Goal: Task Accomplishment & Management: Use online tool/utility

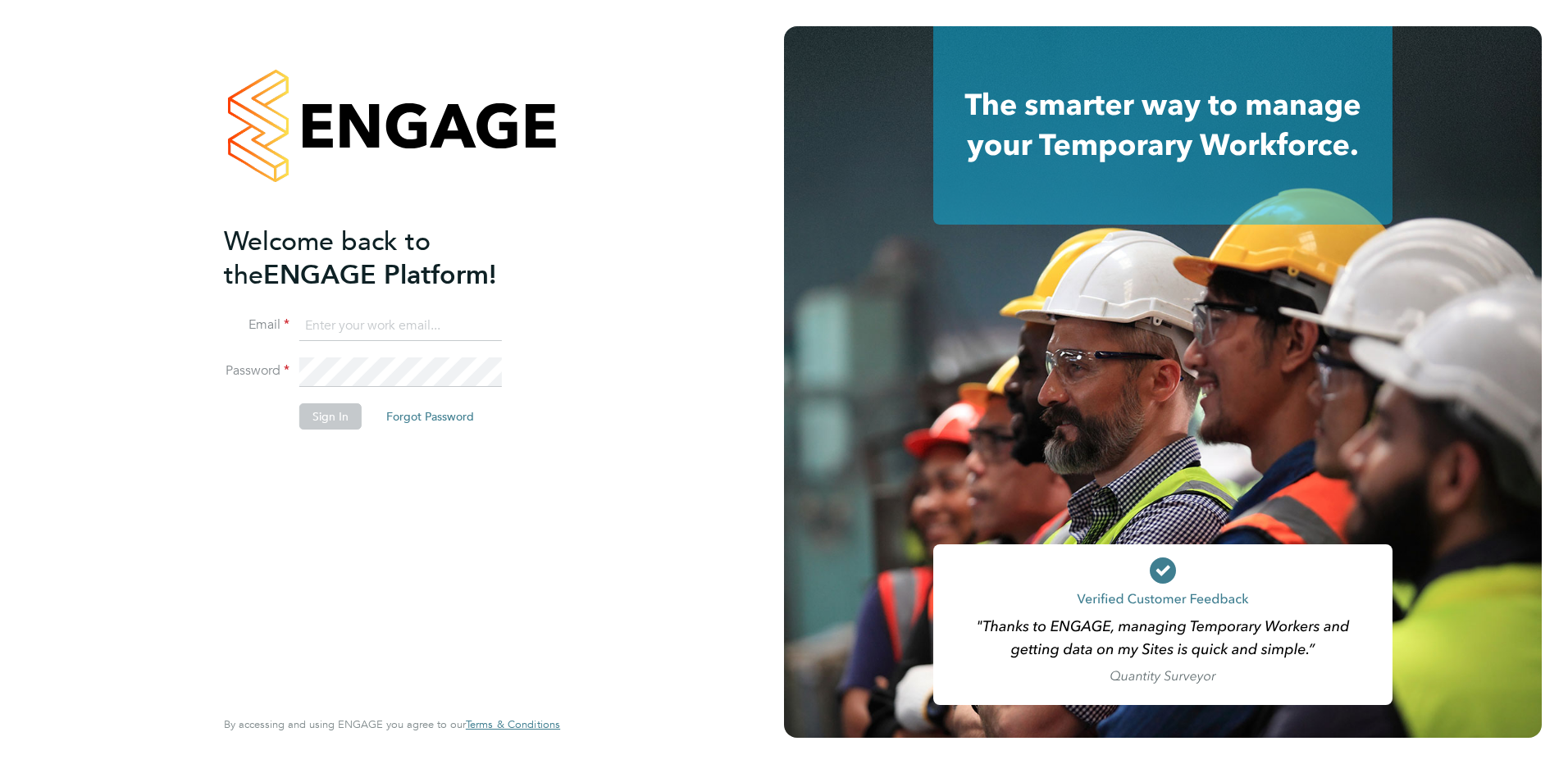
type input "timesheets@carmichaeluk.com"
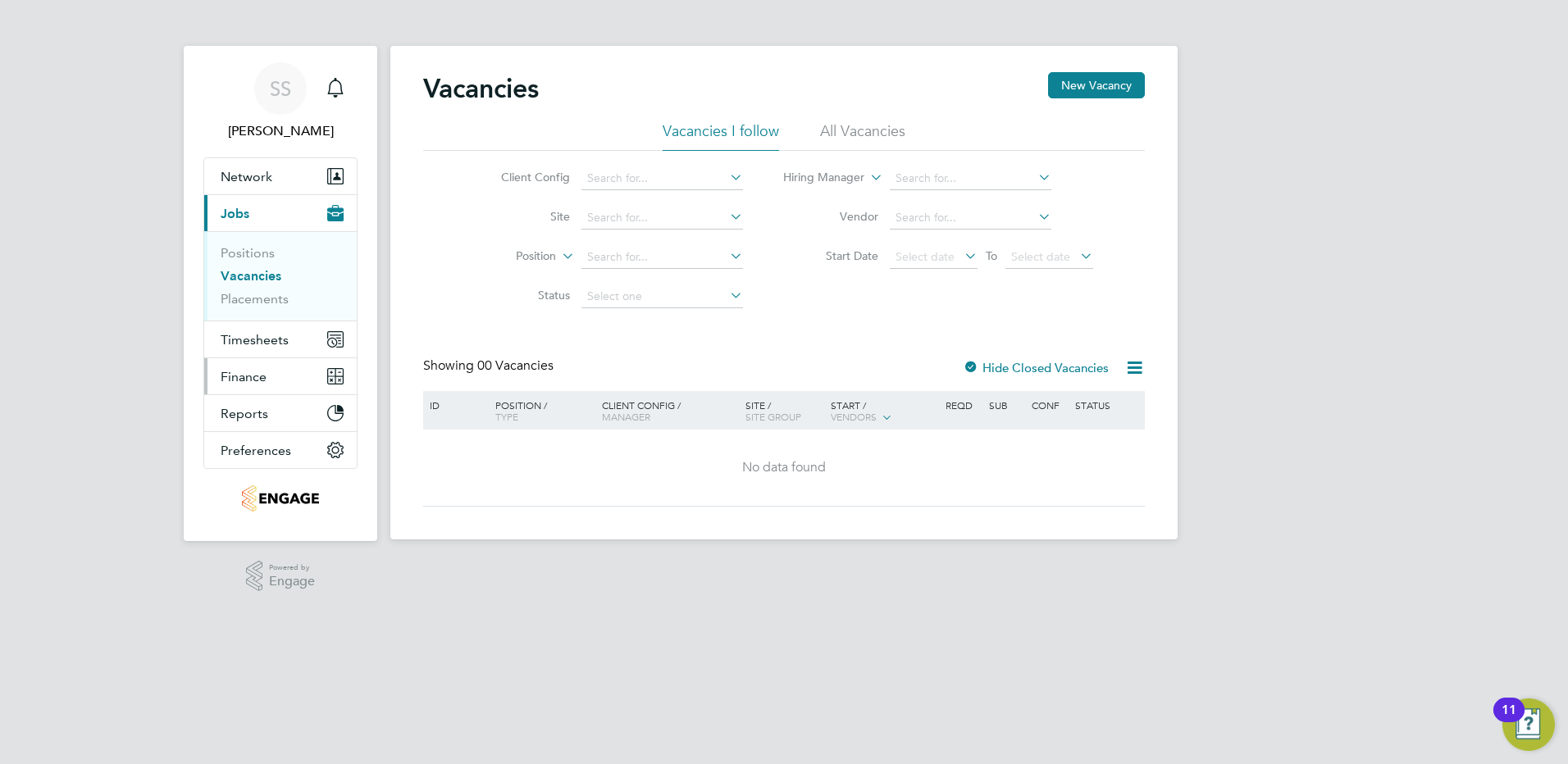
click at [248, 377] on span "Finance" at bounding box center [243, 377] width 46 height 15
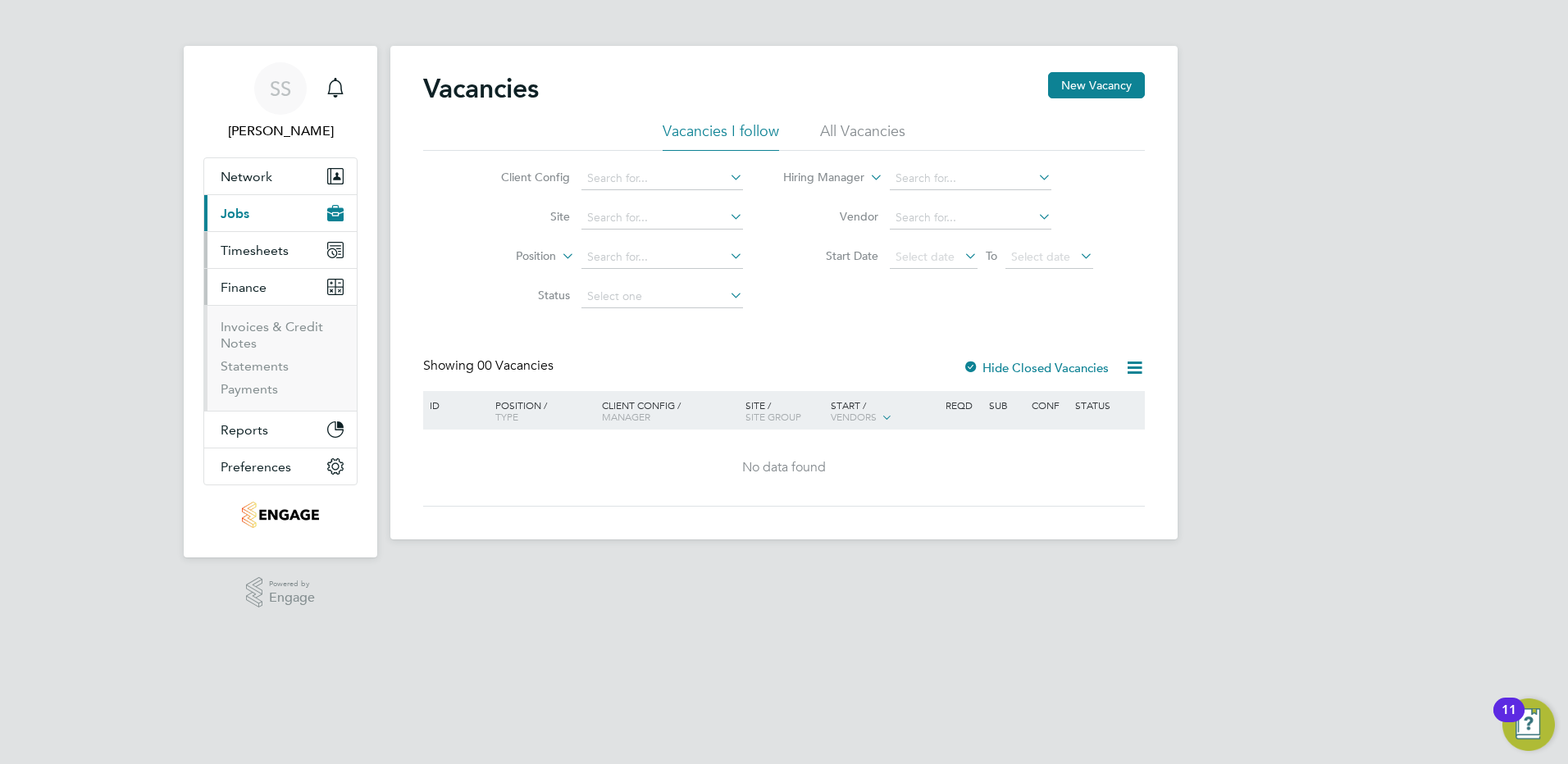
click at [243, 254] on span "Timesheets" at bounding box center [254, 250] width 68 height 15
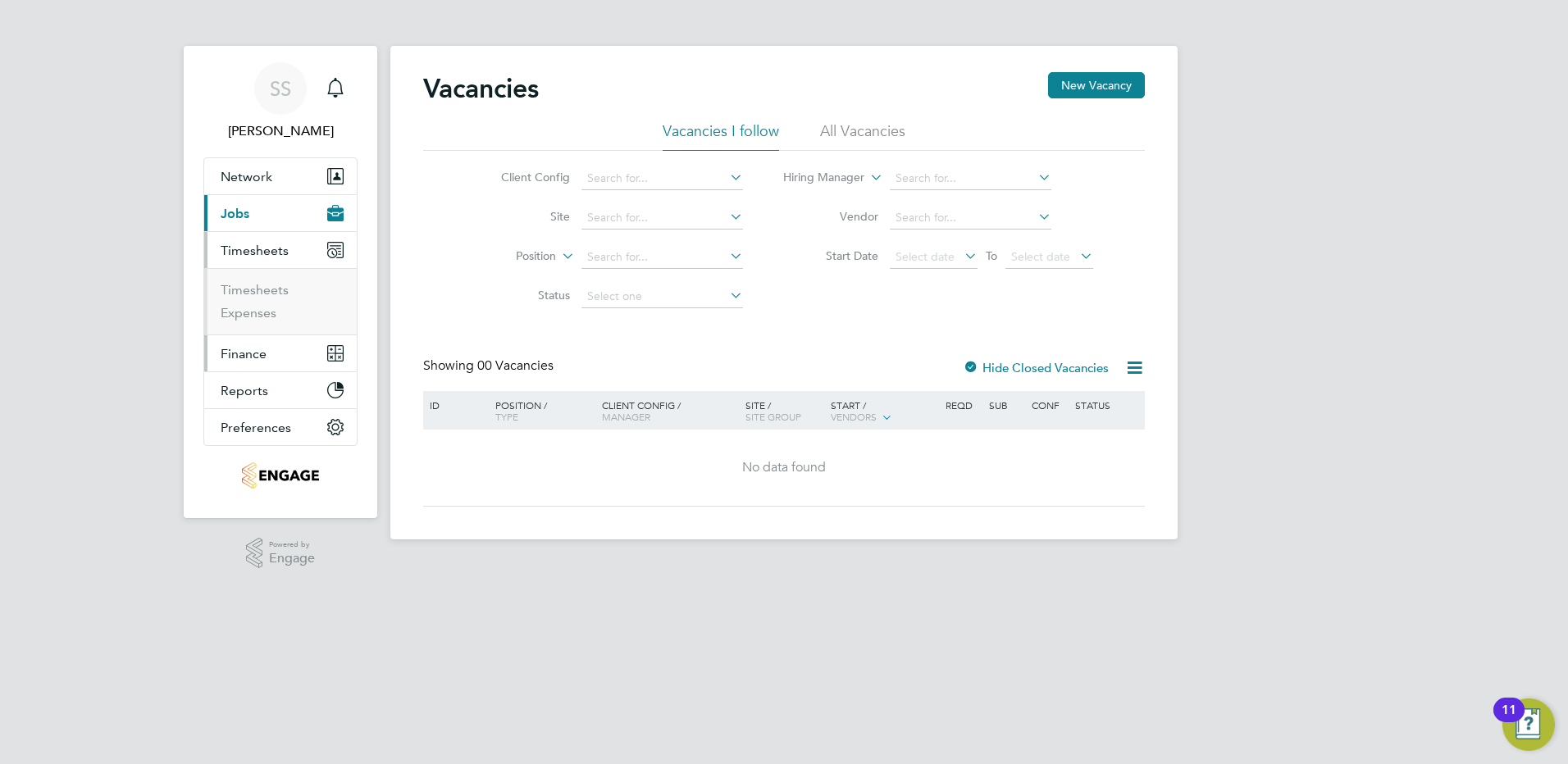
click at [239, 355] on span "Finance" at bounding box center [243, 353] width 46 height 15
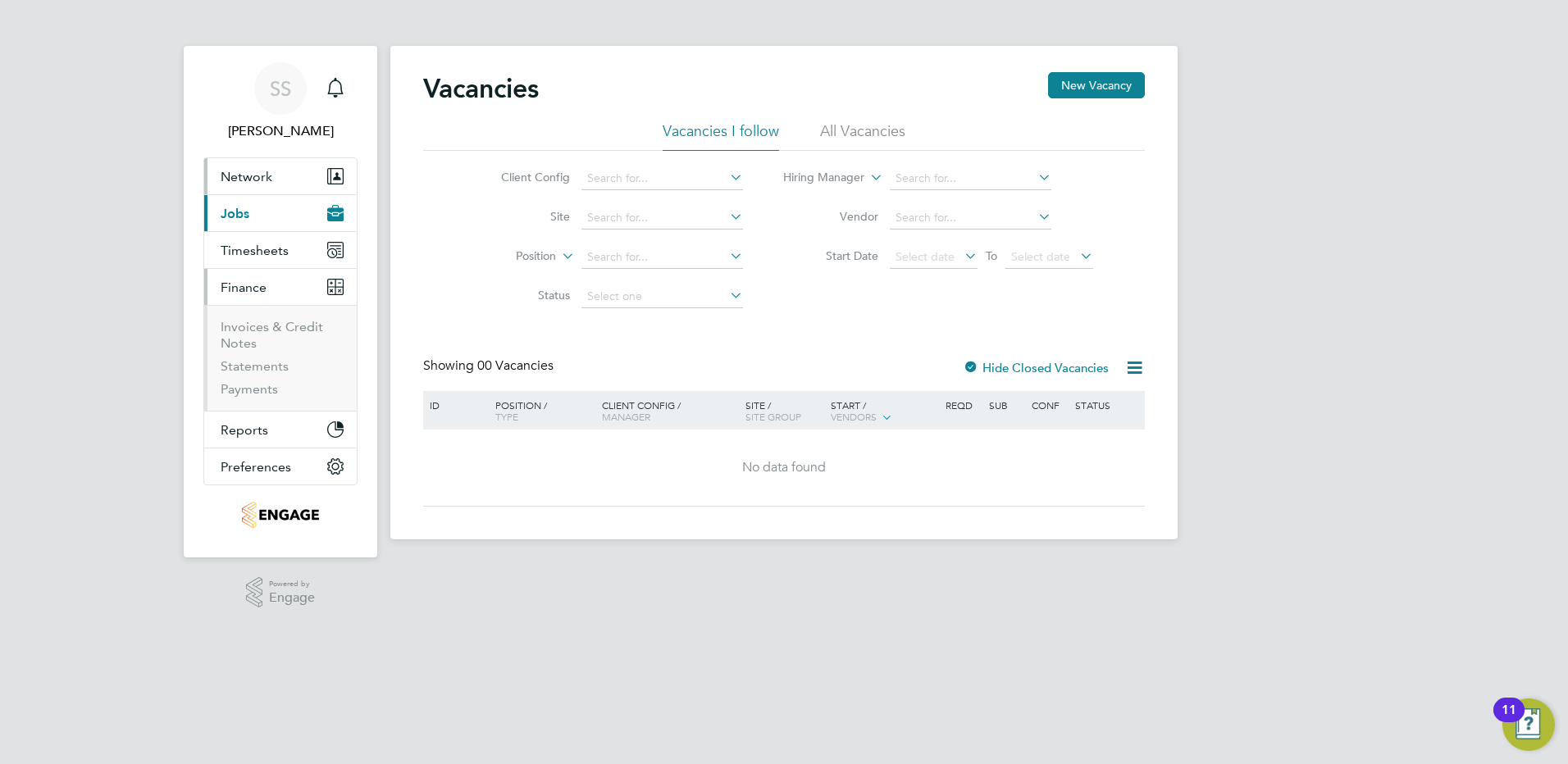
click at [251, 172] on span "Network" at bounding box center [246, 176] width 52 height 15
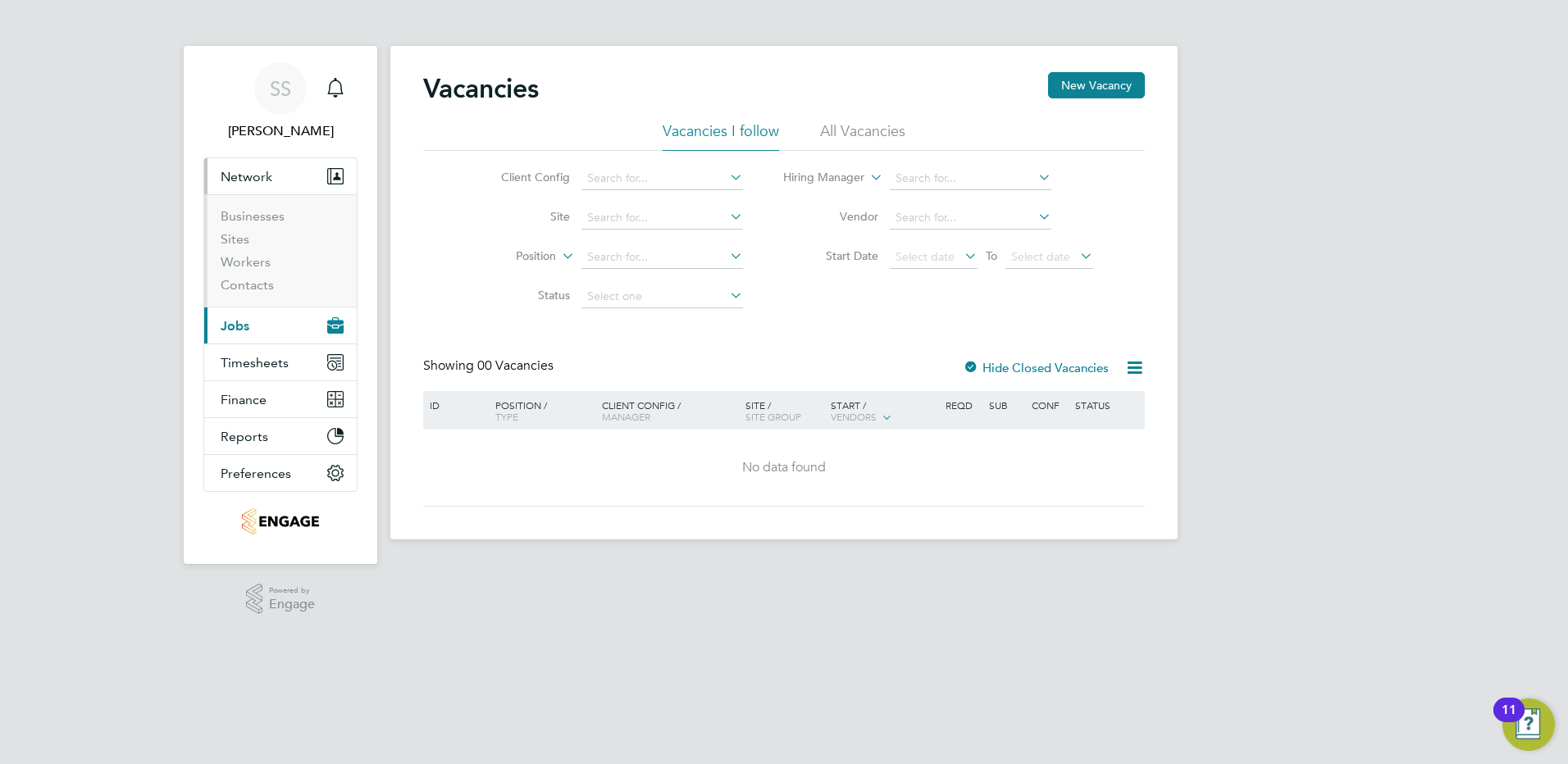
click at [233, 331] on span "Jobs" at bounding box center [235, 326] width 29 height 15
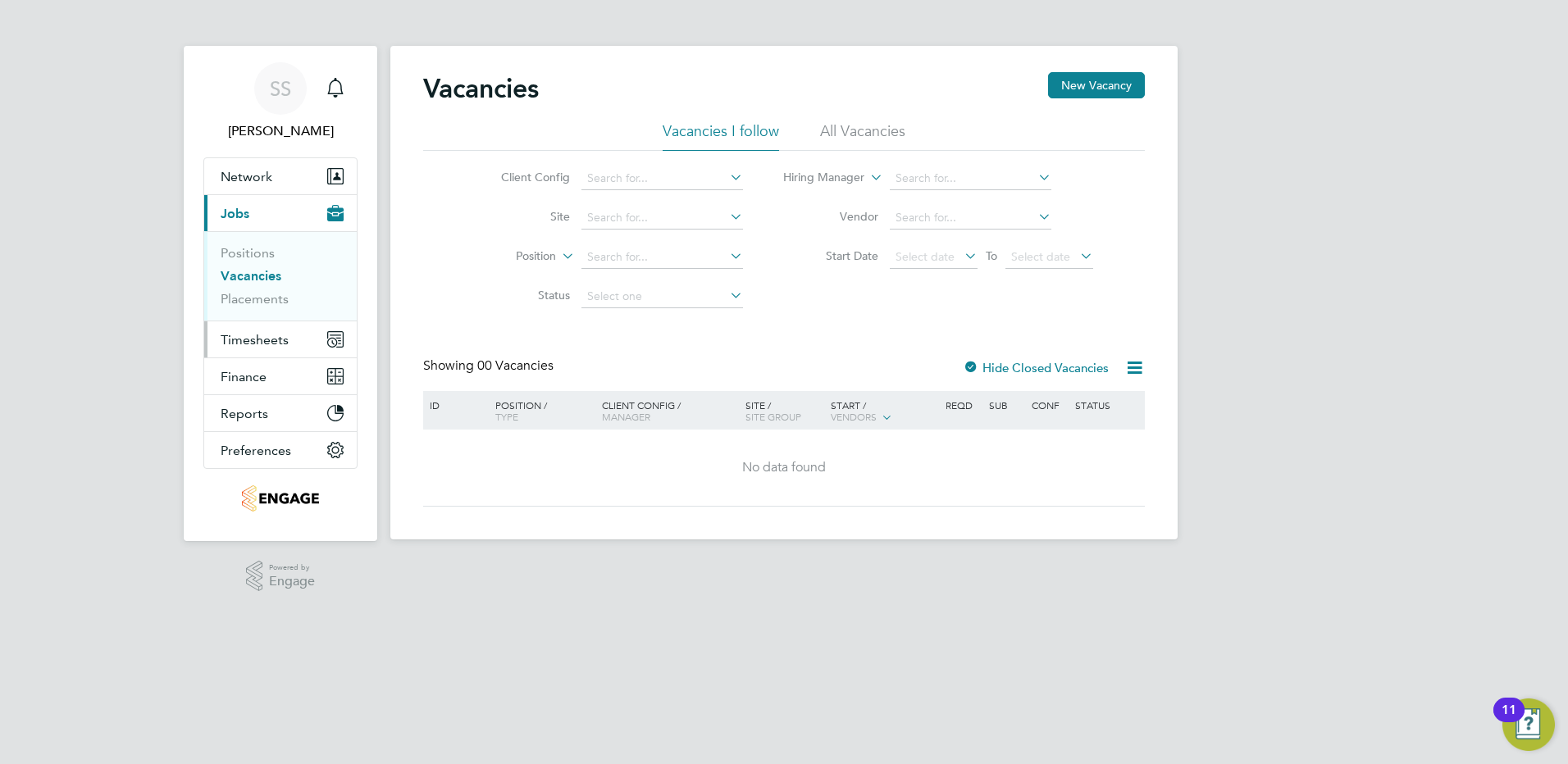
click at [235, 344] on span "Timesheets" at bounding box center [254, 339] width 68 height 15
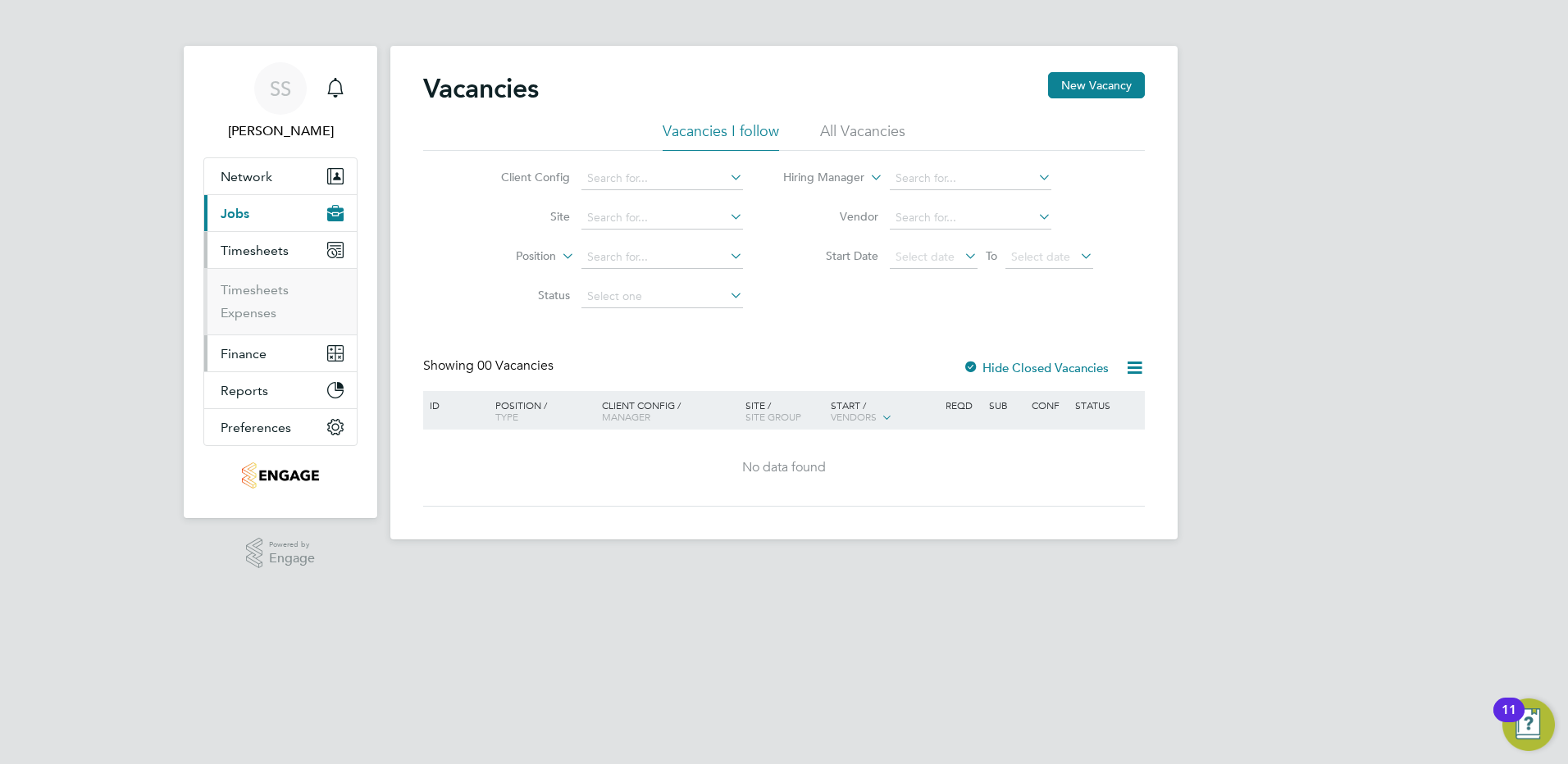
click at [234, 343] on button "Finance" at bounding box center [280, 354] width 152 height 36
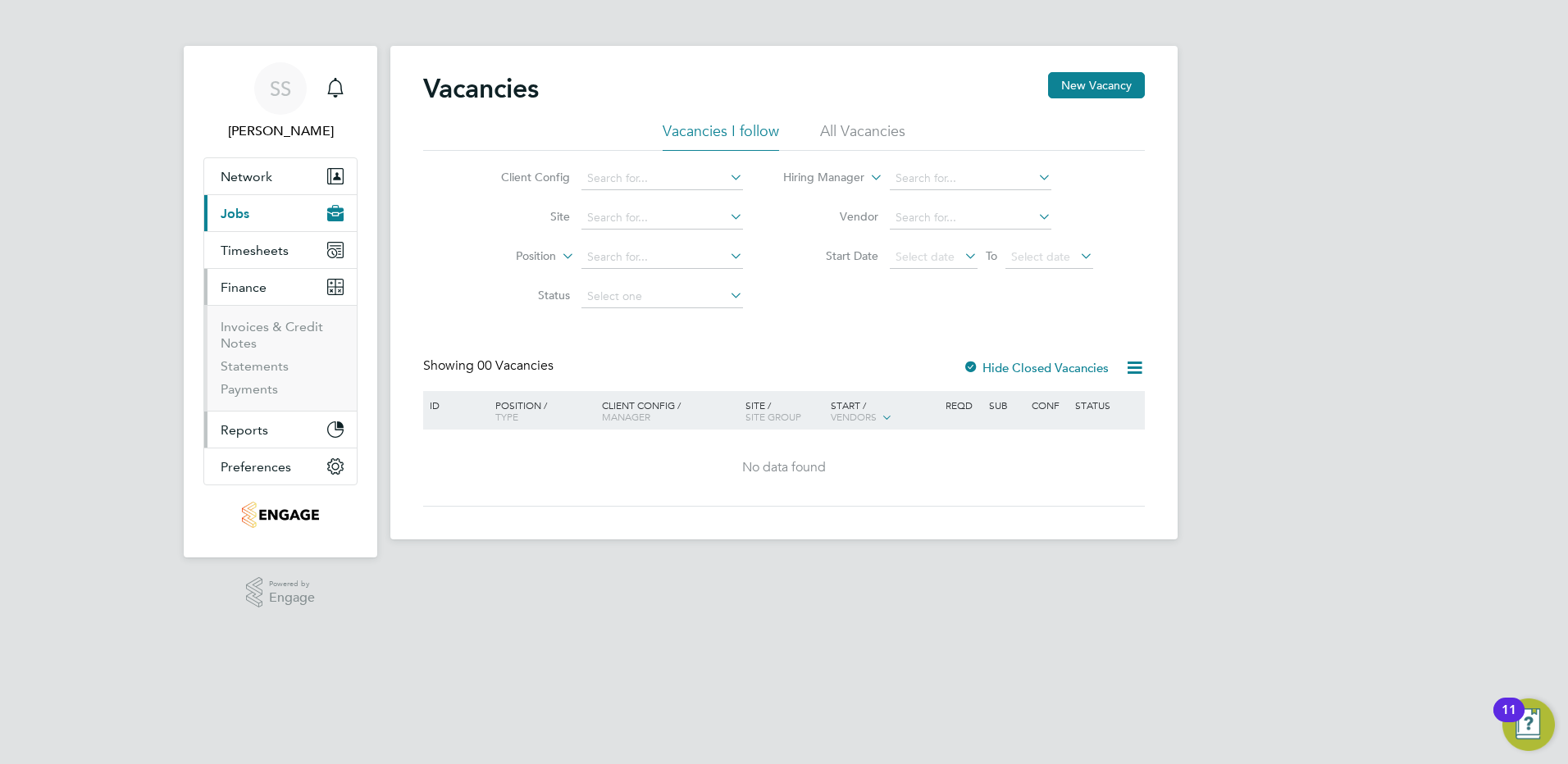
click at [249, 429] on span "Reports" at bounding box center [244, 430] width 47 height 15
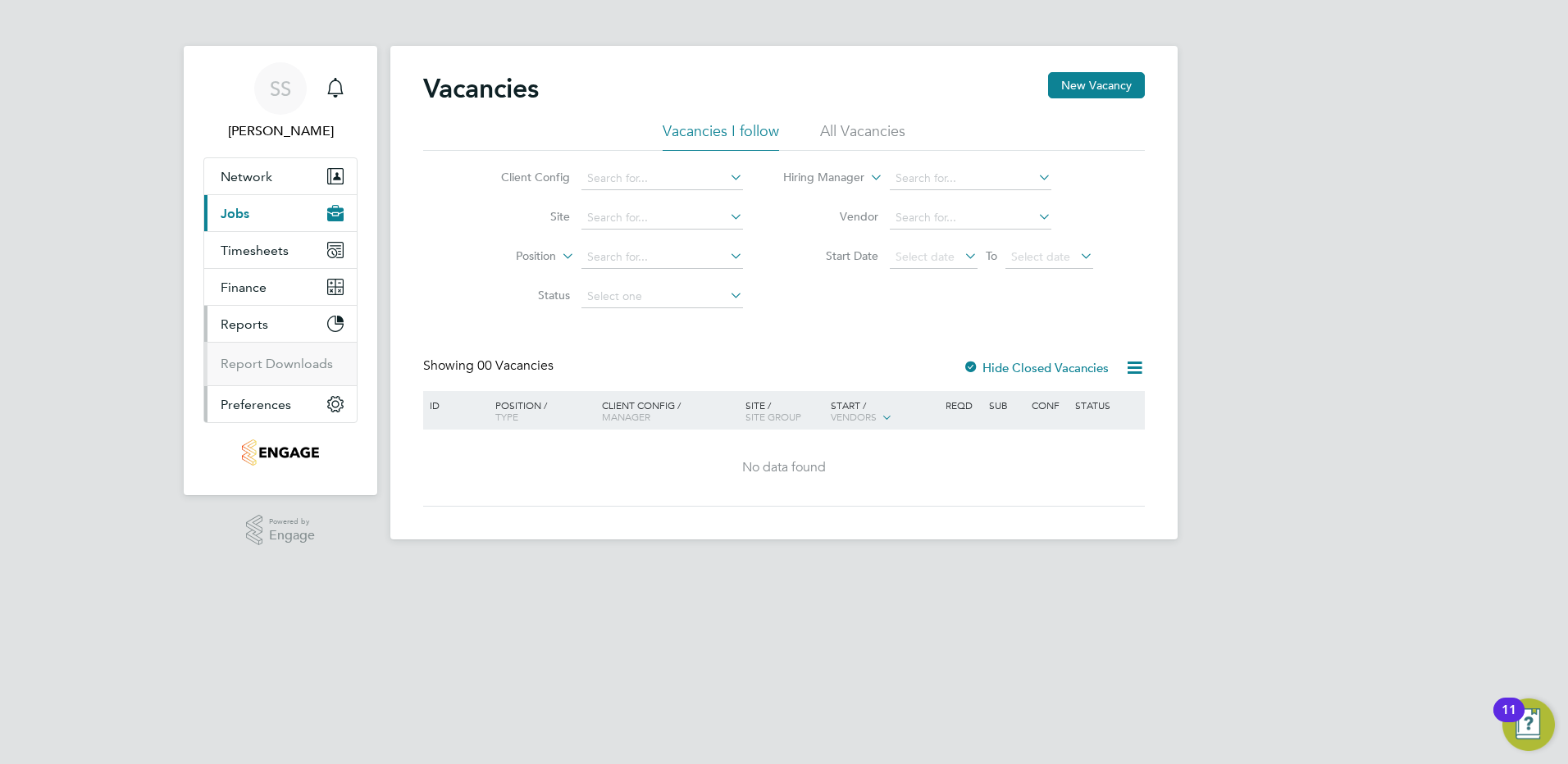
click at [246, 398] on span "Preferences" at bounding box center [256, 404] width 71 height 15
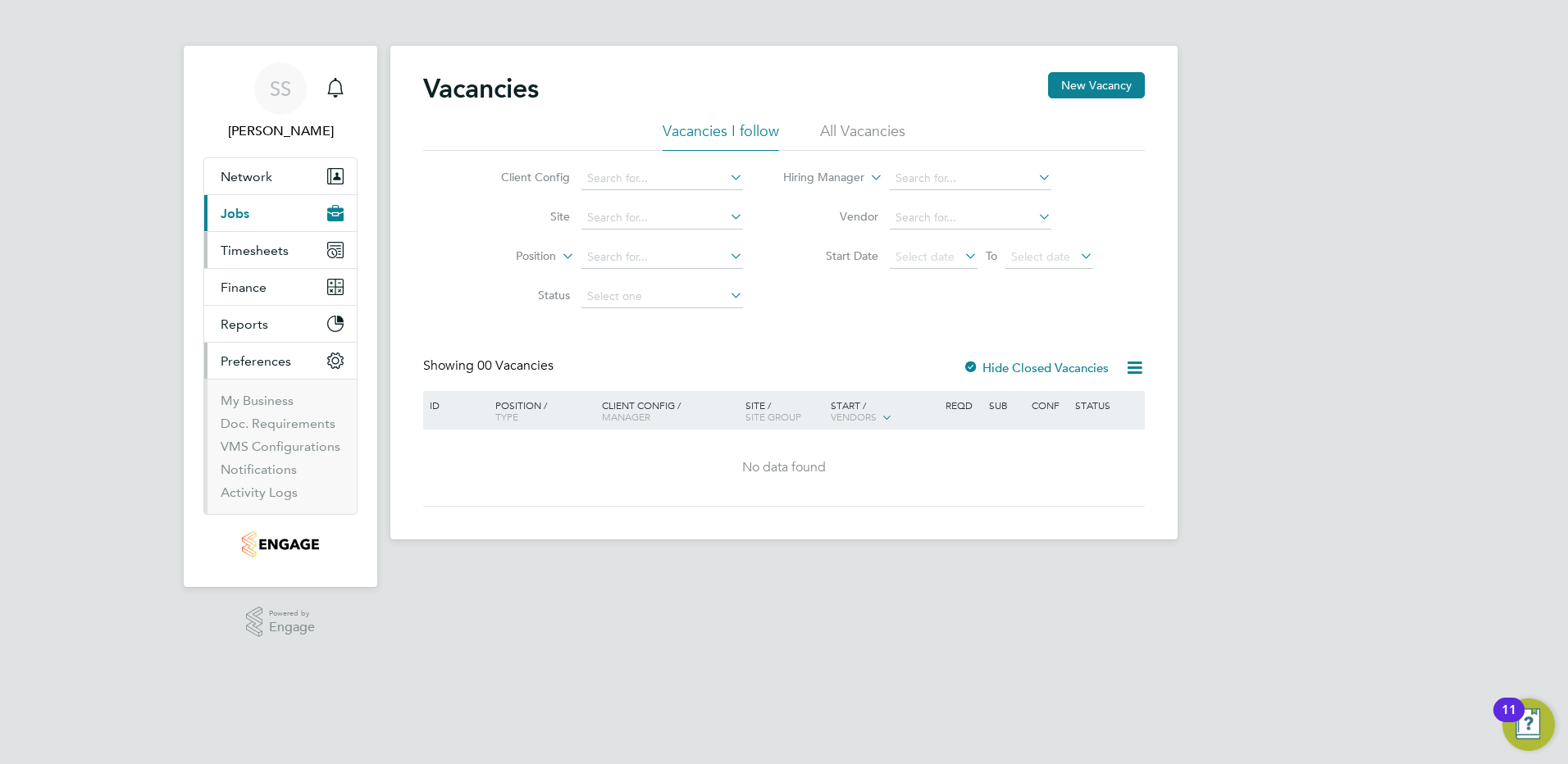
click at [262, 249] on span "Timesheets" at bounding box center [254, 250] width 68 height 15
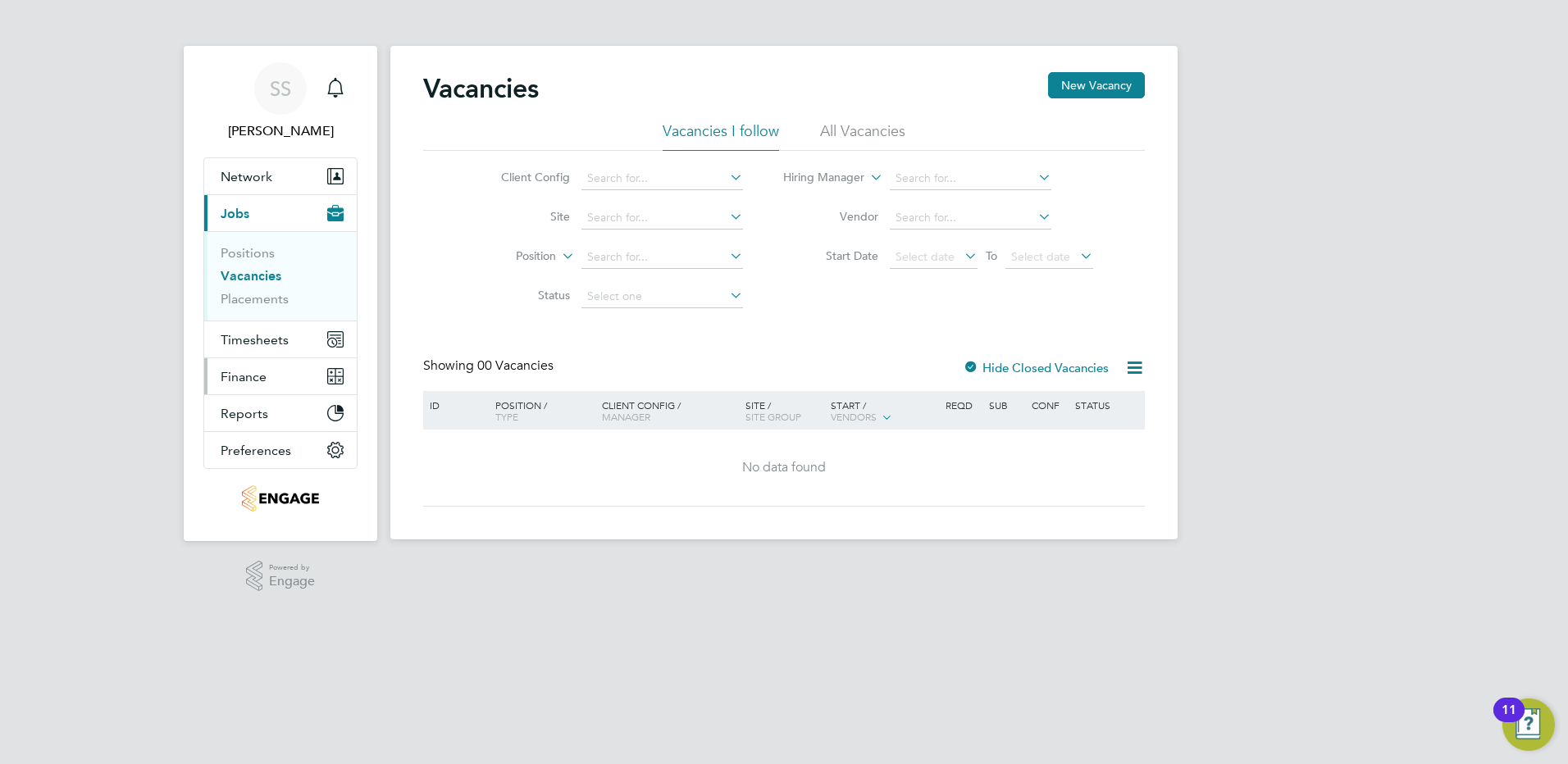
click at [247, 371] on span "Finance" at bounding box center [243, 377] width 46 height 15
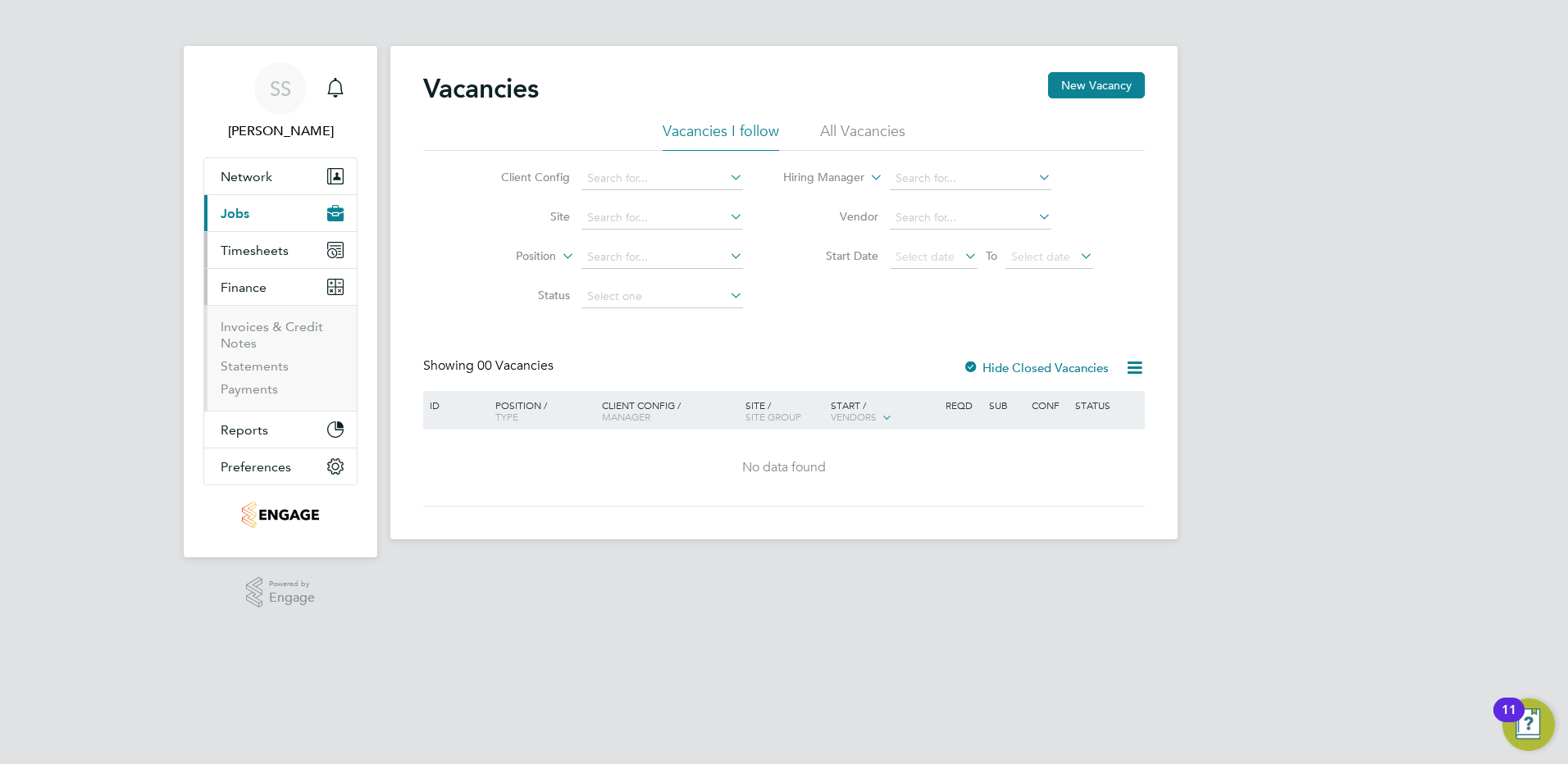
click at [247, 240] on button "Timesheets" at bounding box center [280, 250] width 152 height 36
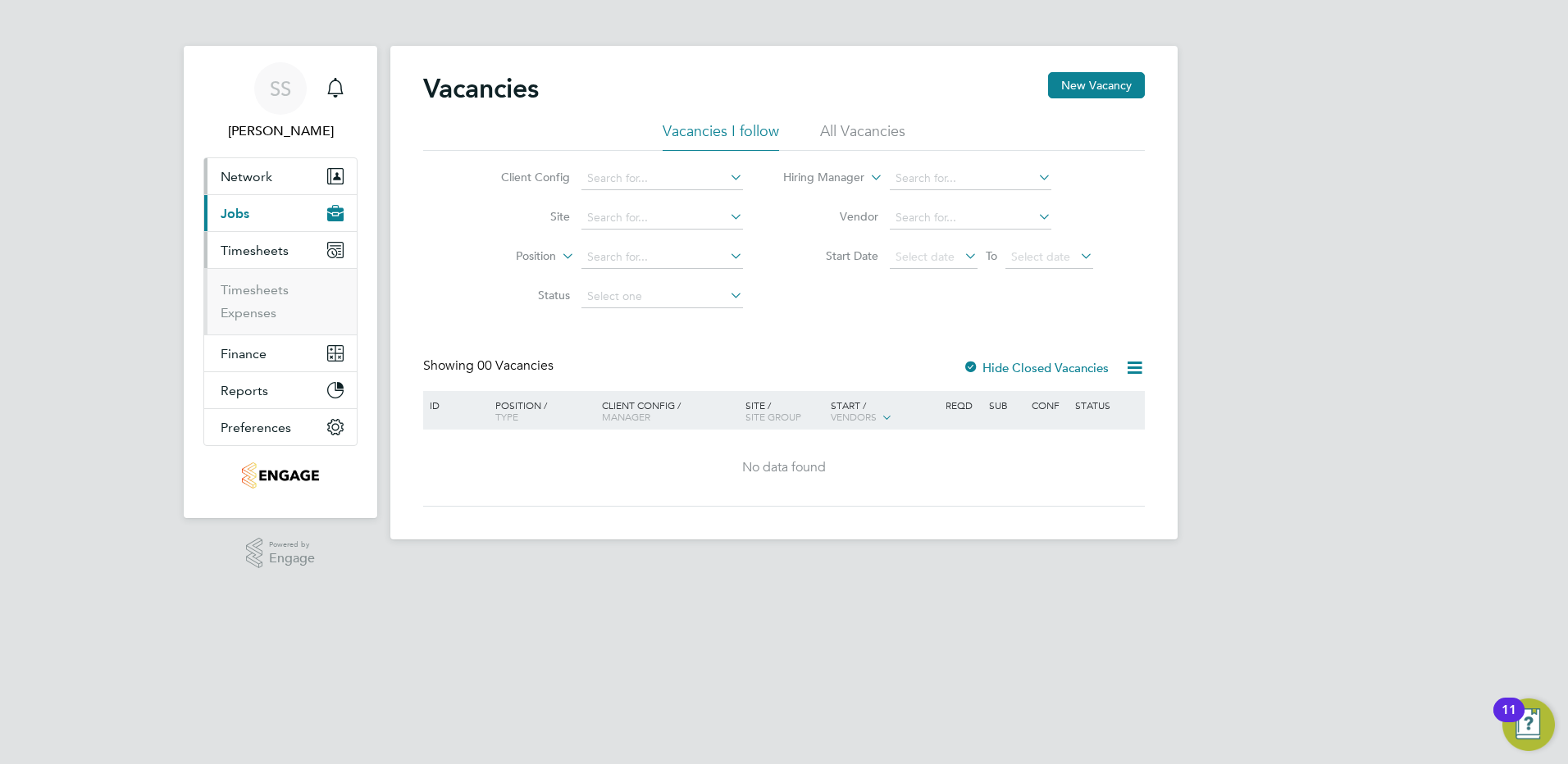
click at [244, 166] on button "Network" at bounding box center [280, 176] width 152 height 36
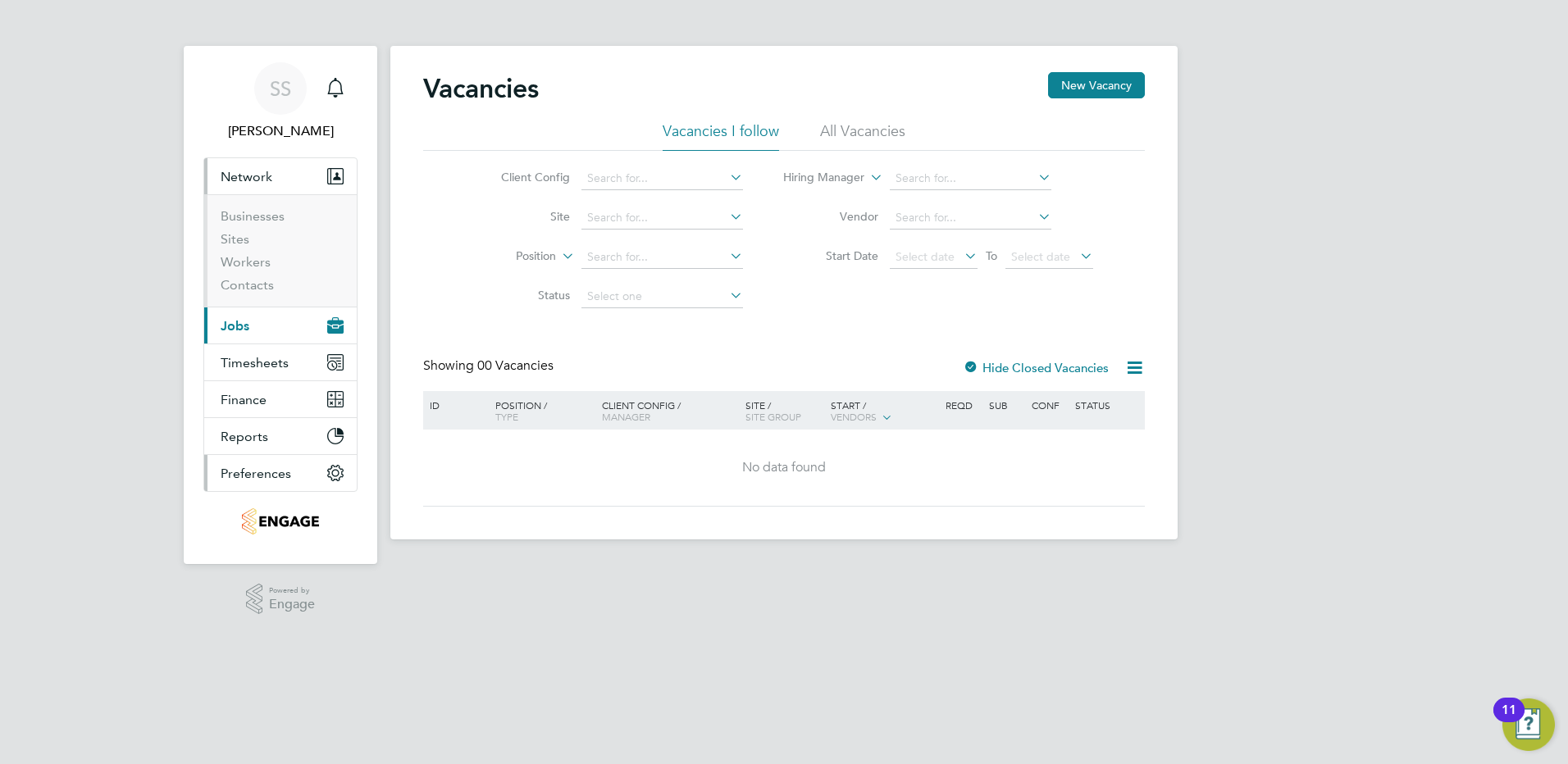
click at [240, 468] on span "Preferences" at bounding box center [256, 473] width 71 height 15
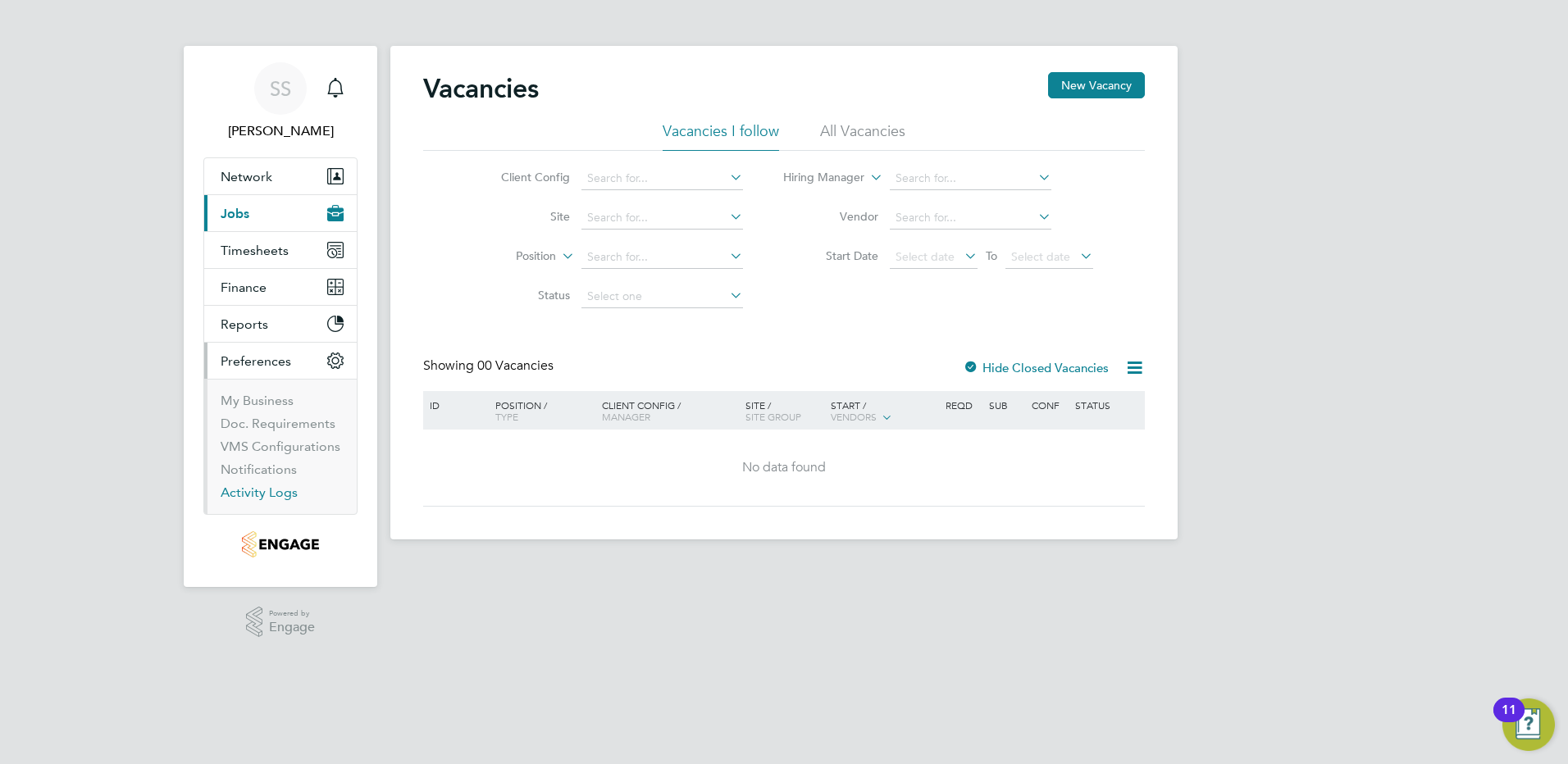
click at [240, 497] on link "Activity Logs" at bounding box center [259, 492] width 77 height 15
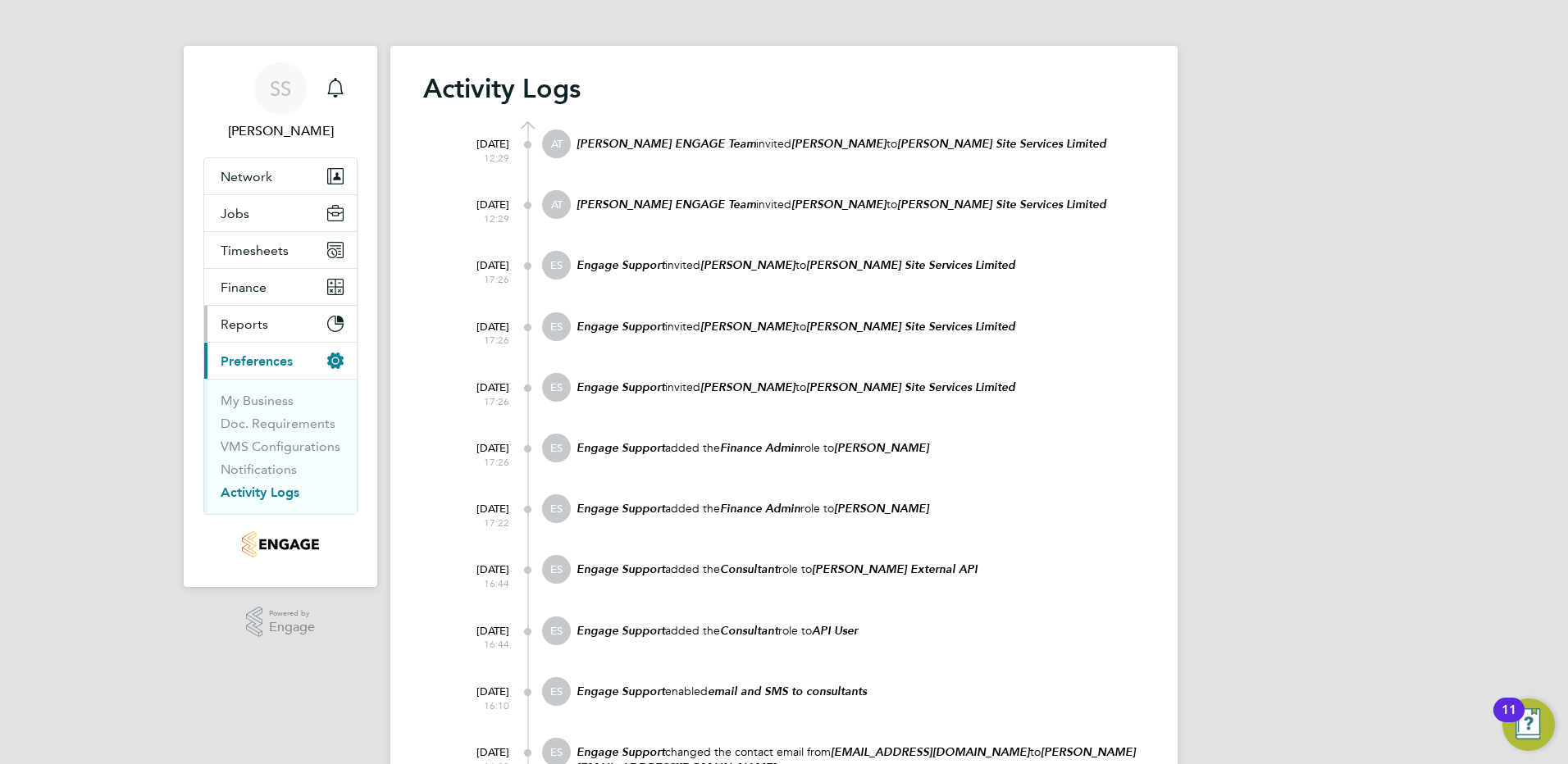
click at [243, 319] on span "Reports" at bounding box center [244, 324] width 47 height 15
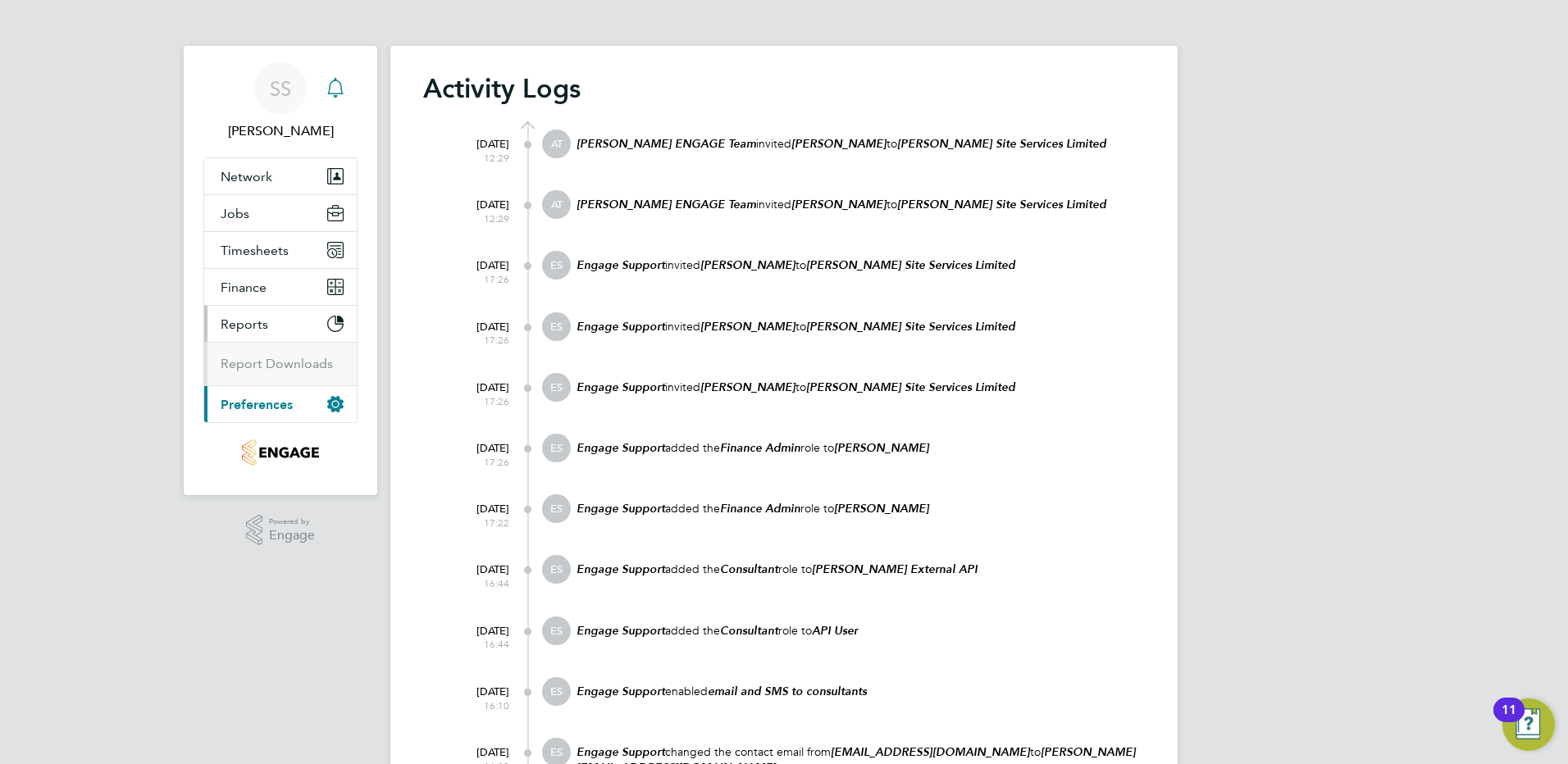
click at [338, 85] on icon "Main navigation" at bounding box center [336, 88] width 20 height 20
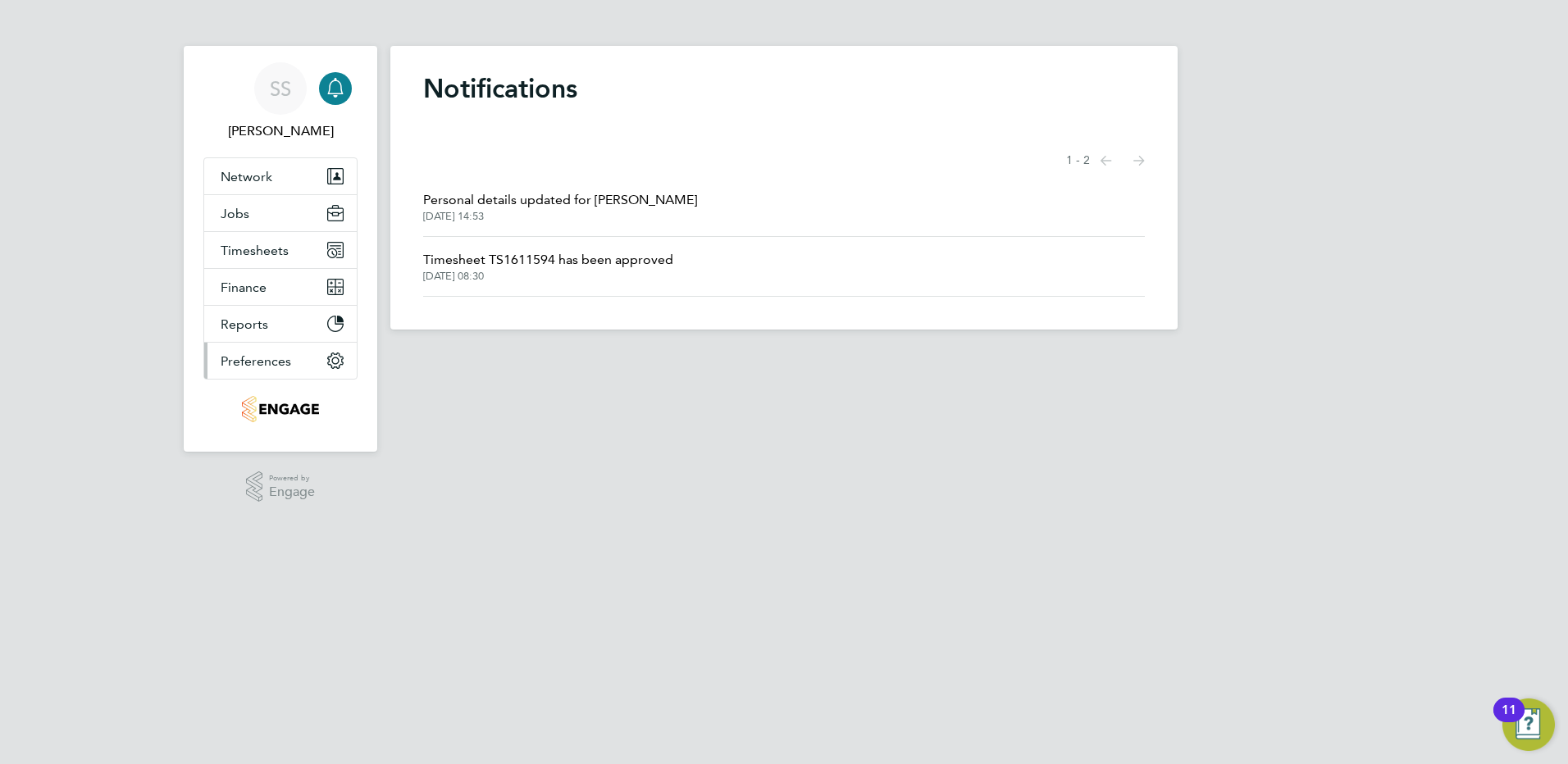
click at [242, 361] on span "Preferences" at bounding box center [256, 361] width 71 height 15
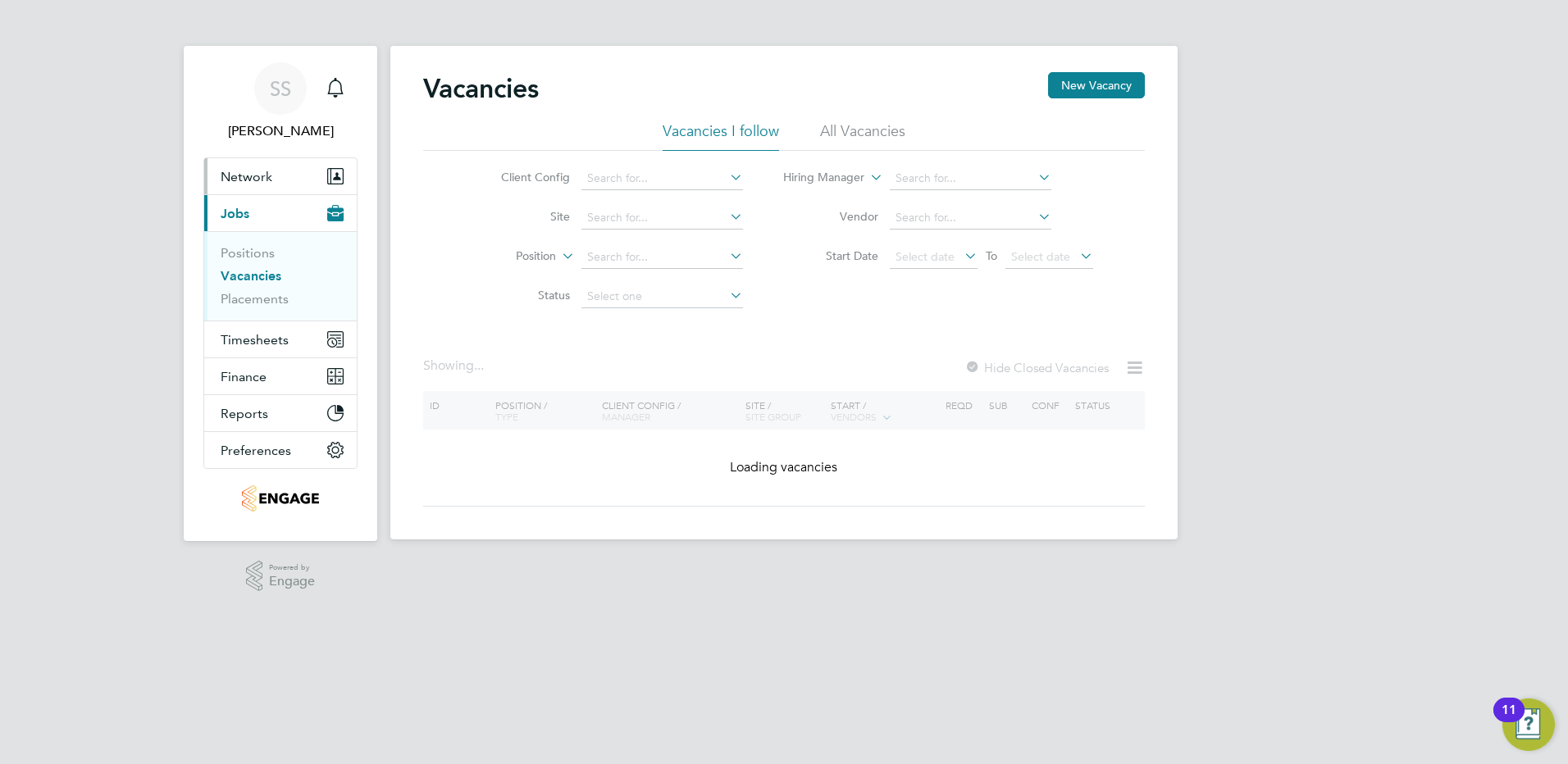
click at [257, 175] on span "Network" at bounding box center [246, 176] width 52 height 15
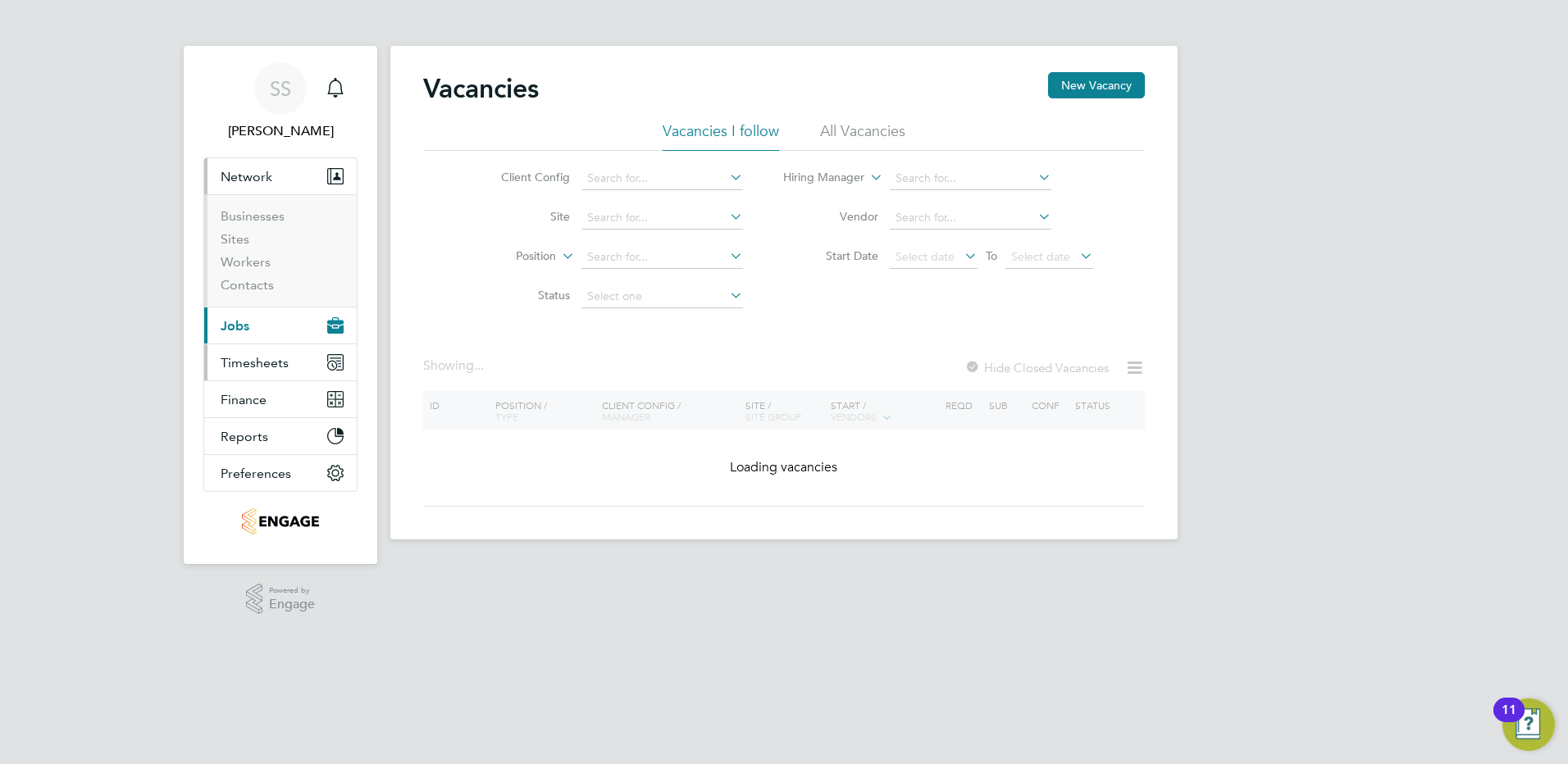
click at [235, 362] on span "Timesheets" at bounding box center [254, 362] width 68 height 15
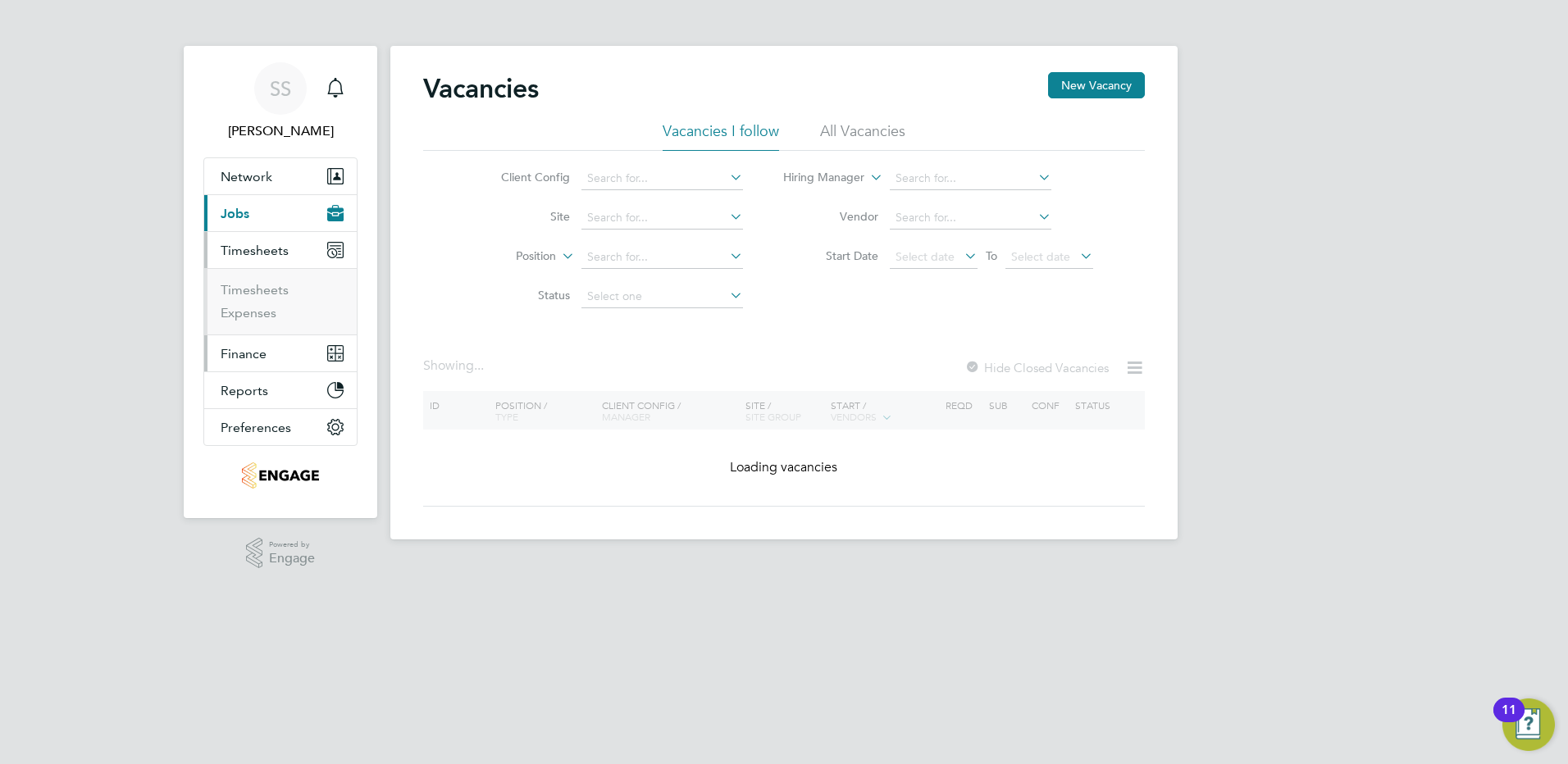
click at [235, 362] on button "Finance" at bounding box center [280, 354] width 152 height 36
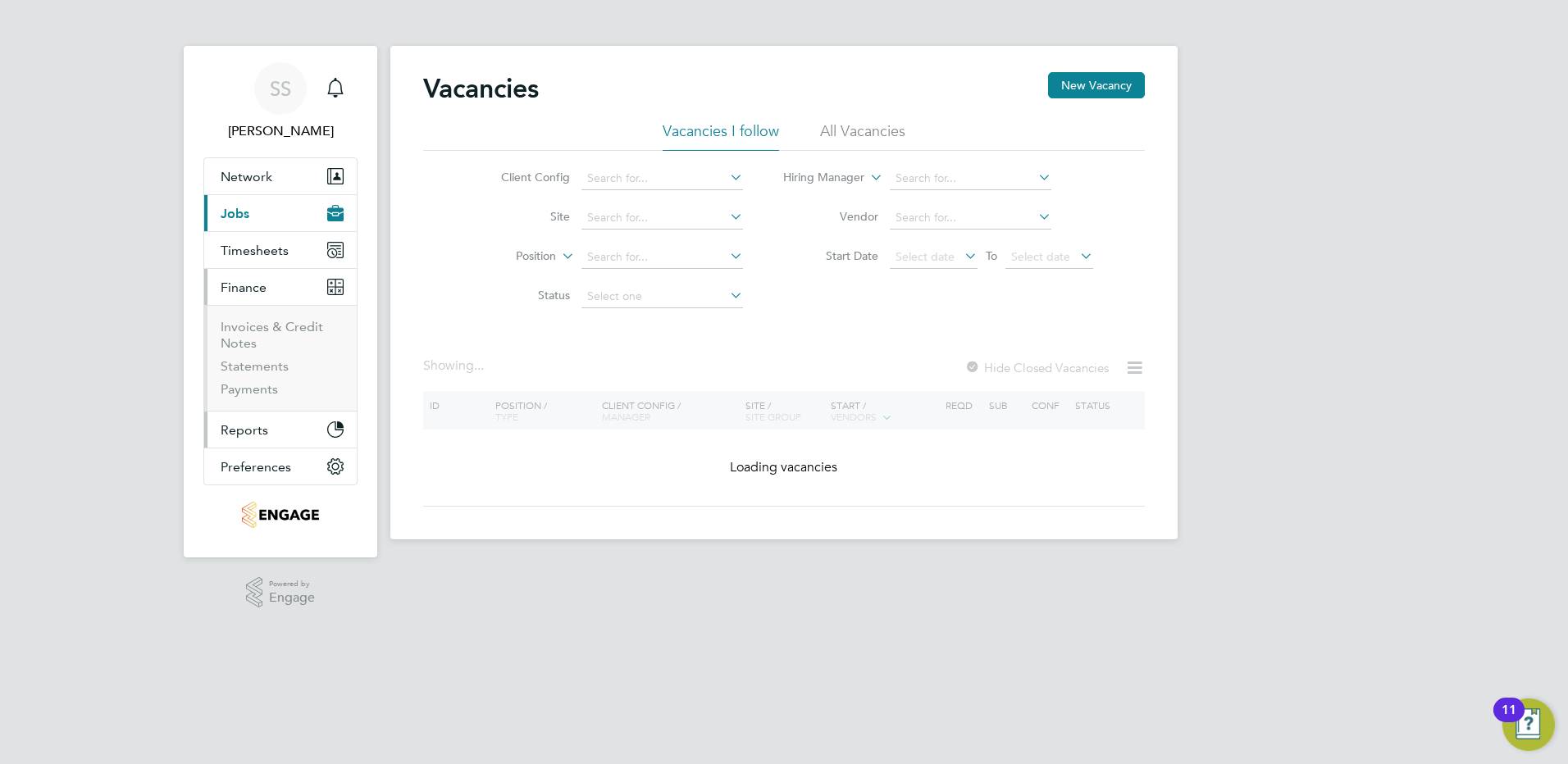
click at [240, 424] on span "Reports" at bounding box center [244, 430] width 47 height 15
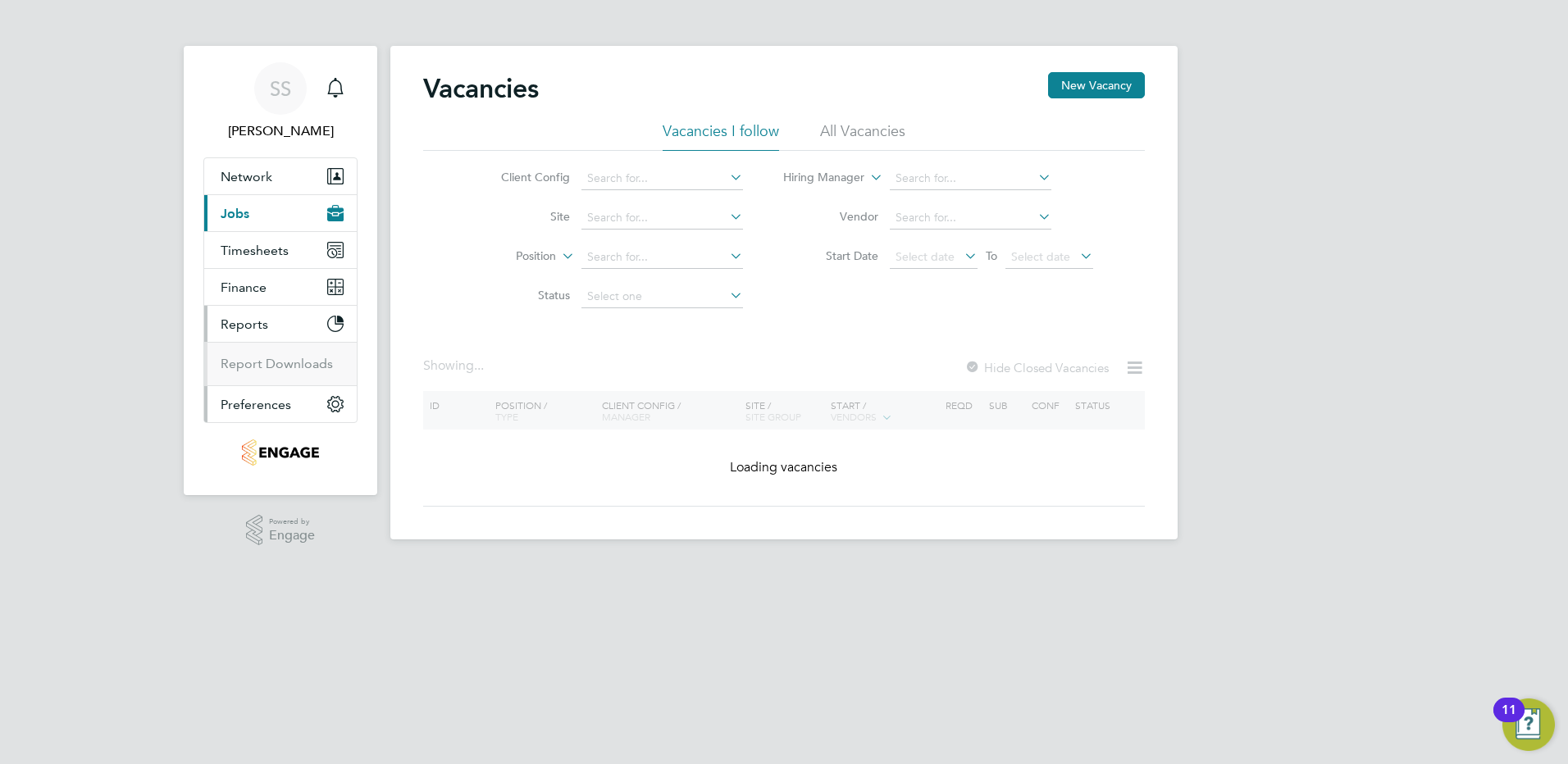
click at [240, 406] on span "Preferences" at bounding box center [256, 404] width 71 height 15
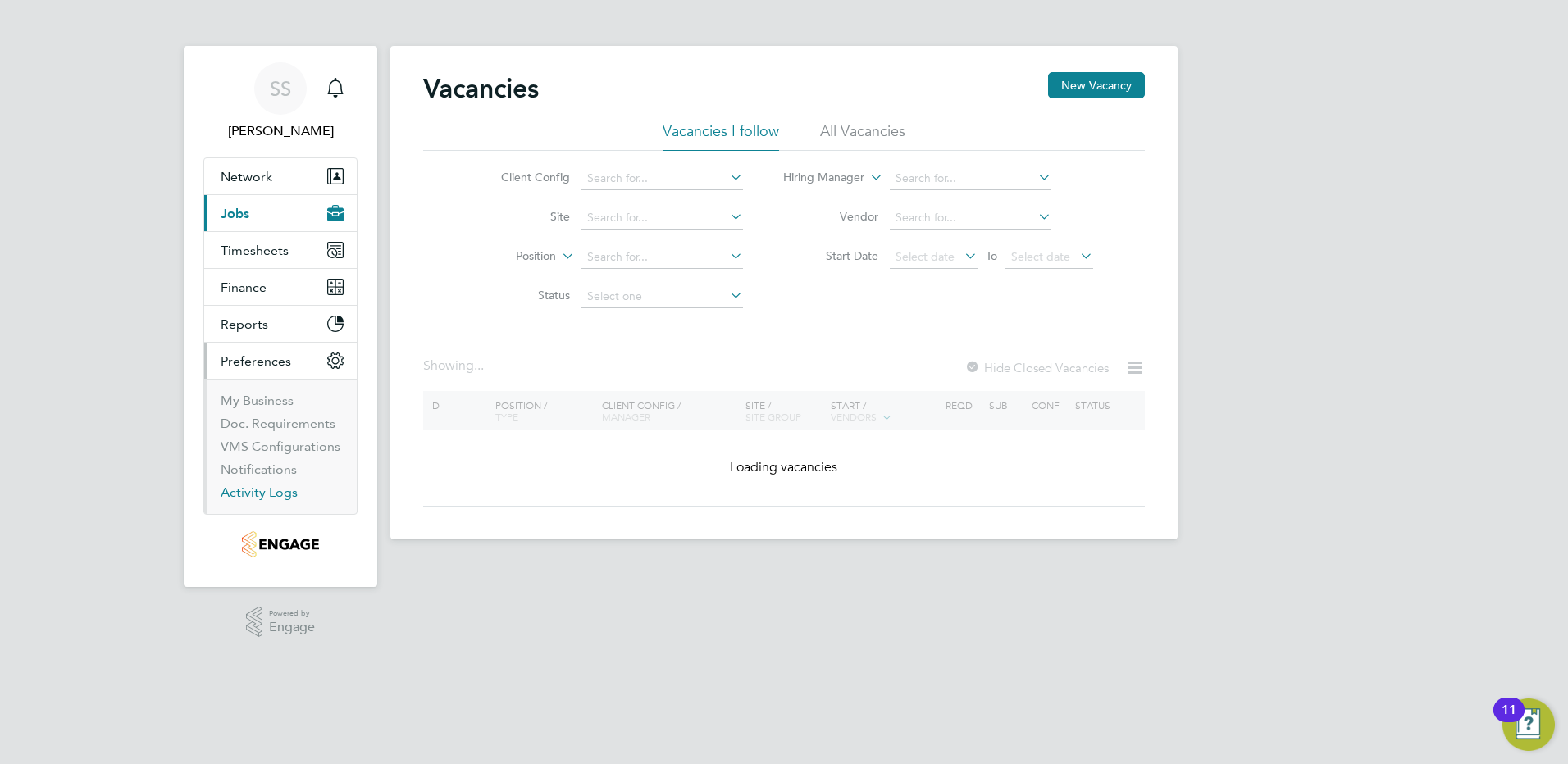
click at [267, 490] on link "Activity Logs" at bounding box center [259, 492] width 77 height 15
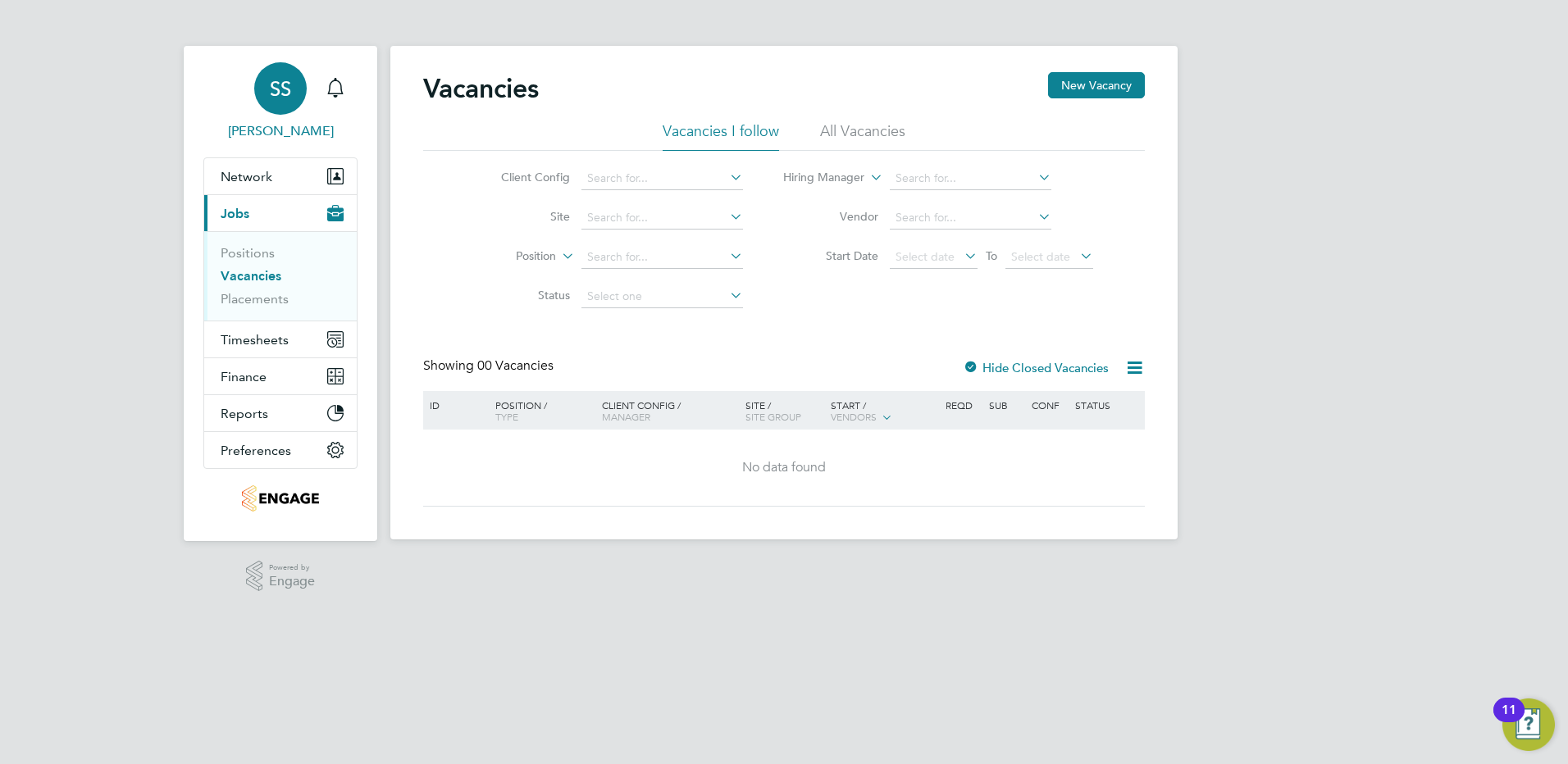
click at [277, 135] on span "[PERSON_NAME]" at bounding box center [280, 132] width 154 height 20
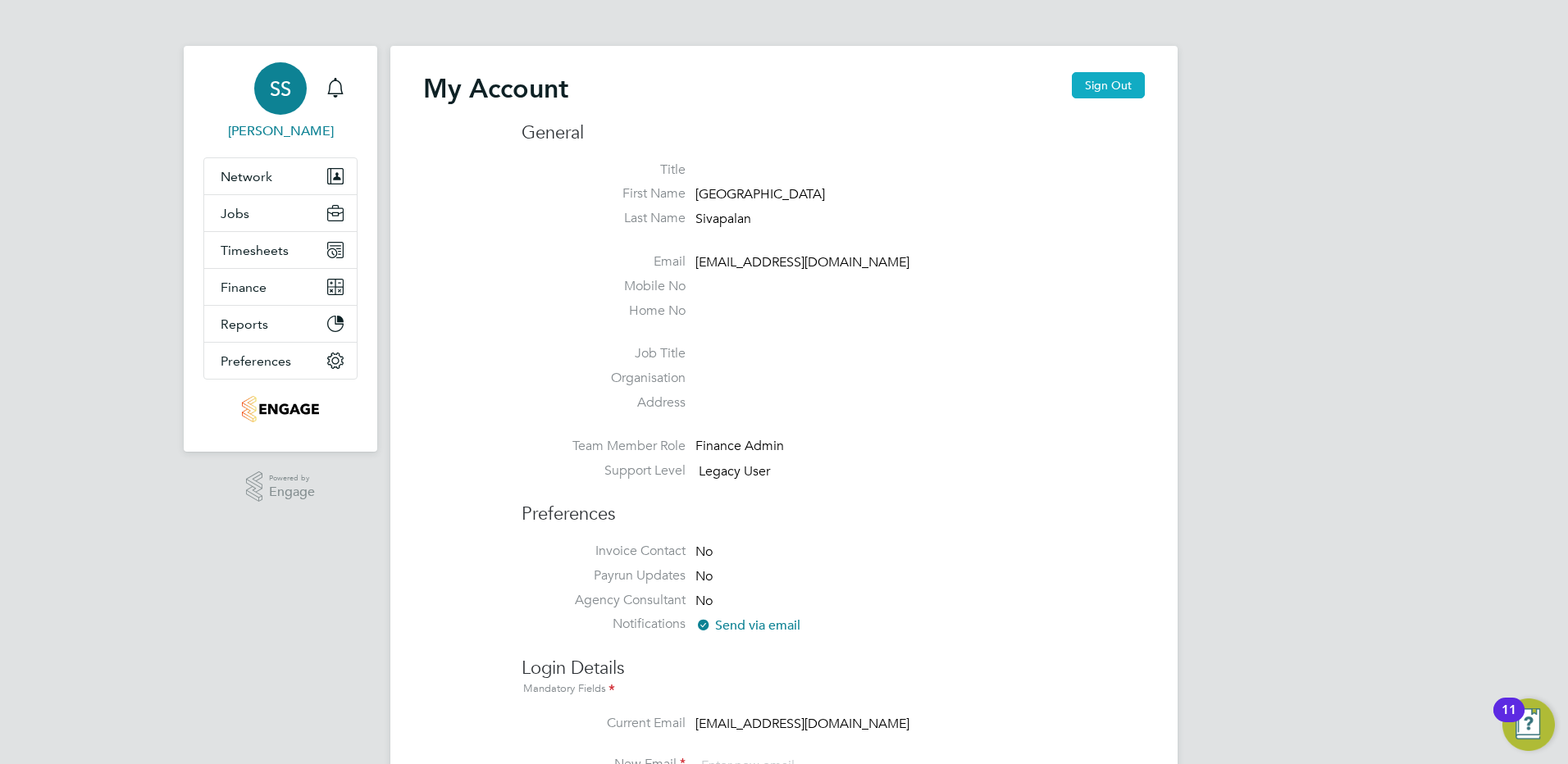
click at [1118, 82] on button "Sign Out" at bounding box center [1108, 85] width 73 height 26
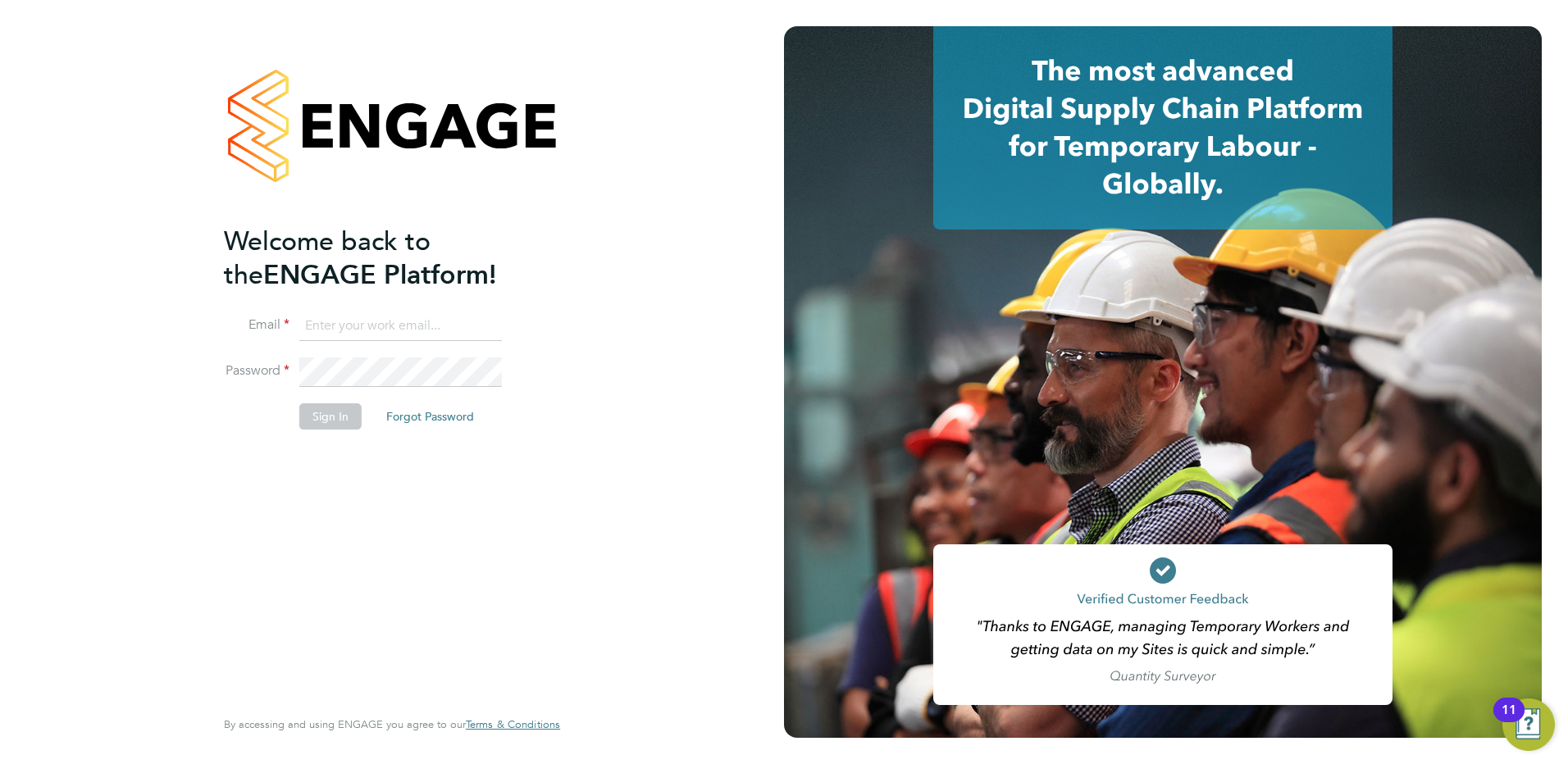
click at [395, 321] on input at bounding box center [400, 326] width 202 height 30
click at [345, 329] on input at bounding box center [400, 326] width 202 height 30
type input "[EMAIL_ADDRESS][DOMAIN_NAME]"
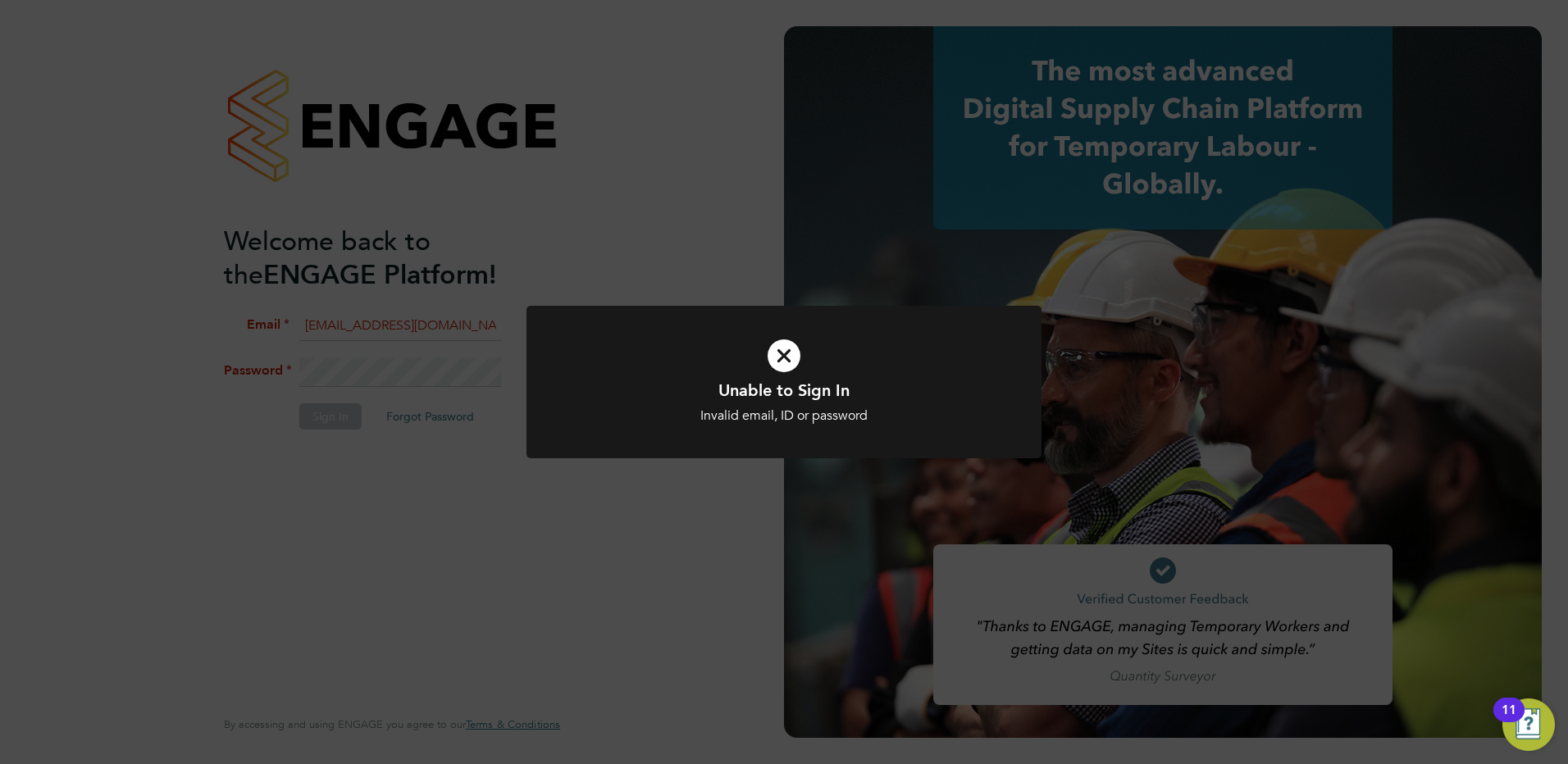
click at [788, 358] on icon at bounding box center [784, 356] width 426 height 64
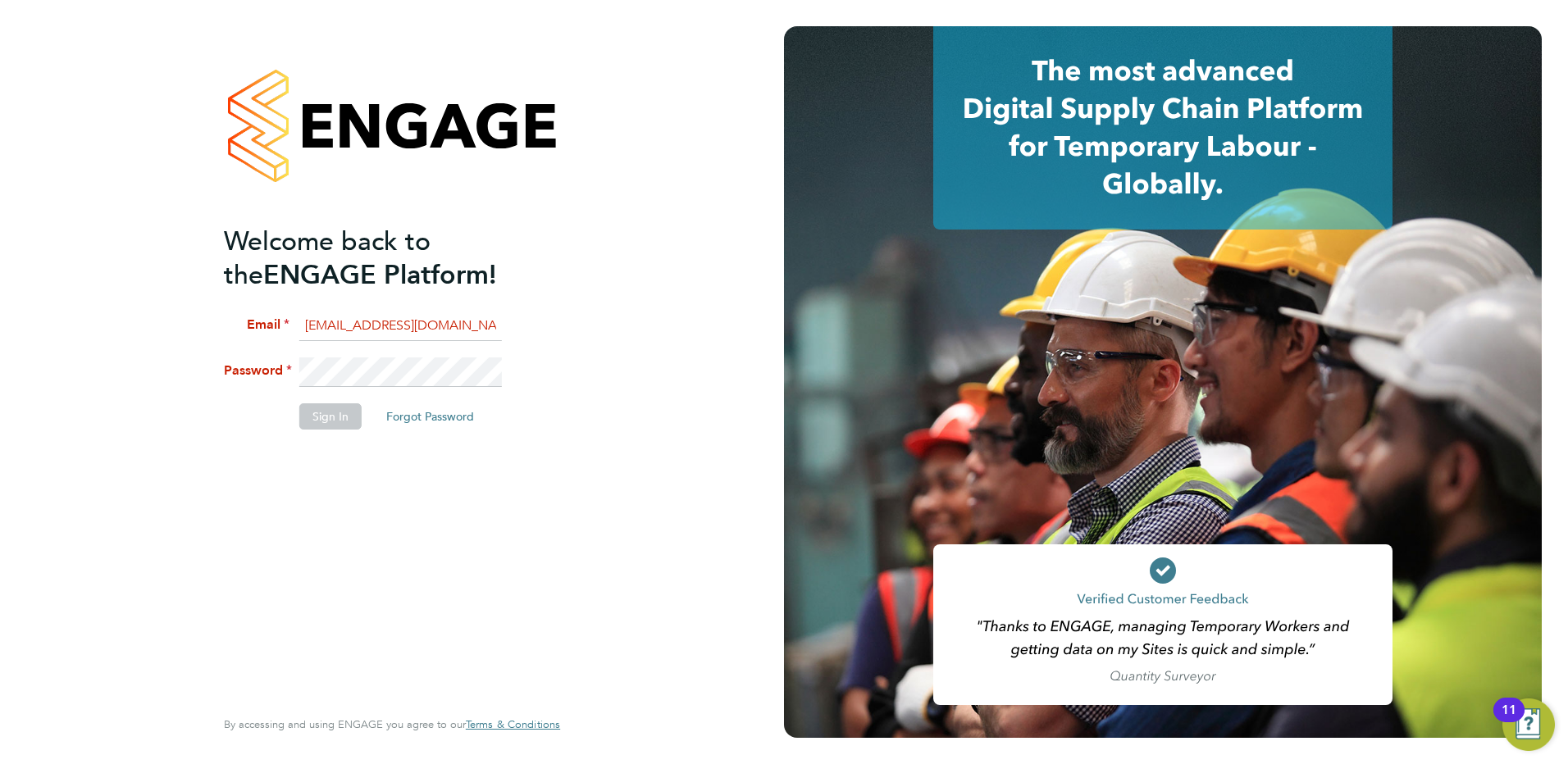
click at [191, 364] on div "Welcome back to the ENGAGE Platform! Email [EMAIL_ADDRESS][DOMAIN_NAME] Passwor…" at bounding box center [392, 382] width 402 height 764
click at [337, 427] on button "Sign In" at bounding box center [330, 416] width 63 height 26
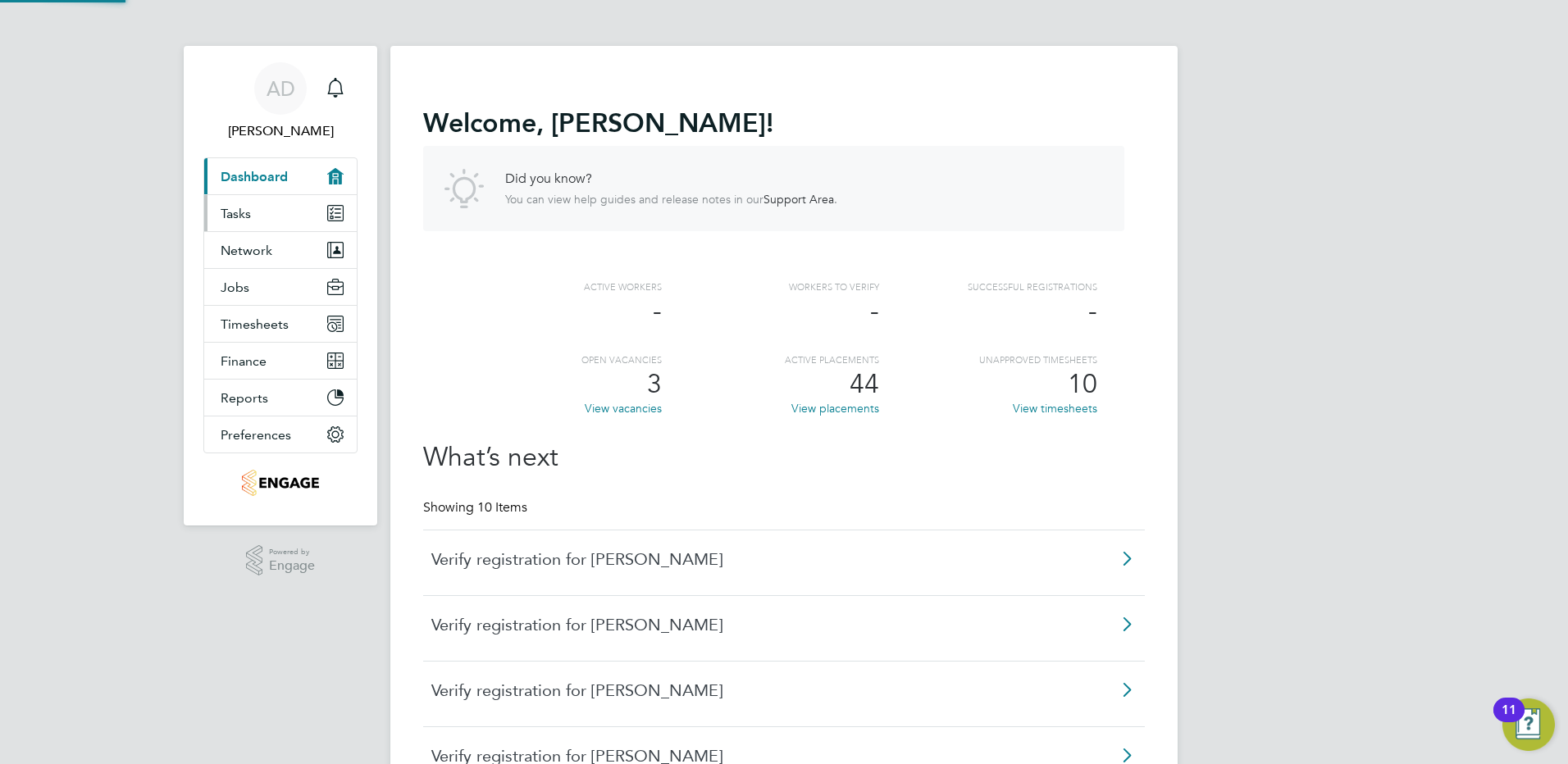
click at [235, 203] on link "Tasks" at bounding box center [280, 213] width 152 height 36
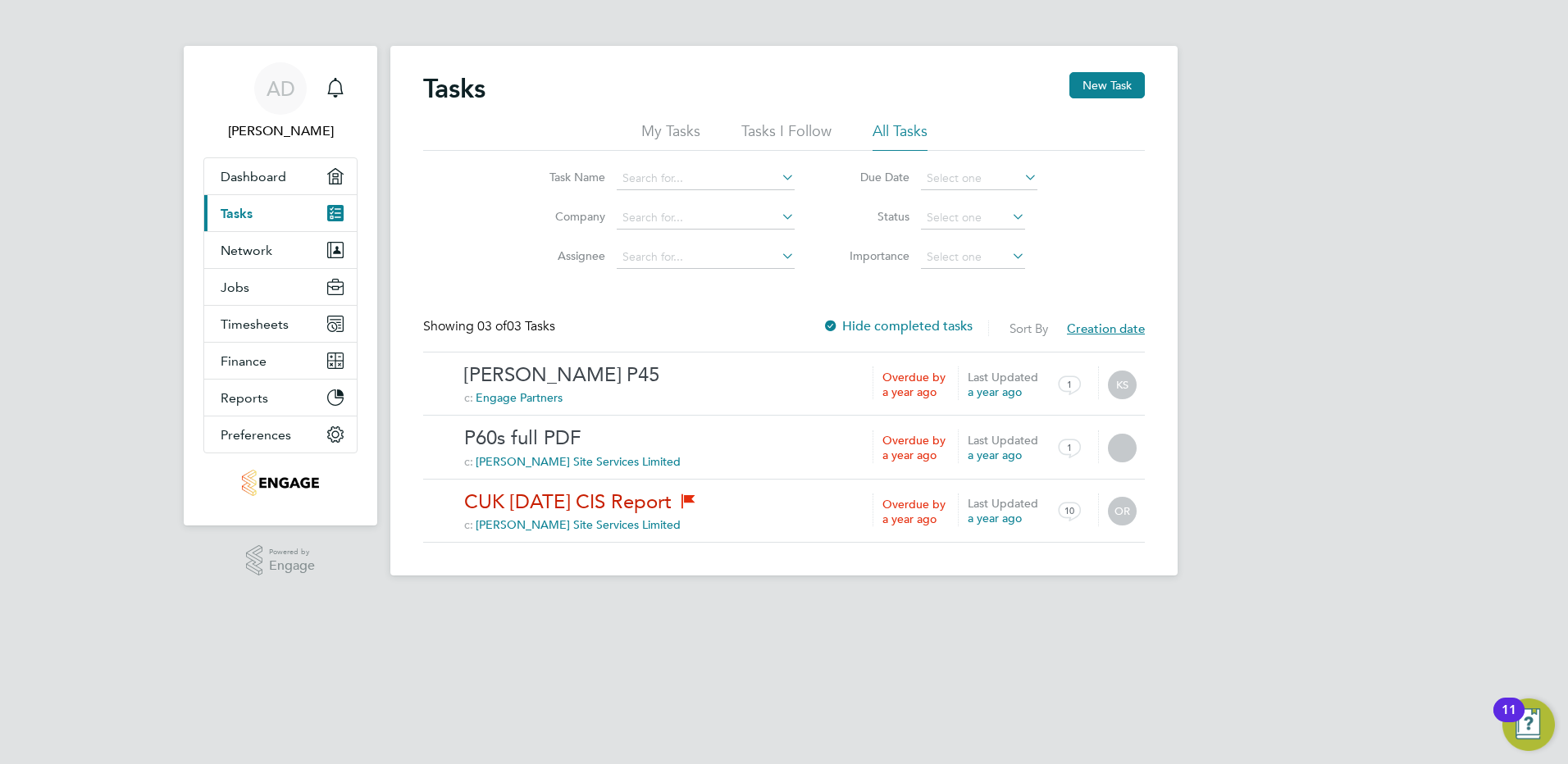
click at [834, 327] on div at bounding box center [831, 328] width 16 height 16
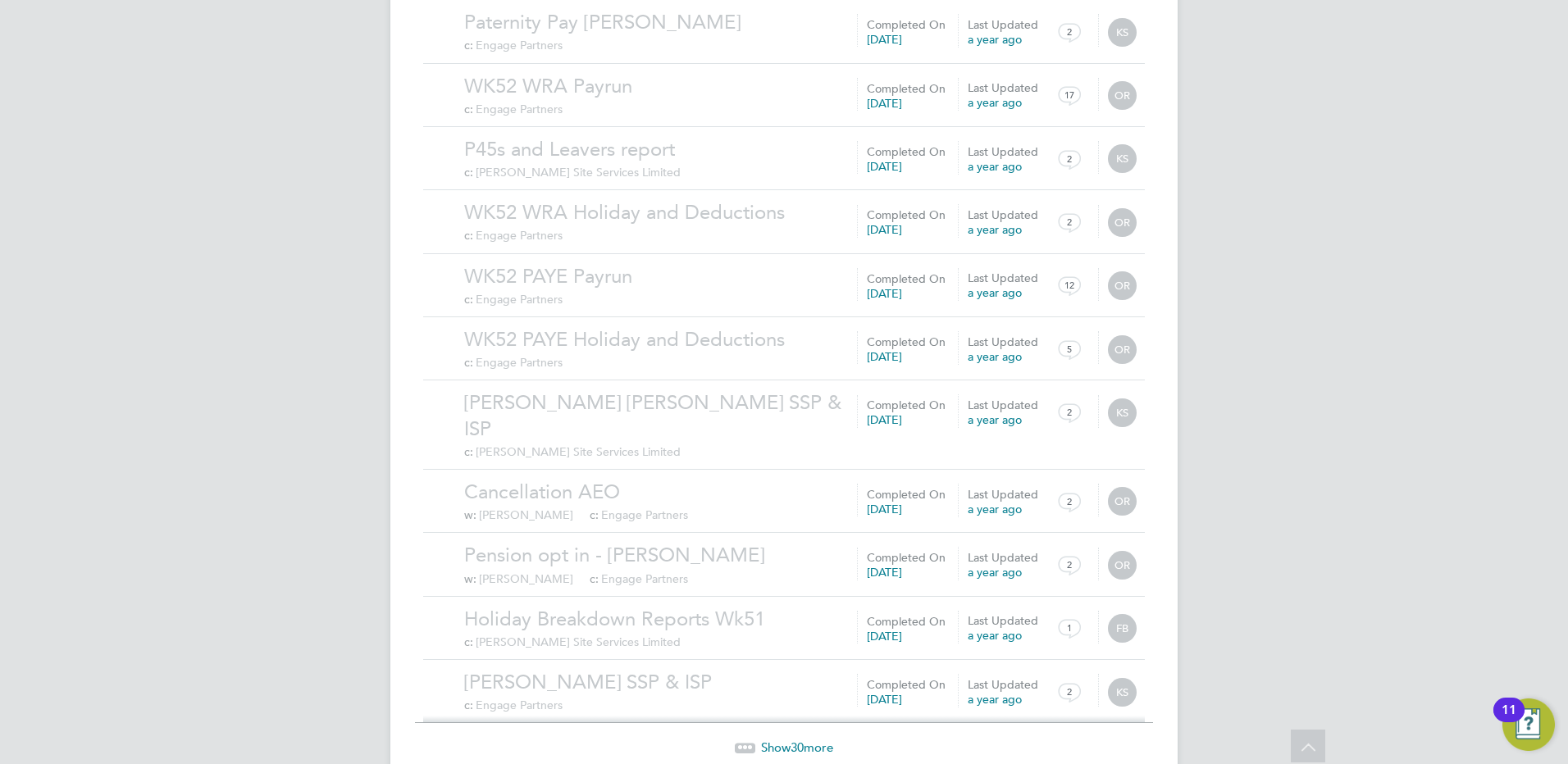
scroll to position [1600, 0]
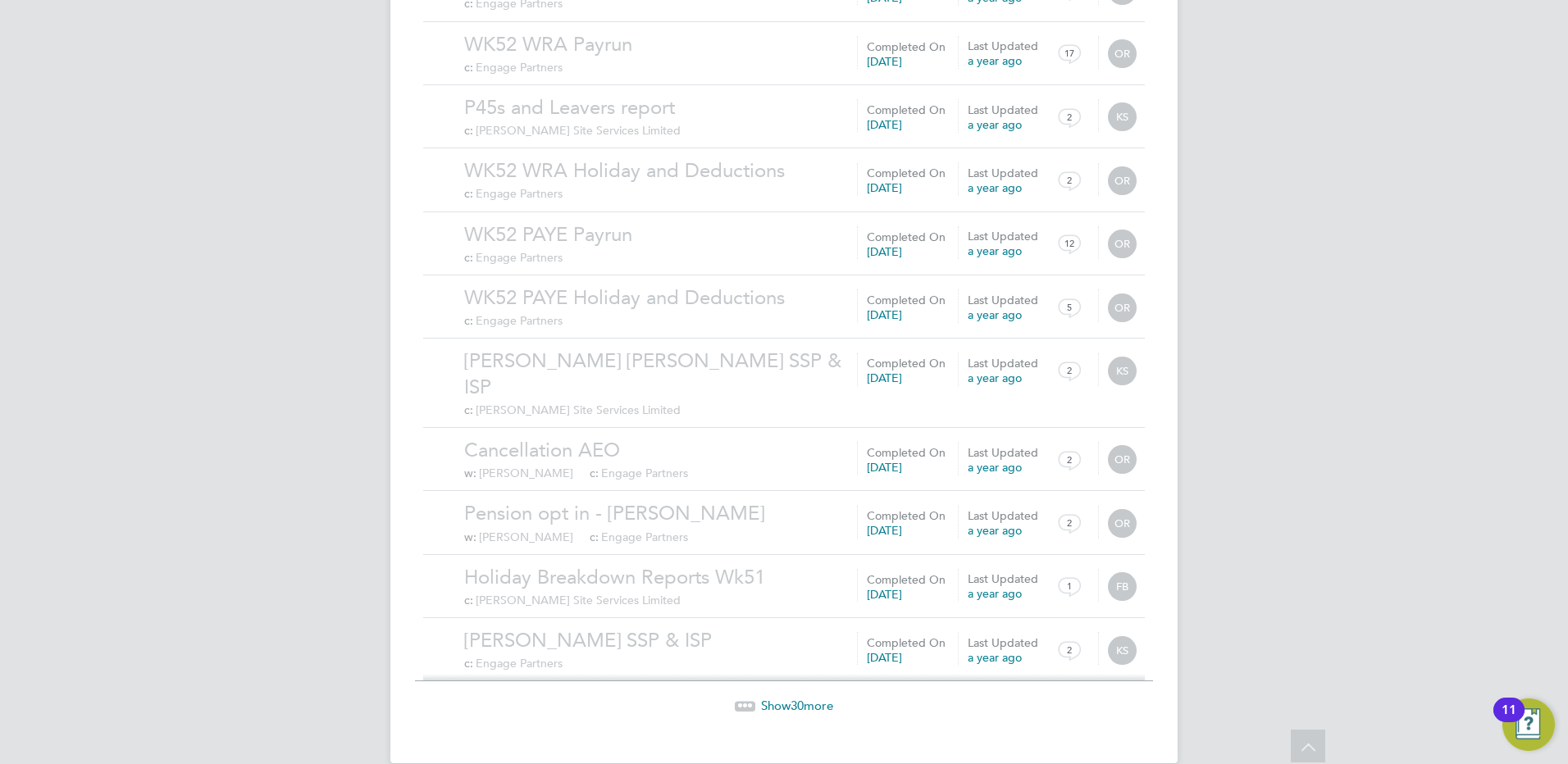
click at [810, 698] on span "Show 30 more" at bounding box center [798, 705] width 73 height 15
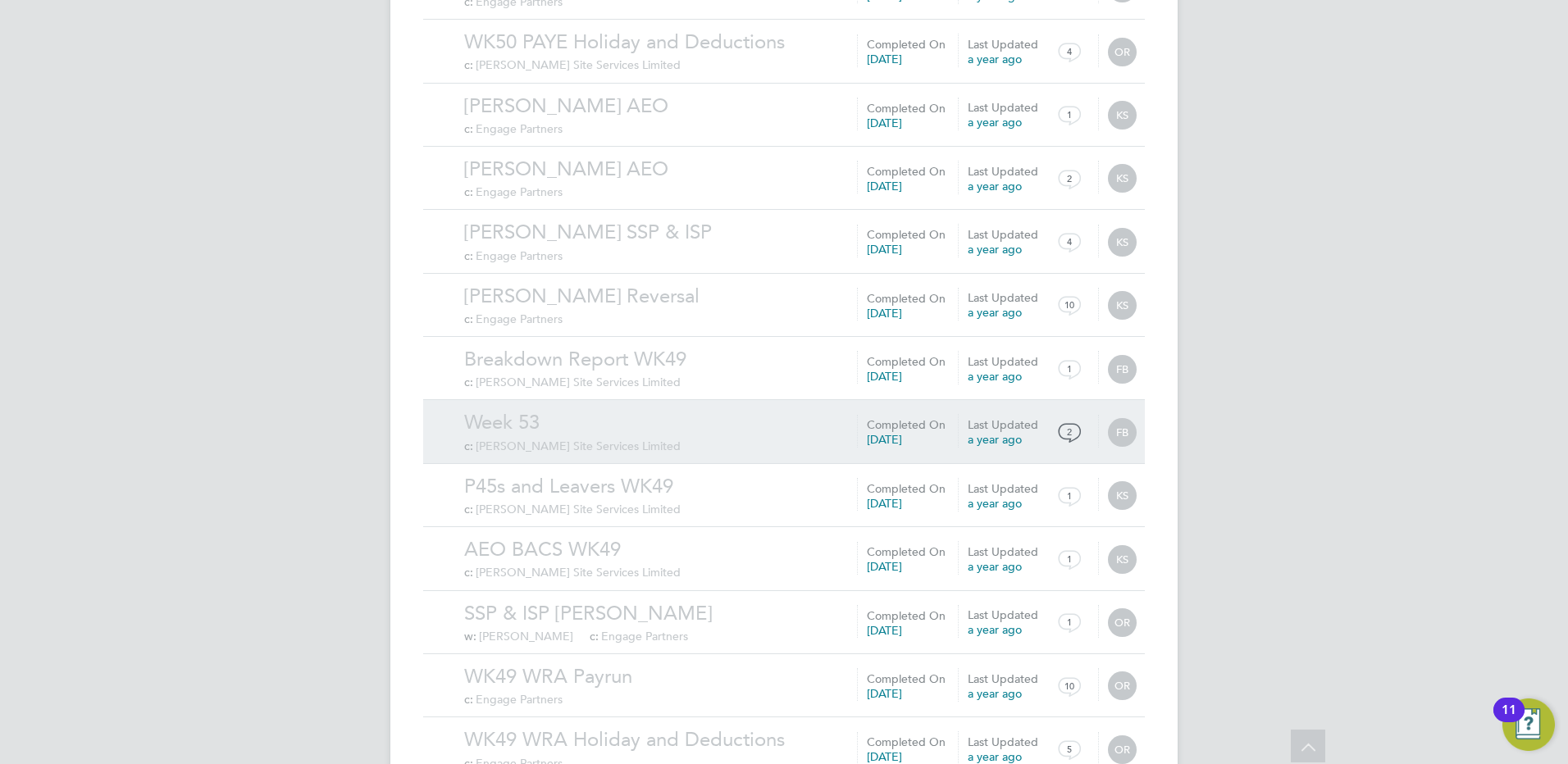
scroll to position [3503, 0]
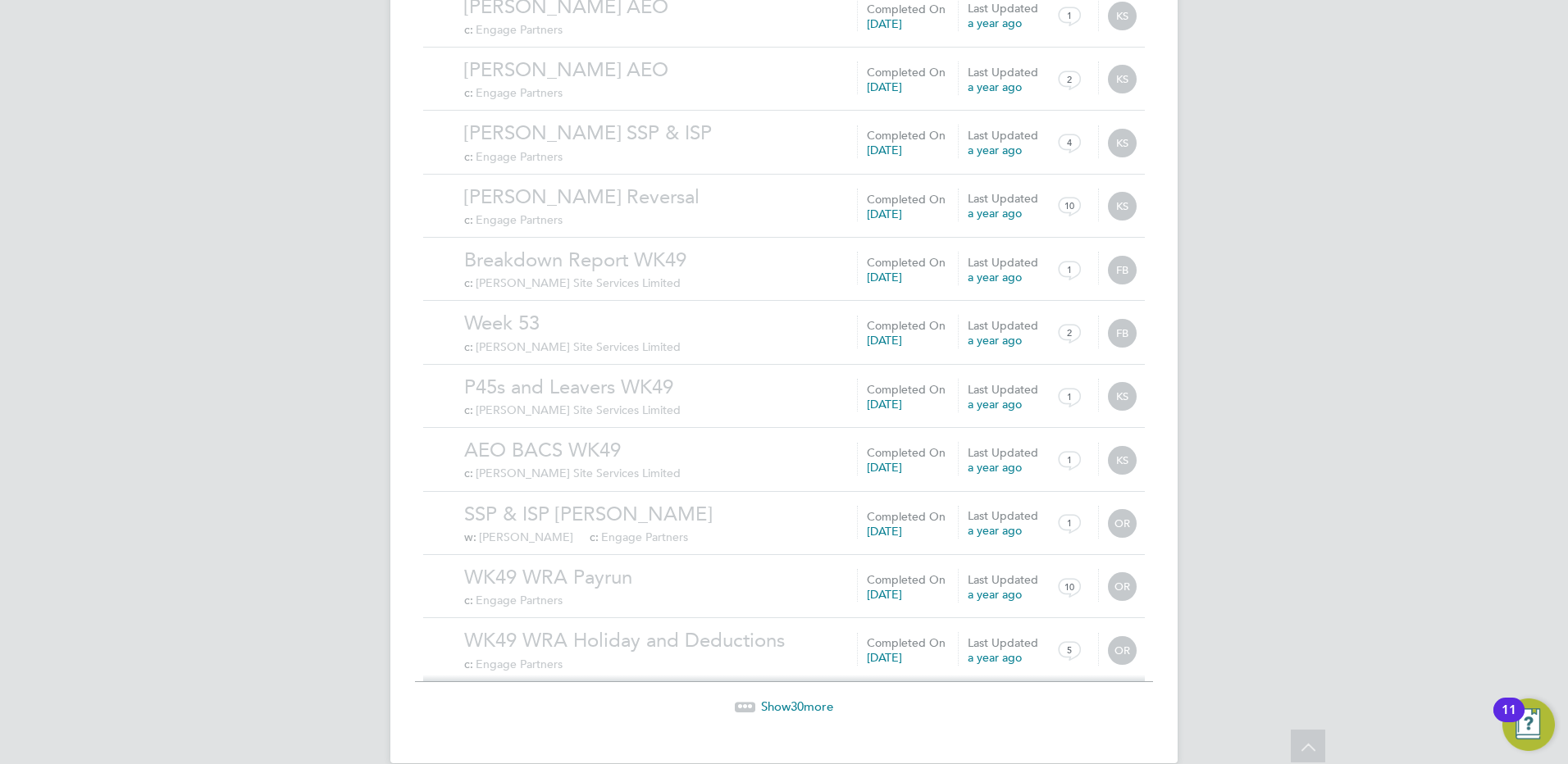
click at [786, 699] on span "Show 30 more" at bounding box center [798, 706] width 73 height 15
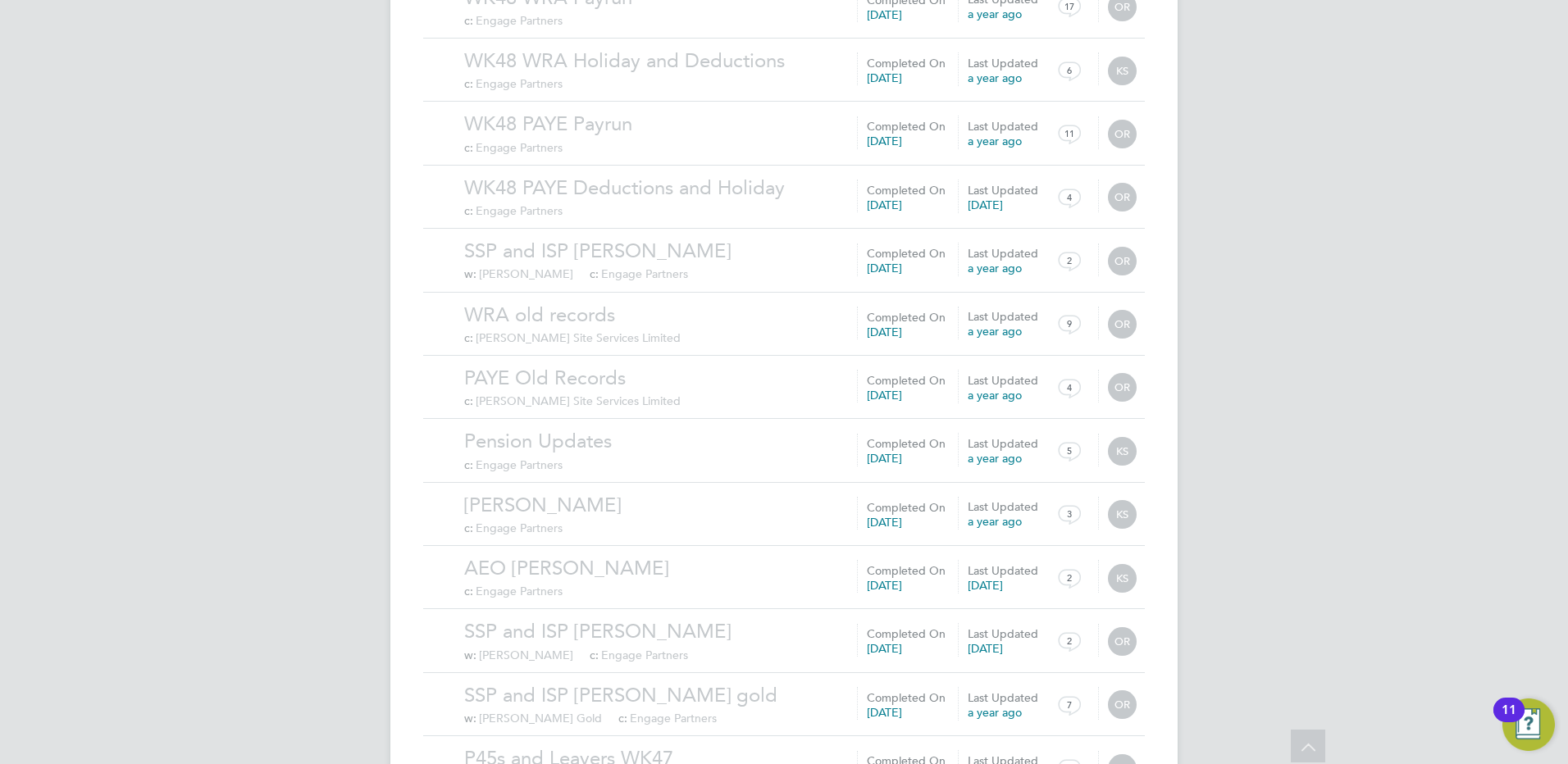
scroll to position [5407, 0]
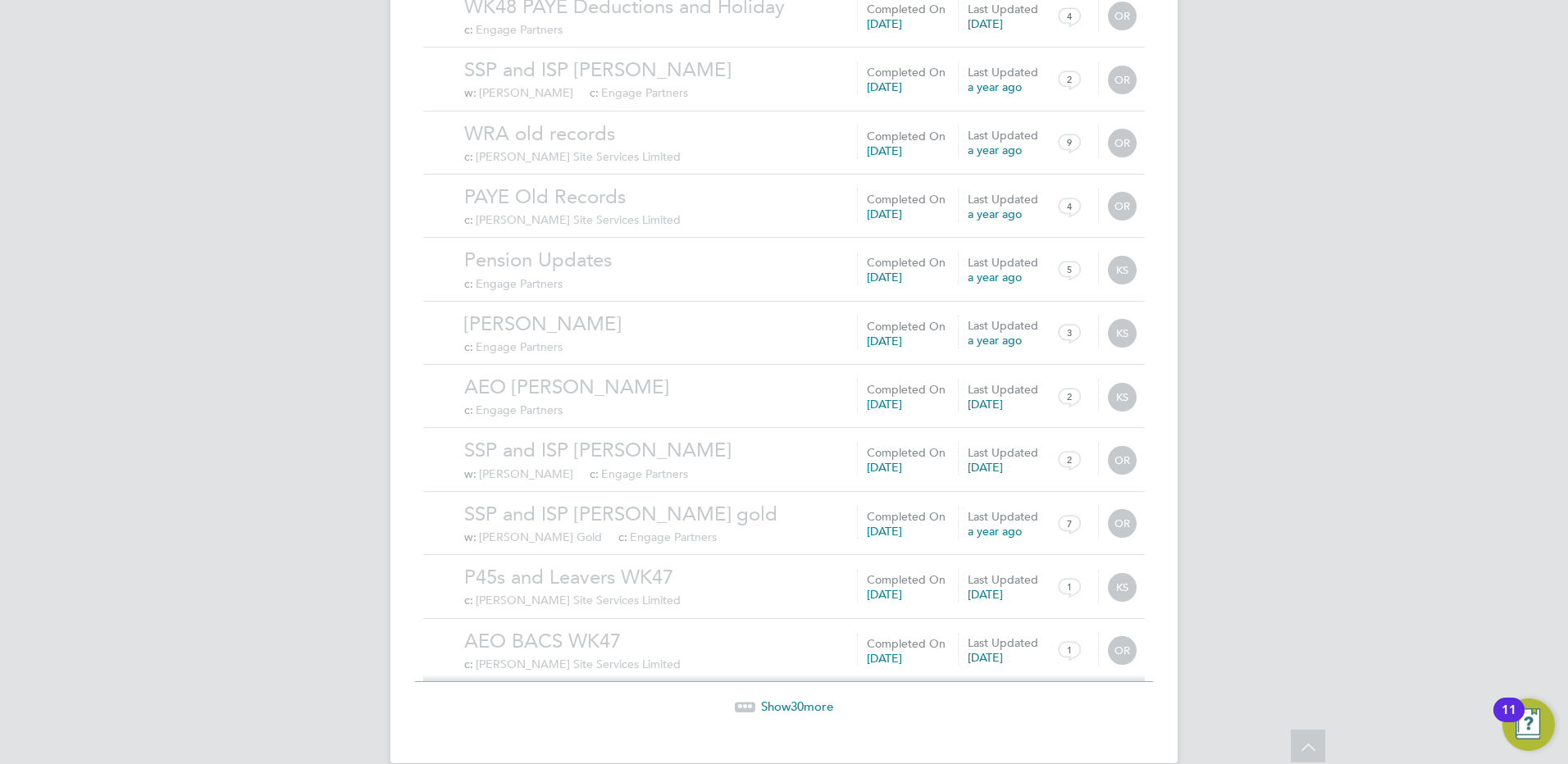
click at [774, 699] on span "Show 30 more" at bounding box center [798, 706] width 73 height 15
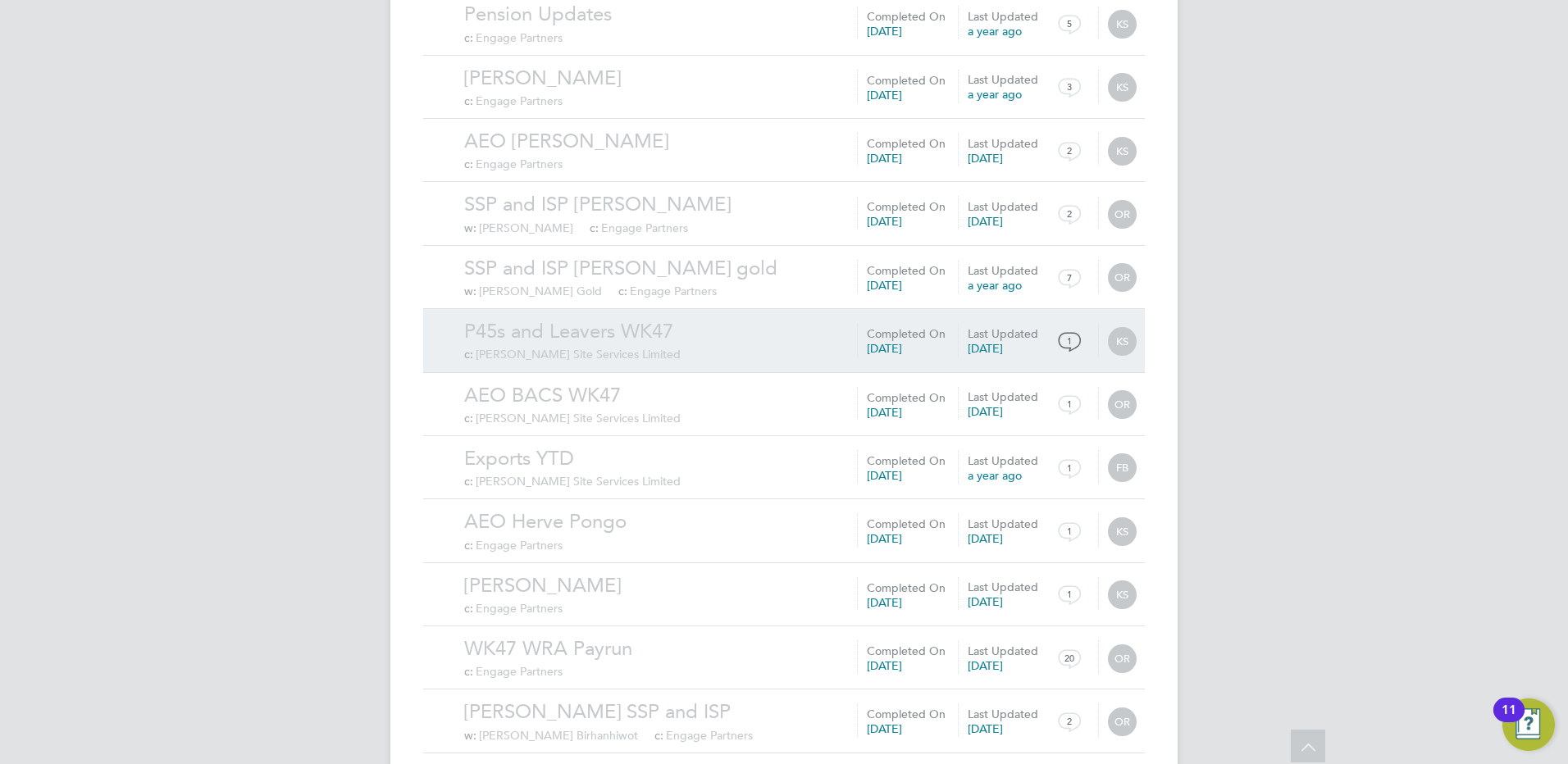
scroll to position [5735, 0]
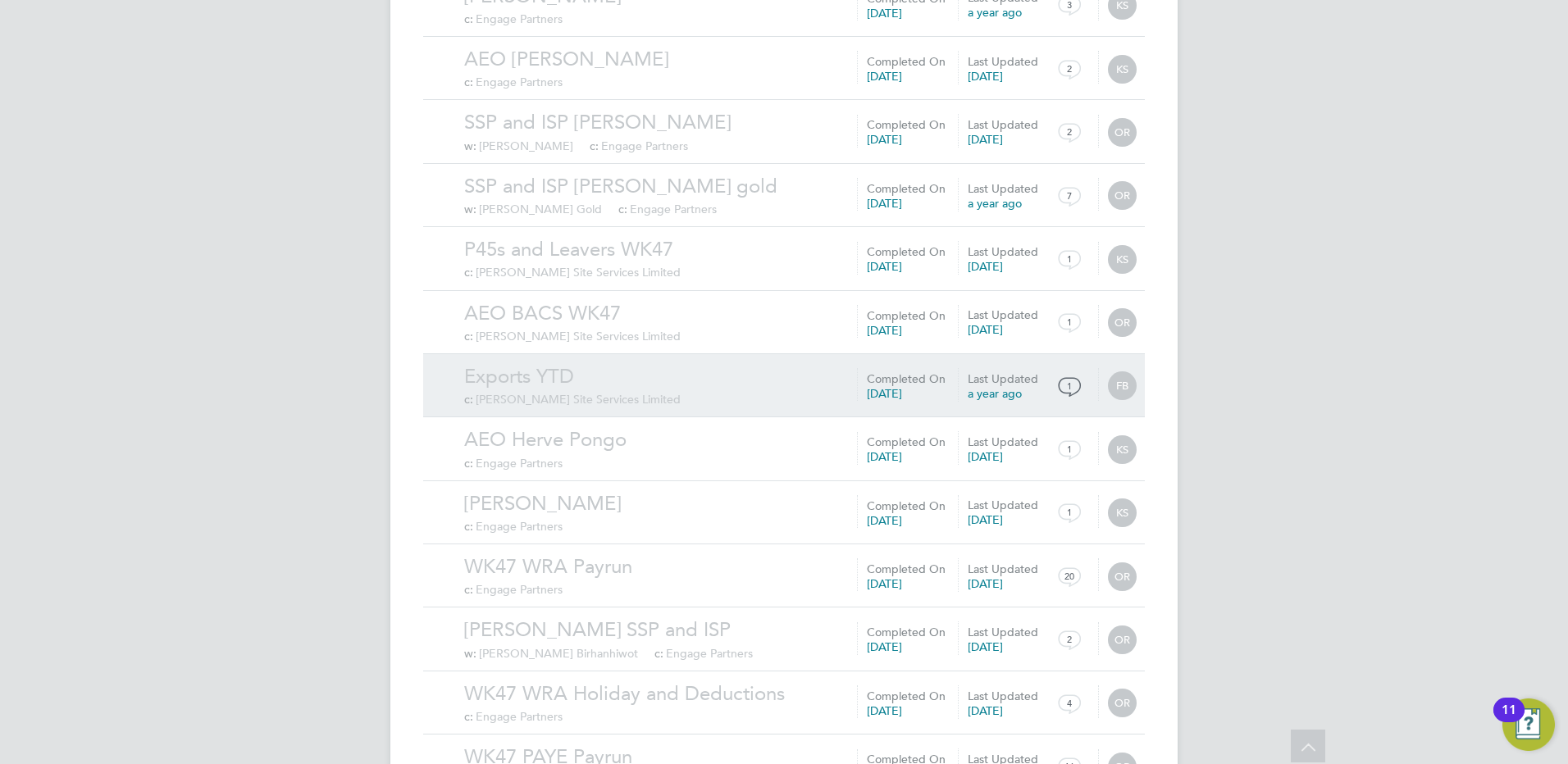
click at [582, 364] on link "Exports YTD" at bounding box center [800, 377] width 672 height 25
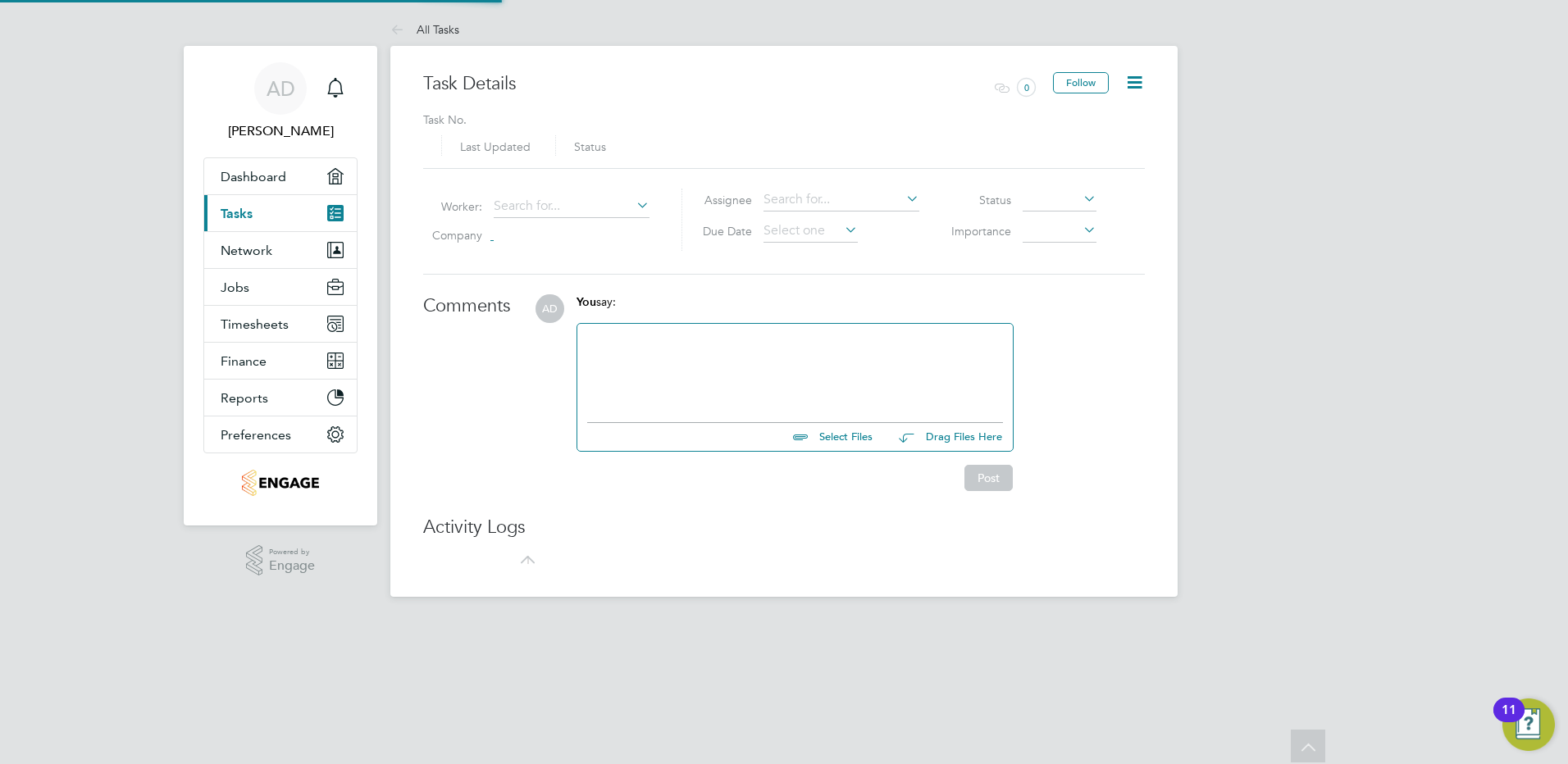
type input "22 Feb 2024"
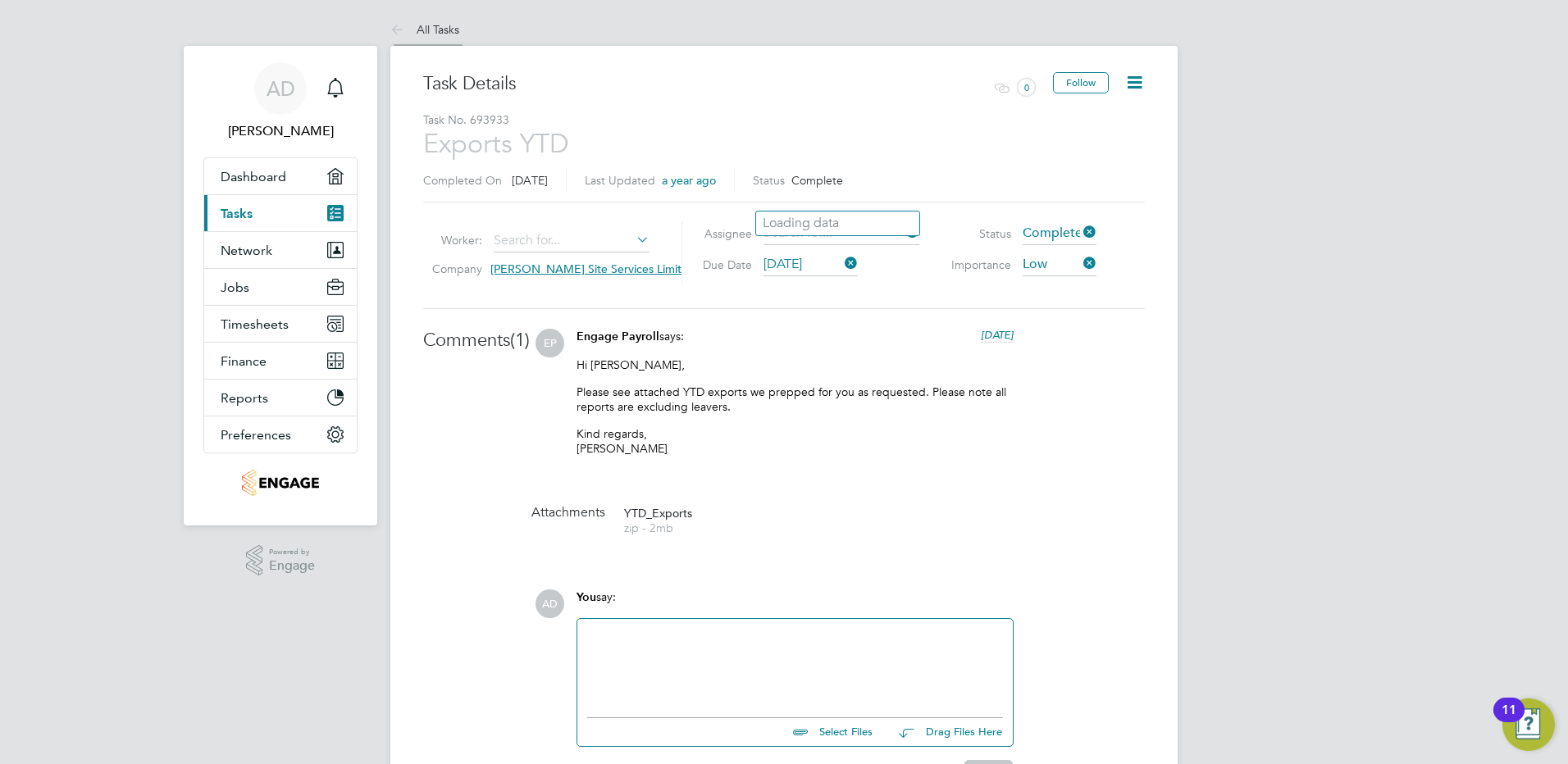
click at [427, 24] on link "All Tasks" at bounding box center [425, 29] width 69 height 15
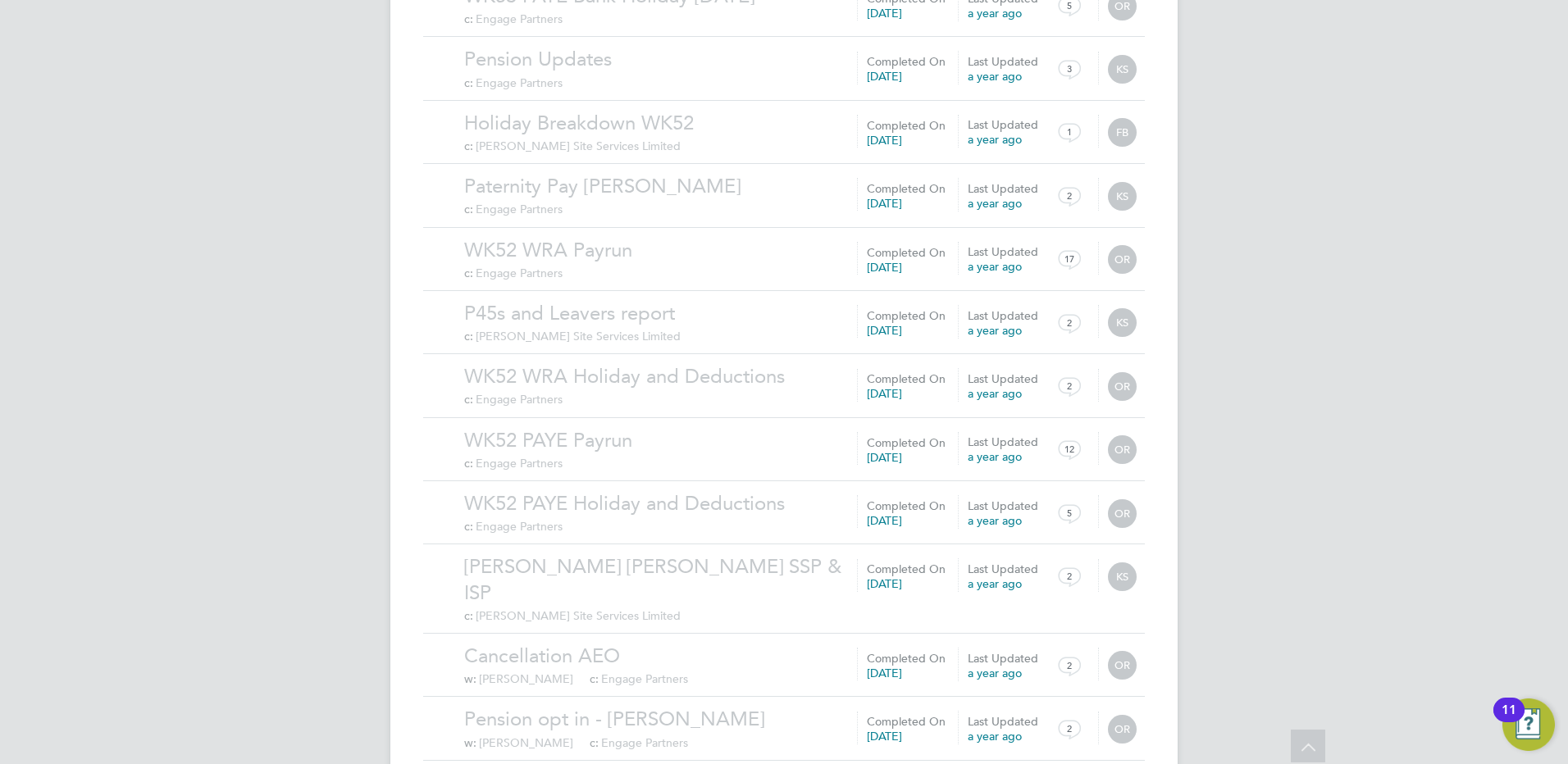
scroll to position [1600, 0]
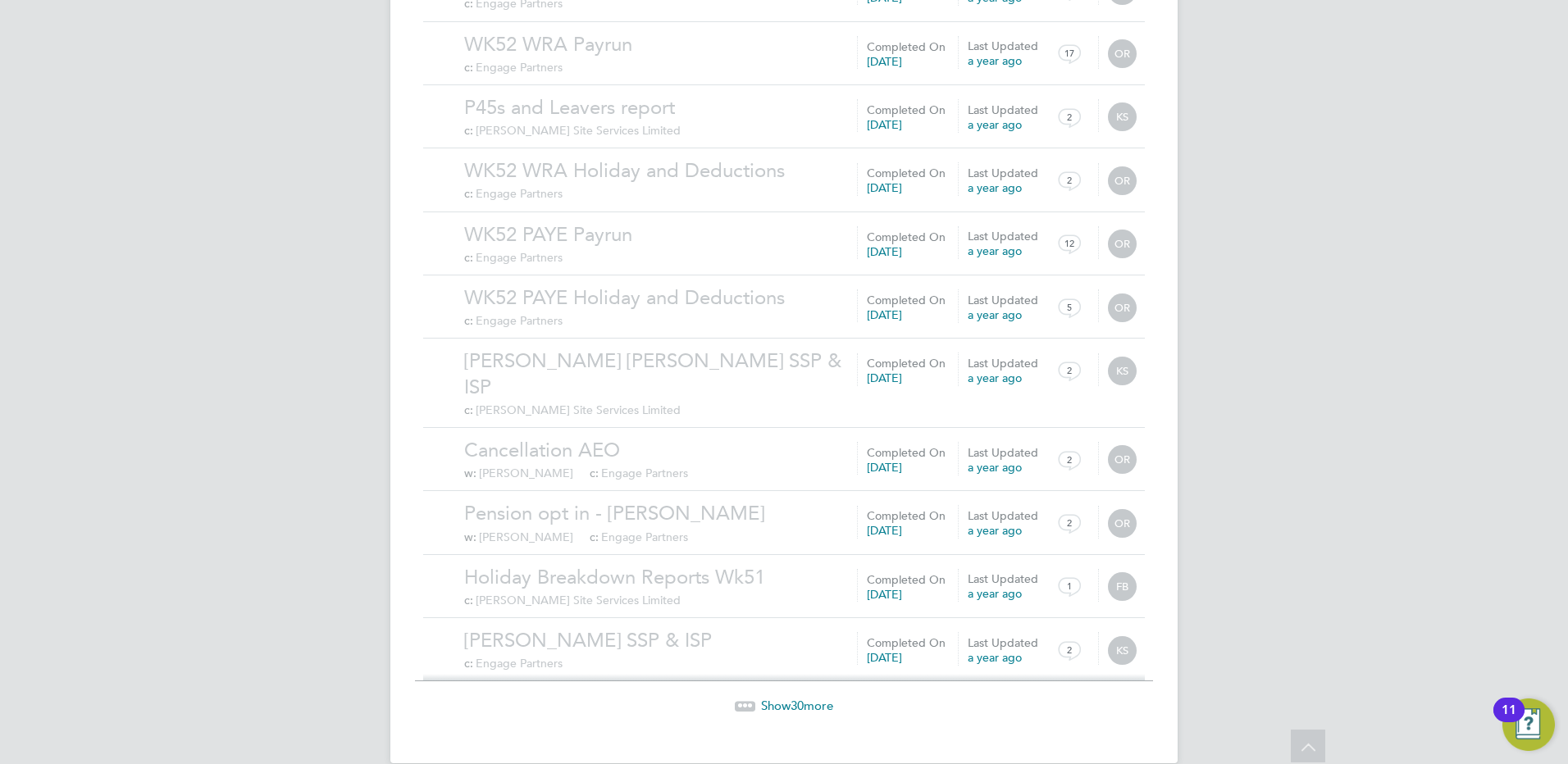
click at [807, 698] on span "Show 30 more" at bounding box center [798, 705] width 73 height 15
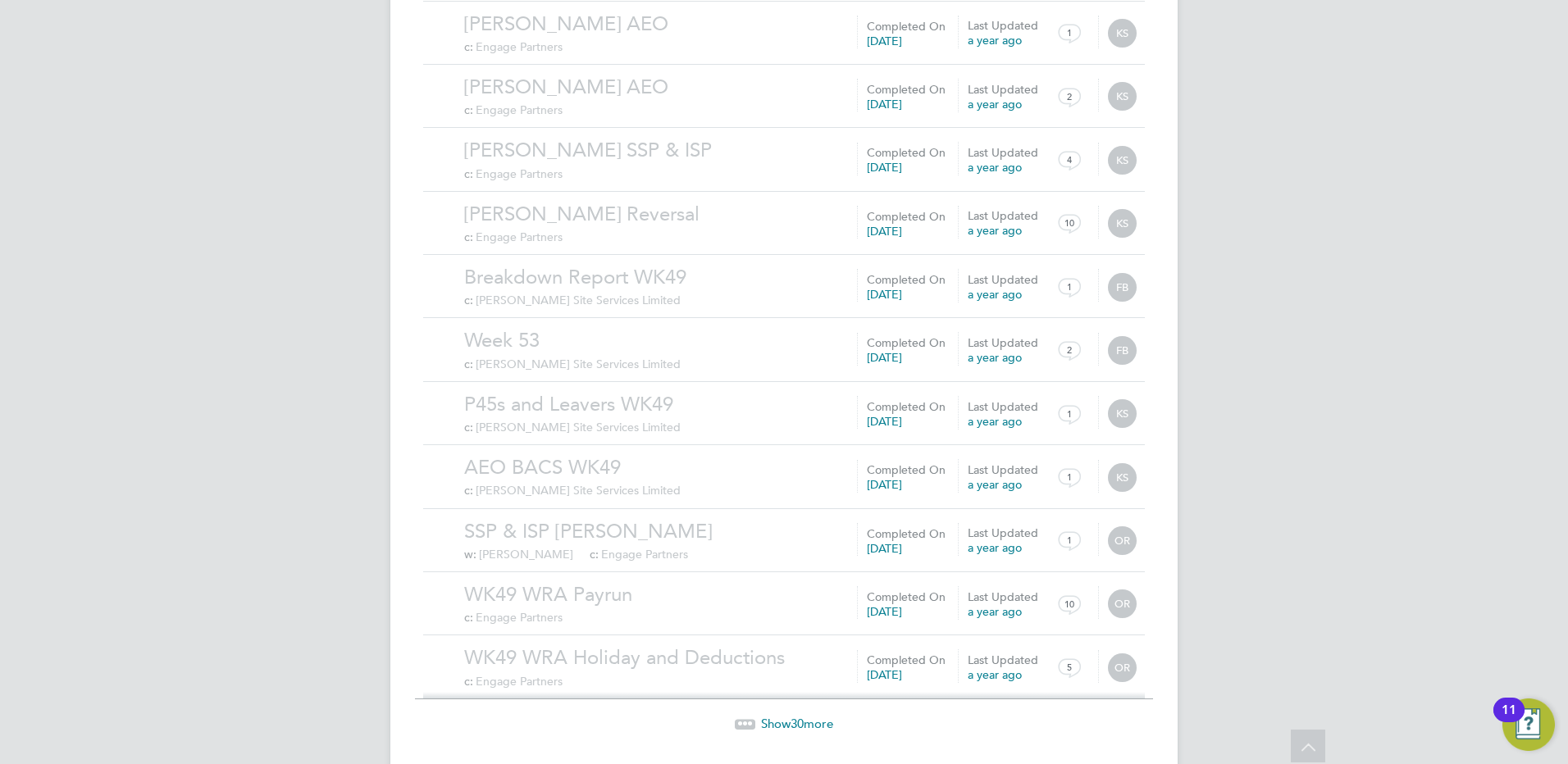
scroll to position [3503, 0]
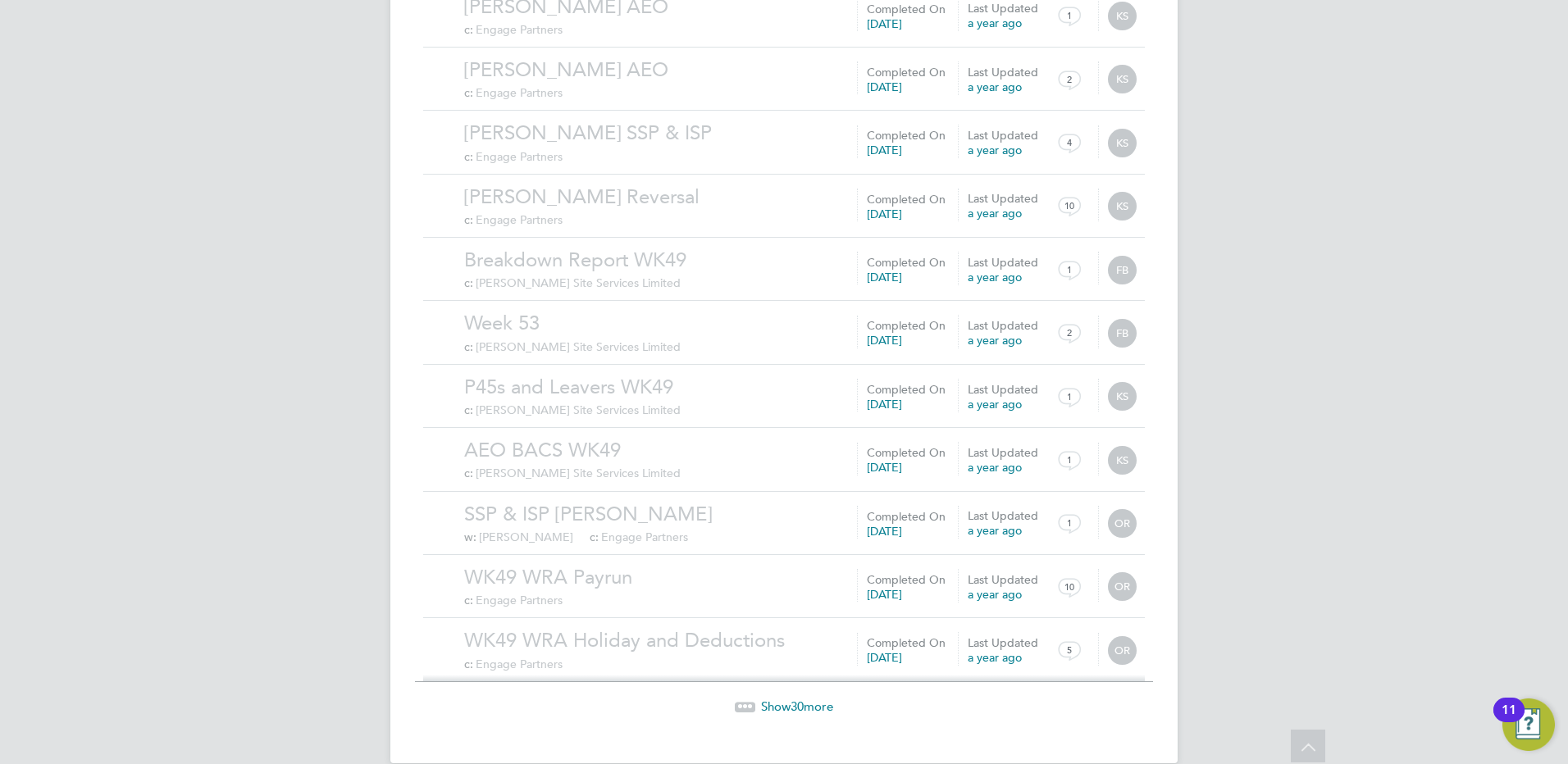
click at [766, 699] on span "Show 30 more" at bounding box center [798, 706] width 73 height 15
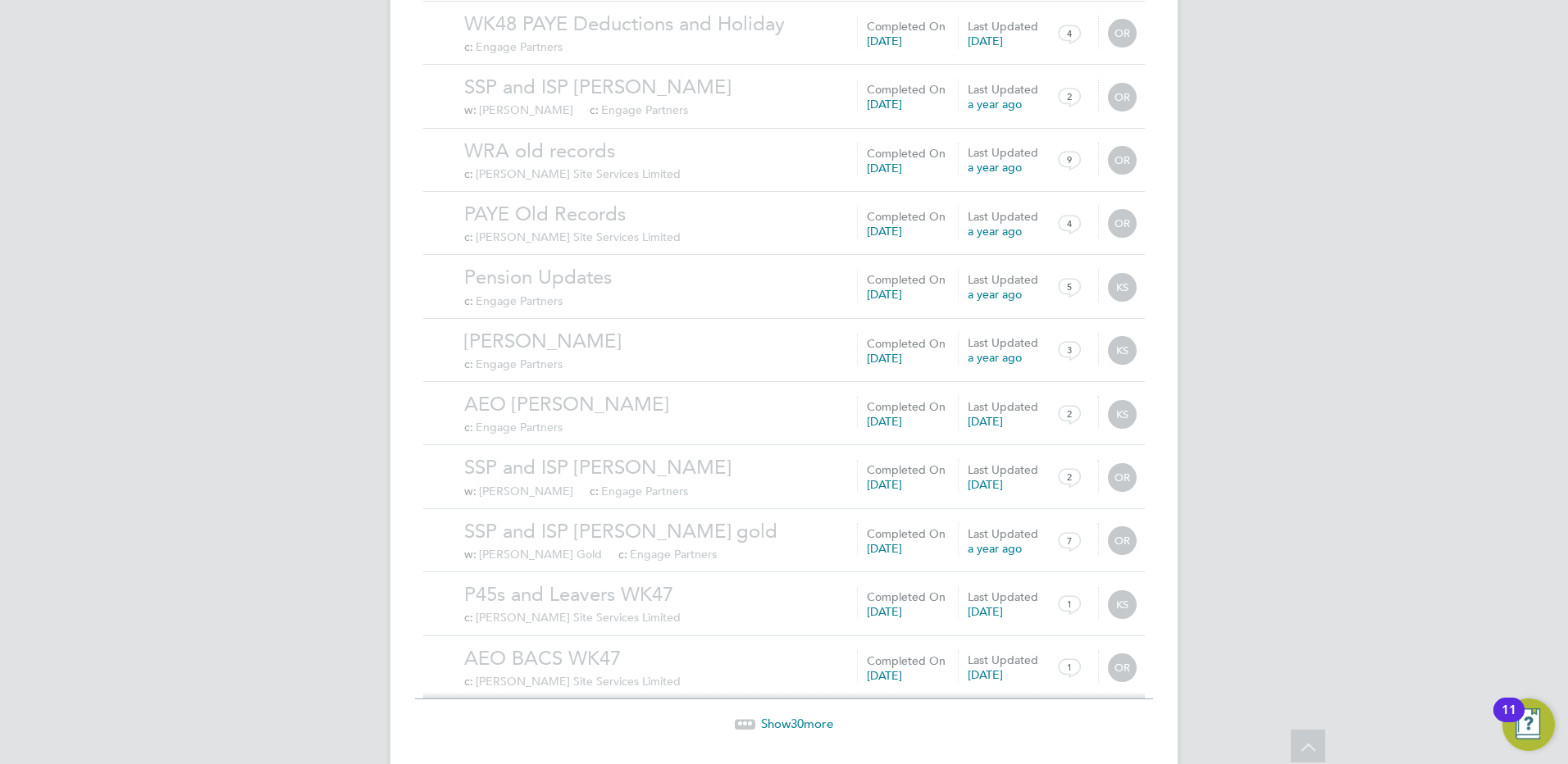
scroll to position [5407, 0]
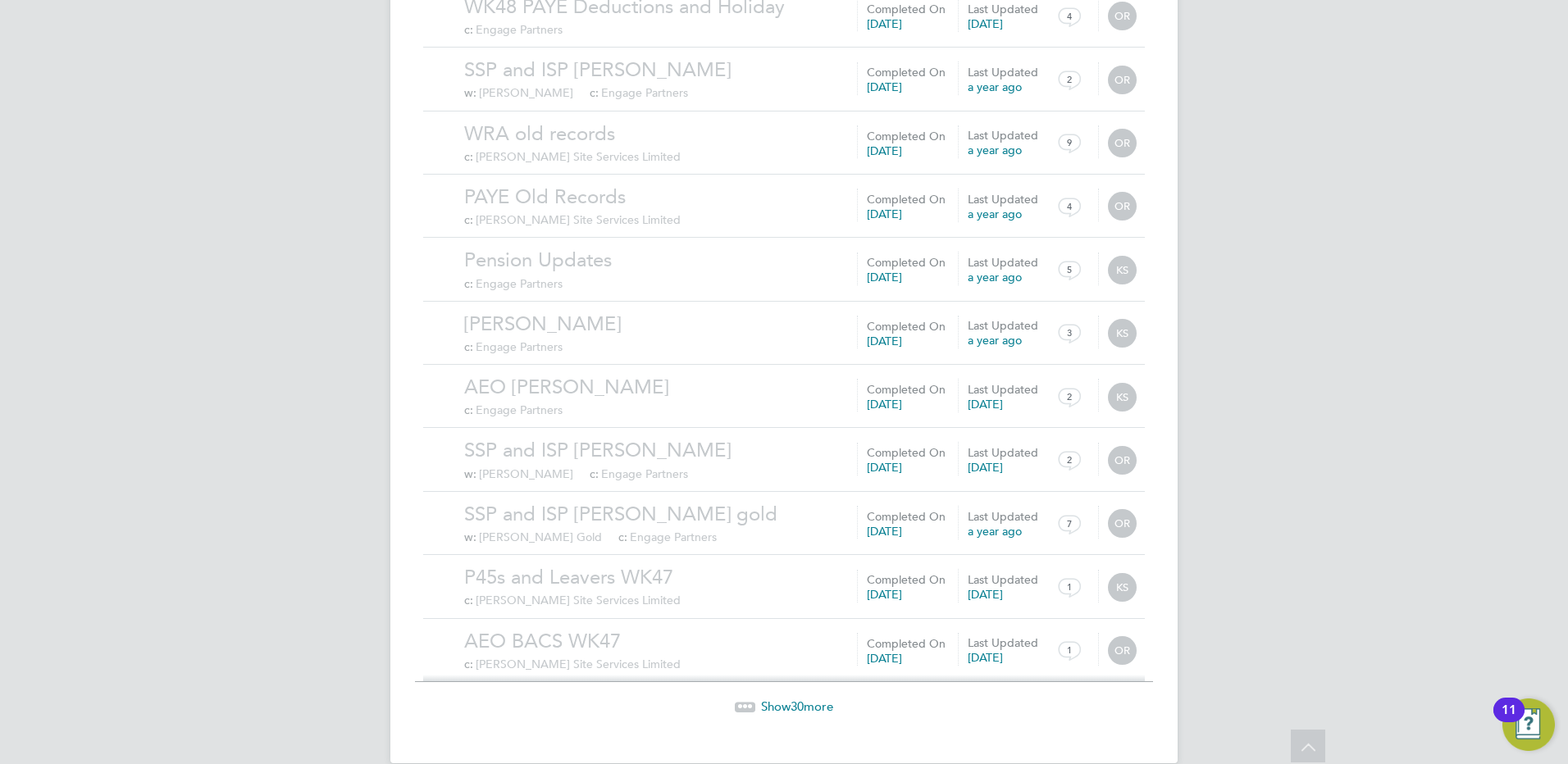
click at [762, 699] on span "Show 30 more" at bounding box center [798, 706] width 73 height 15
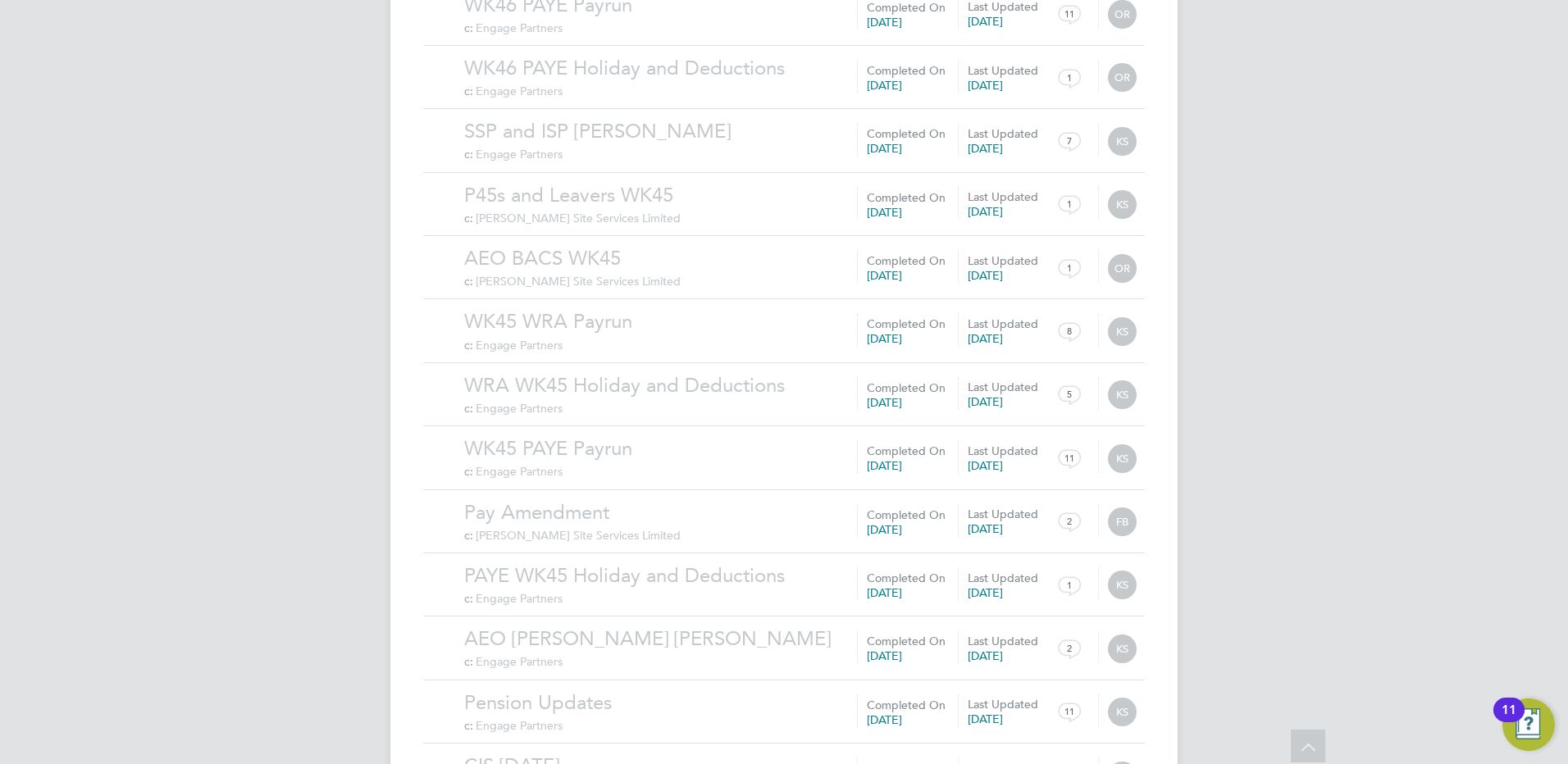
scroll to position [7312, 0]
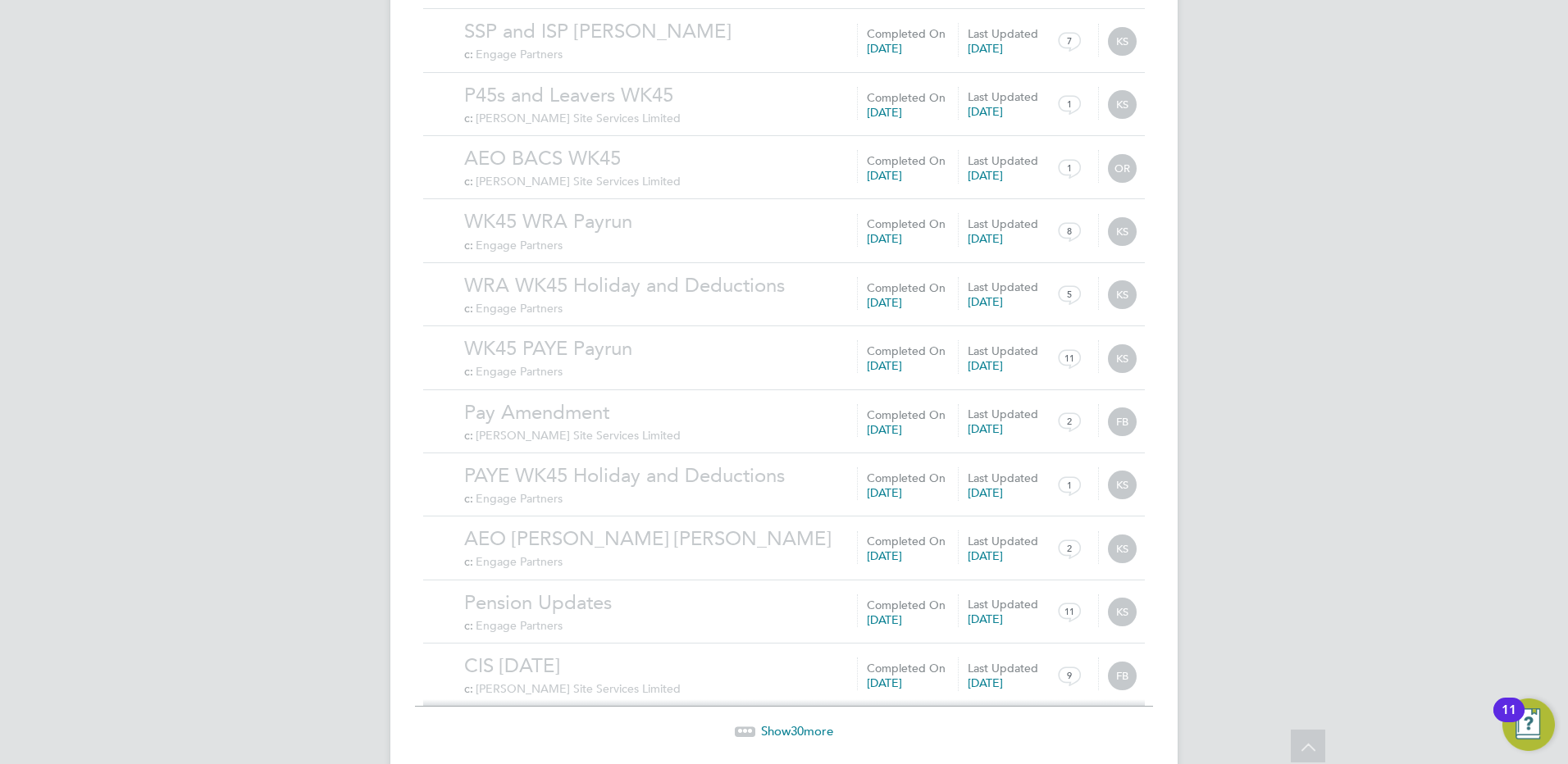
click at [795, 723] on span "30" at bounding box center [797, 730] width 13 height 15
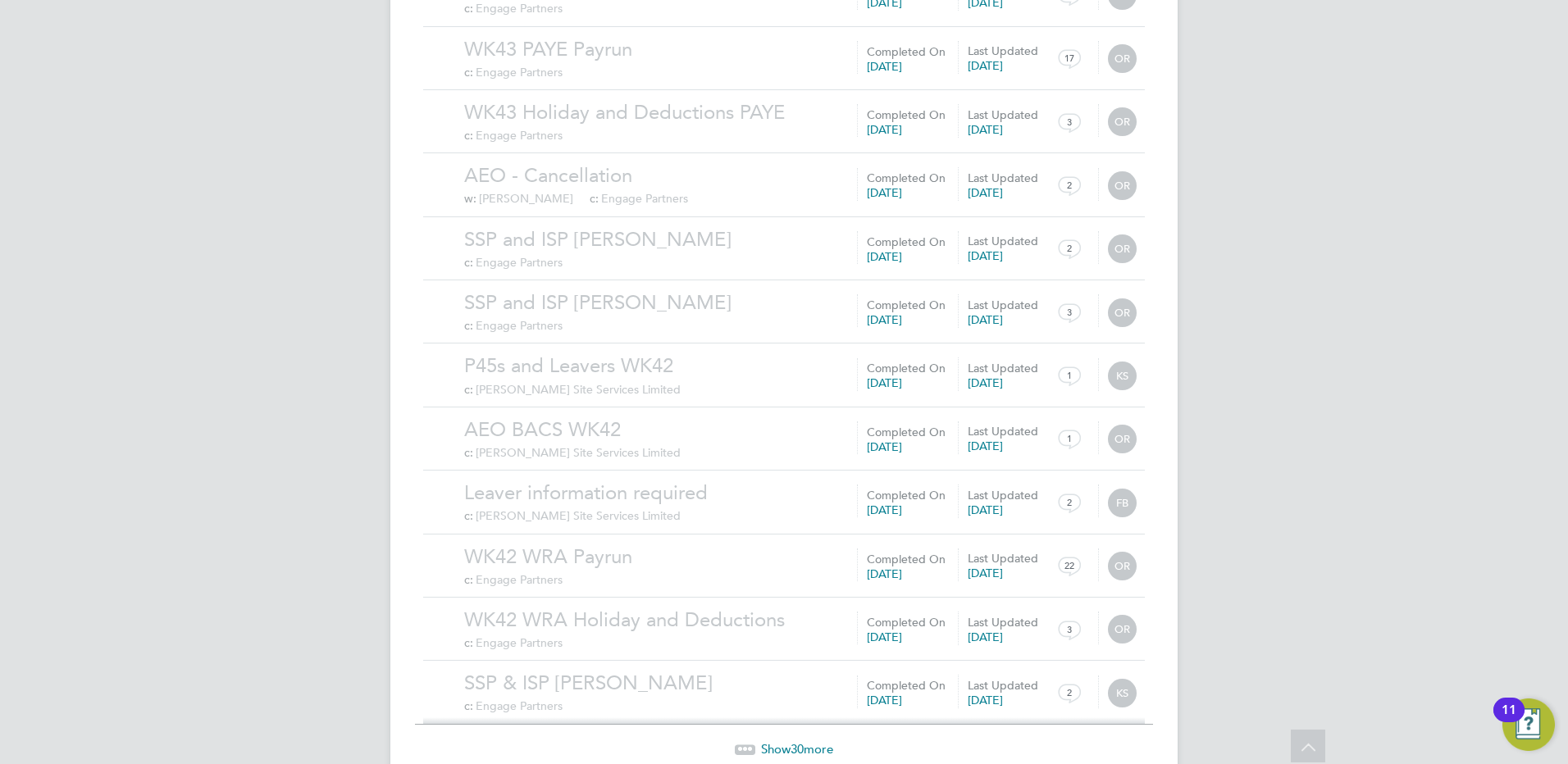
scroll to position [9215, 0]
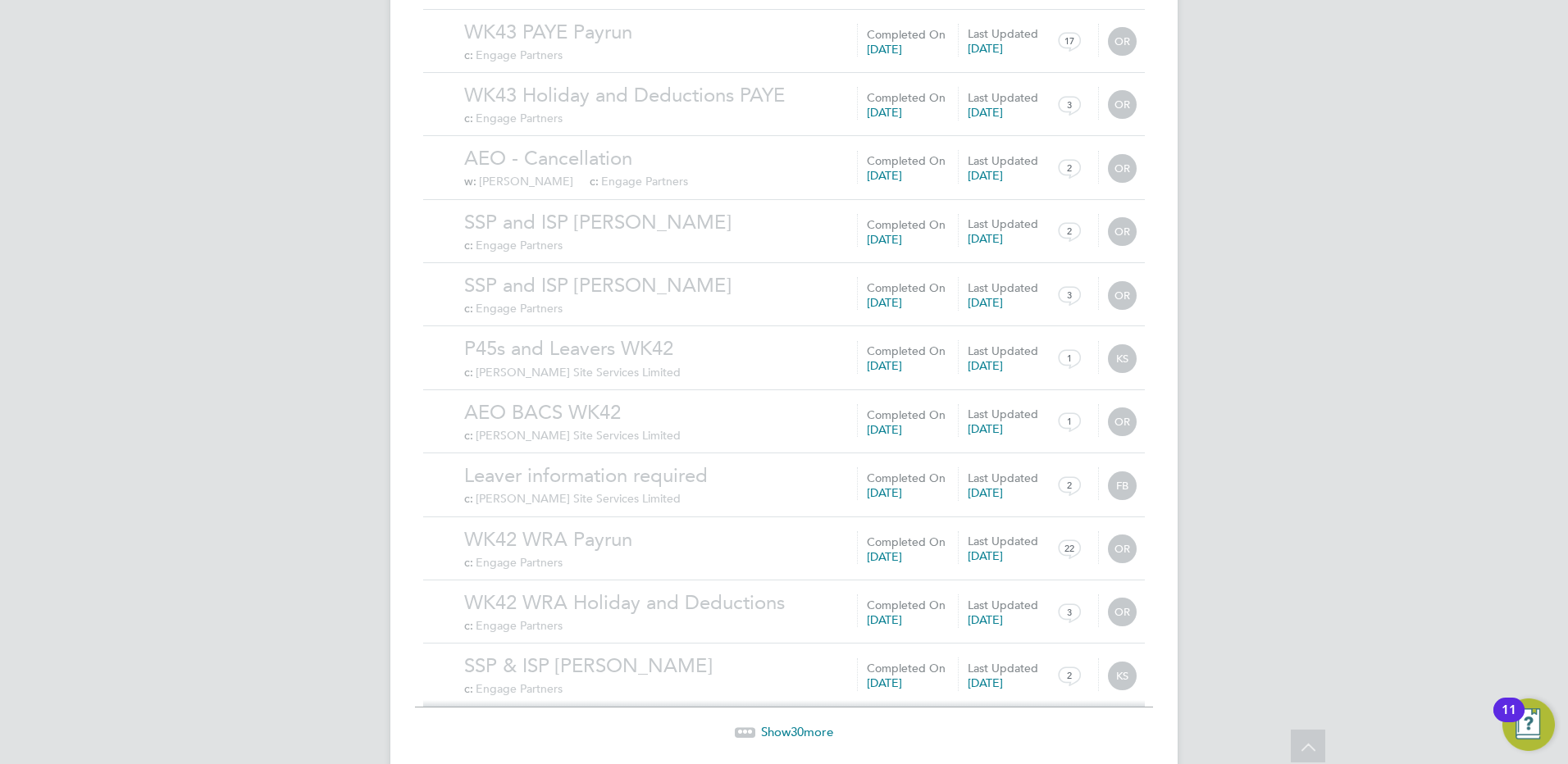
click at [783, 724] on span "Show 30 more" at bounding box center [798, 731] width 73 height 15
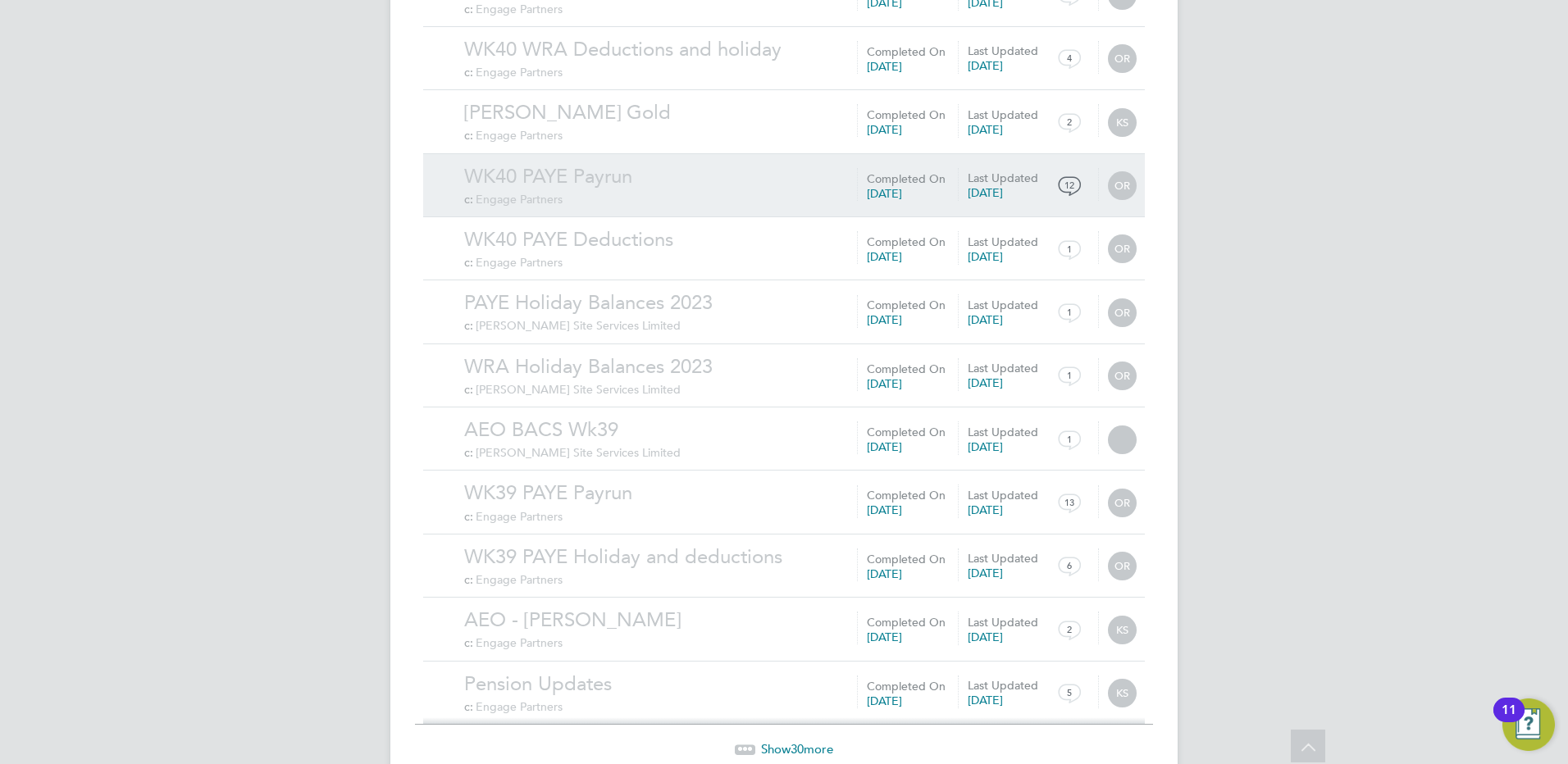
scroll to position [11119, 0]
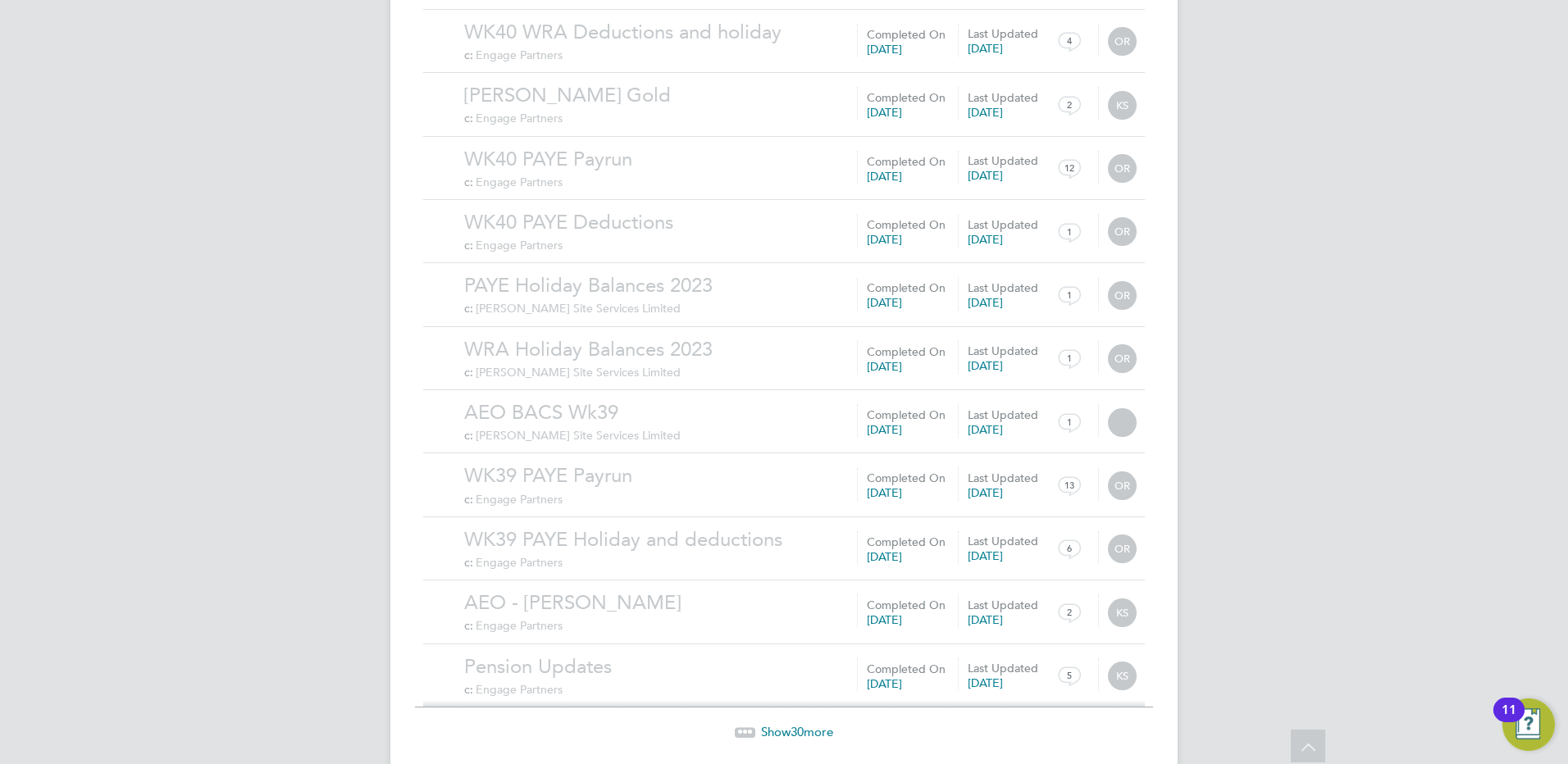
click at [799, 724] on span "30" at bounding box center [797, 731] width 13 height 15
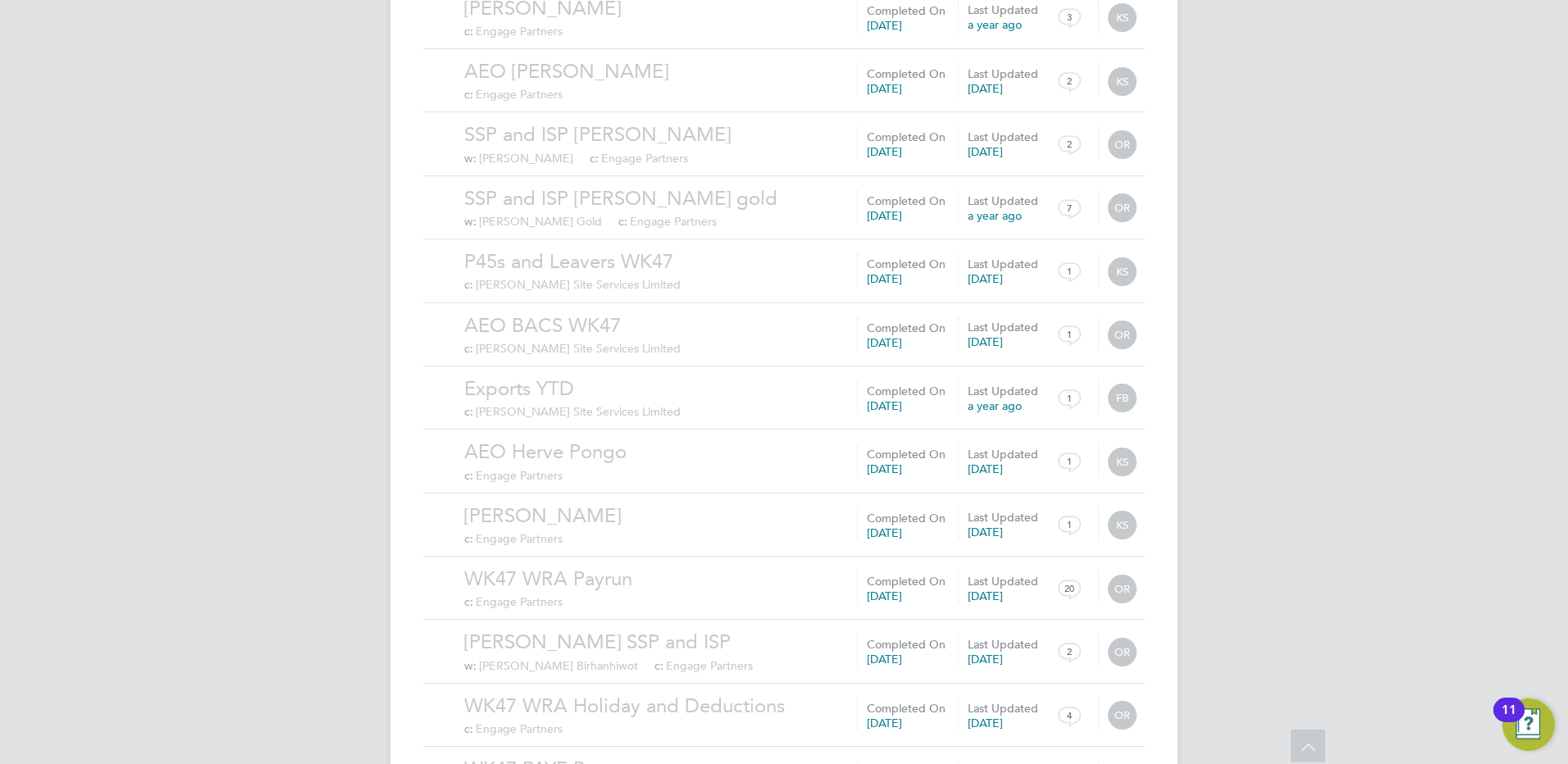
scroll to position [5641, 0]
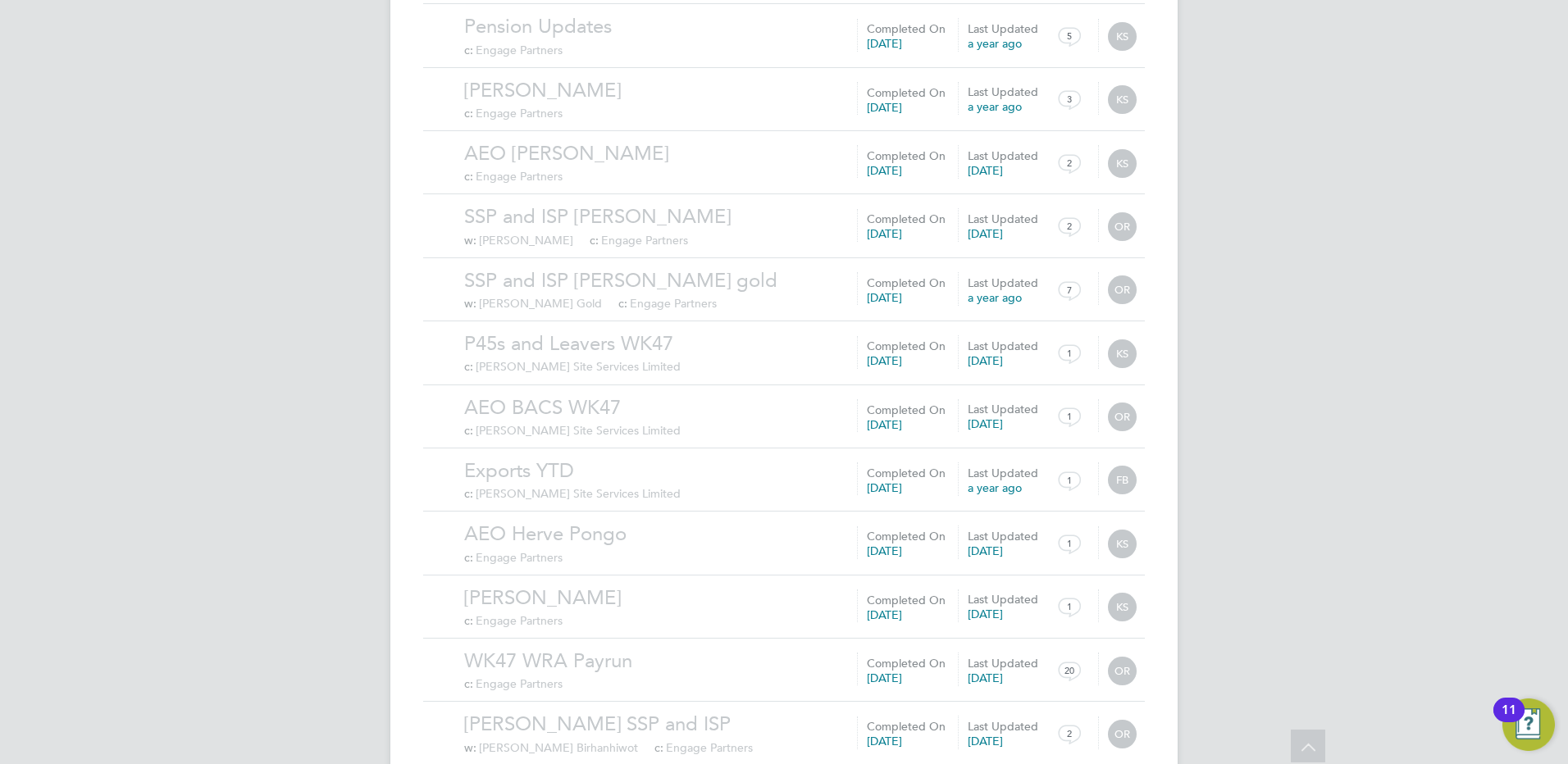
click at [597, 486] on span "Carmichael Site Services Limited" at bounding box center [578, 494] width 205 height 15
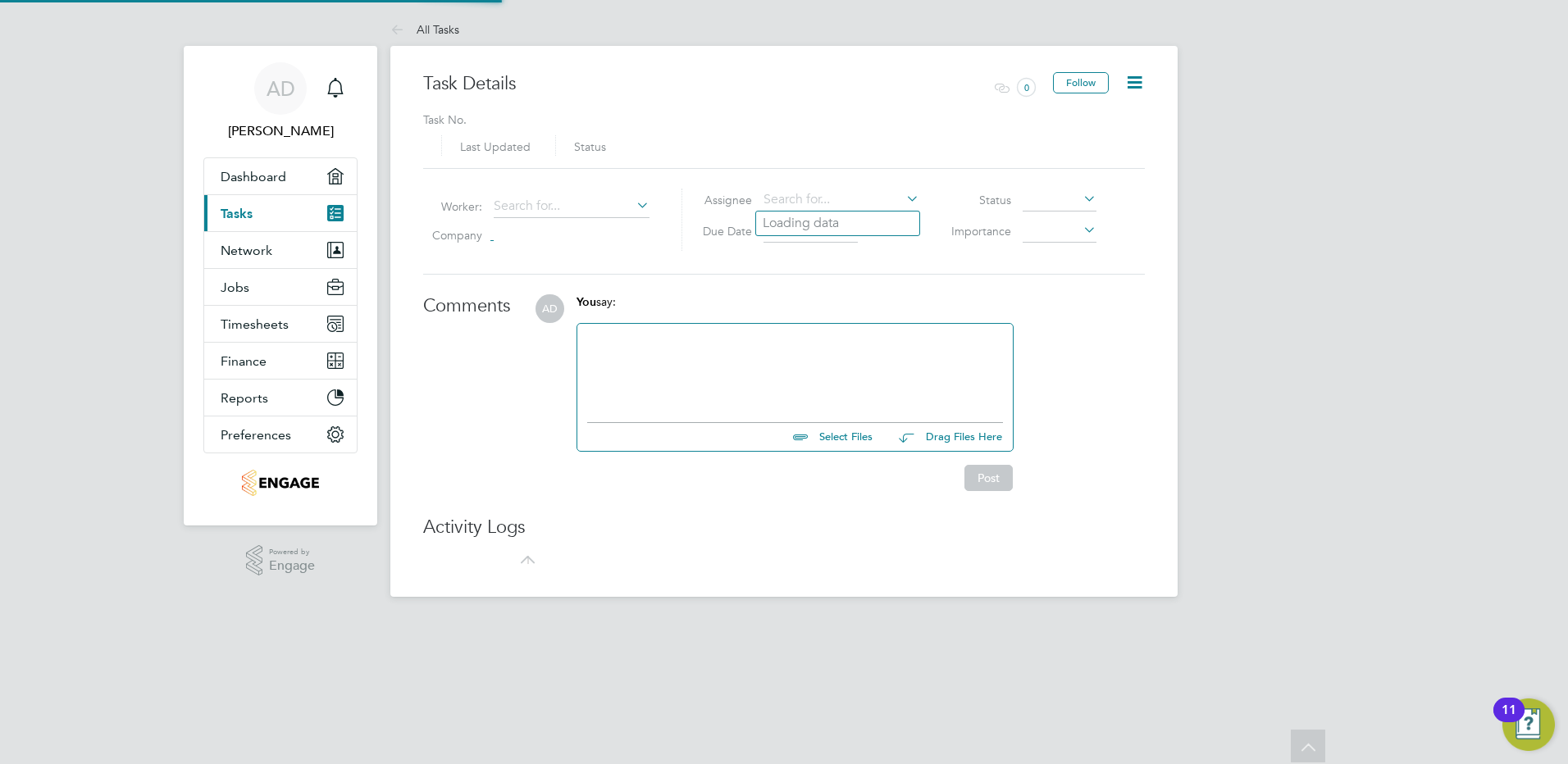
type input "22 Feb 2024"
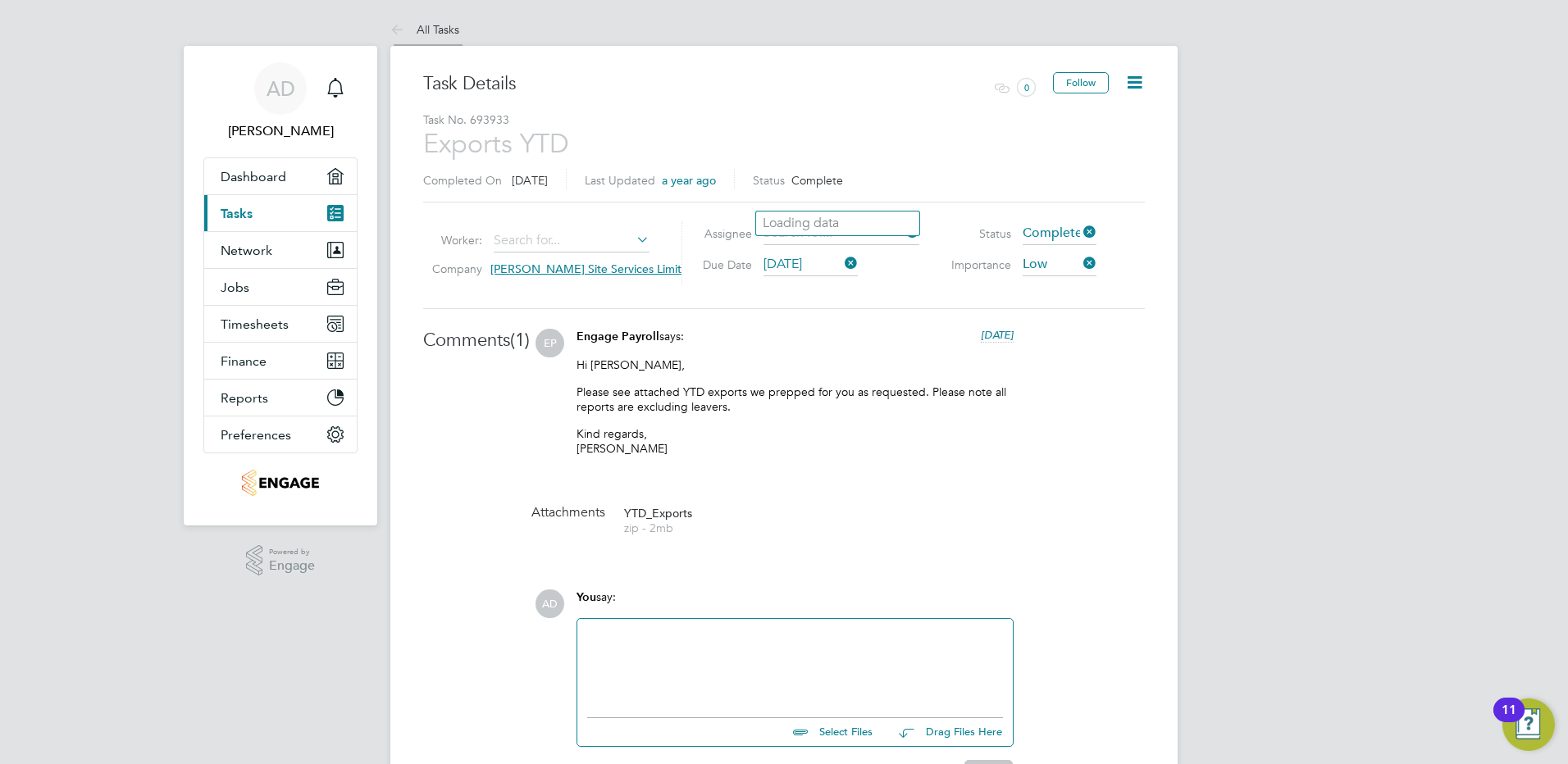
click at [424, 24] on link "All Tasks" at bounding box center [425, 29] width 69 height 15
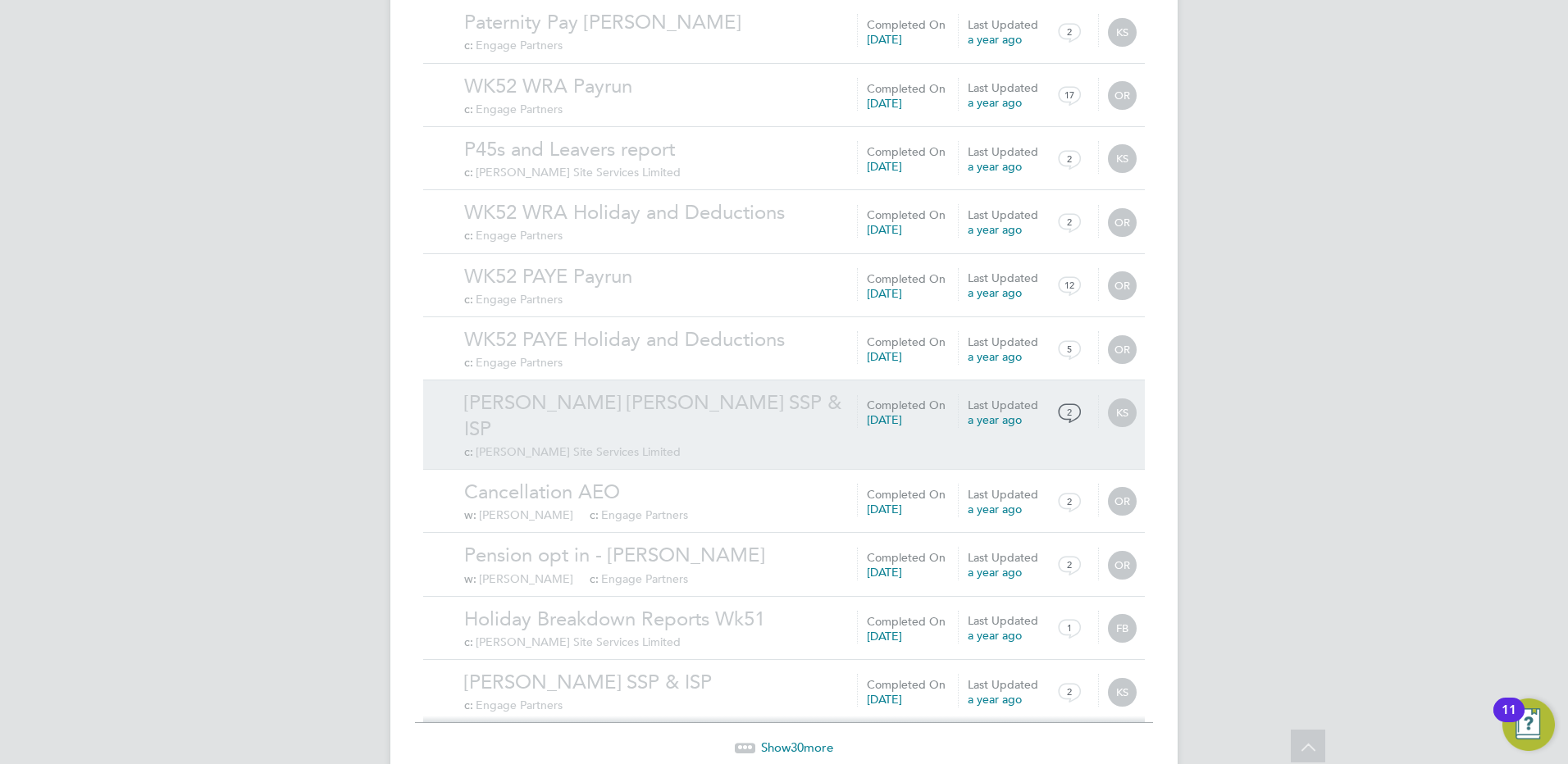
scroll to position [1600, 0]
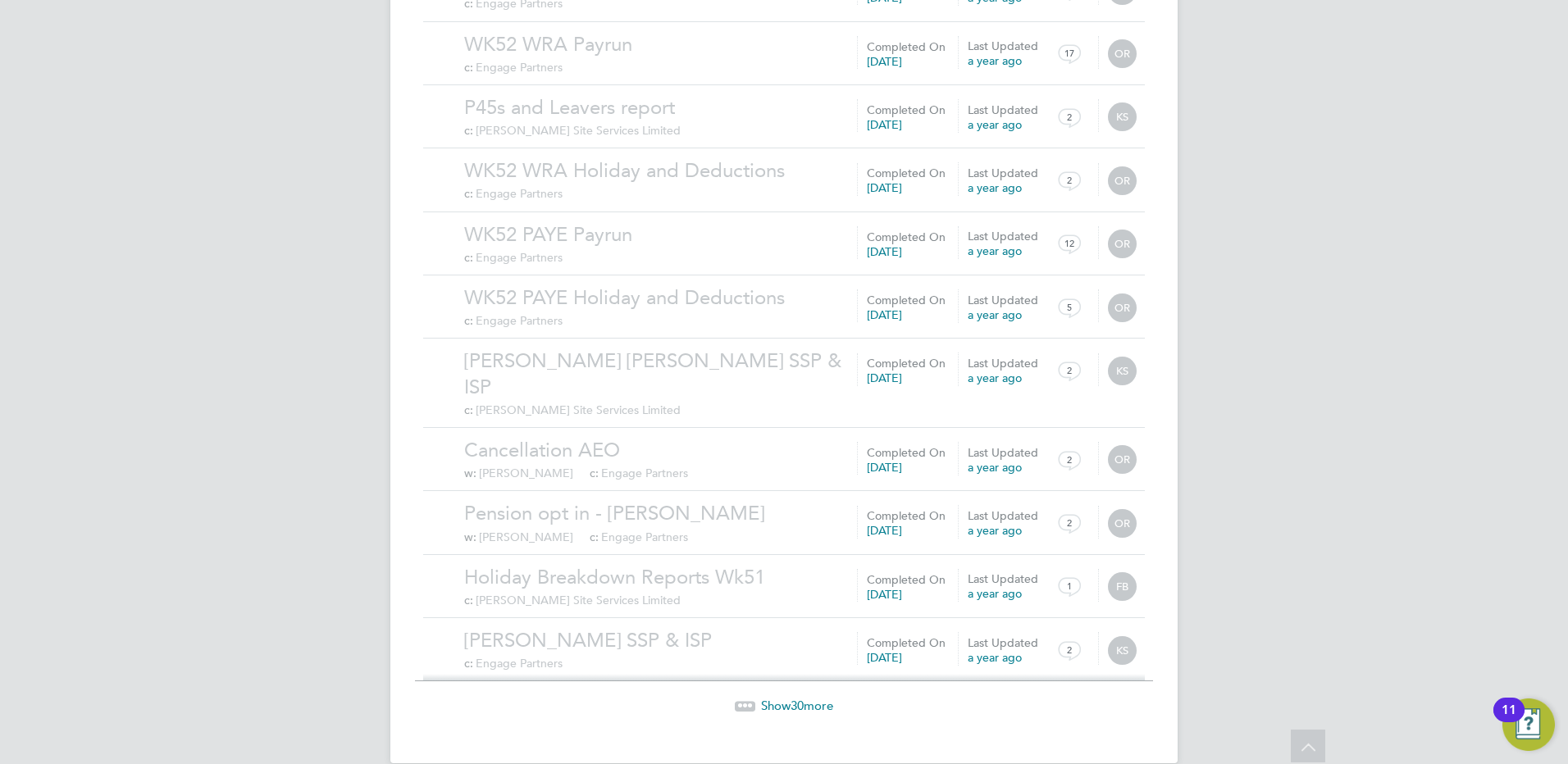
click at [792, 698] on span "30" at bounding box center [797, 705] width 13 height 15
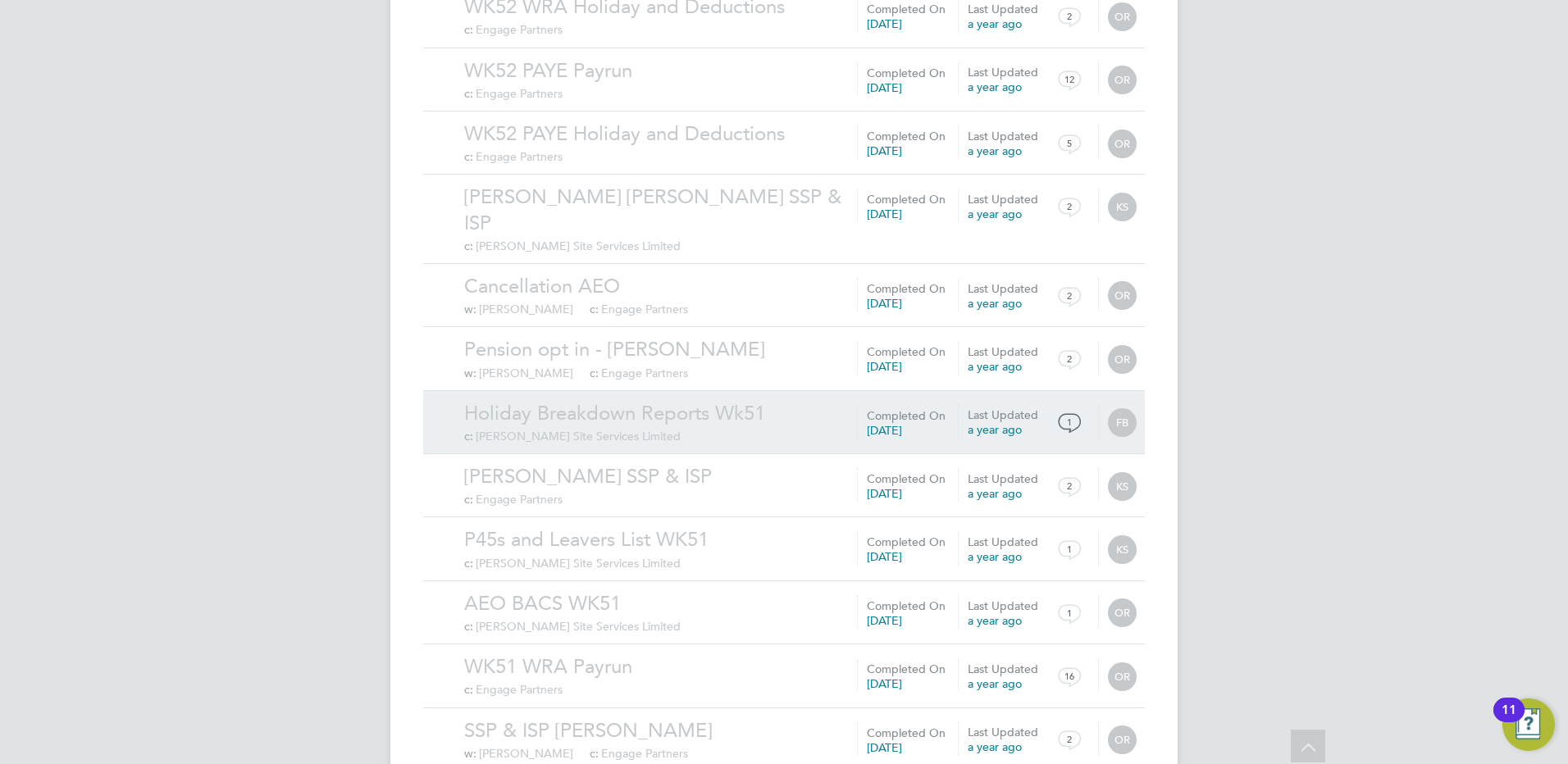
scroll to position [1846, 0]
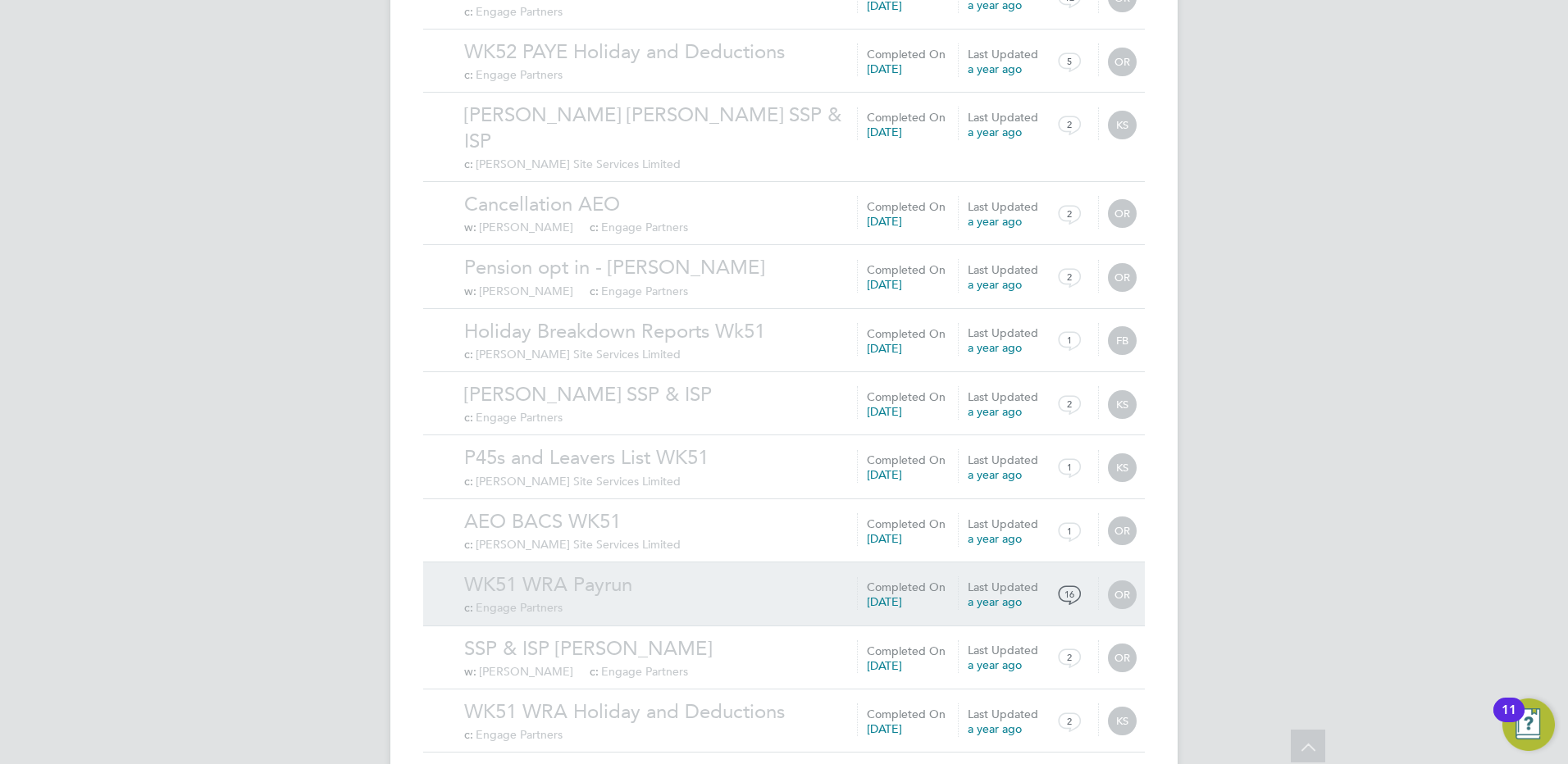
click at [772, 573] on link "WK51 WRA Payrun" at bounding box center [800, 585] width 672 height 25
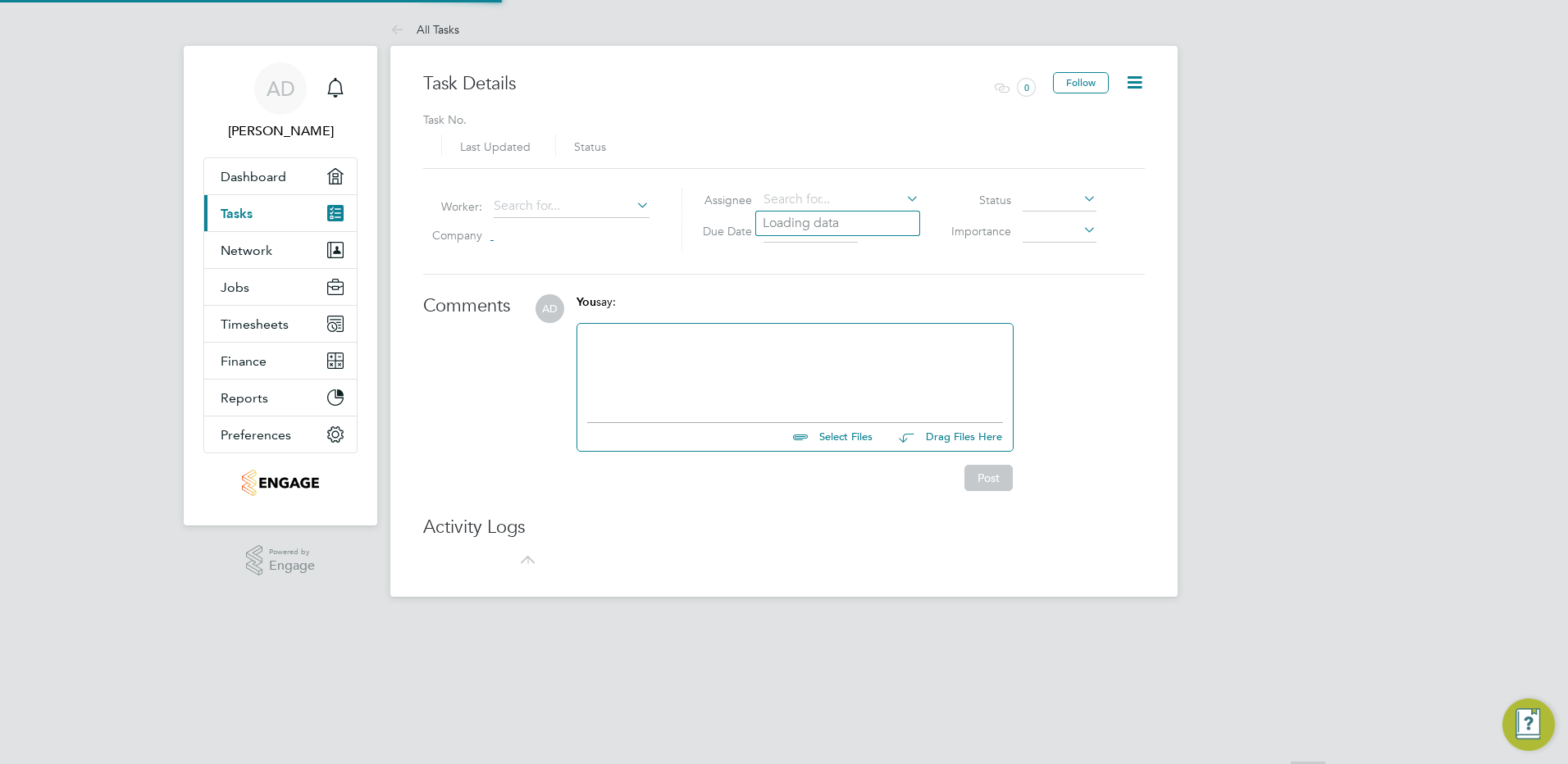
type input "21 Mar 2024"
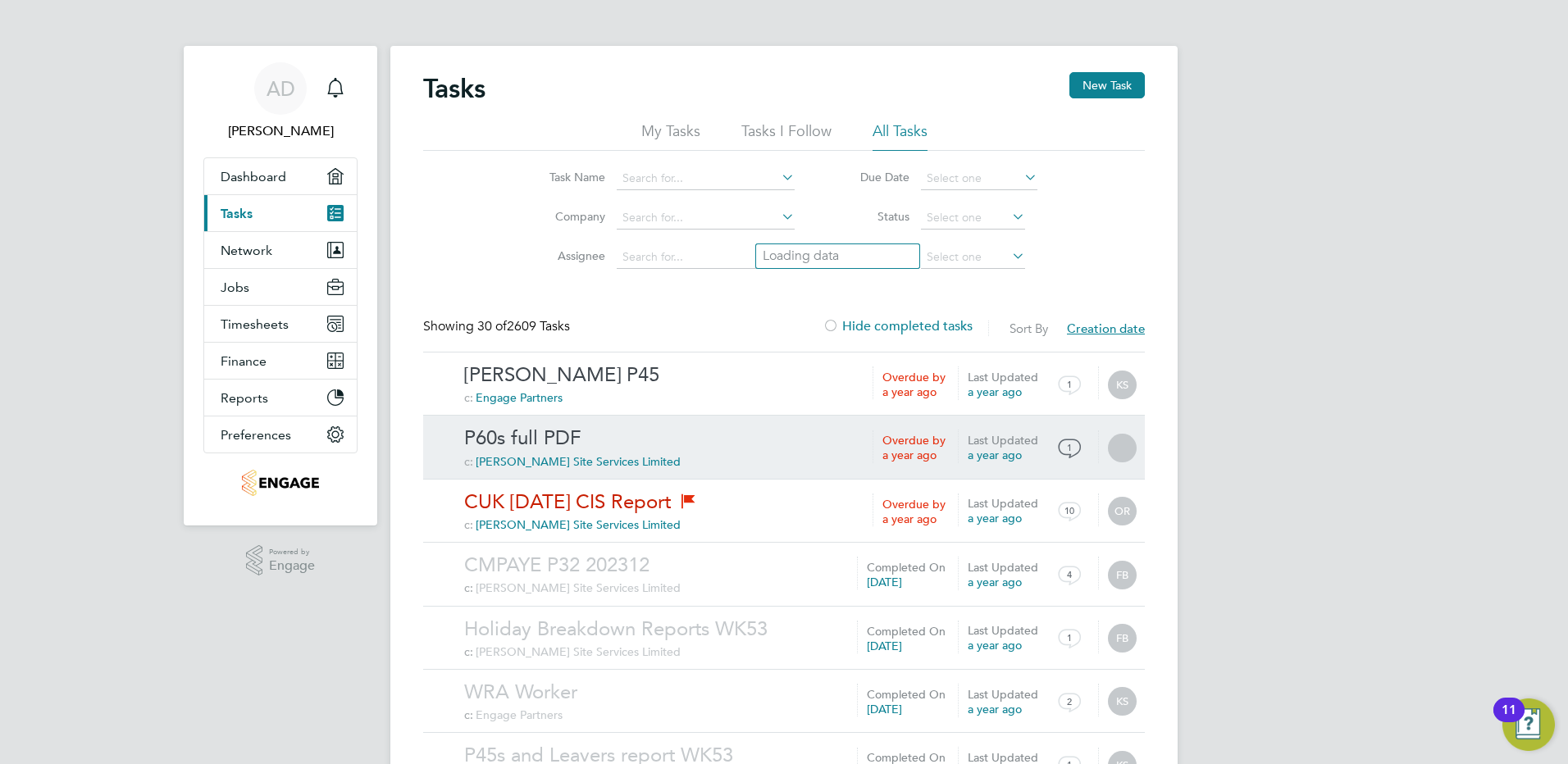
scroll to position [164, 0]
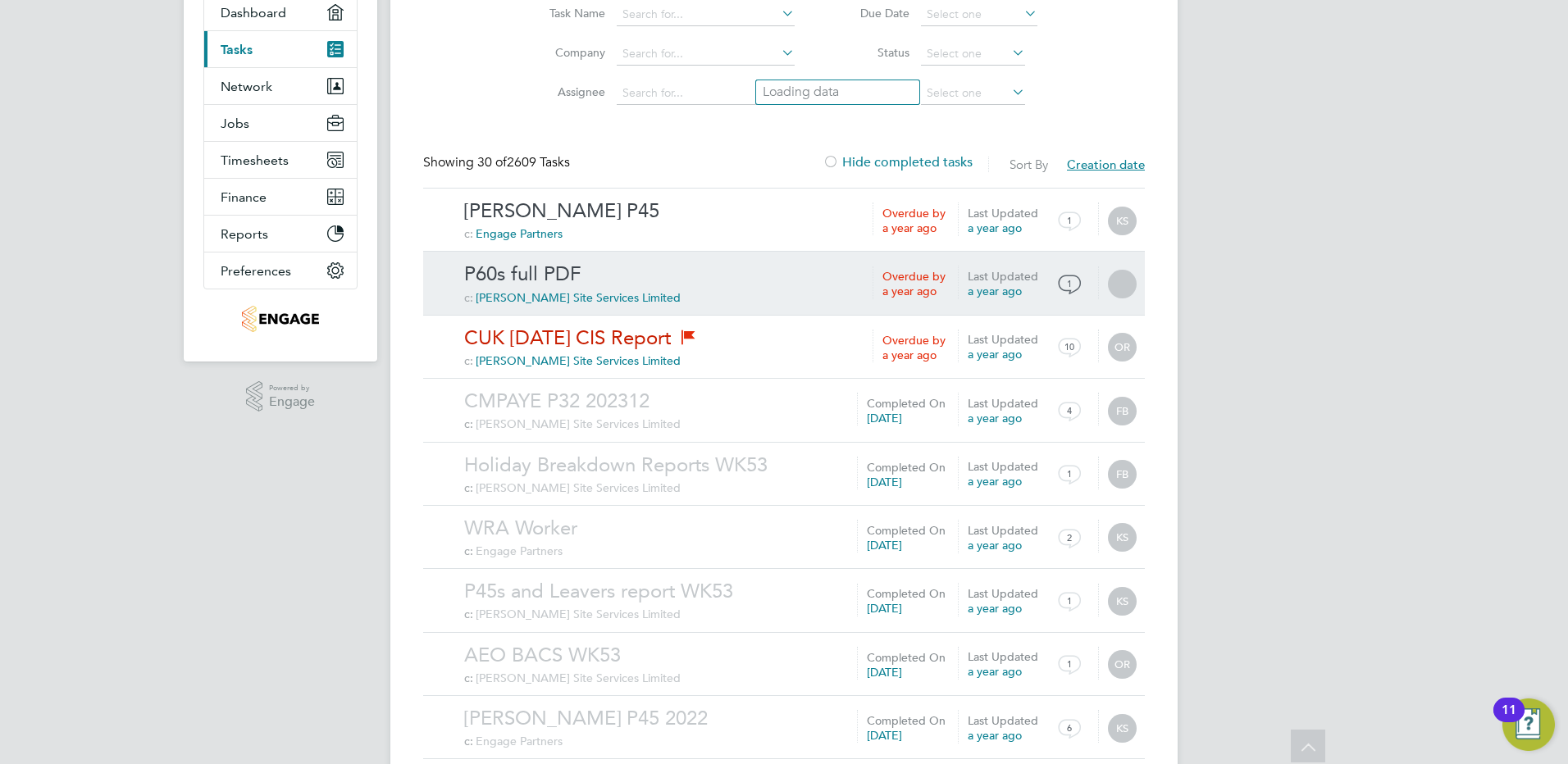
click at [539, 275] on link "P60s full PDF" at bounding box center [800, 274] width 672 height 25
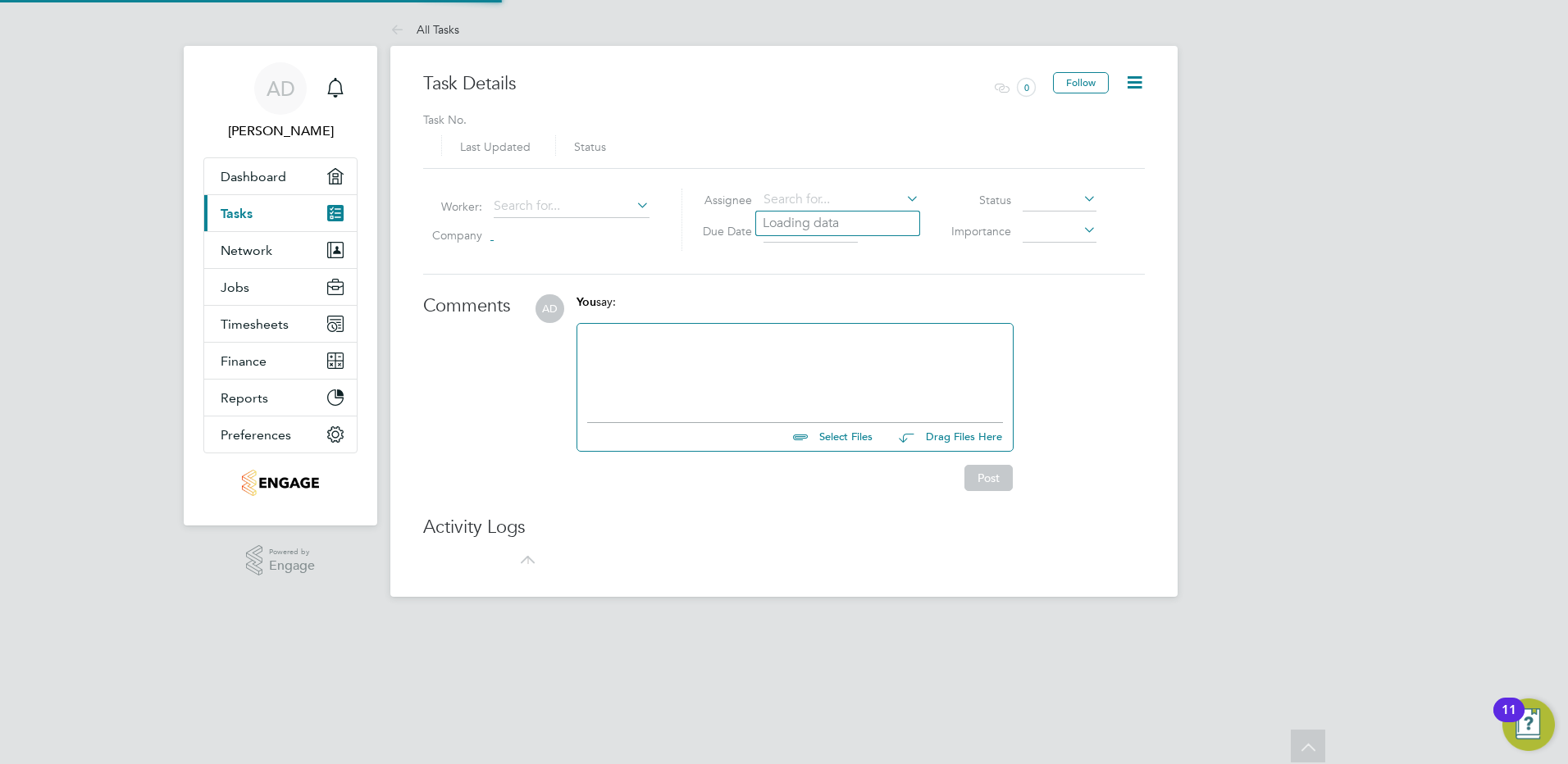
type input "08 Apr 2024"
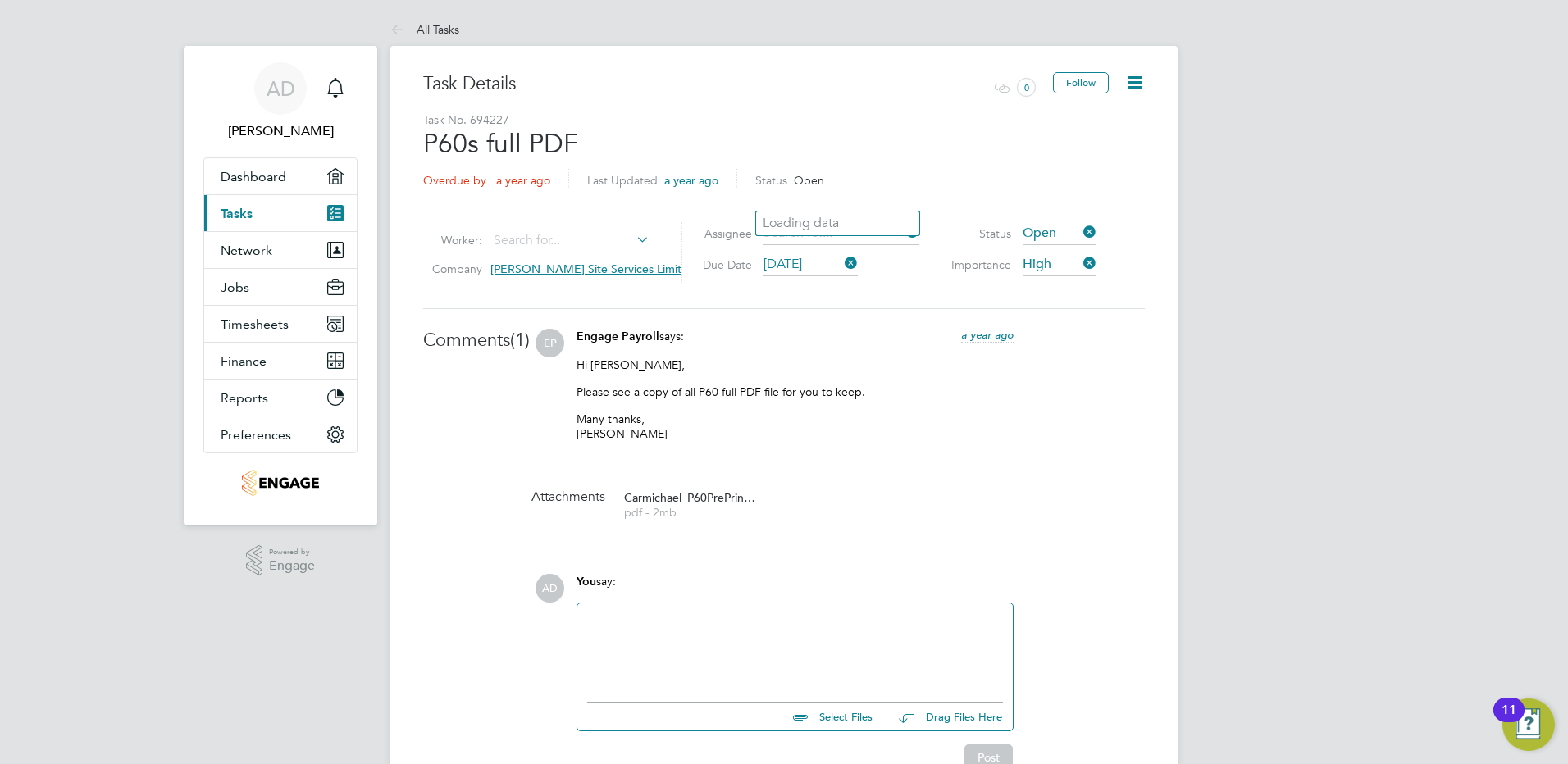
scroll to position [246, 0]
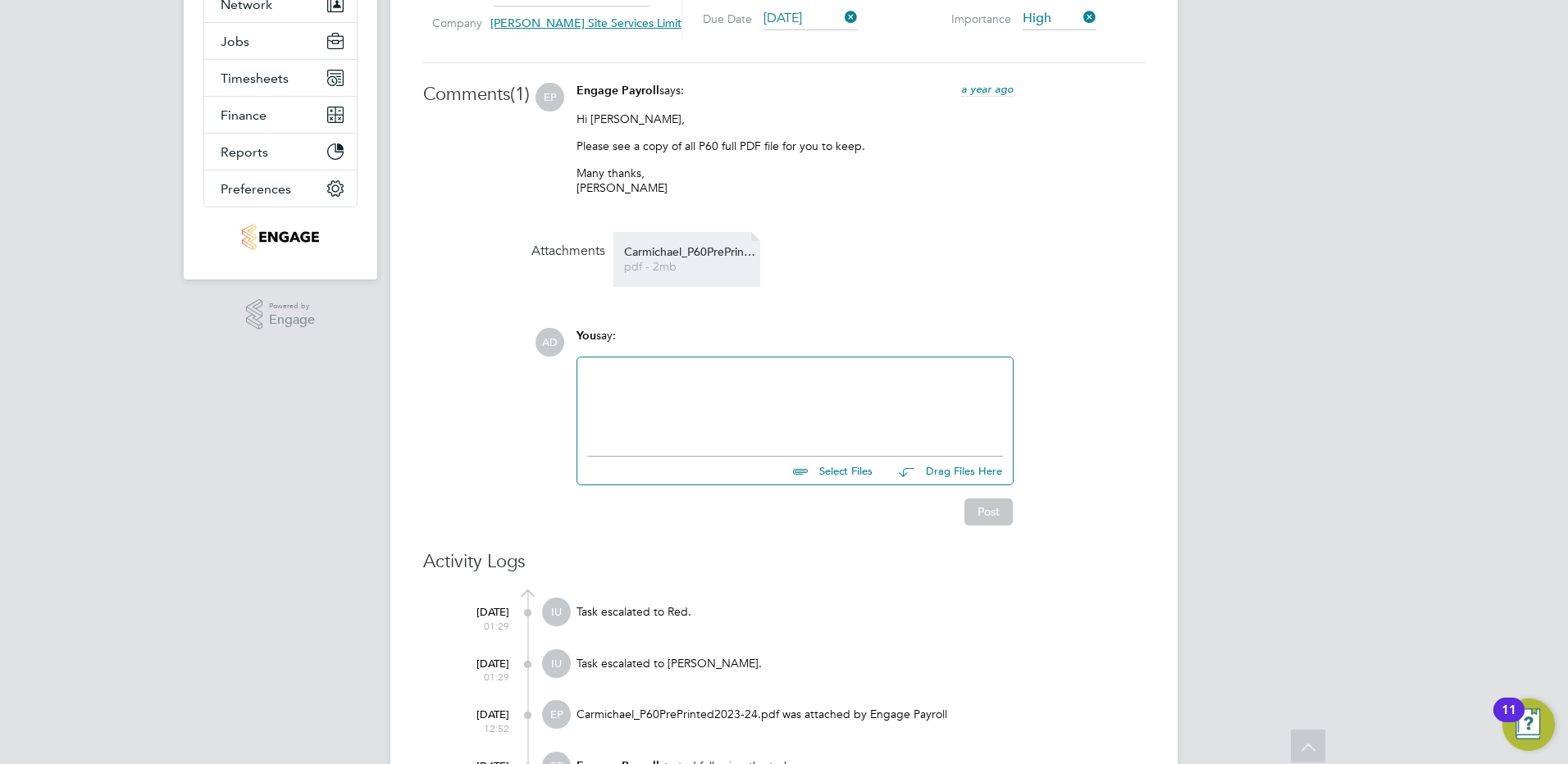
click at [659, 257] on span "Carmichael_P60PrePrinted2023-24" at bounding box center [690, 252] width 132 height 13
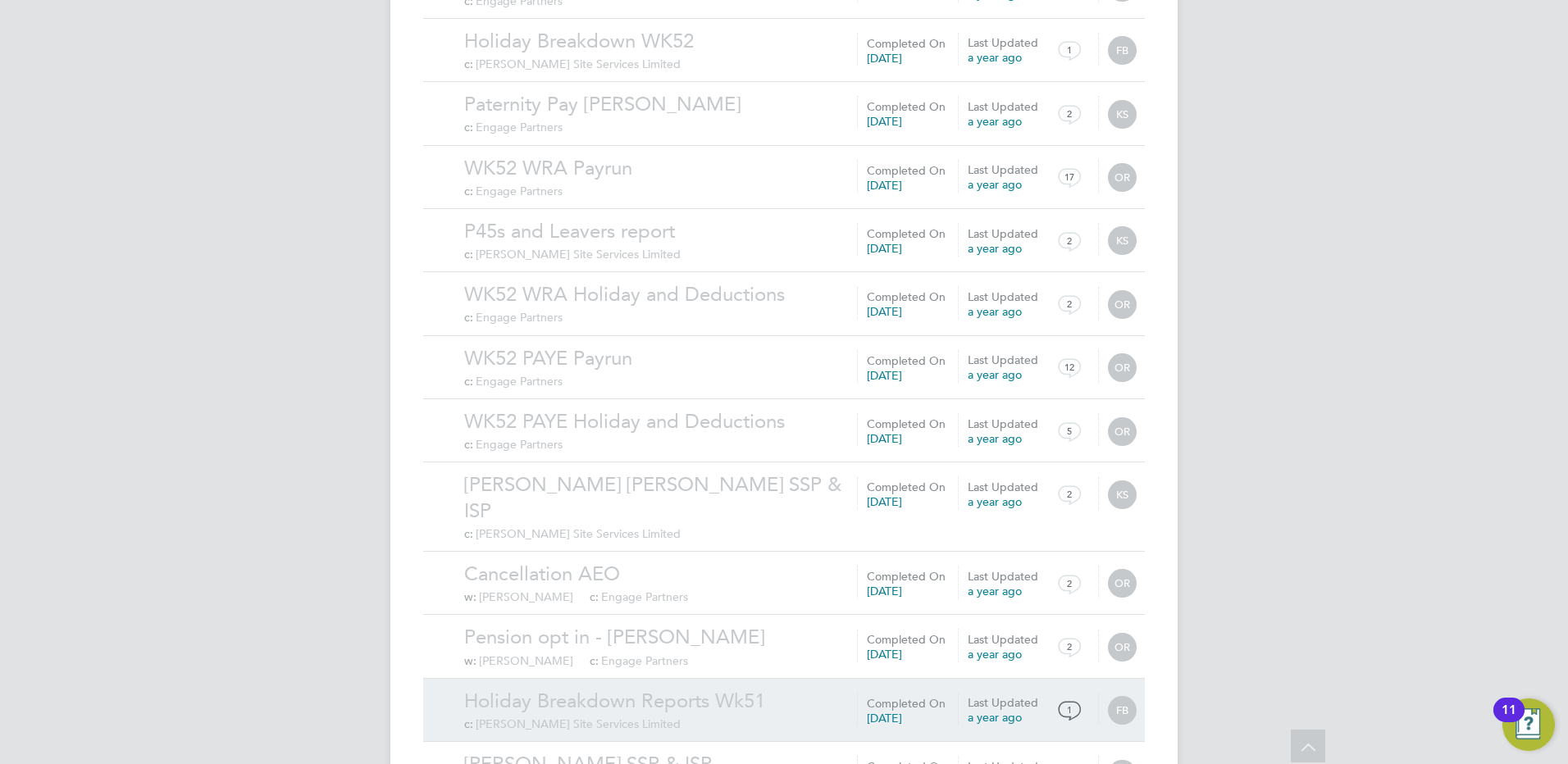
scroll to position [1600, 0]
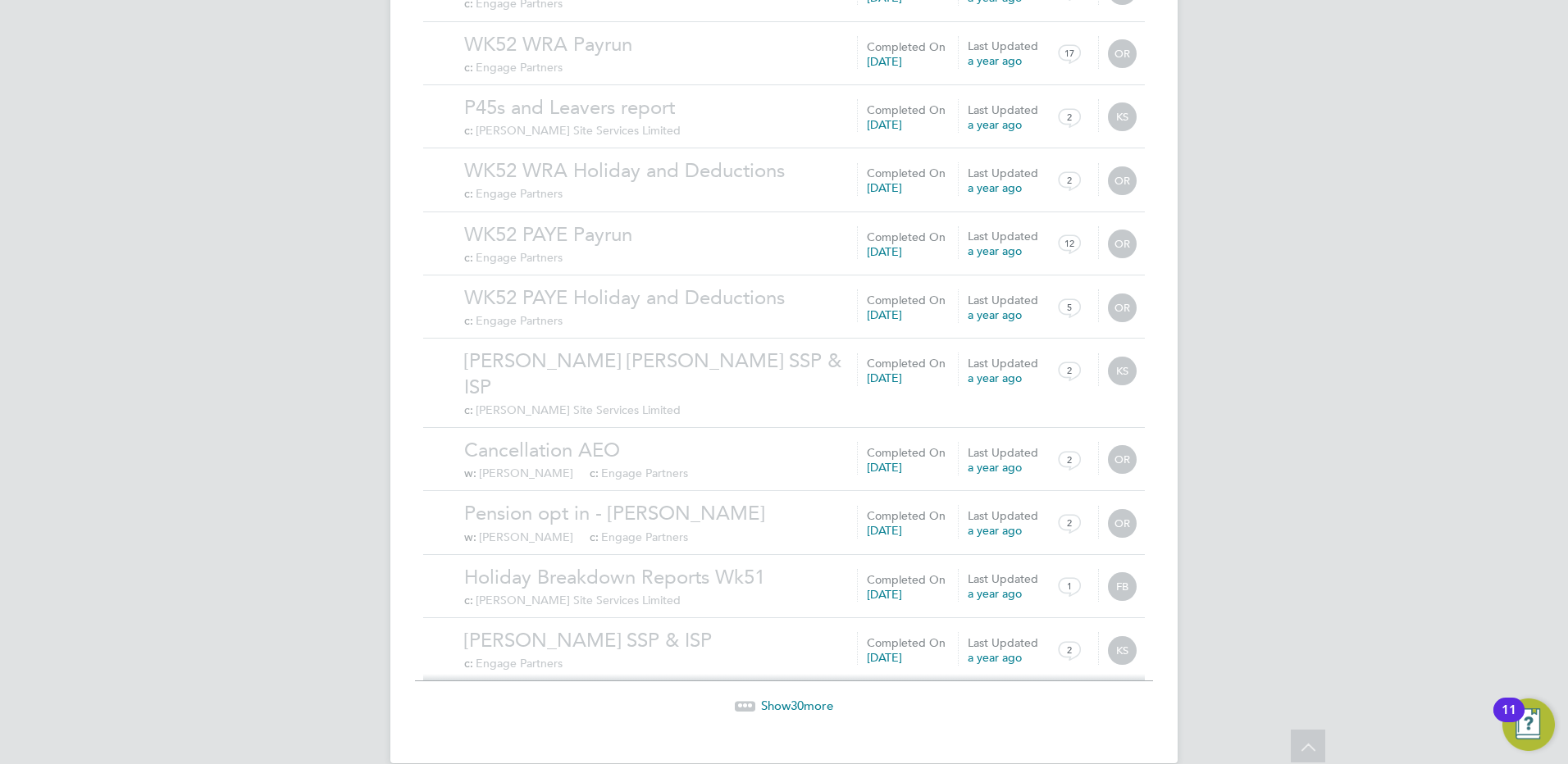
click at [810, 698] on span "Show 30 more" at bounding box center [798, 705] width 73 height 15
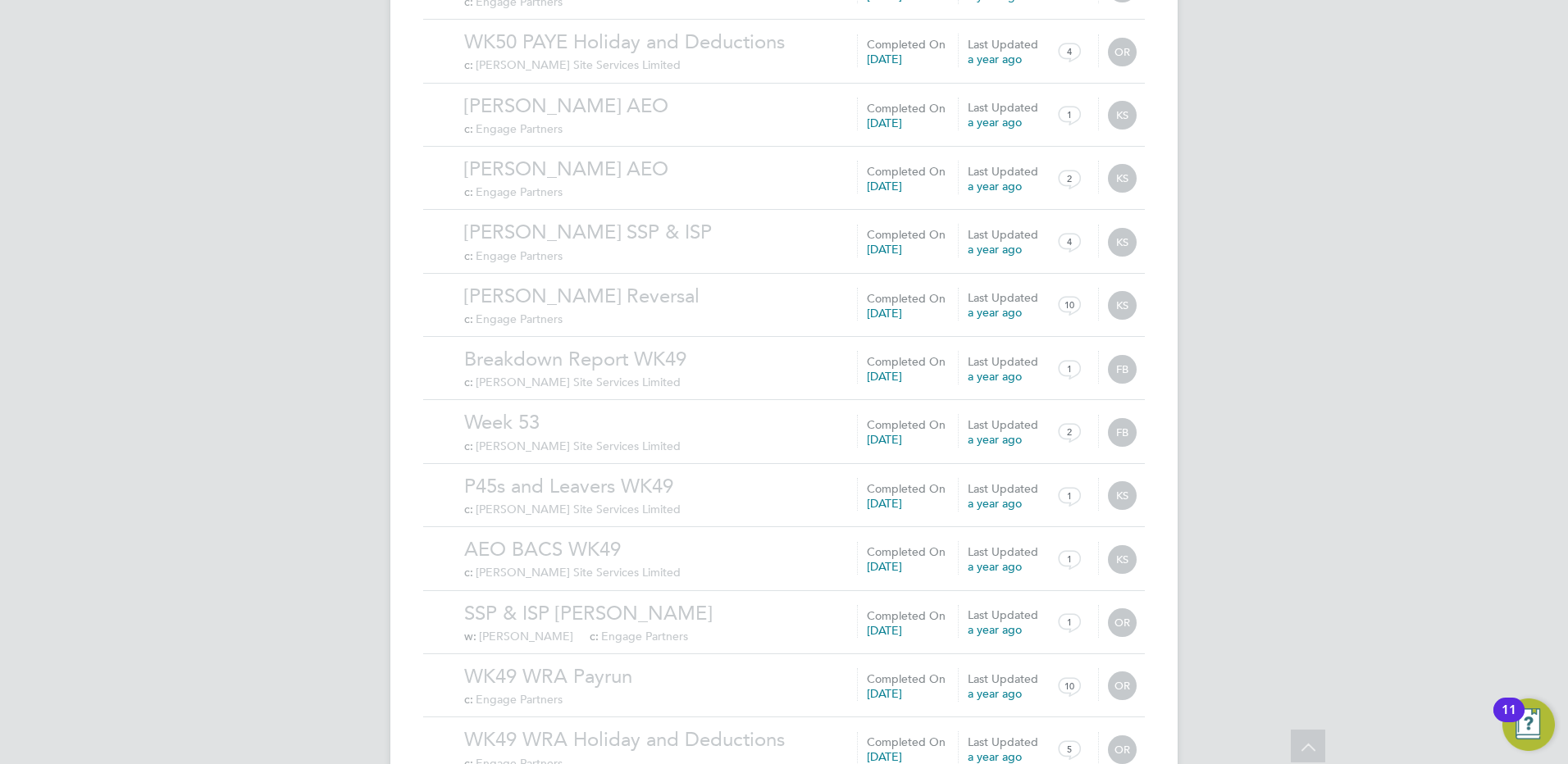
scroll to position [3486, 0]
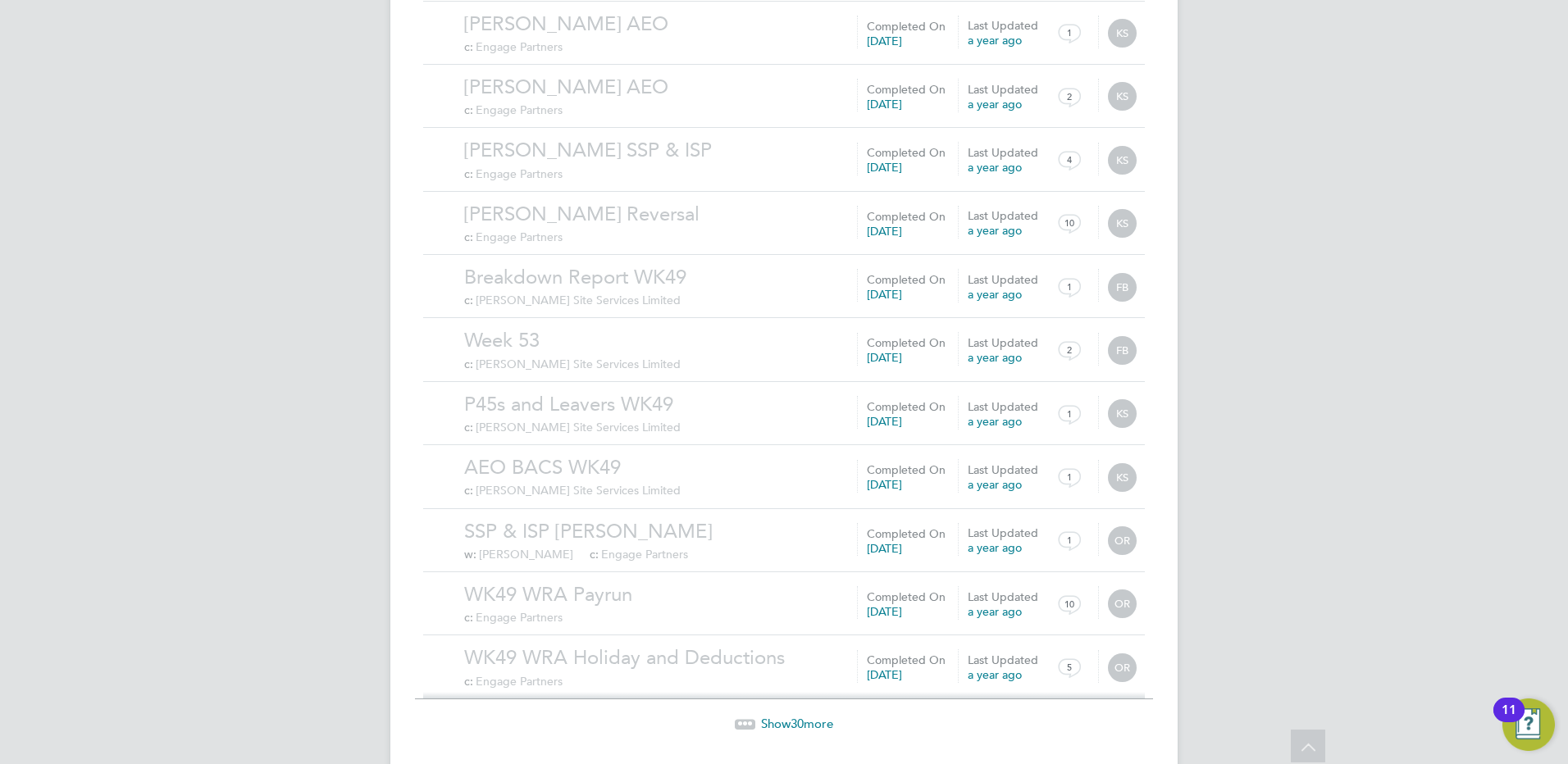
click at [799, 716] on span "30" at bounding box center [797, 723] width 13 height 15
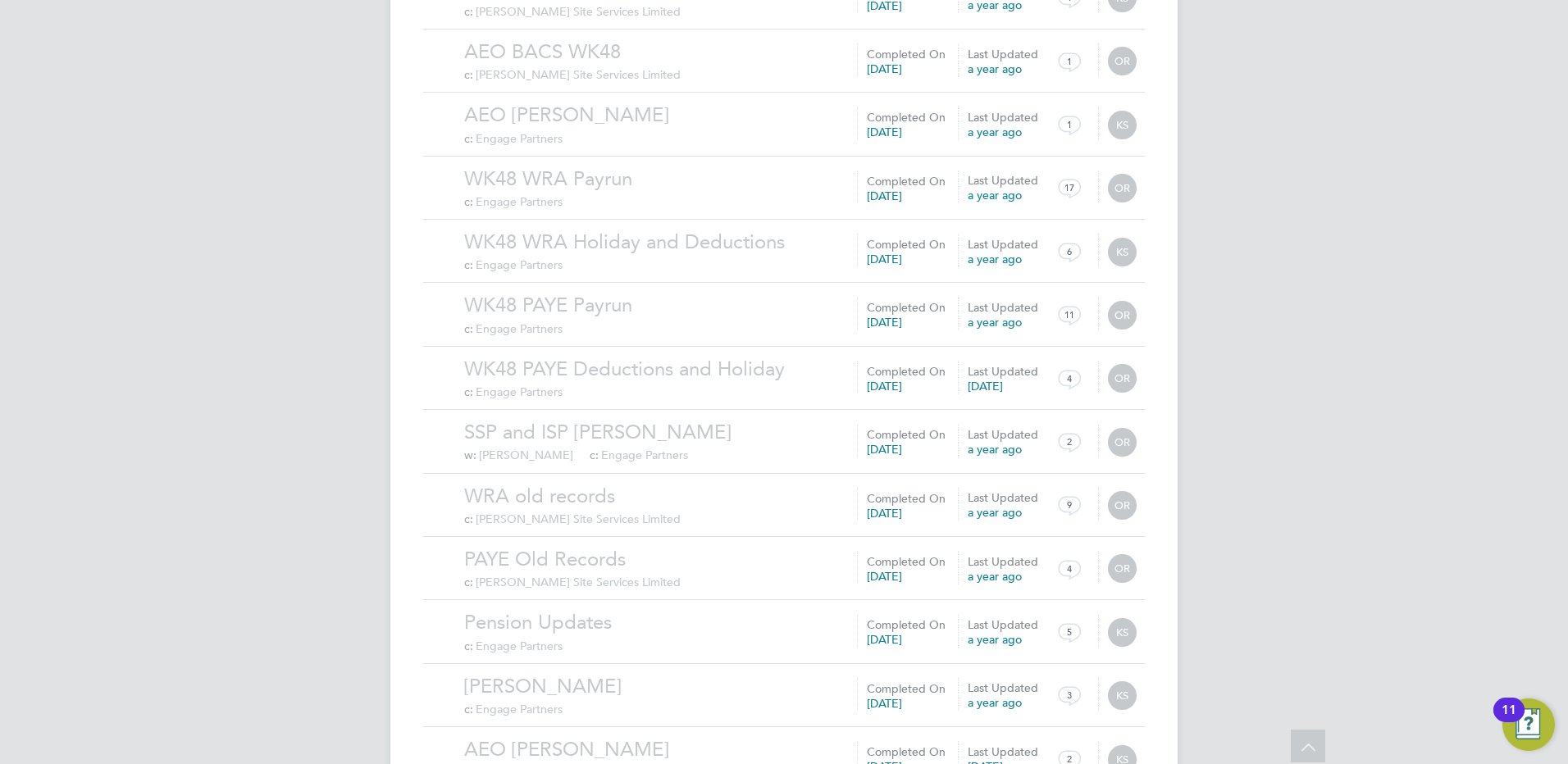
scroll to position [5291, 0]
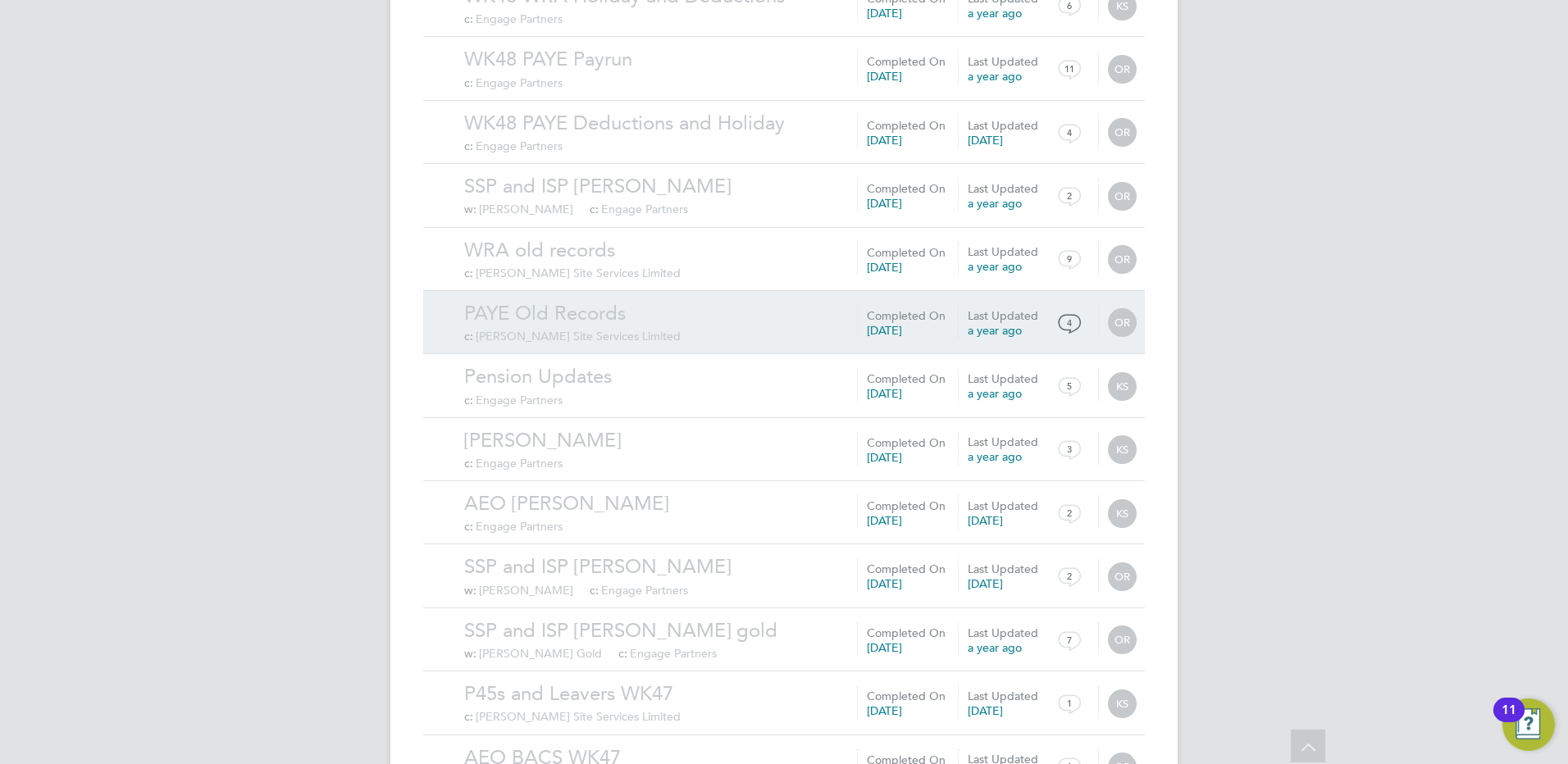
click at [569, 301] on link "PAYE Old Records" at bounding box center [800, 314] width 672 height 25
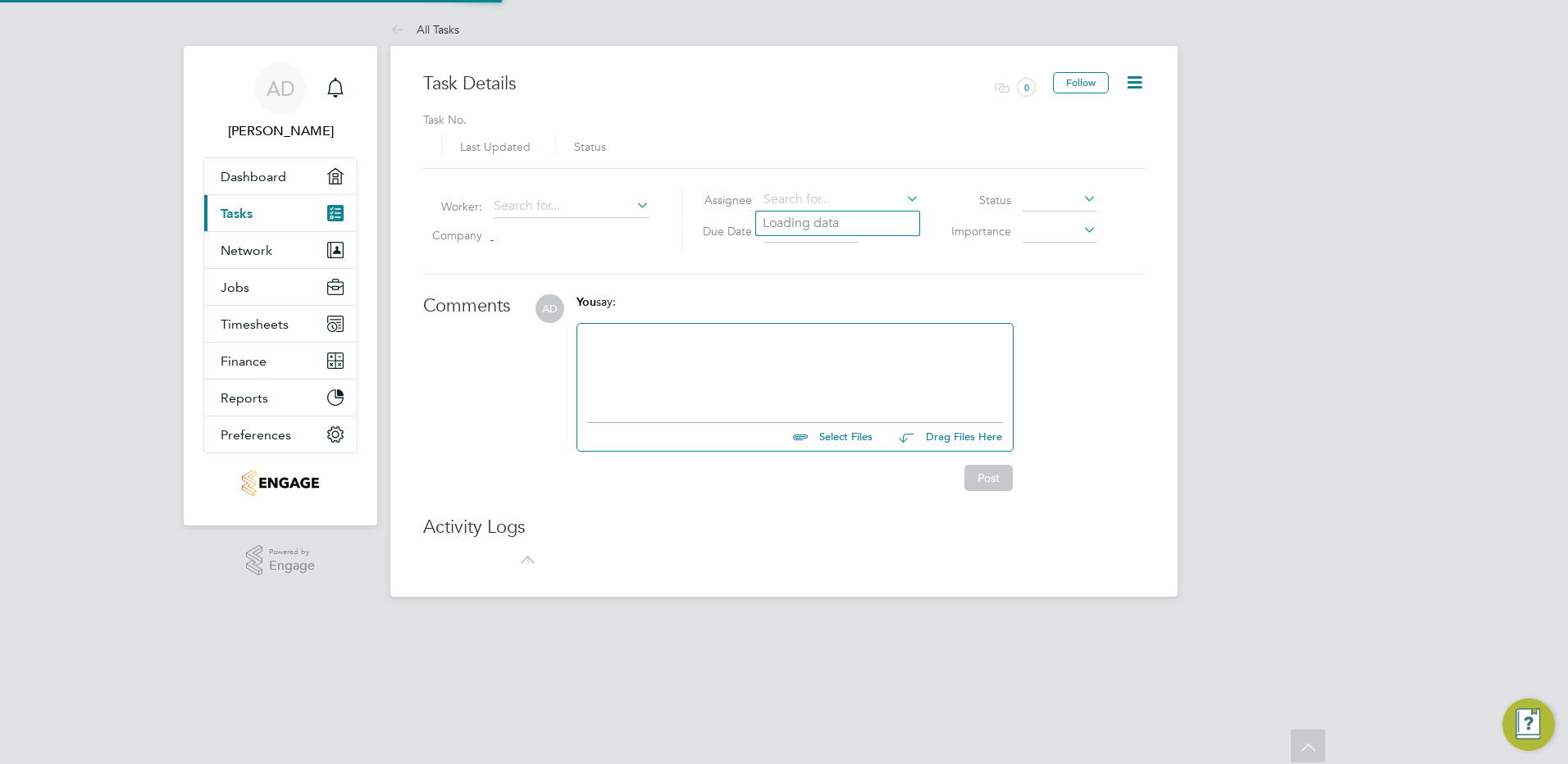
type input "01 Mar 2024"
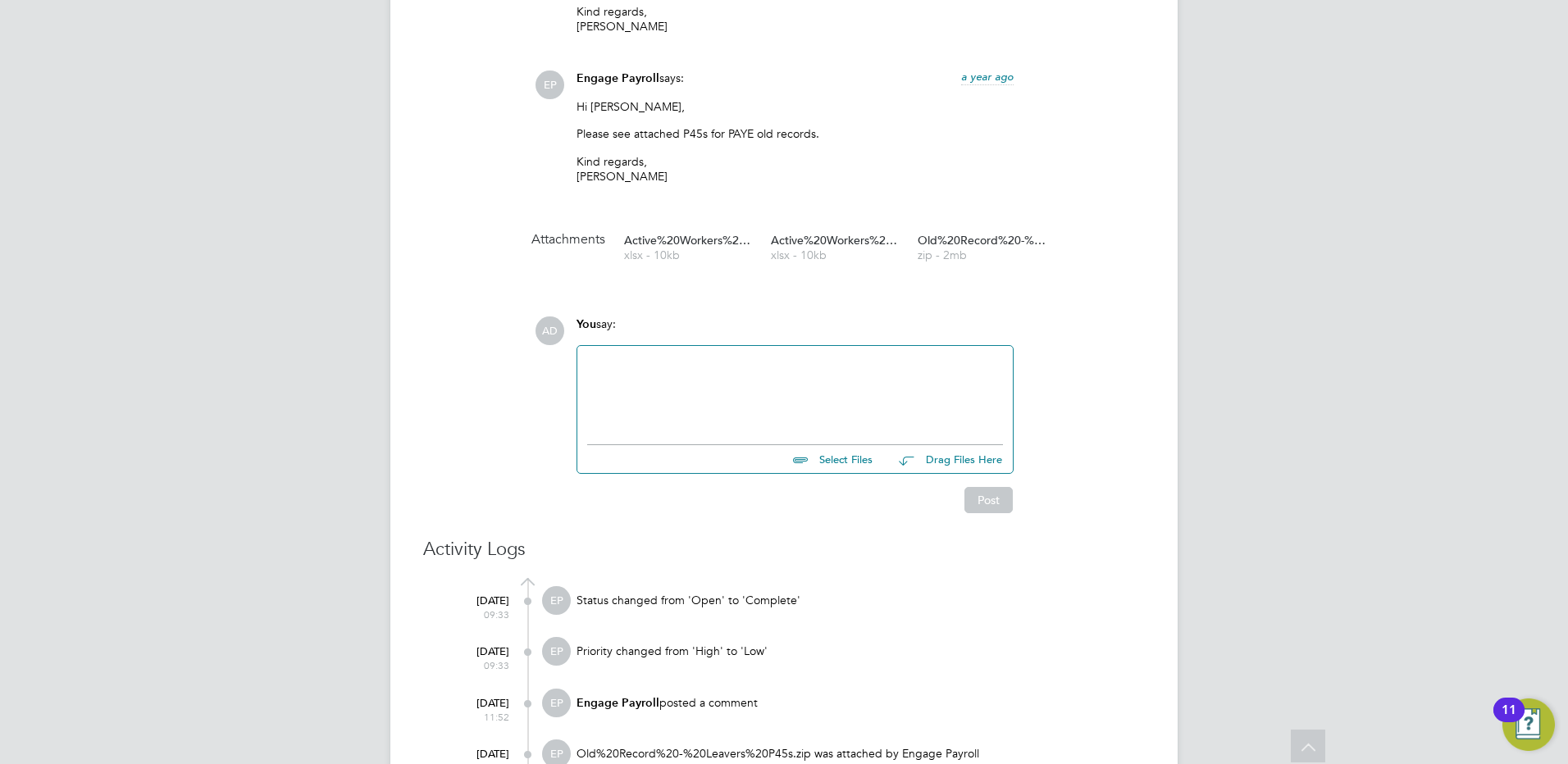
scroll to position [1066, 0]
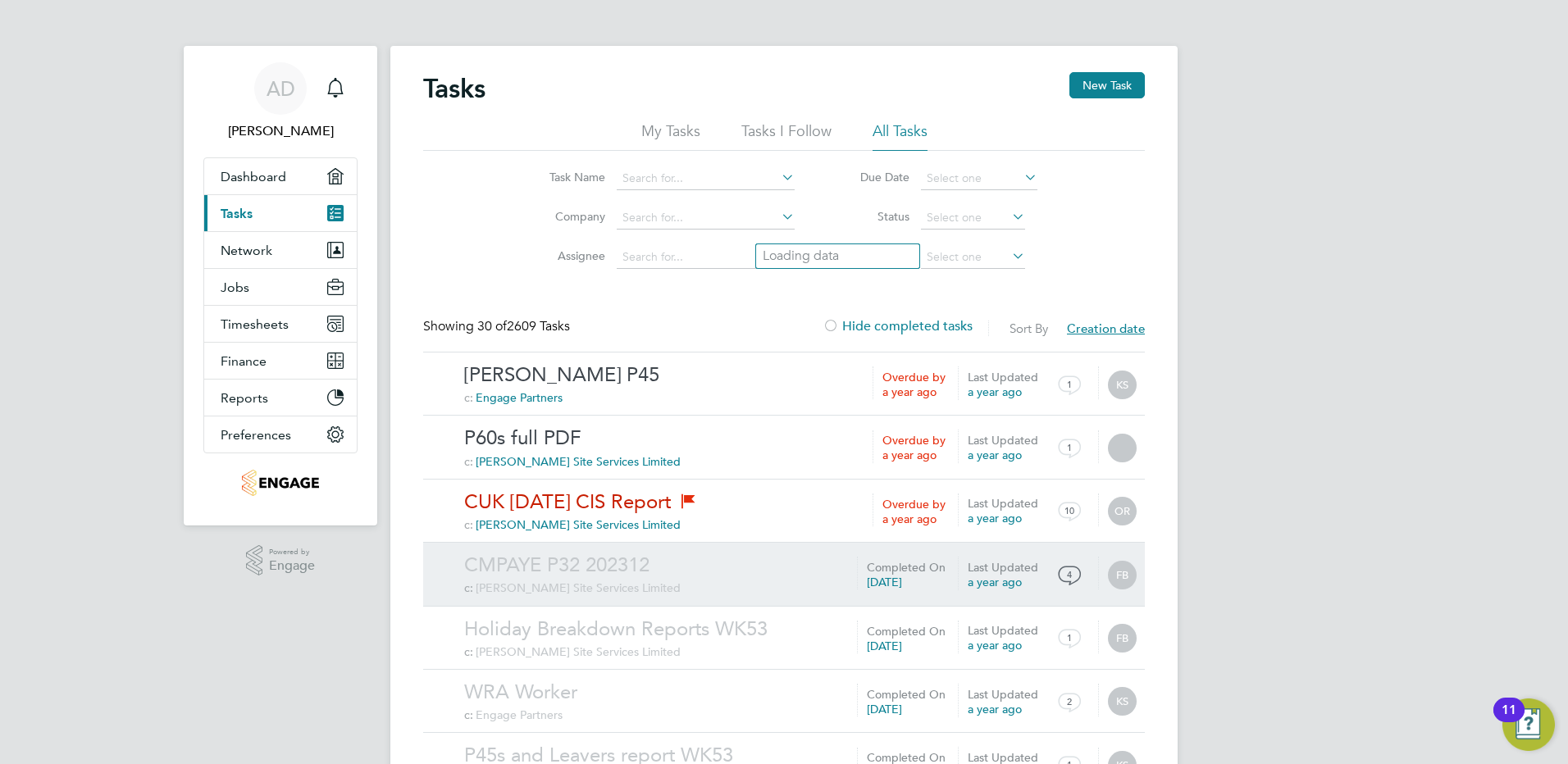
scroll to position [328, 0]
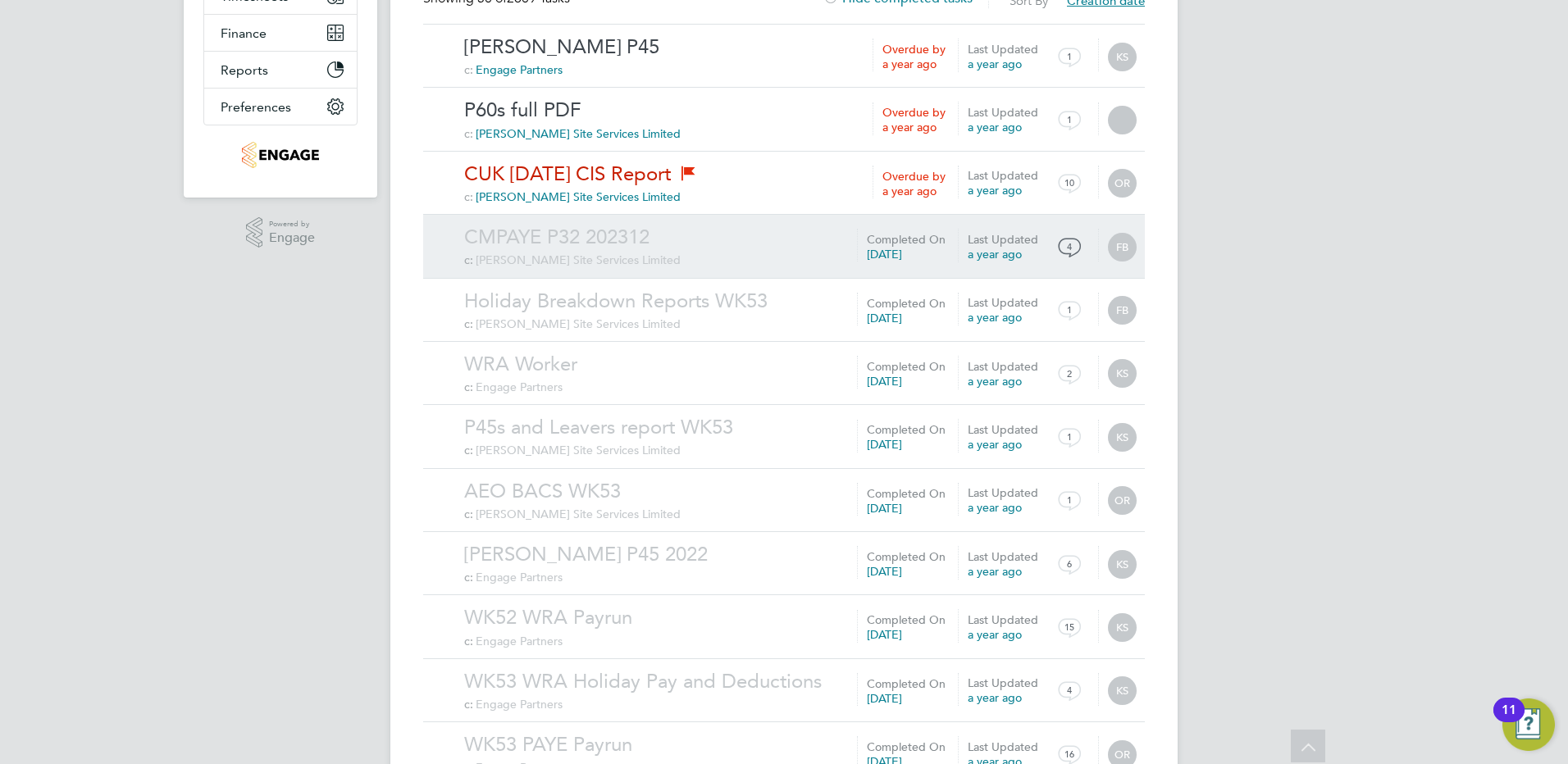
click at [631, 235] on link "CMPAYE P32 202312" at bounding box center [800, 238] width 672 height 25
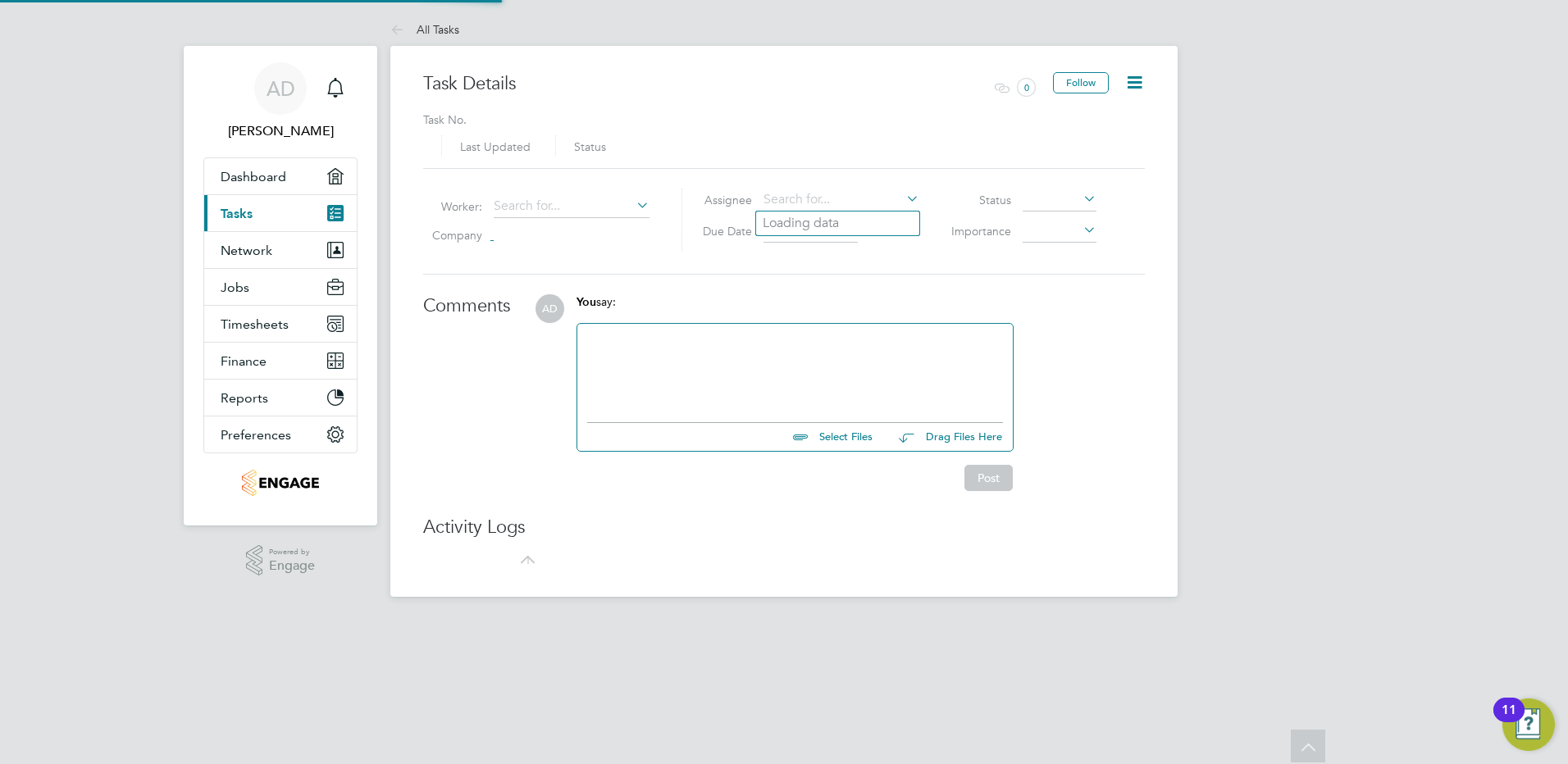
type input "05 Apr 2024"
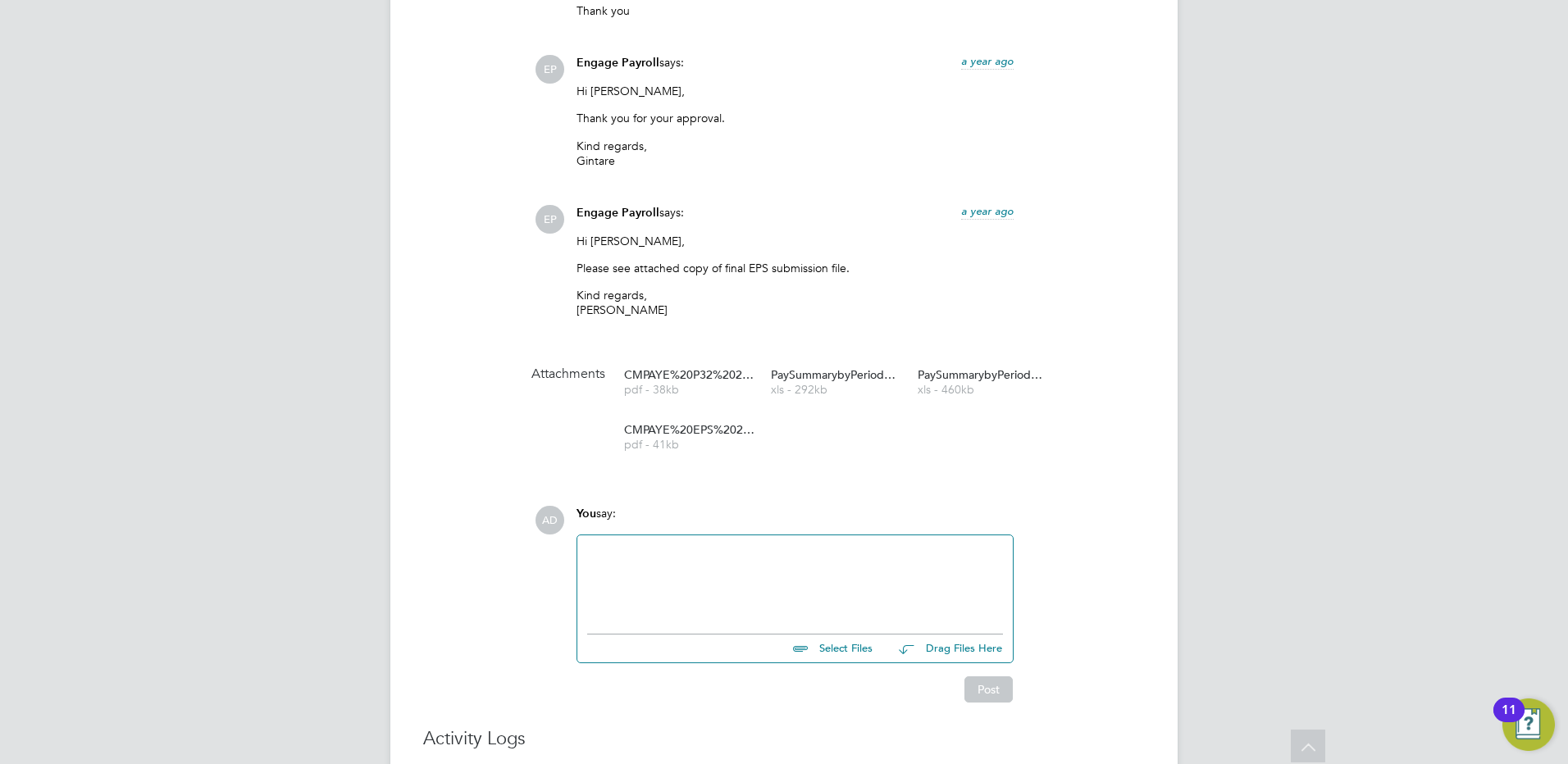
scroll to position [820, 0]
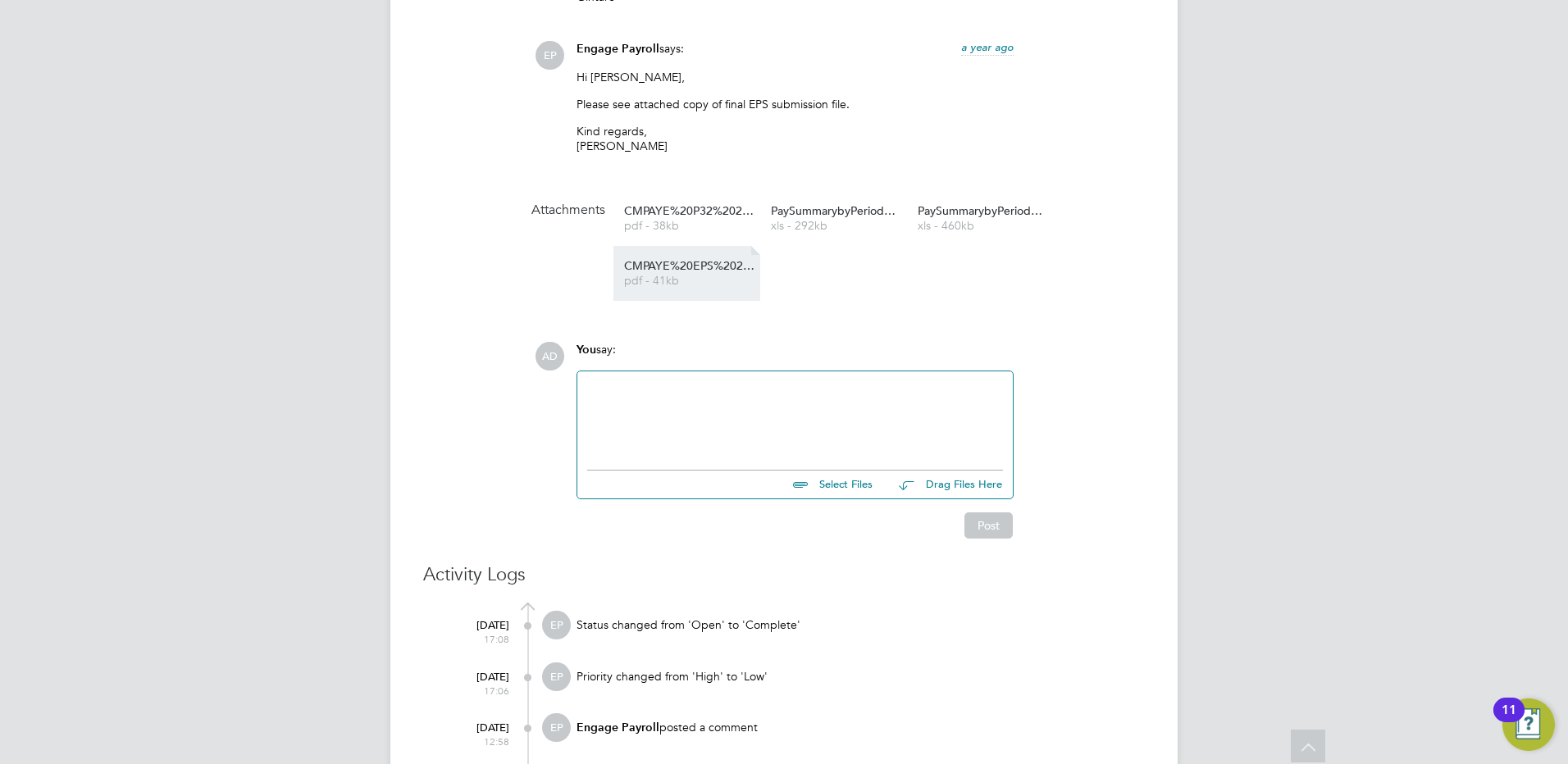
click at [681, 280] on span "pdf - 41kb" at bounding box center [690, 281] width 132 height 13
click at [673, 256] on li "CMPAYE%20EPS%20202312 pdf - 41kb" at bounding box center [687, 273] width 147 height 55
click at [665, 277] on span "pdf - 41kb" at bounding box center [690, 281] width 132 height 13
click at [824, 224] on span "xls - 292kb" at bounding box center [837, 226] width 132 height 13
click at [975, 220] on span "xls - 460kb" at bounding box center [983, 226] width 132 height 13
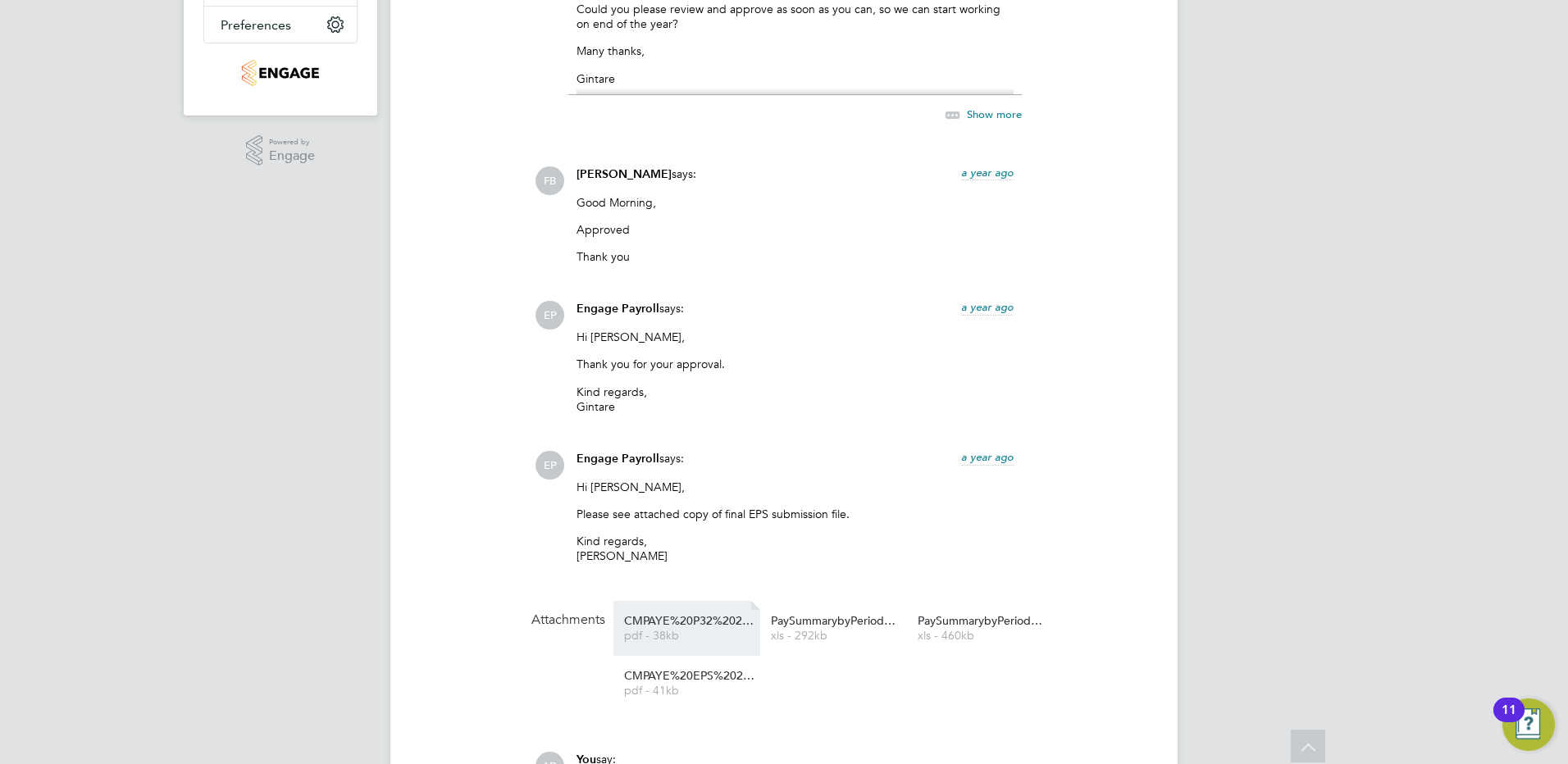
scroll to position [0, 0]
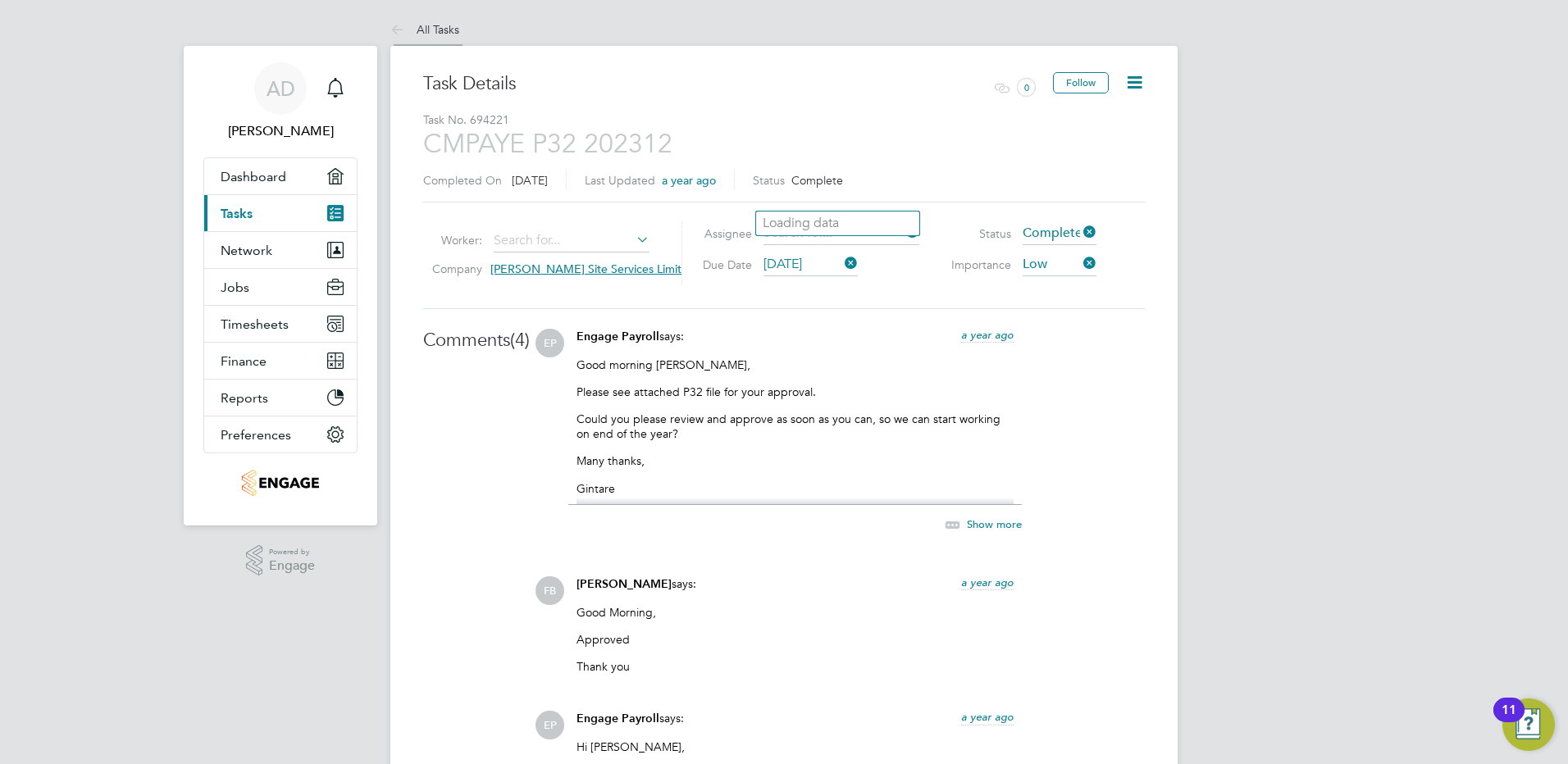
click at [393, 26] on icon at bounding box center [400, 31] width 21 height 21
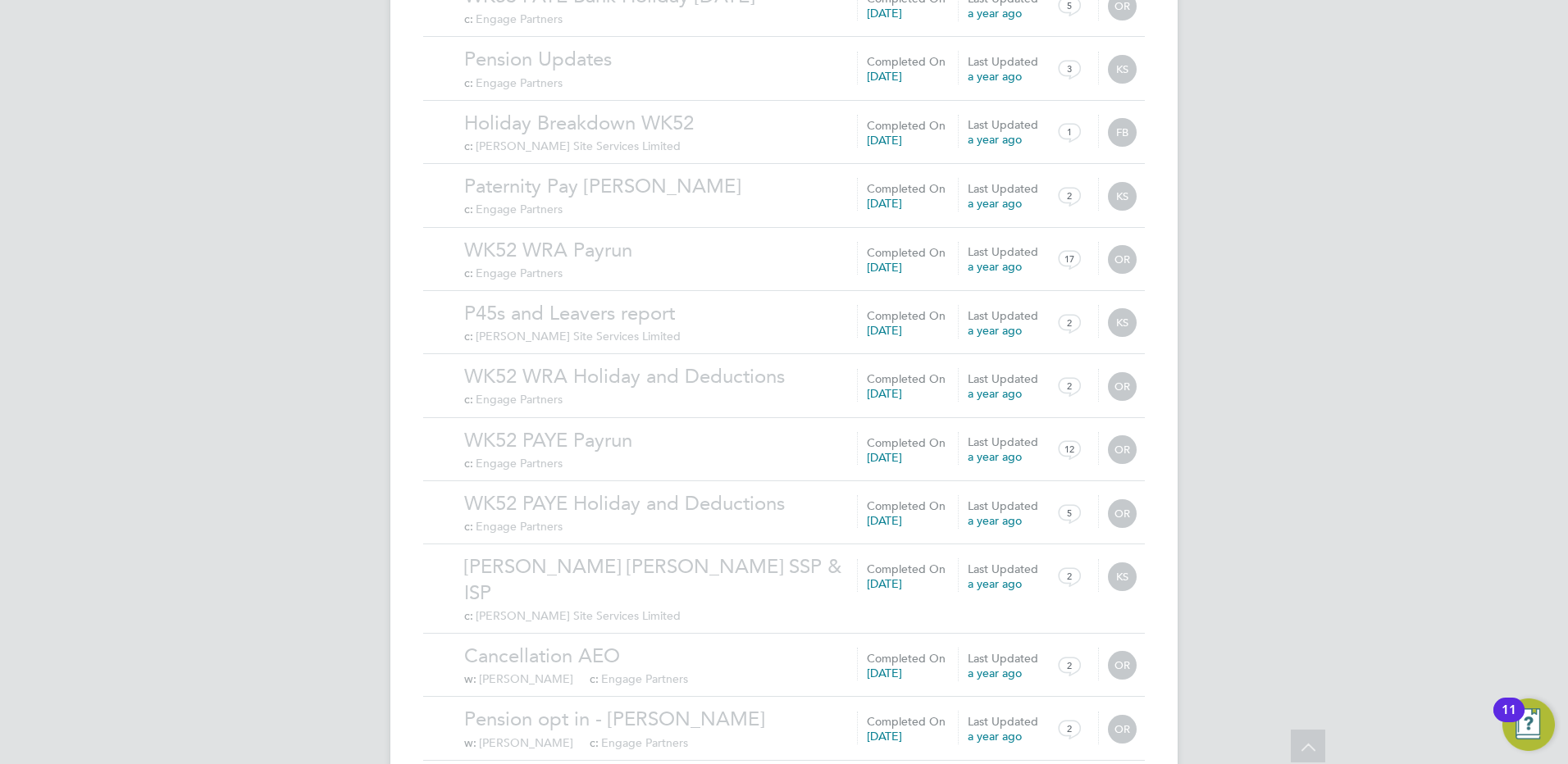
scroll to position [1600, 0]
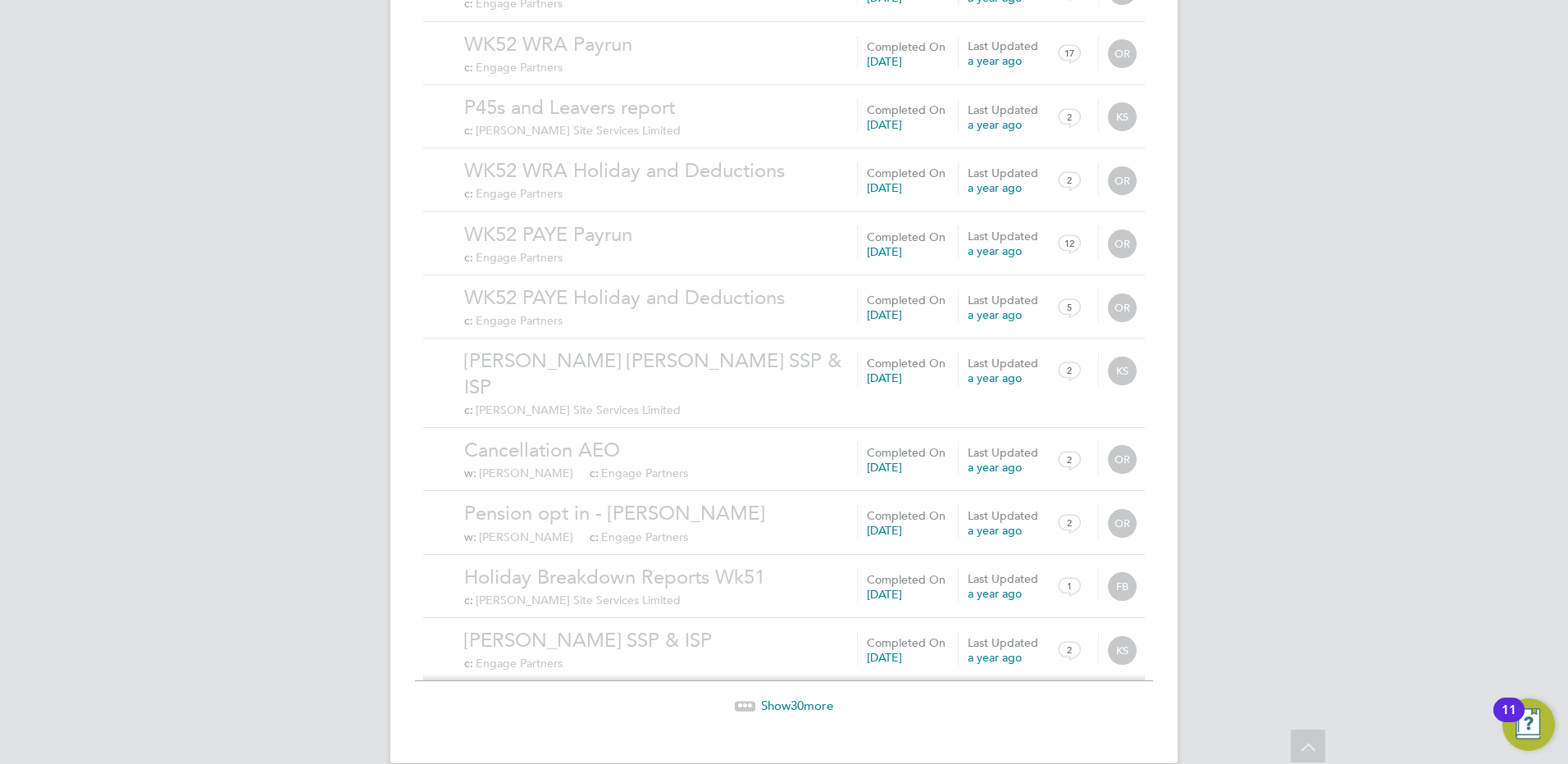
click at [782, 698] on span "Show 30 more" at bounding box center [798, 705] width 73 height 15
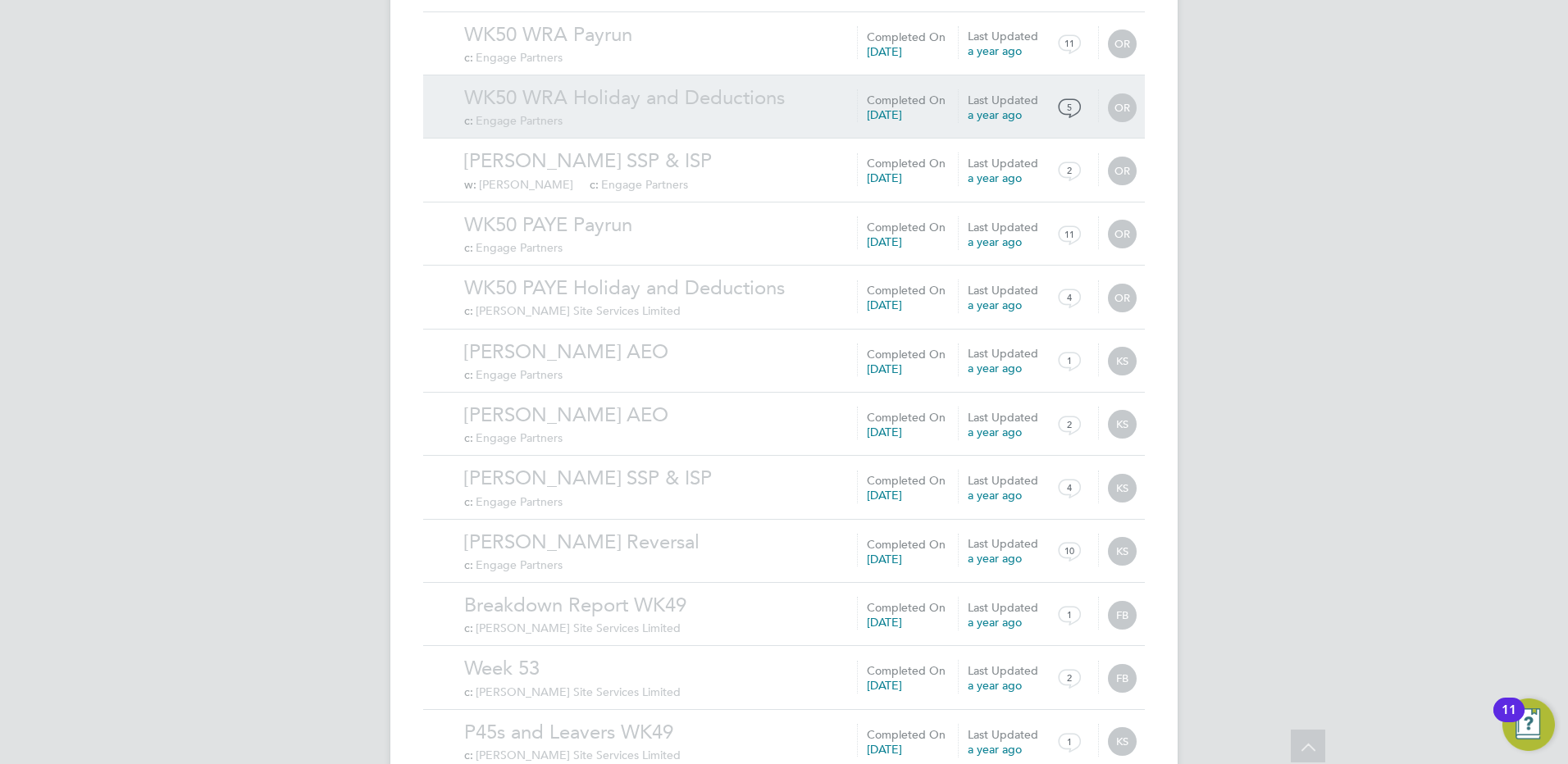
scroll to position [3503, 0]
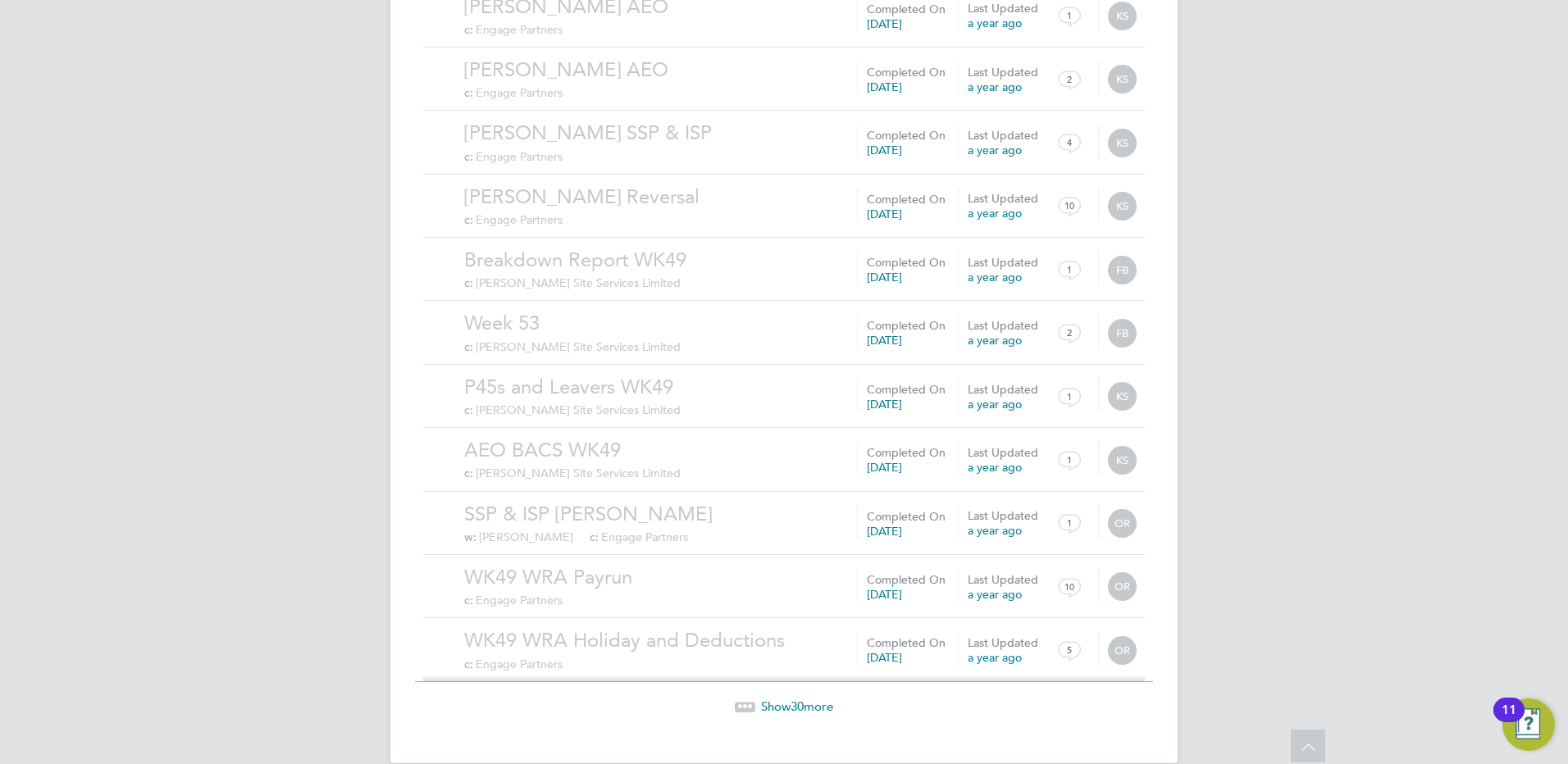
click at [799, 699] on span "30" at bounding box center [797, 706] width 13 height 15
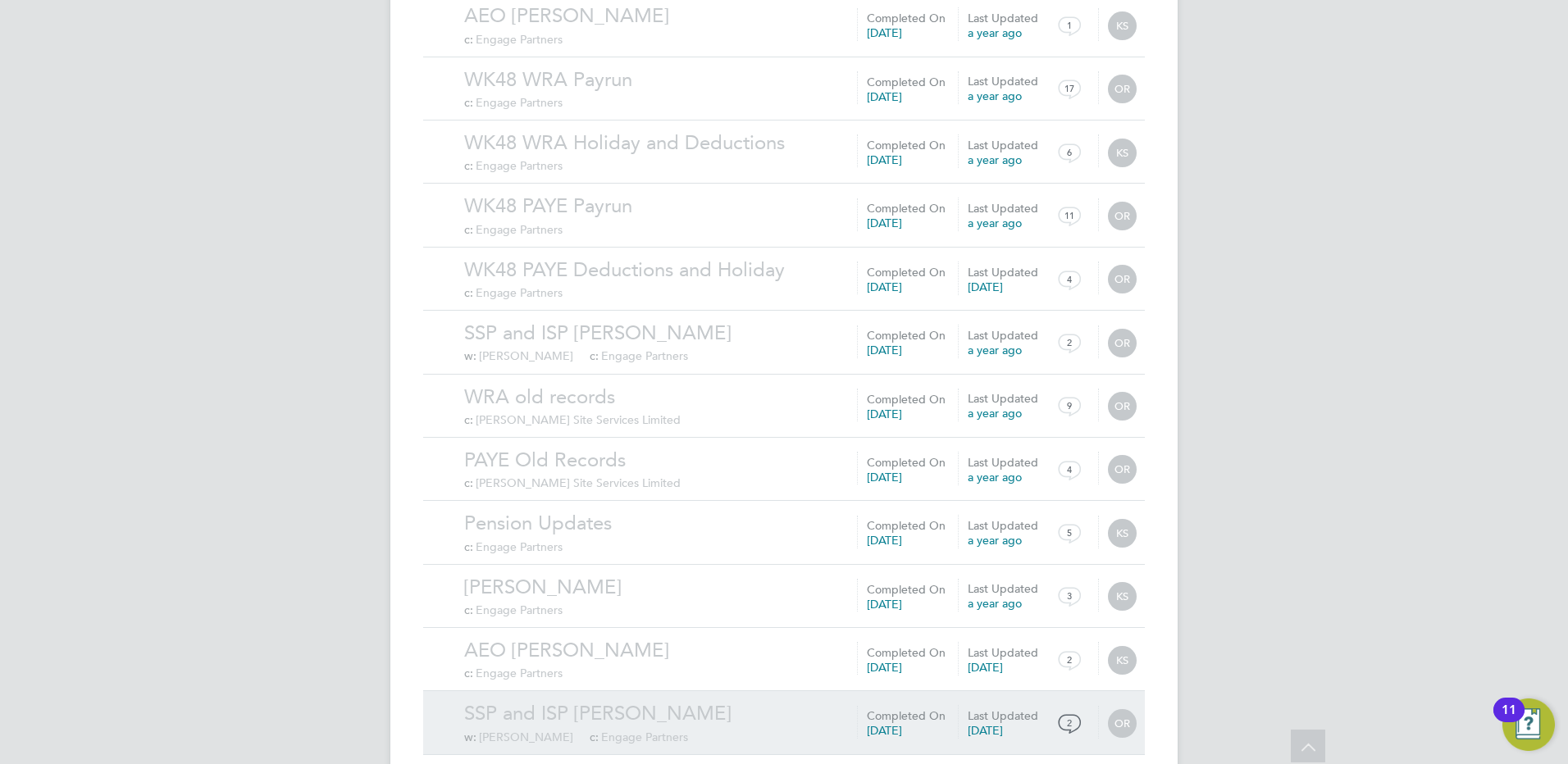
scroll to position [5407, 0]
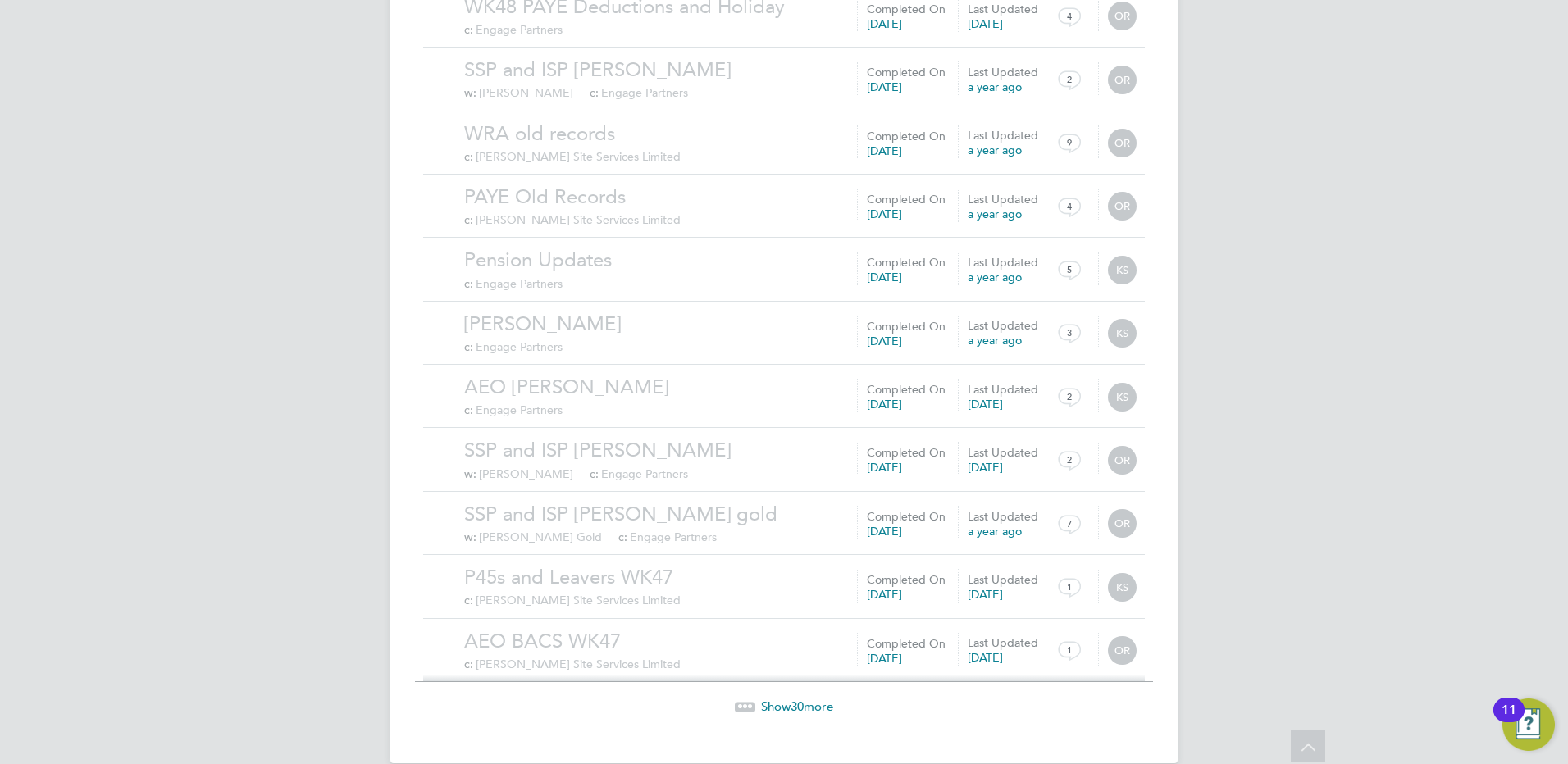
click at [798, 699] on span "30" at bounding box center [797, 706] width 13 height 15
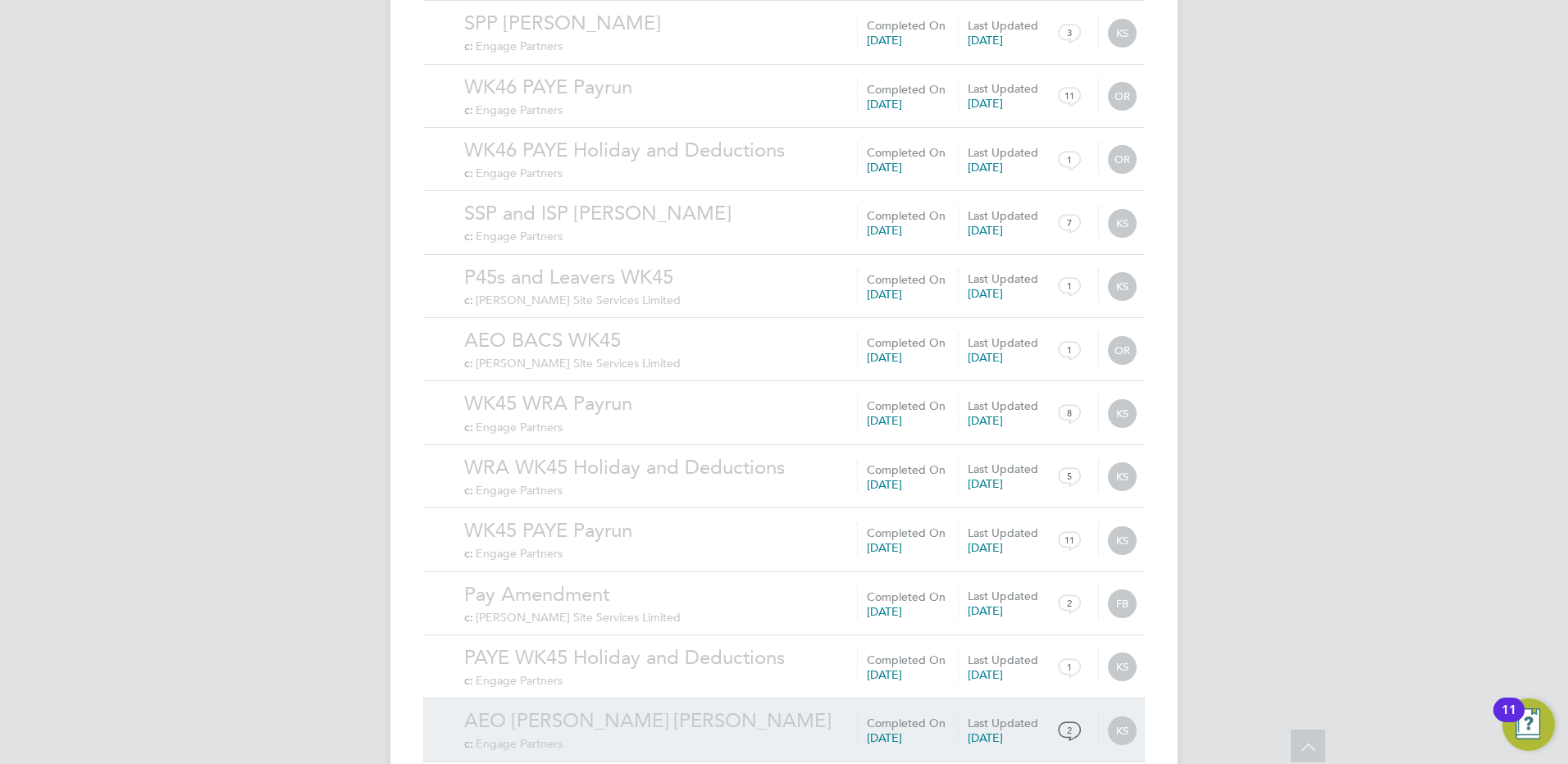
scroll to position [7312, 0]
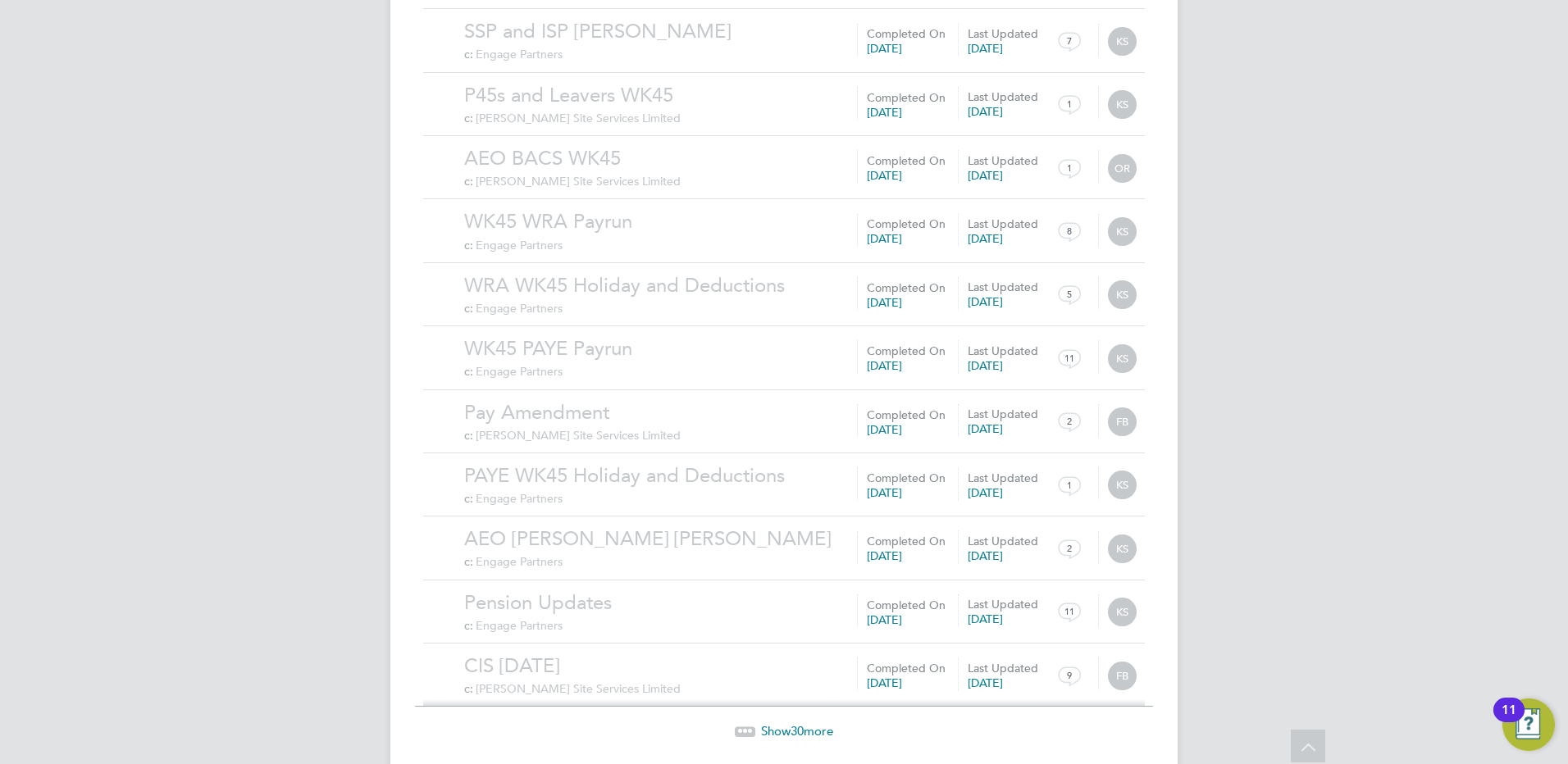
click at [789, 723] on span "Show 30 more" at bounding box center [798, 730] width 73 height 15
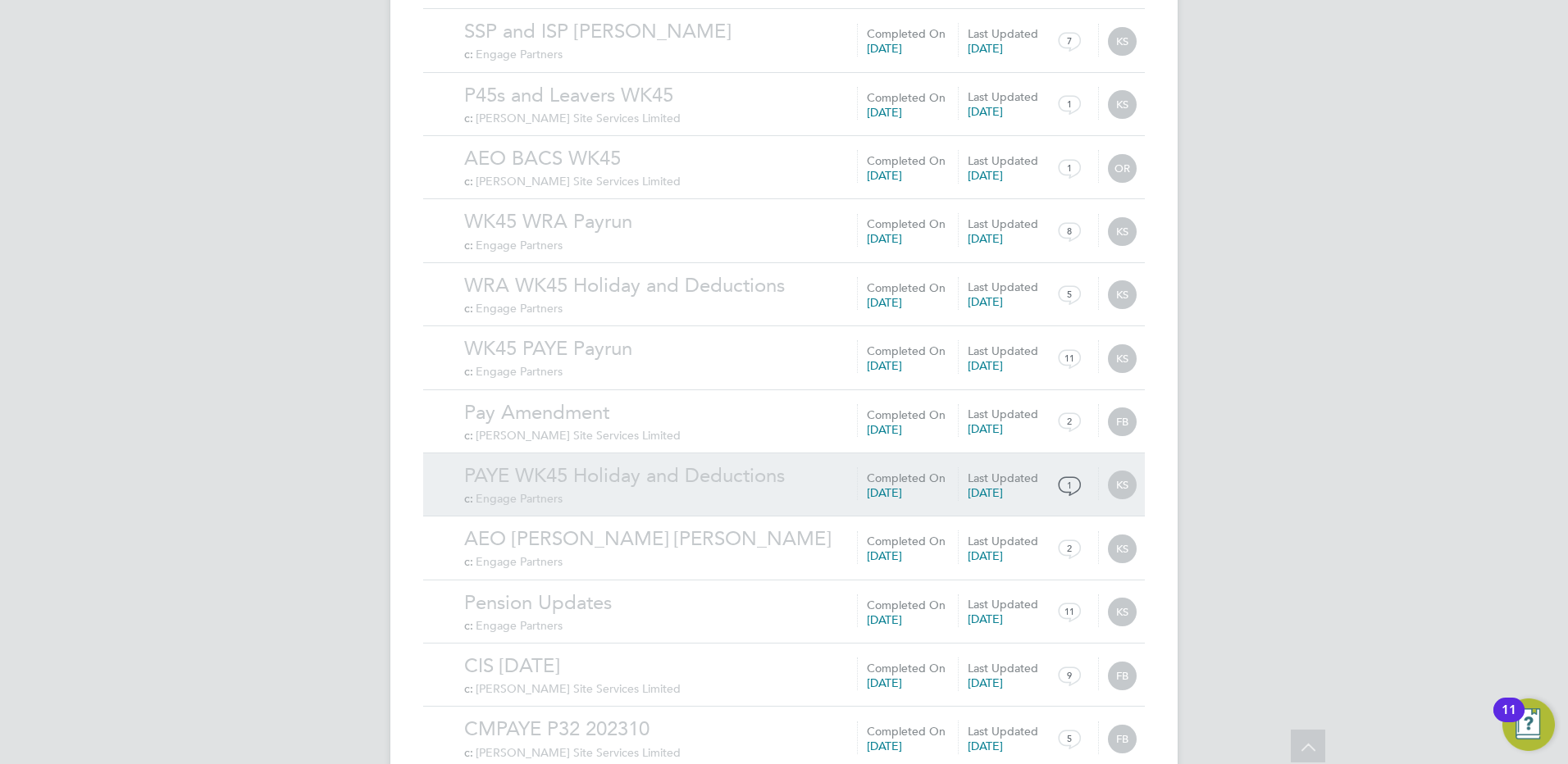
scroll to position [7640, 0]
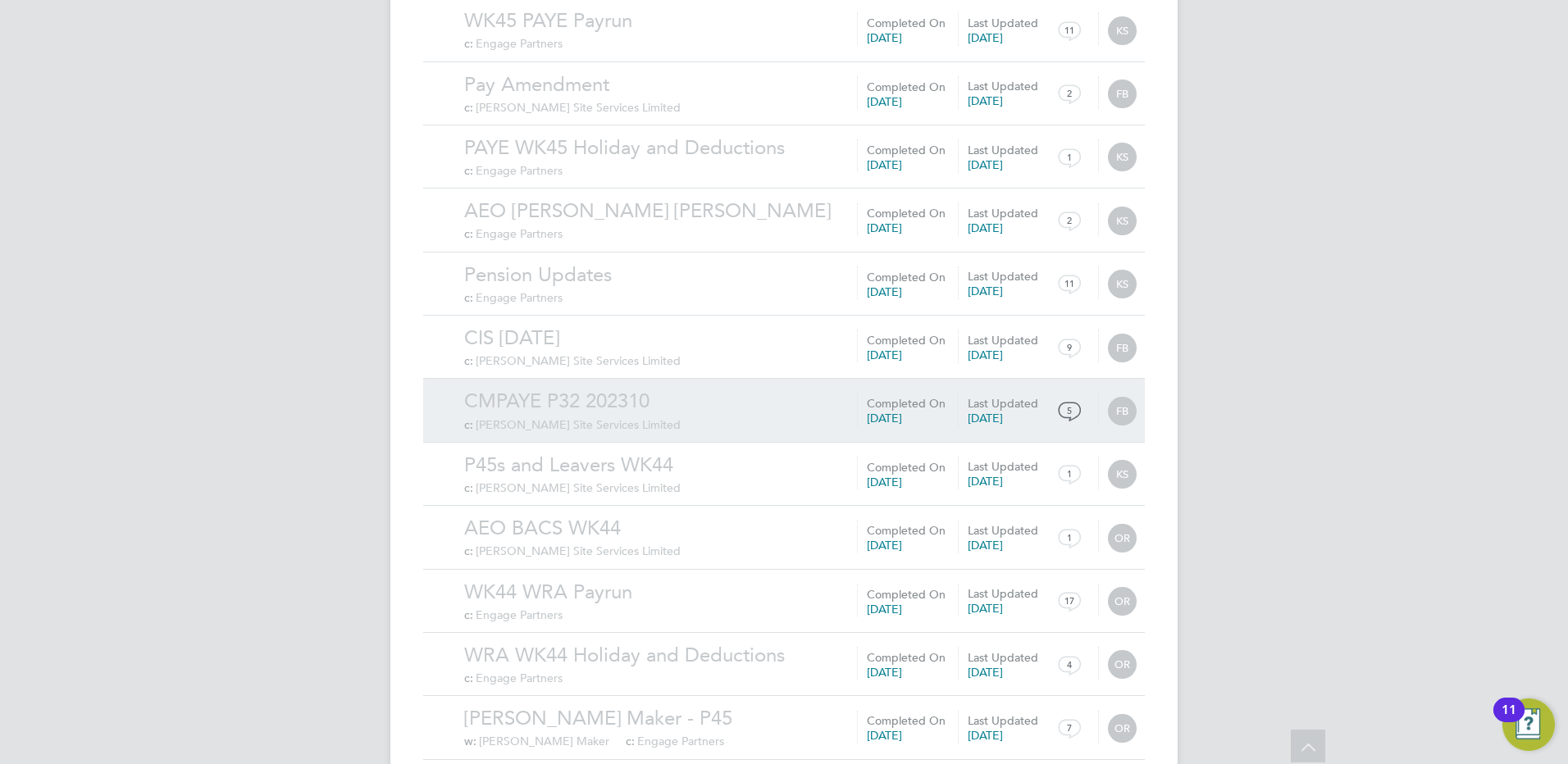
click at [579, 388] on link "CMPAYE P32 202310" at bounding box center [800, 401] width 672 height 25
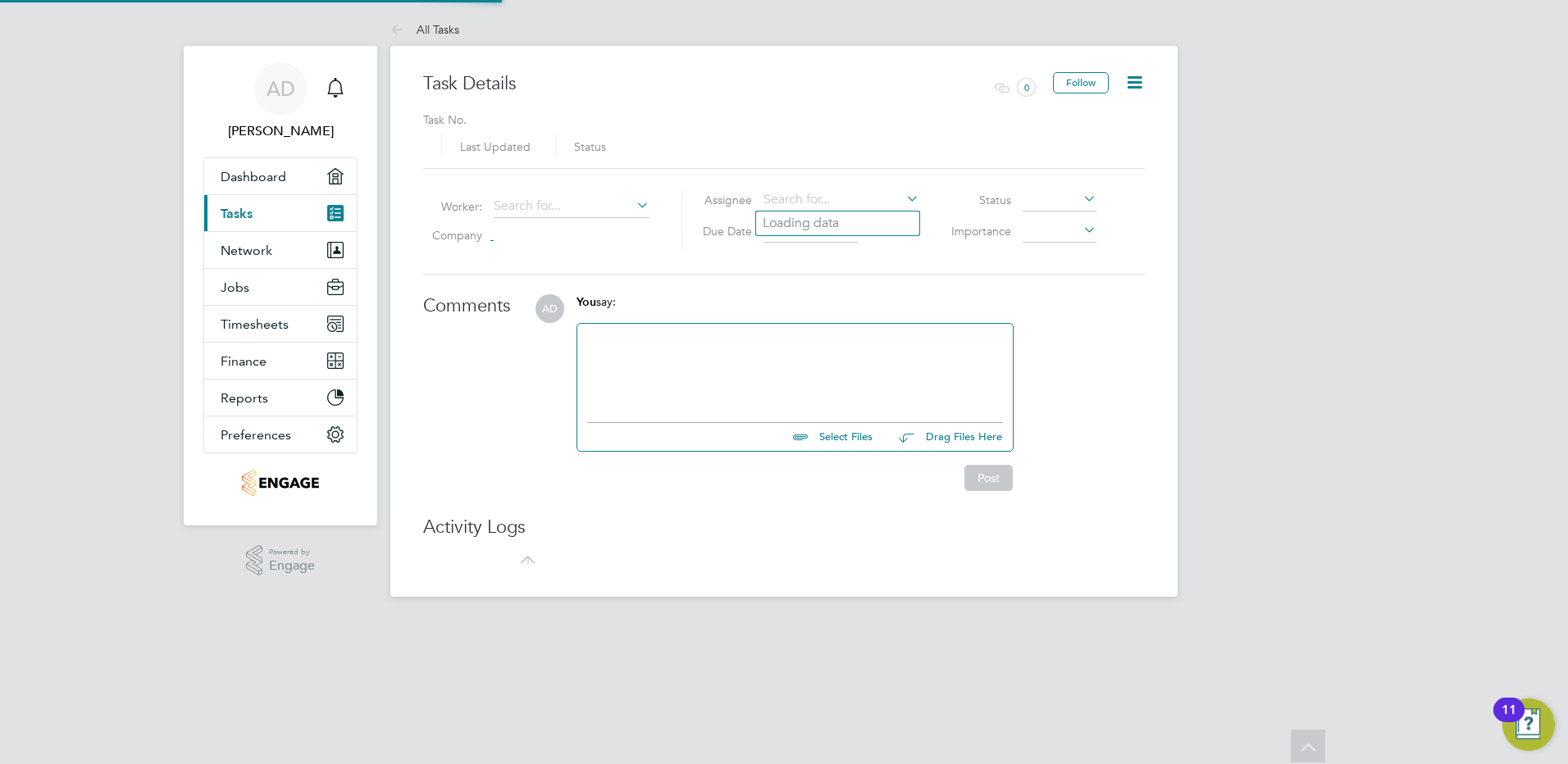
type input "12 Feb 2024"
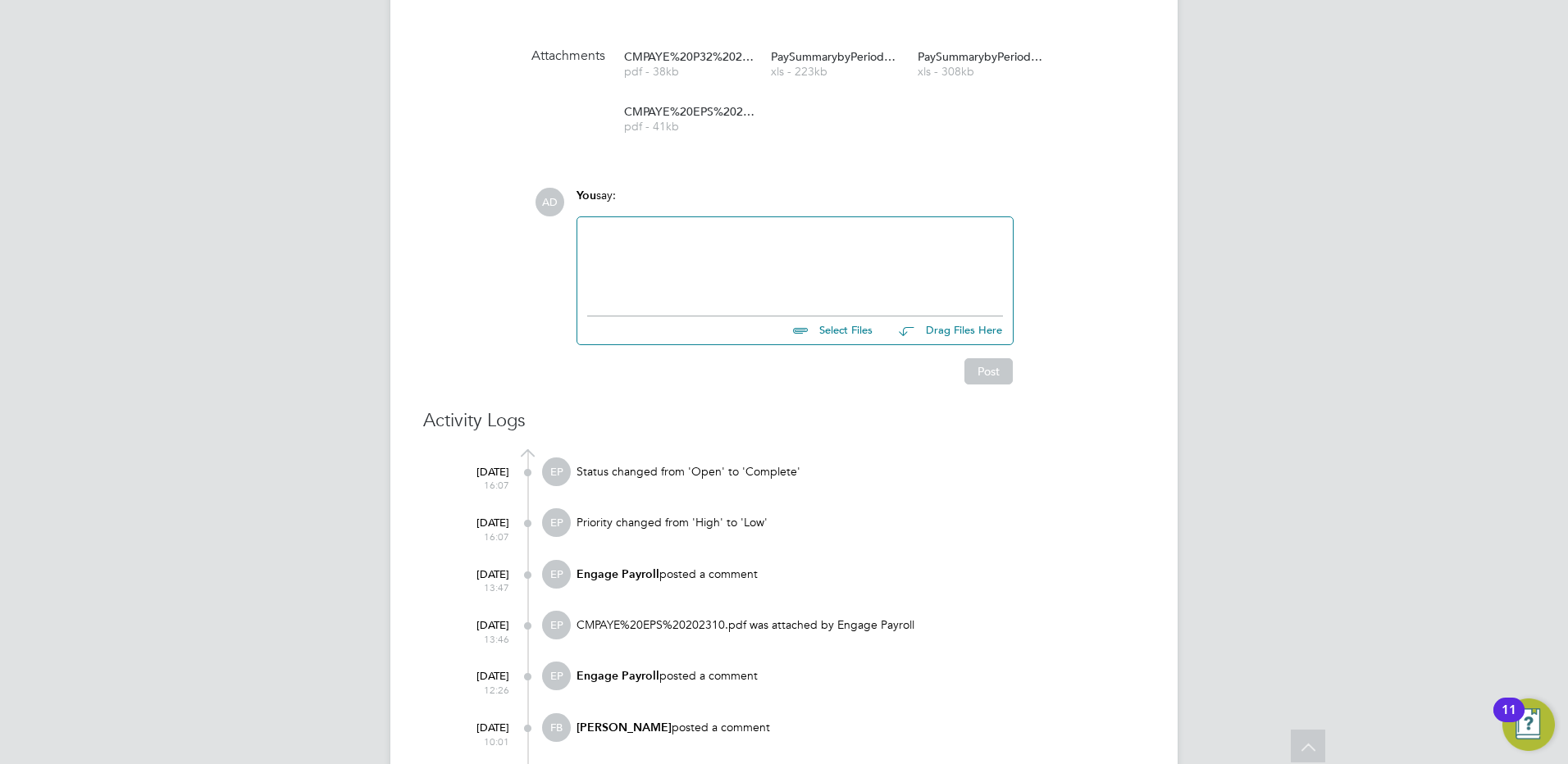
scroll to position [820, 0]
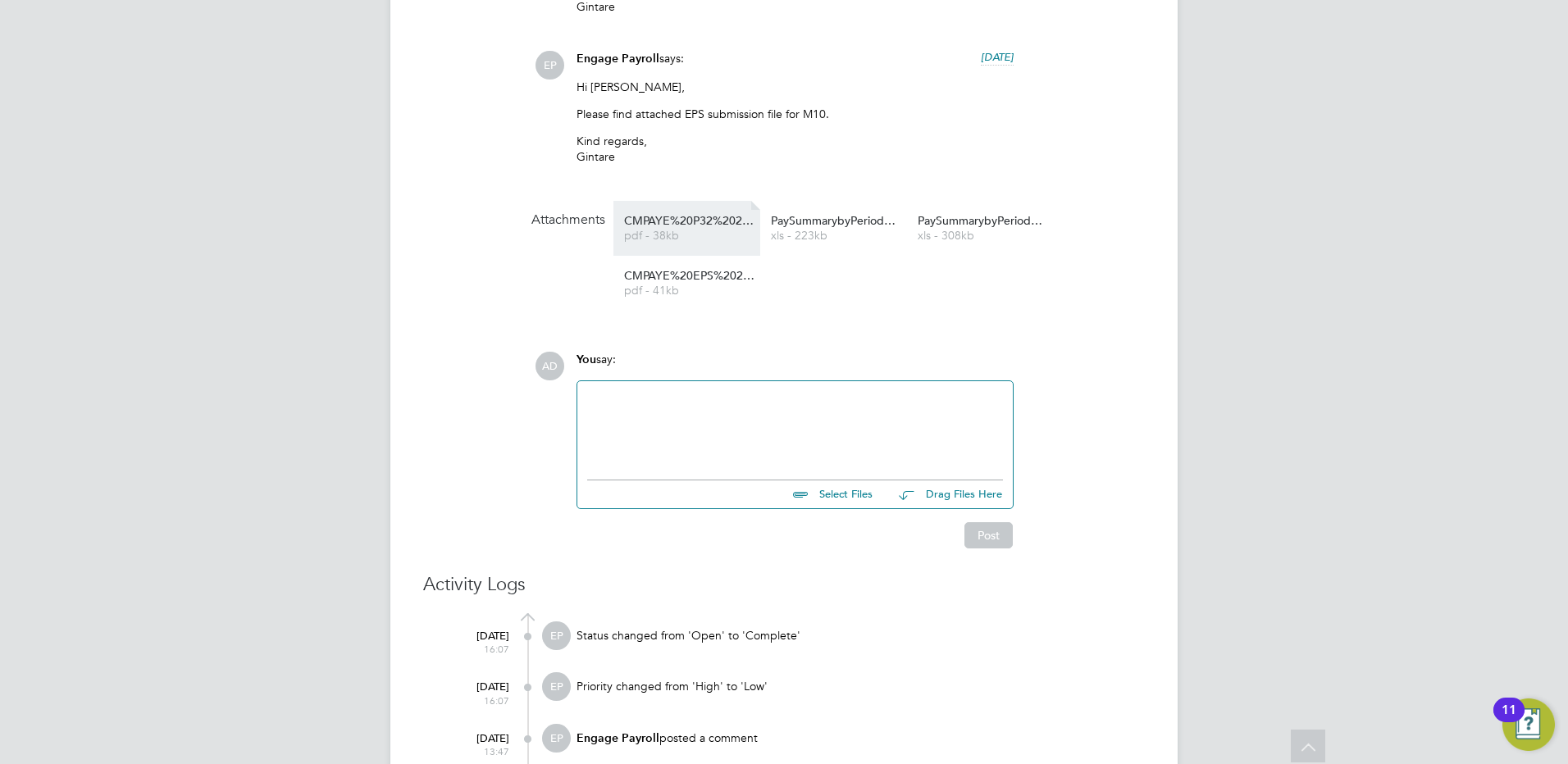
click at [702, 227] on span "CMPAYE%20P32%20202310" at bounding box center [690, 221] width 132 height 13
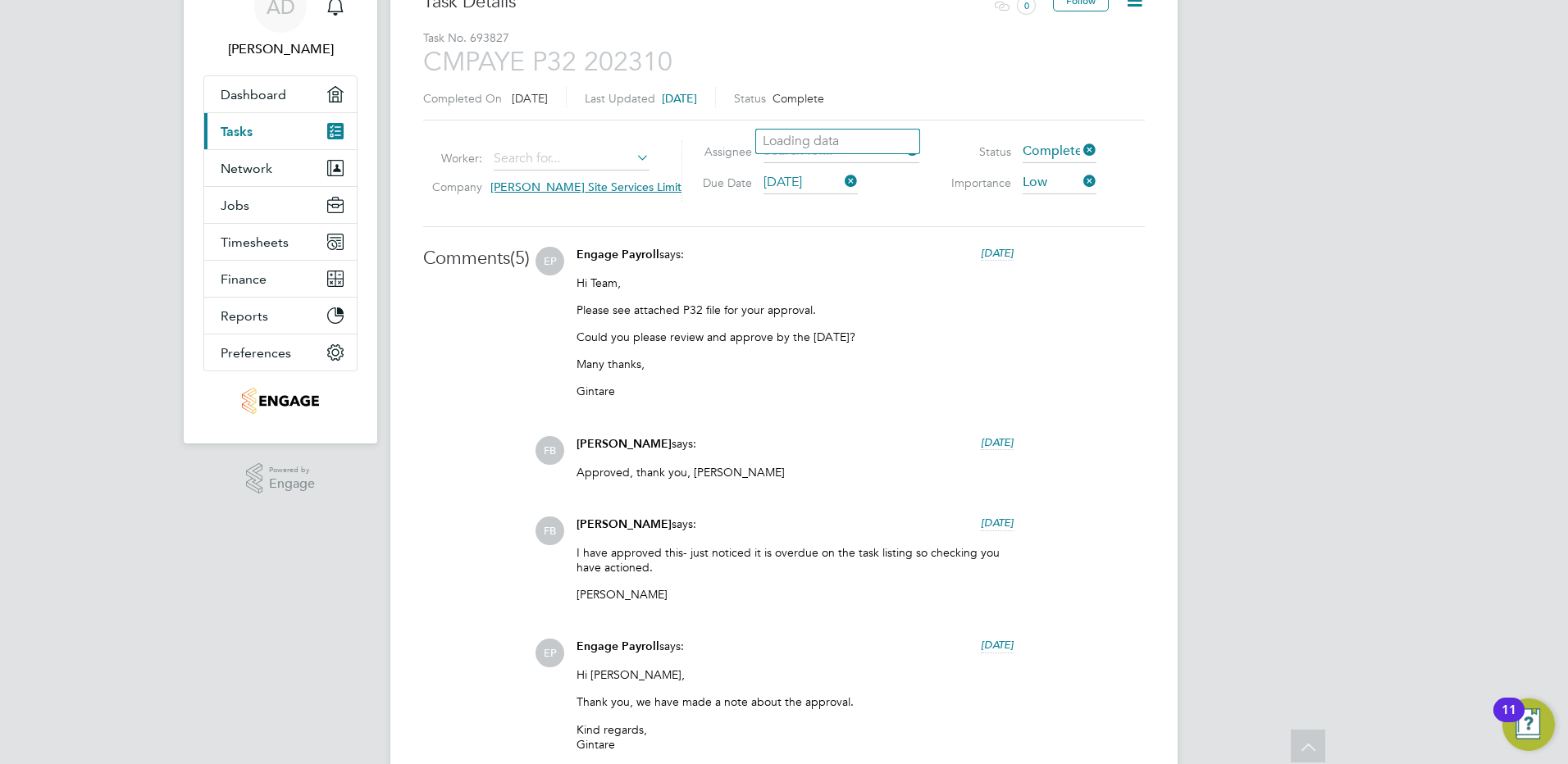
scroll to position [0, 0]
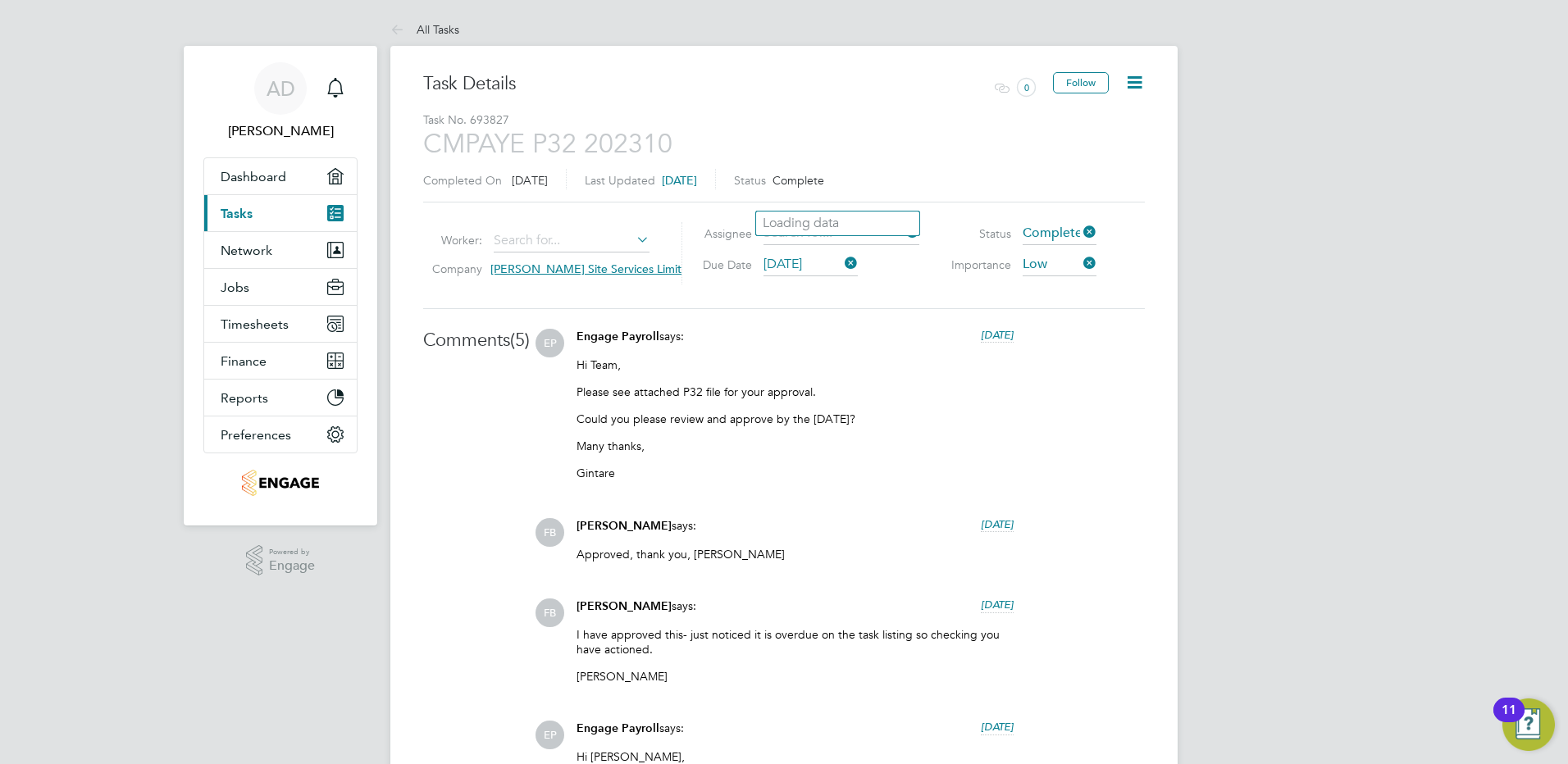
click at [400, 25] on icon at bounding box center [400, 31] width 21 height 21
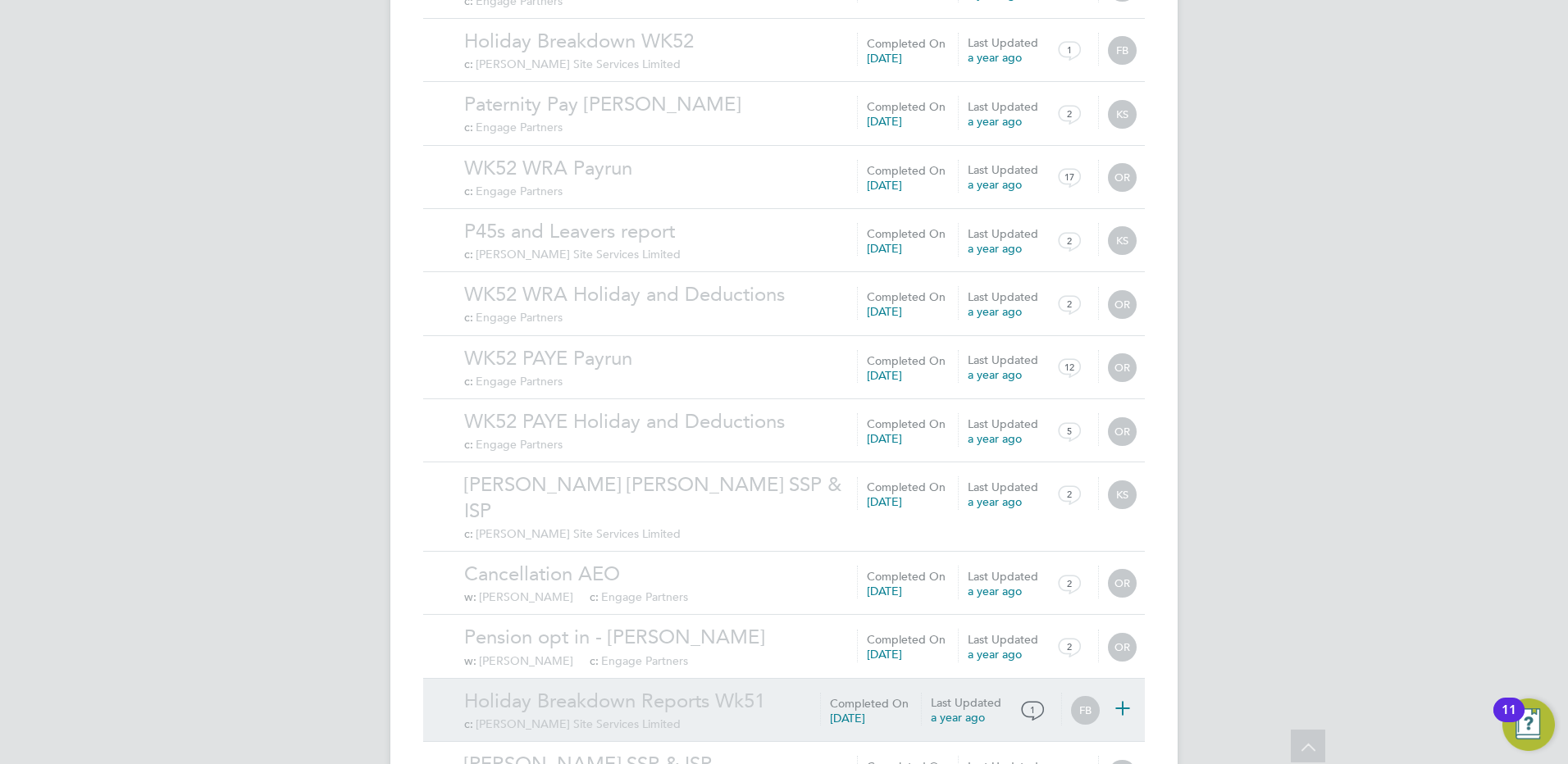
scroll to position [1600, 0]
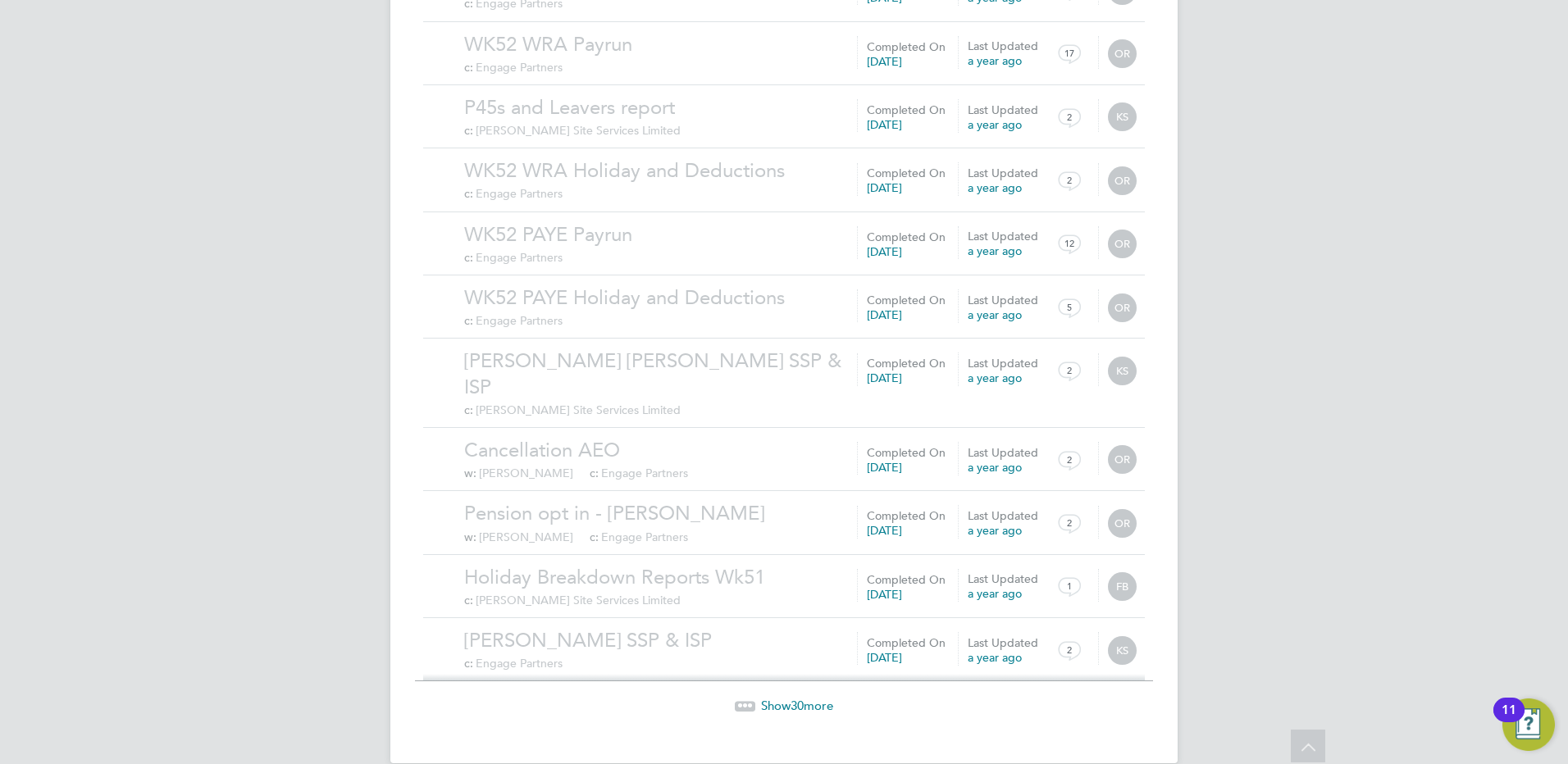
click at [788, 698] on span "Show 30 more" at bounding box center [798, 705] width 73 height 15
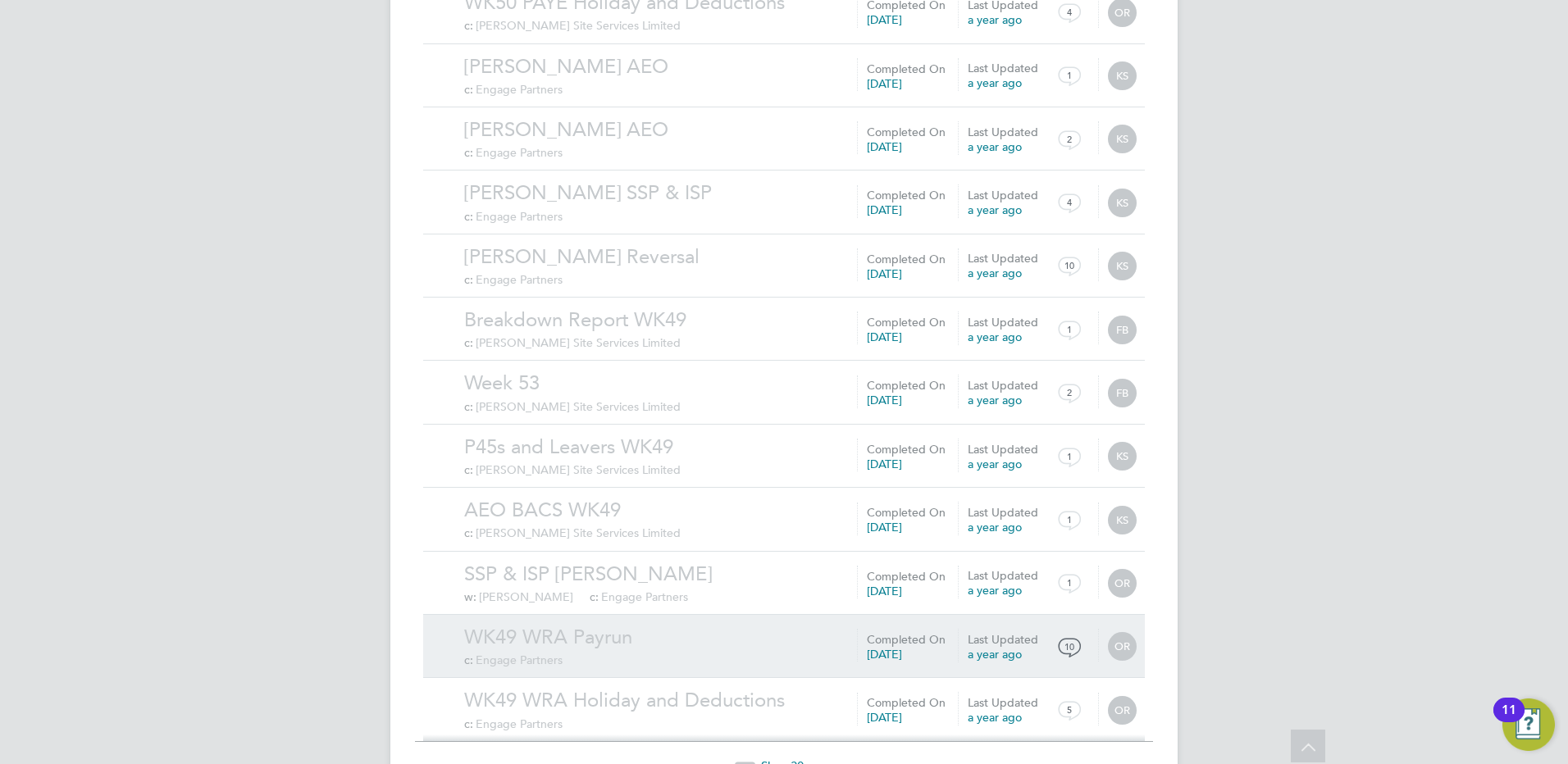
scroll to position [3503, 0]
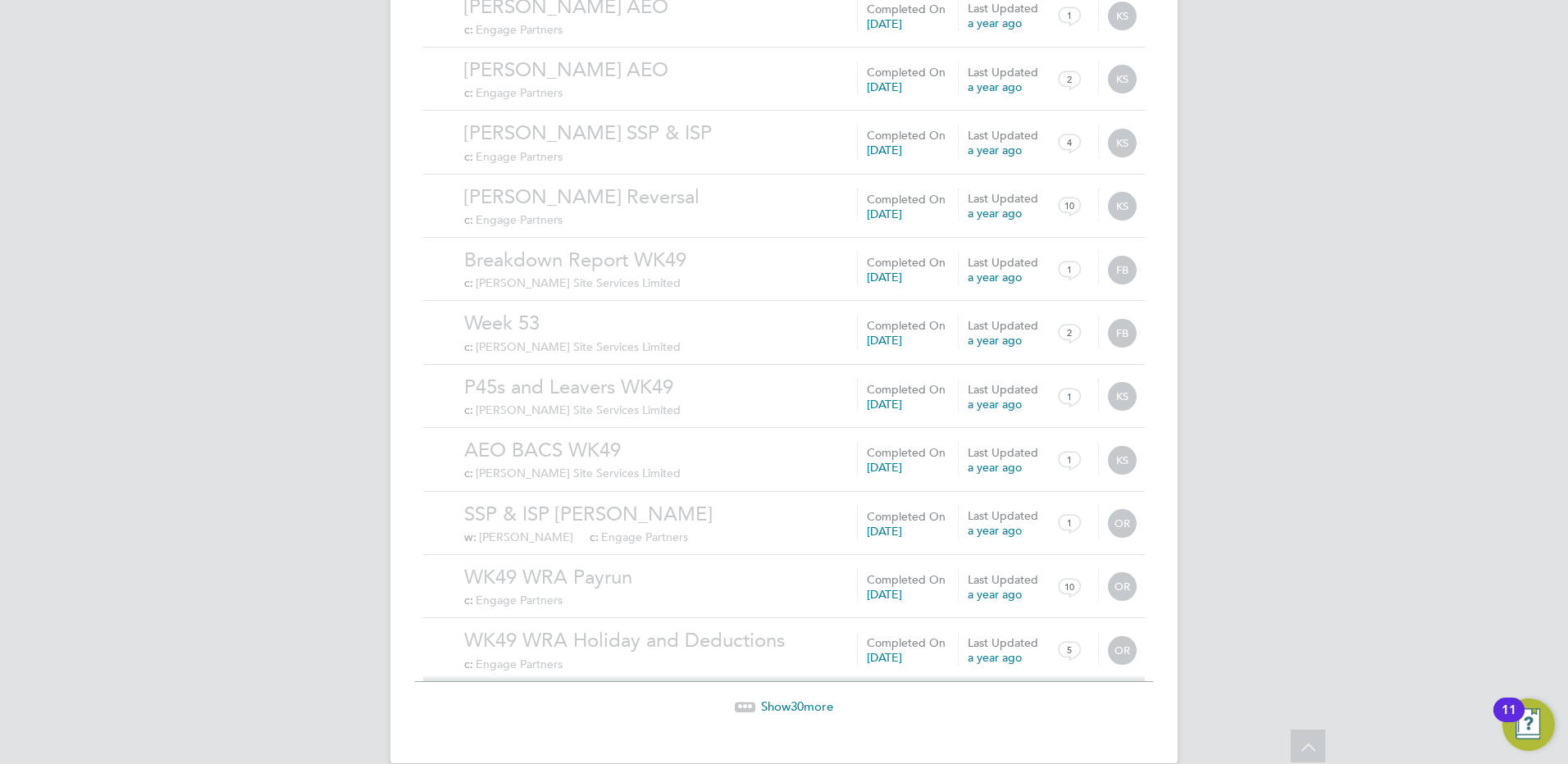
click at [819, 699] on span "Show 30 more" at bounding box center [798, 706] width 73 height 15
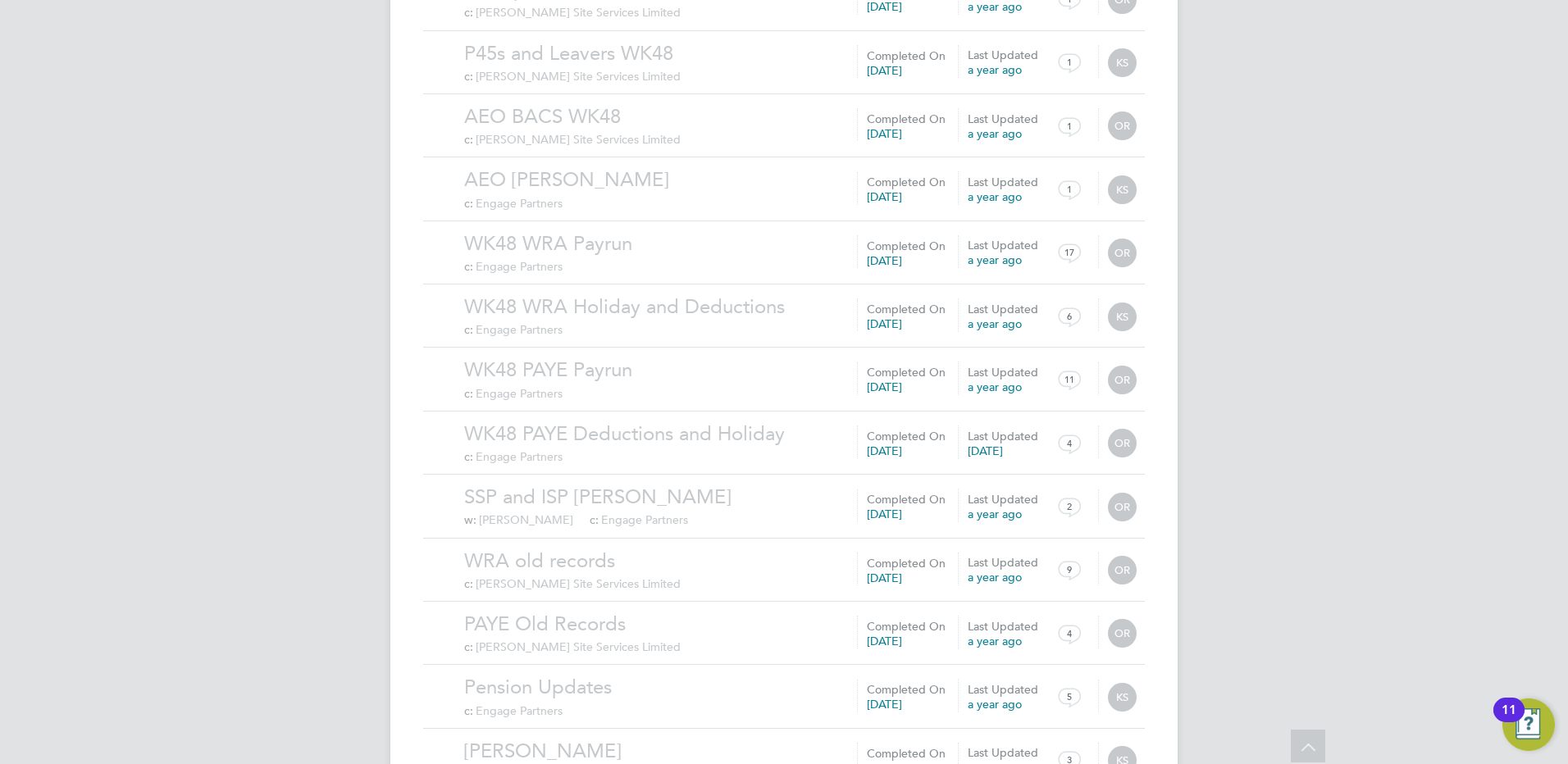
scroll to position [5407, 0]
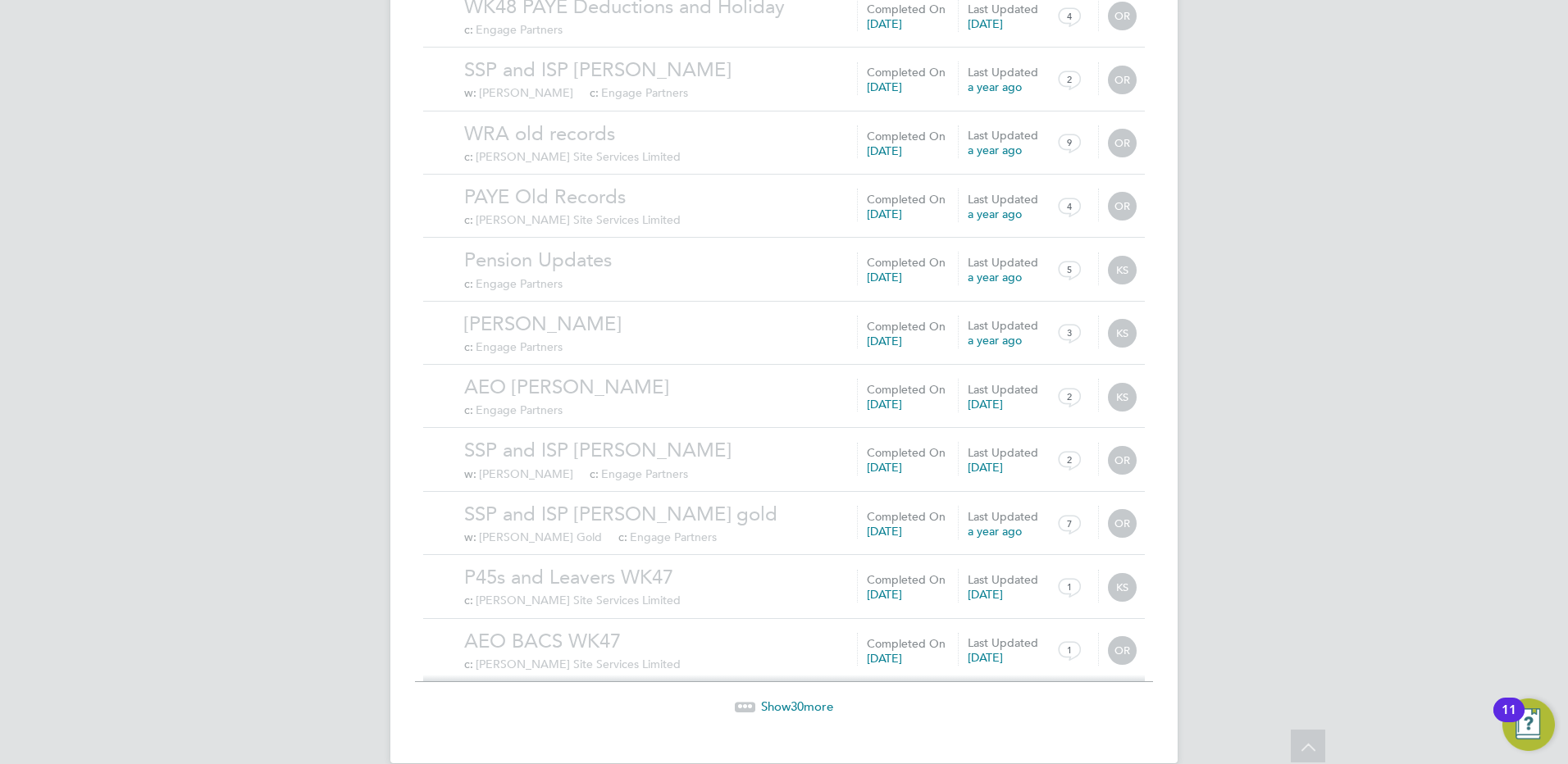
click at [805, 699] on span "Show 30 more" at bounding box center [798, 706] width 73 height 15
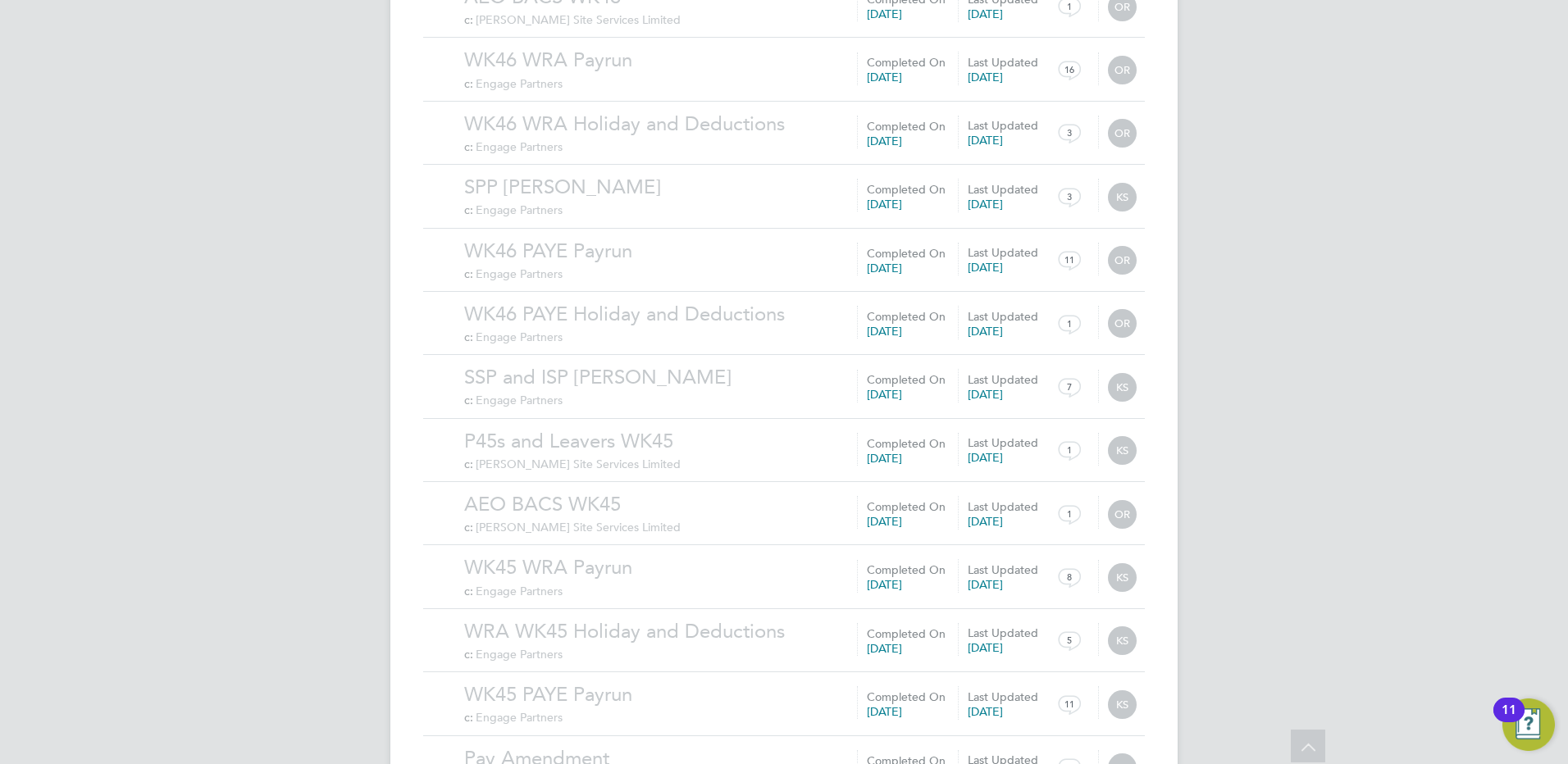
scroll to position [7312, 0]
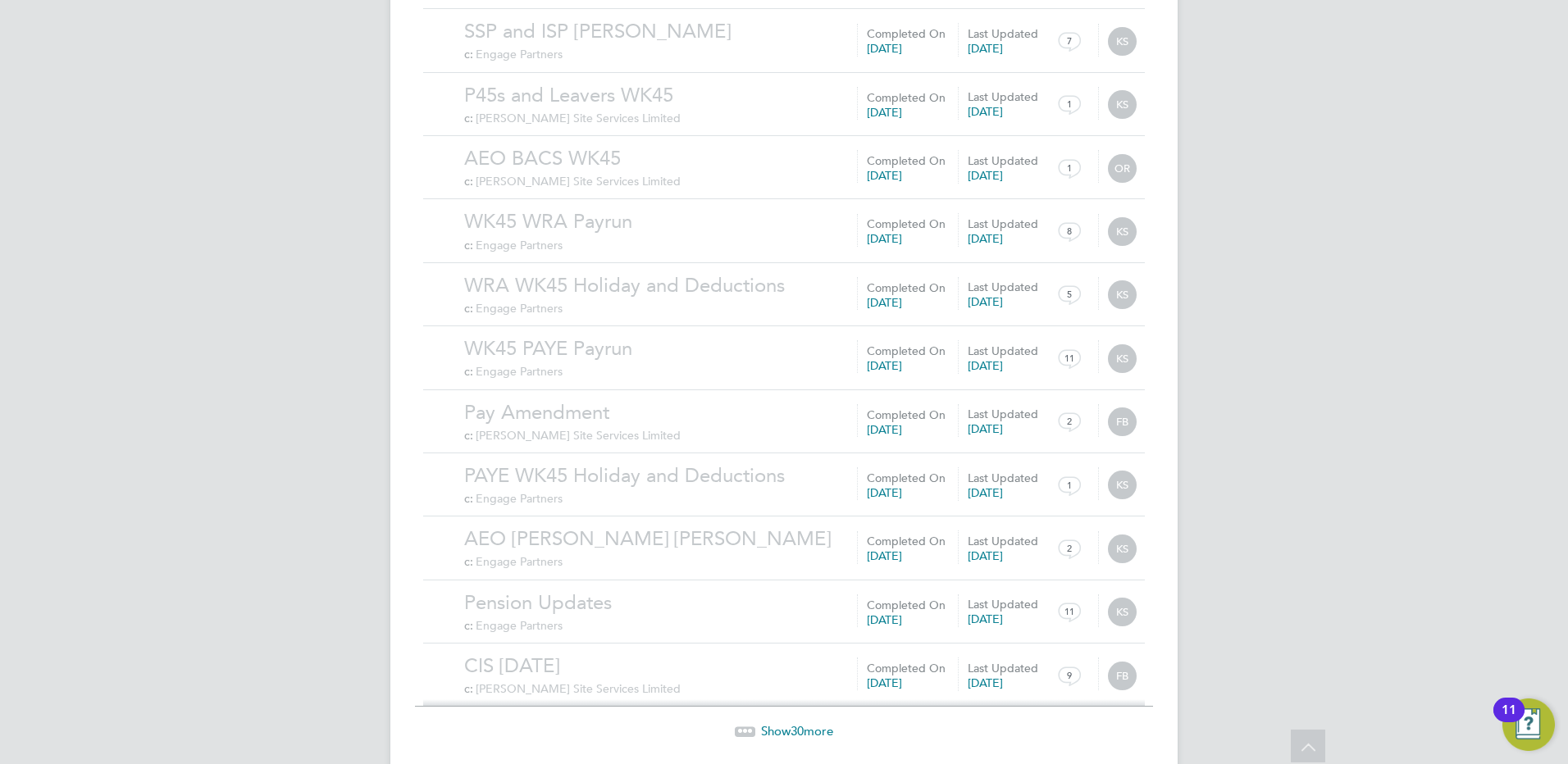
click at [789, 723] on span "Show 30 more" at bounding box center [798, 730] width 73 height 15
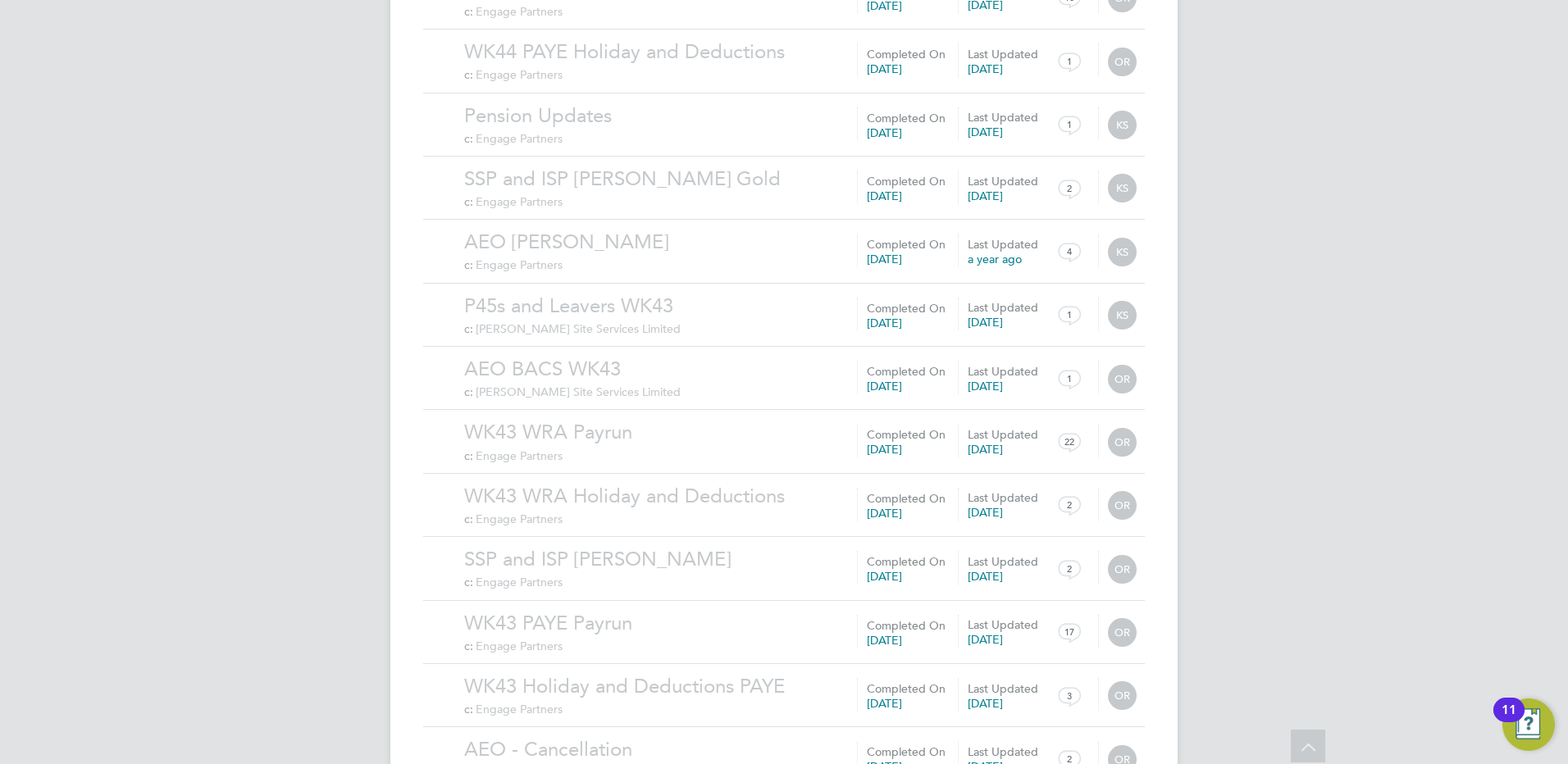
scroll to position [9215, 0]
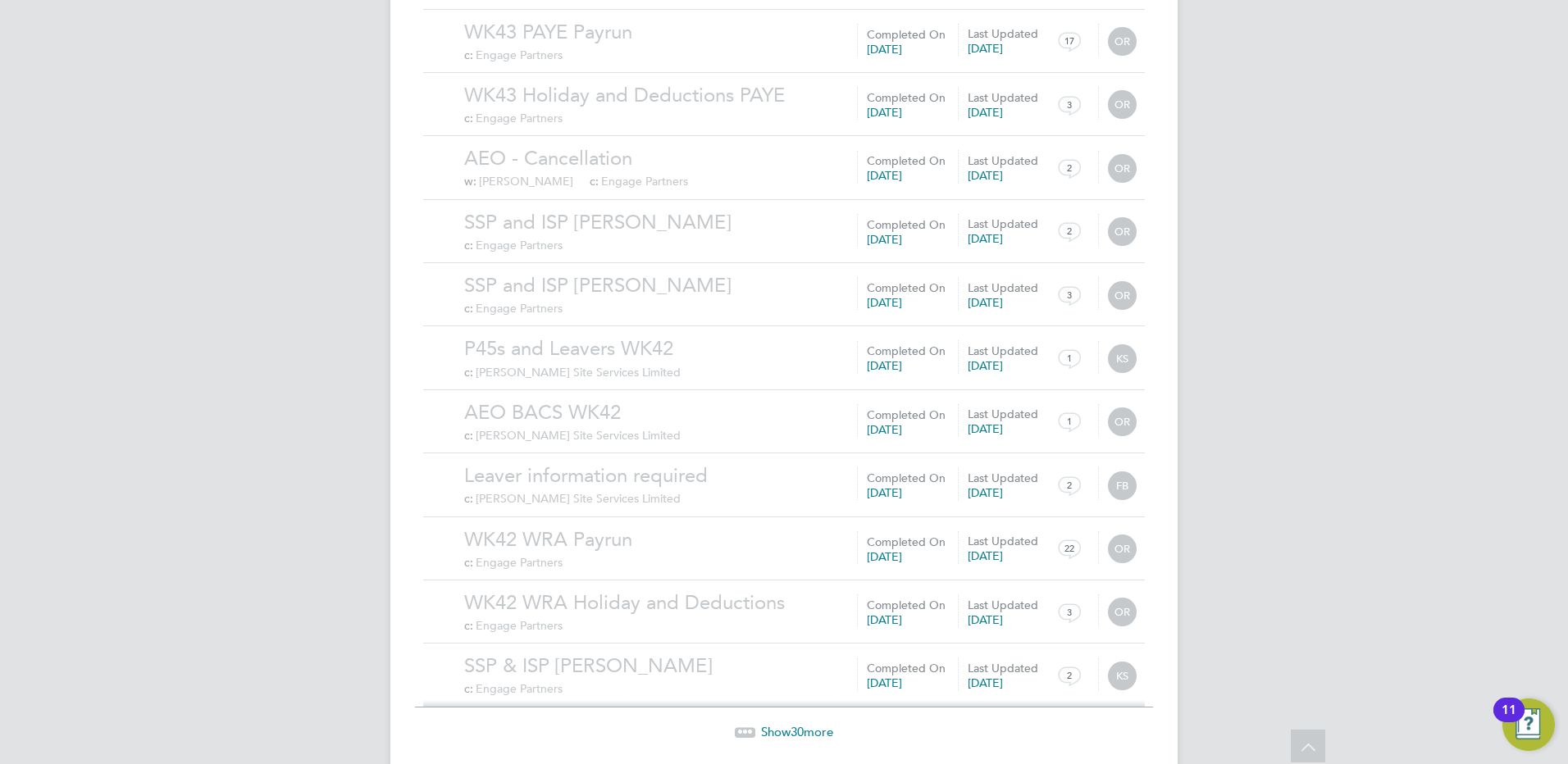
click at [791, 700] on div "Show 30 more" at bounding box center [783, 720] width 738 height 40
click at [795, 724] on span "30" at bounding box center [797, 731] width 13 height 15
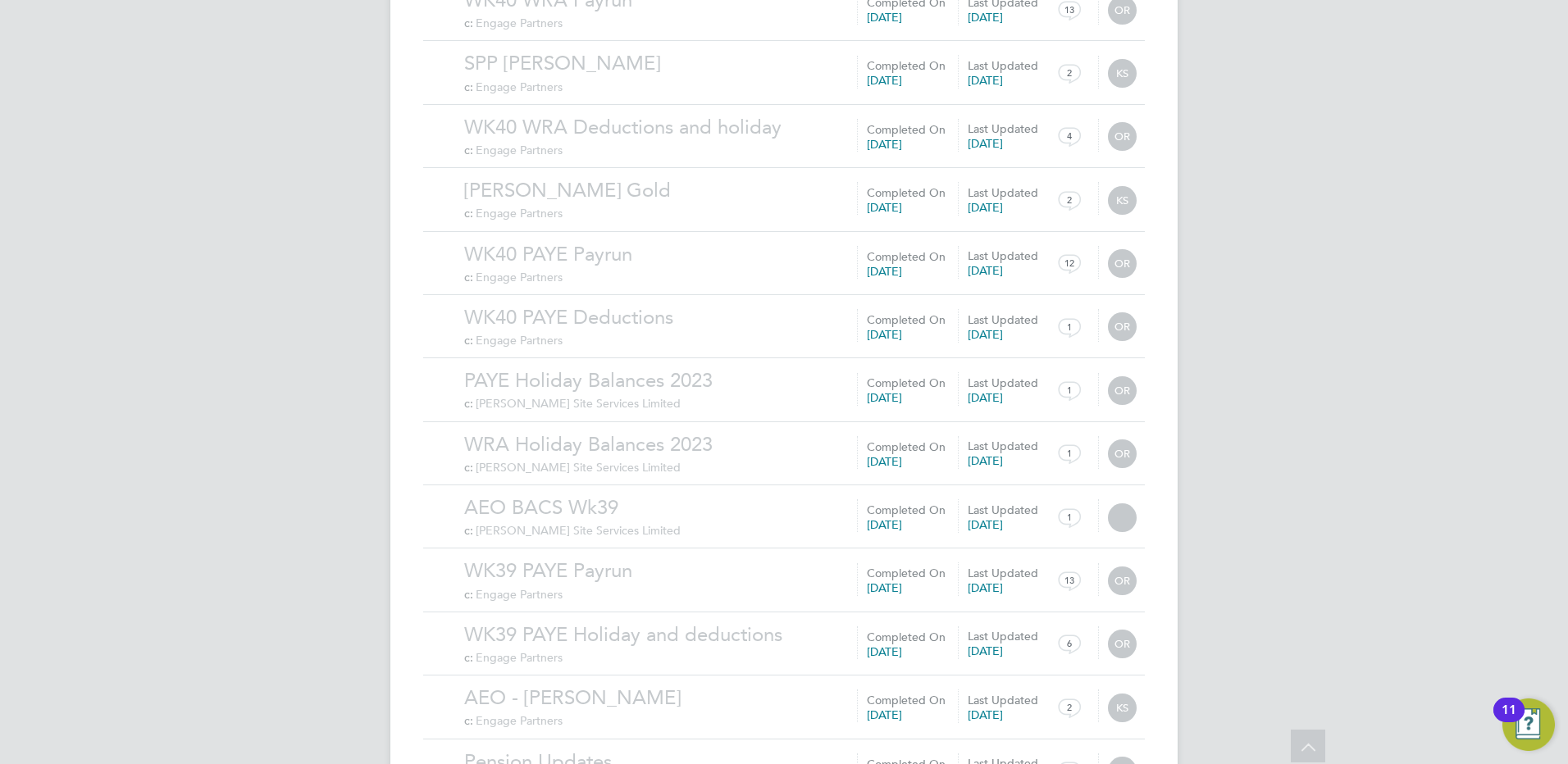
scroll to position [11119, 0]
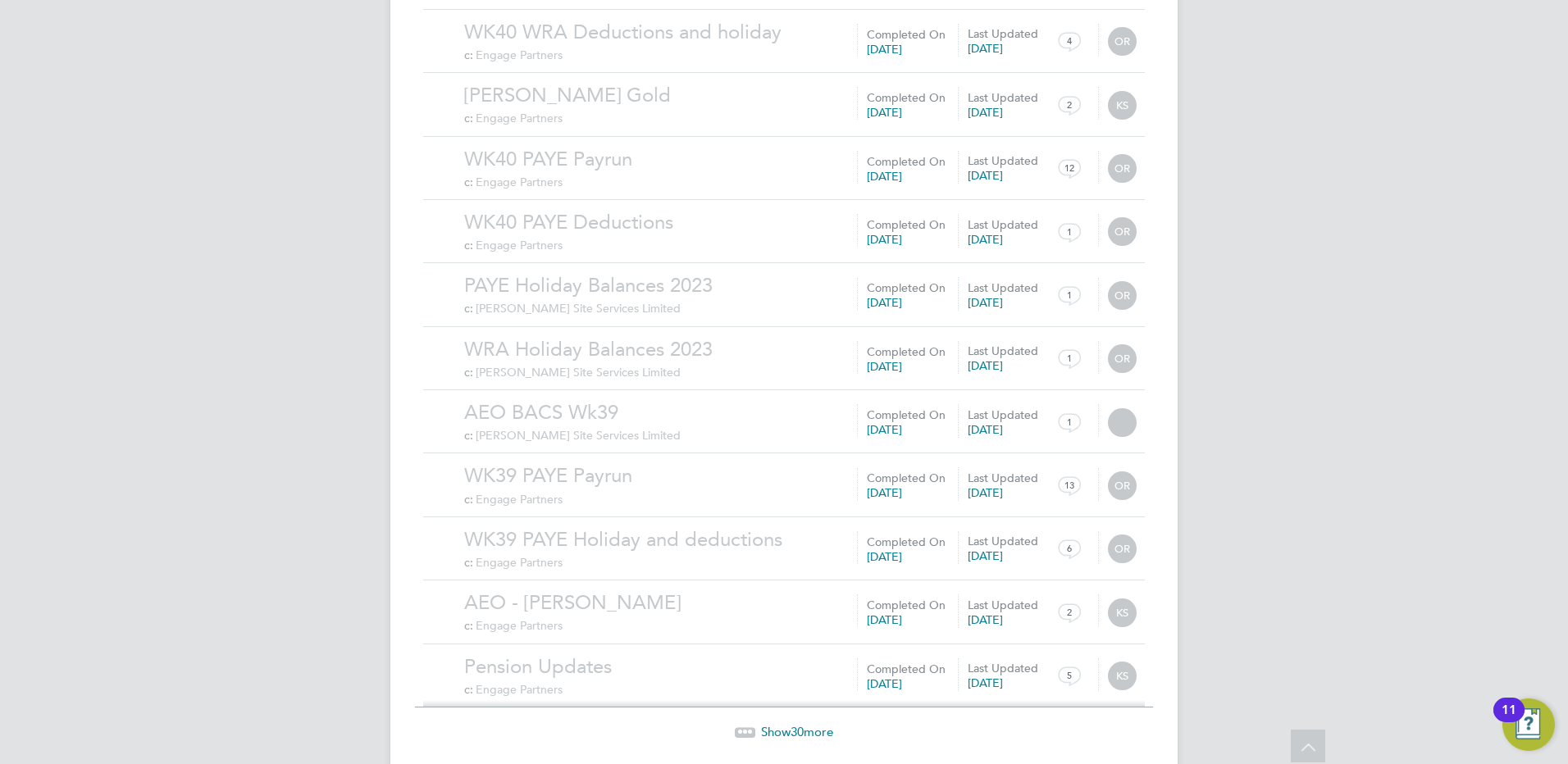
click at [794, 724] on span "30" at bounding box center [797, 731] width 13 height 15
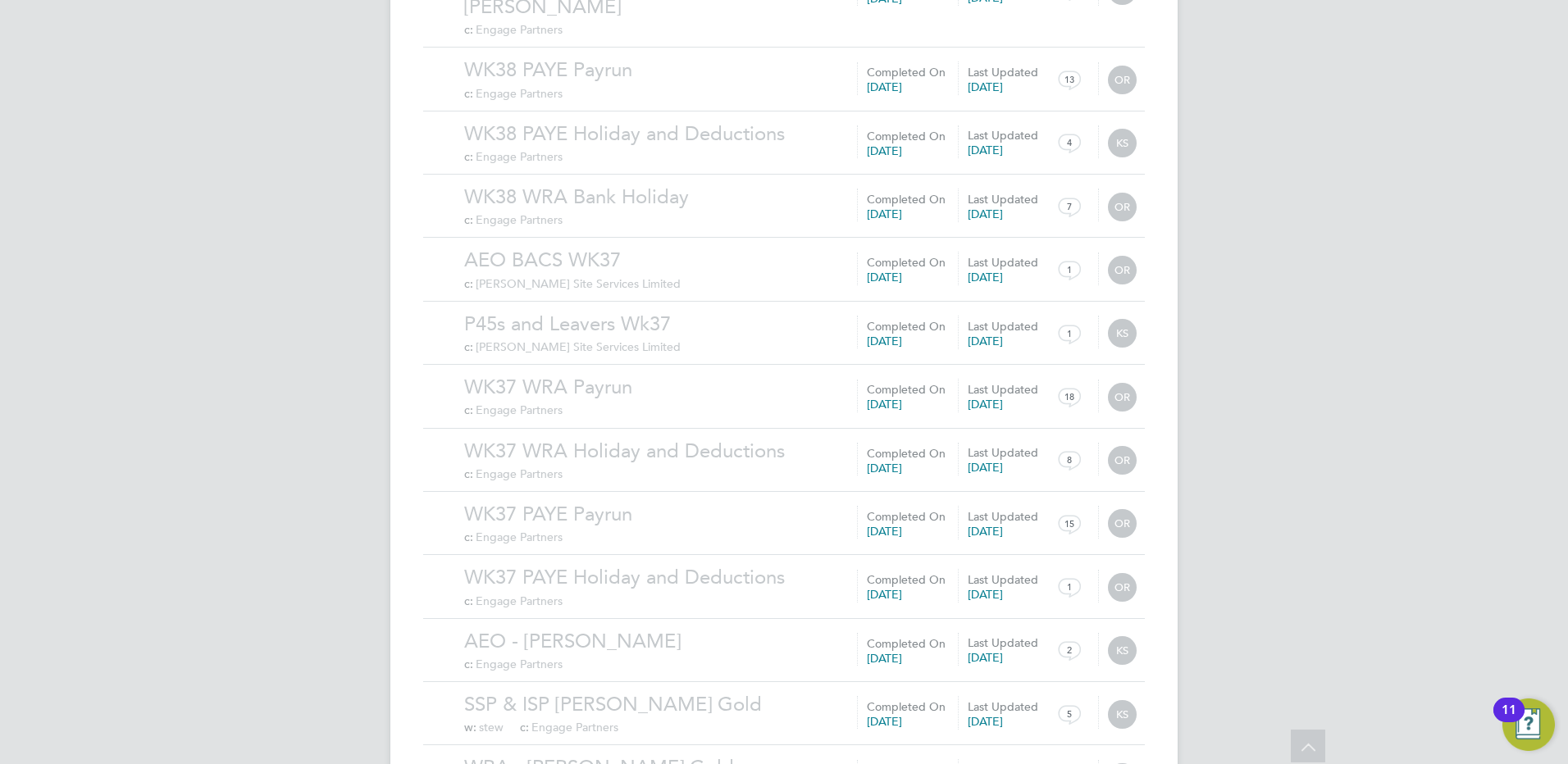
scroll to position [13022, 0]
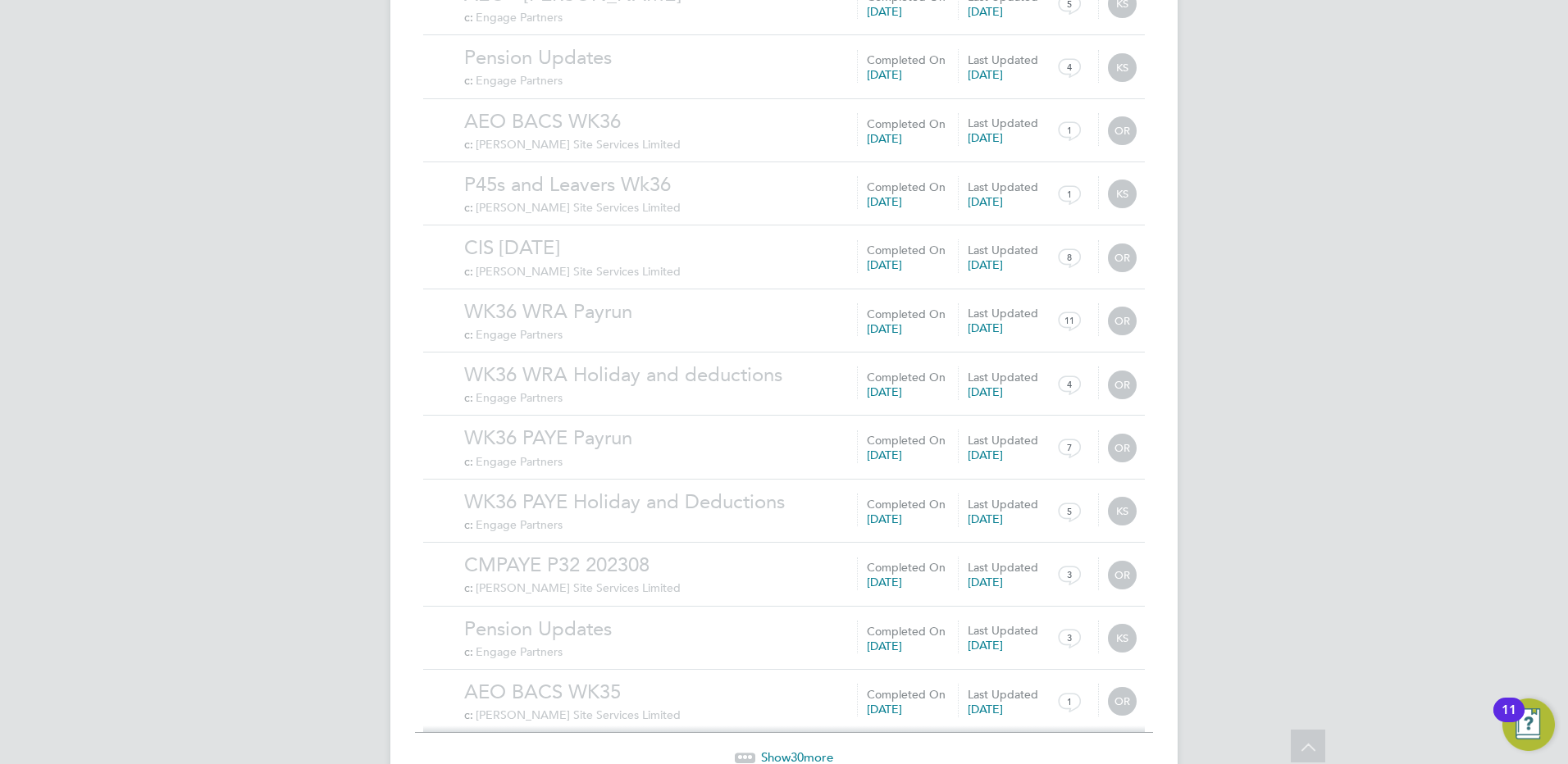
click at [789, 749] on span "Show 30 more" at bounding box center [798, 757] width 73 height 15
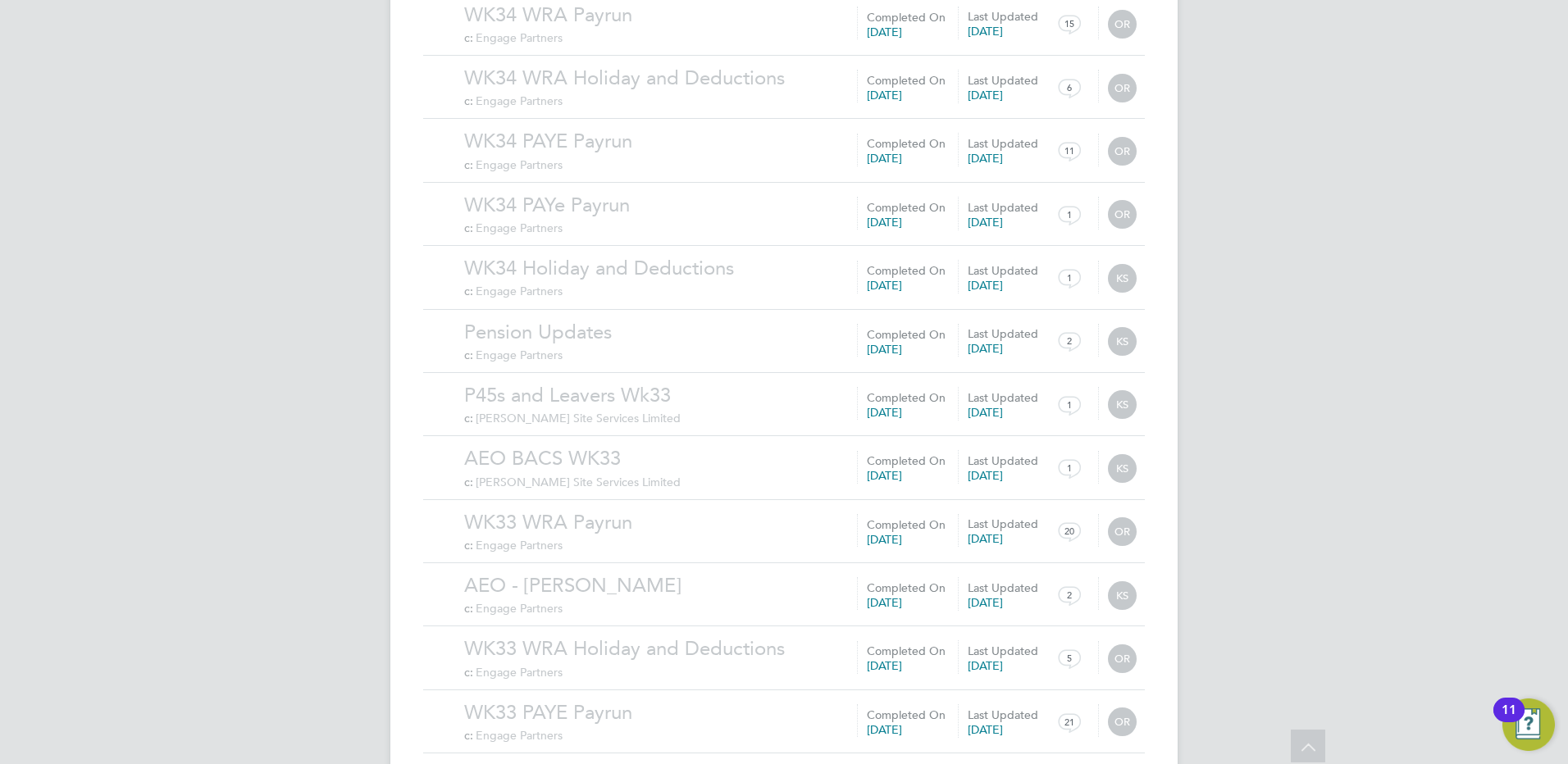
scroll to position [14927, 0]
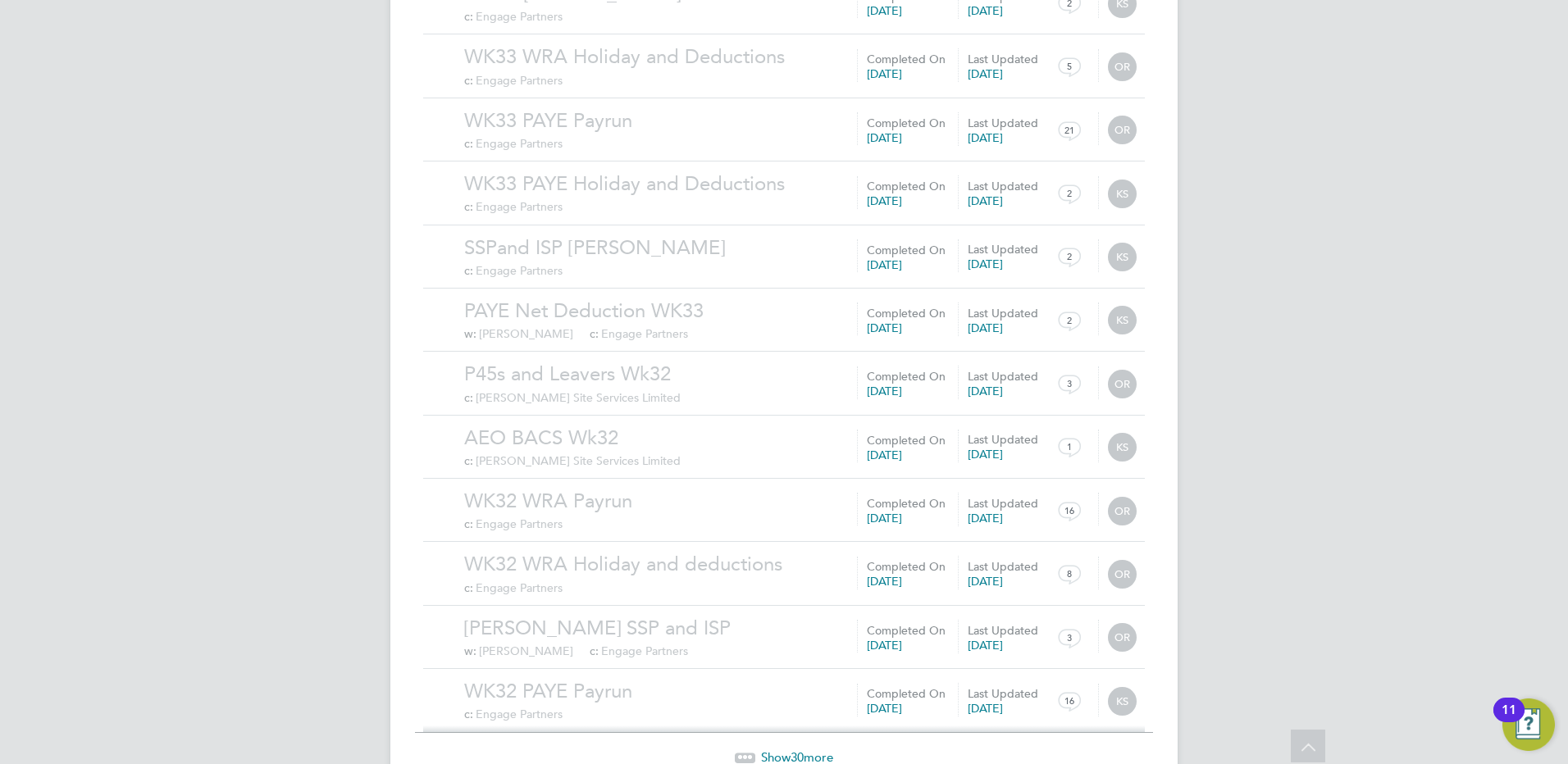
click at [789, 749] on span "Show 30 more" at bounding box center [798, 757] width 73 height 15
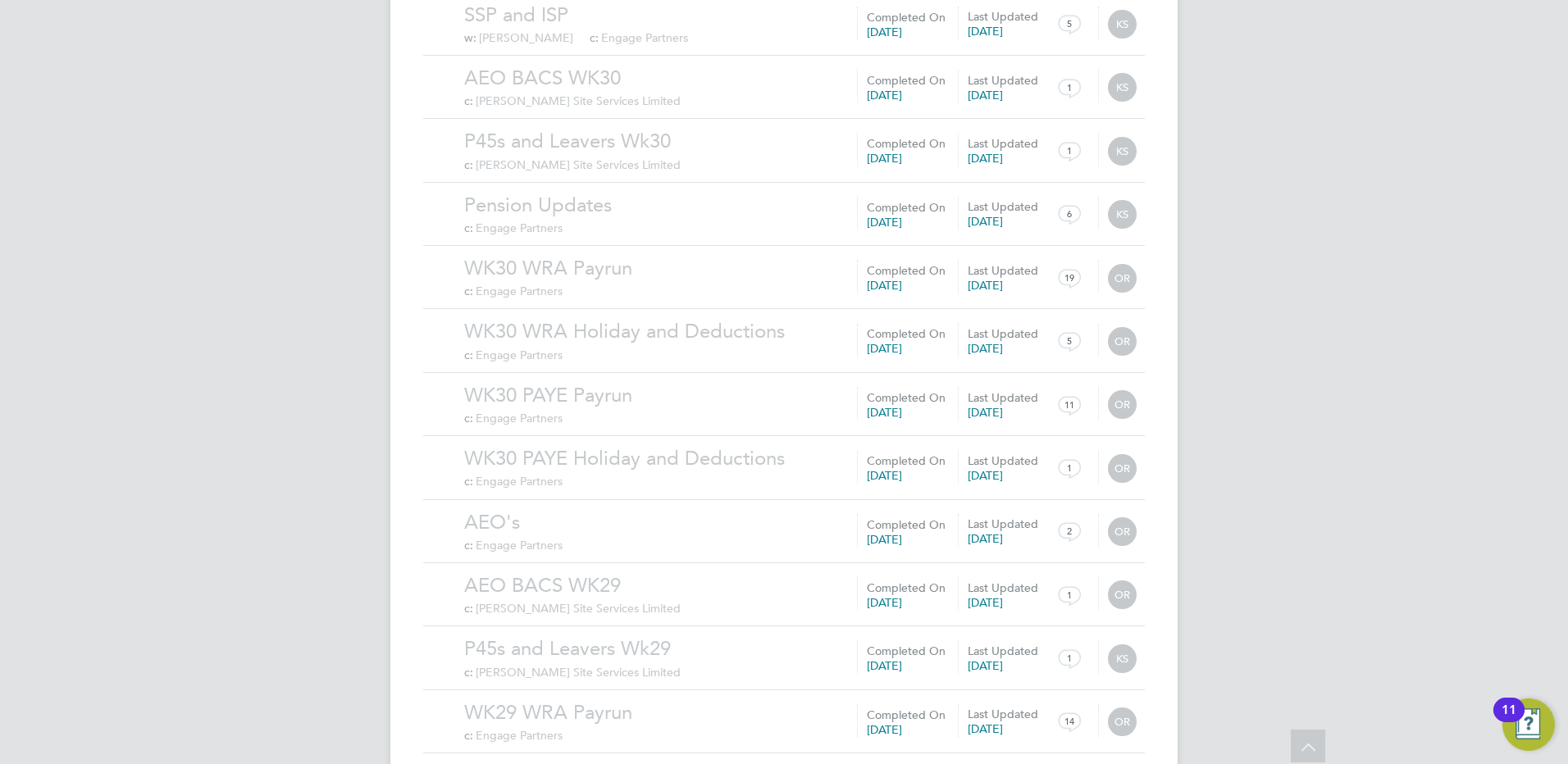
scroll to position [16831, 0]
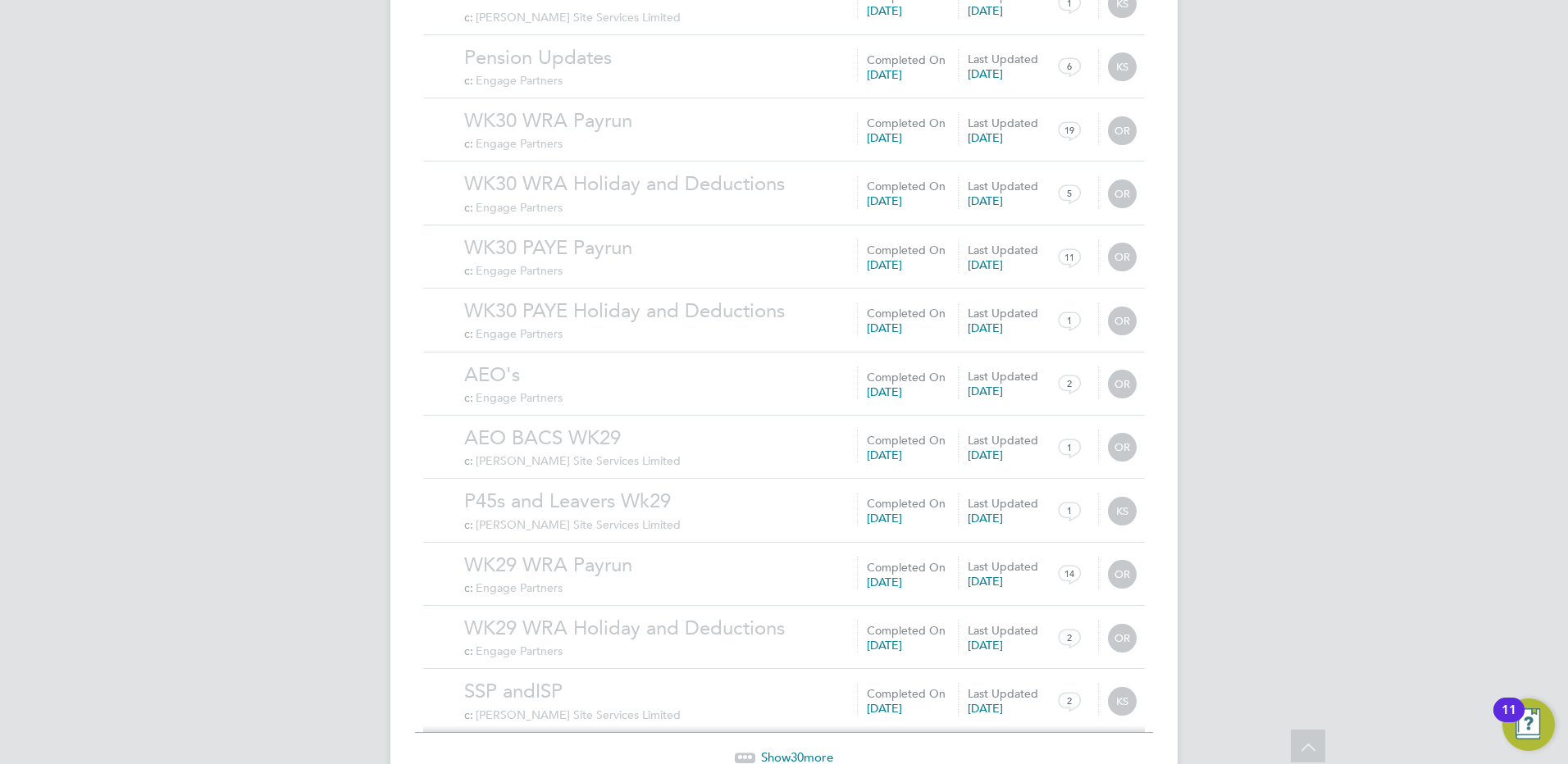
click at [791, 749] on span "30" at bounding box center [797, 757] width 13 height 15
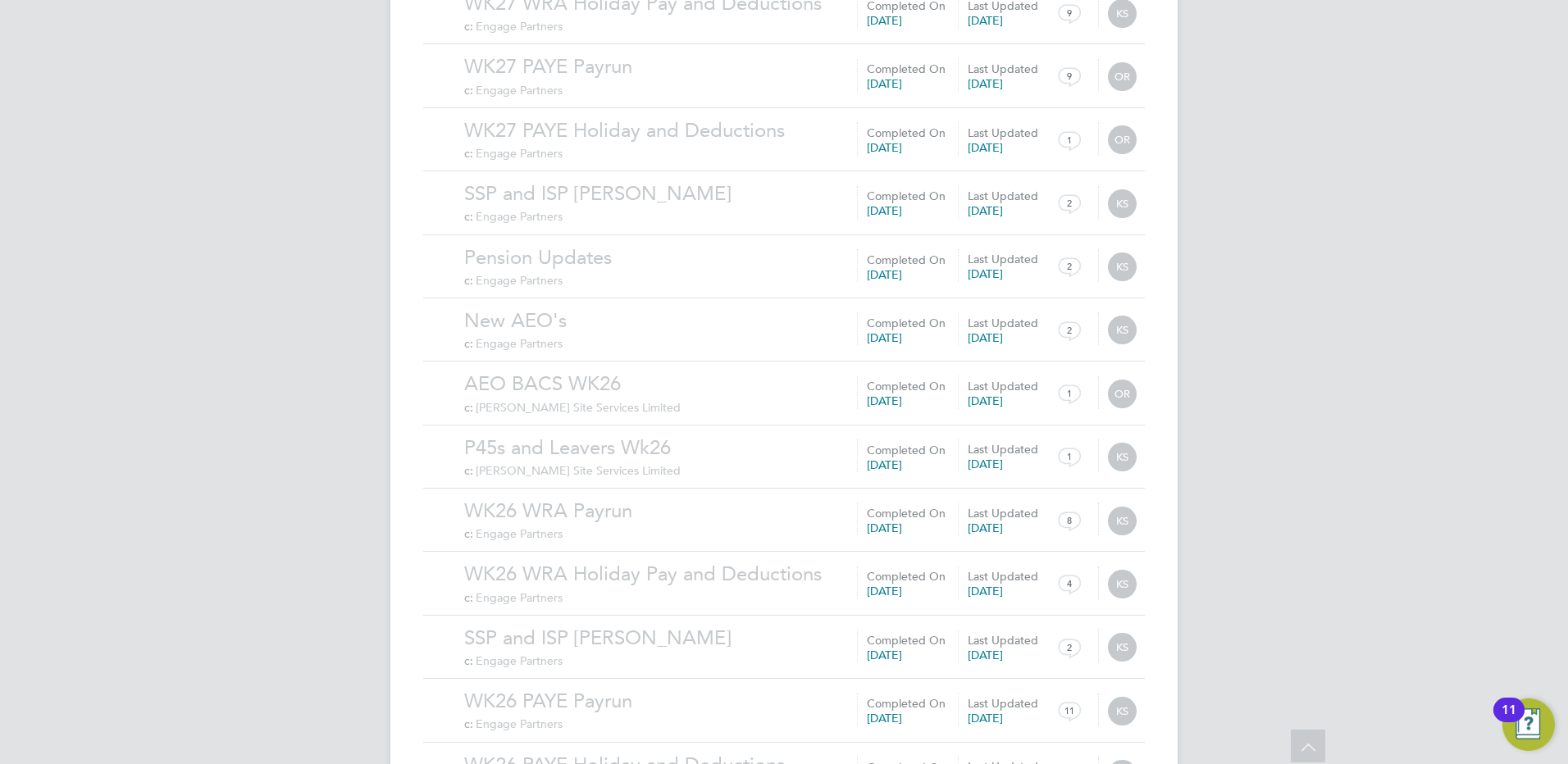
scroll to position [18734, 0]
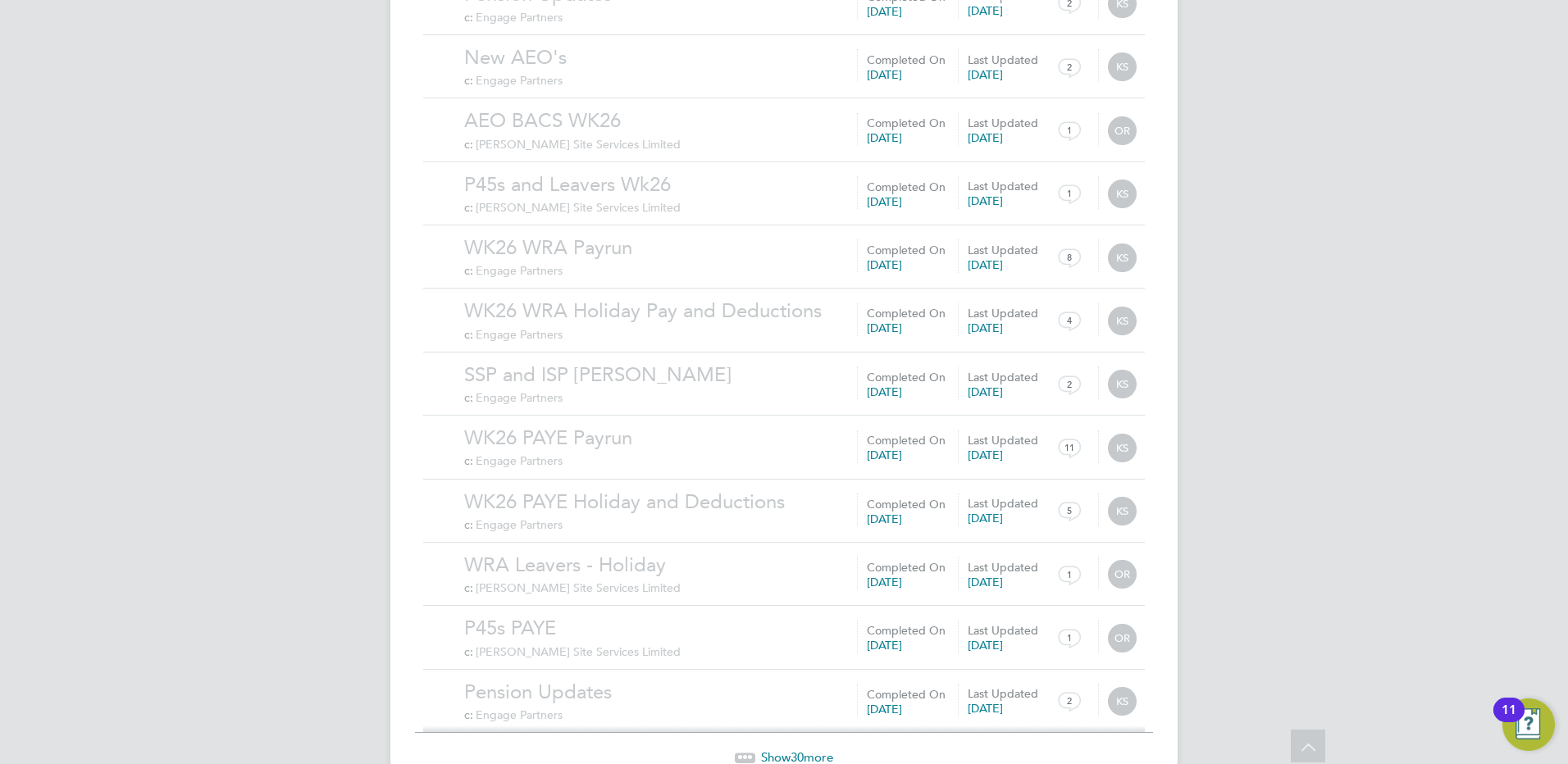
click at [786, 749] on span "Show 30 more" at bounding box center [798, 757] width 73 height 15
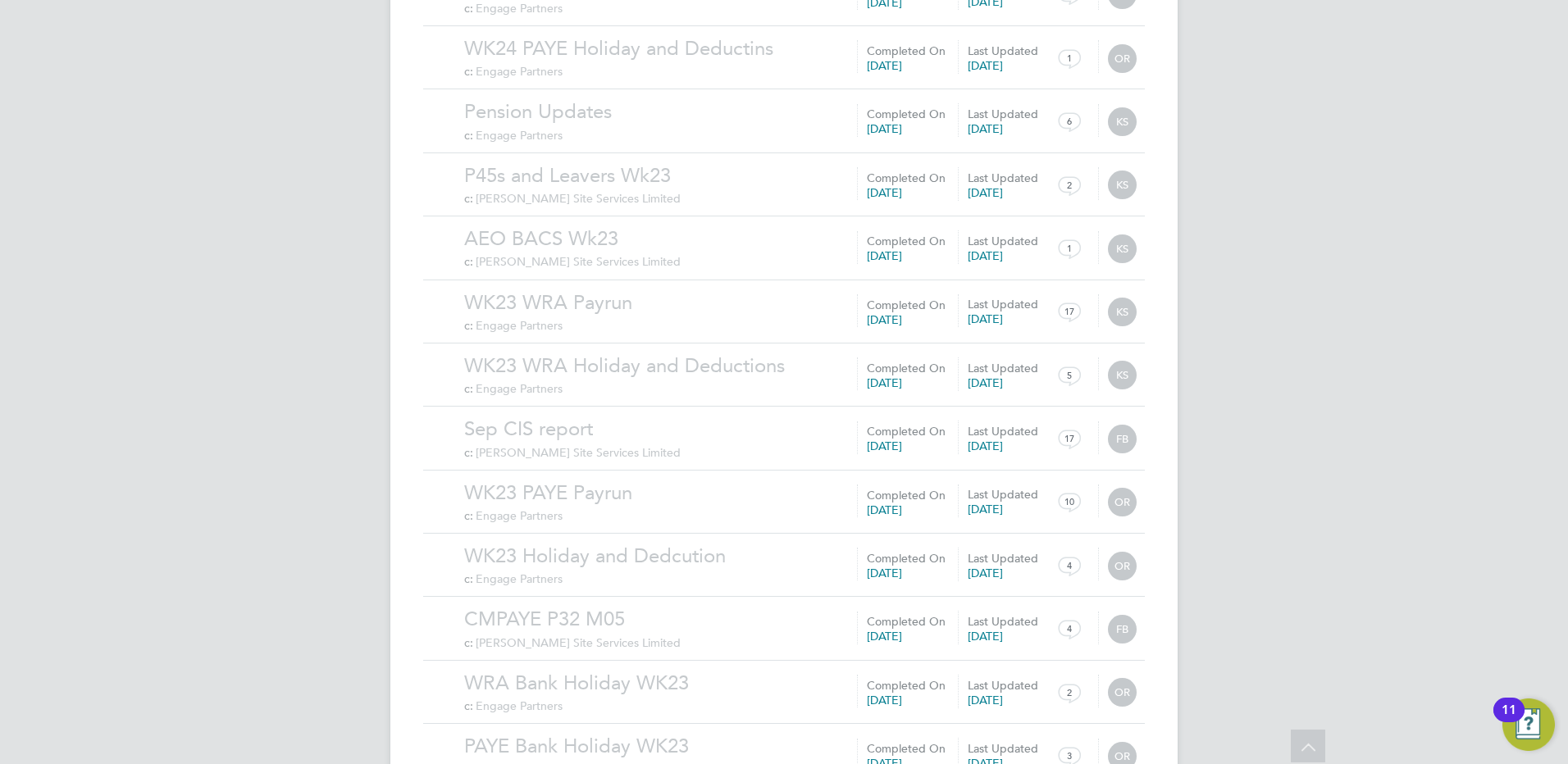
scroll to position [20638, 0]
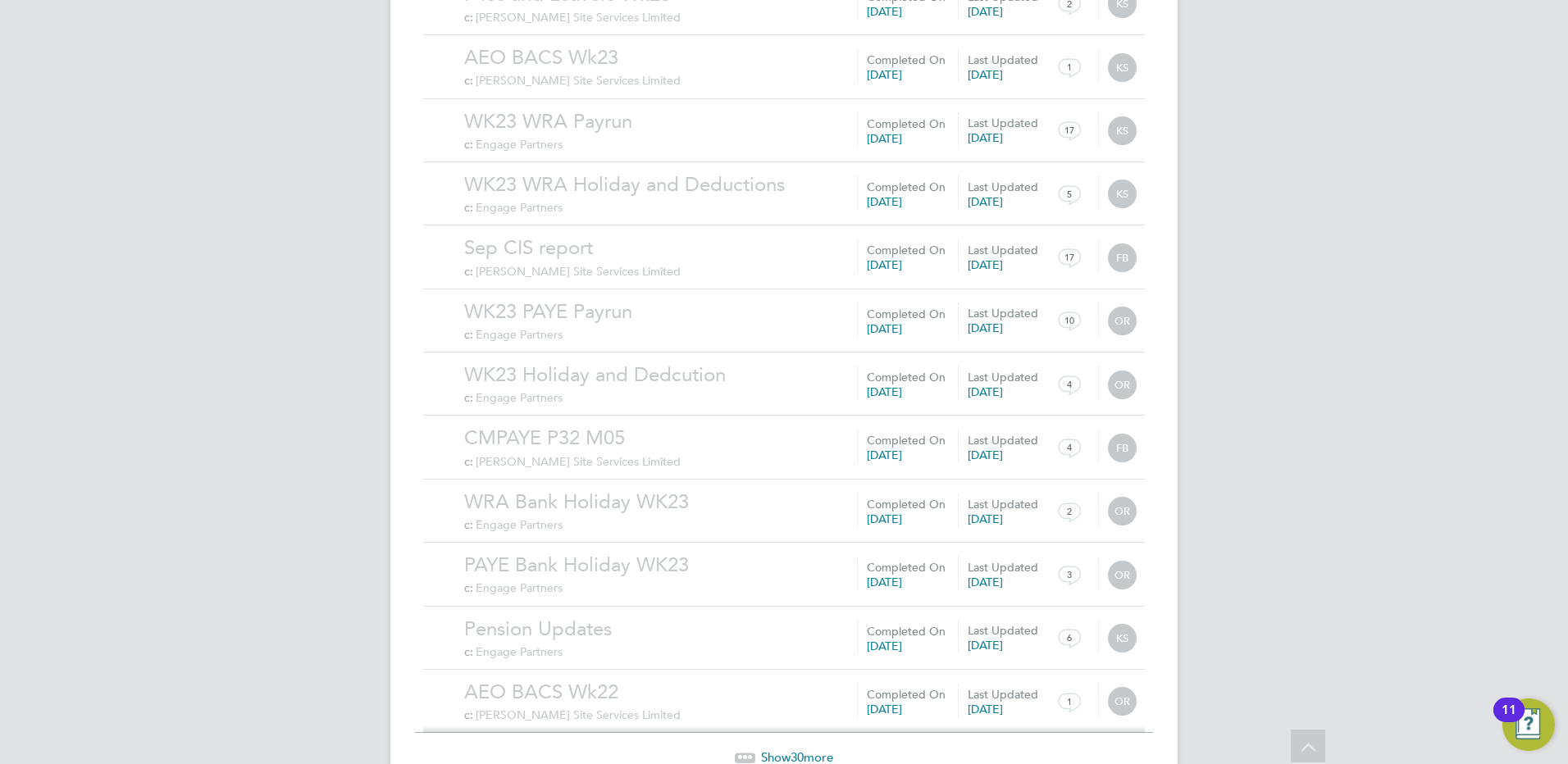
drag, startPoint x: 799, startPoint y: 683, endPoint x: 784, endPoint y: 660, distance: 27.5
click at [799, 749] on span "30" at bounding box center [797, 757] width 13 height 15
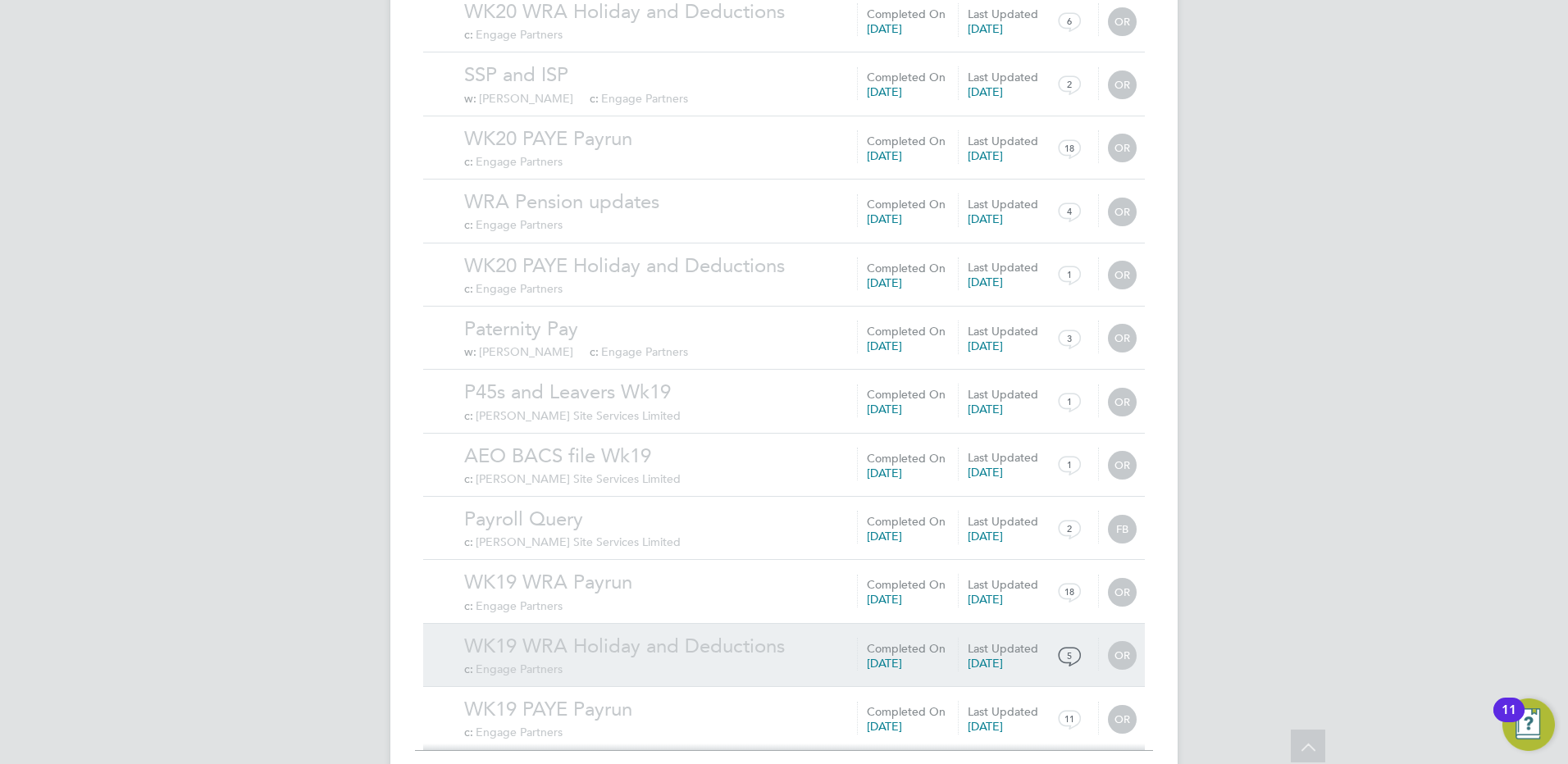
scroll to position [22542, 0]
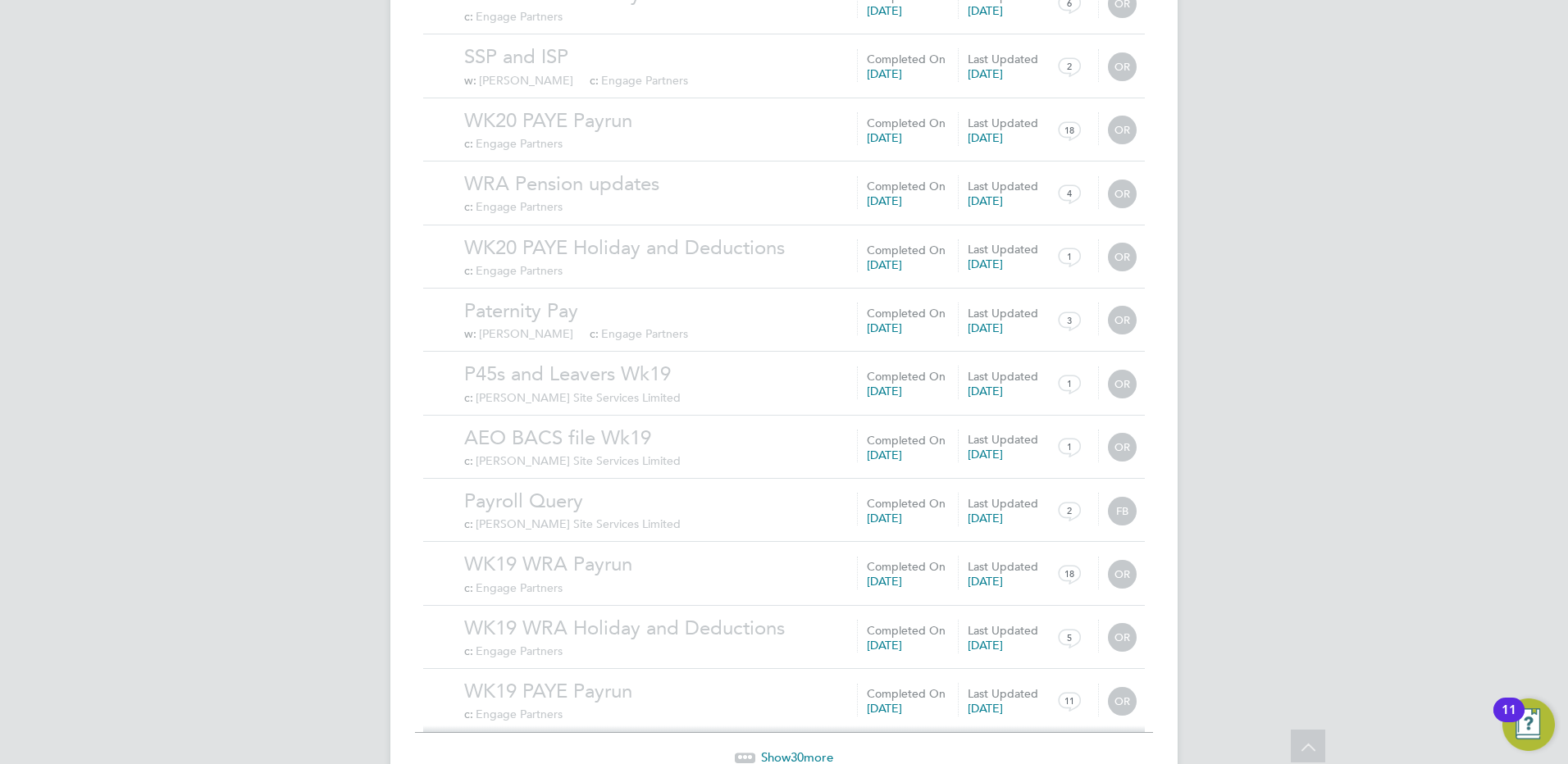
click at [802, 749] on span "30" at bounding box center [797, 757] width 13 height 15
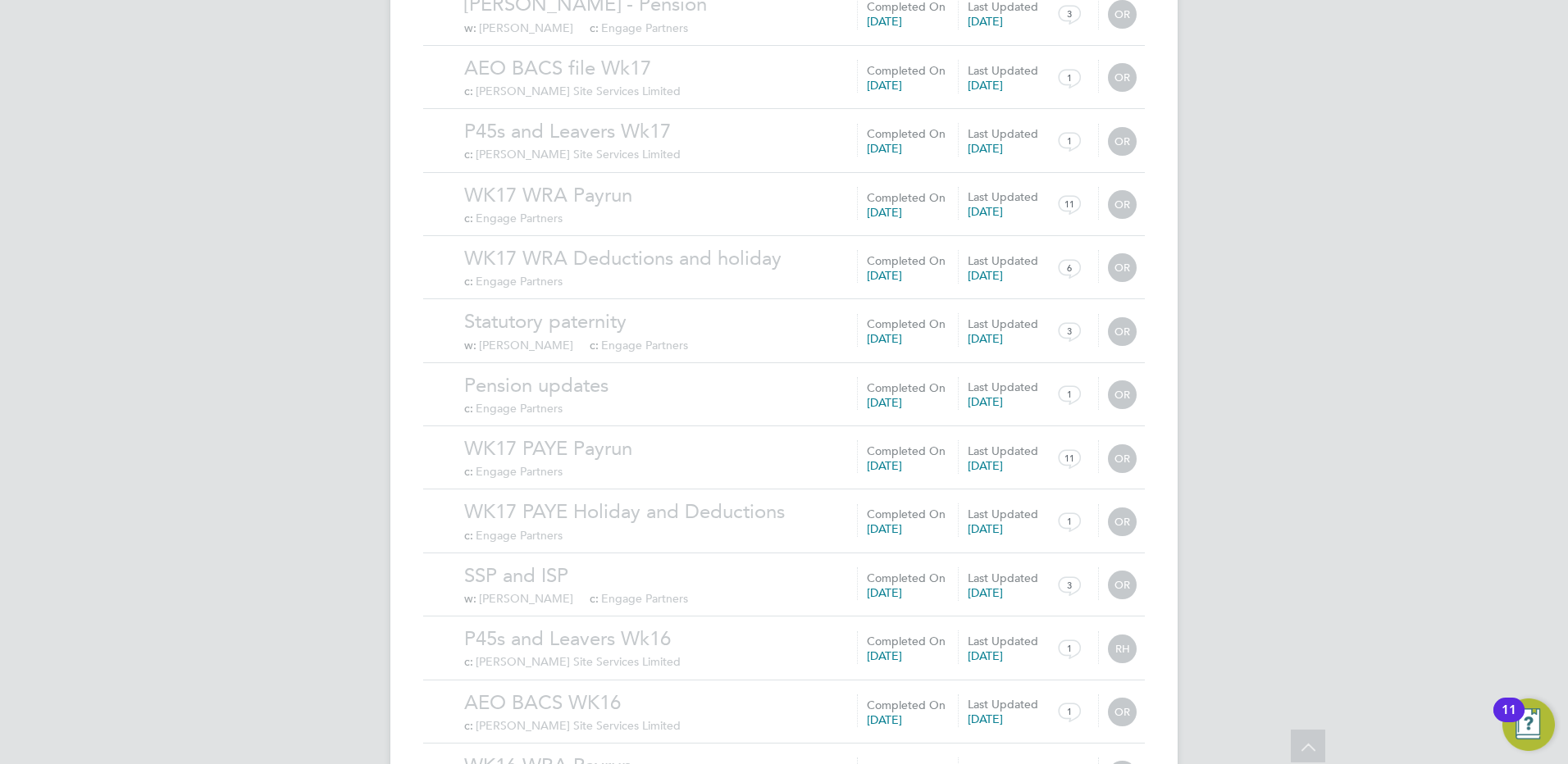
scroll to position [24445, 0]
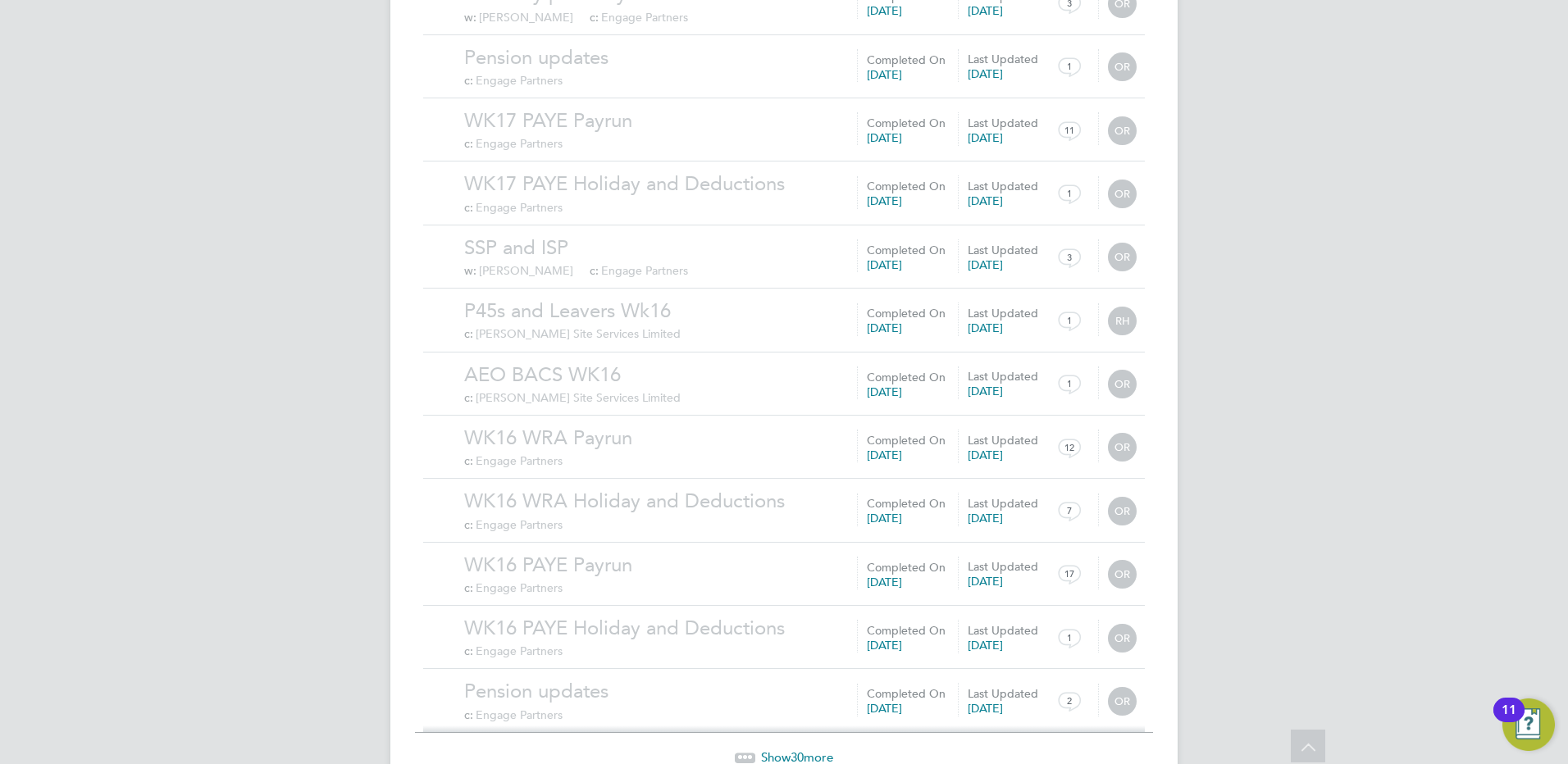
click at [798, 749] on span "30" at bounding box center [797, 757] width 13 height 15
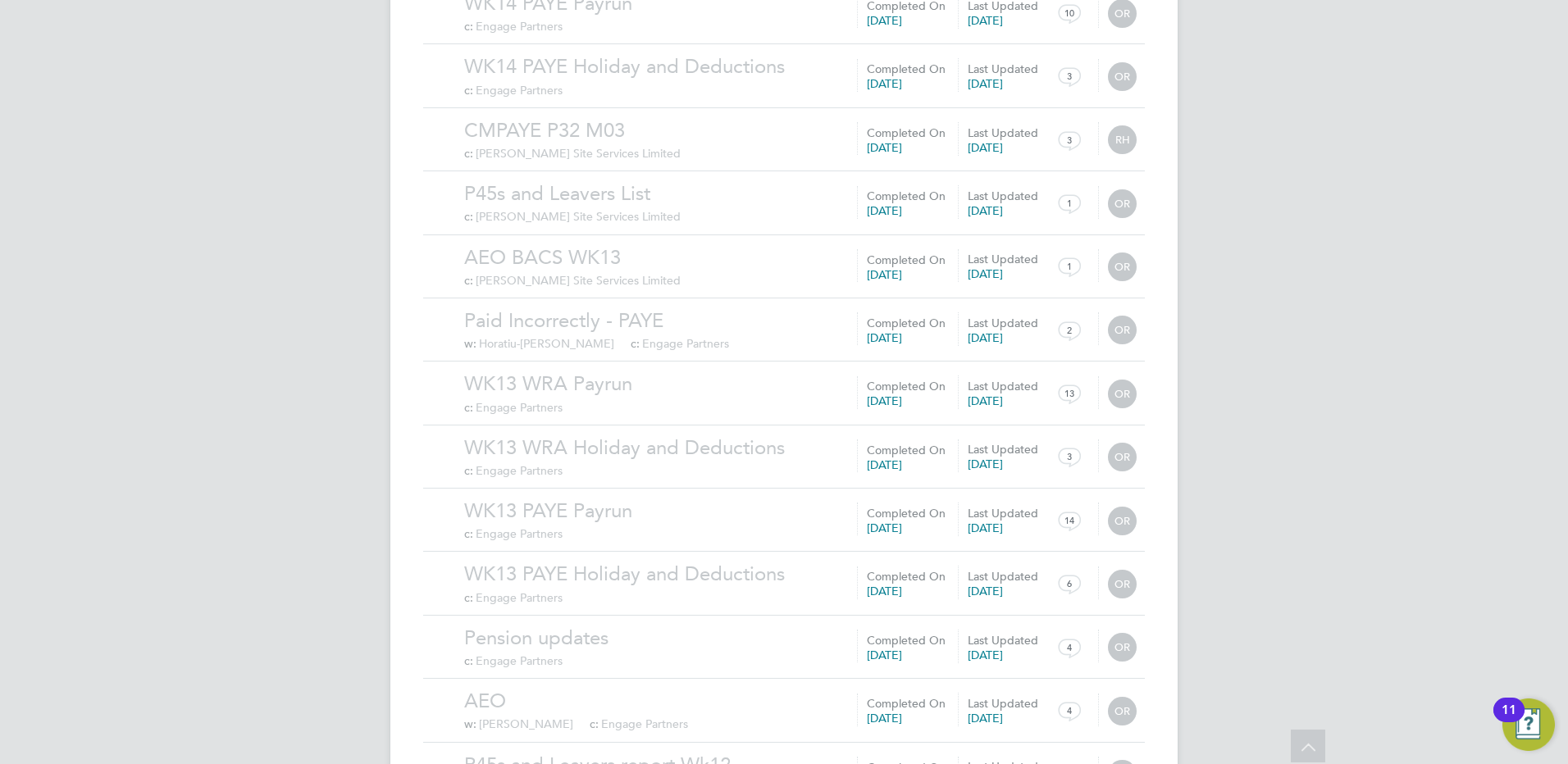
scroll to position [26349, 0]
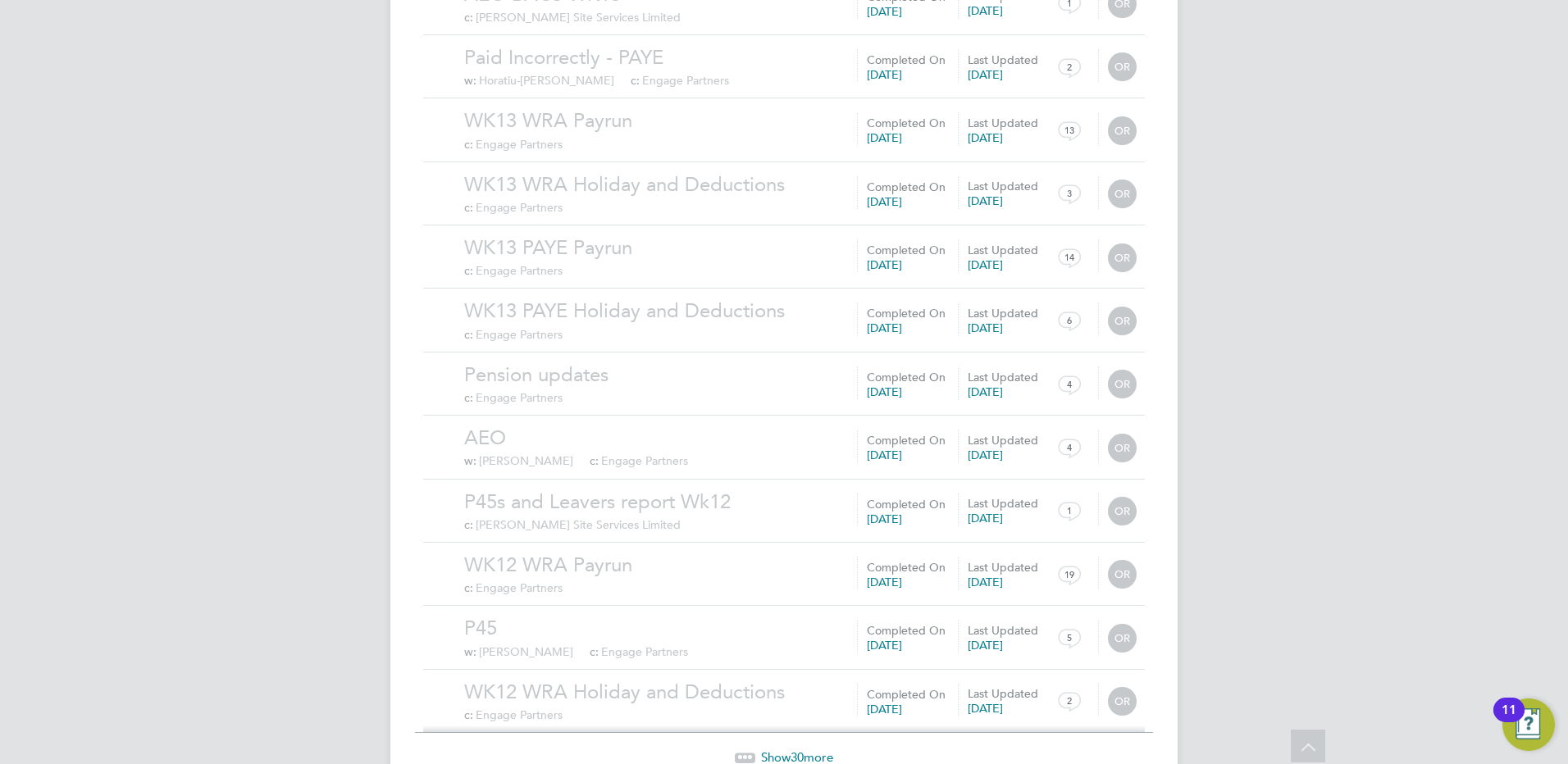
click at [808, 749] on span "Show 30 more" at bounding box center [798, 757] width 73 height 15
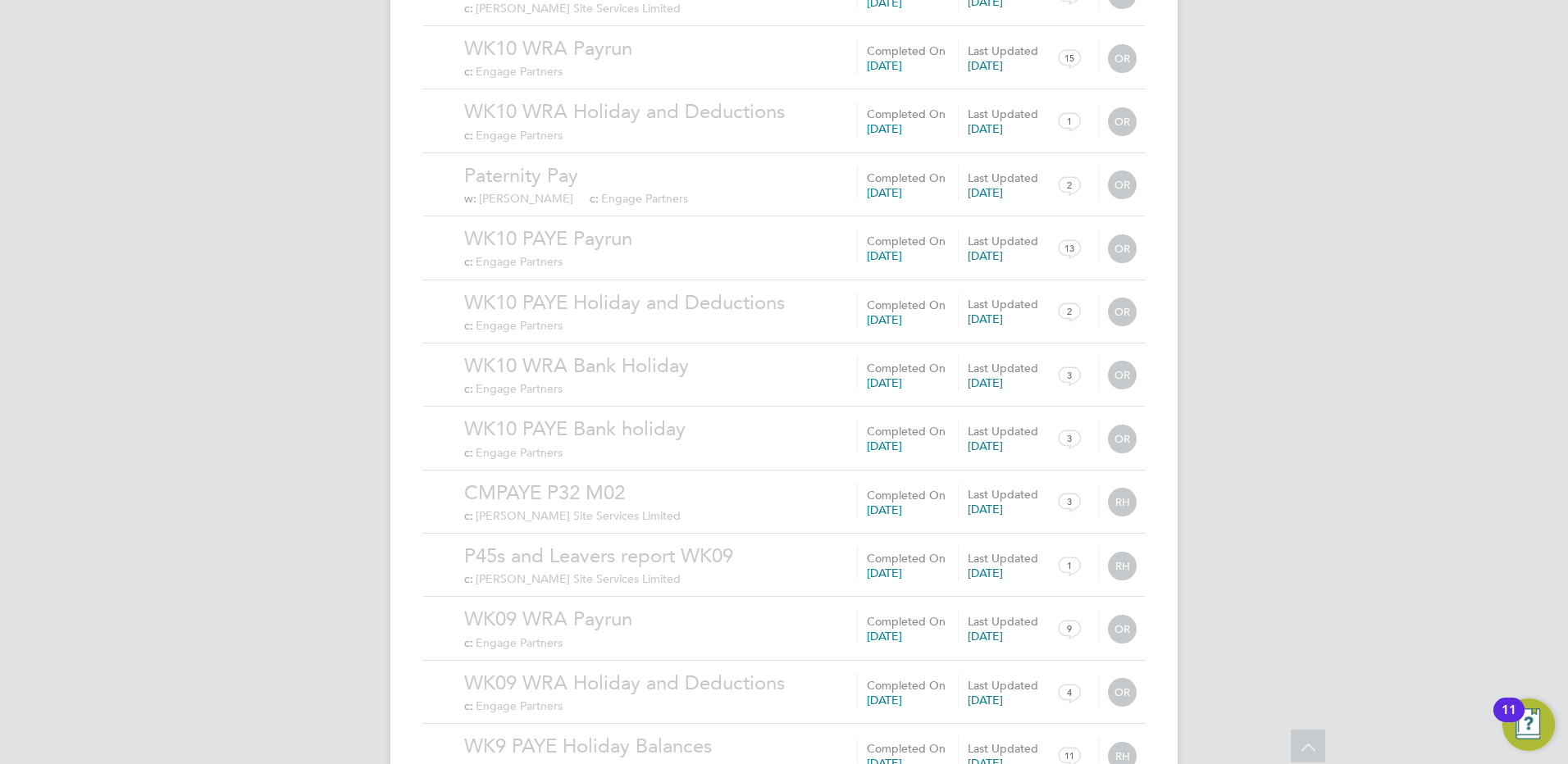
scroll to position [28253, 0]
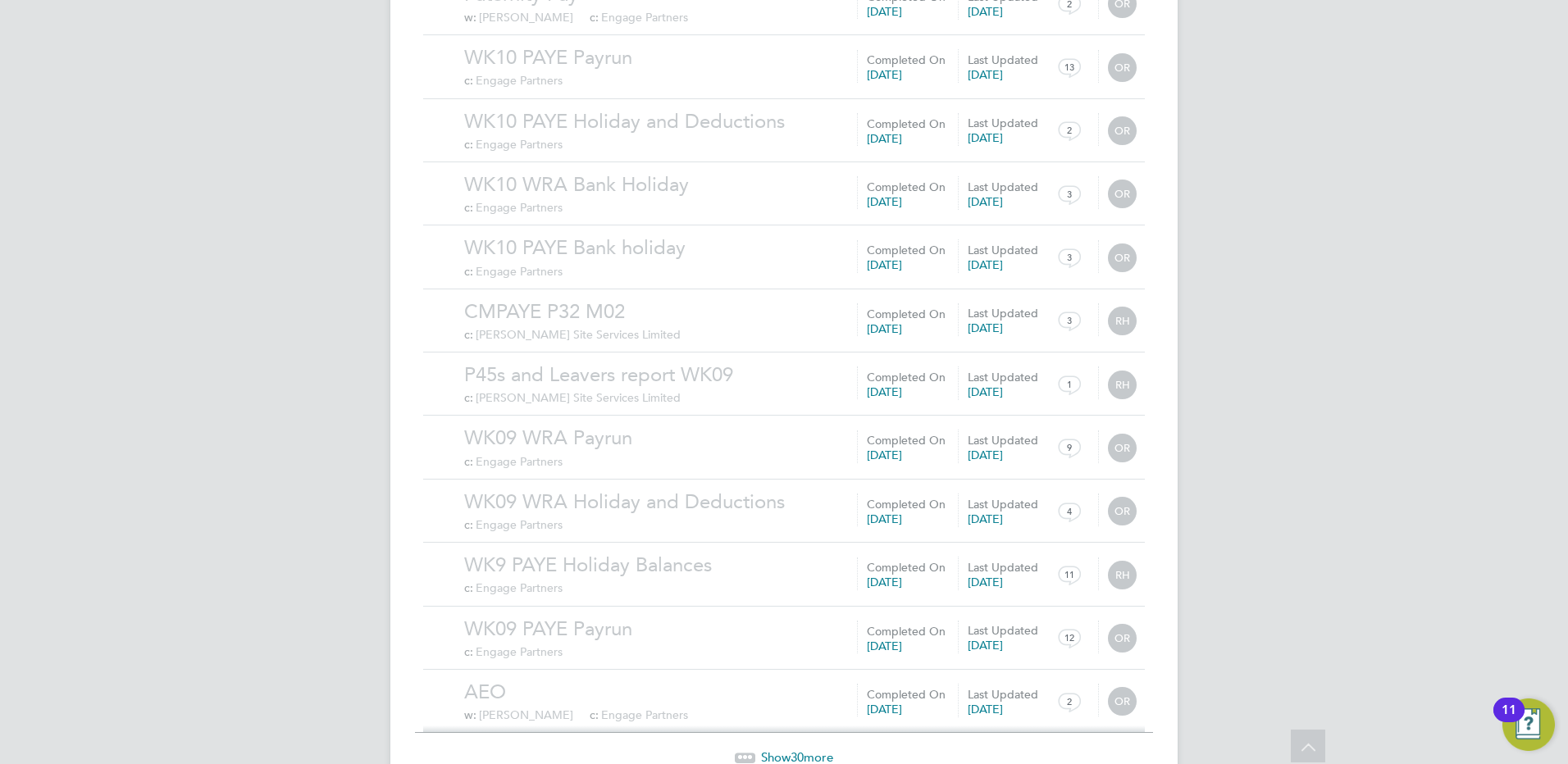
click at [794, 749] on span "30" at bounding box center [797, 757] width 13 height 15
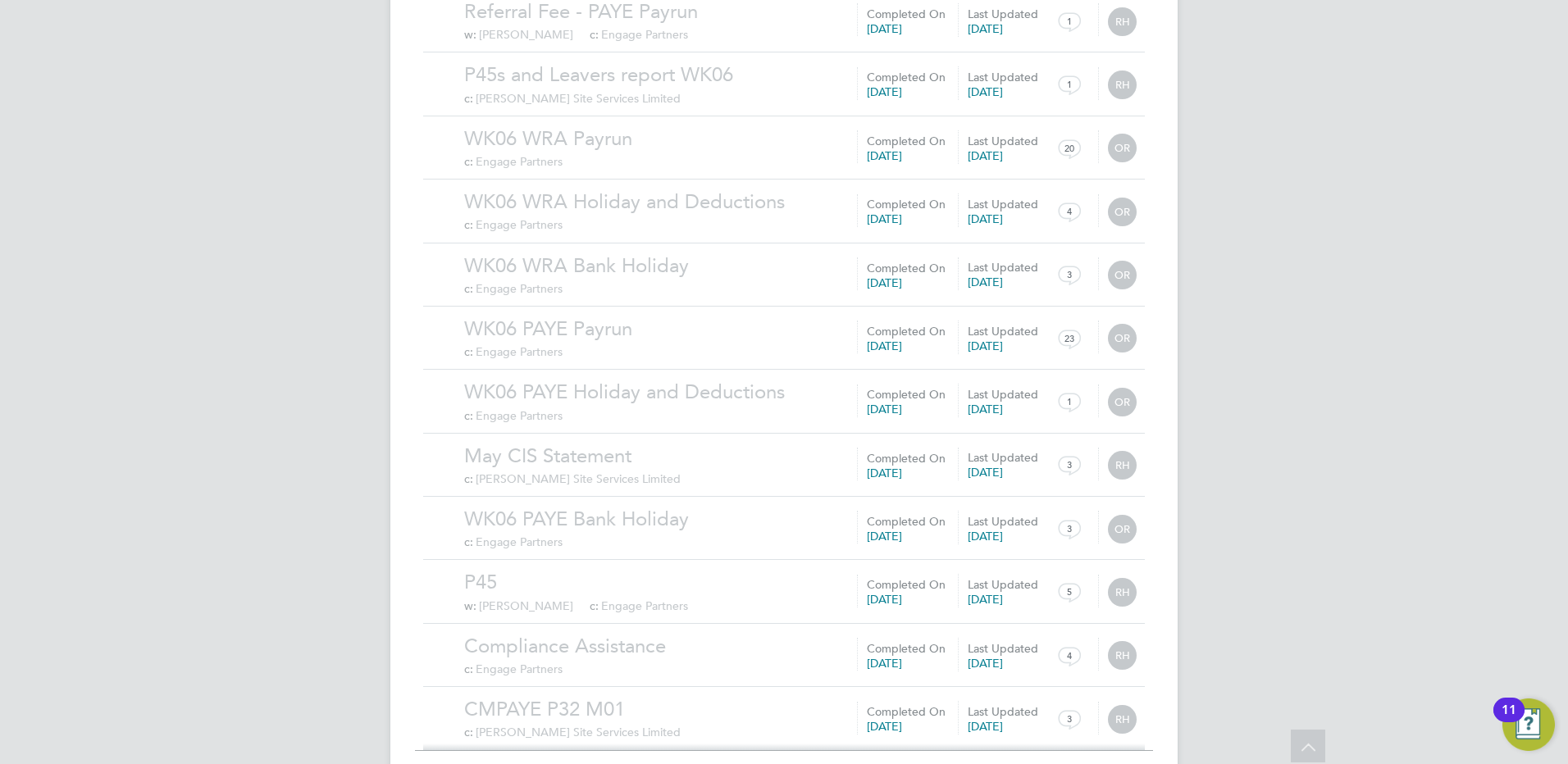
scroll to position [30157, 0]
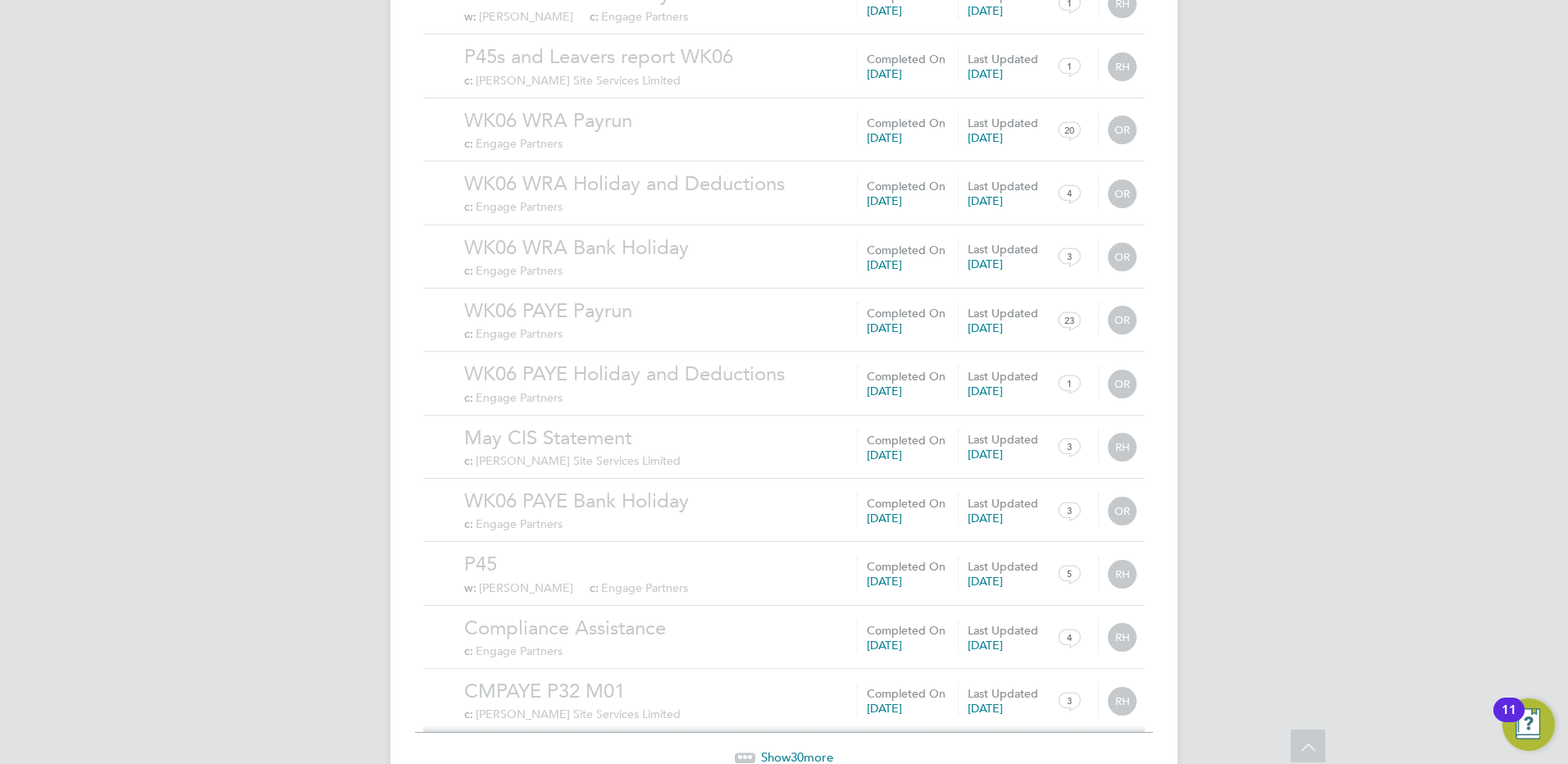
click at [783, 749] on span "Show 30 more" at bounding box center [798, 757] width 73 height 15
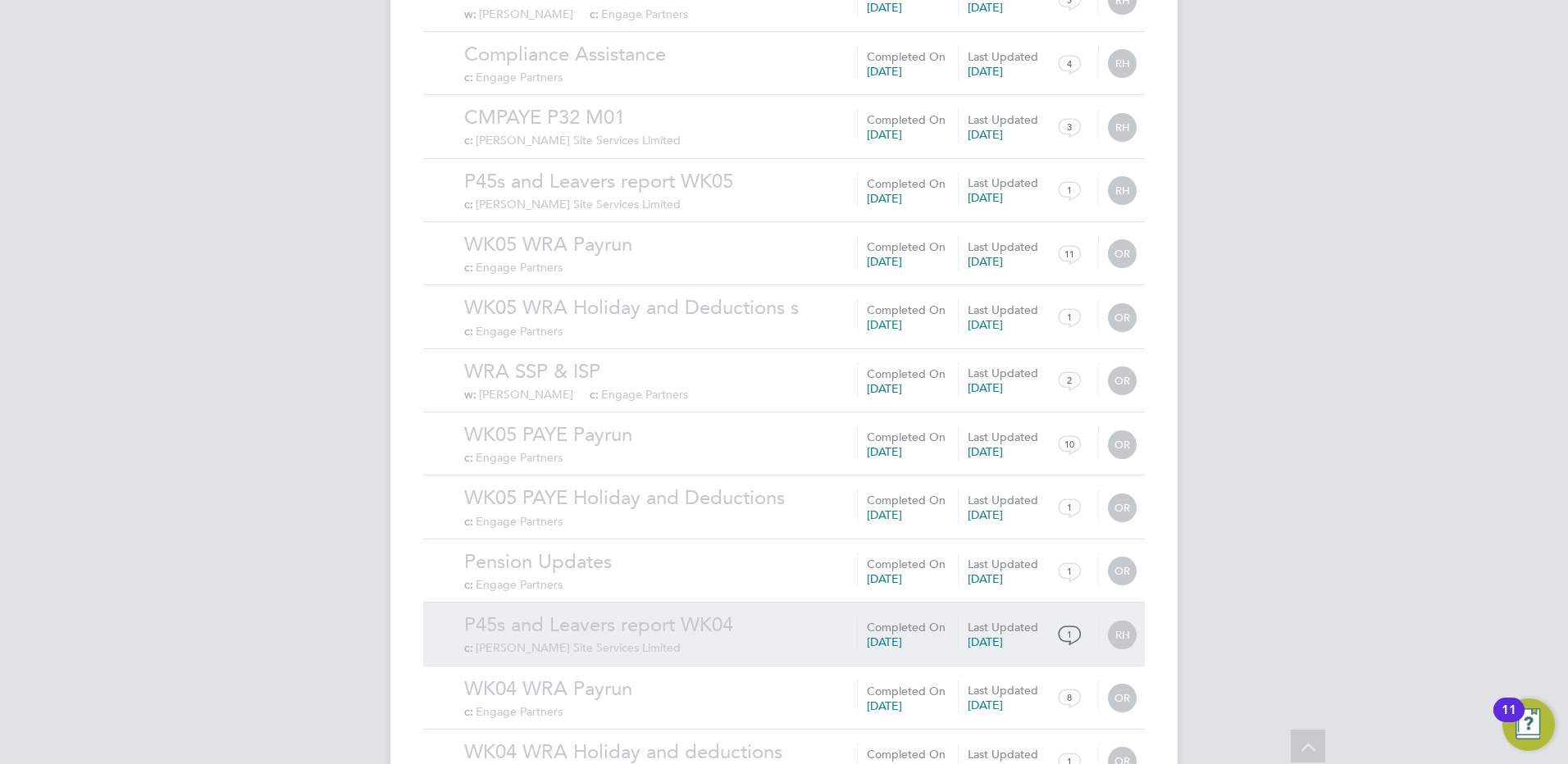
scroll to position [30649, 0]
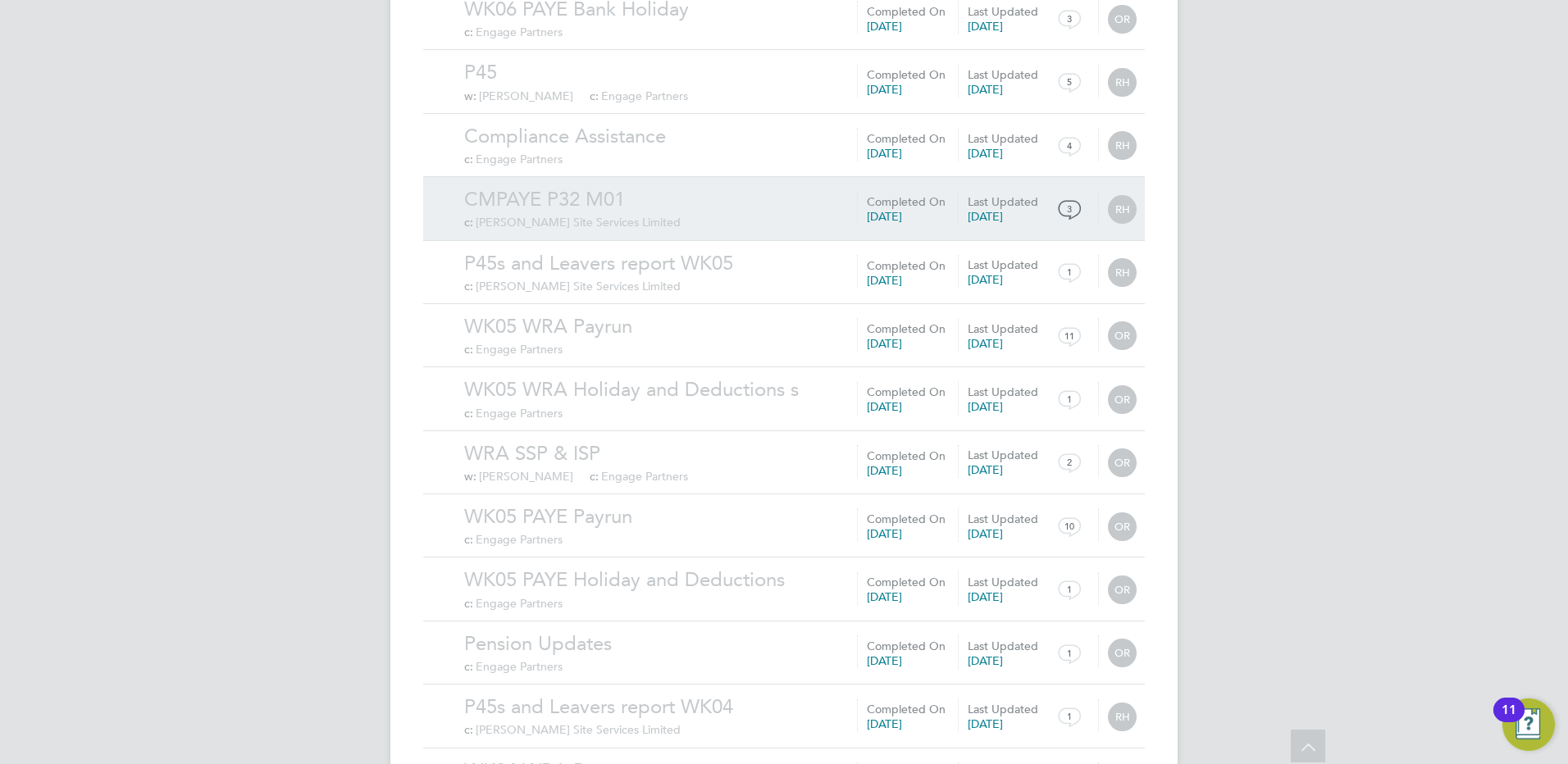
click at [586, 187] on link "CMPAYE P32 M01" at bounding box center [800, 200] width 672 height 25
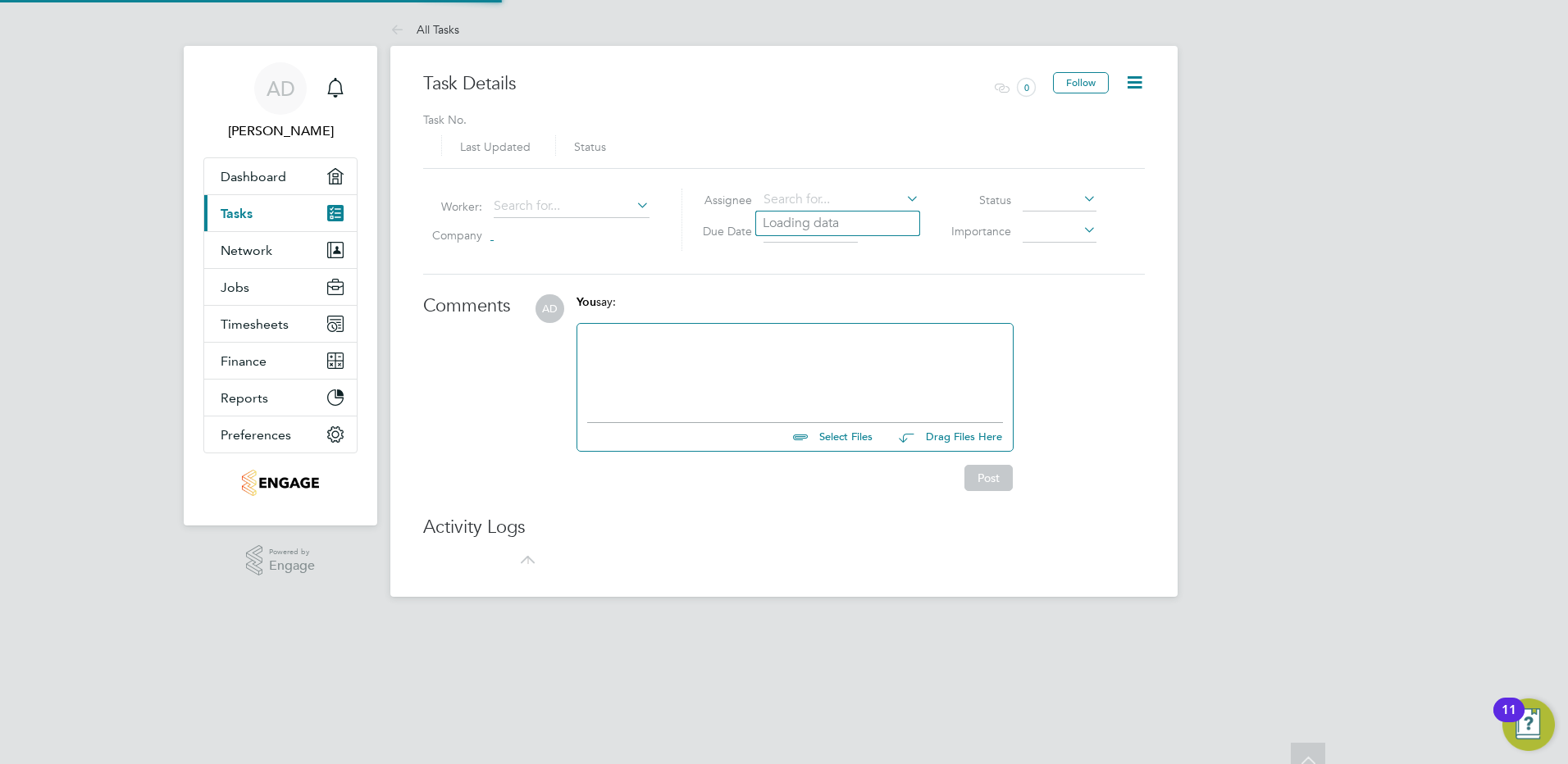
type input "12 May 2023"
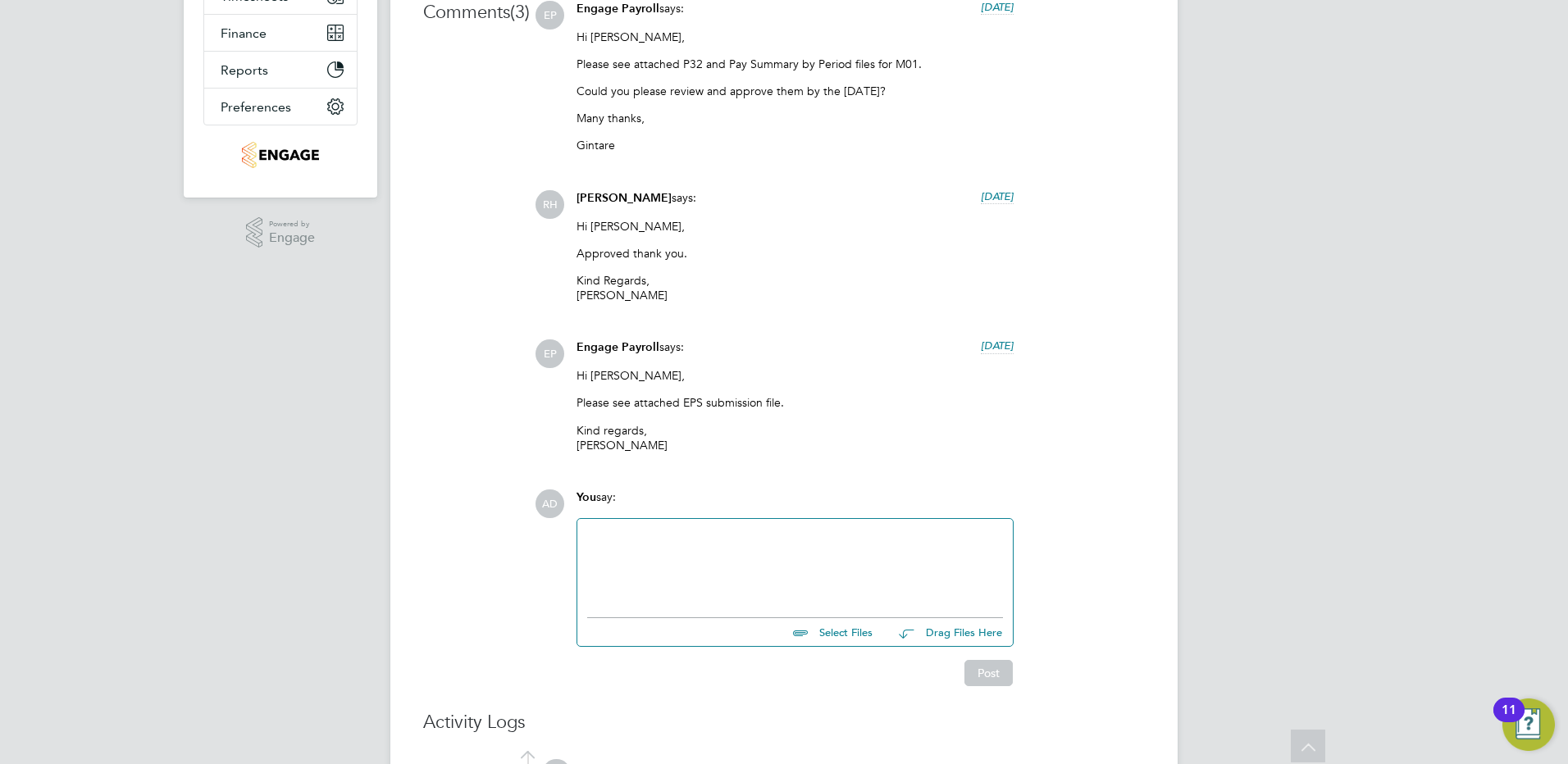
scroll to position [738, 0]
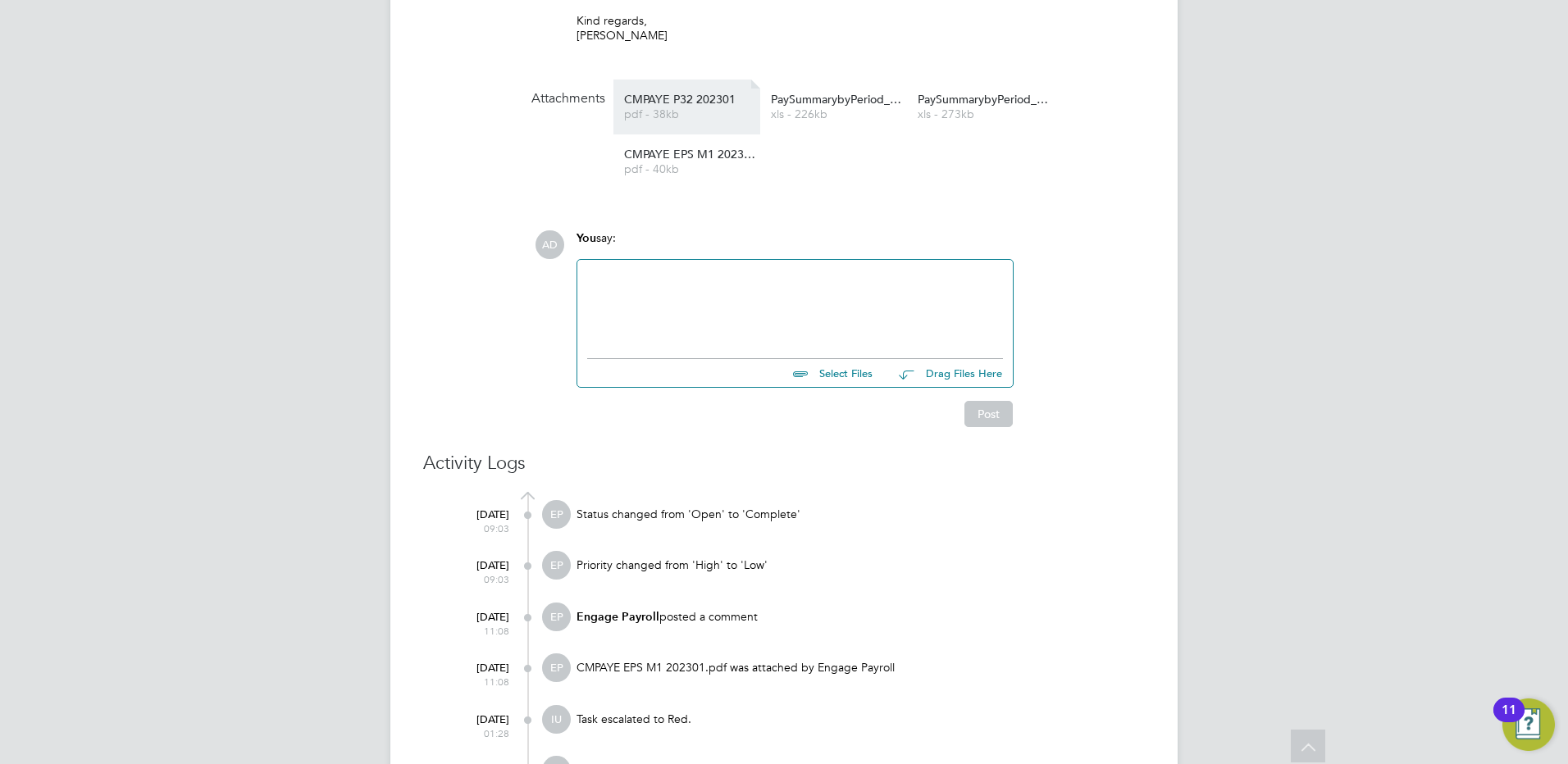
click at [678, 93] on li "CMPAYE P32 202301 pdf - 38kb" at bounding box center [687, 107] width 147 height 55
click at [679, 109] on span "pdf - 38kb" at bounding box center [690, 114] width 132 height 13
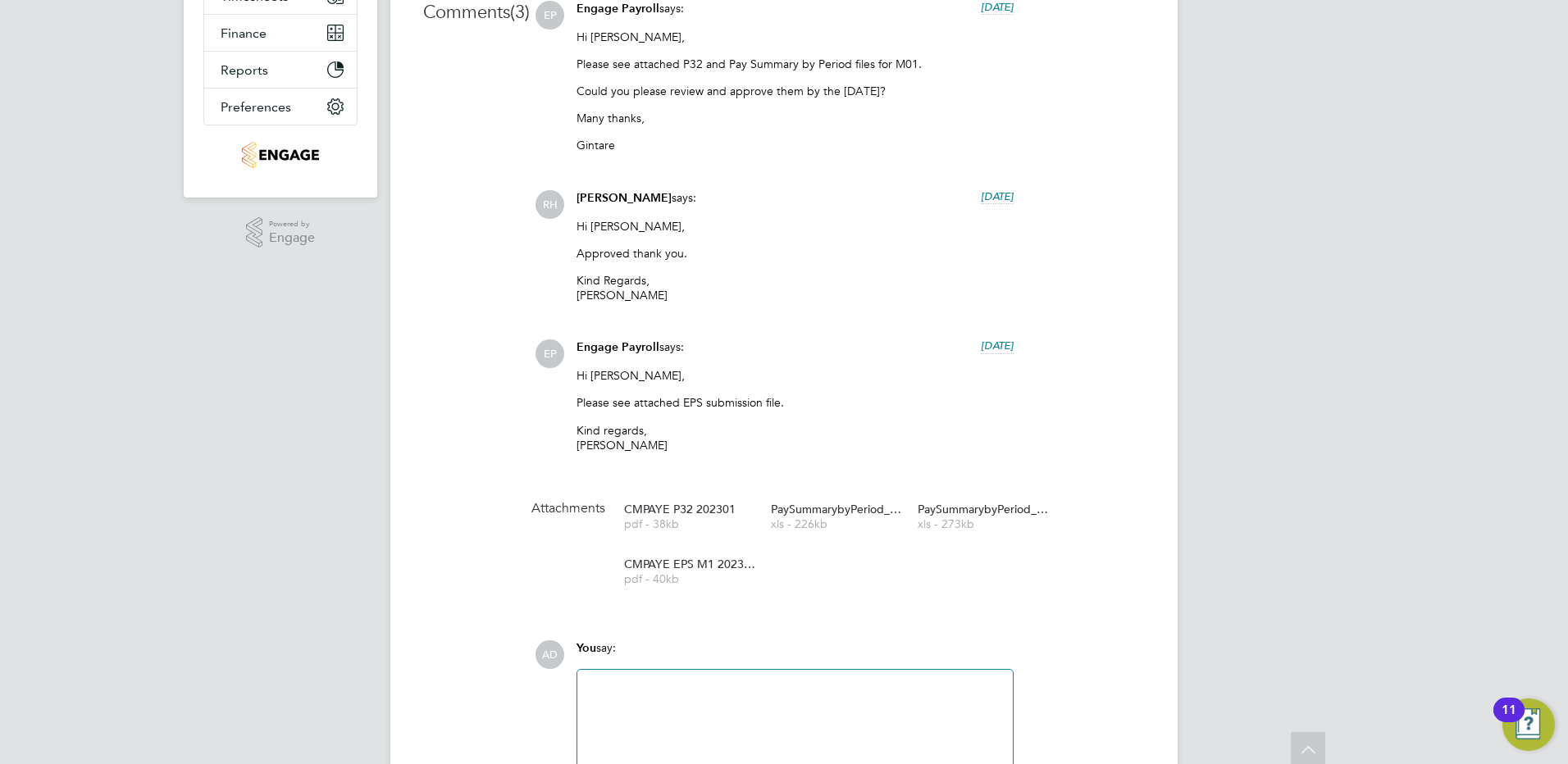
scroll to position [0, 0]
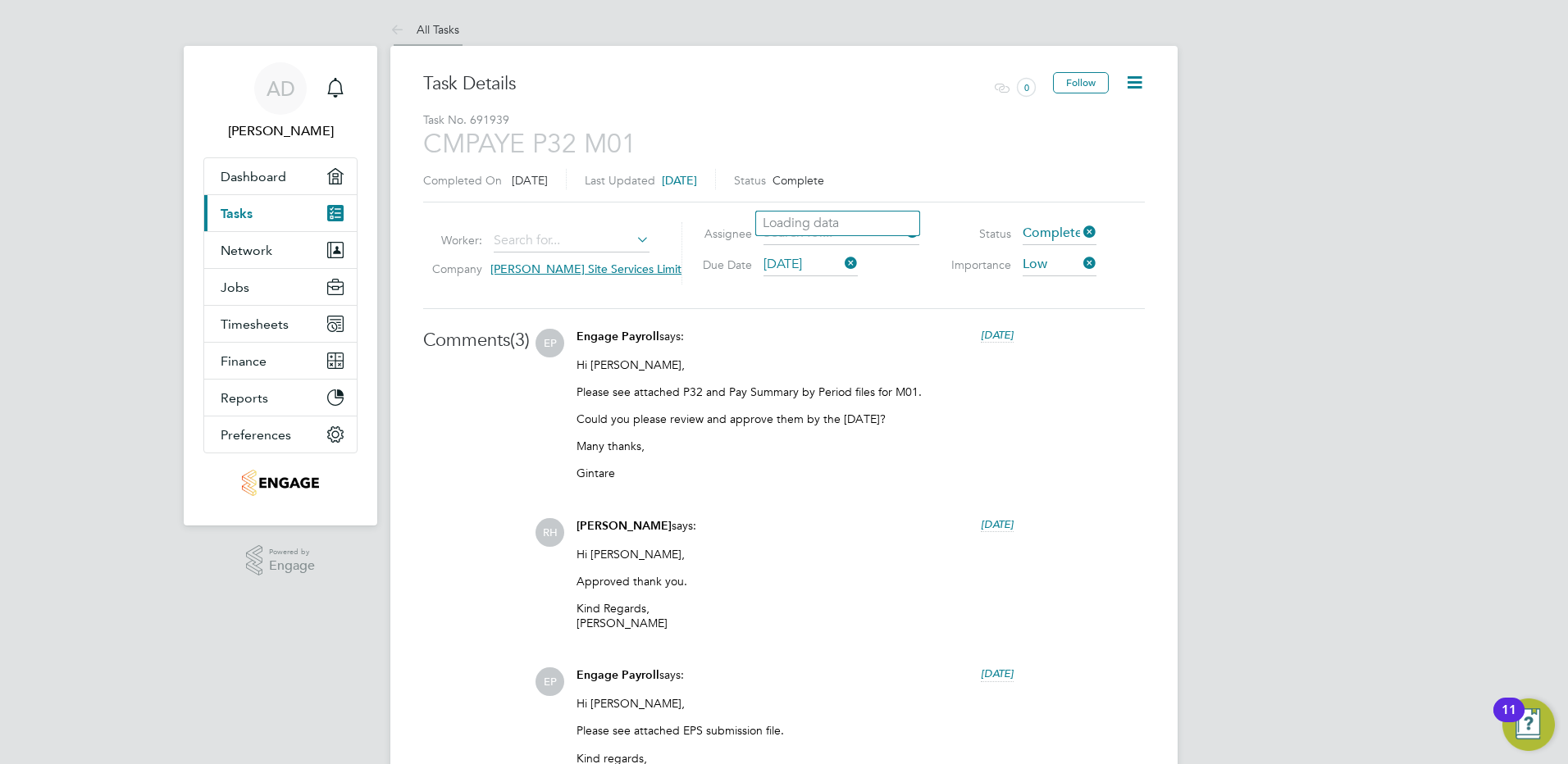
click at [397, 30] on icon at bounding box center [400, 31] width 21 height 21
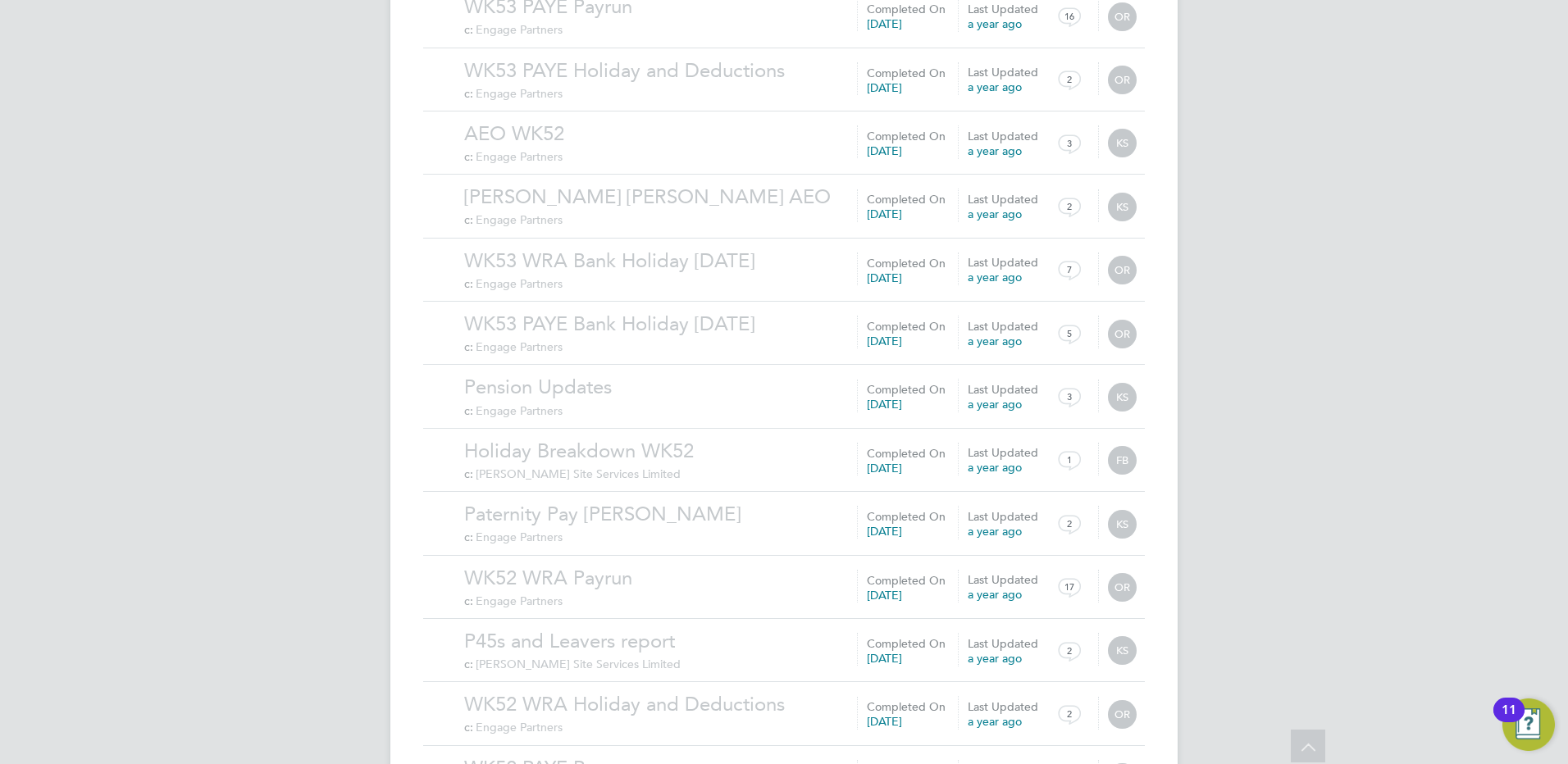
scroll to position [1600, 0]
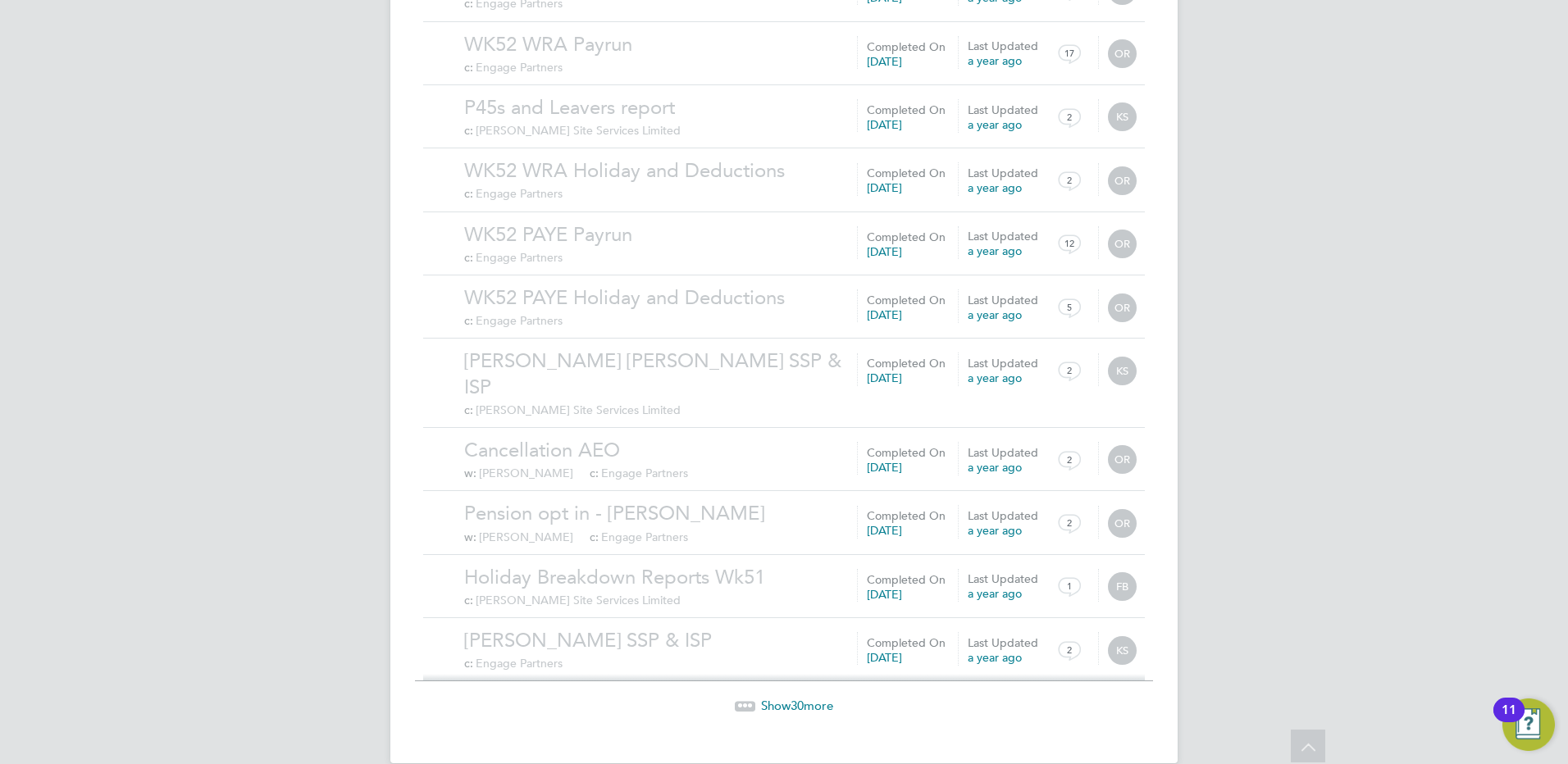
click at [805, 698] on span "Show 30 more" at bounding box center [798, 705] width 73 height 15
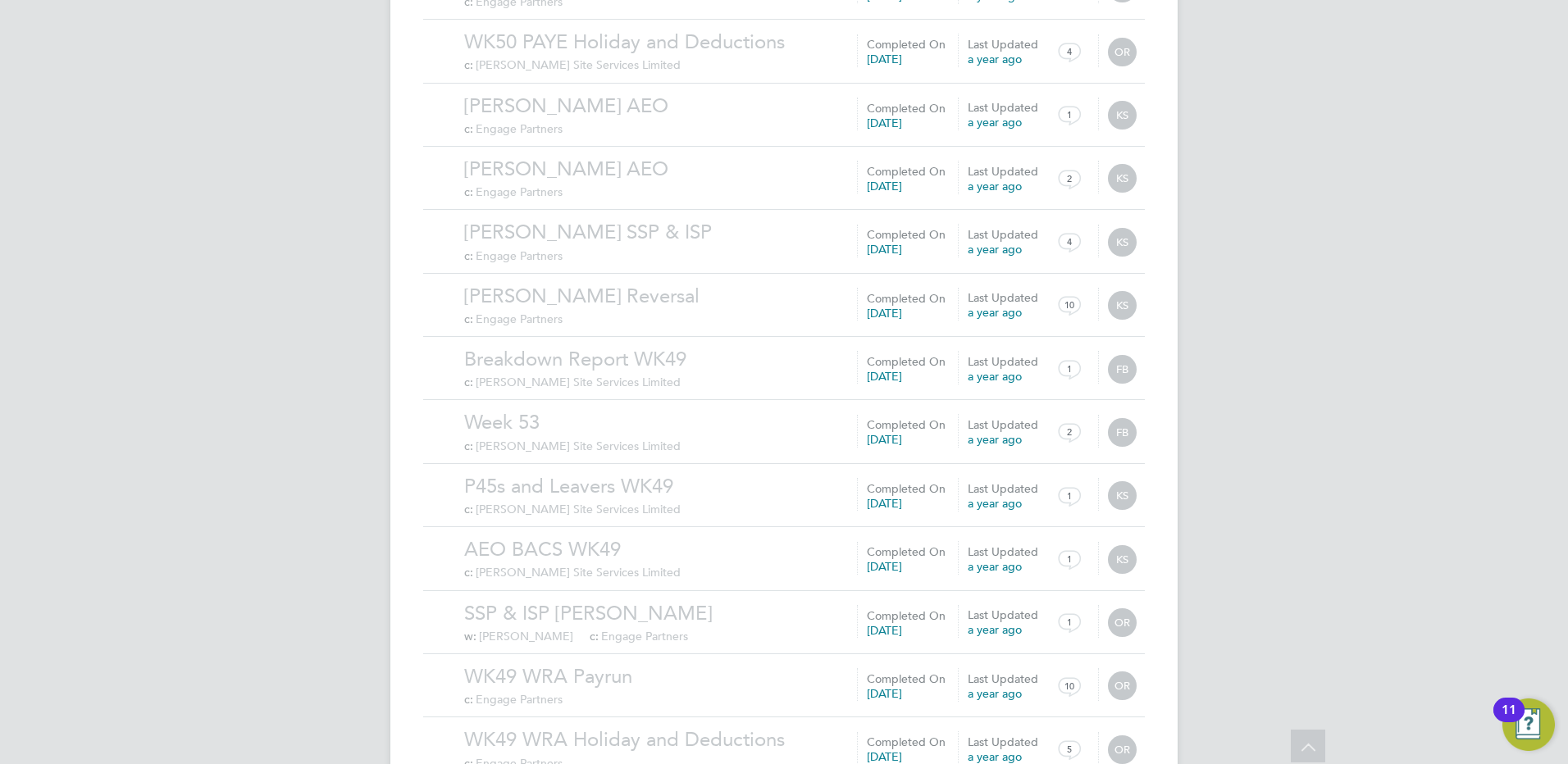
scroll to position [3503, 0]
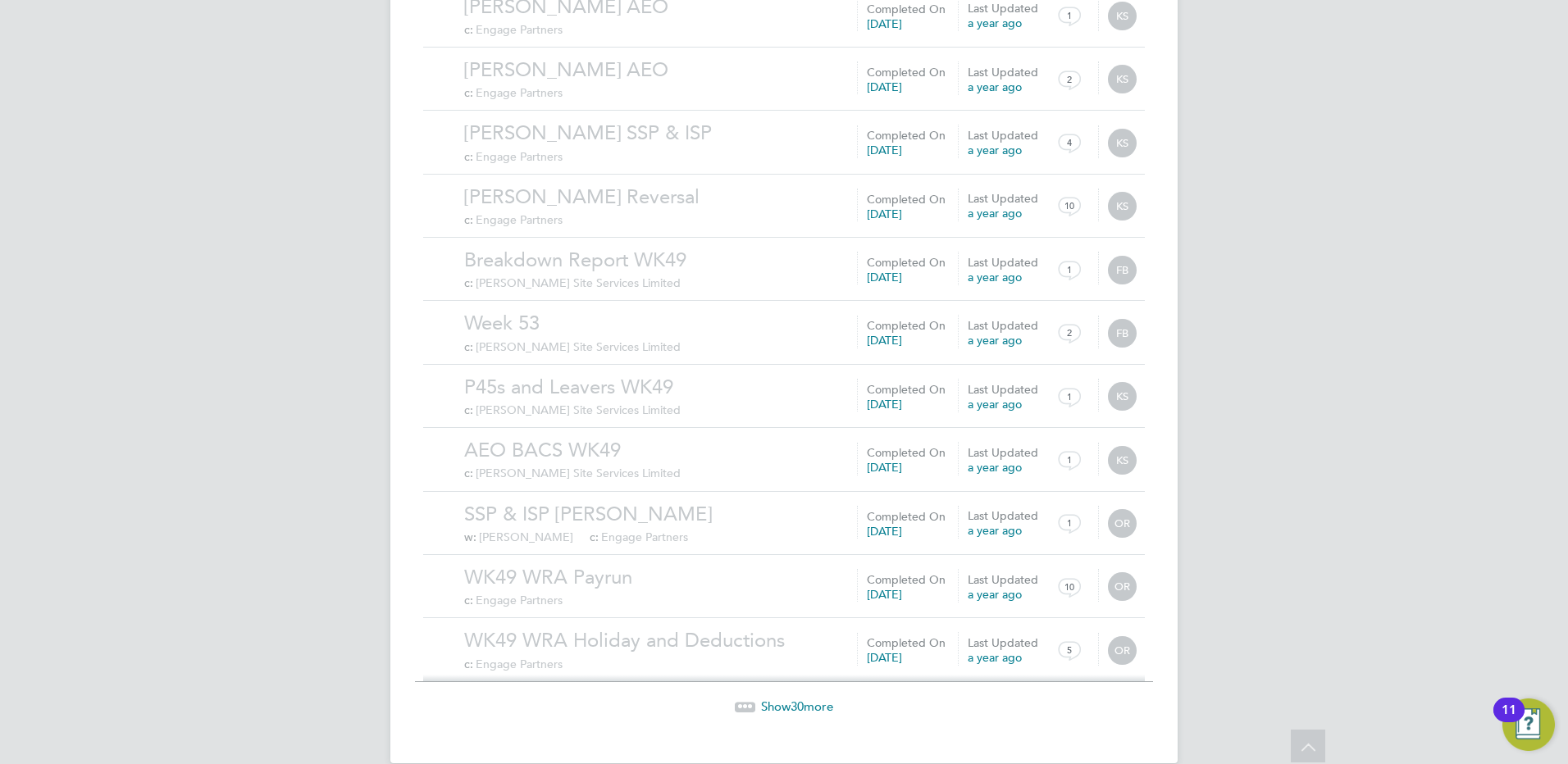
click at [794, 699] on span "30" at bounding box center [797, 706] width 13 height 15
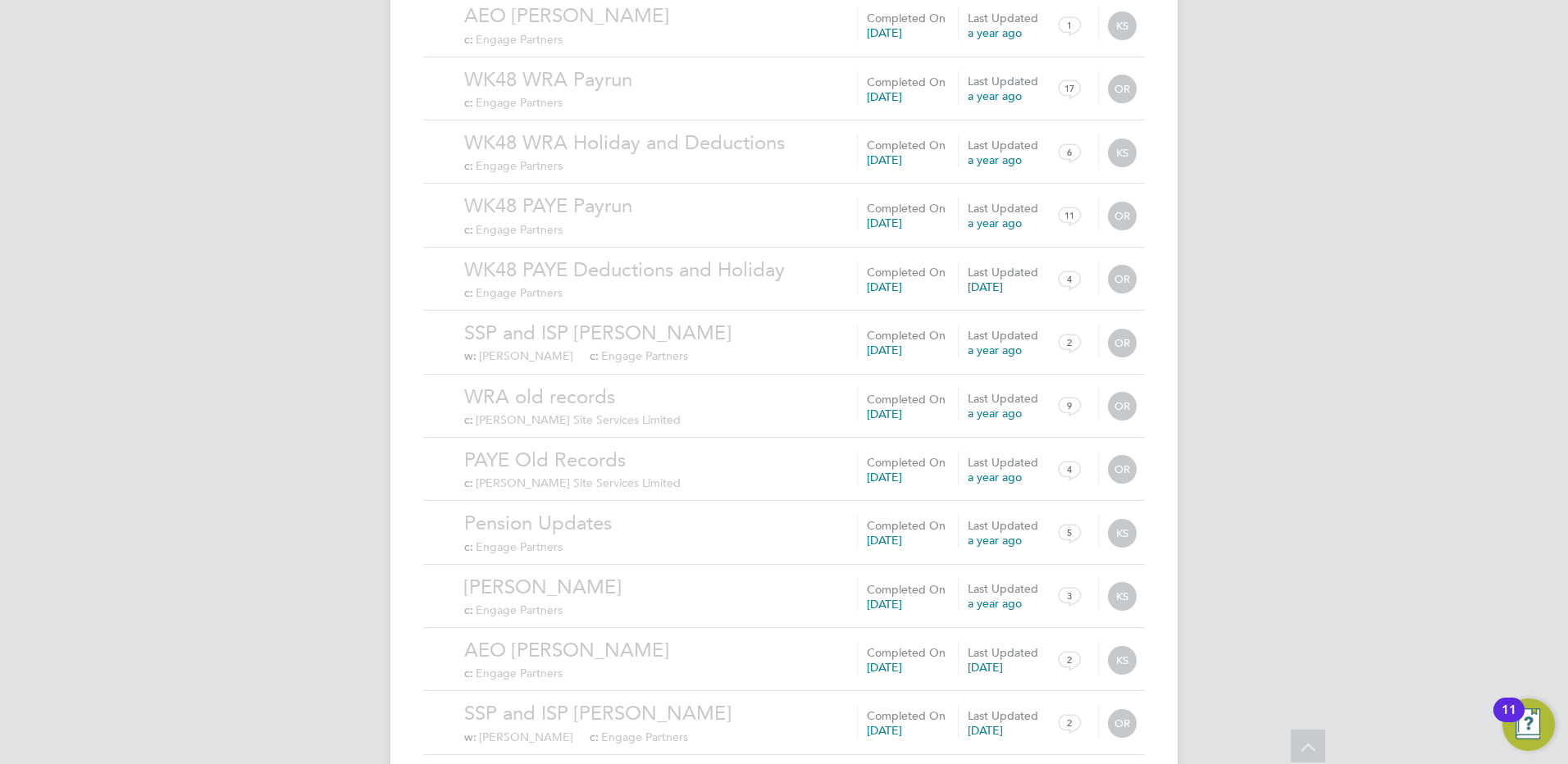
scroll to position [5407, 0]
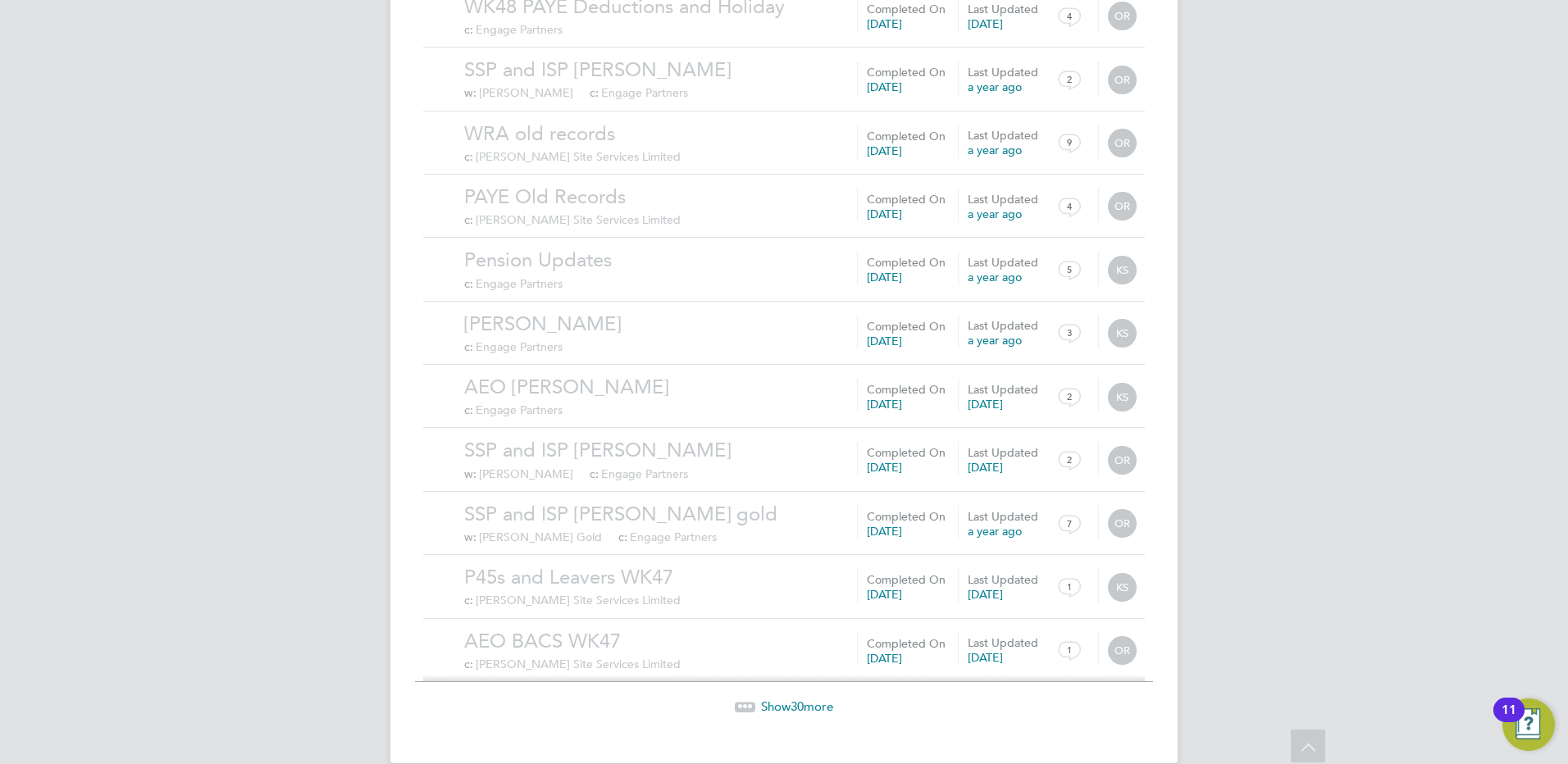
click at [790, 699] on span "30" at bounding box center [797, 706] width 13 height 15
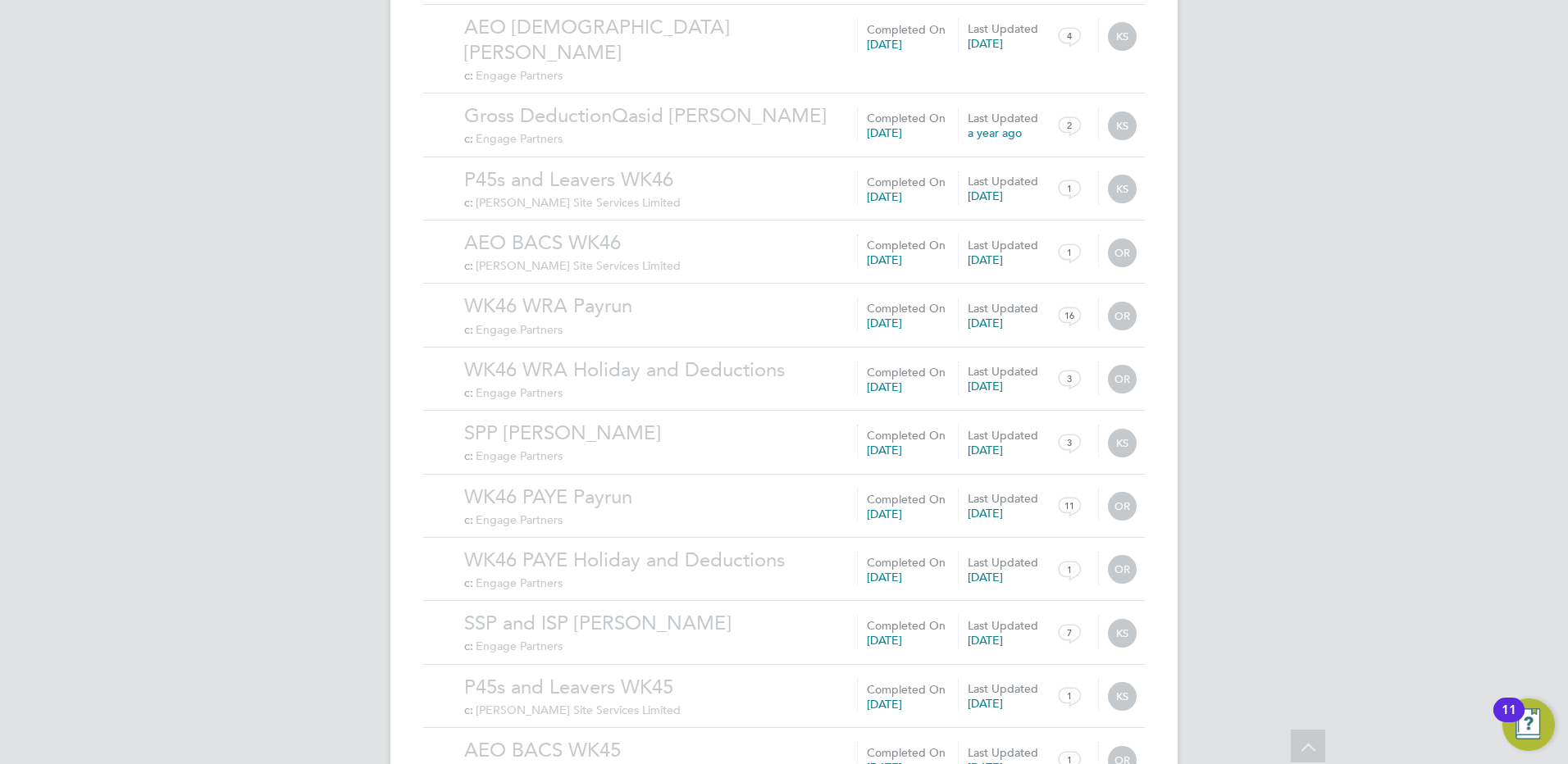
scroll to position [7312, 0]
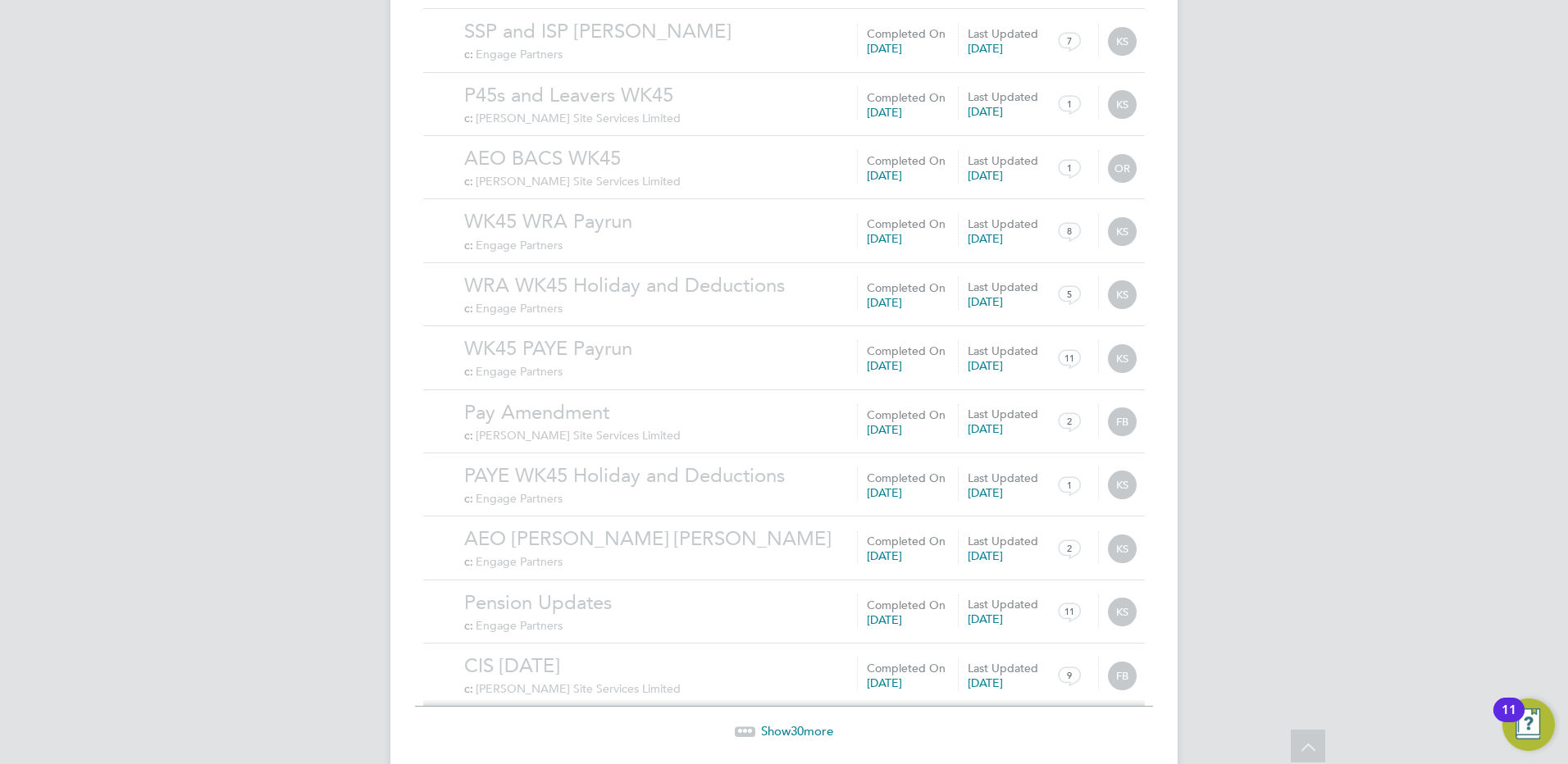
click at [789, 723] on span "Show 30 more" at bounding box center [798, 730] width 73 height 15
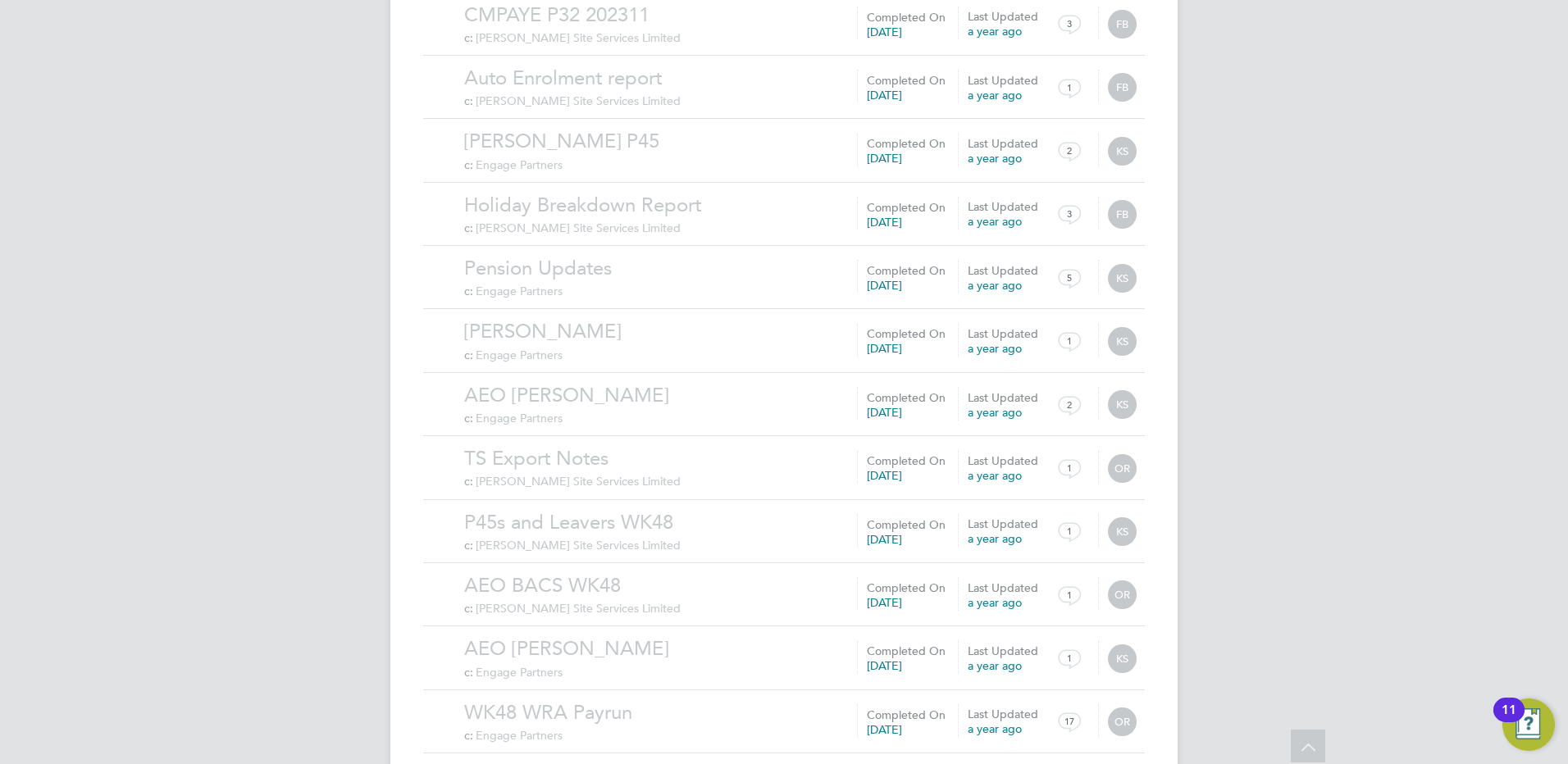
scroll to position [4265, 0]
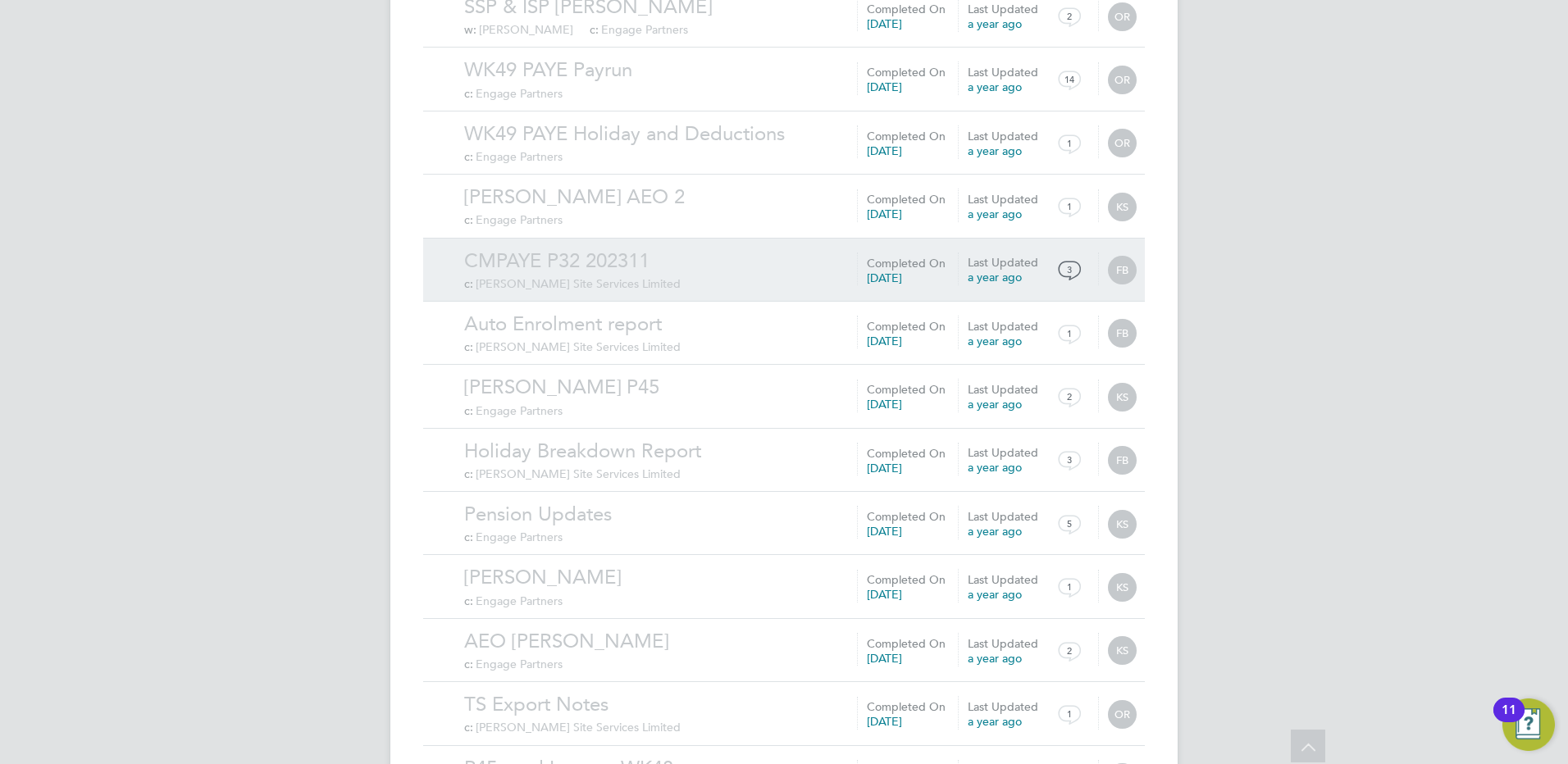
click at [629, 249] on link "CMPAYE P32 202311" at bounding box center [800, 261] width 672 height 25
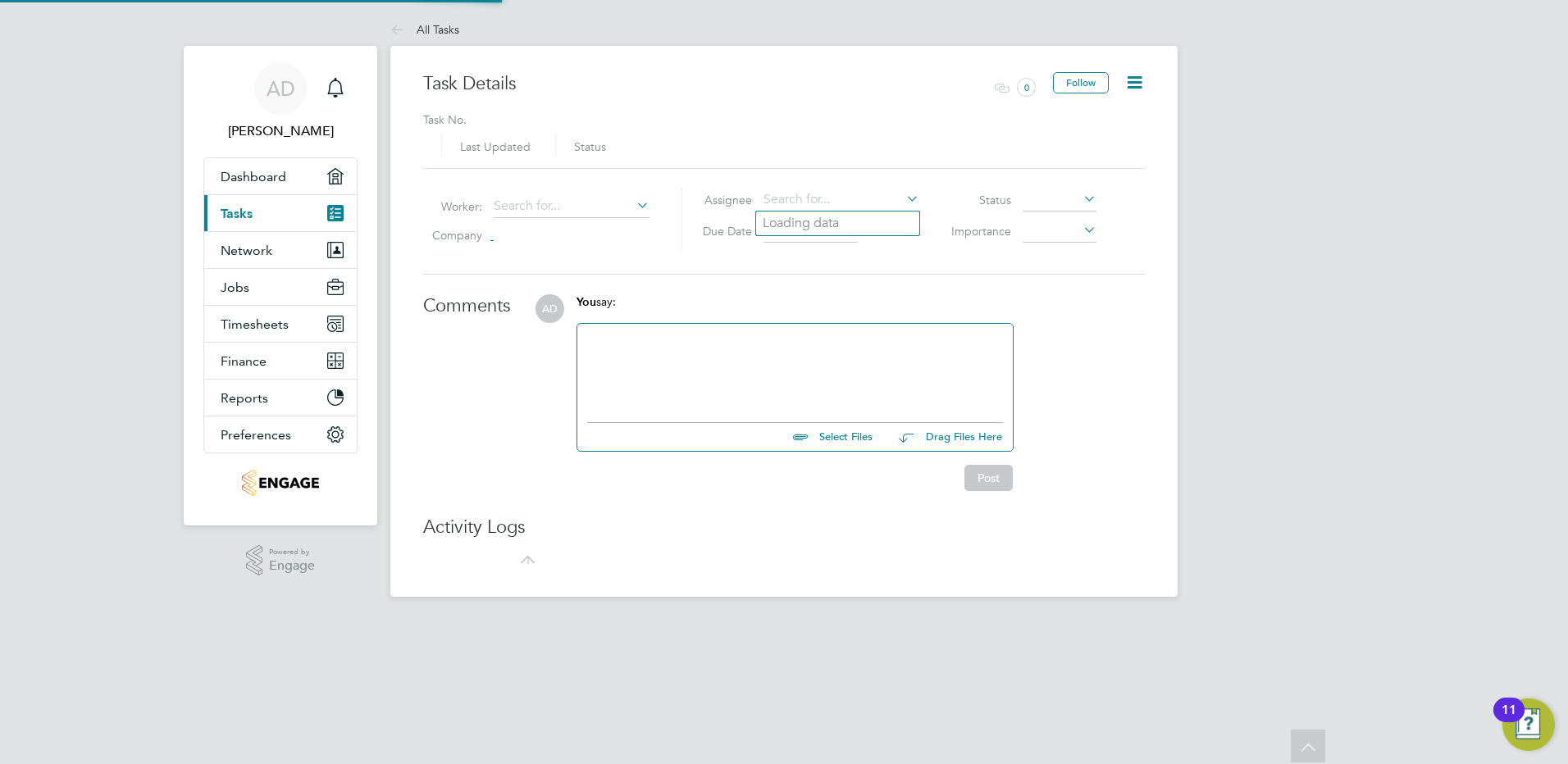
type input "13 Mar 2024"
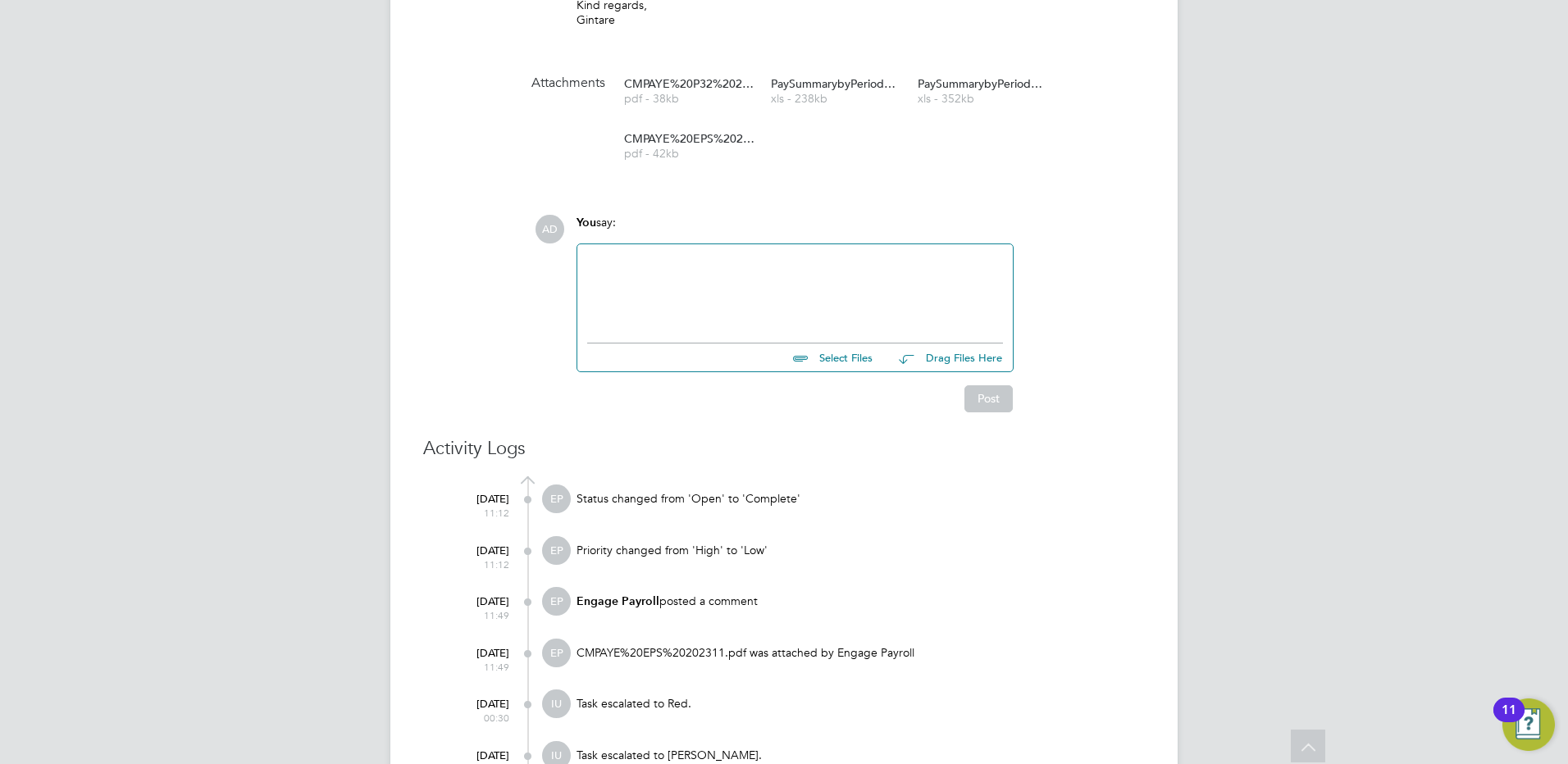
scroll to position [520, 0]
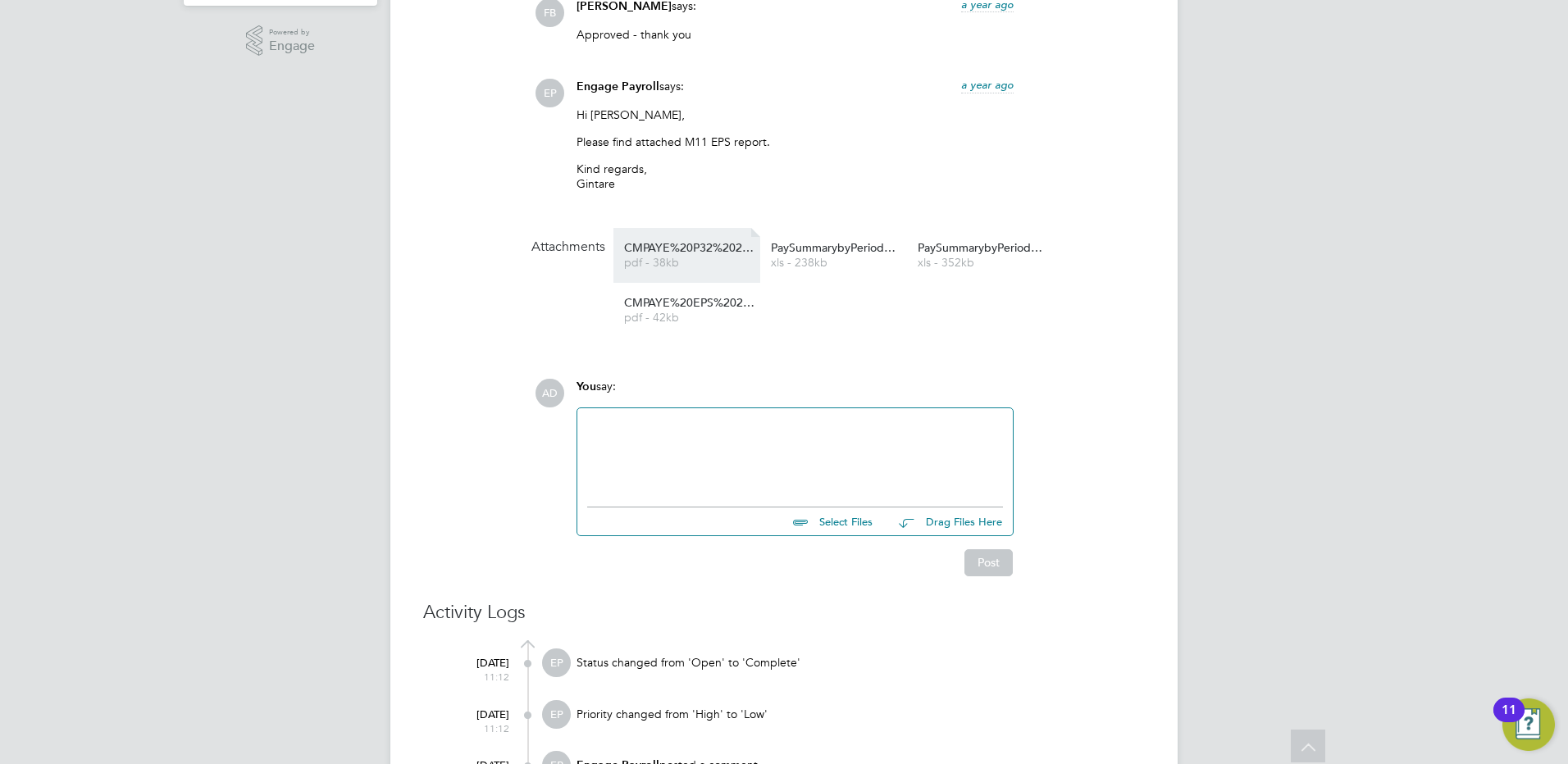
click at [708, 259] on span "pdf - 38kb" at bounding box center [690, 263] width 132 height 13
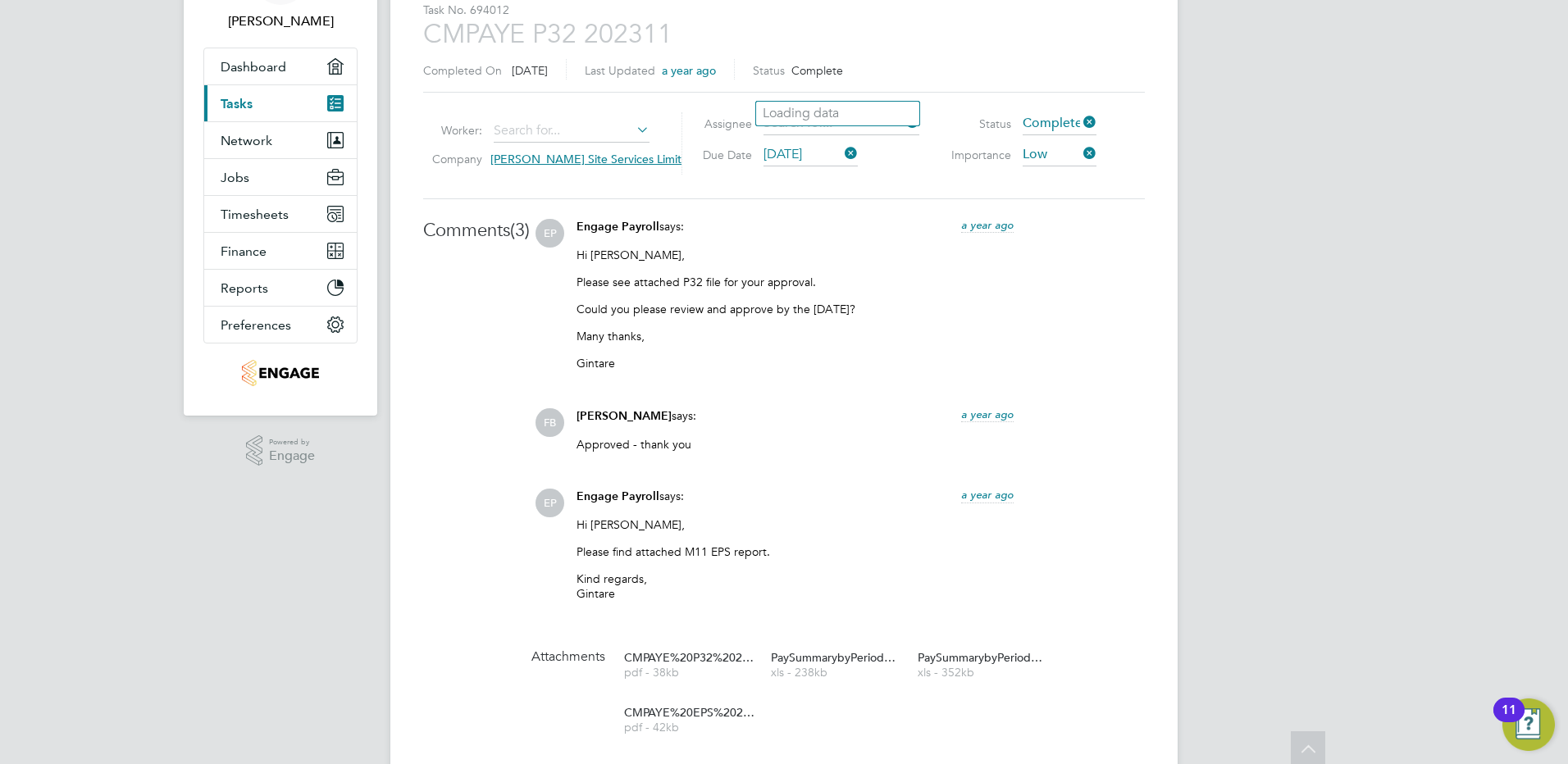
scroll to position [0, 0]
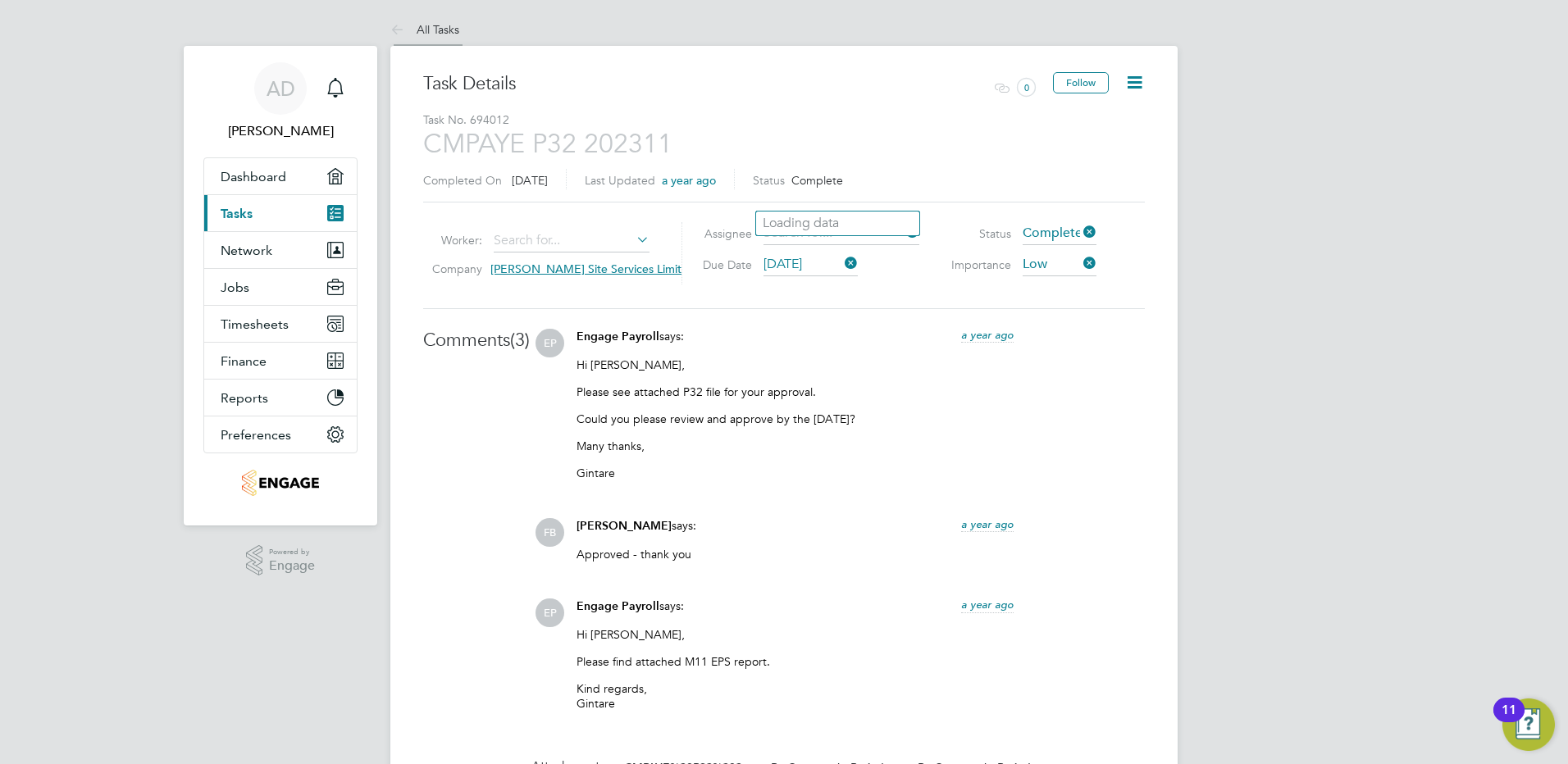
click at [433, 28] on link "All Tasks" at bounding box center [425, 29] width 69 height 15
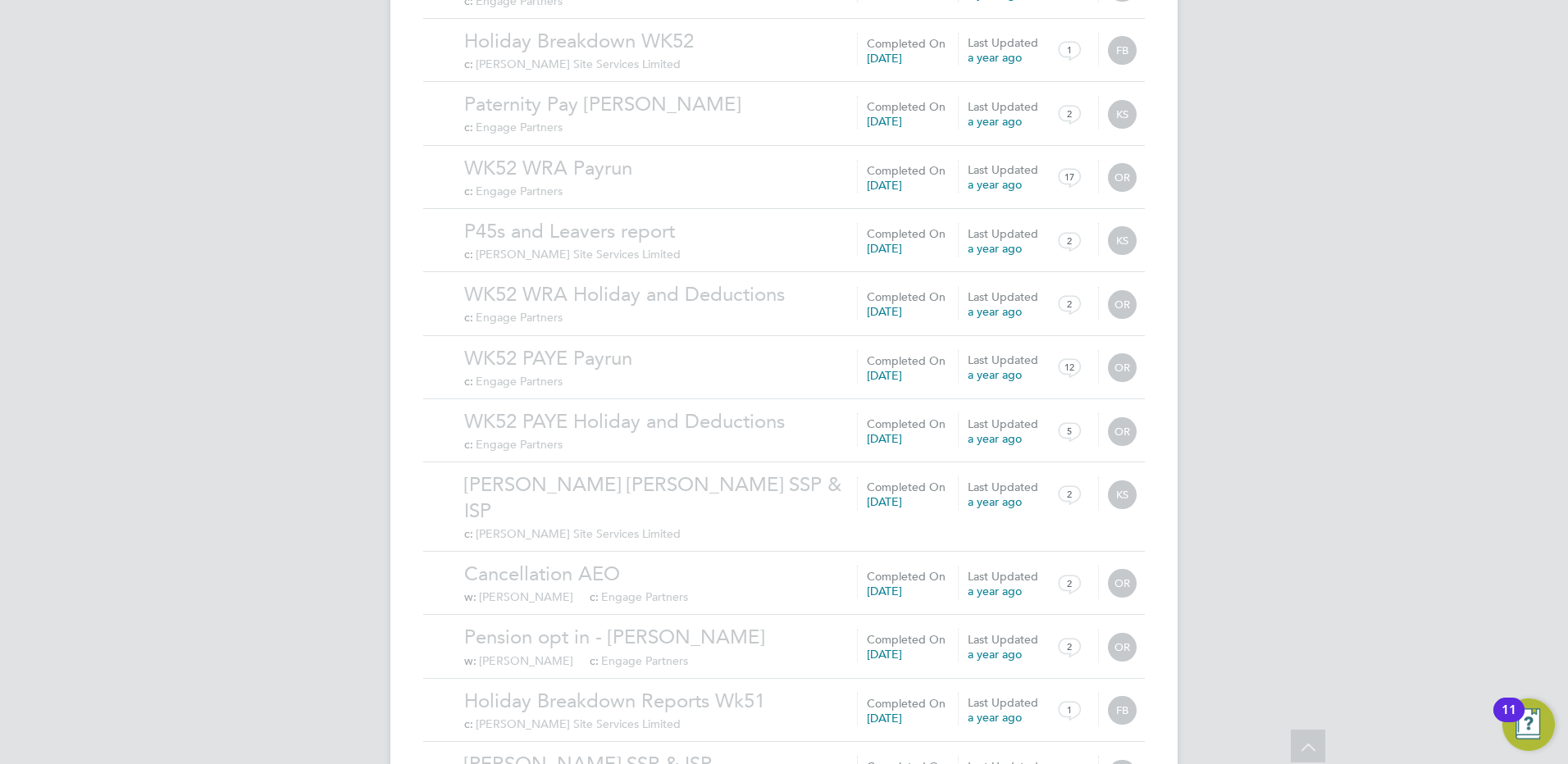
scroll to position [1600, 0]
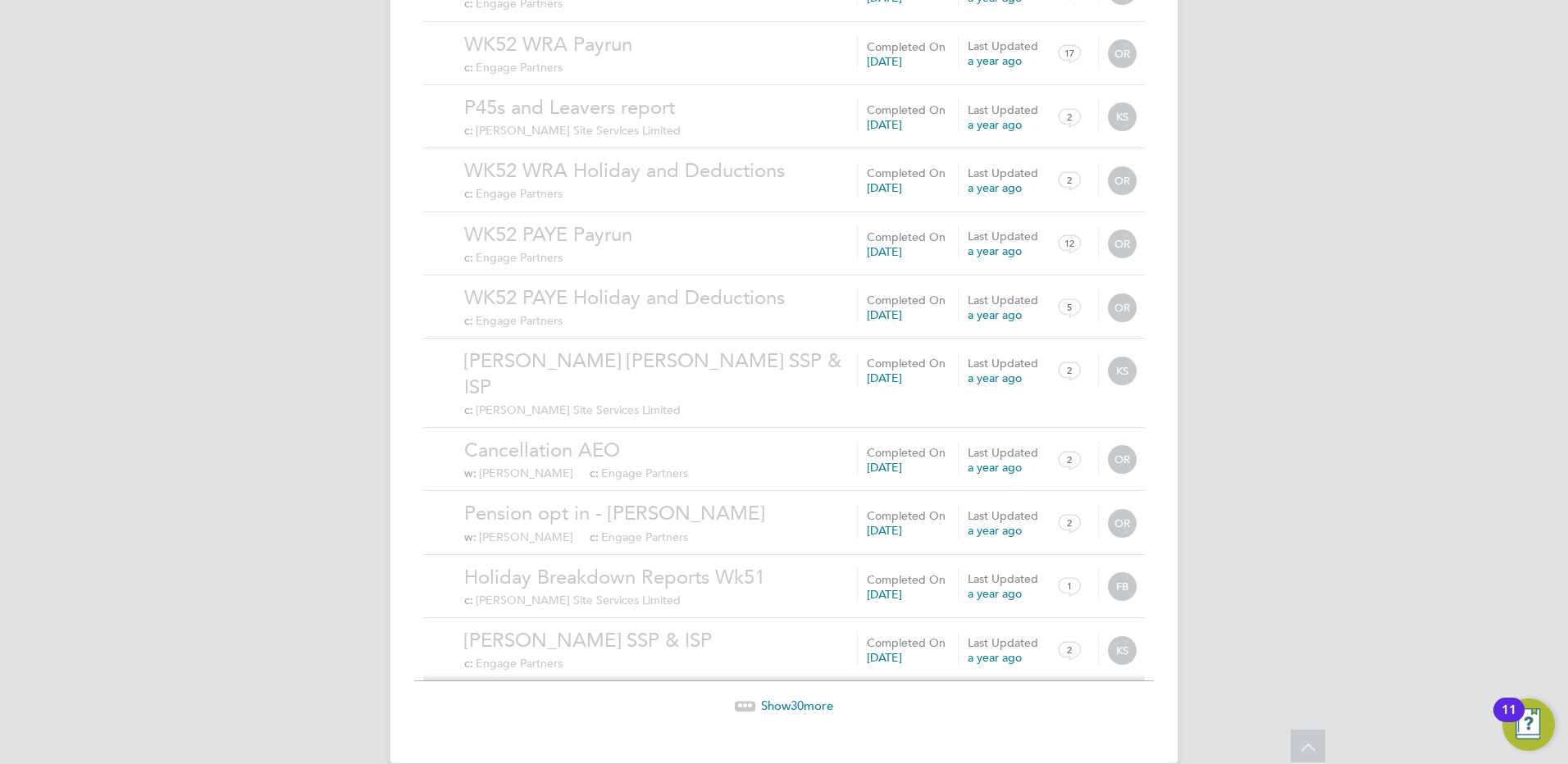
click at [795, 698] on span "30" at bounding box center [797, 705] width 13 height 15
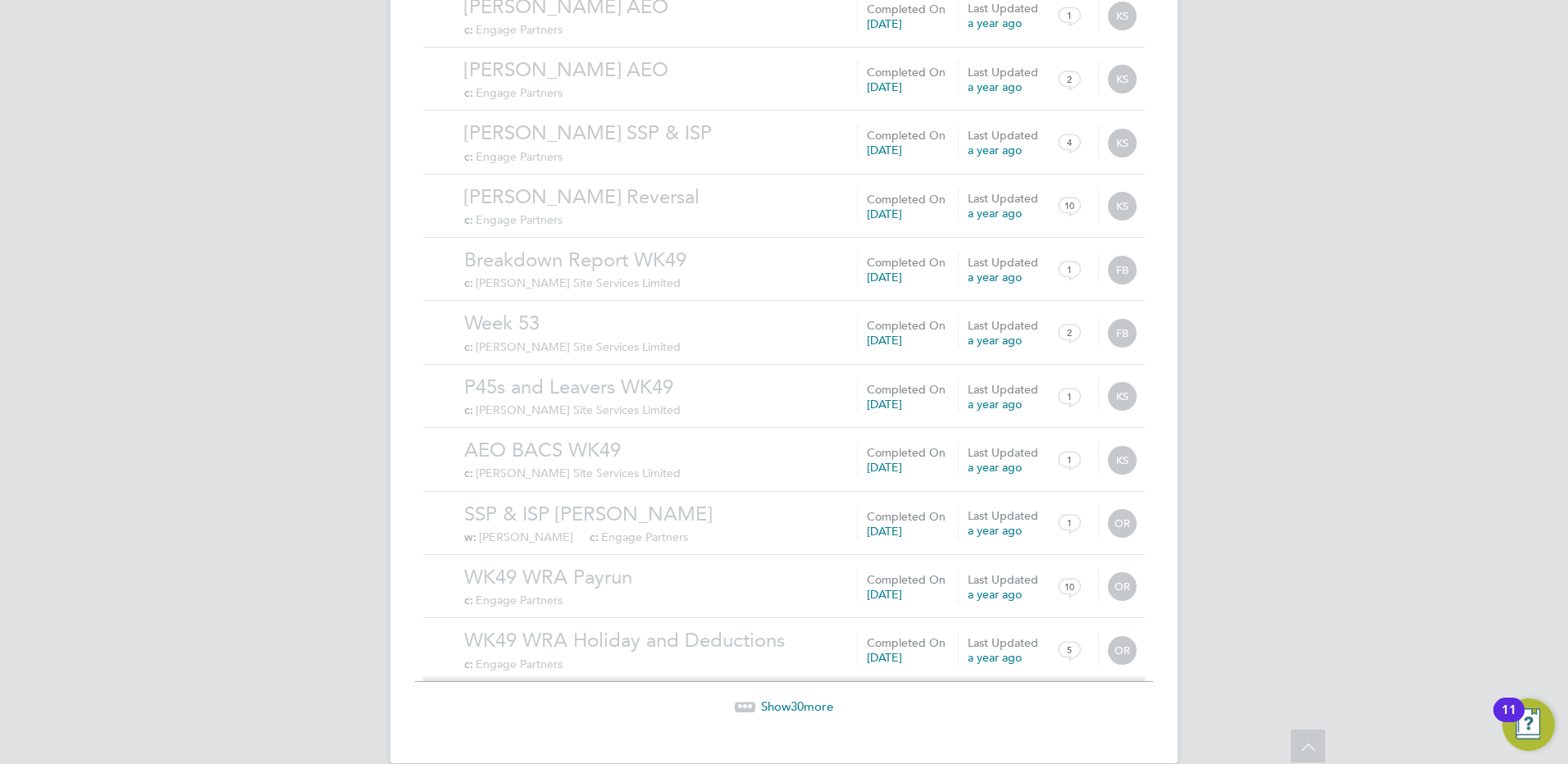
scroll to position [183, 0]
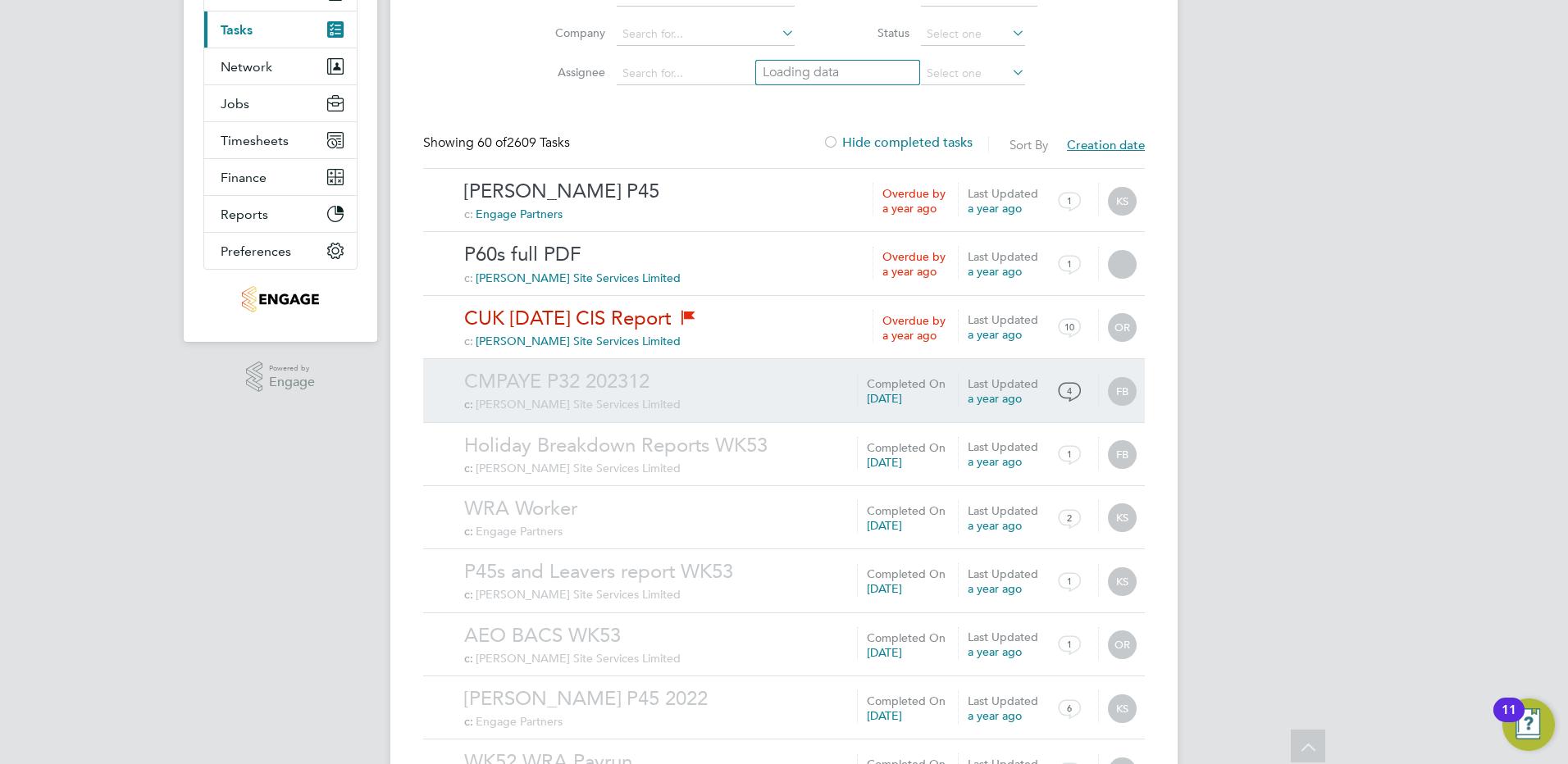
click at [640, 391] on link "CMPAYE P32 202312" at bounding box center [800, 382] width 672 height 25
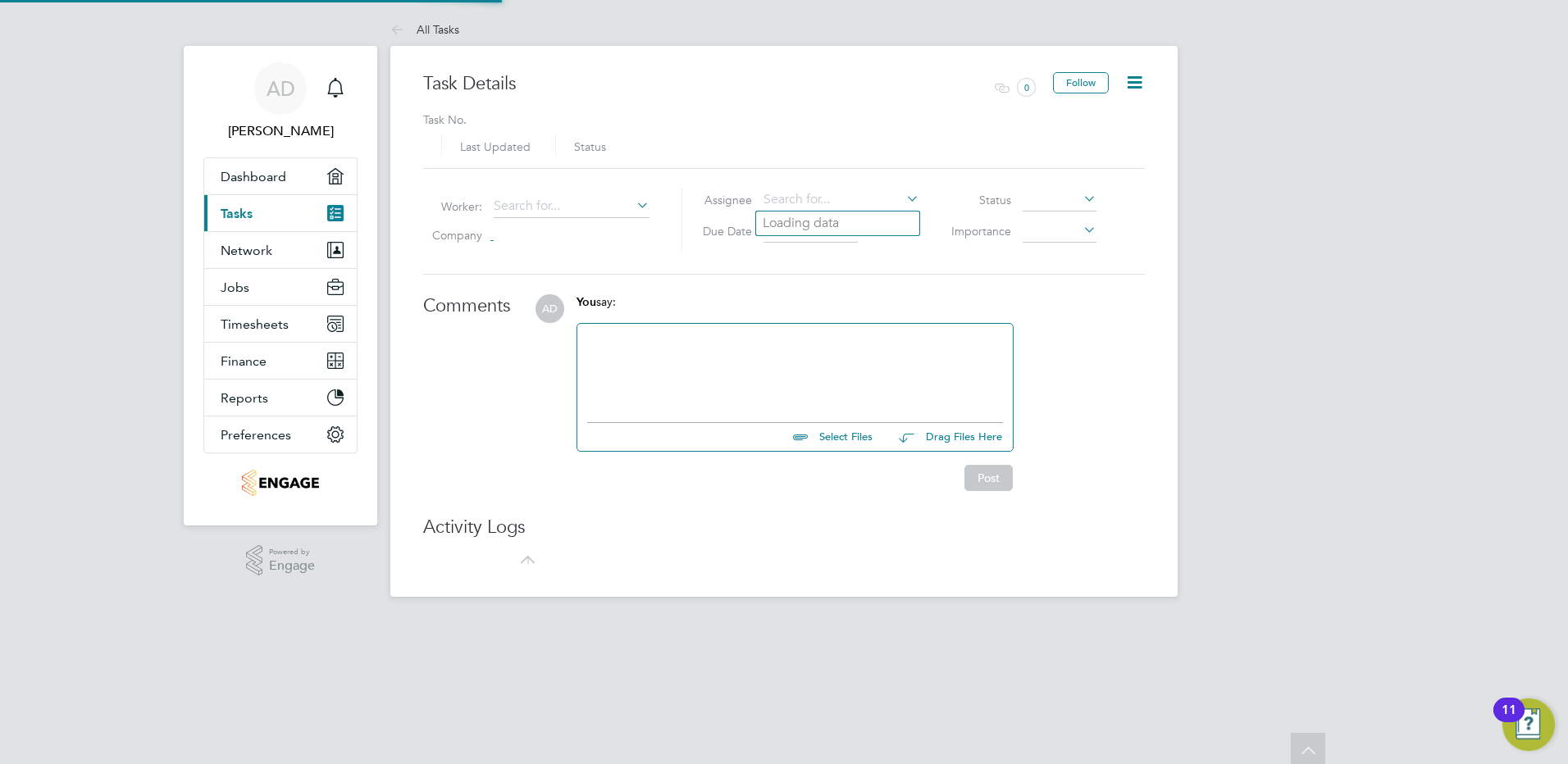
type input "05 Apr 2024"
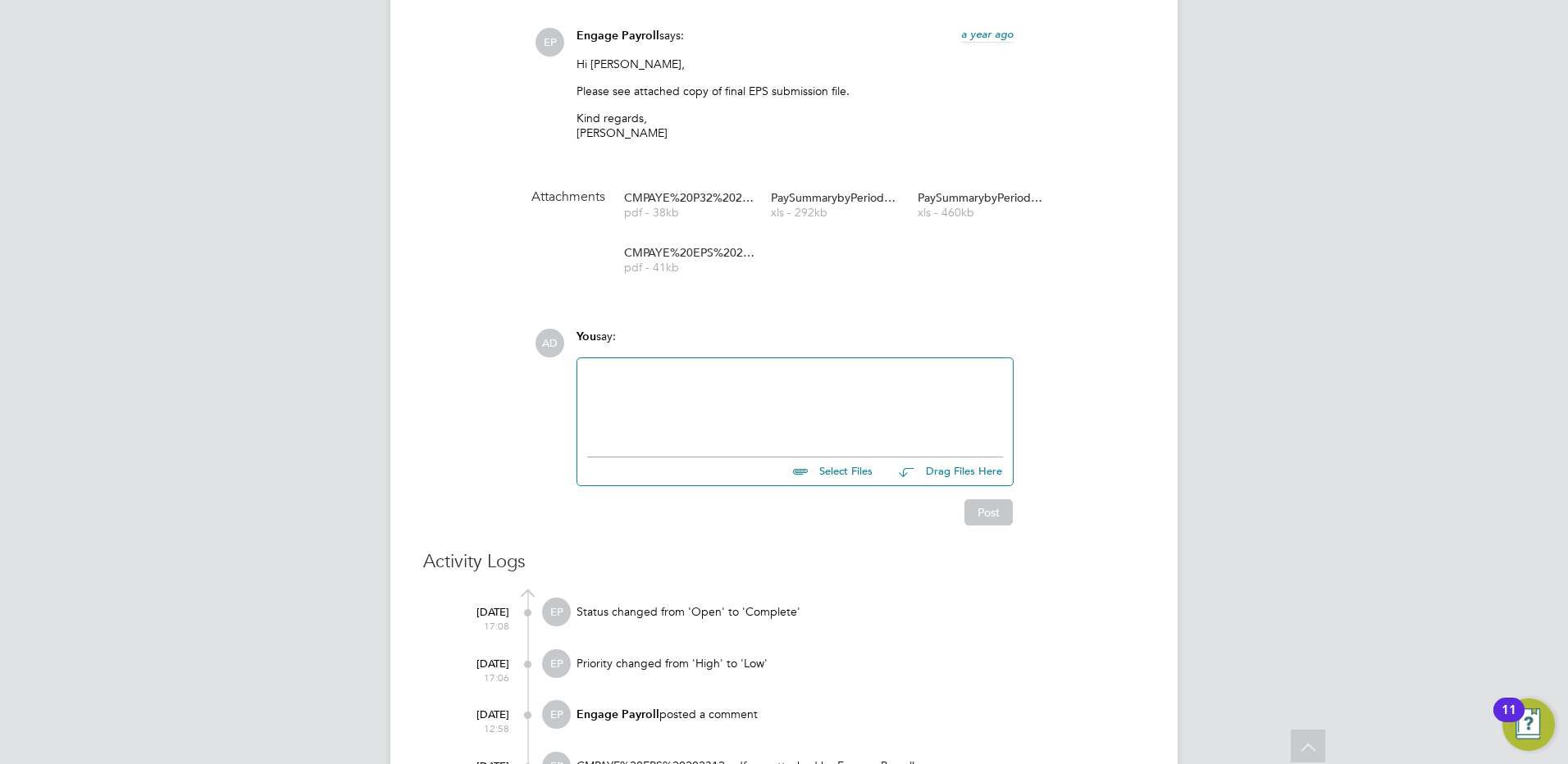
scroll to position [505, 0]
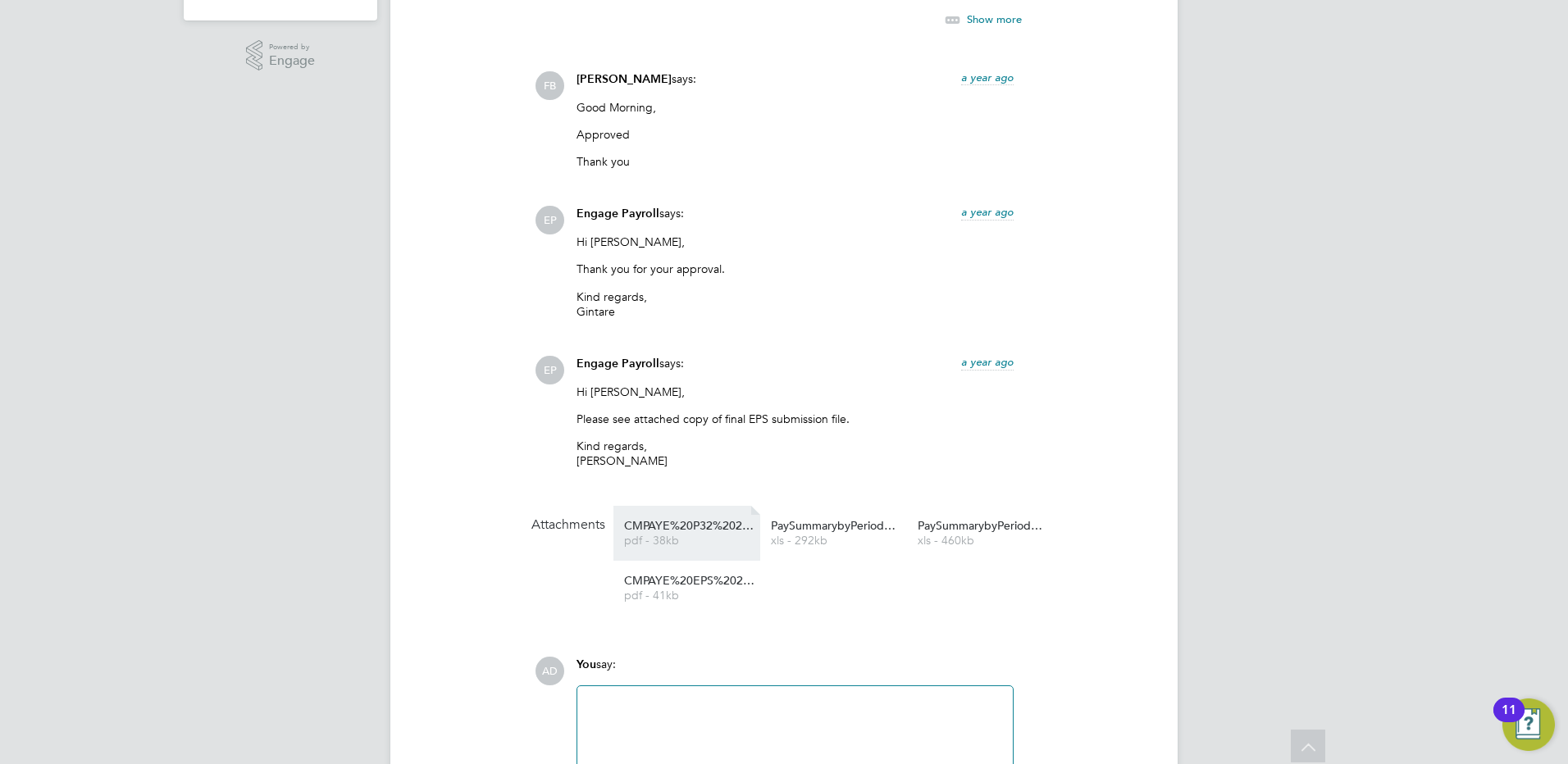
click at [660, 529] on span "CMPAYE%20P32%20202312" at bounding box center [690, 526] width 132 height 13
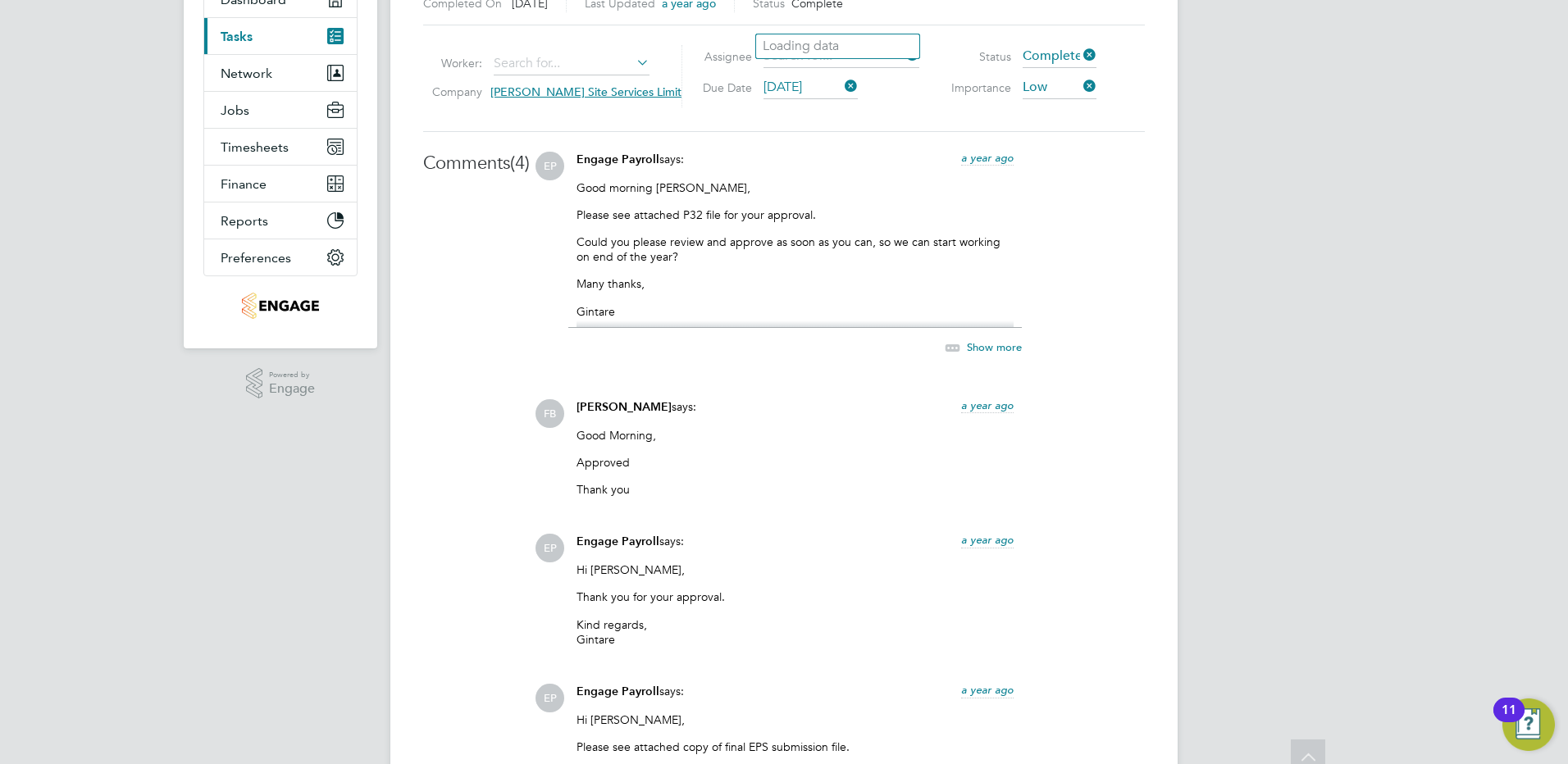
scroll to position [13, 0]
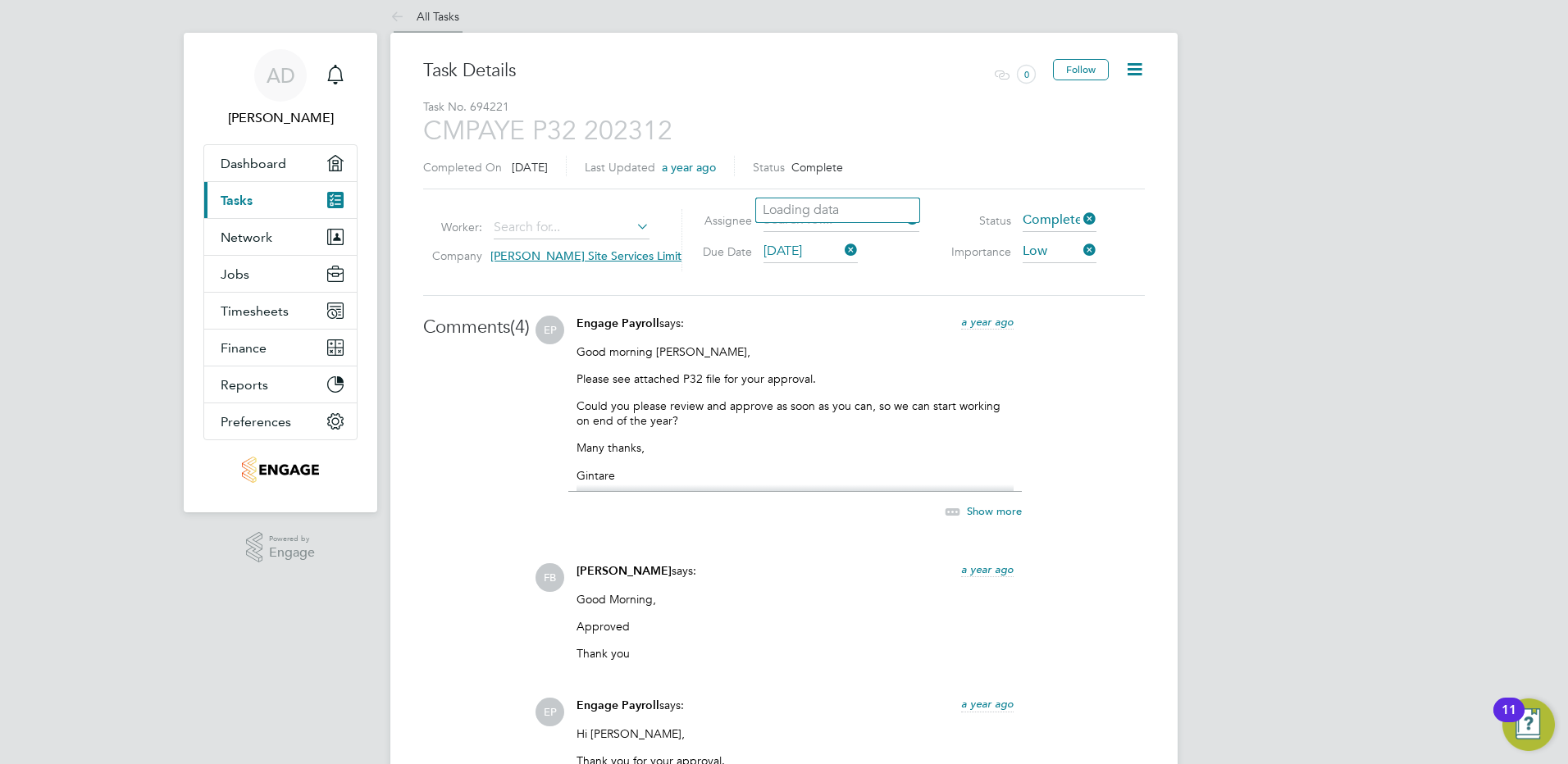
click at [429, 12] on link "All Tasks" at bounding box center [425, 16] width 69 height 15
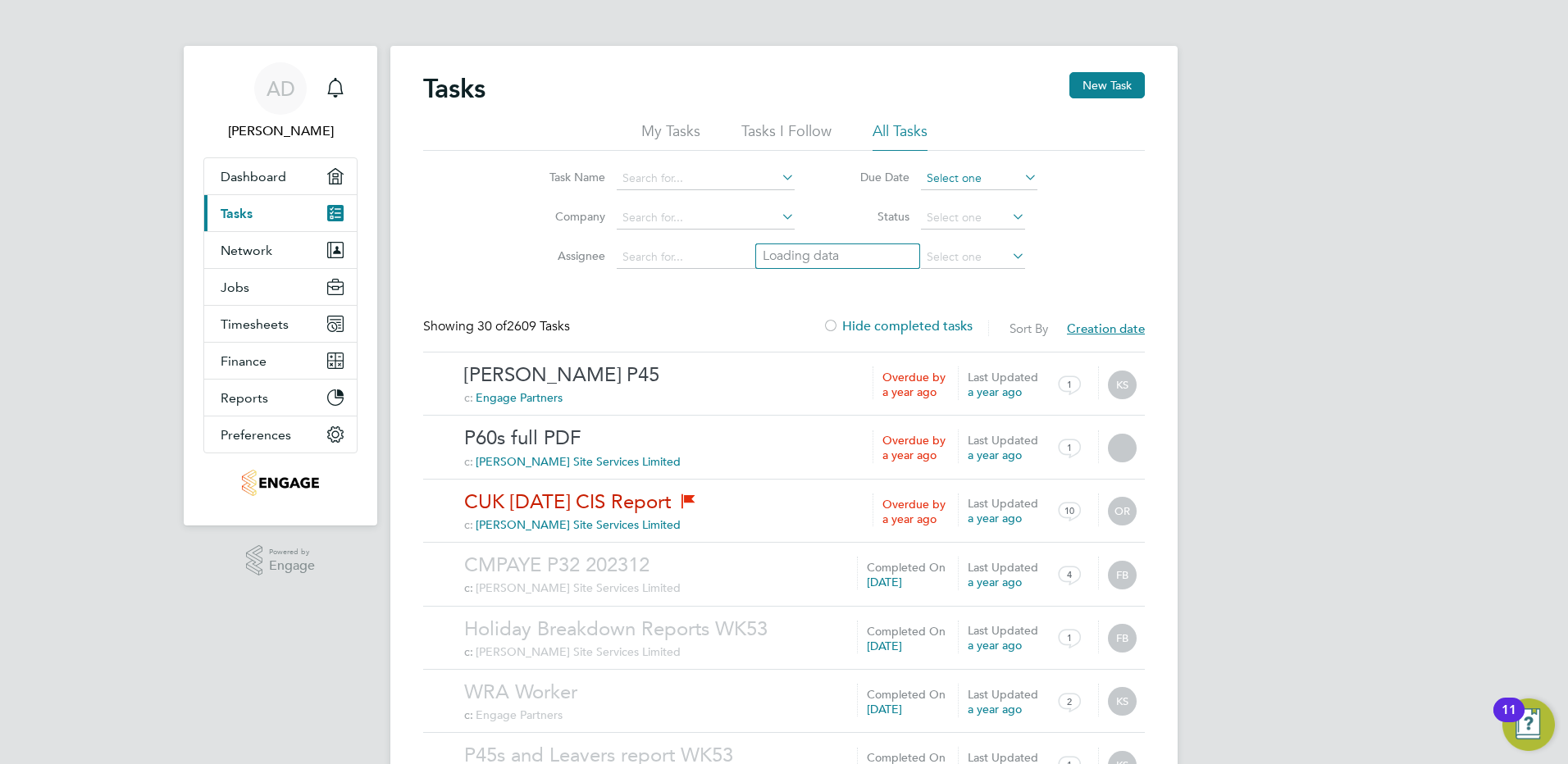
click at [978, 177] on input at bounding box center [979, 178] width 116 height 23
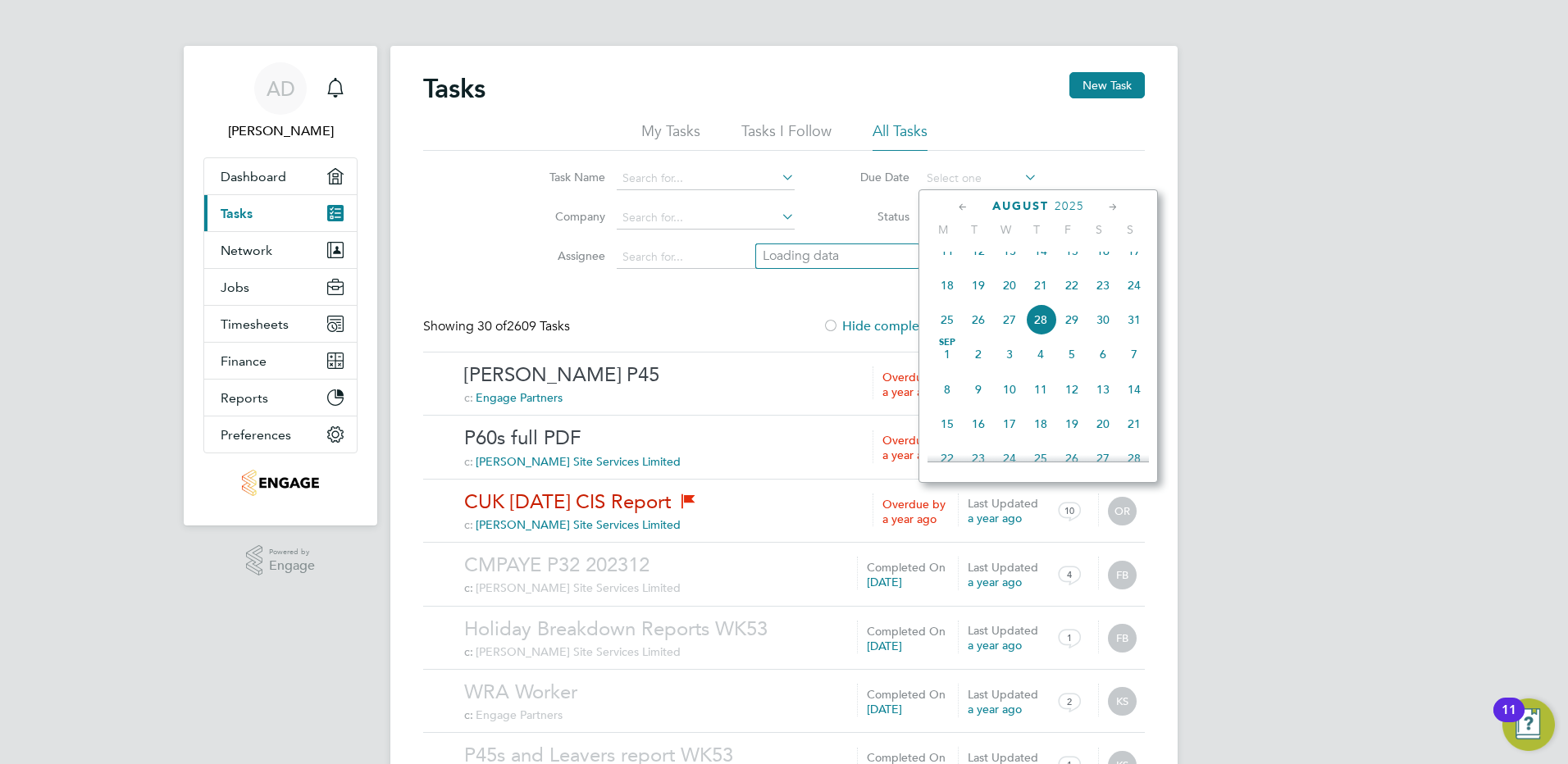
click at [962, 208] on icon at bounding box center [963, 208] width 15 height 18
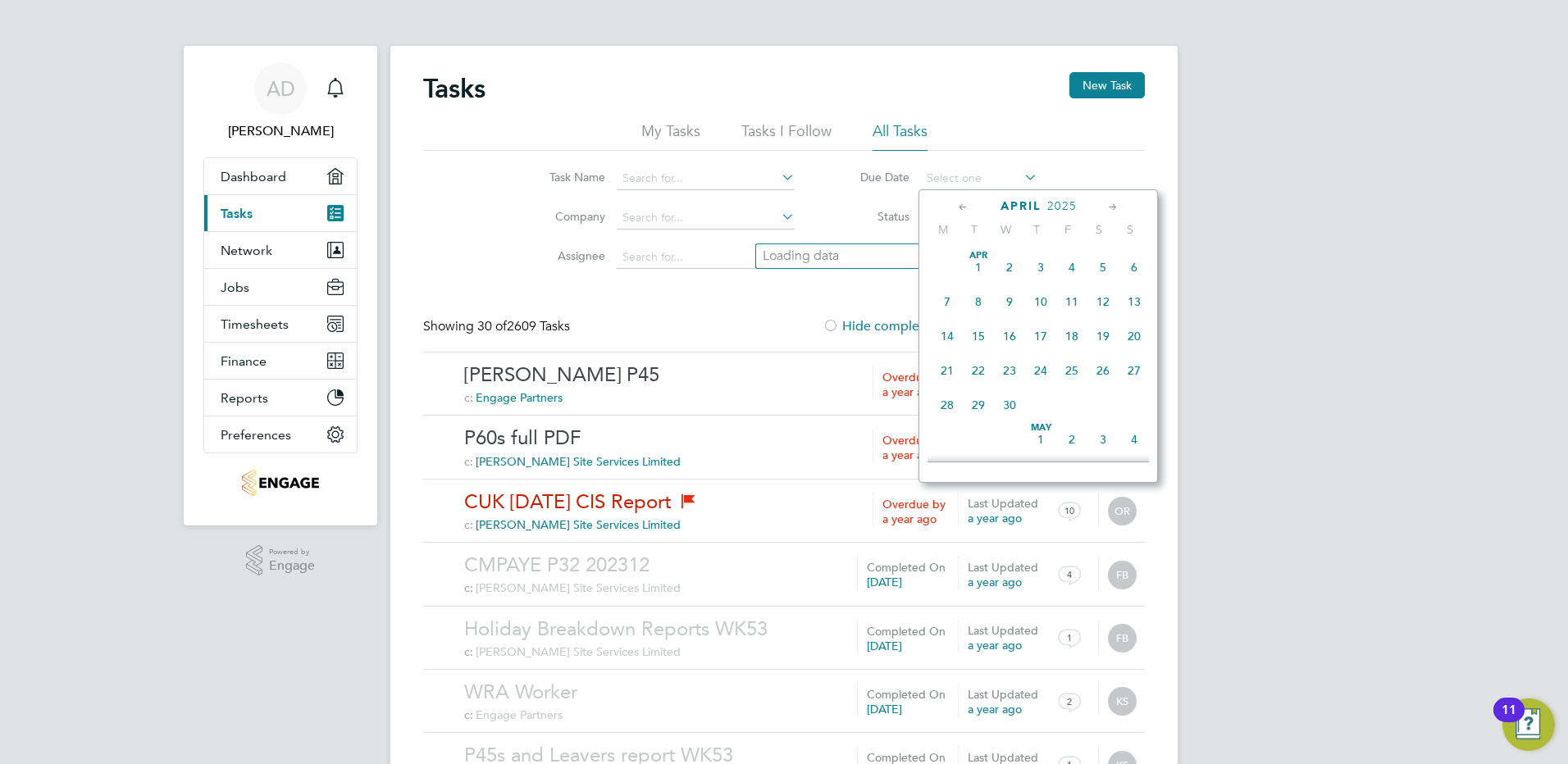
click at [962, 208] on icon at bounding box center [963, 208] width 15 height 18
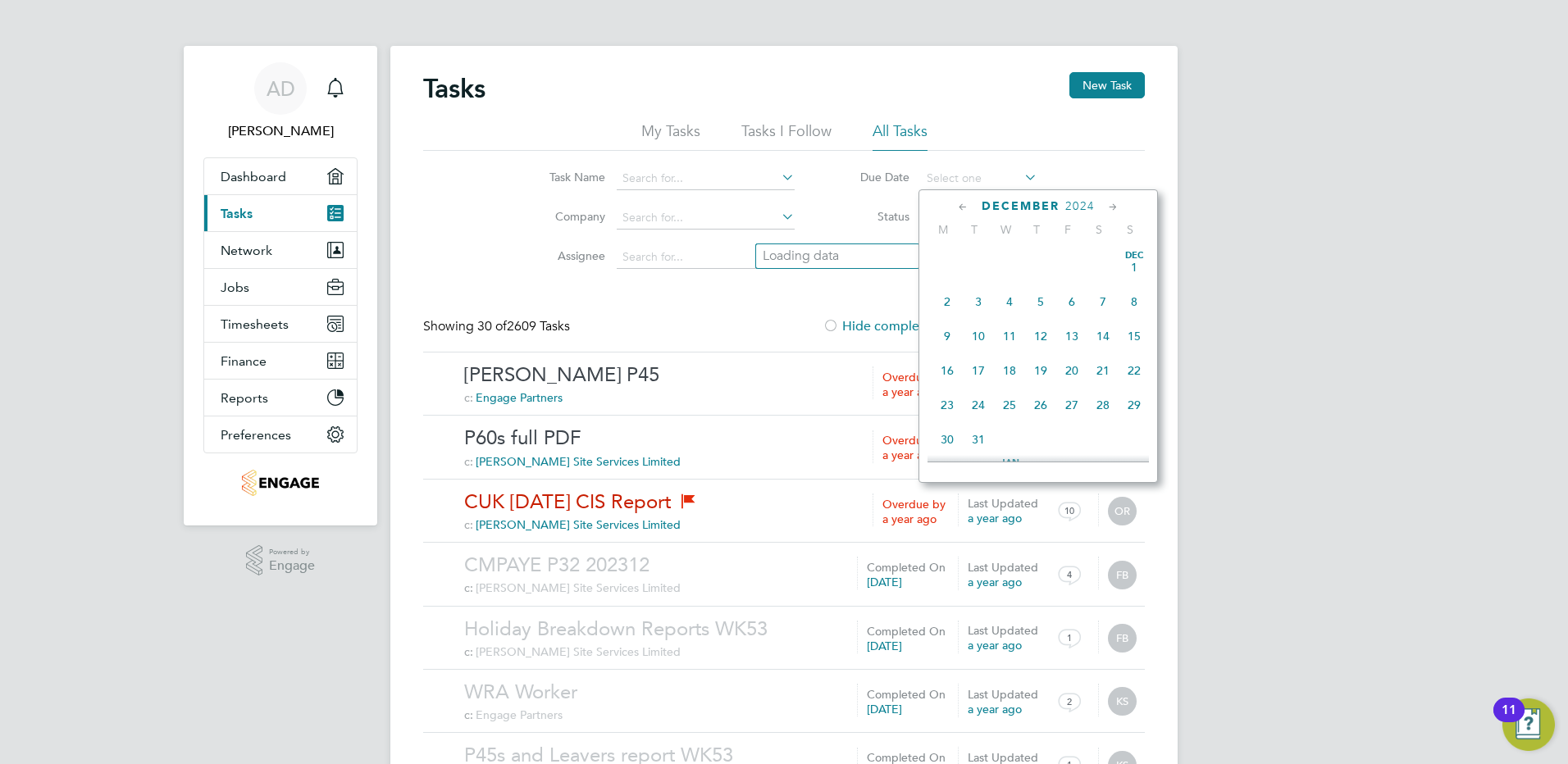
click at [962, 208] on icon at bounding box center [963, 208] width 15 height 18
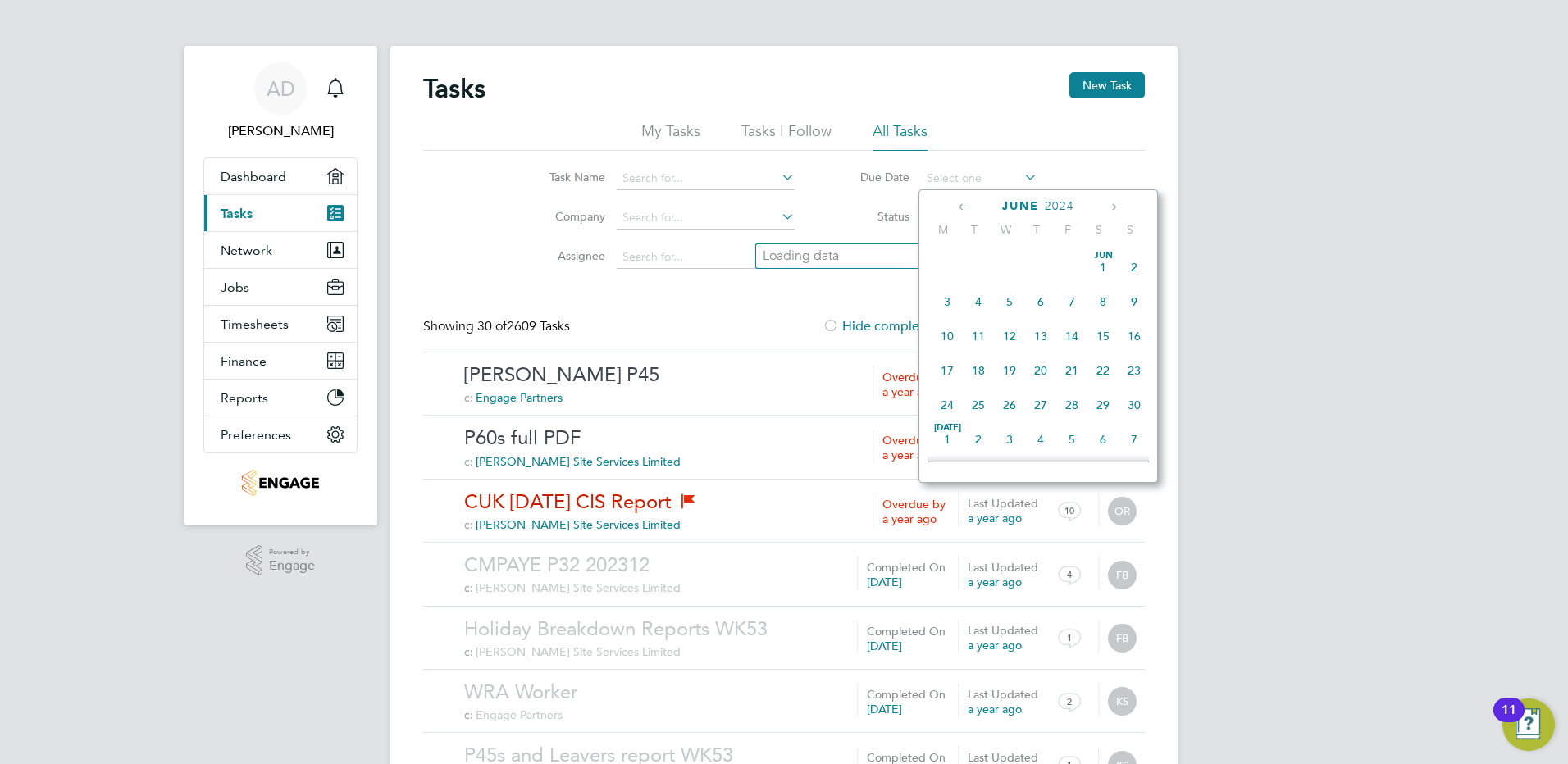
click at [962, 208] on icon at bounding box center [963, 208] width 15 height 18
click at [1071, 363] on span "26" at bounding box center [1072, 370] width 31 height 31
type input "26 Apr 2024"
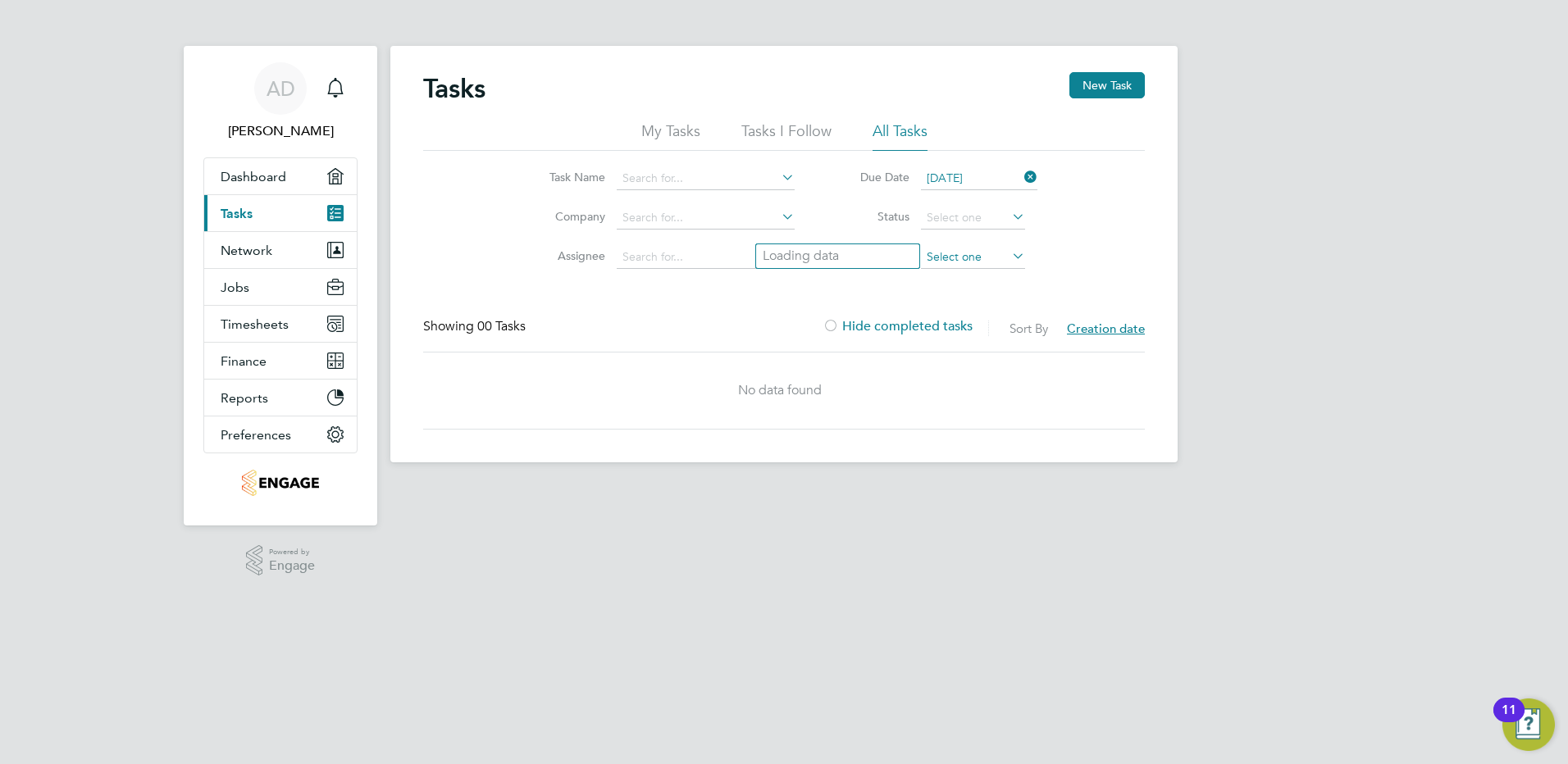
click at [1003, 258] on input at bounding box center [973, 257] width 104 height 23
click at [1001, 212] on input at bounding box center [973, 218] width 104 height 23
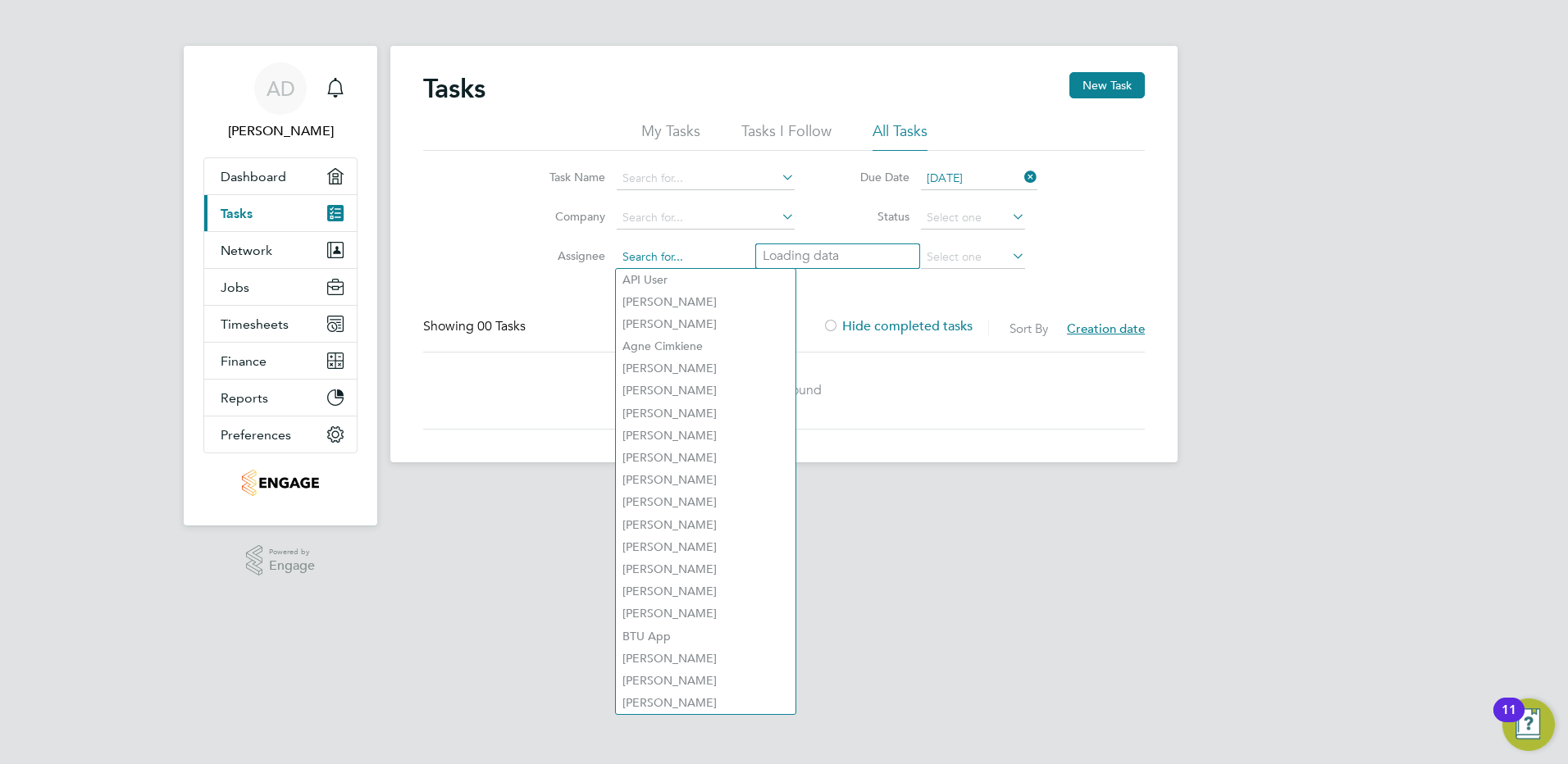
click at [687, 259] on input at bounding box center [706, 257] width 178 height 23
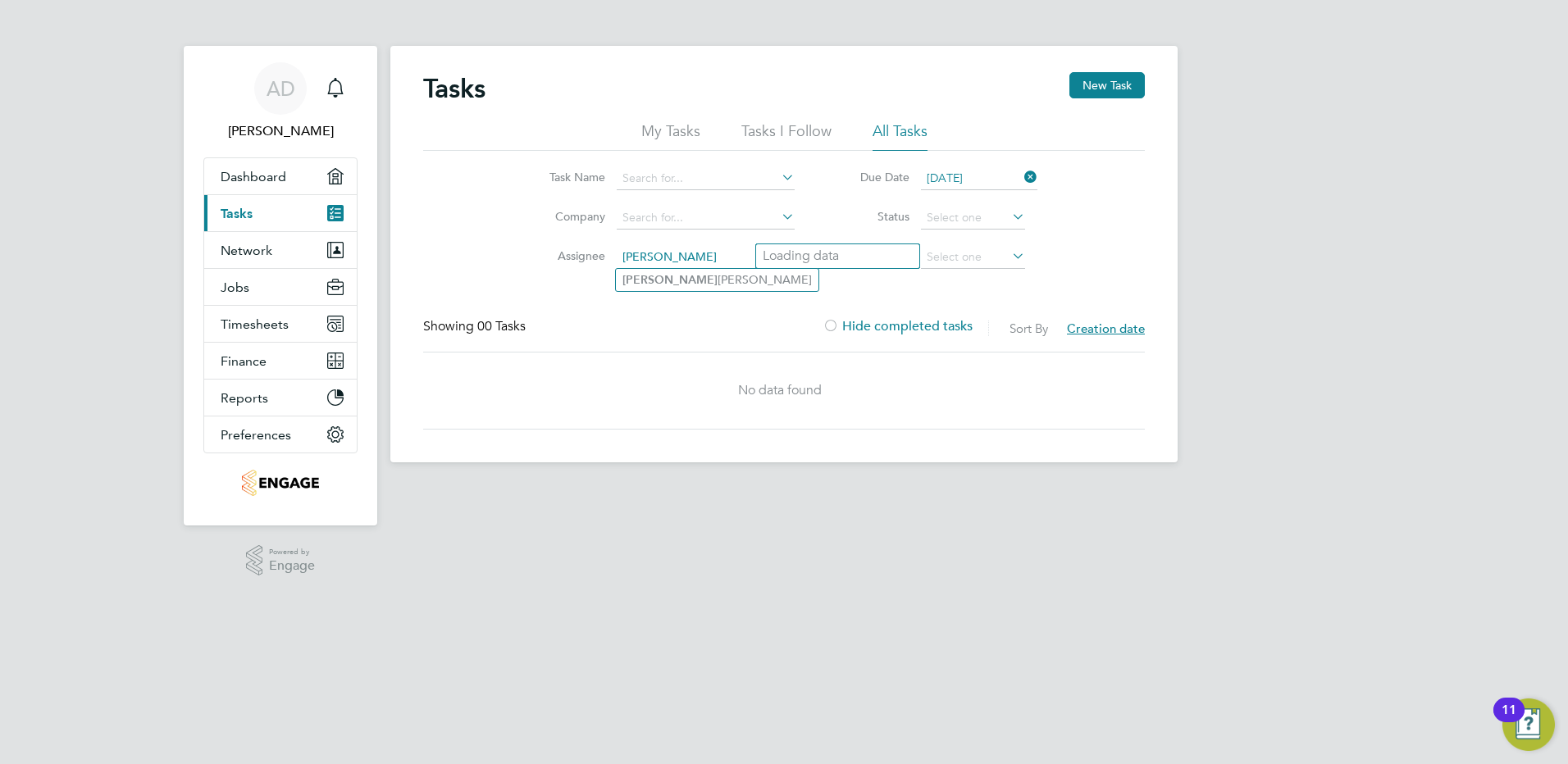
click at [664, 269] on li "Robyn Harrison" at bounding box center [717, 279] width 202 height 22
type input "Robyn Harrison"
click at [1021, 176] on icon at bounding box center [1021, 177] width 0 height 23
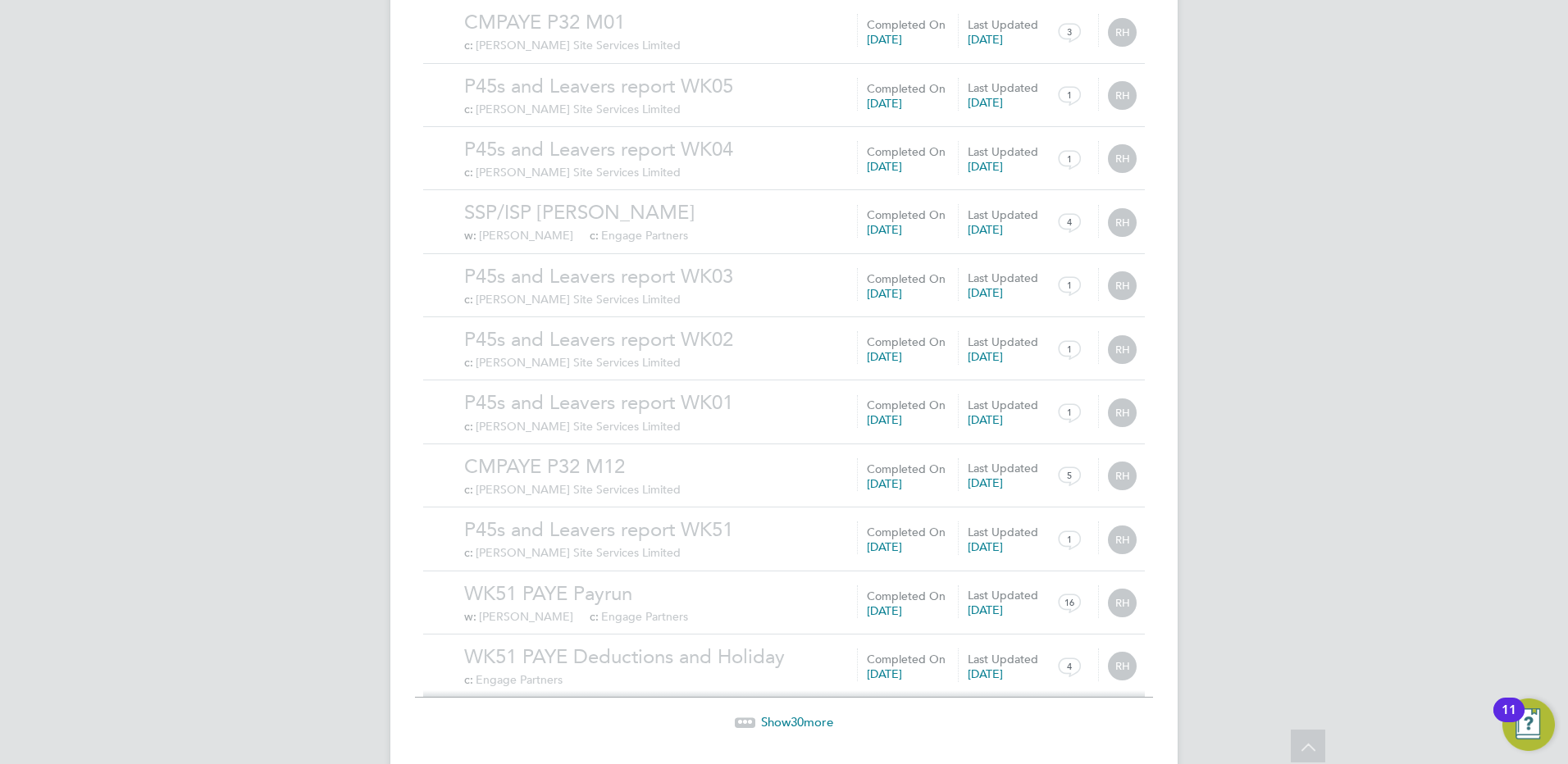
scroll to position [1600, 0]
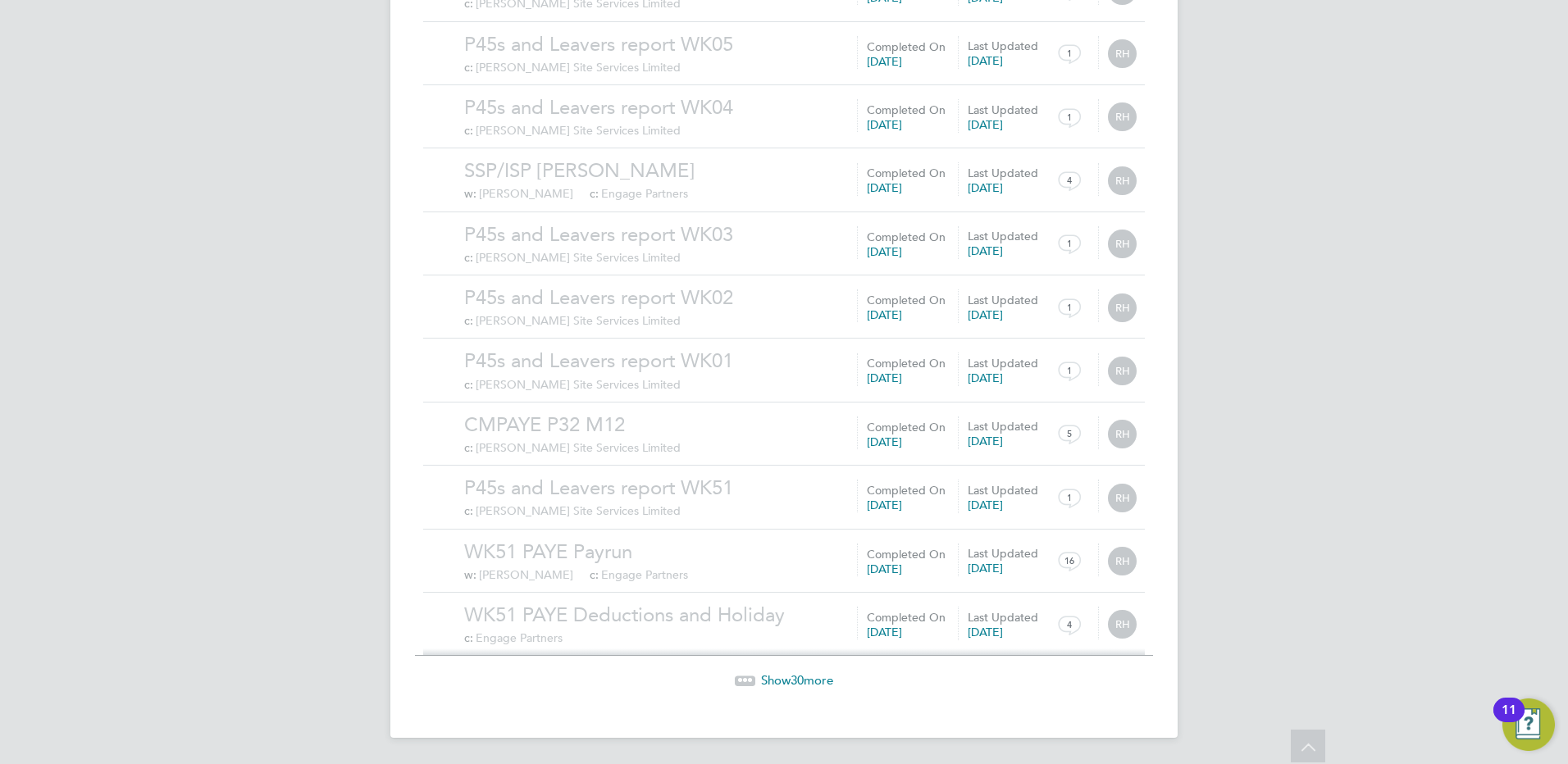
click at [789, 685] on span "Show 30 more" at bounding box center [798, 680] width 73 height 15
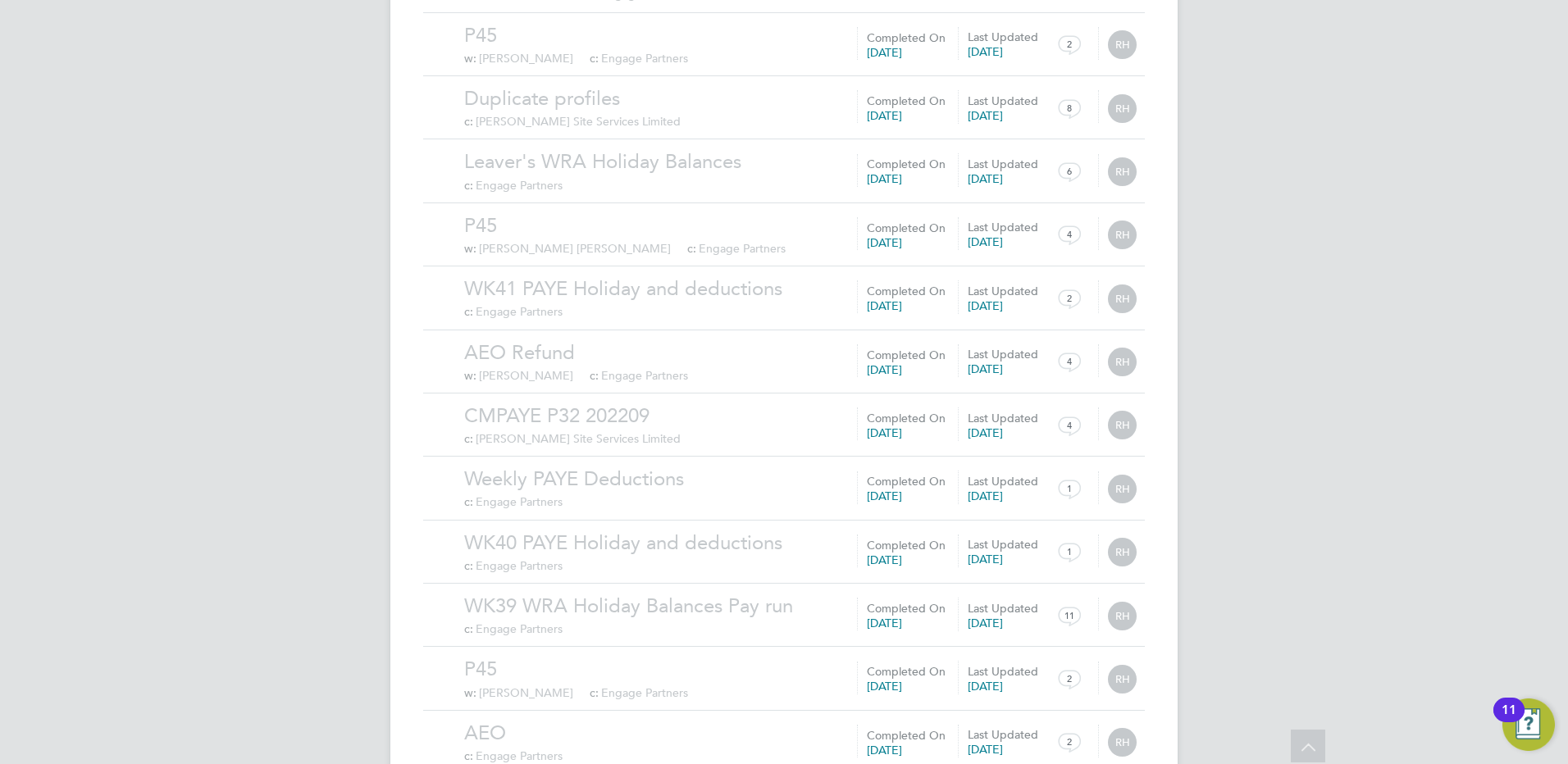
scroll to position [3503, 0]
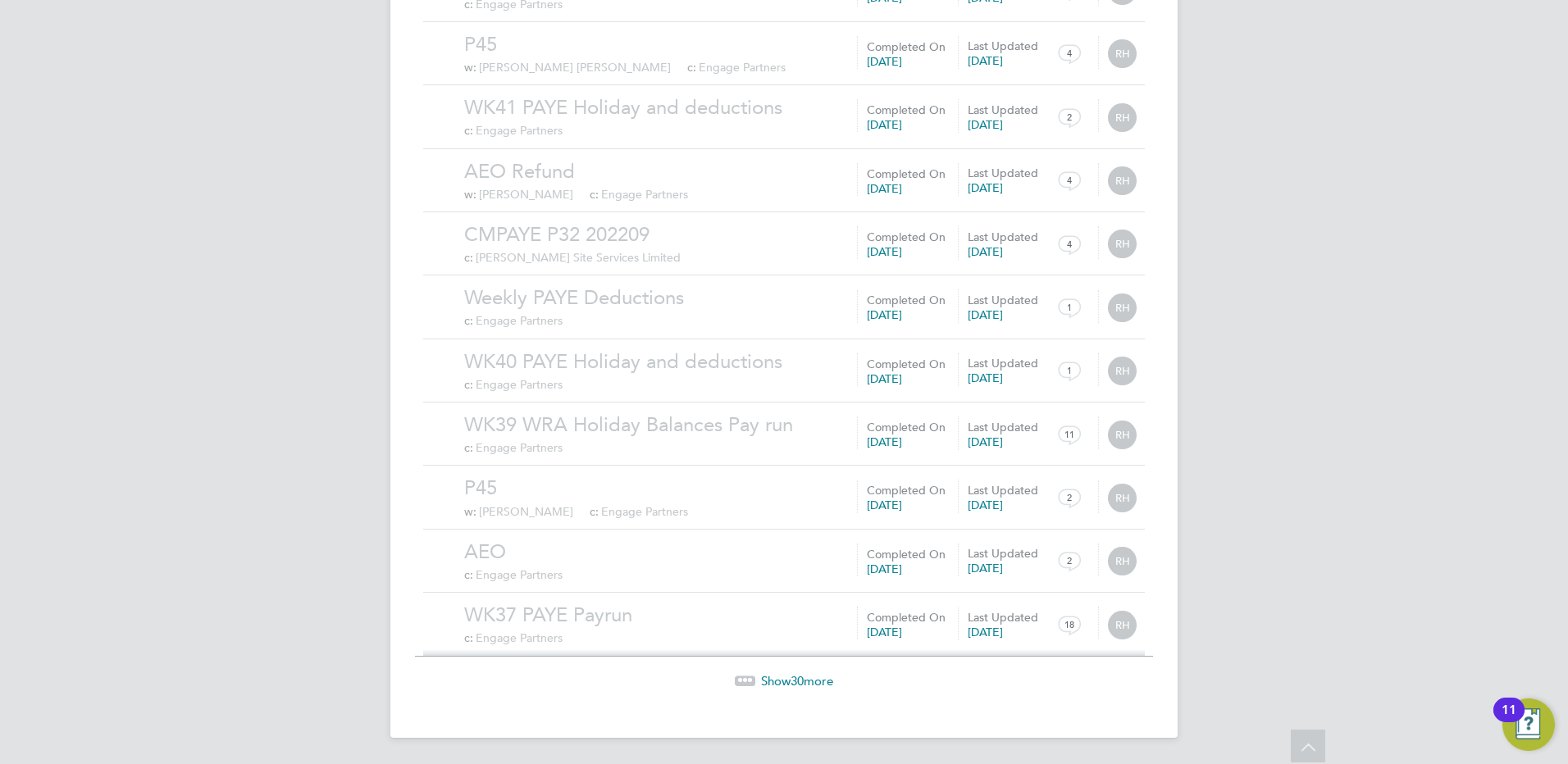
click at [784, 684] on span "Show 30 more" at bounding box center [798, 681] width 73 height 15
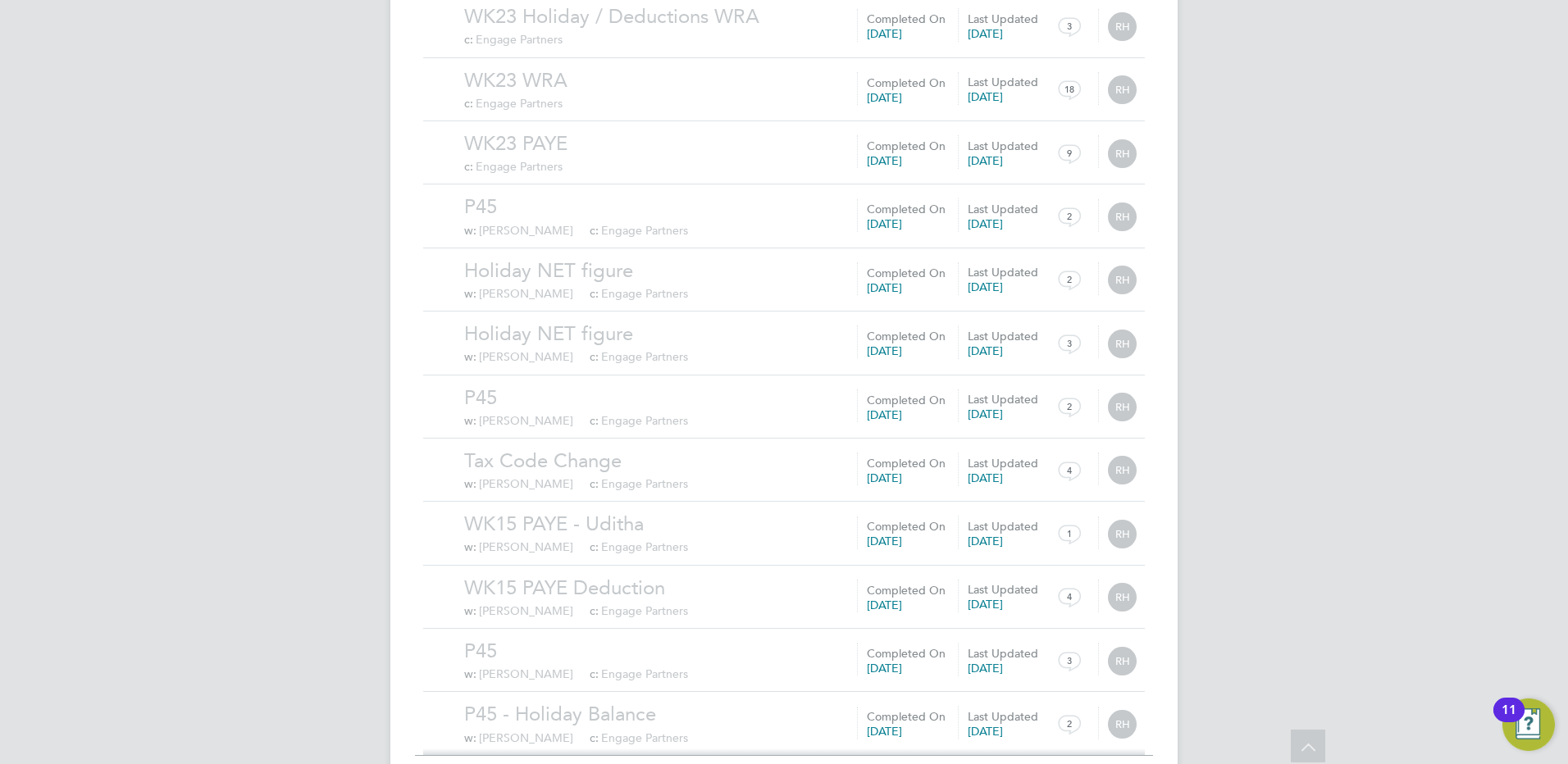
scroll to position [5407, 0]
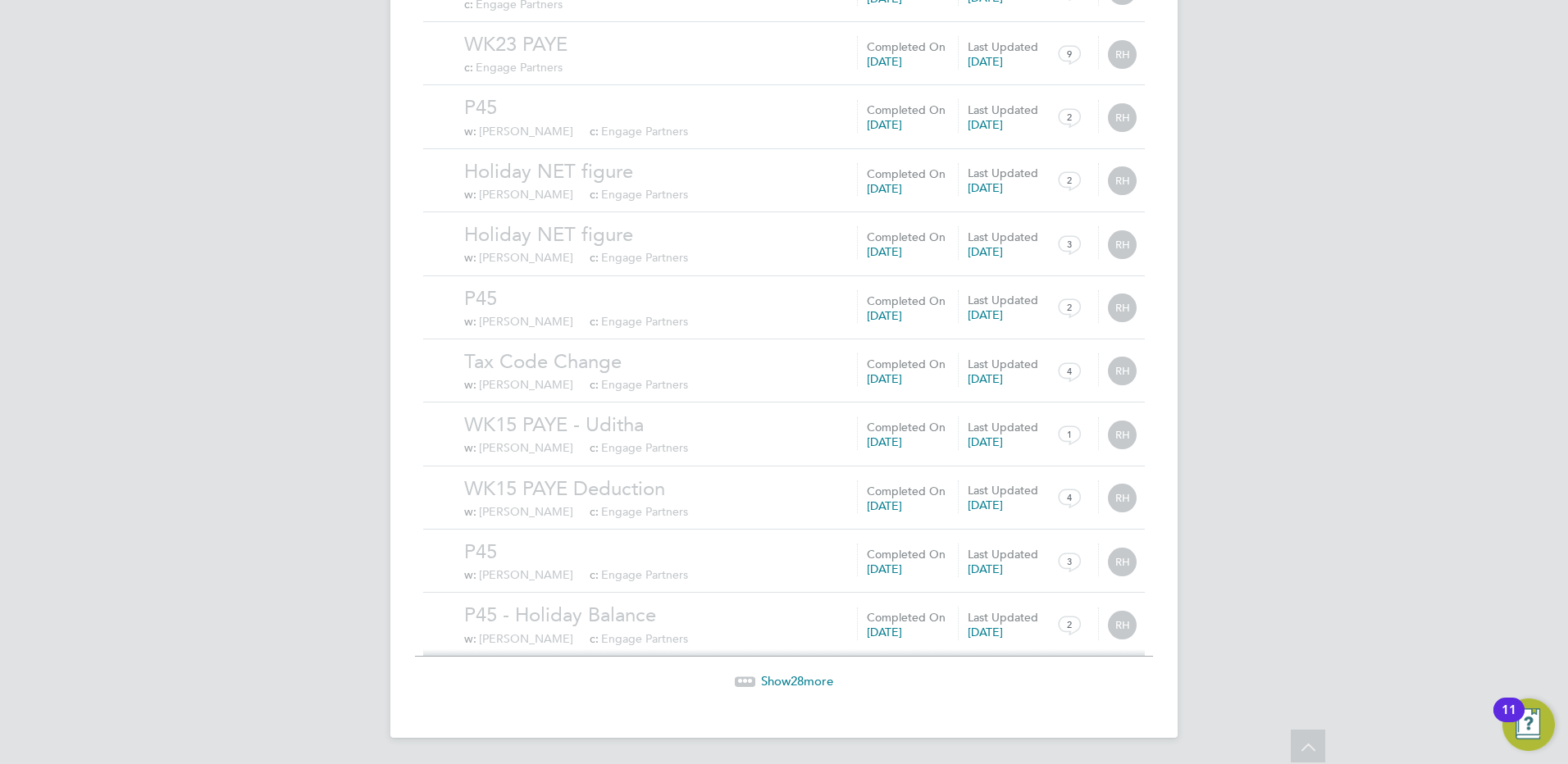
click at [798, 679] on span "28" at bounding box center [797, 681] width 13 height 15
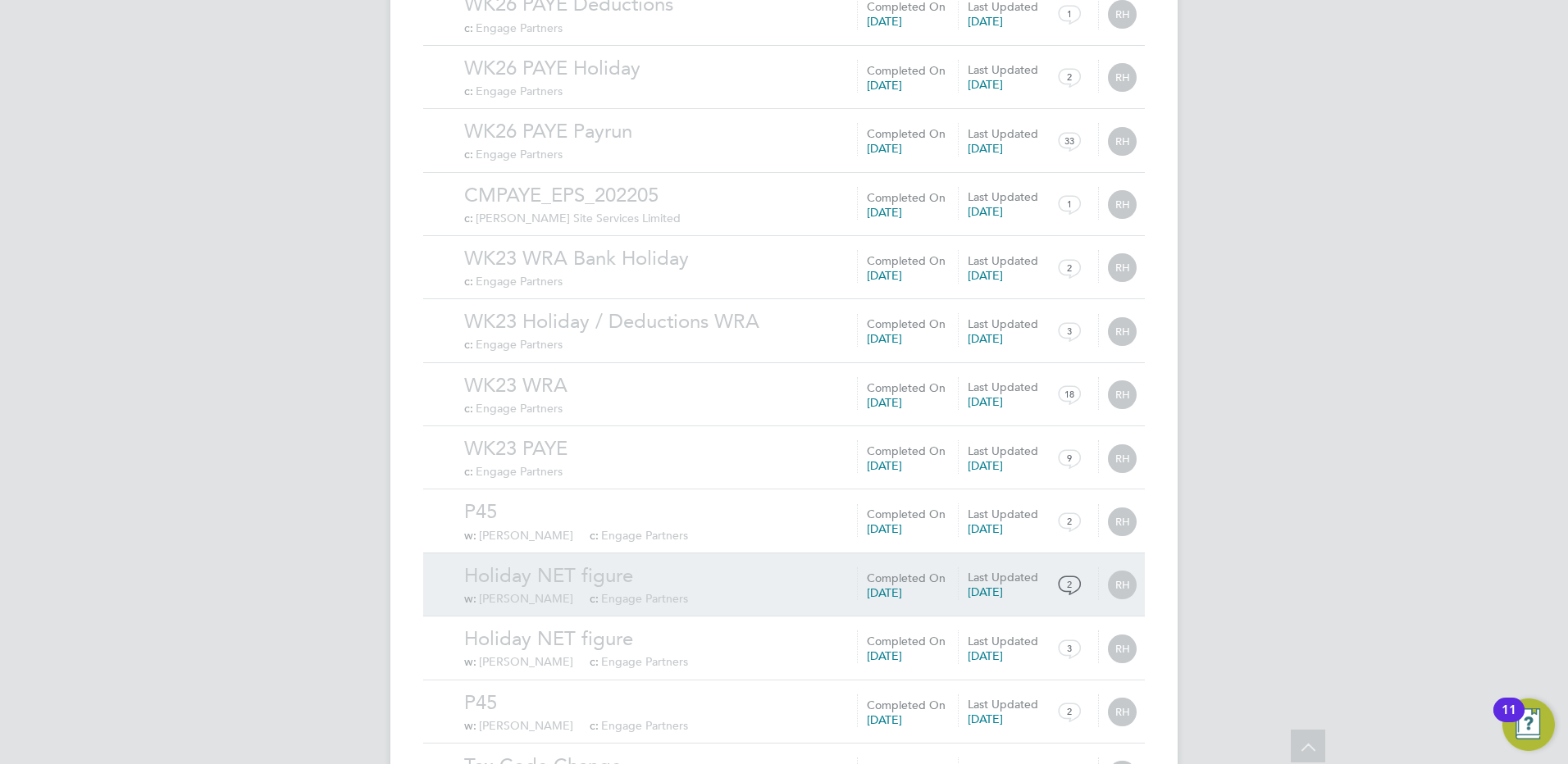
scroll to position [4921, 0]
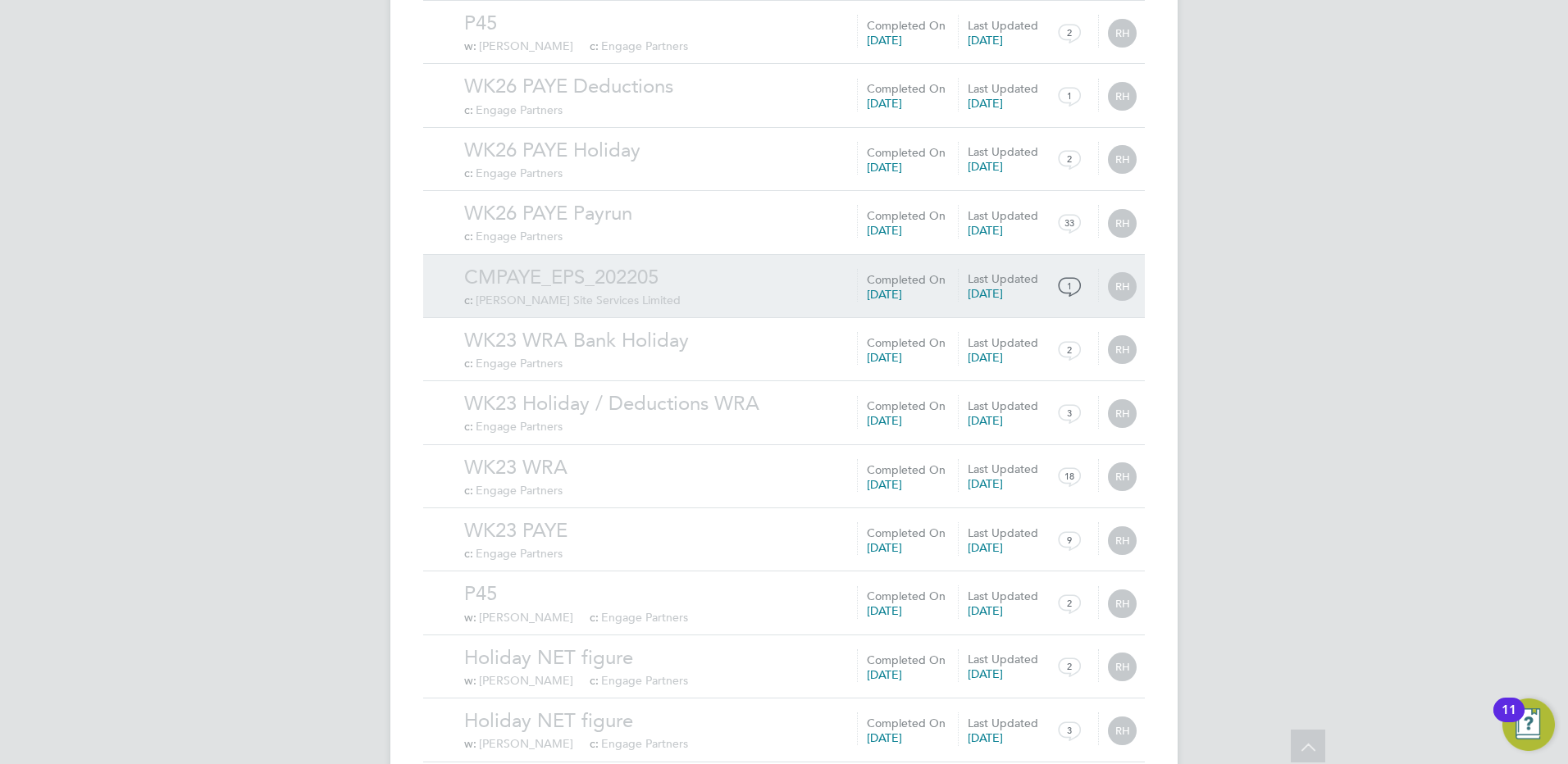
click at [647, 291] on div "CMPAYE_EPS_202205 c: Carmichael Site Services Limited" at bounding box center [805, 286] width 681 height 43
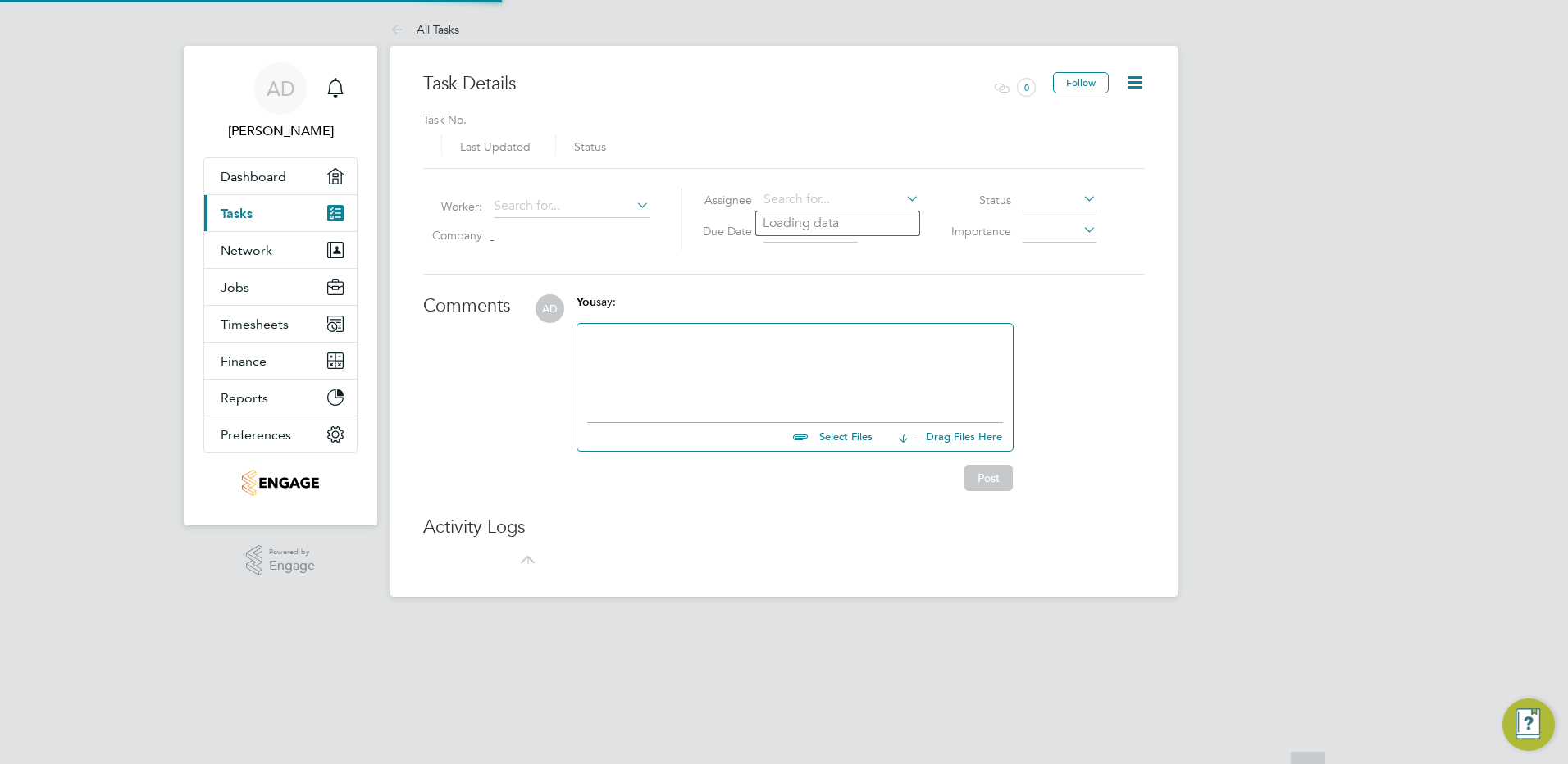
type input "15 Sep 2022"
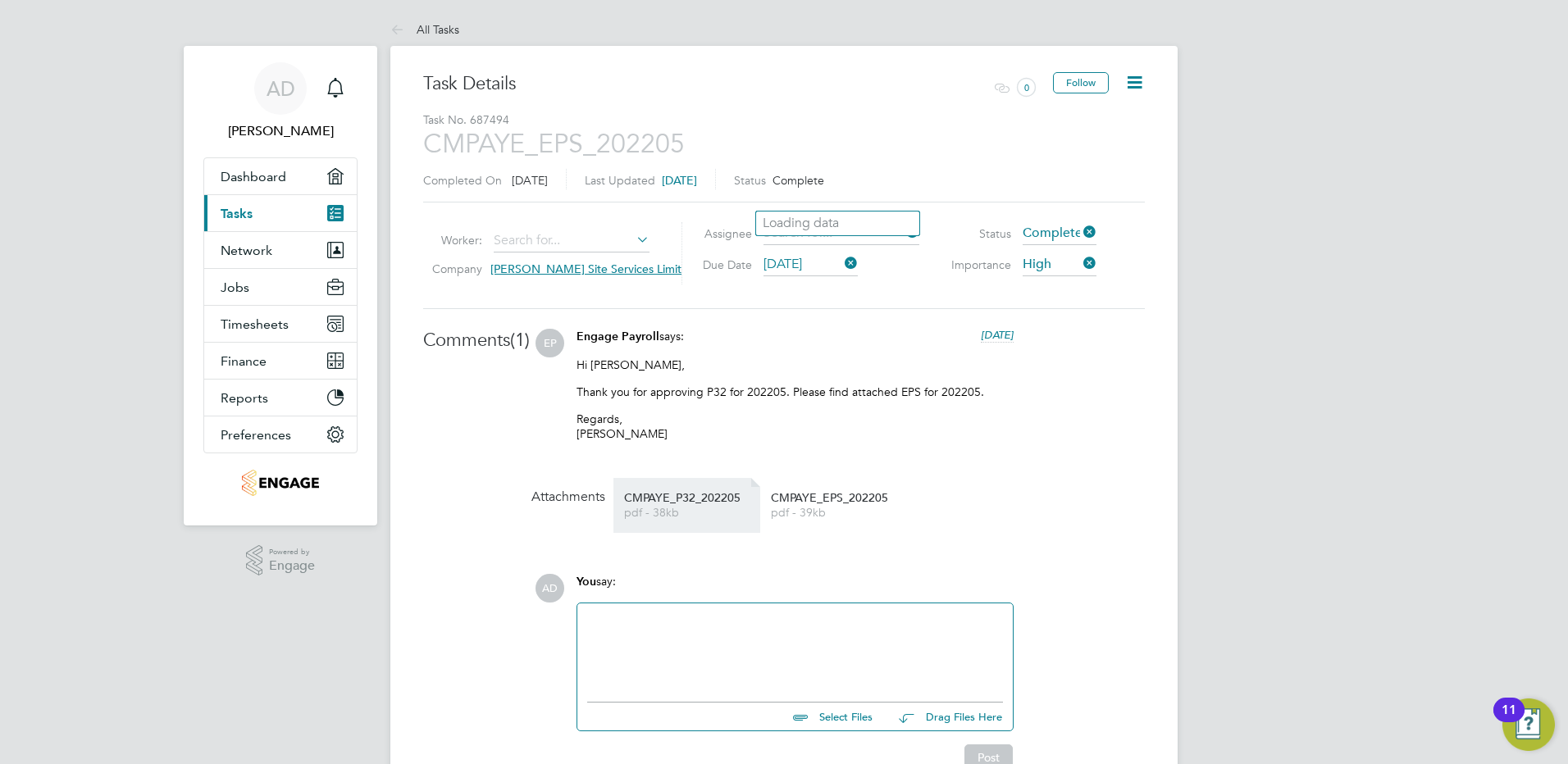
click at [690, 504] on span "CMPAYE_P32_202205" at bounding box center [690, 498] width 132 height 13
click at [824, 507] on link "CMPAYE_EPS_202205 pdf - 39kb" at bounding box center [837, 505] width 132 height 27
click at [416, 24] on link "All Tasks" at bounding box center [425, 29] width 69 height 15
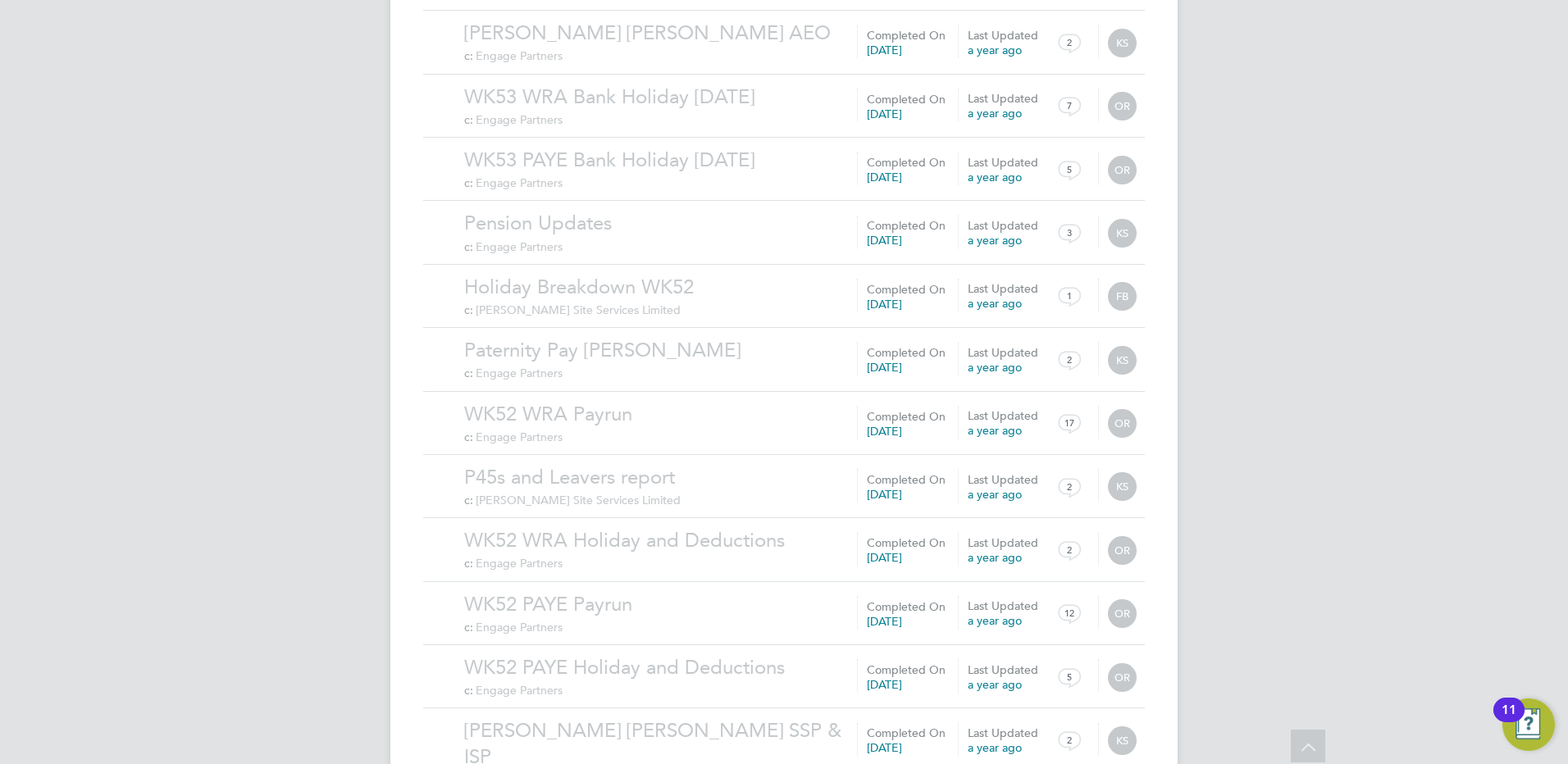
scroll to position [1600, 0]
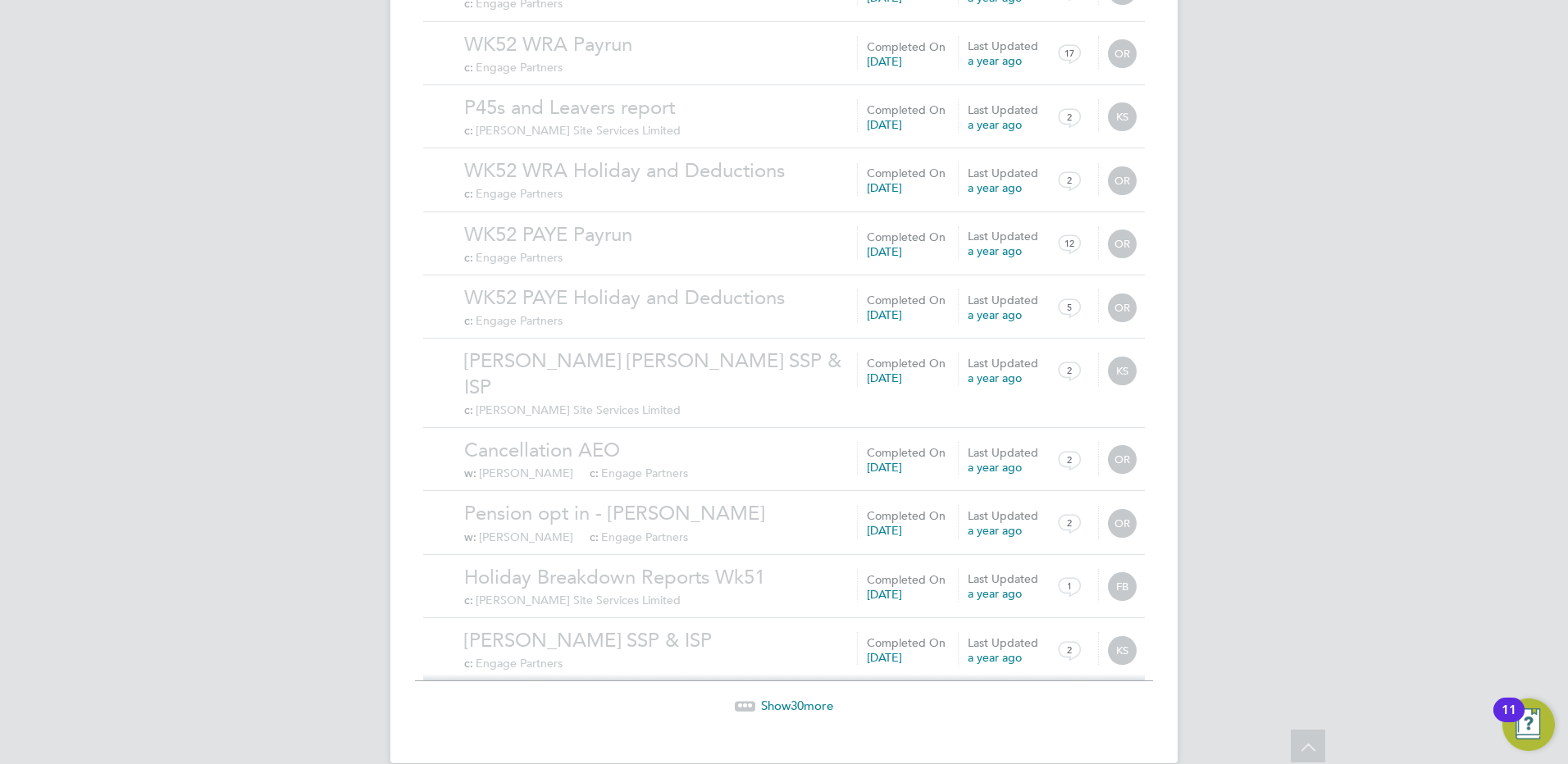
click at [794, 698] on span "30" at bounding box center [797, 705] width 13 height 15
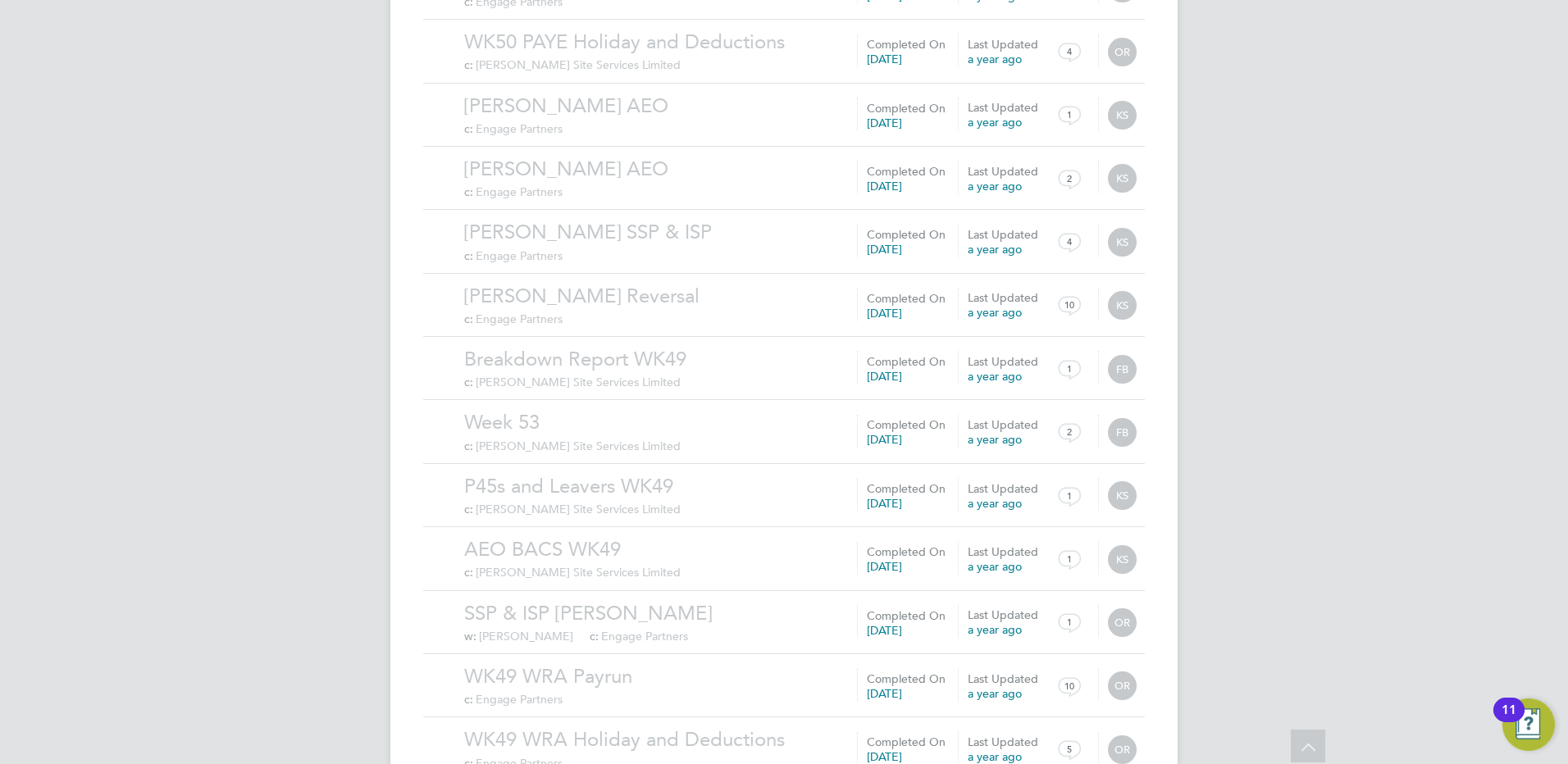
scroll to position [3503, 0]
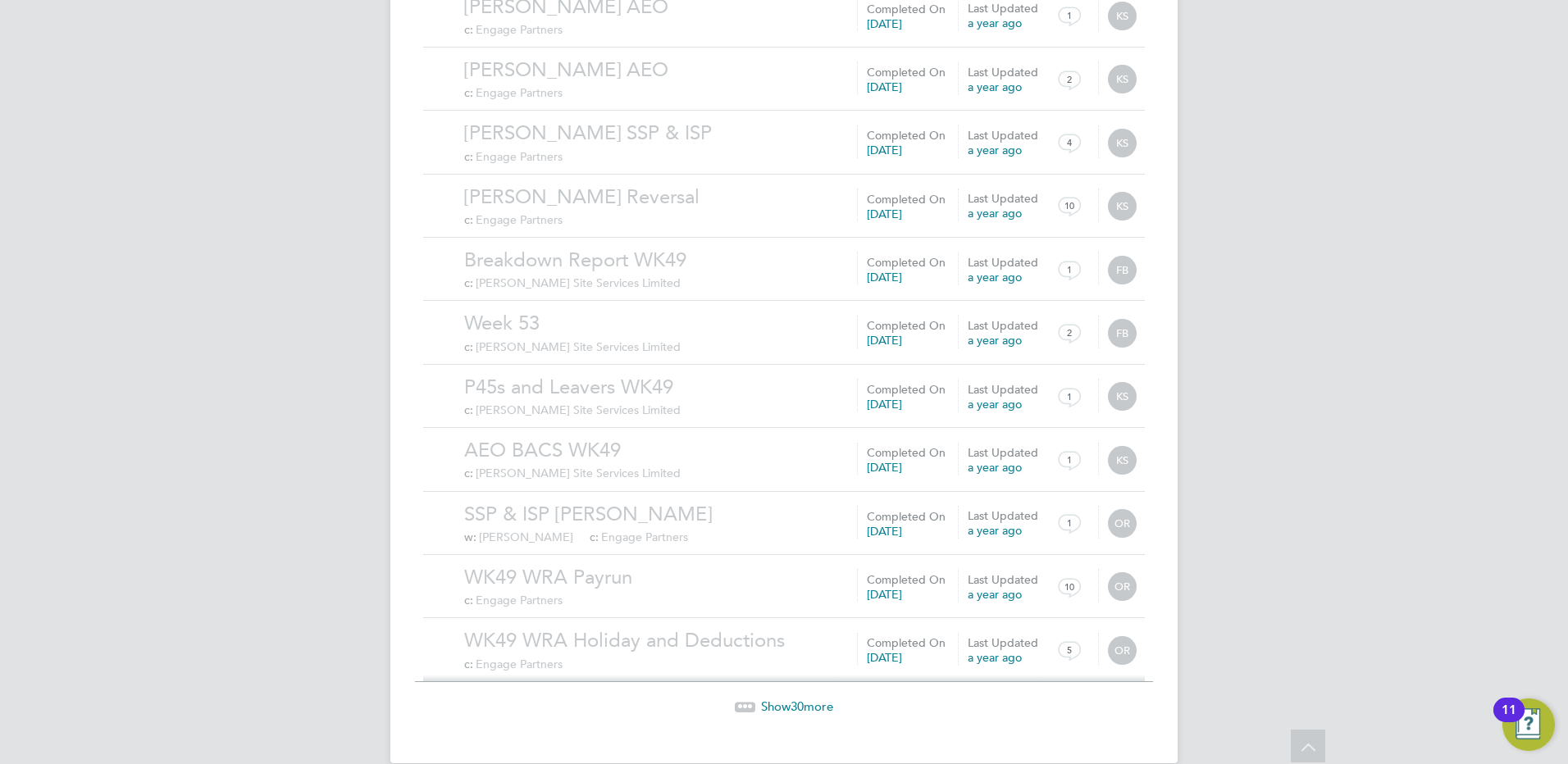
click at [786, 699] on span "Show 30 more" at bounding box center [798, 706] width 73 height 15
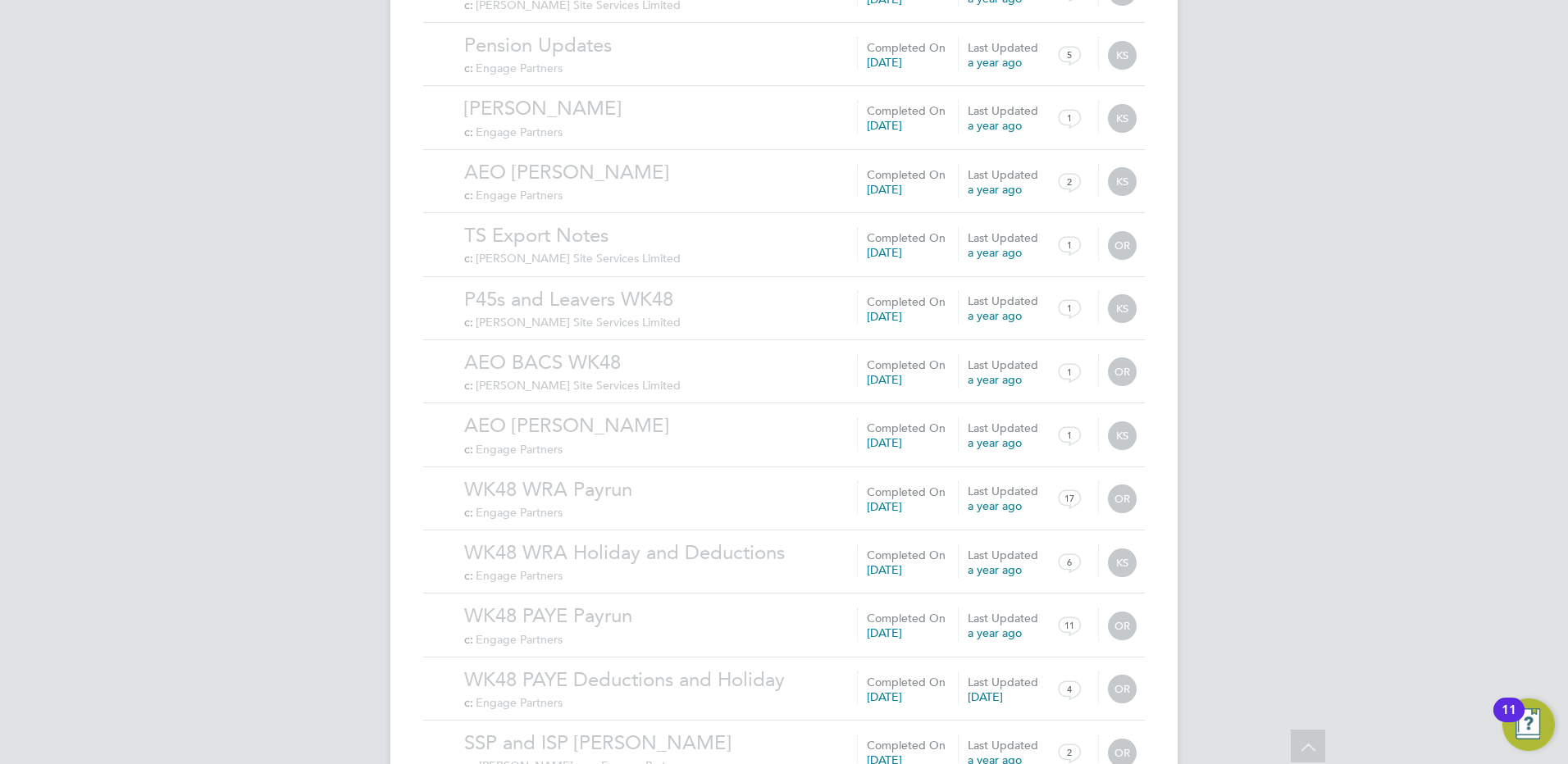
scroll to position [5390, 0]
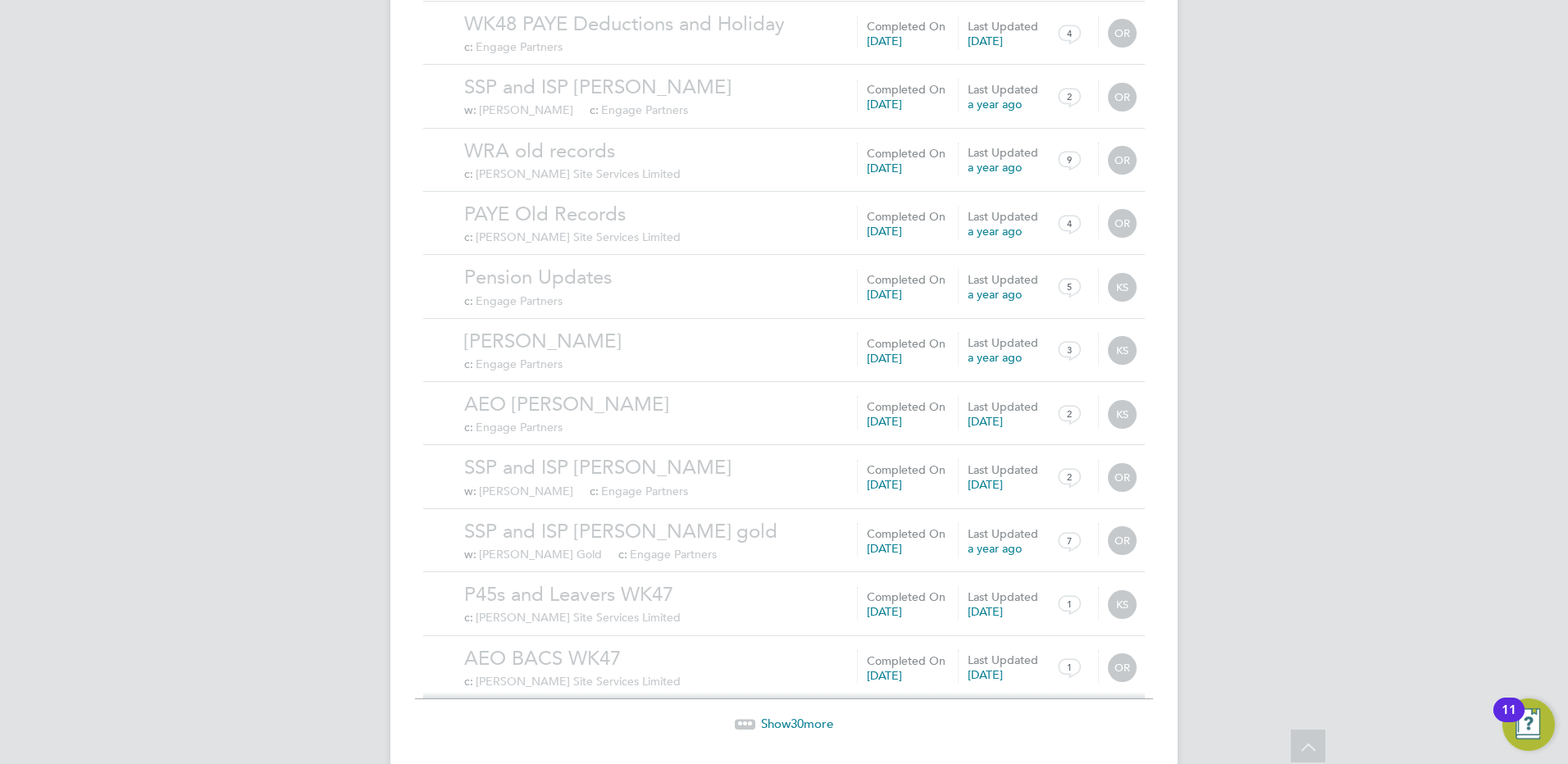
click at [788, 716] on span "Show 30 more" at bounding box center [798, 723] width 73 height 15
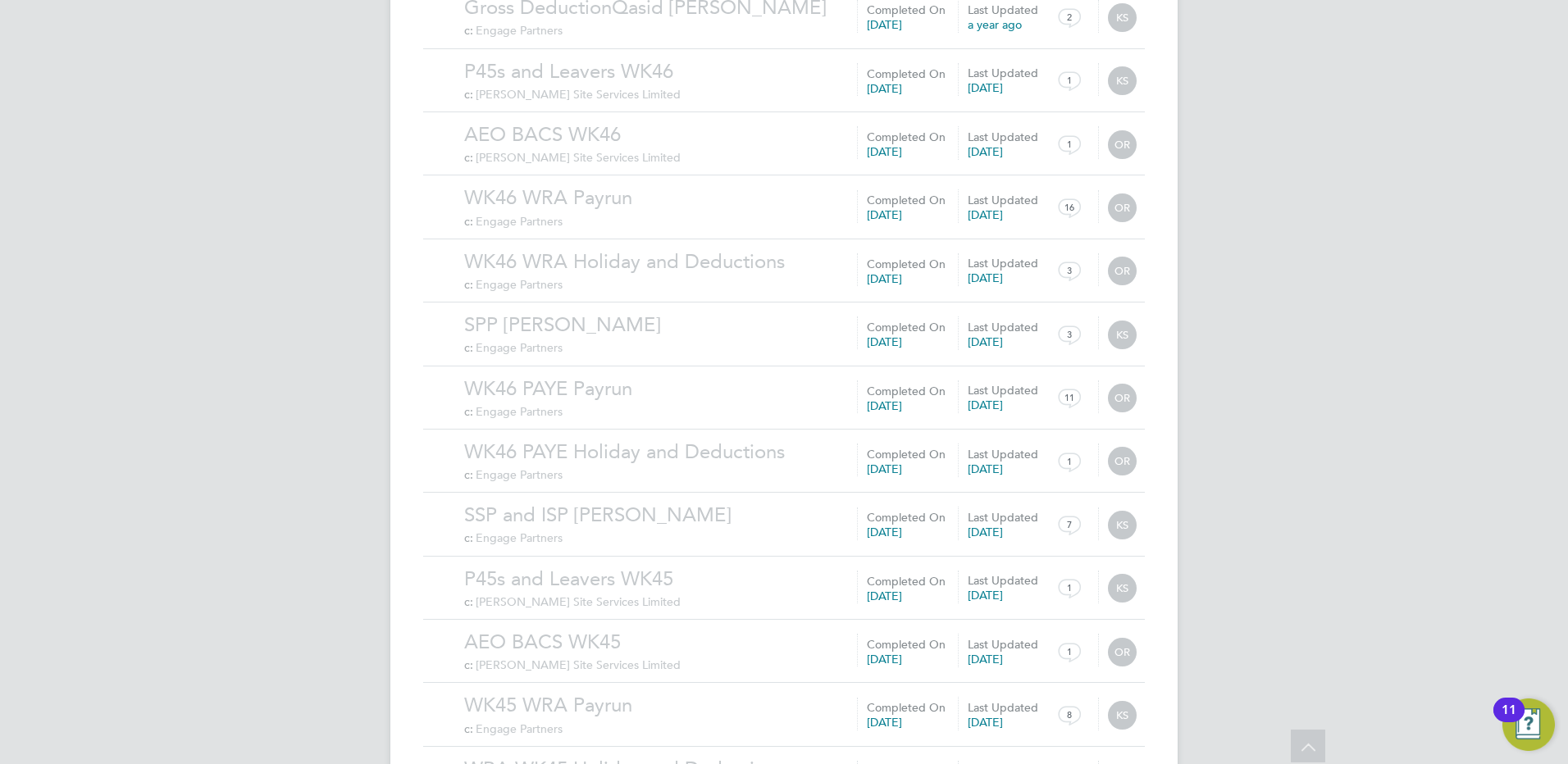
scroll to position [7312, 0]
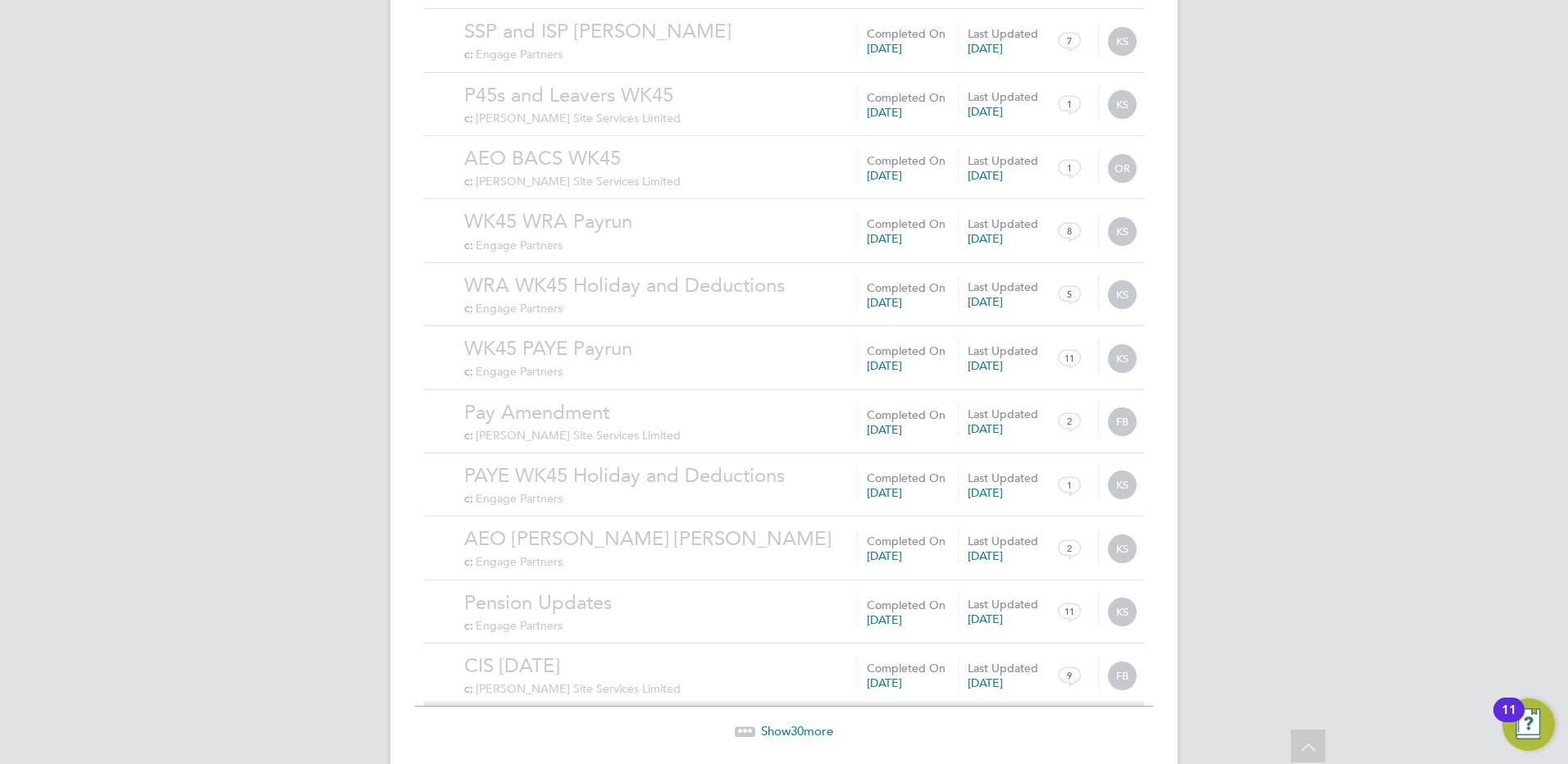
click at [781, 723] on span "Show 30 more" at bounding box center [798, 730] width 73 height 15
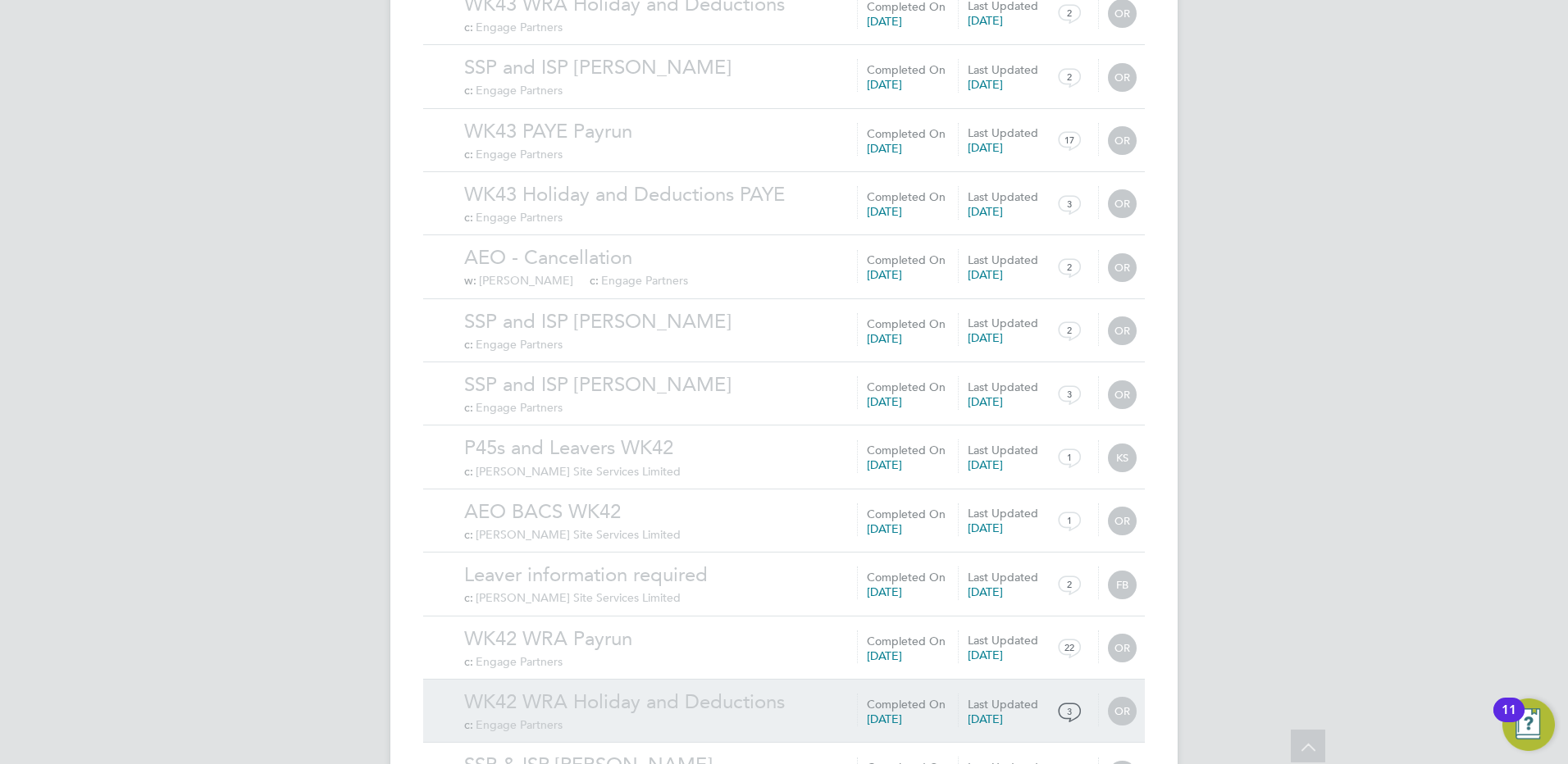
scroll to position [9215, 0]
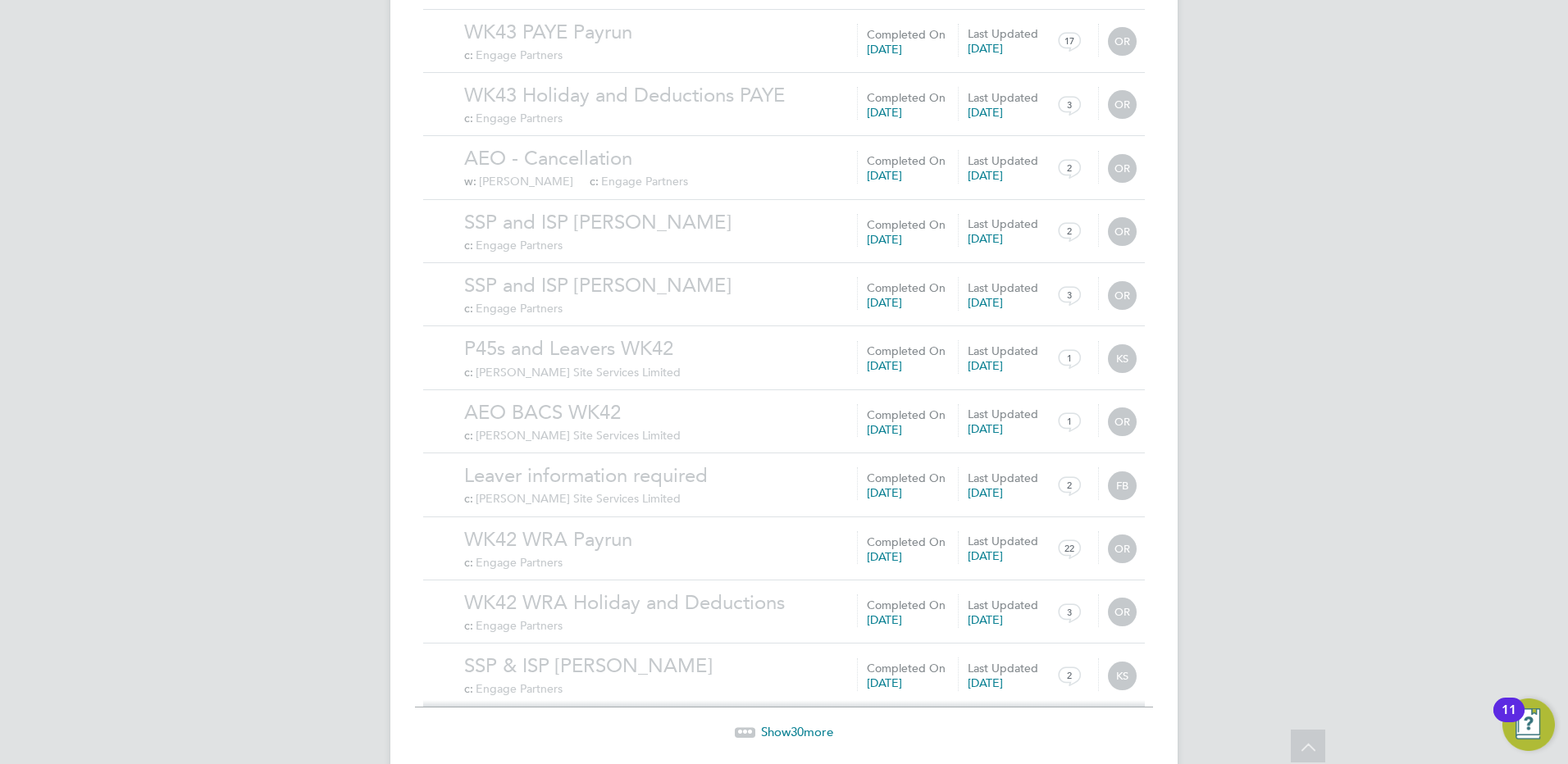
click at [792, 724] on span "30" at bounding box center [797, 731] width 13 height 15
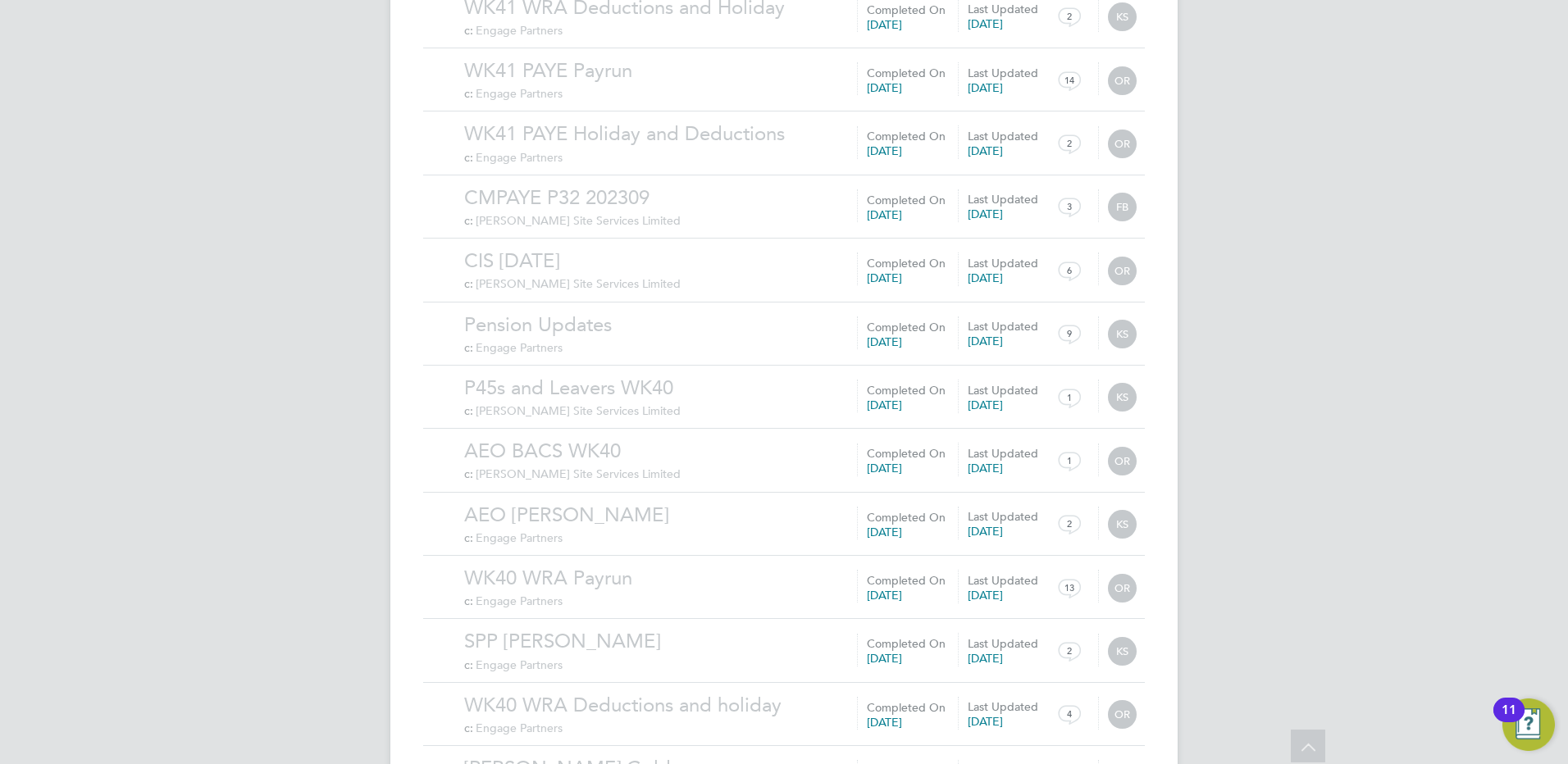
scroll to position [11119, 0]
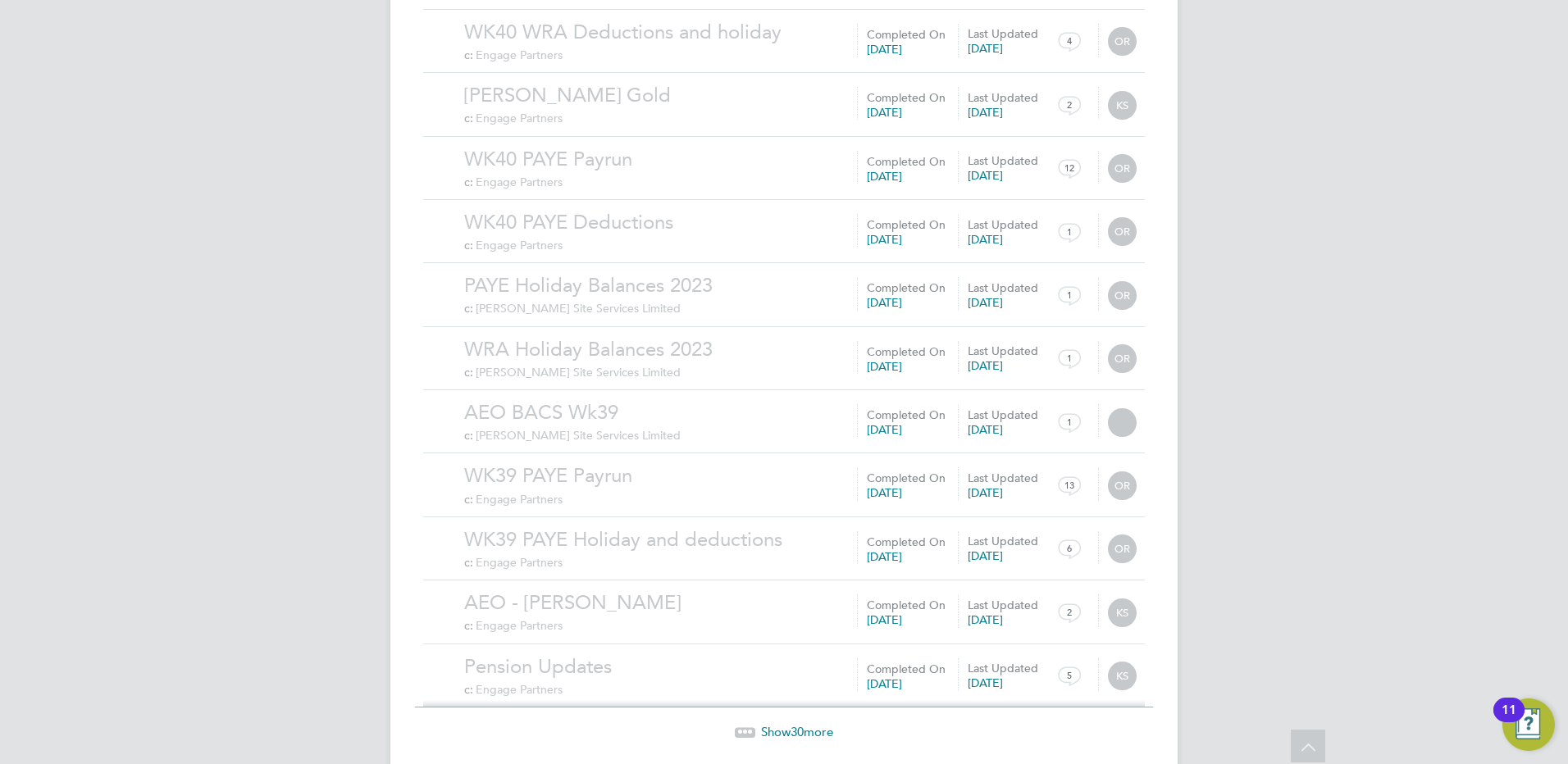
click at [783, 724] on span "Show 30 more" at bounding box center [798, 731] width 73 height 15
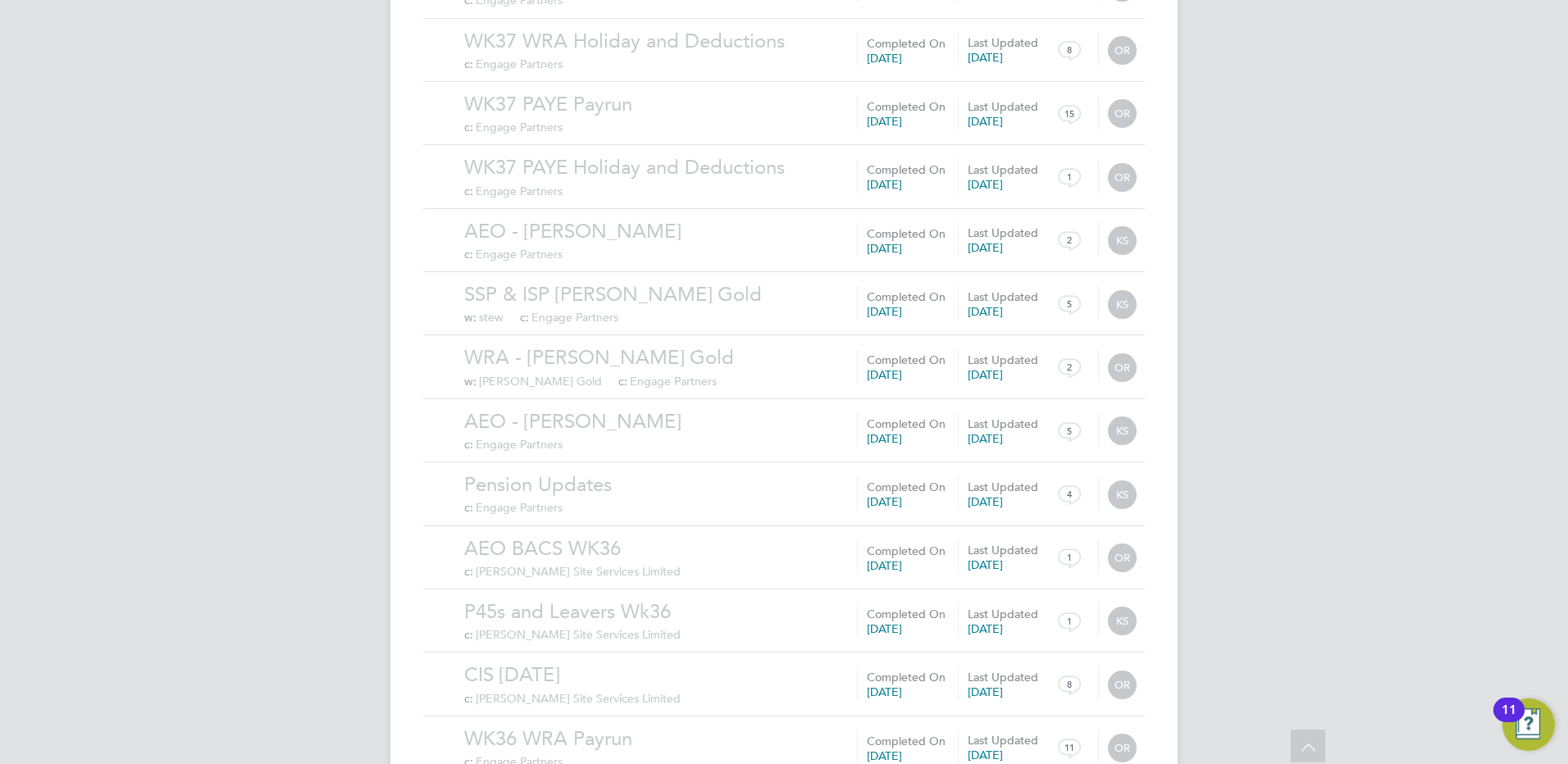
scroll to position [13022, 0]
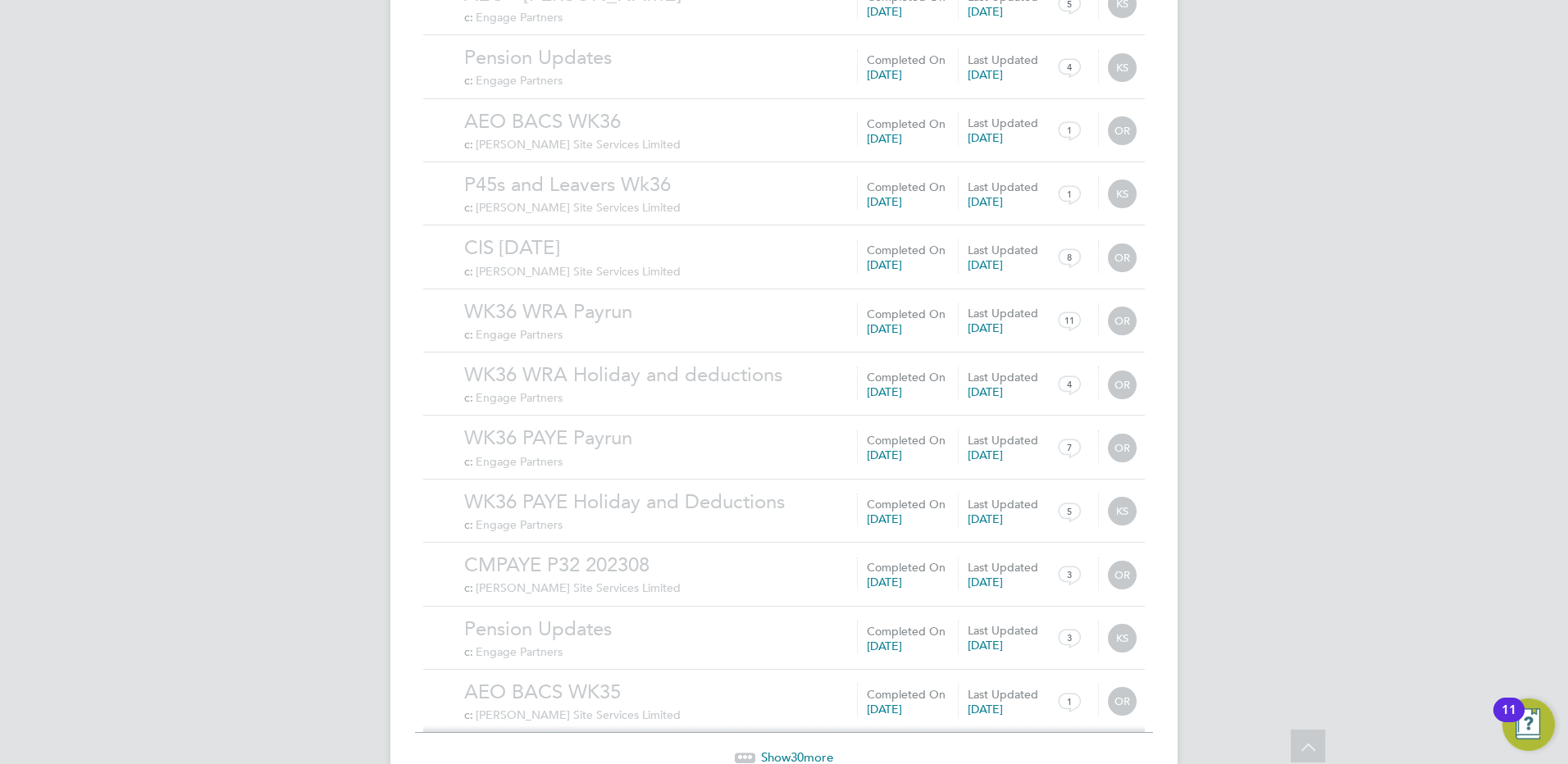
click at [772, 749] on span "Show 30 more" at bounding box center [798, 757] width 73 height 15
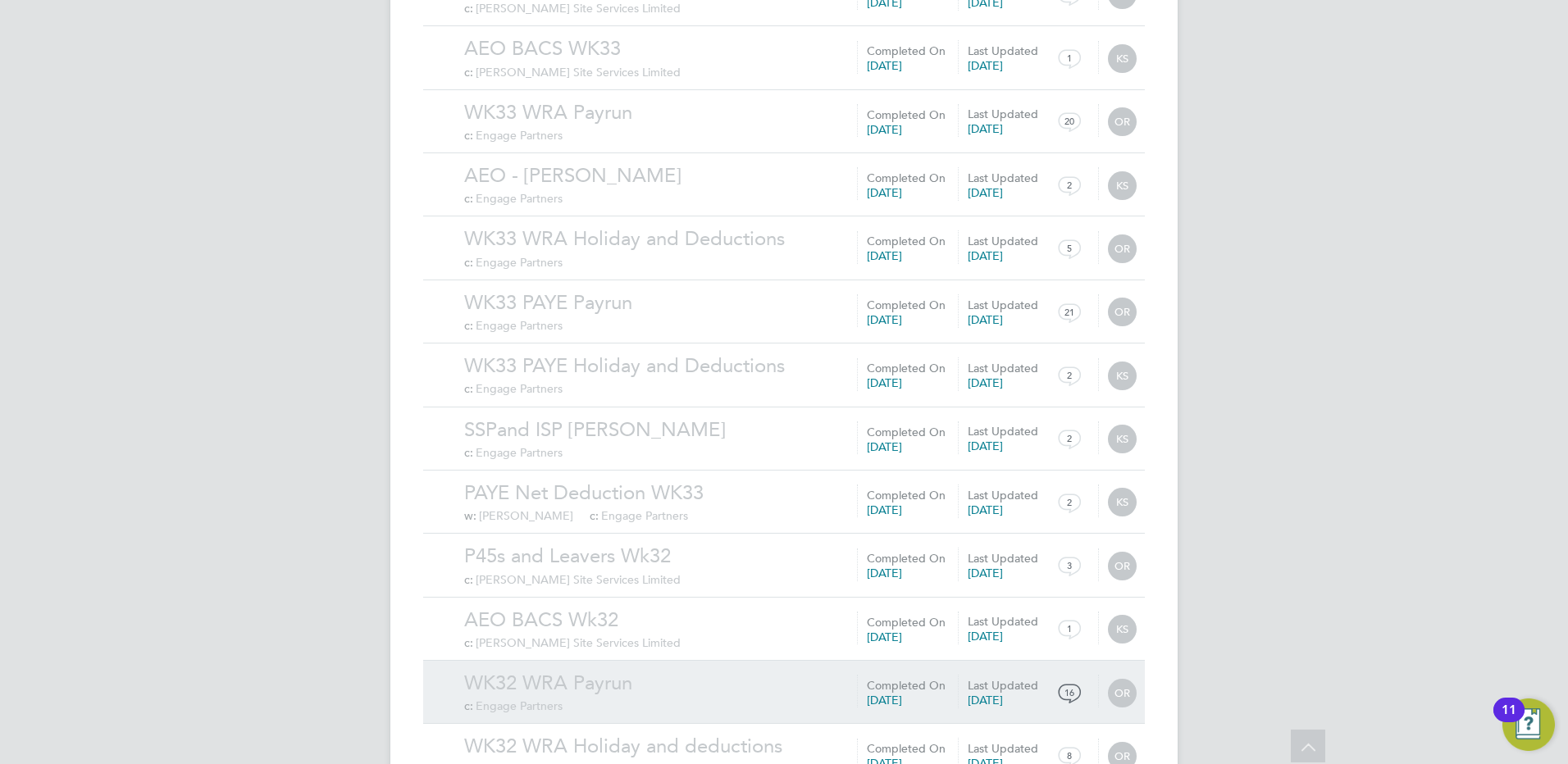
scroll to position [14927, 0]
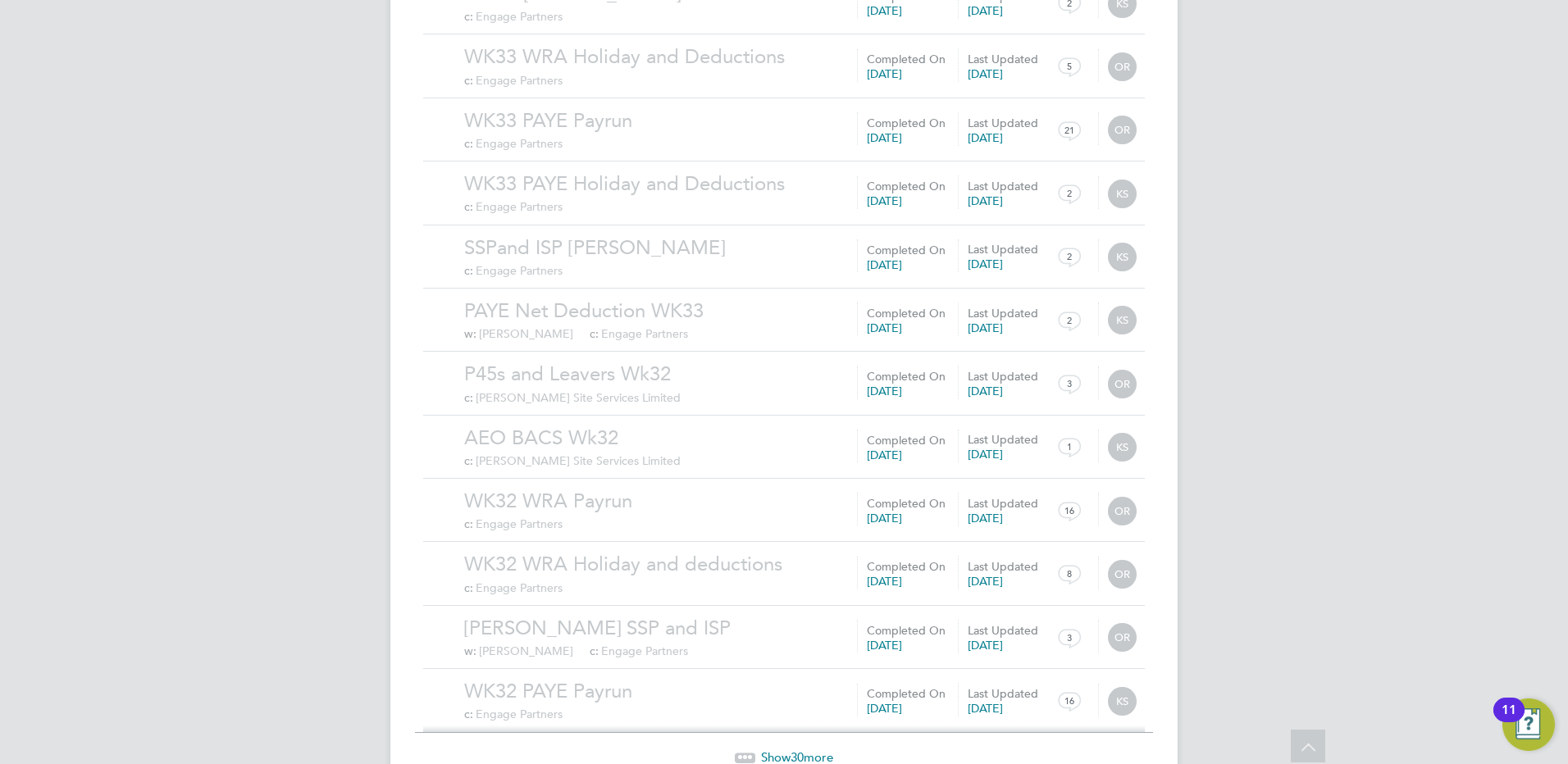
click at [805, 749] on span "Show 30 more" at bounding box center [798, 757] width 73 height 15
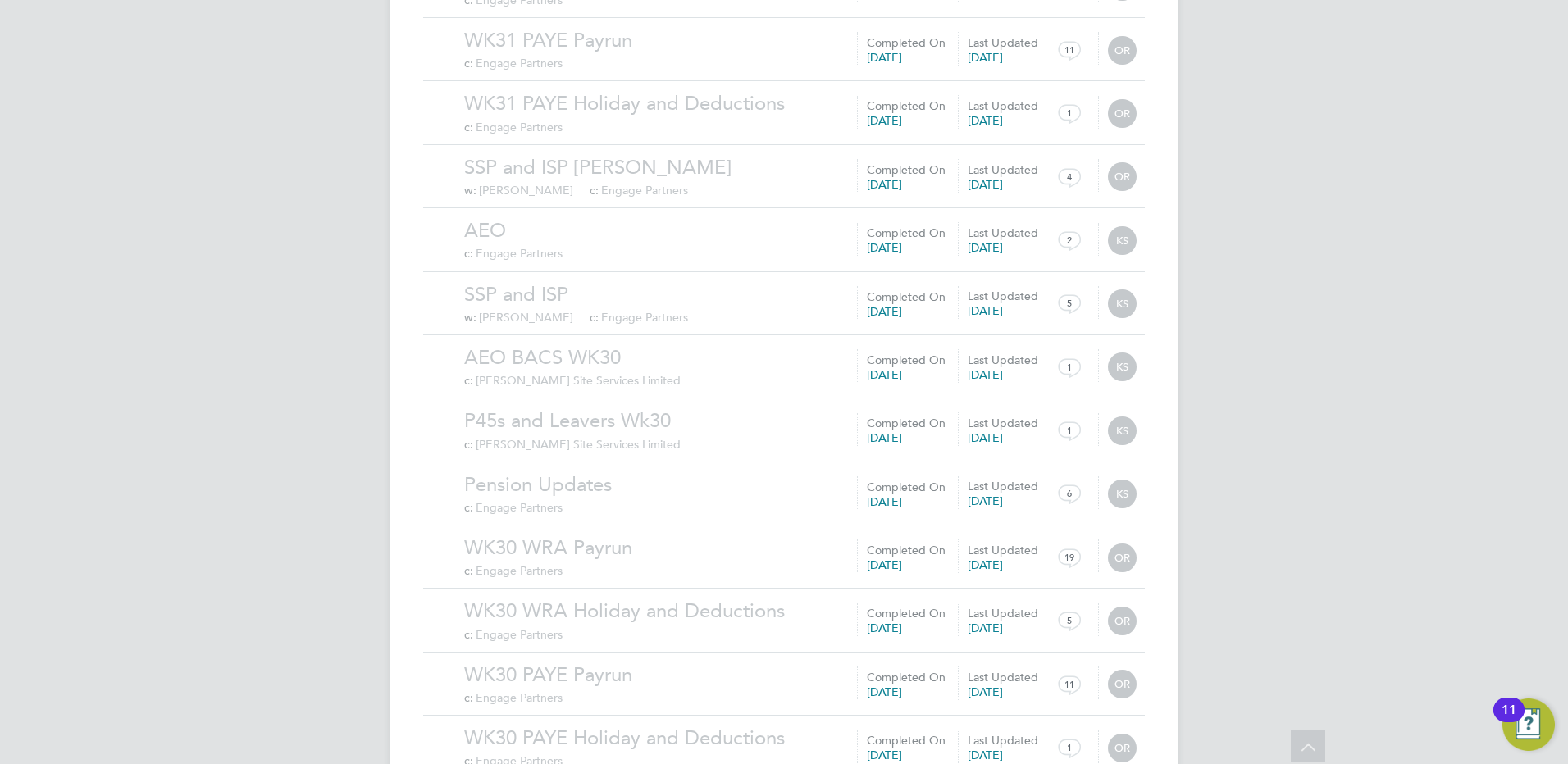
scroll to position [16831, 0]
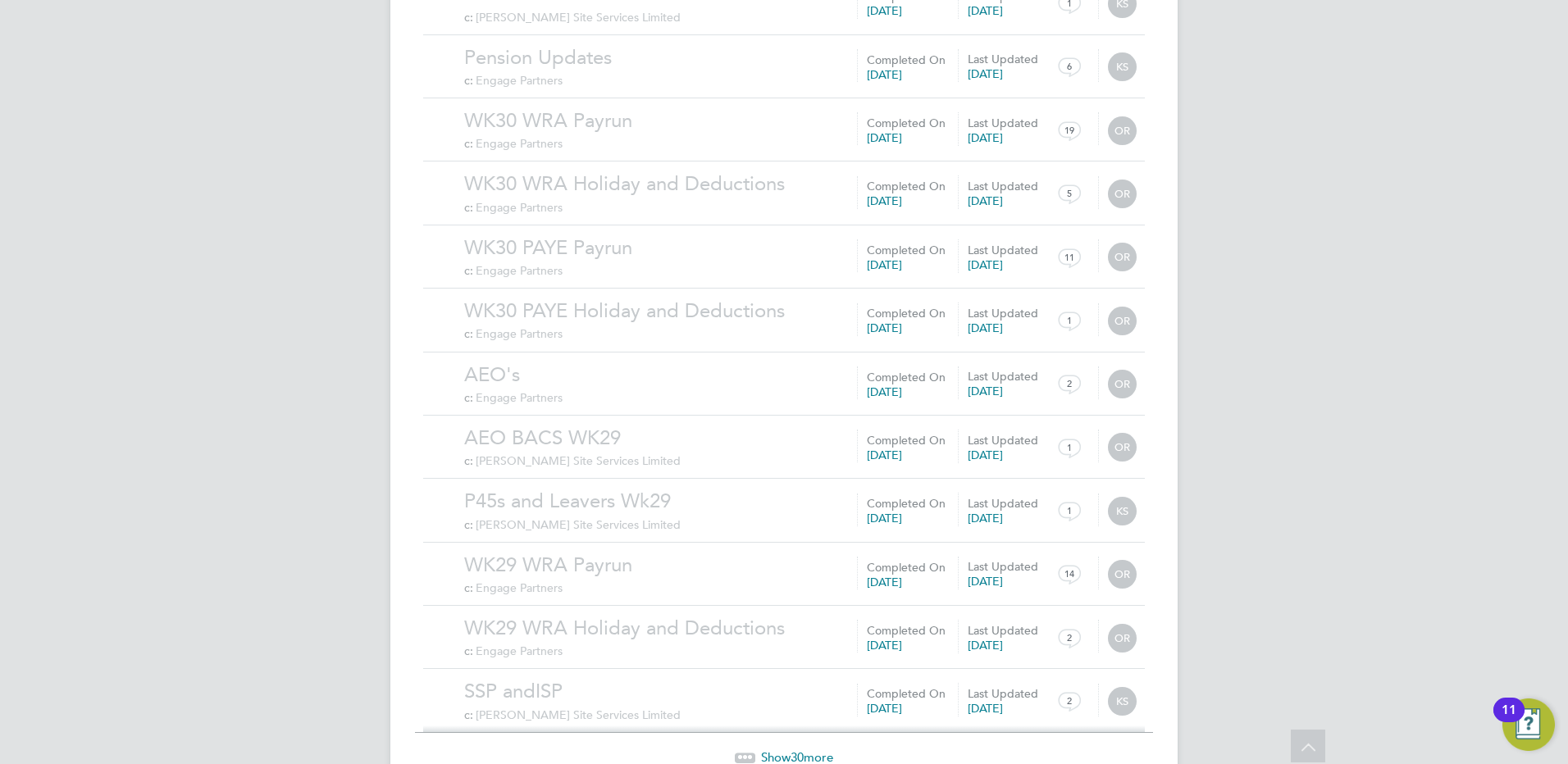
click at [809, 749] on span "Show 30 more" at bounding box center [798, 757] width 73 height 15
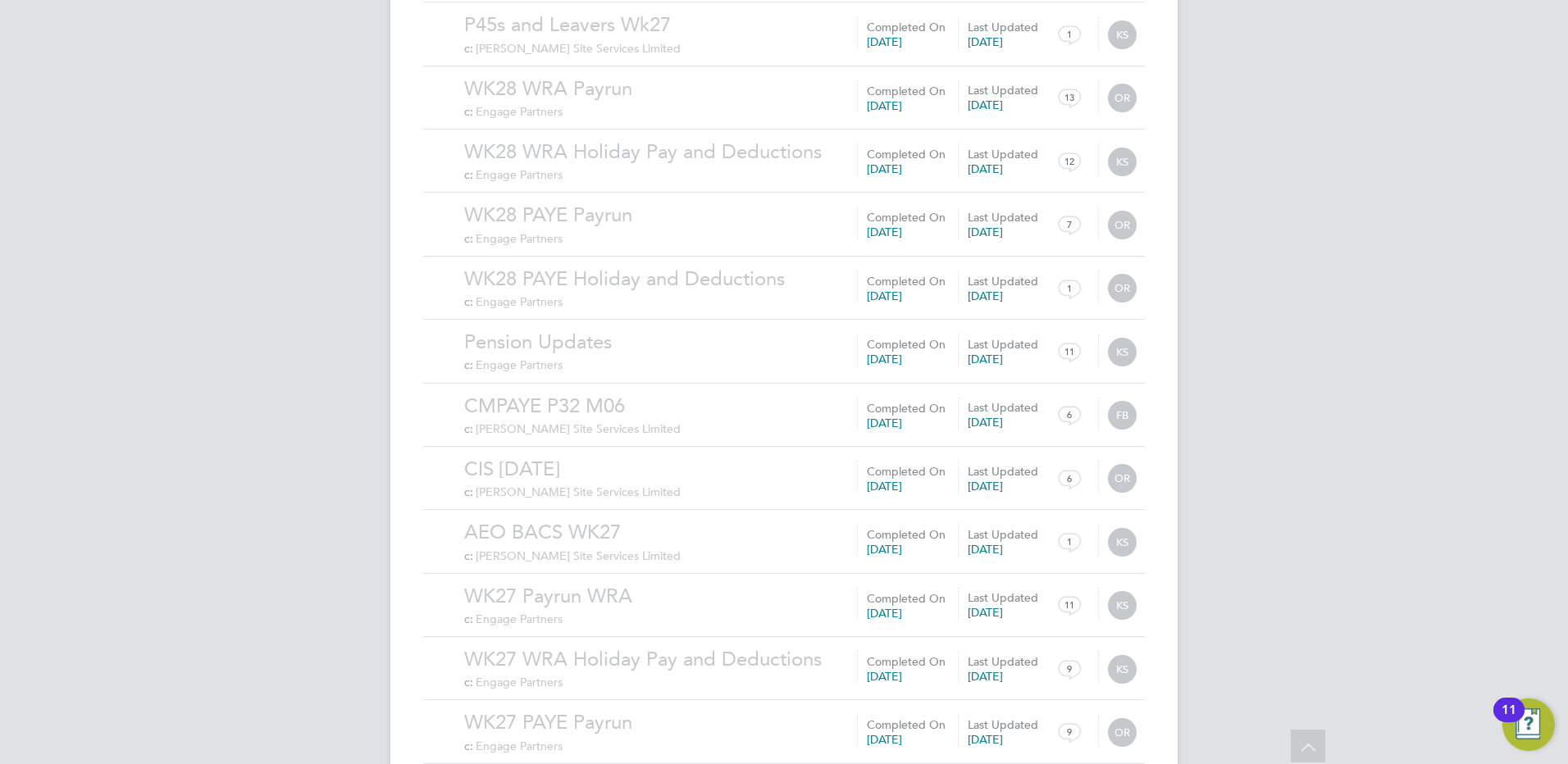
scroll to position [18734, 0]
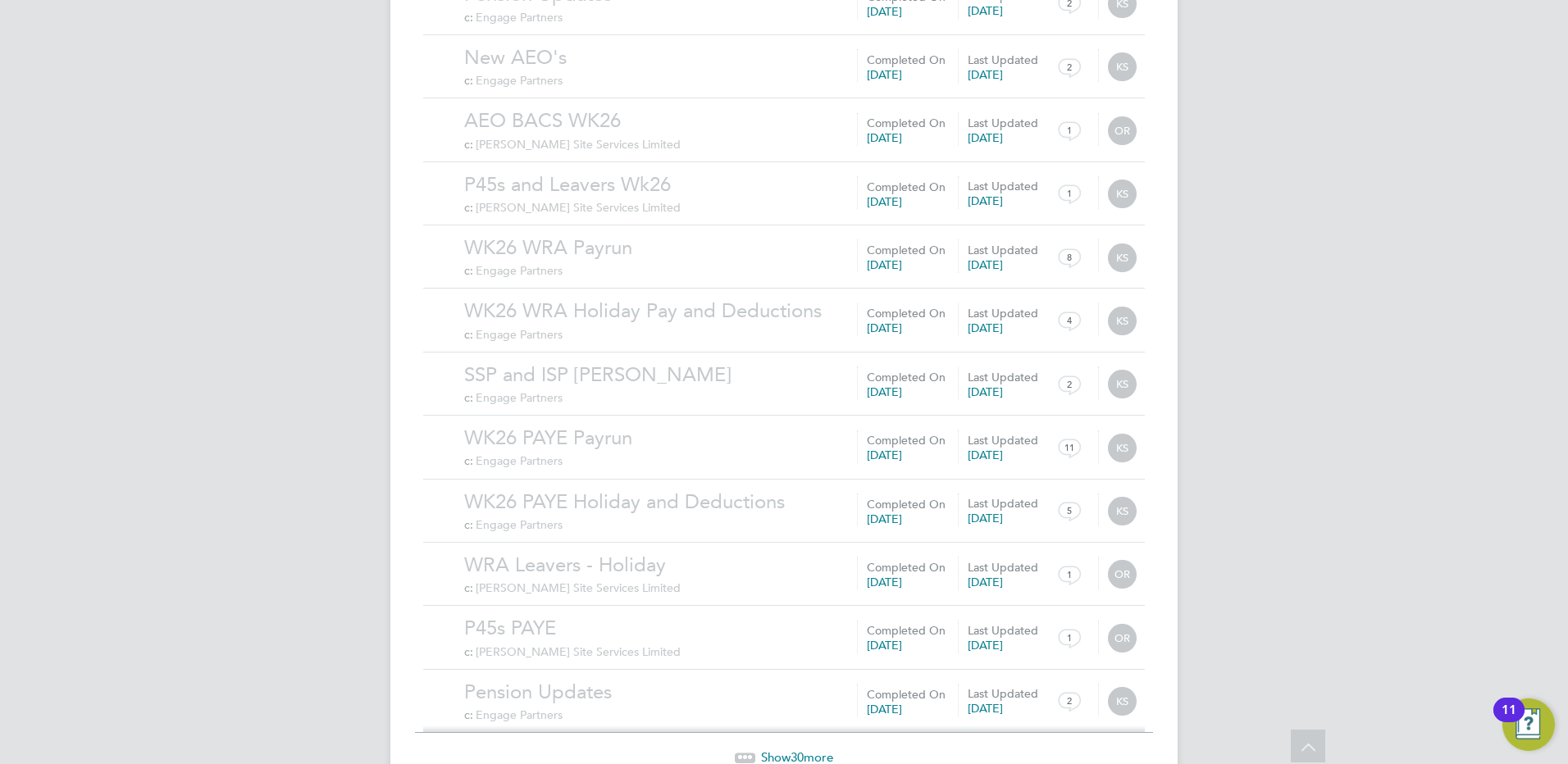
click at [794, 749] on span "30" at bounding box center [797, 757] width 13 height 15
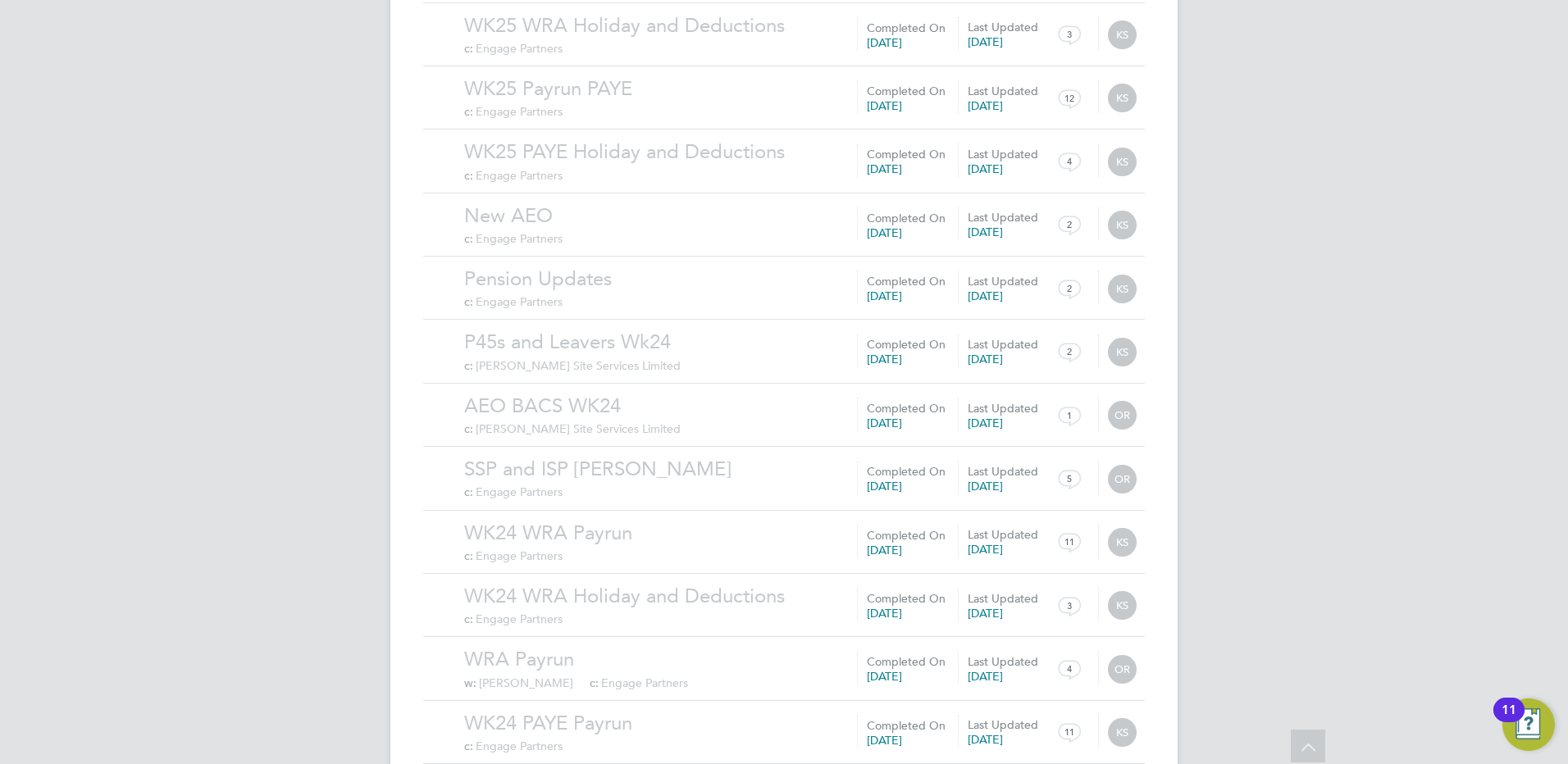
scroll to position [20638, 0]
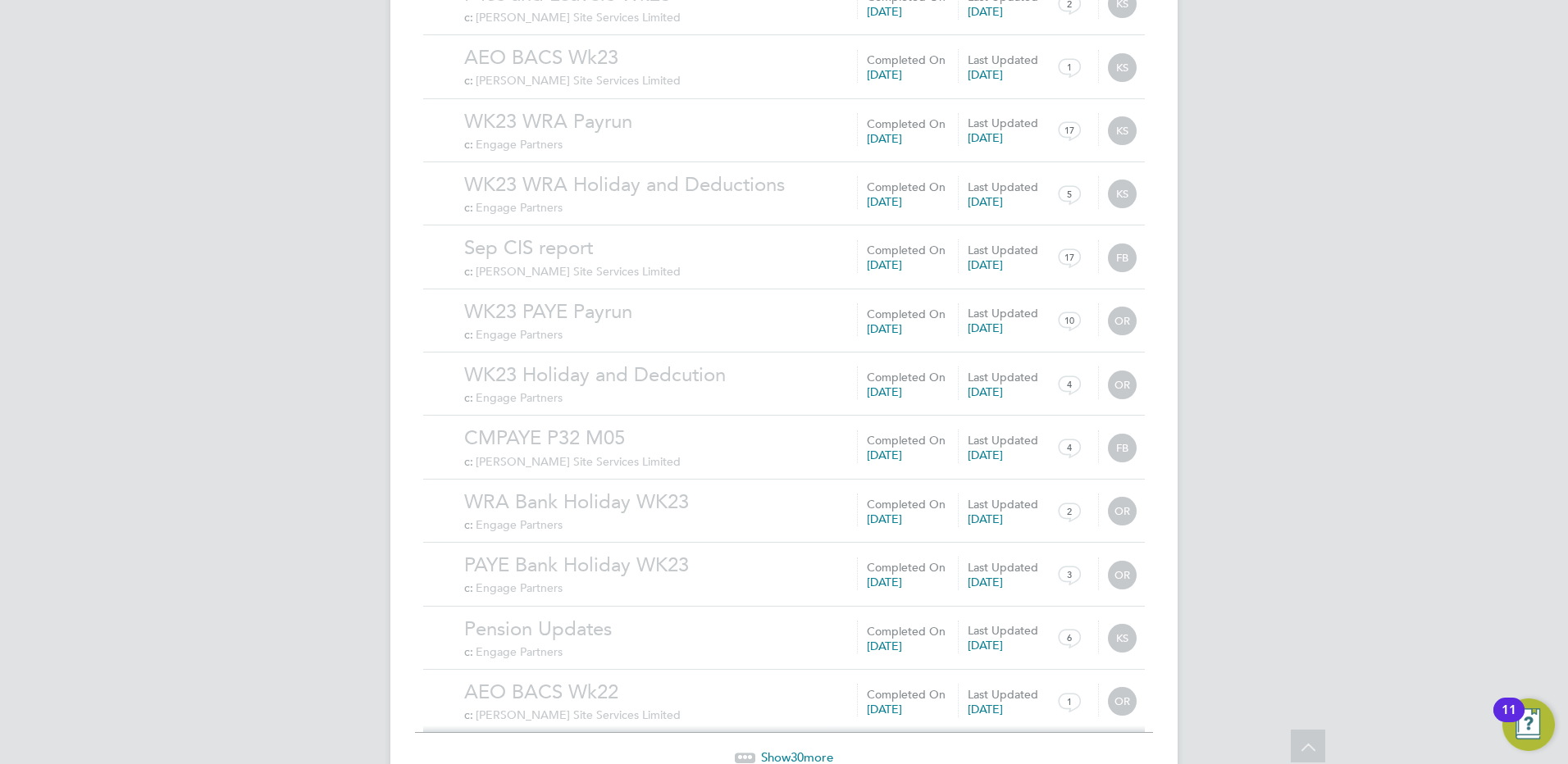
click at [781, 749] on span "Show 30 more" at bounding box center [798, 757] width 73 height 15
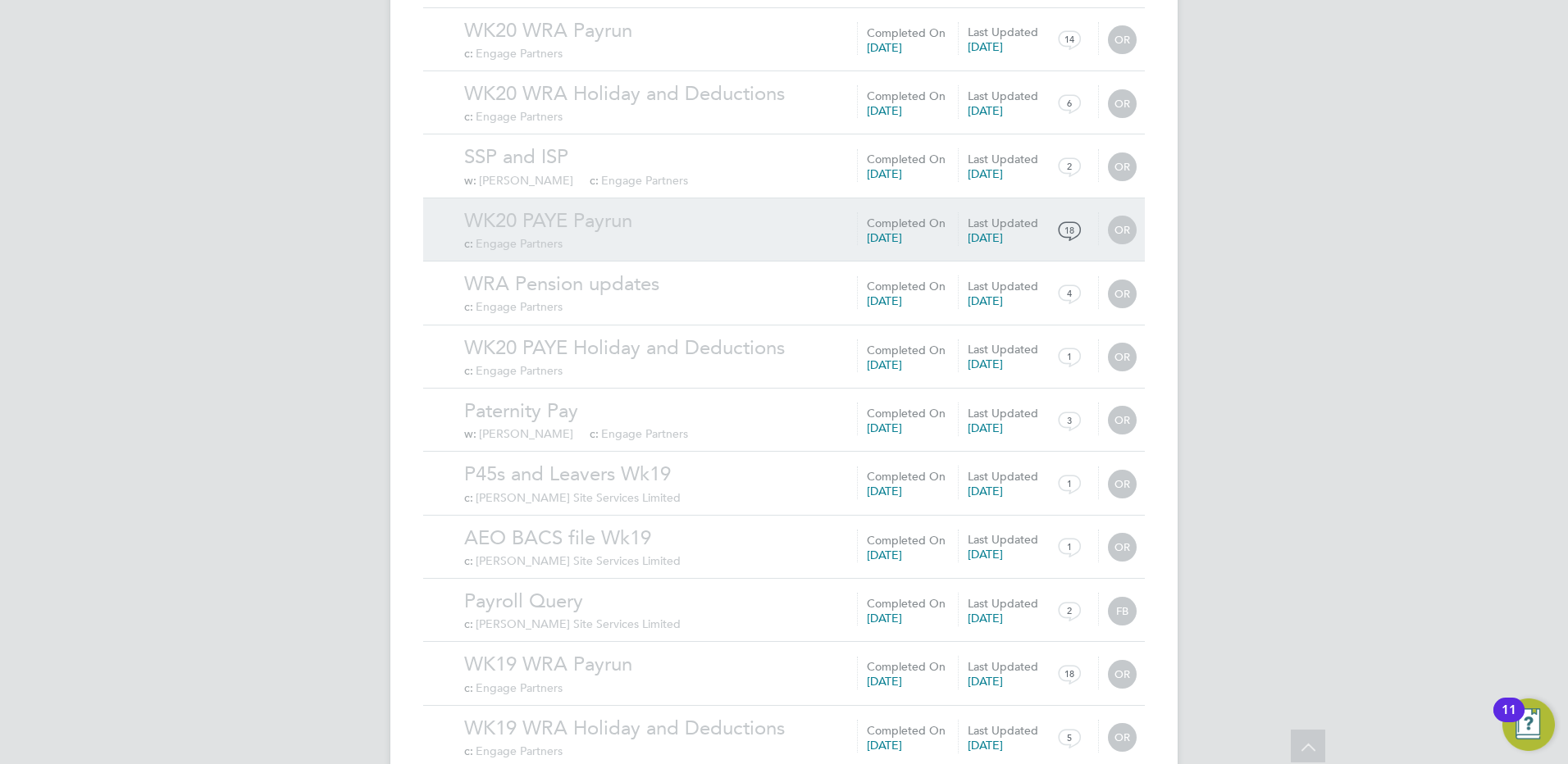
scroll to position [22542, 0]
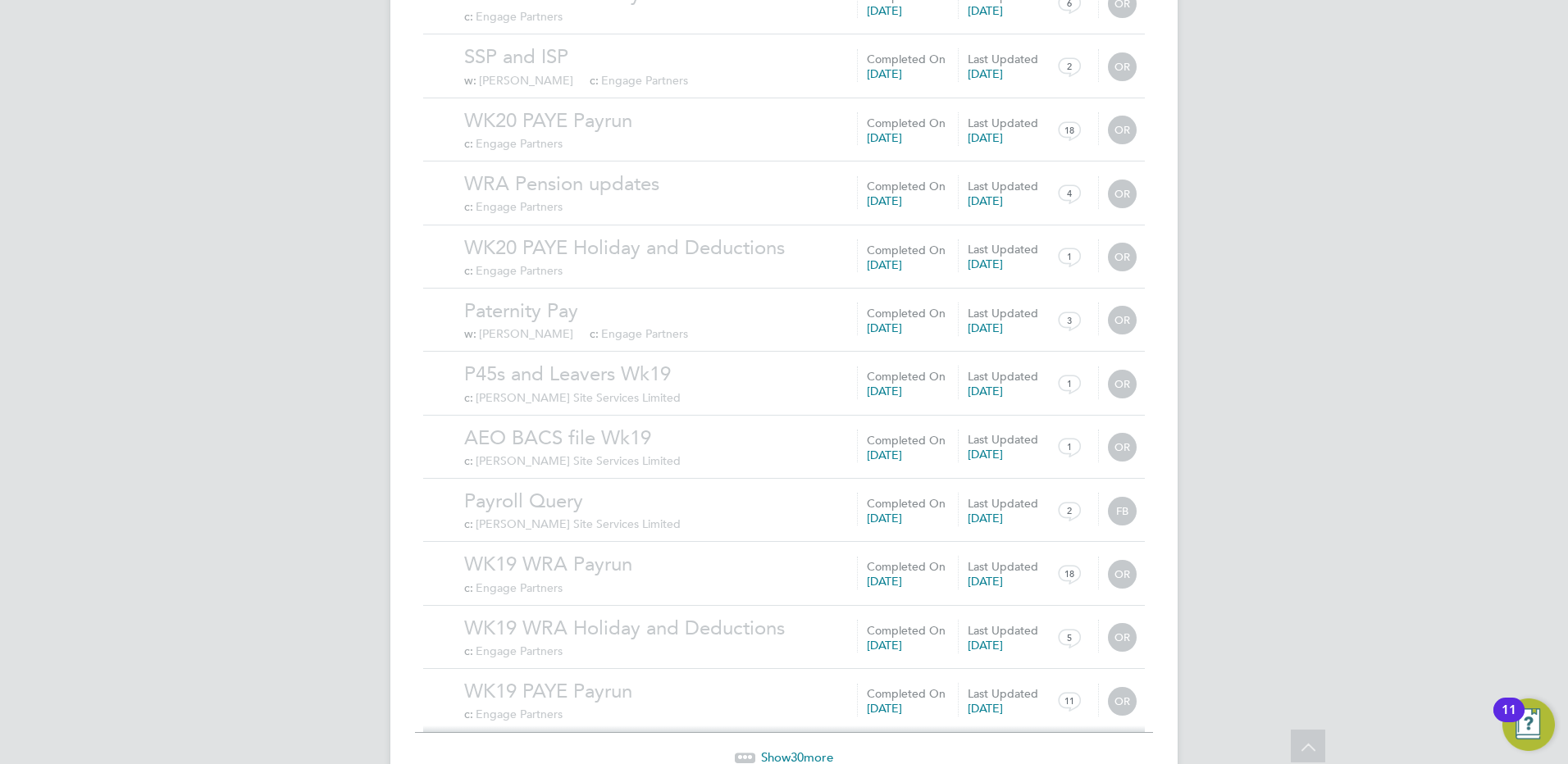
click at [799, 749] on span "30" at bounding box center [797, 757] width 13 height 15
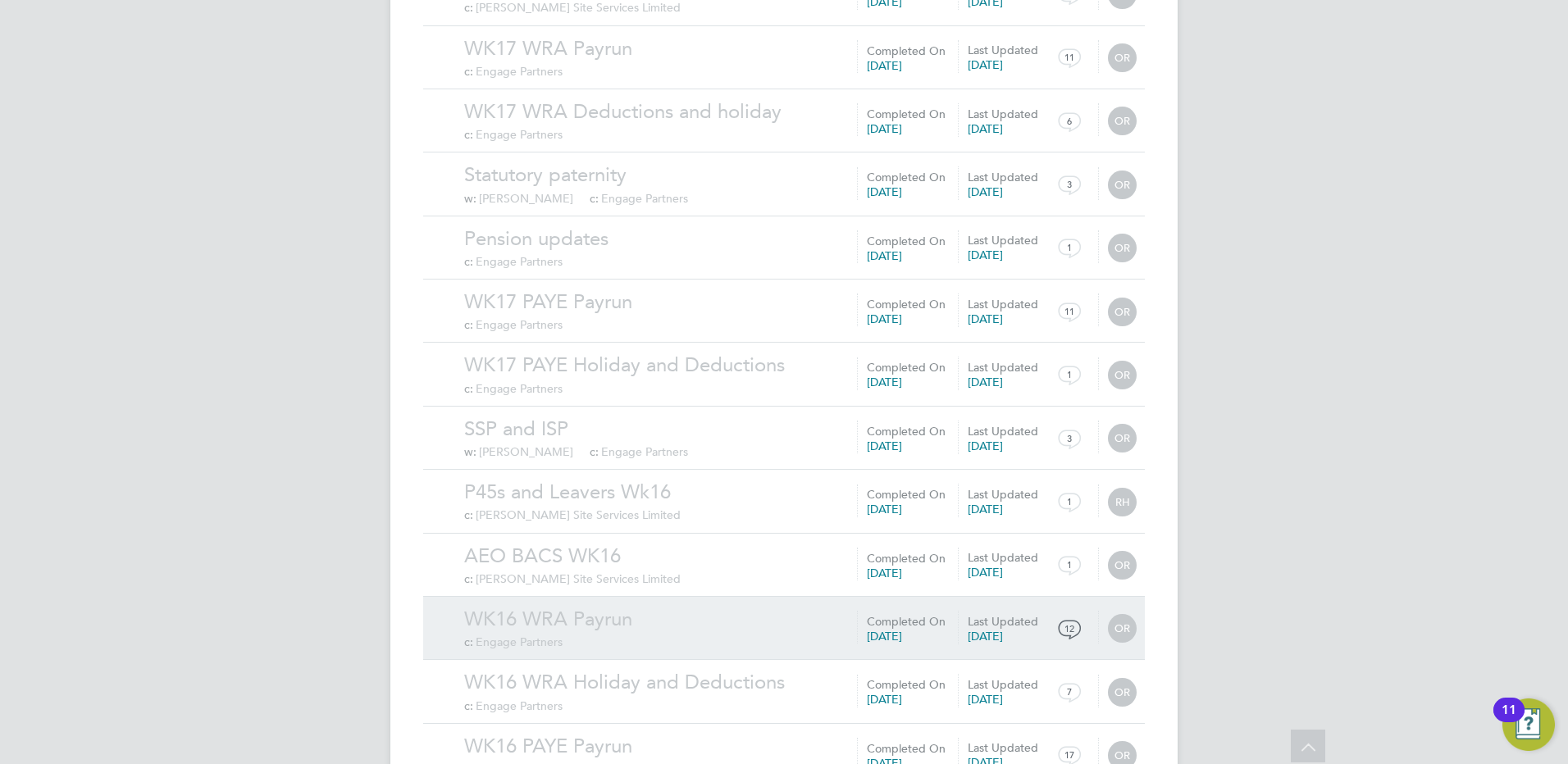
scroll to position [24445, 0]
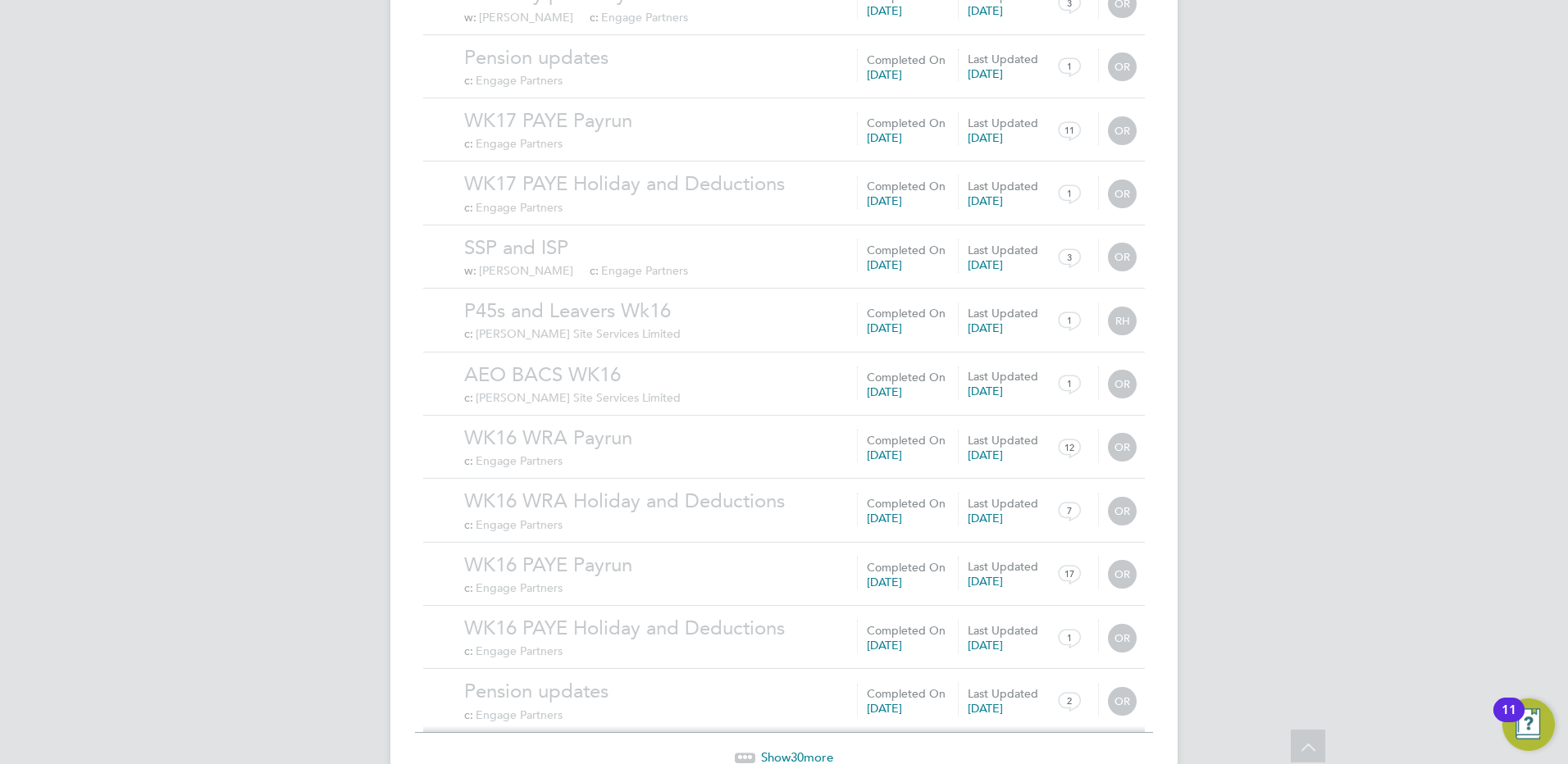
click at [781, 749] on span "Show 30 more" at bounding box center [798, 757] width 73 height 15
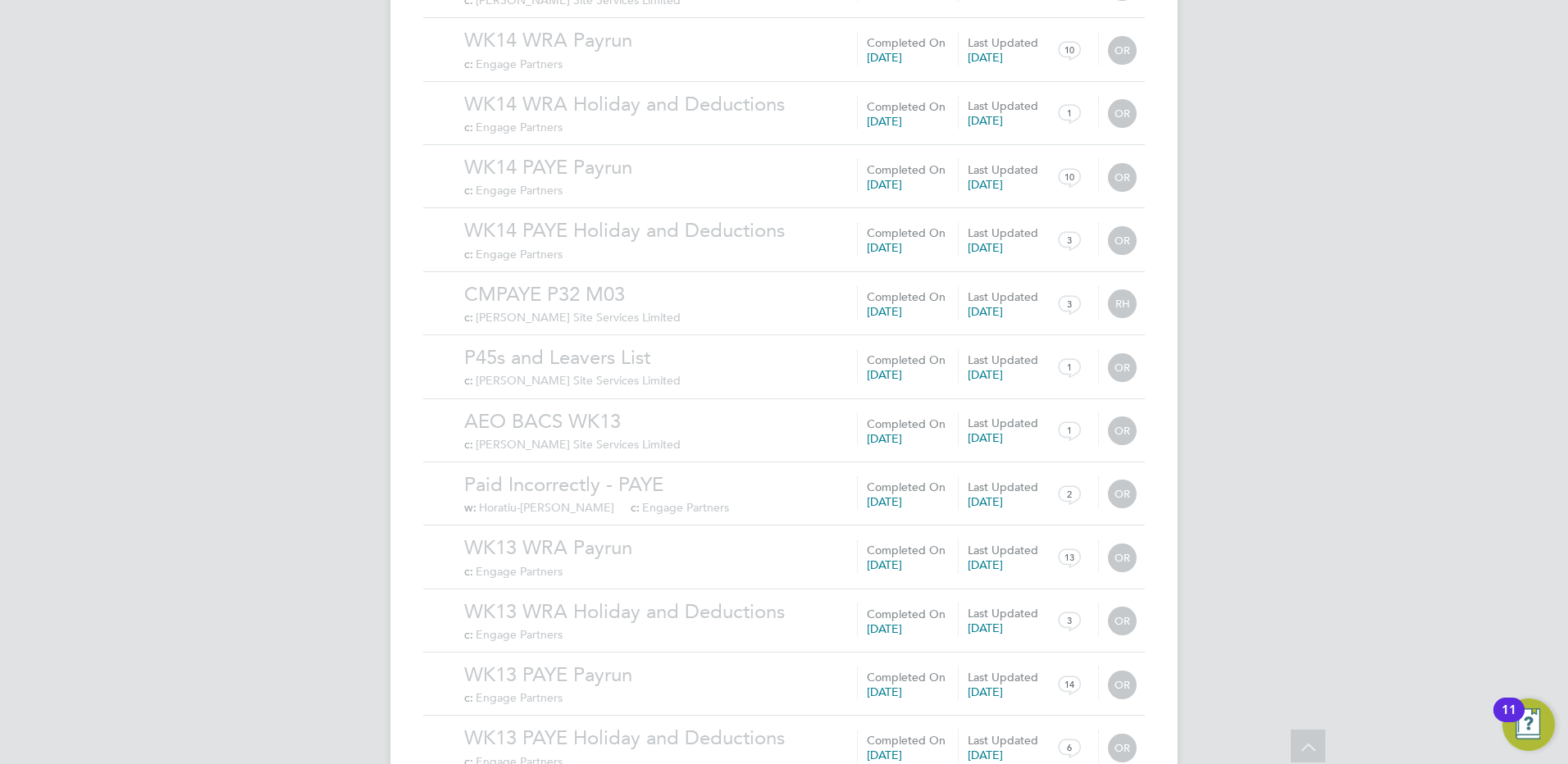
scroll to position [26349, 0]
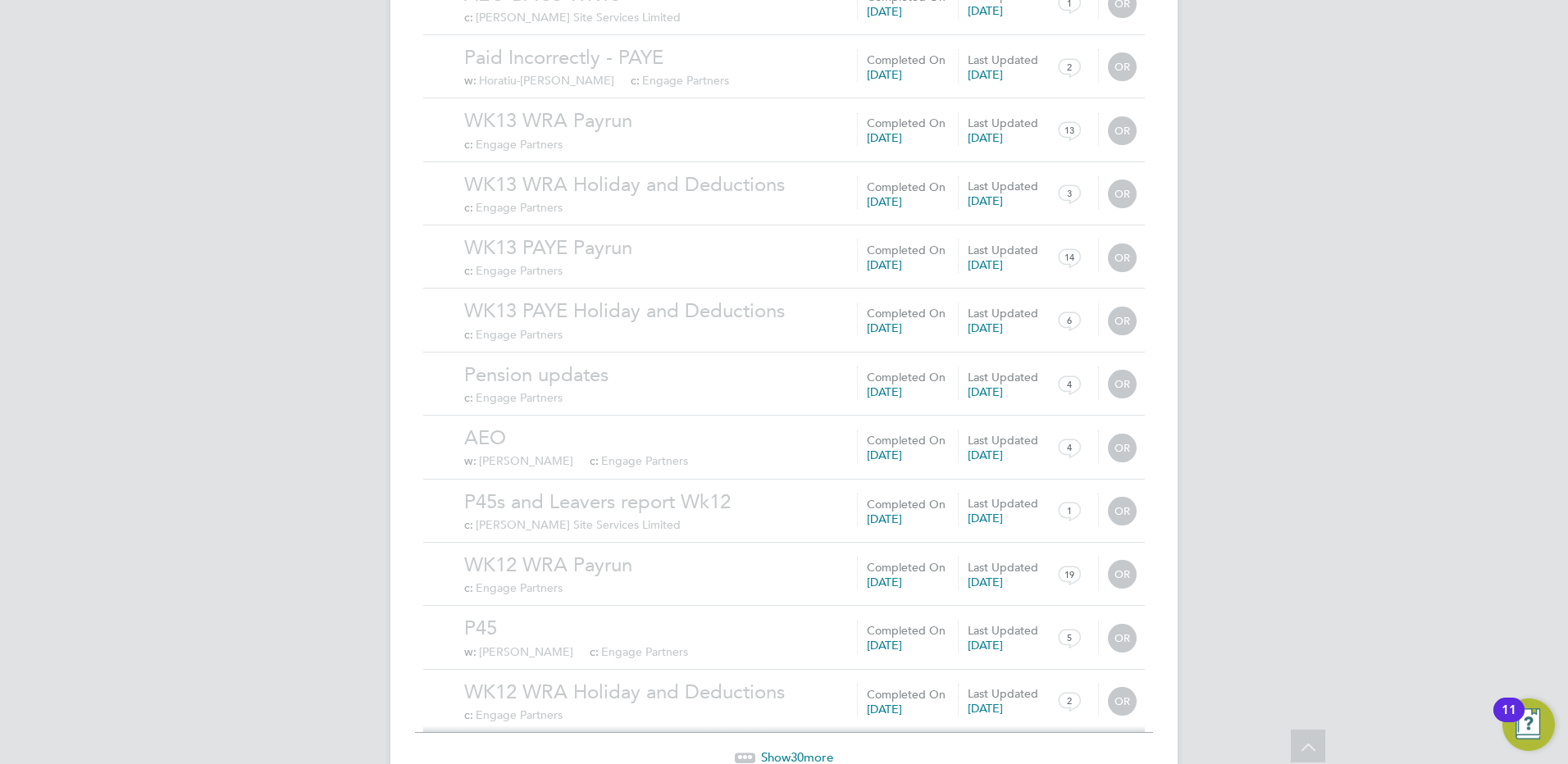
click at [797, 749] on span "30" at bounding box center [797, 757] width 13 height 15
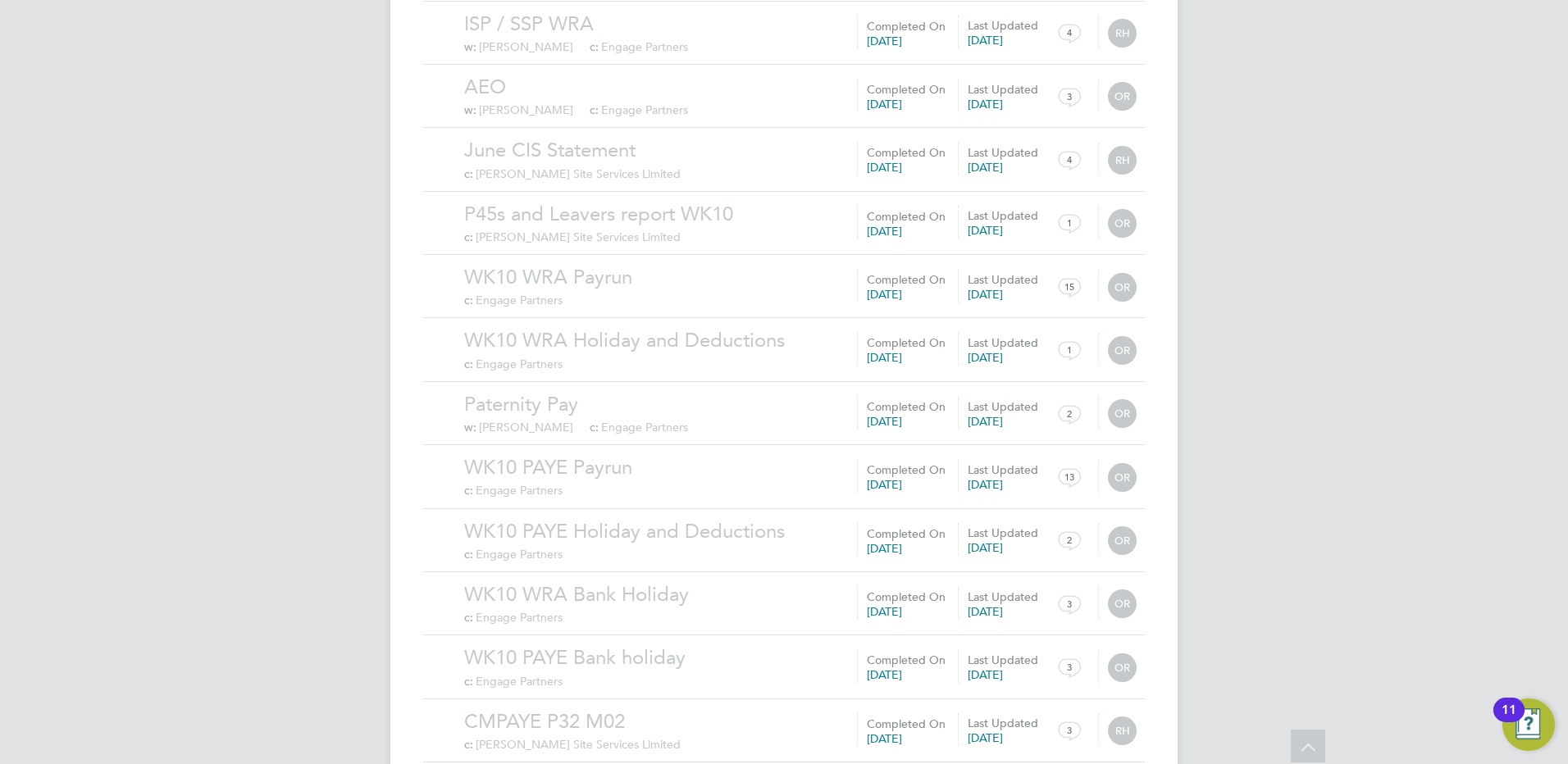
scroll to position [28253, 0]
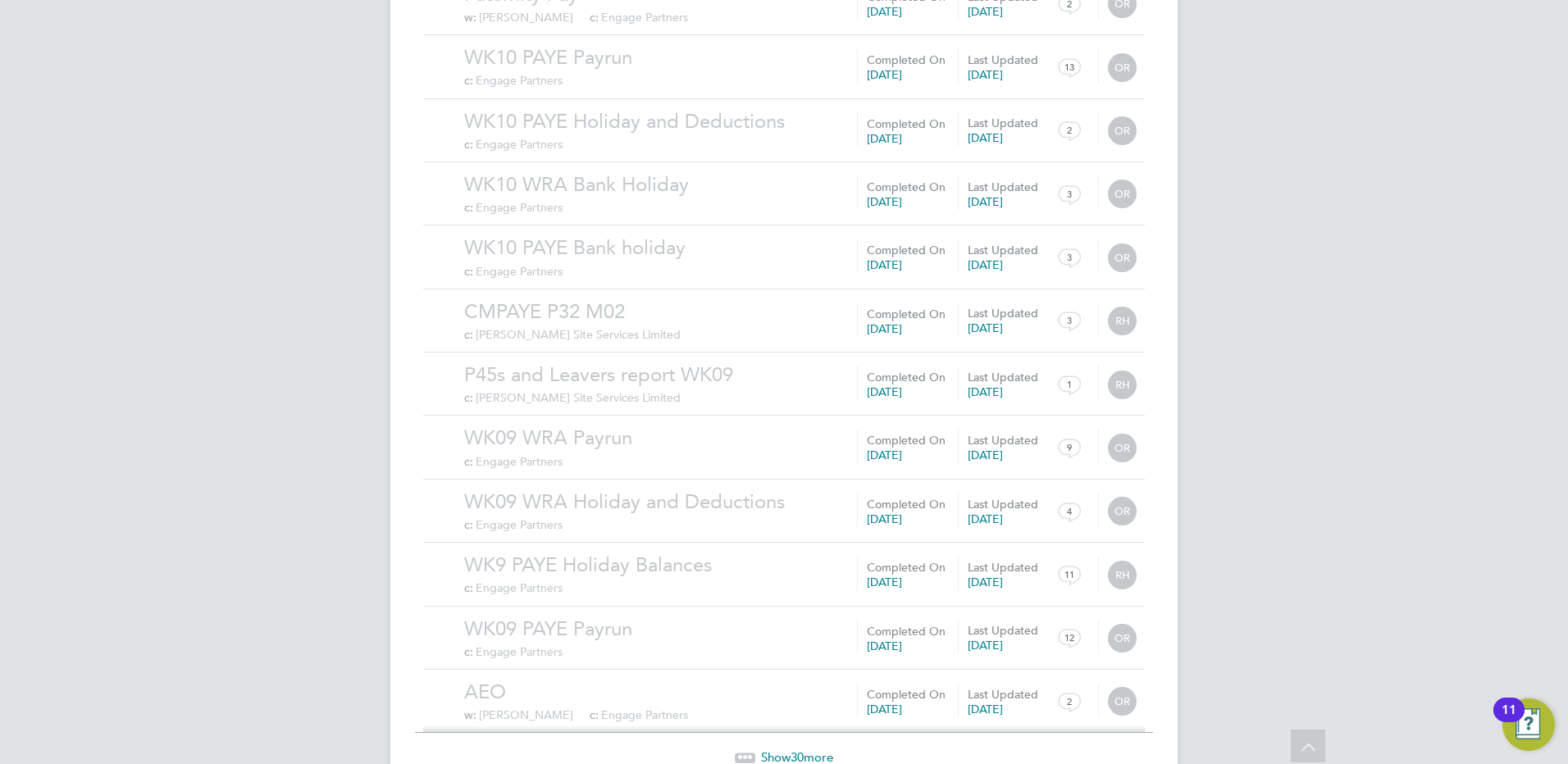
click at [765, 749] on span "Show 30 more" at bounding box center [798, 757] width 73 height 15
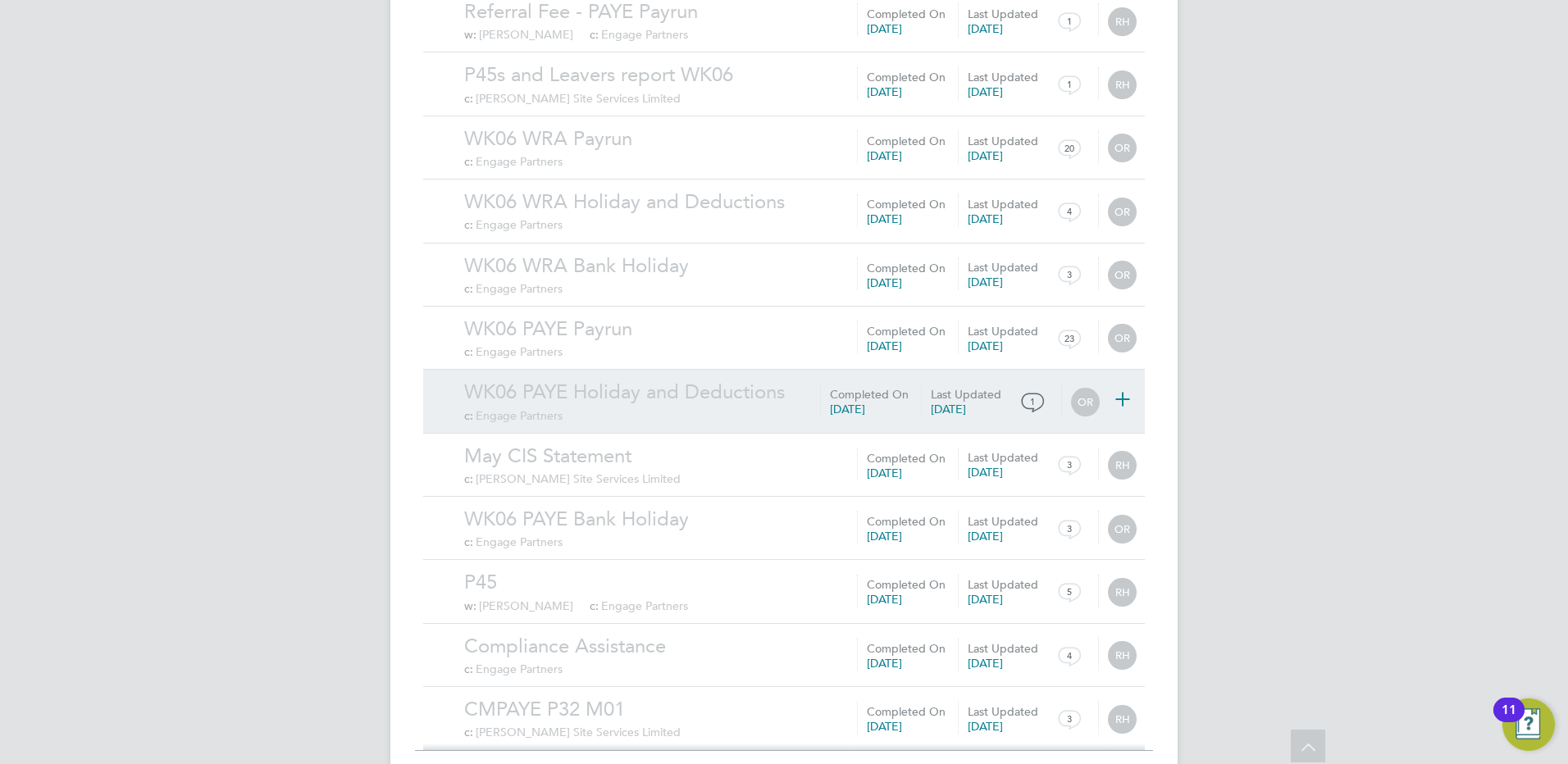
scroll to position [30157, 0]
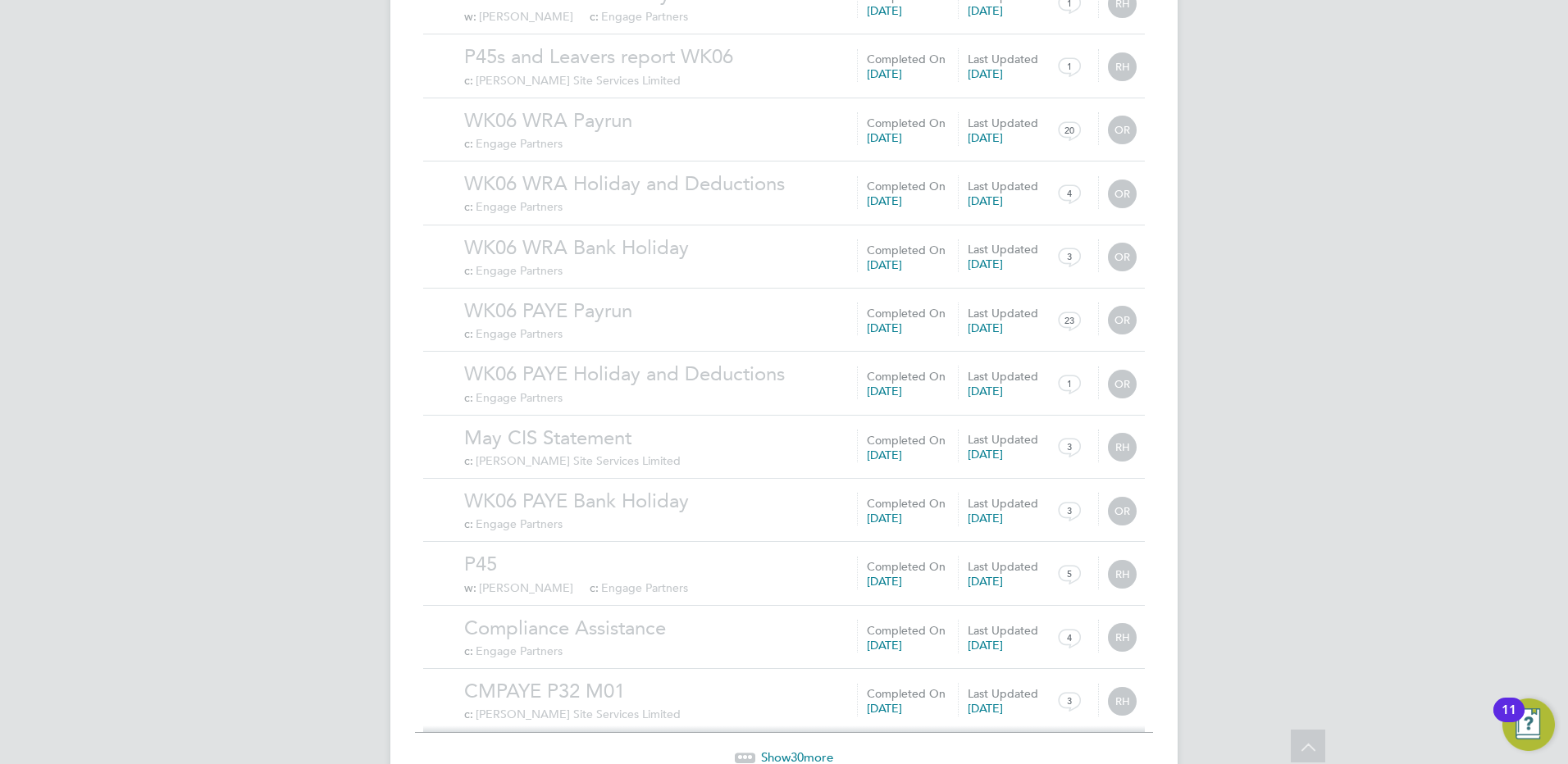
drag, startPoint x: 772, startPoint y: 681, endPoint x: 776, endPoint y: 671, distance: 10.8
click at [772, 749] on span "Show 30 more" at bounding box center [798, 757] width 73 height 15
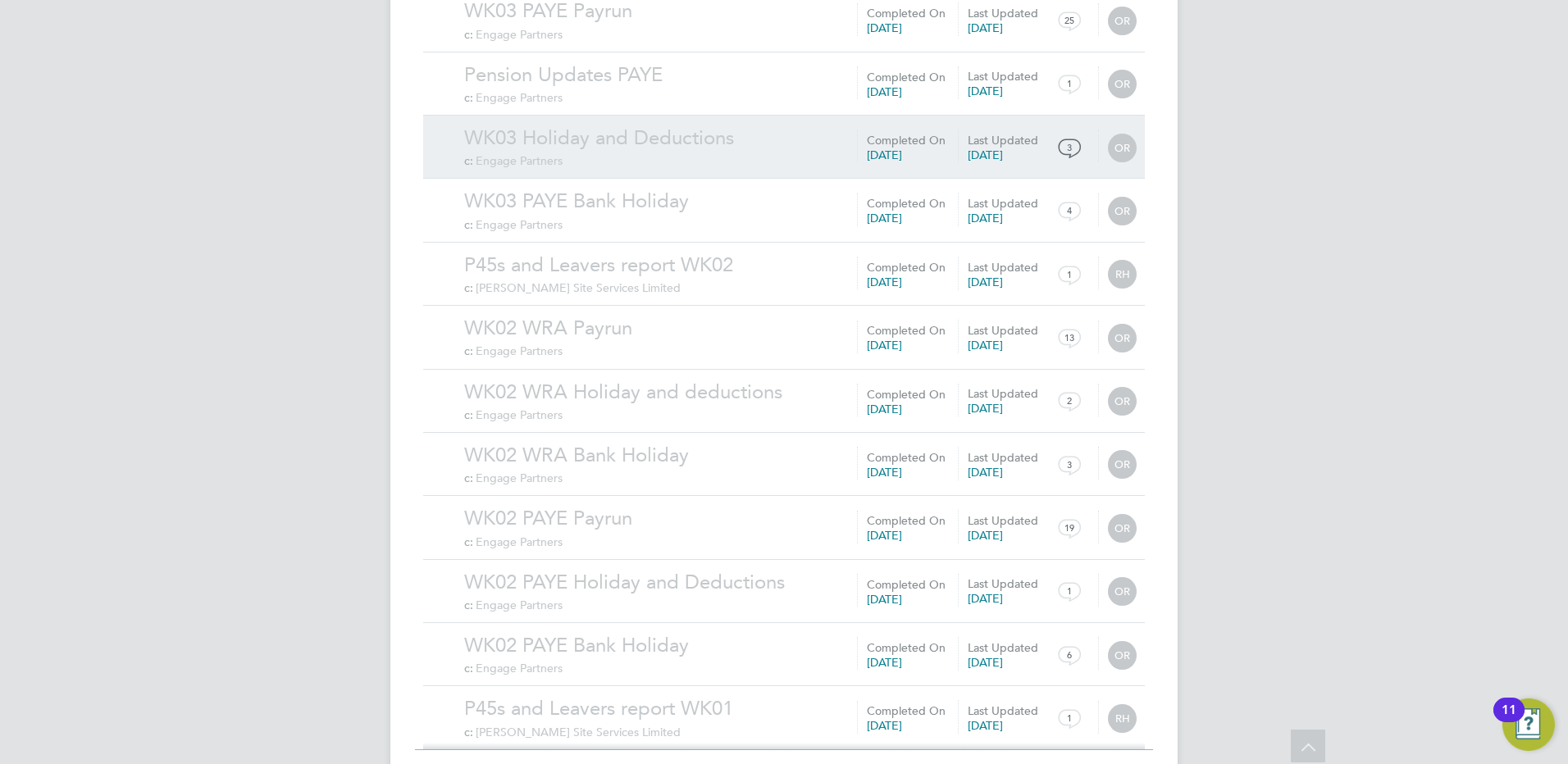
scroll to position [32061, 0]
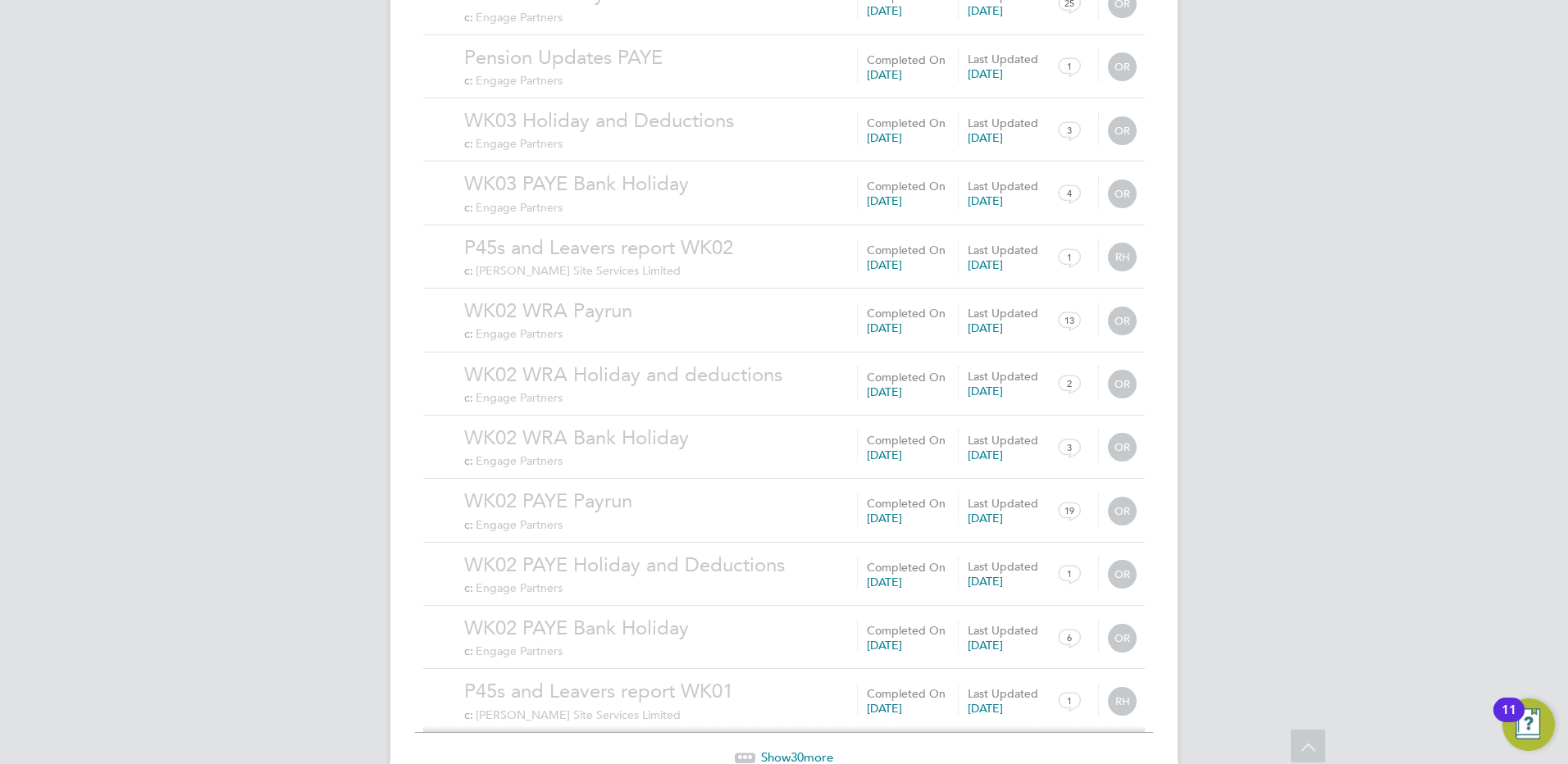
click at [780, 749] on span "Show 30 more" at bounding box center [798, 757] width 73 height 15
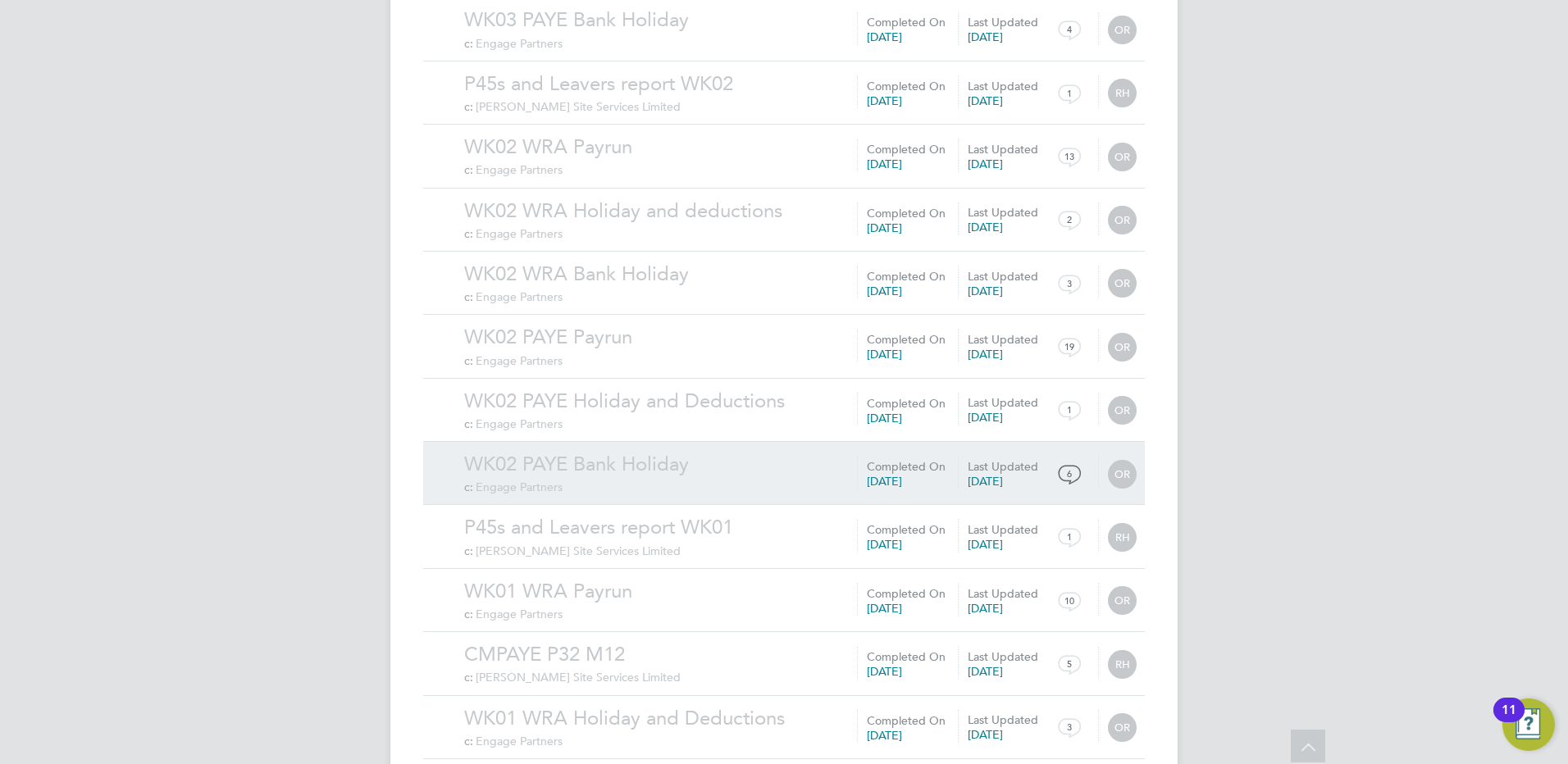
scroll to position [32307, 0]
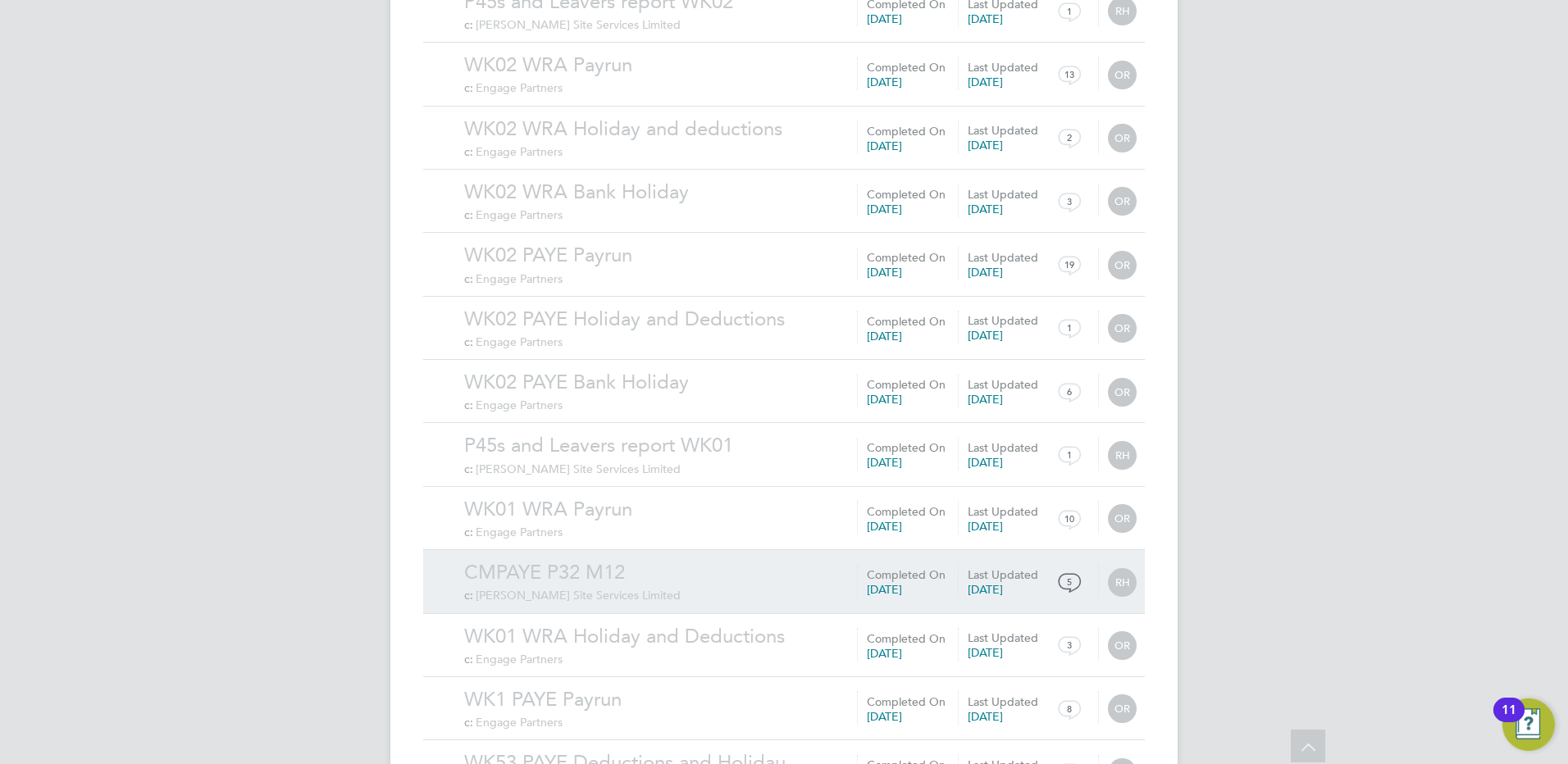
click at [576, 560] on link "CMPAYE P32 M12" at bounding box center [800, 573] width 672 height 25
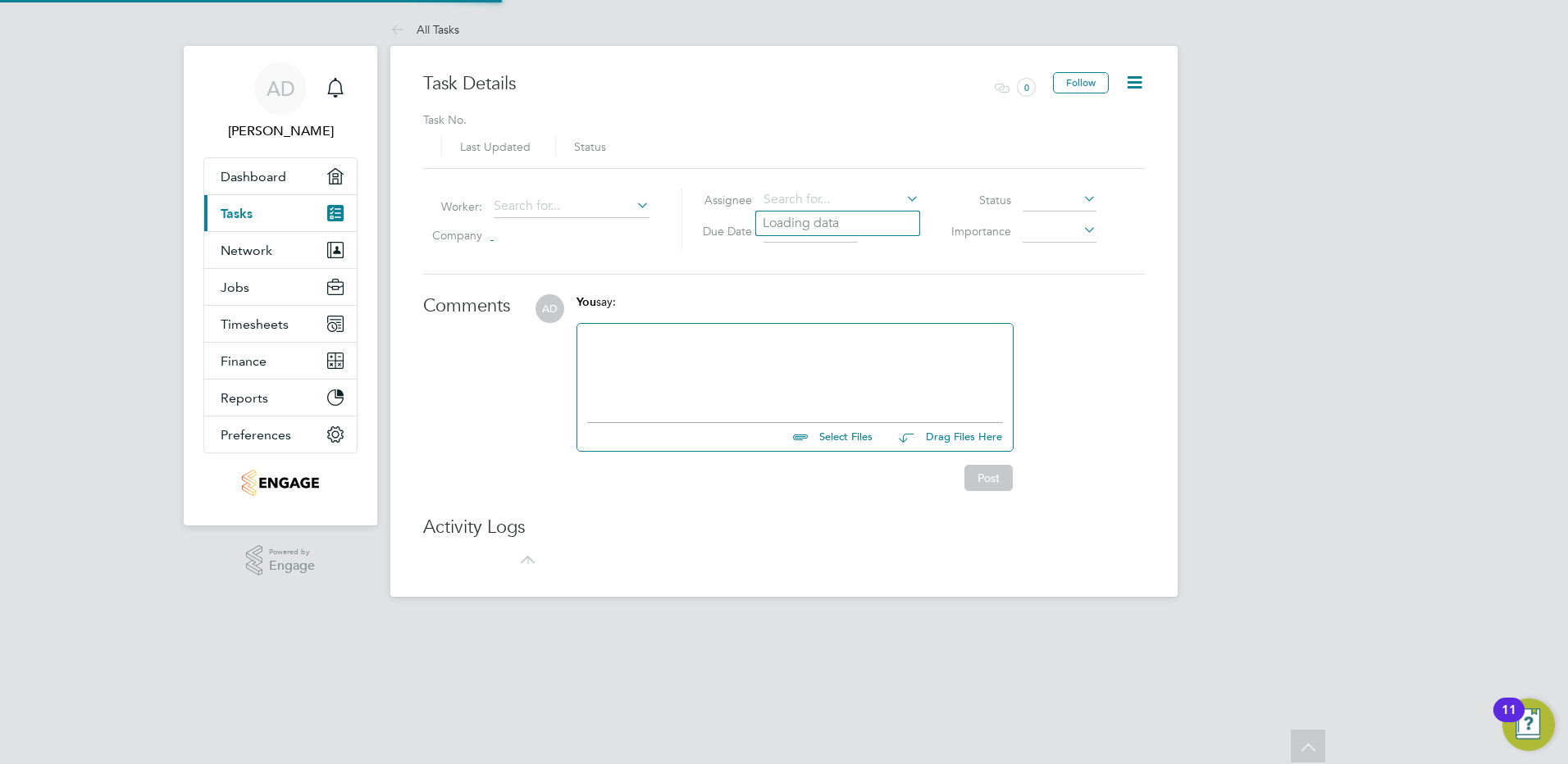
type input "13 Apr 2023"
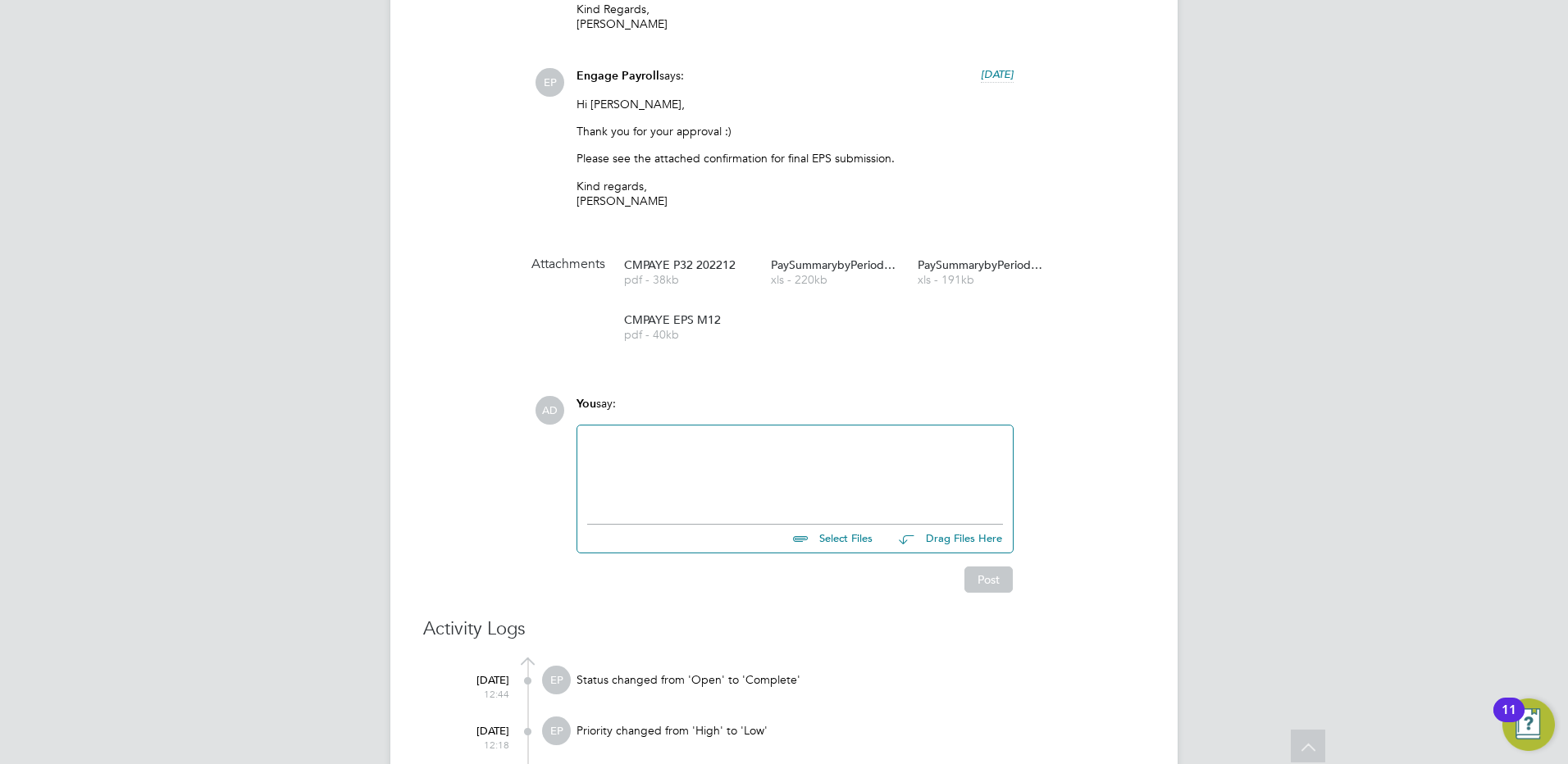
scroll to position [820, 0]
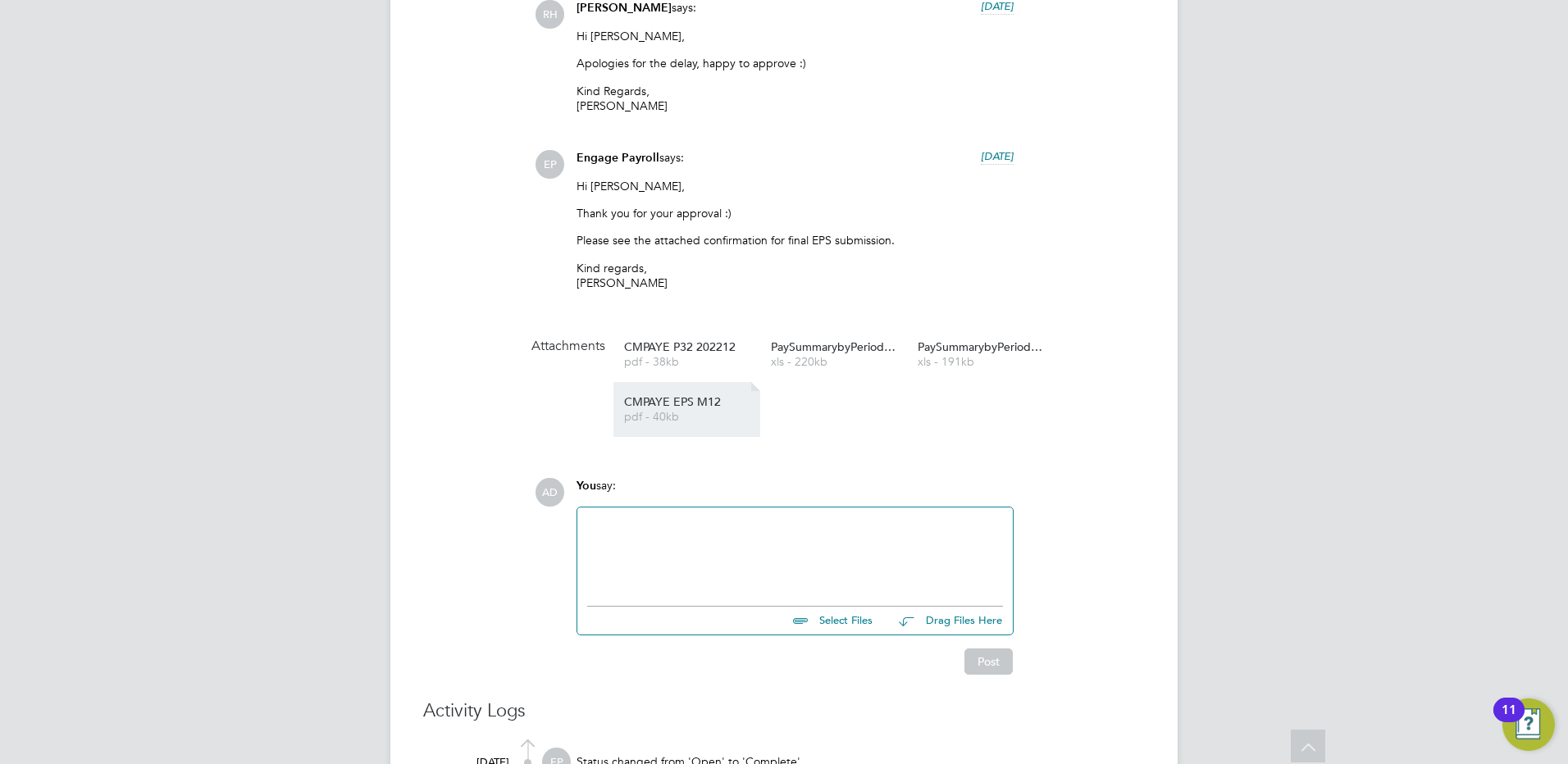
click at [675, 409] on link "CMPAYE EPS M12 pdf - 40kb" at bounding box center [690, 410] width 132 height 27
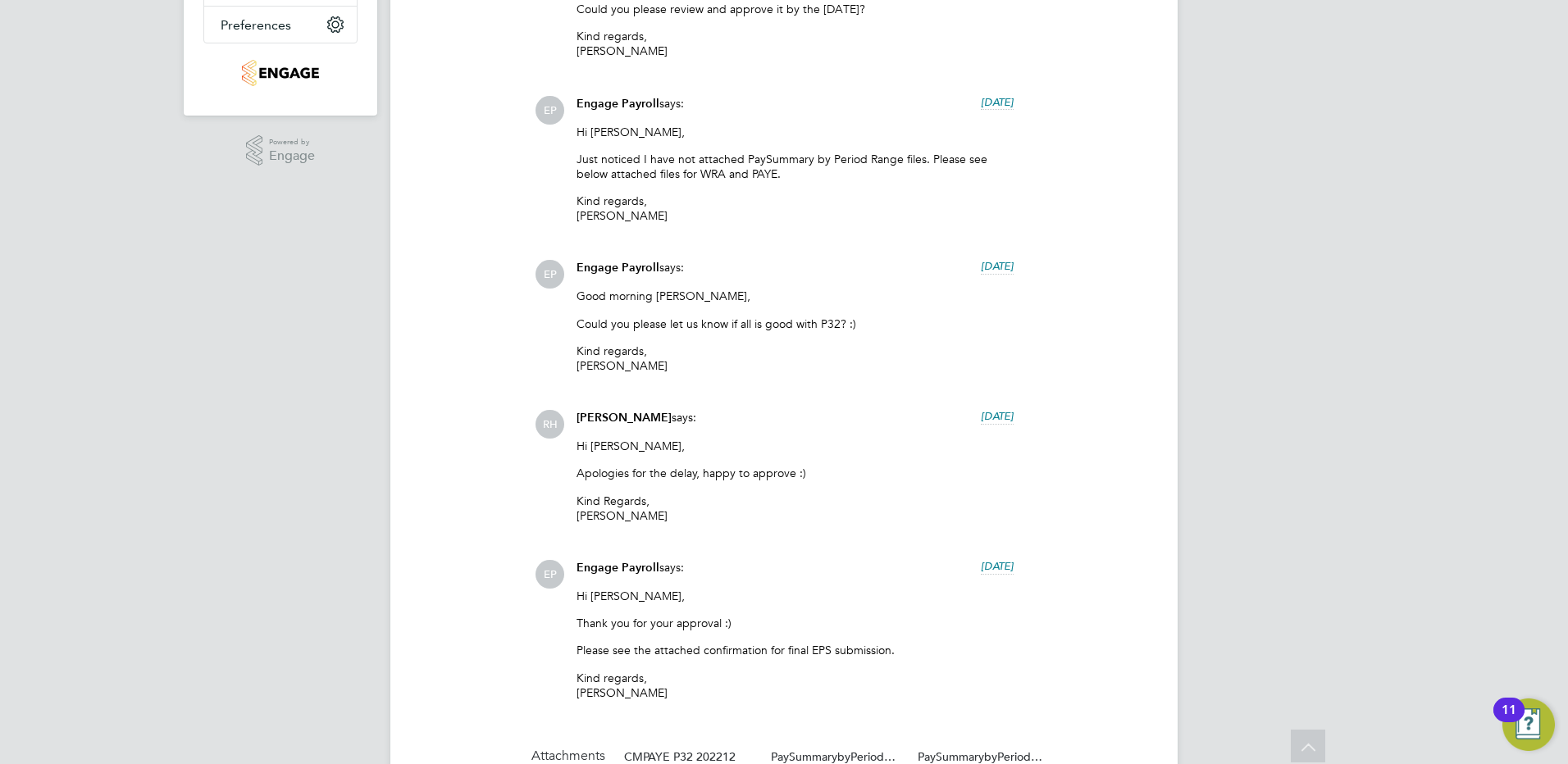
scroll to position [0, 0]
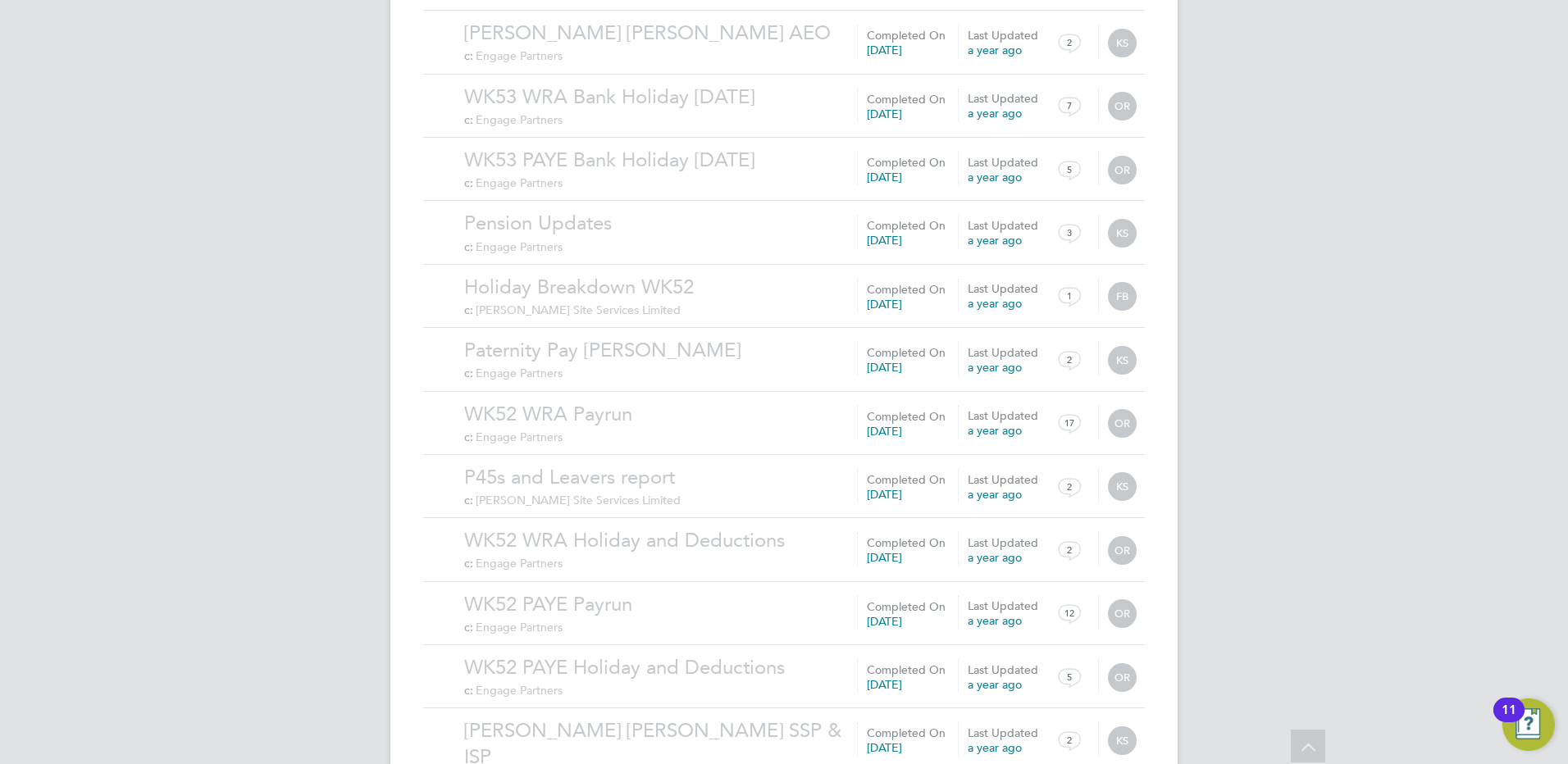
scroll to position [1600, 0]
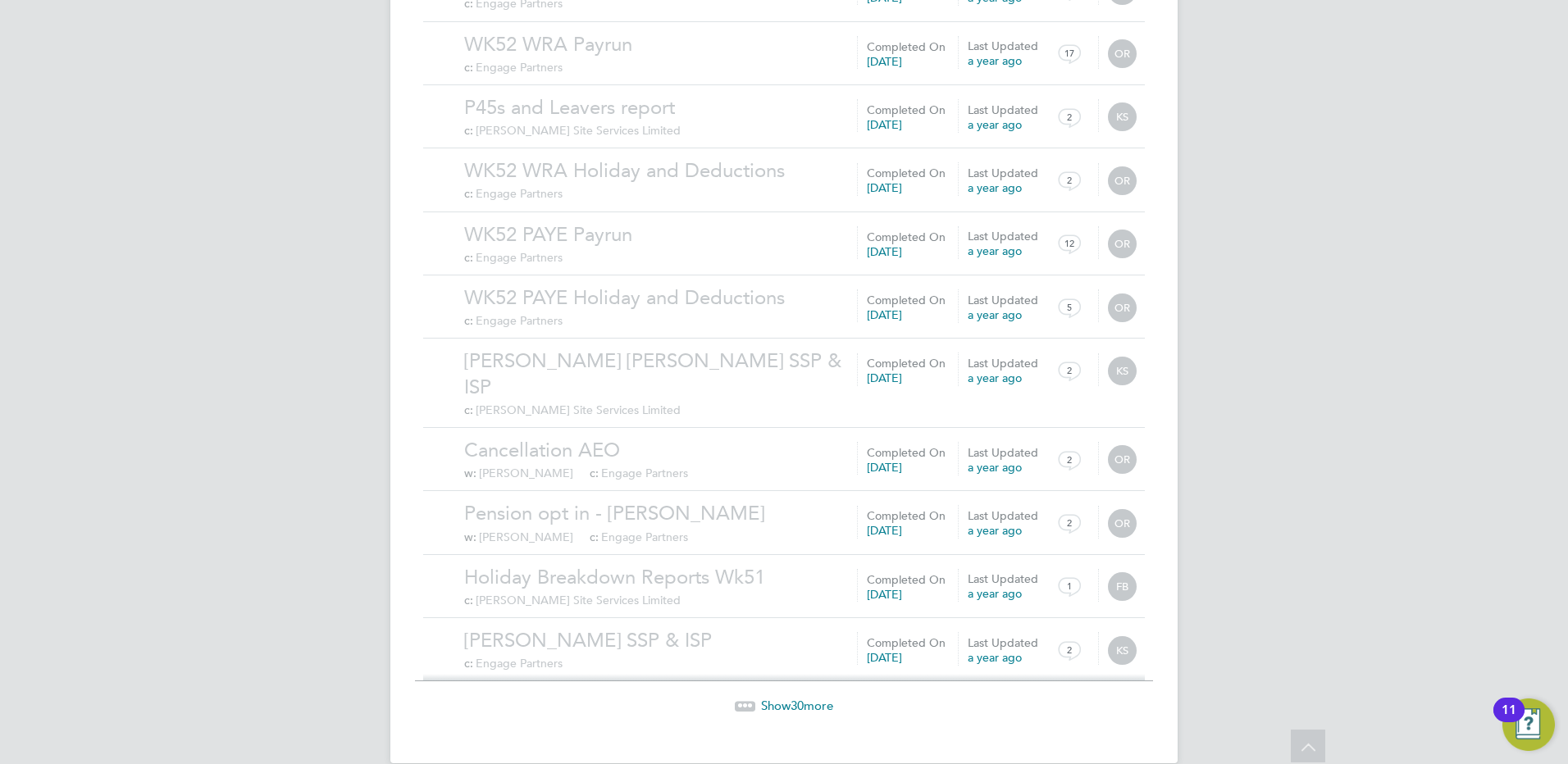
click at [801, 698] on span "30" at bounding box center [797, 705] width 13 height 15
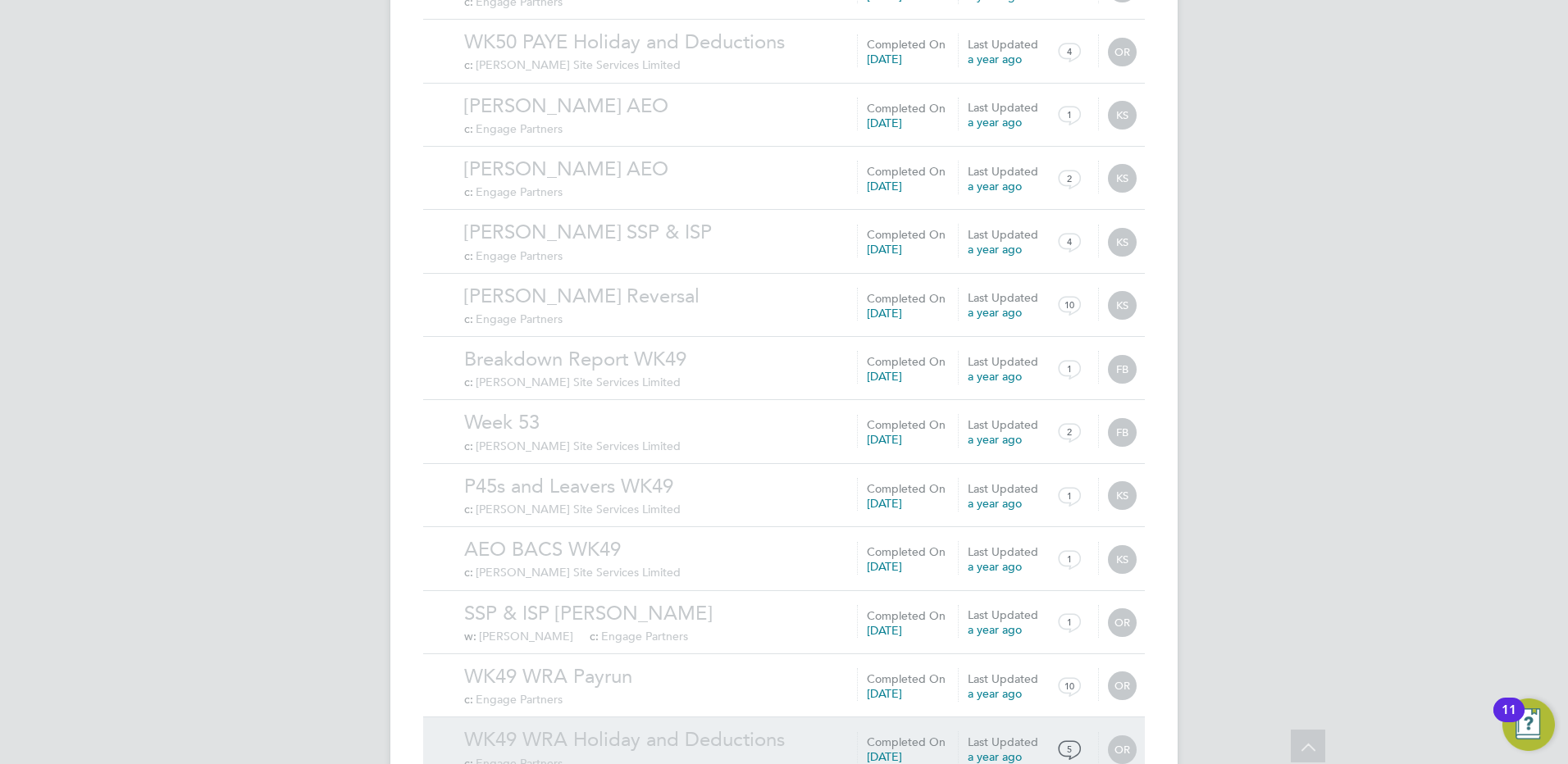
scroll to position [3503, 0]
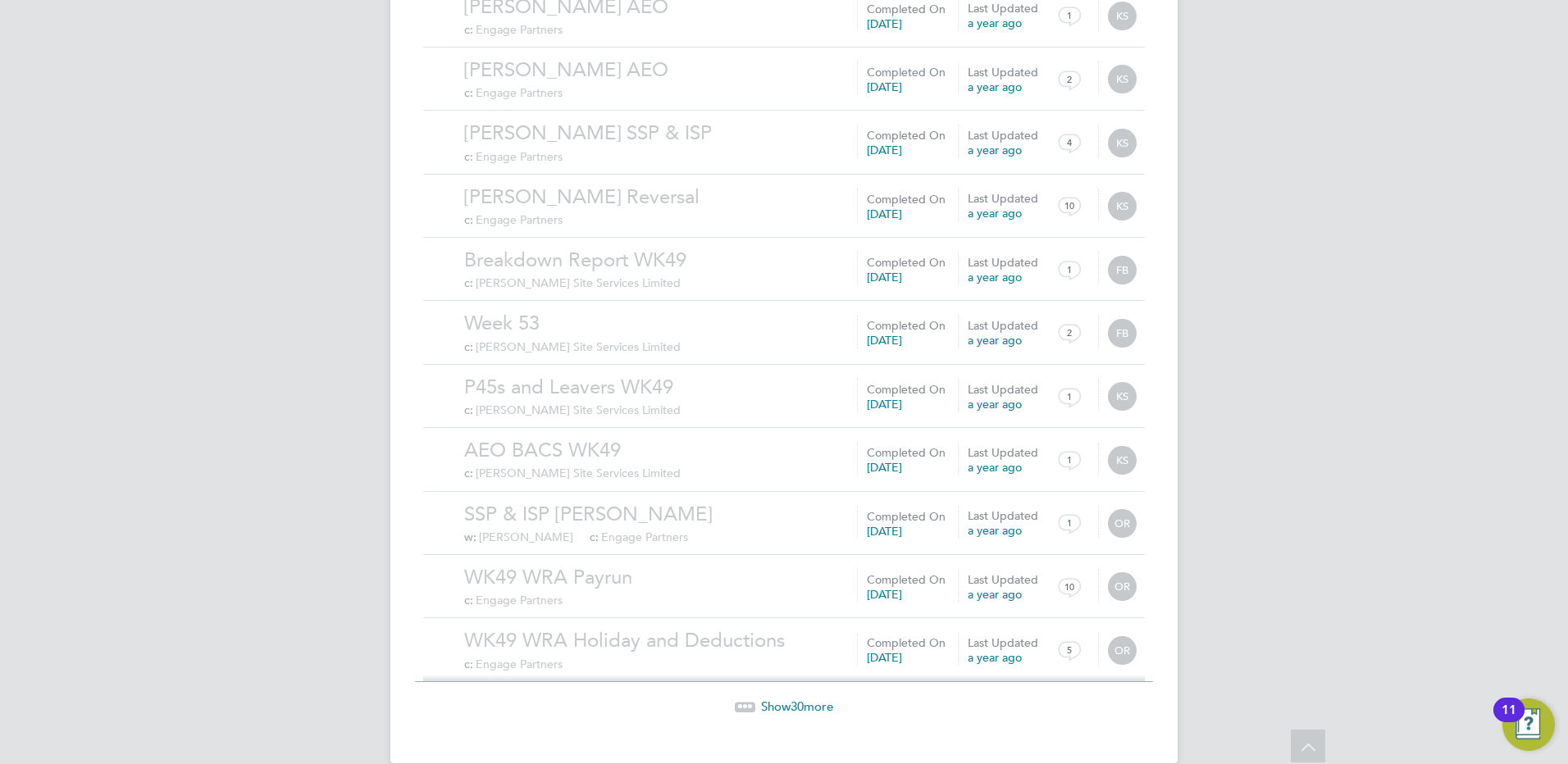
click at [789, 699] on span "Show 30 more" at bounding box center [798, 706] width 73 height 15
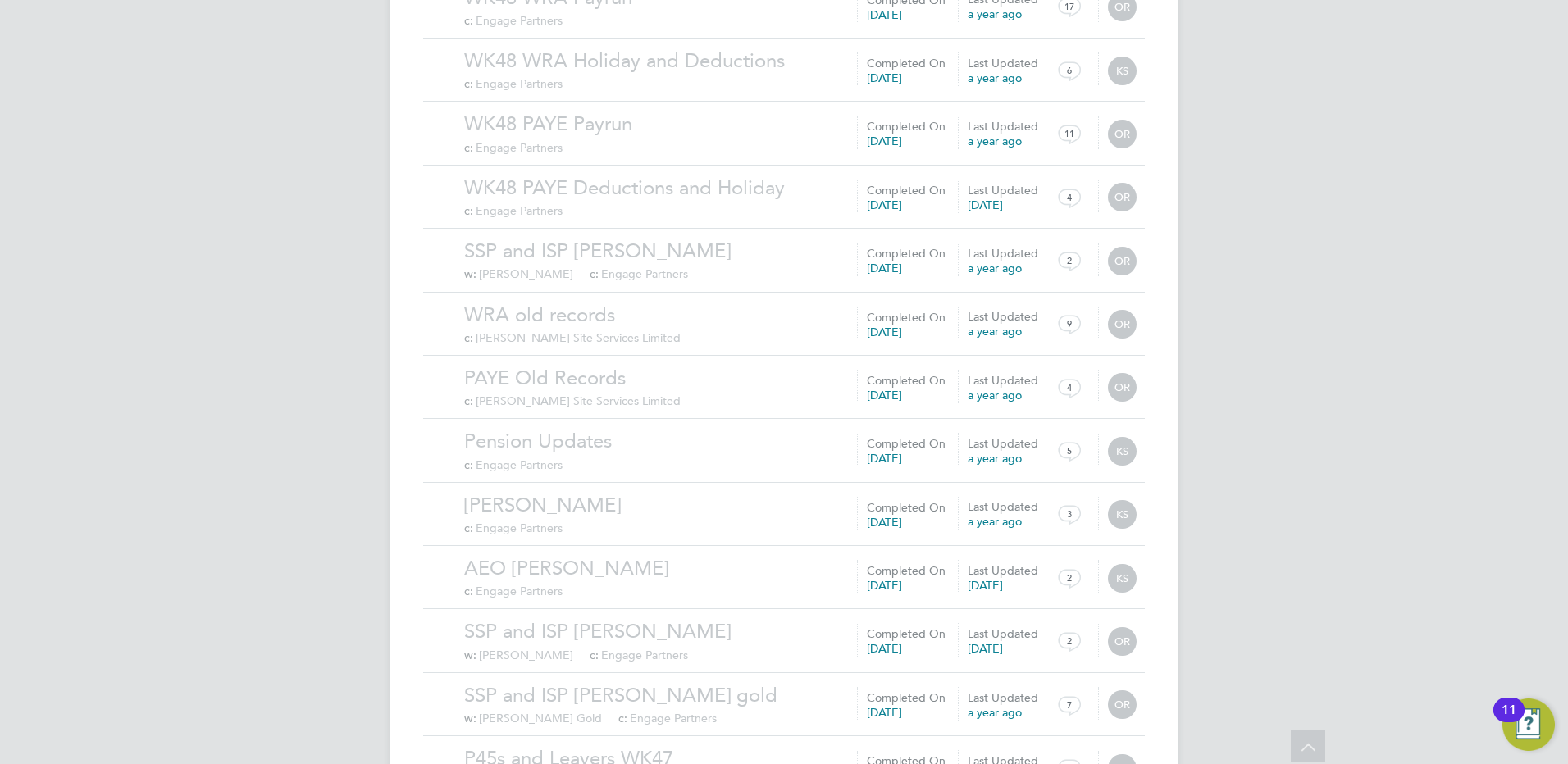
scroll to position [5407, 0]
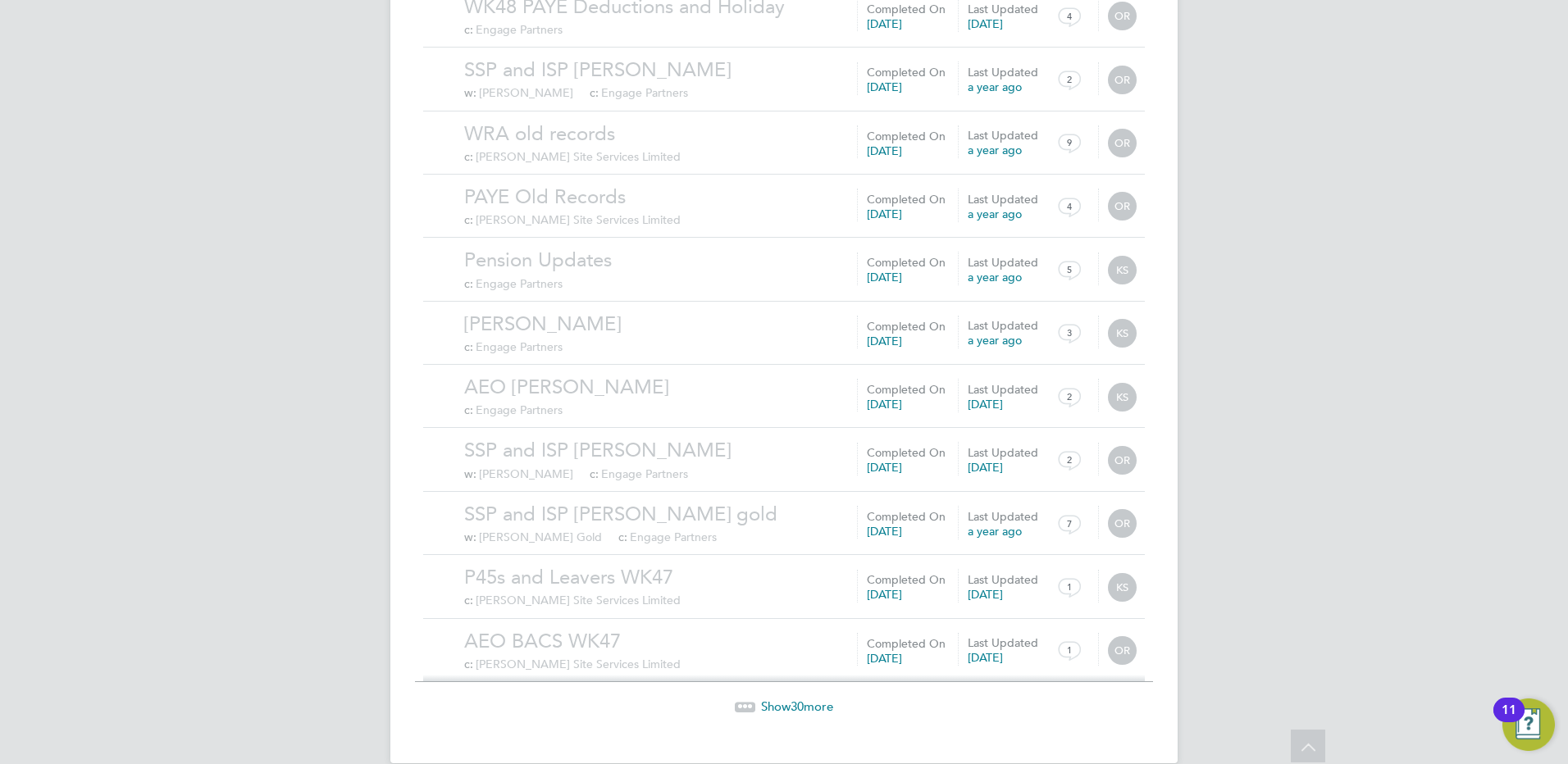
click at [785, 699] on span "Show 30 more" at bounding box center [798, 706] width 73 height 15
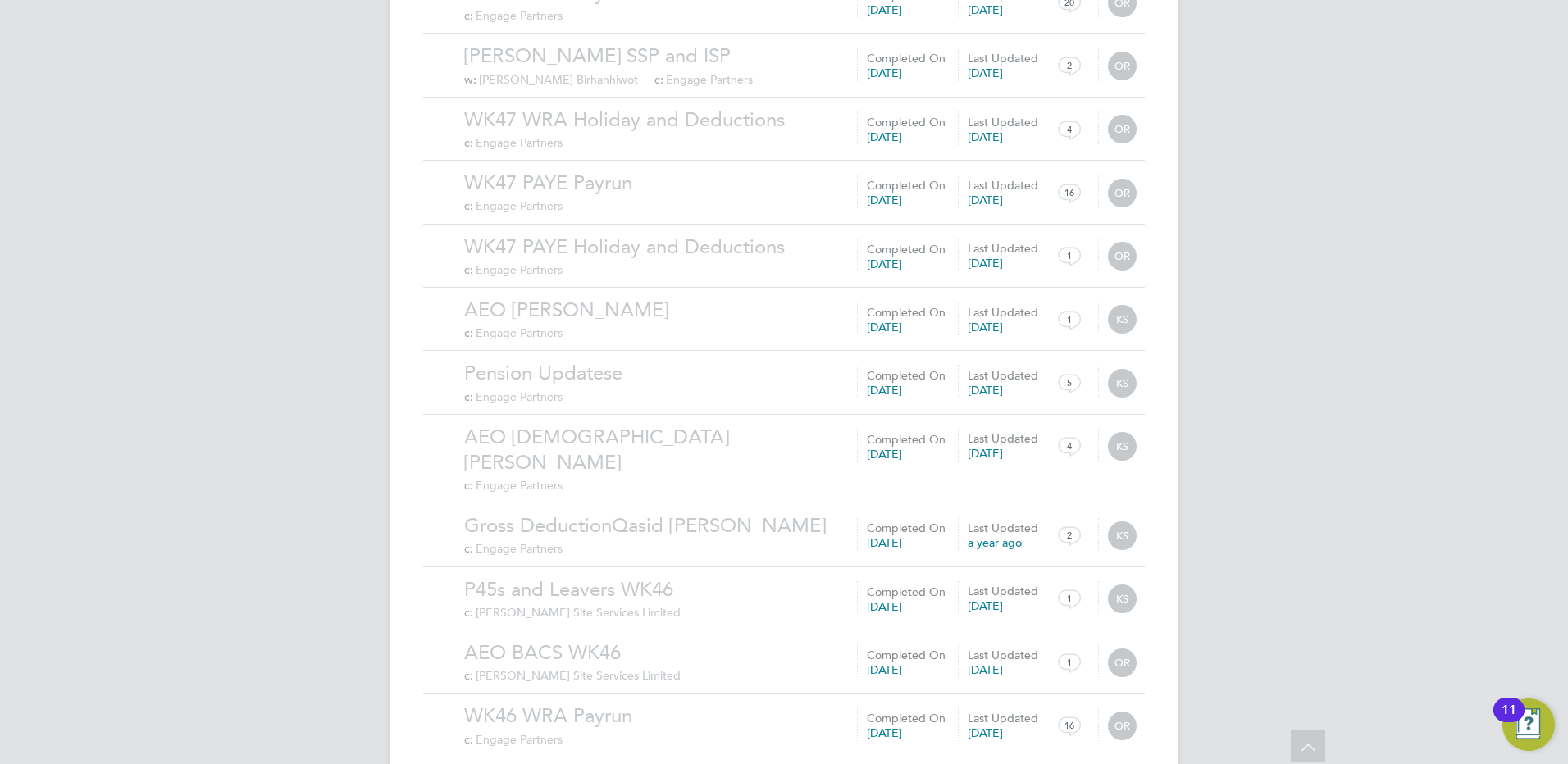
scroll to position [7312, 0]
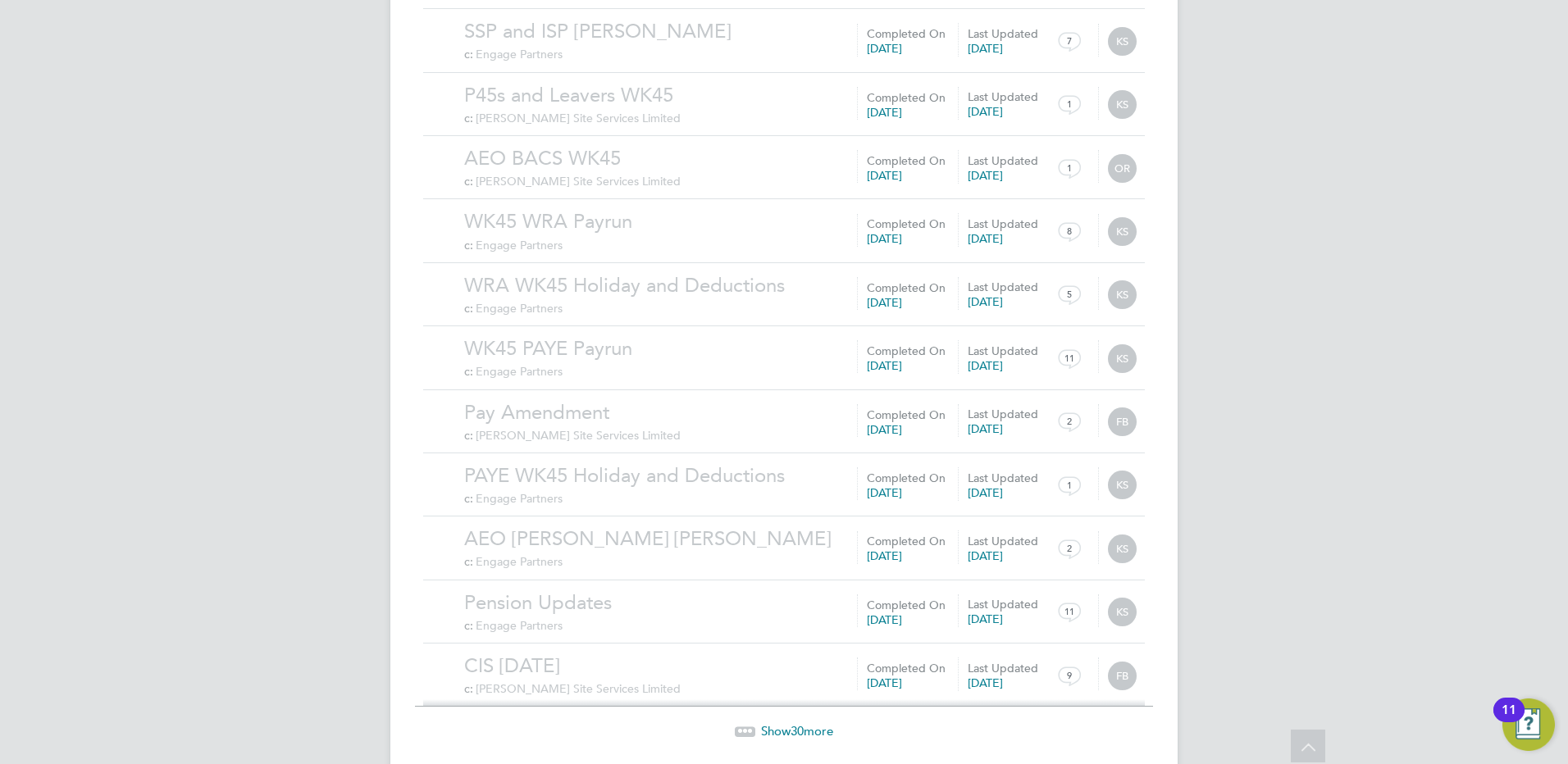
click at [787, 723] on span "Show 30 more" at bounding box center [798, 730] width 73 height 15
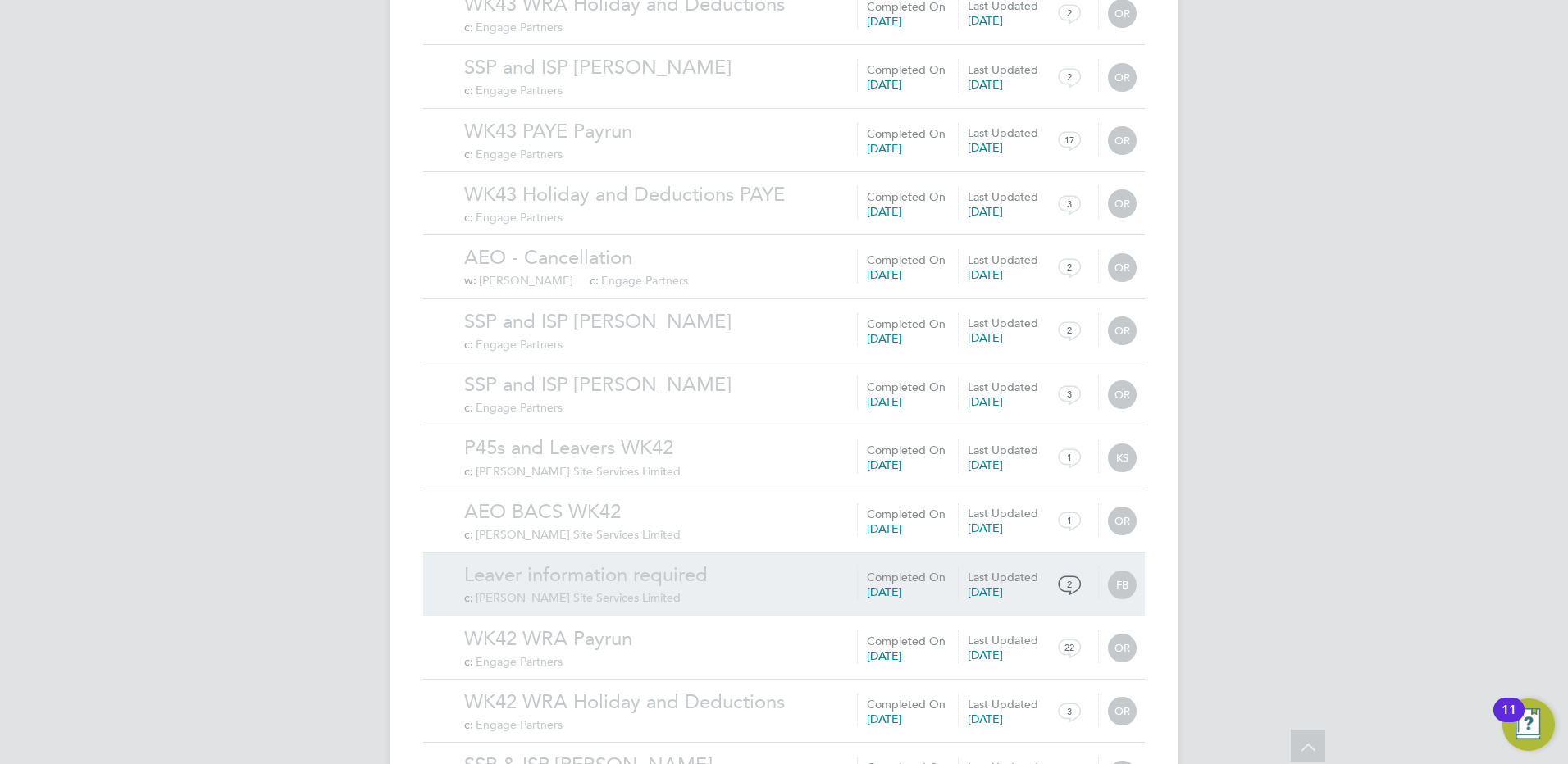
scroll to position [9215, 0]
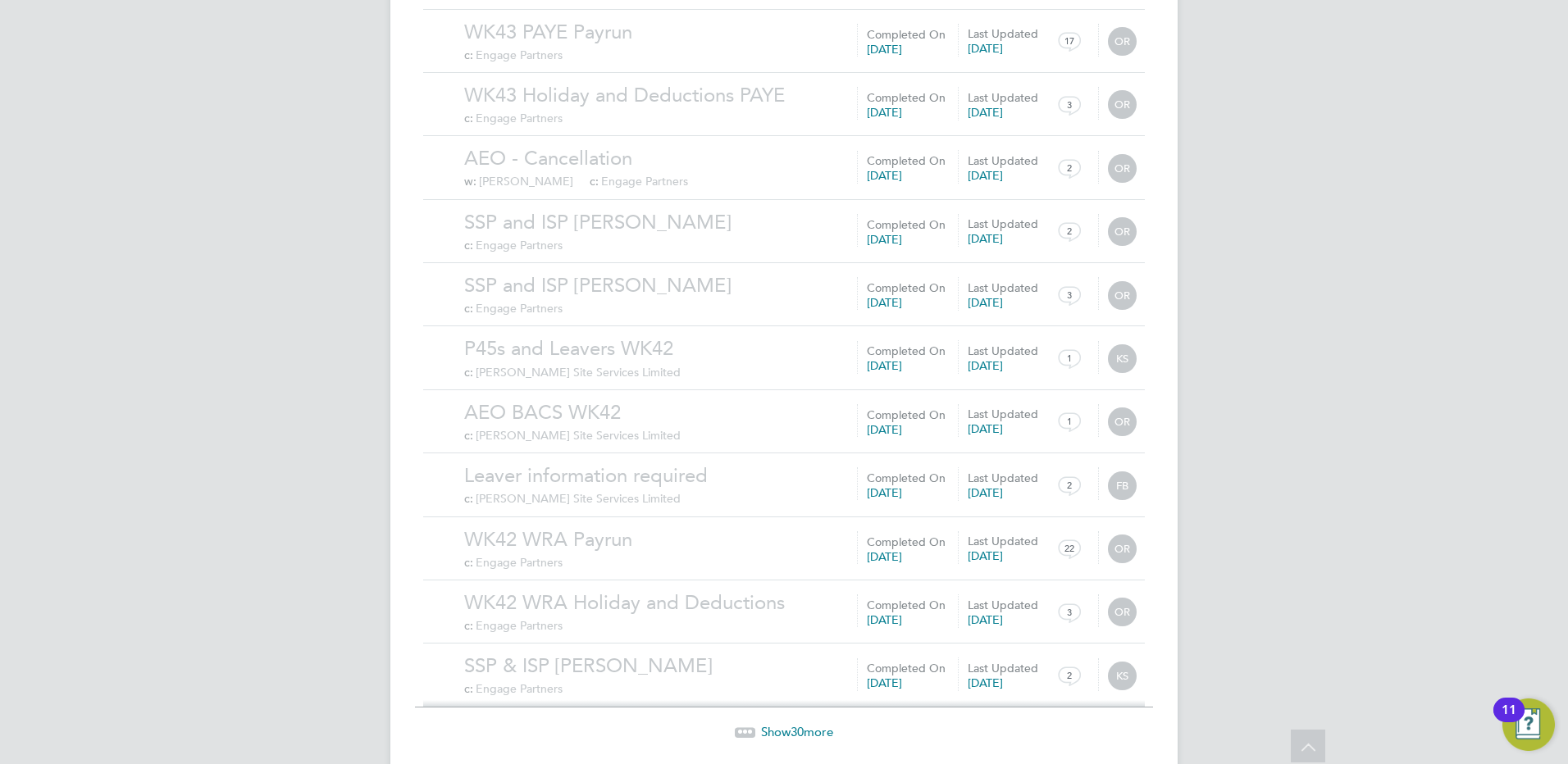
click at [791, 724] on span "30" at bounding box center [797, 731] width 13 height 15
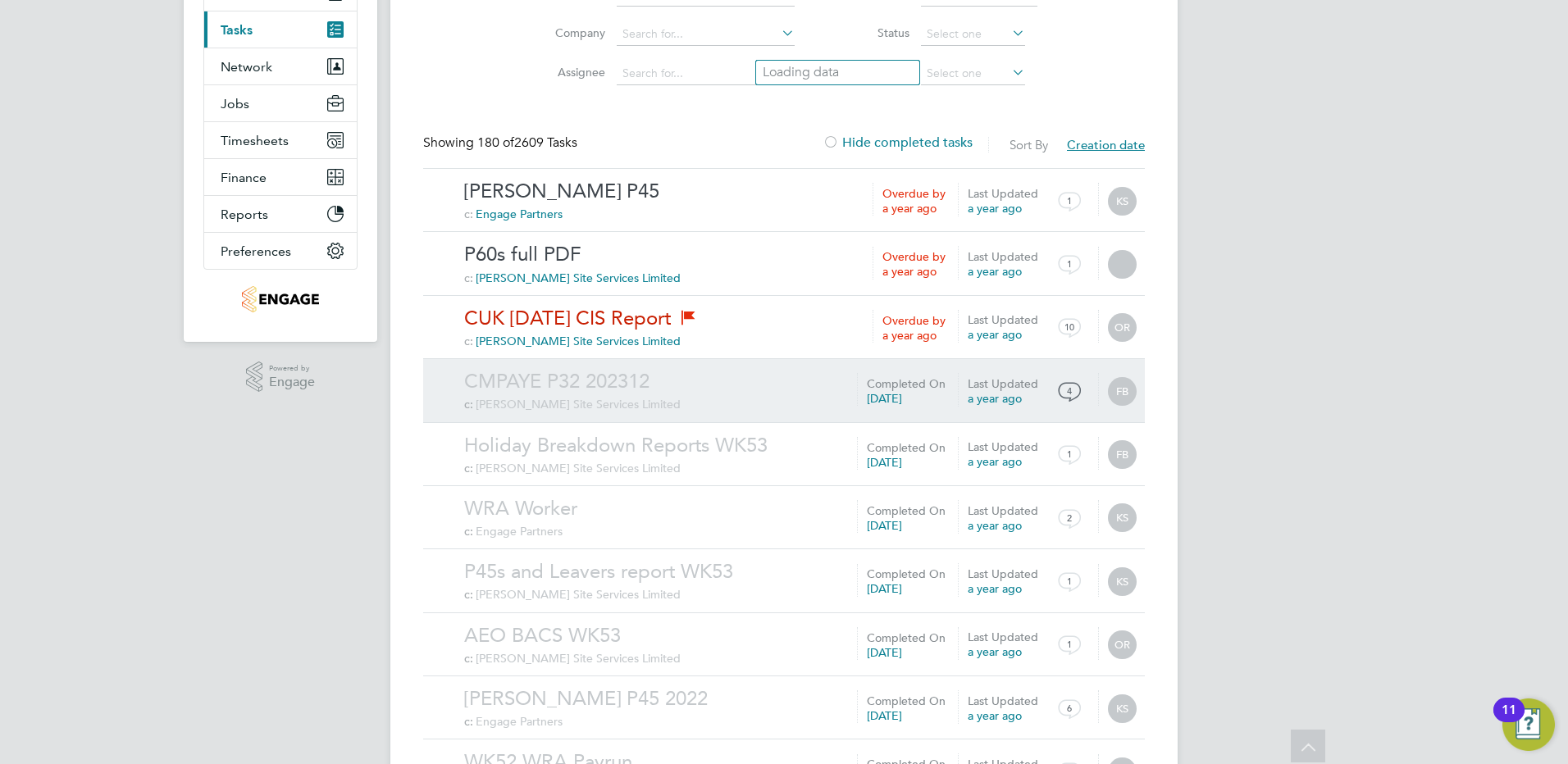
click at [618, 380] on link "CMPAYE P32 202312" at bounding box center [800, 382] width 672 height 25
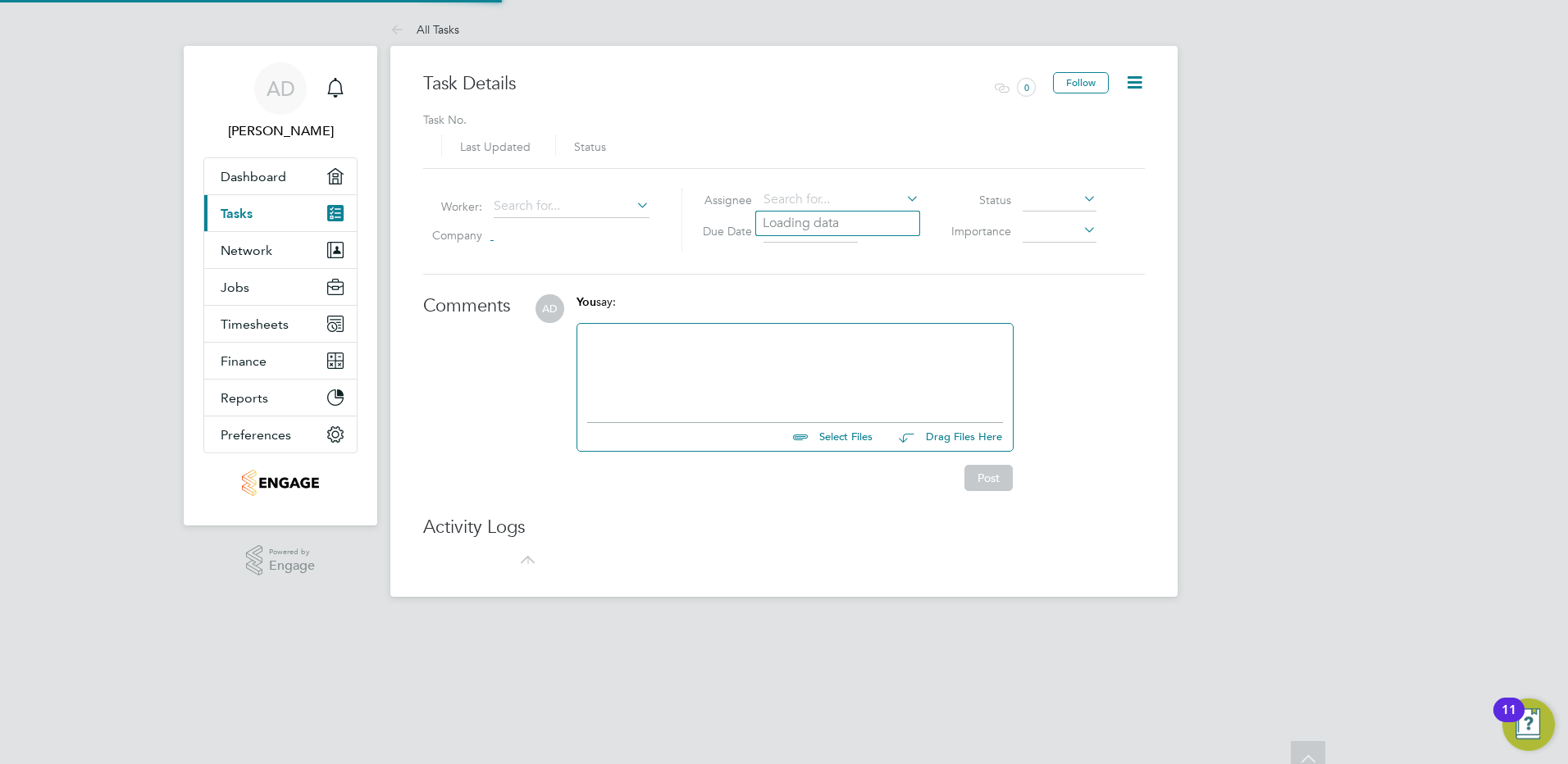
type input "05 Apr 2024"
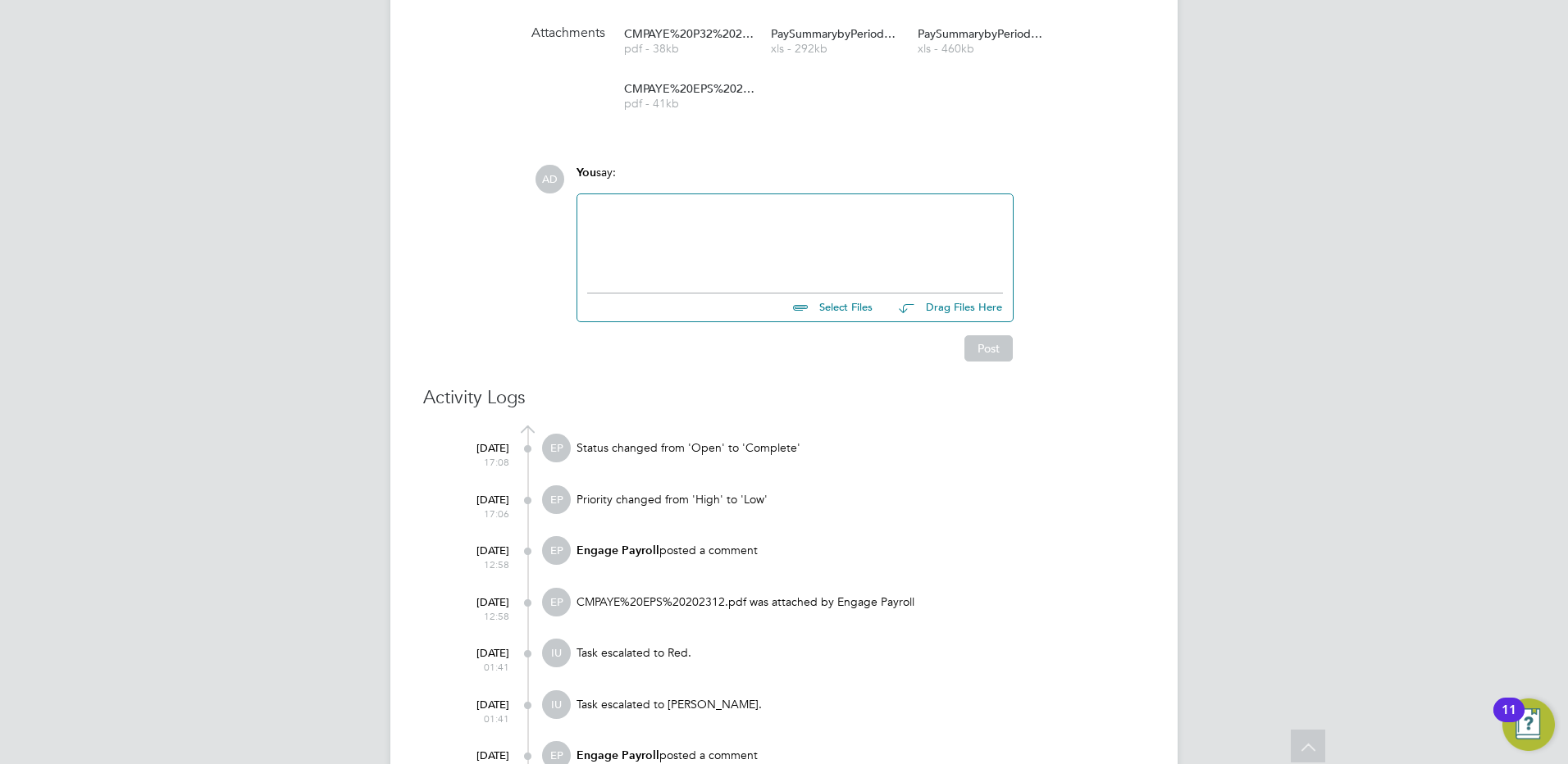
scroll to position [670, 0]
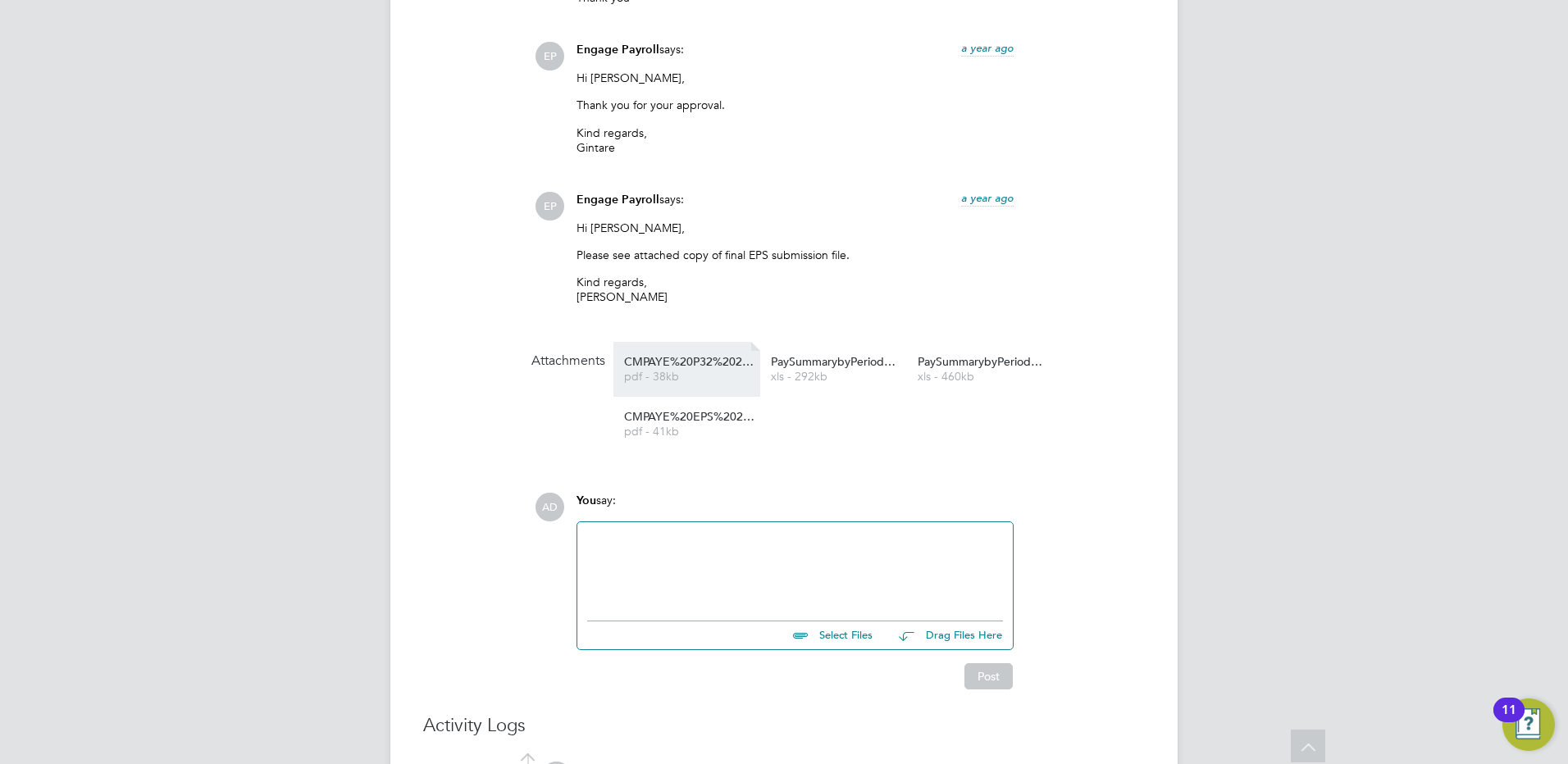
click at [704, 369] on link "CMPAYE%20P32%20202312 pdf - 38kb" at bounding box center [690, 369] width 132 height 27
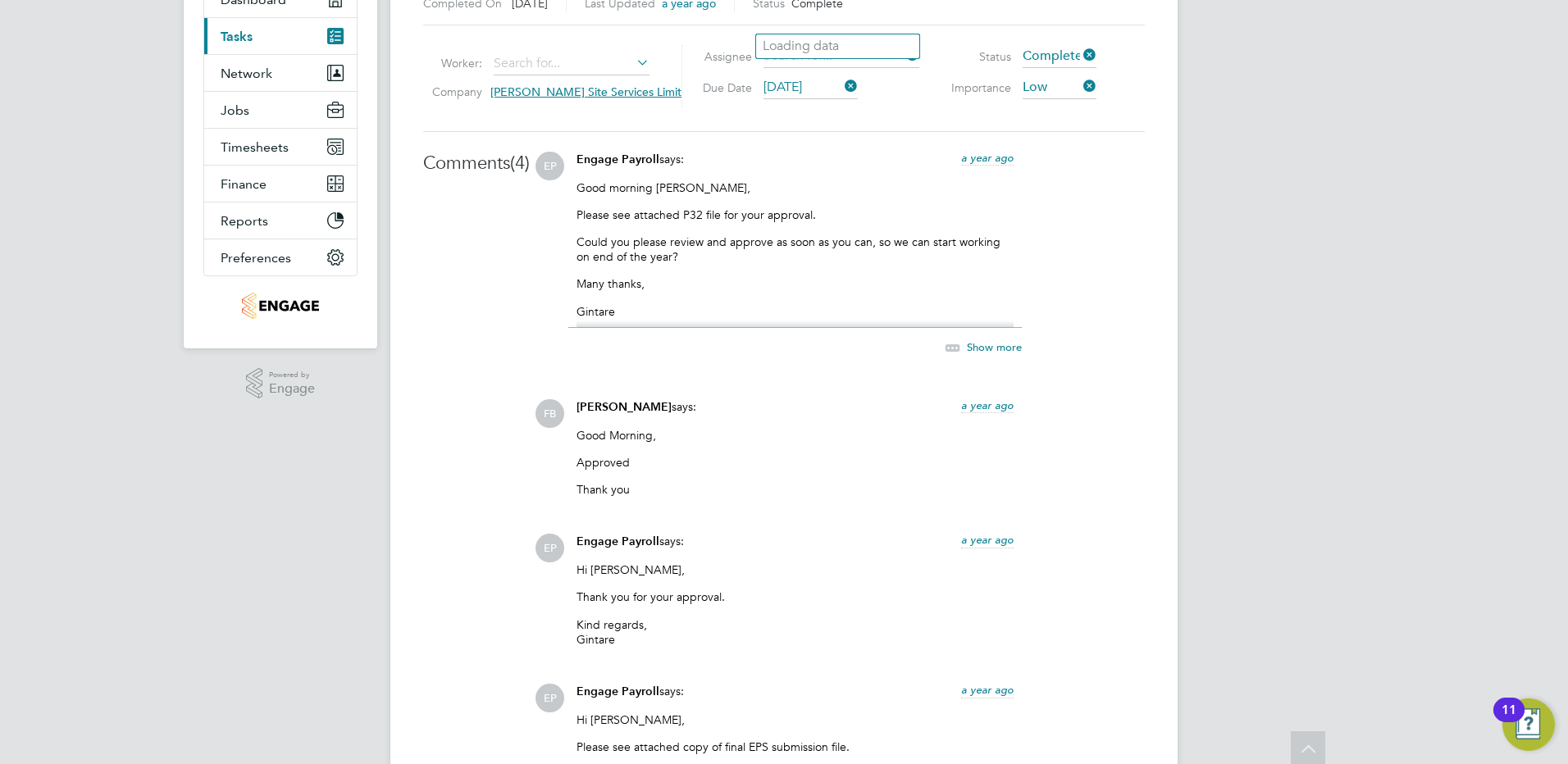
scroll to position [0, 0]
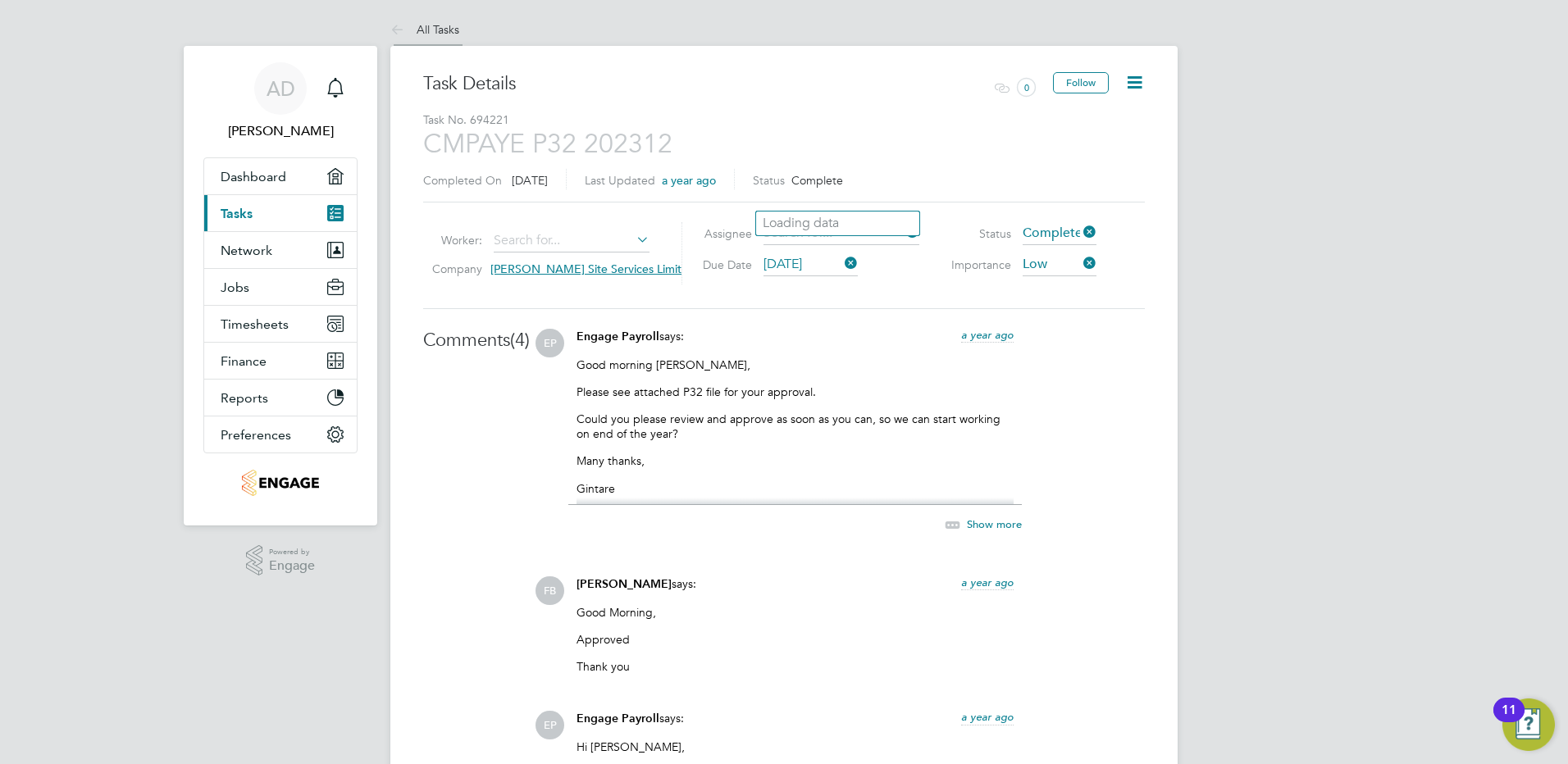
click at [435, 32] on link "All Tasks" at bounding box center [425, 29] width 69 height 15
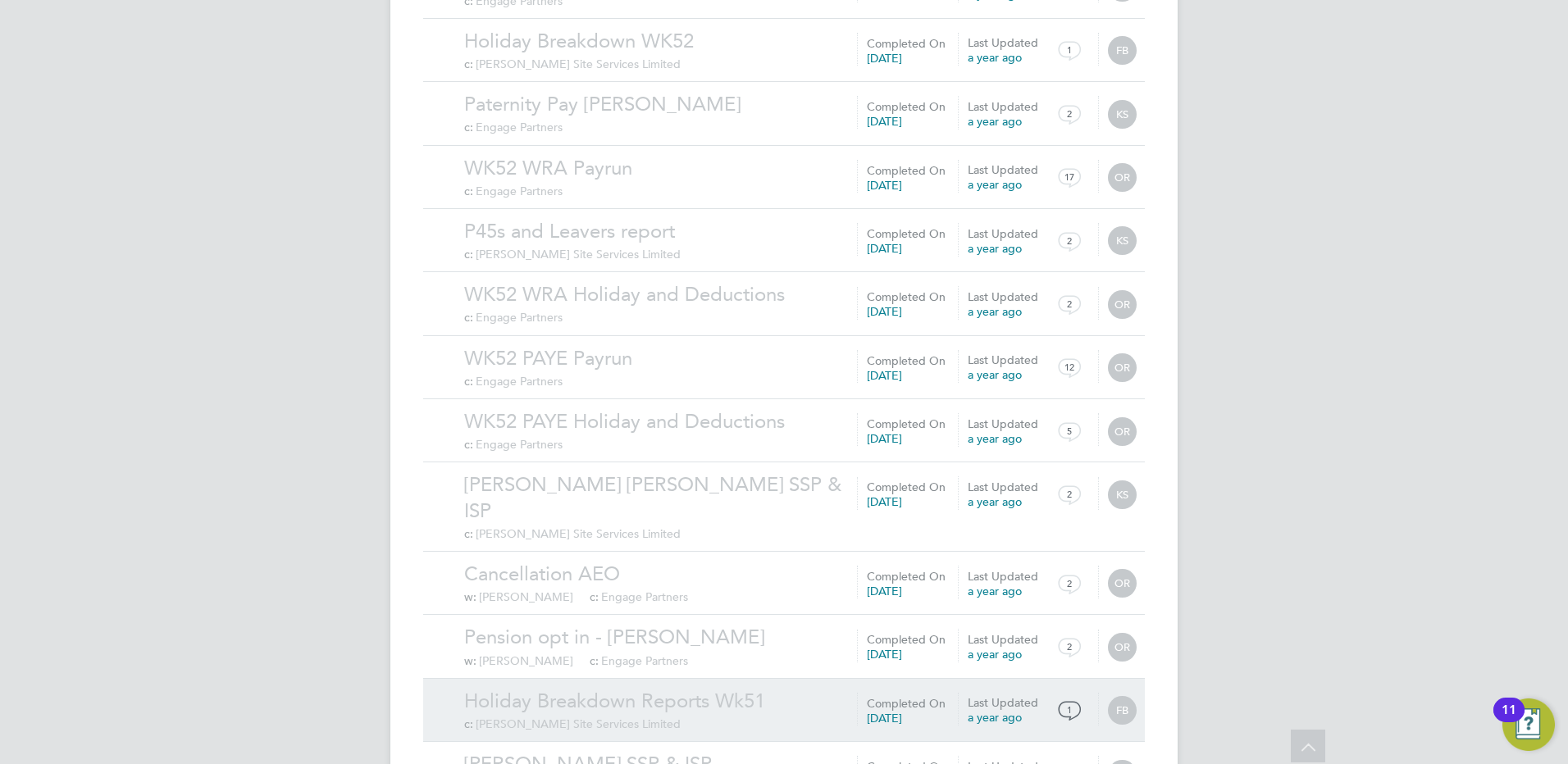
scroll to position [1600, 0]
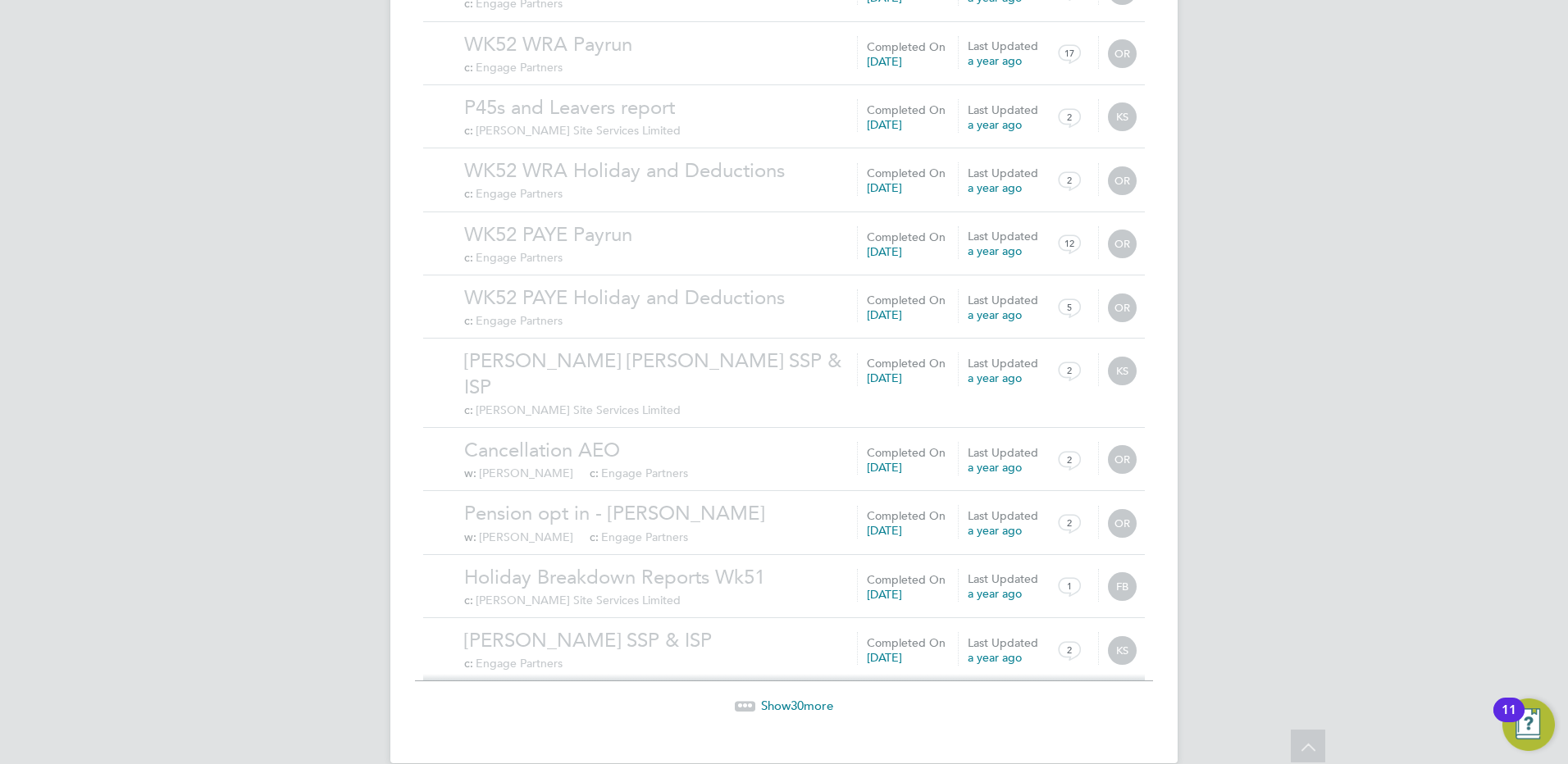
click at [818, 698] on span "Show 30 more" at bounding box center [798, 705] width 73 height 15
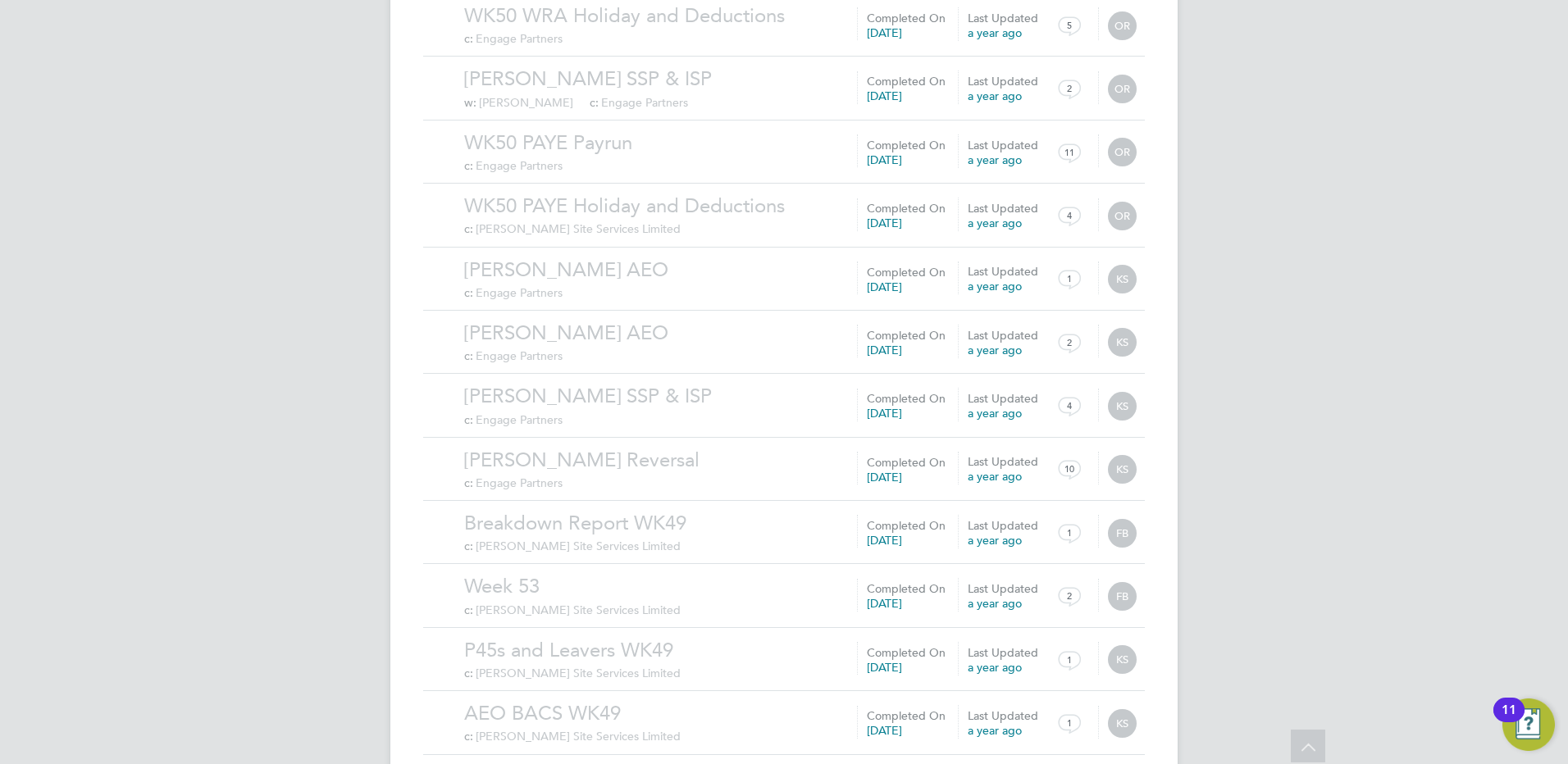
scroll to position [3503, 0]
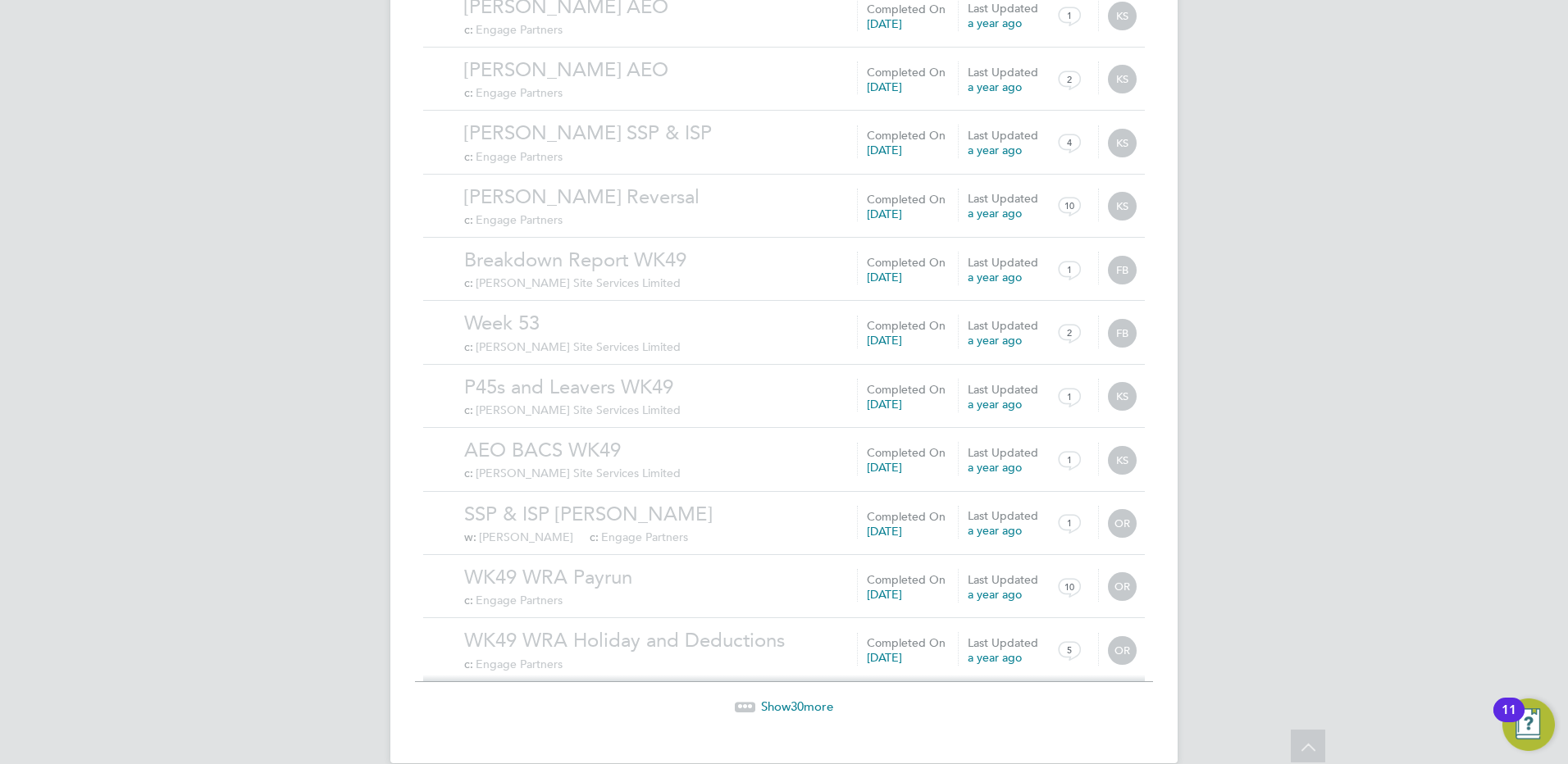
click at [791, 699] on span "30" at bounding box center [797, 706] width 13 height 15
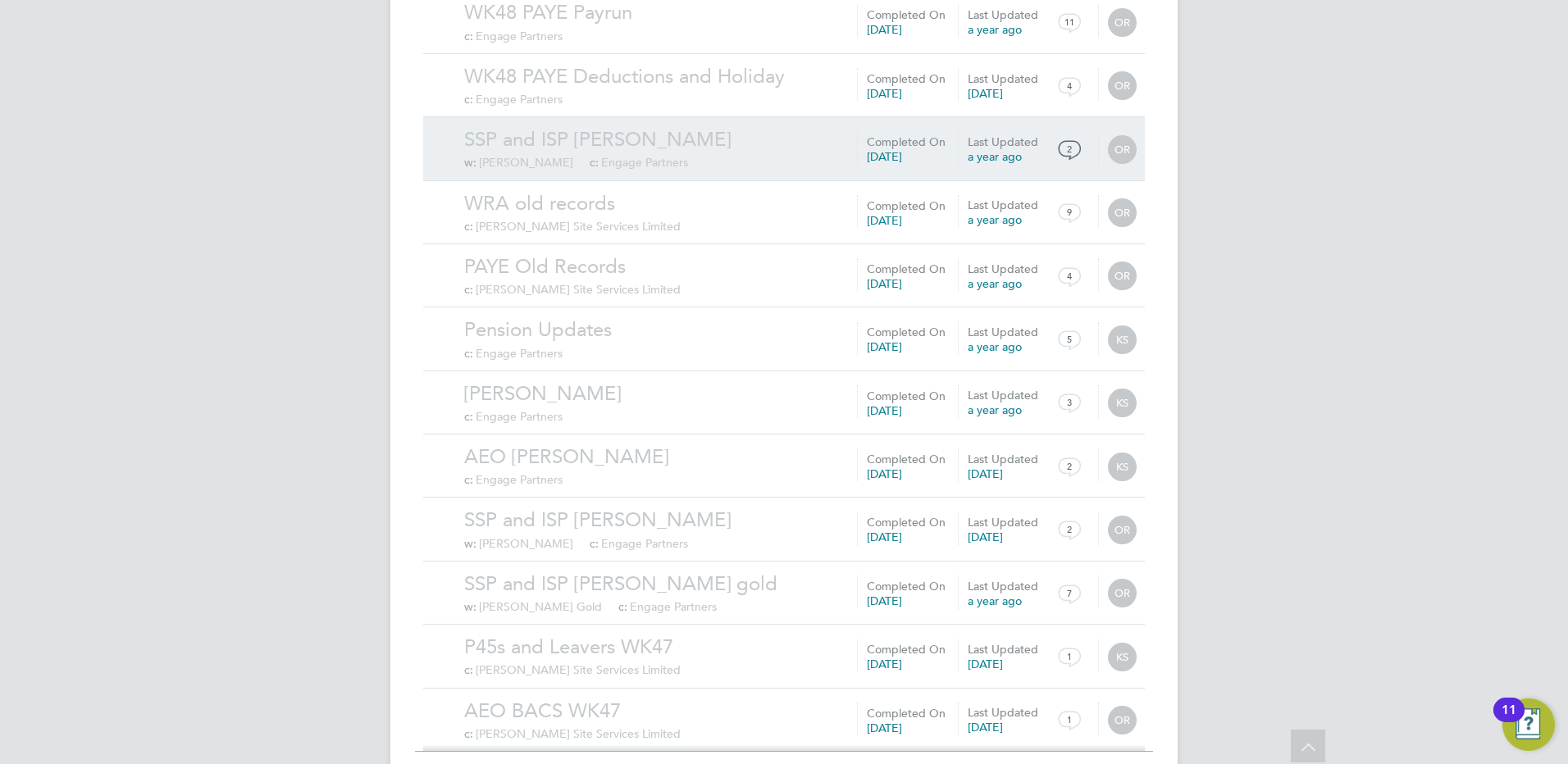
scroll to position [5407, 0]
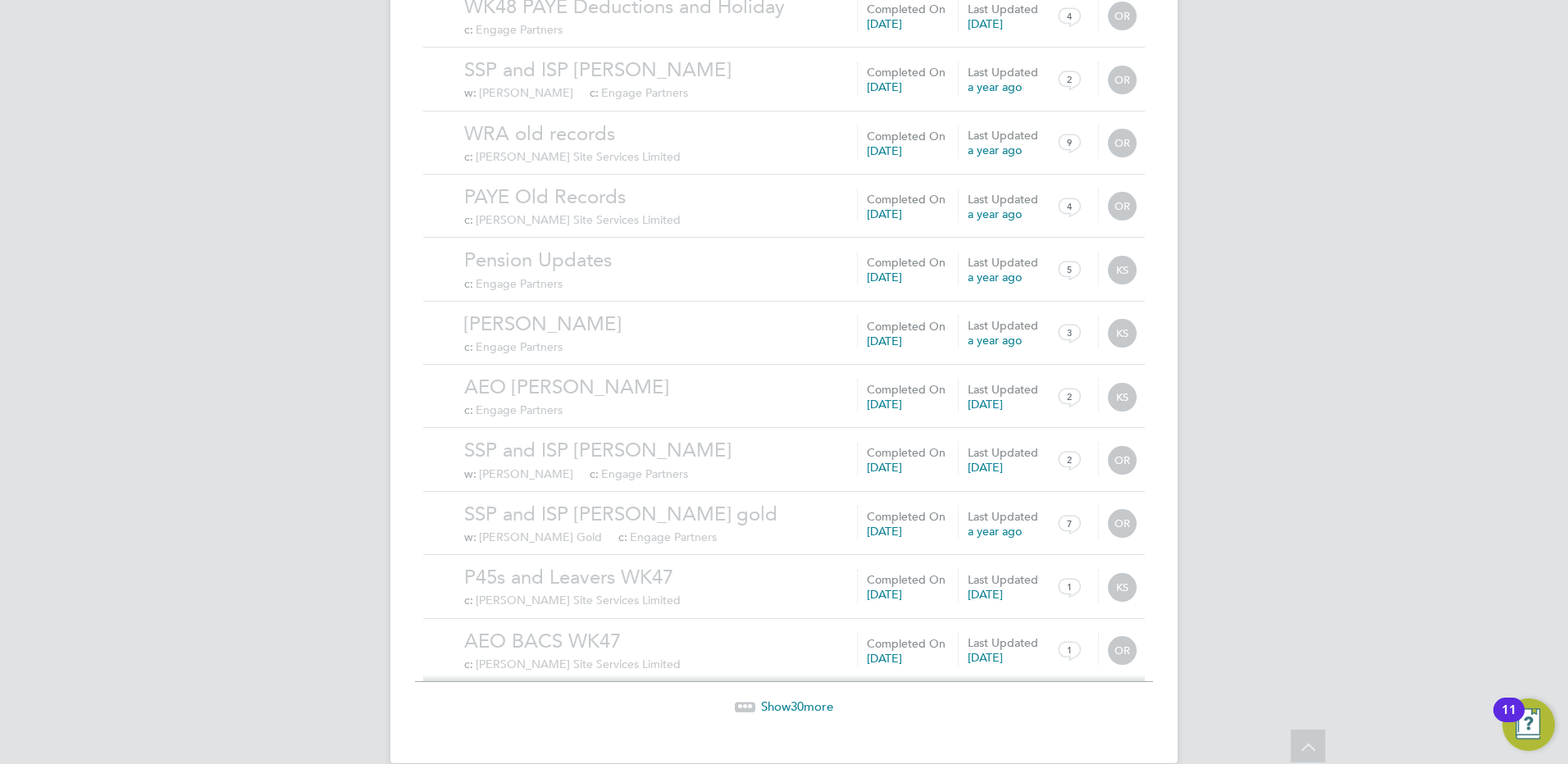
click at [798, 699] on span "30" at bounding box center [797, 706] width 13 height 15
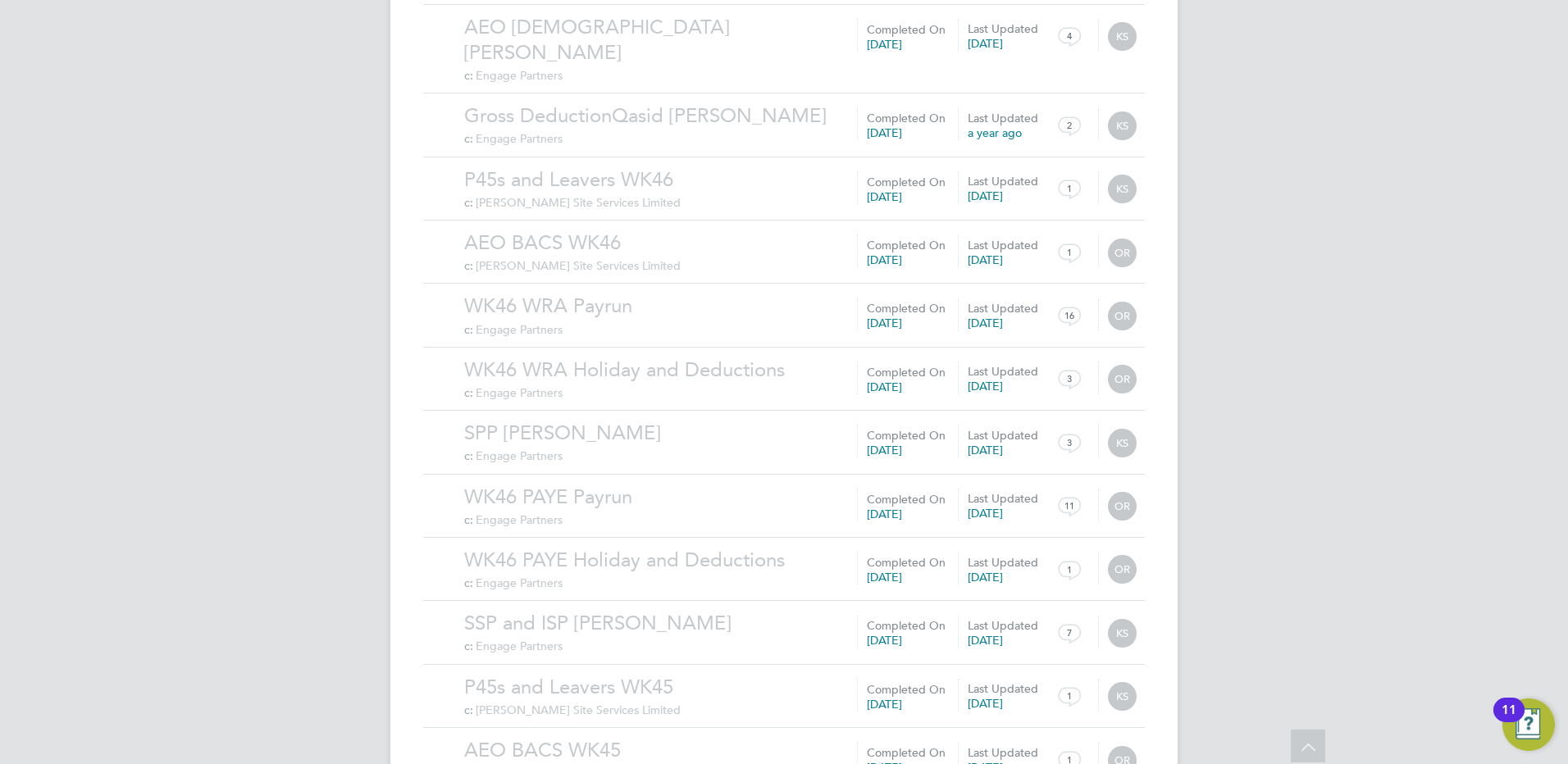
scroll to position [7312, 0]
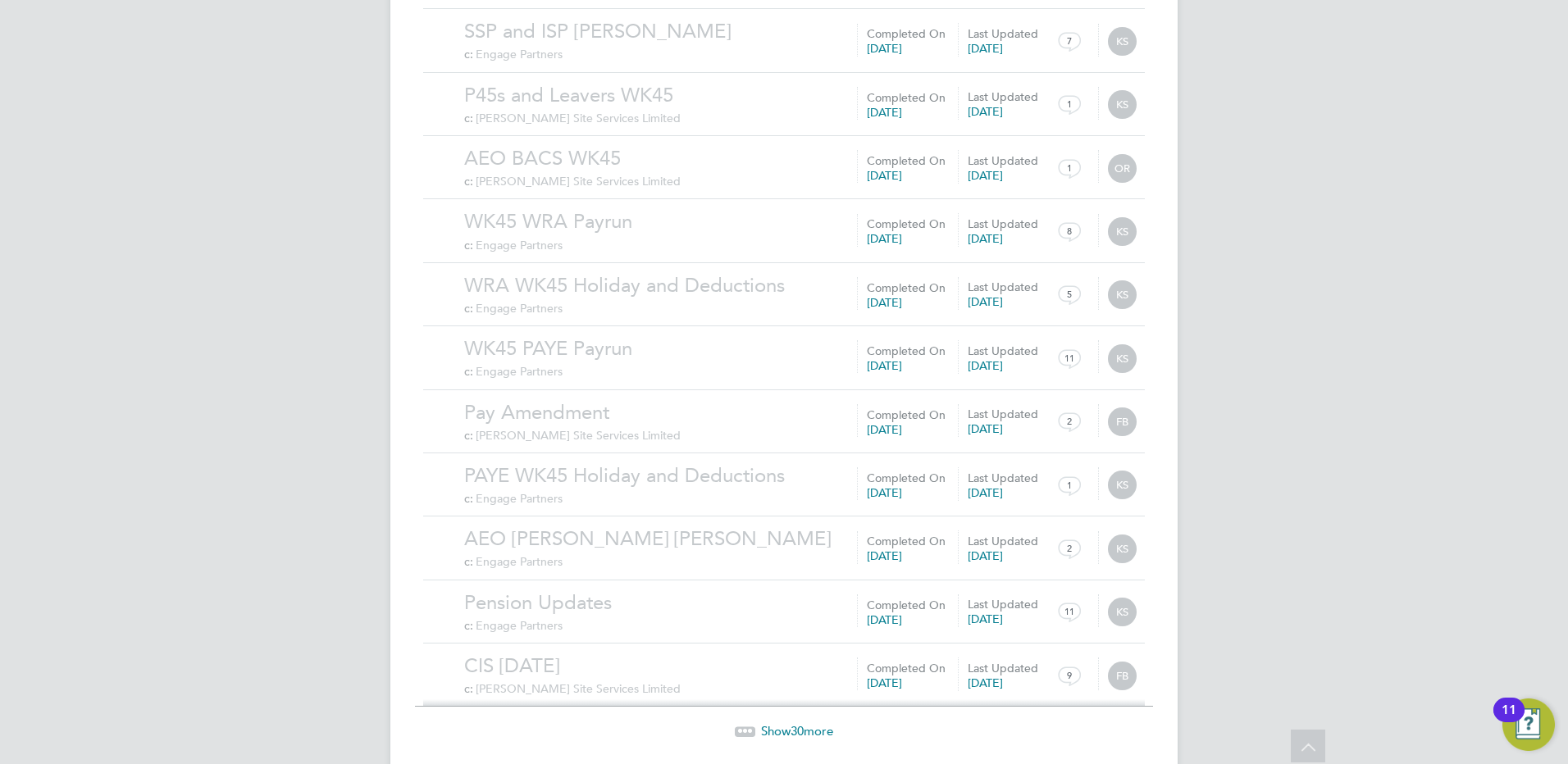
click at [808, 723] on span "Show 30 more" at bounding box center [798, 730] width 73 height 15
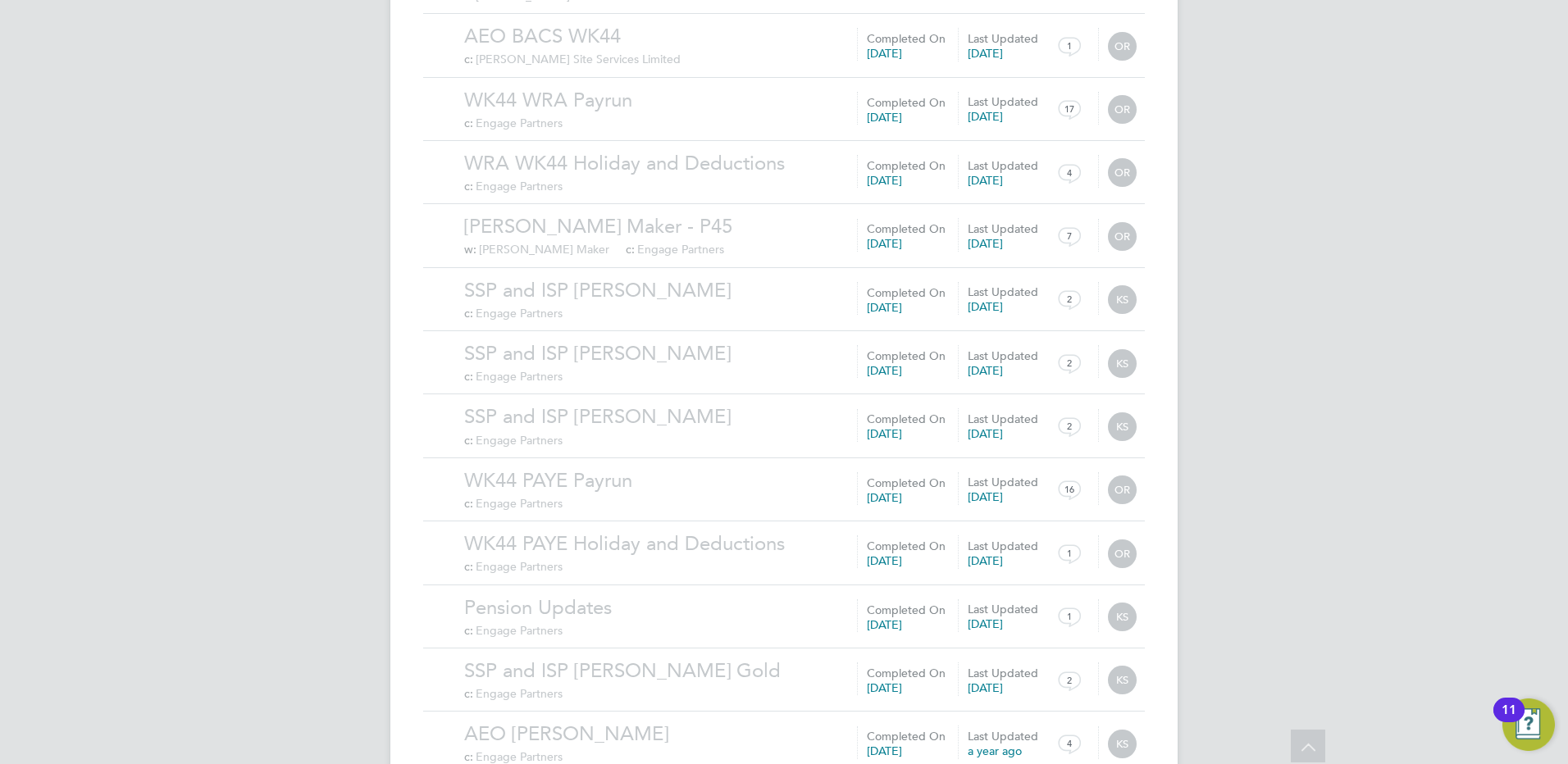
scroll to position [9215, 0]
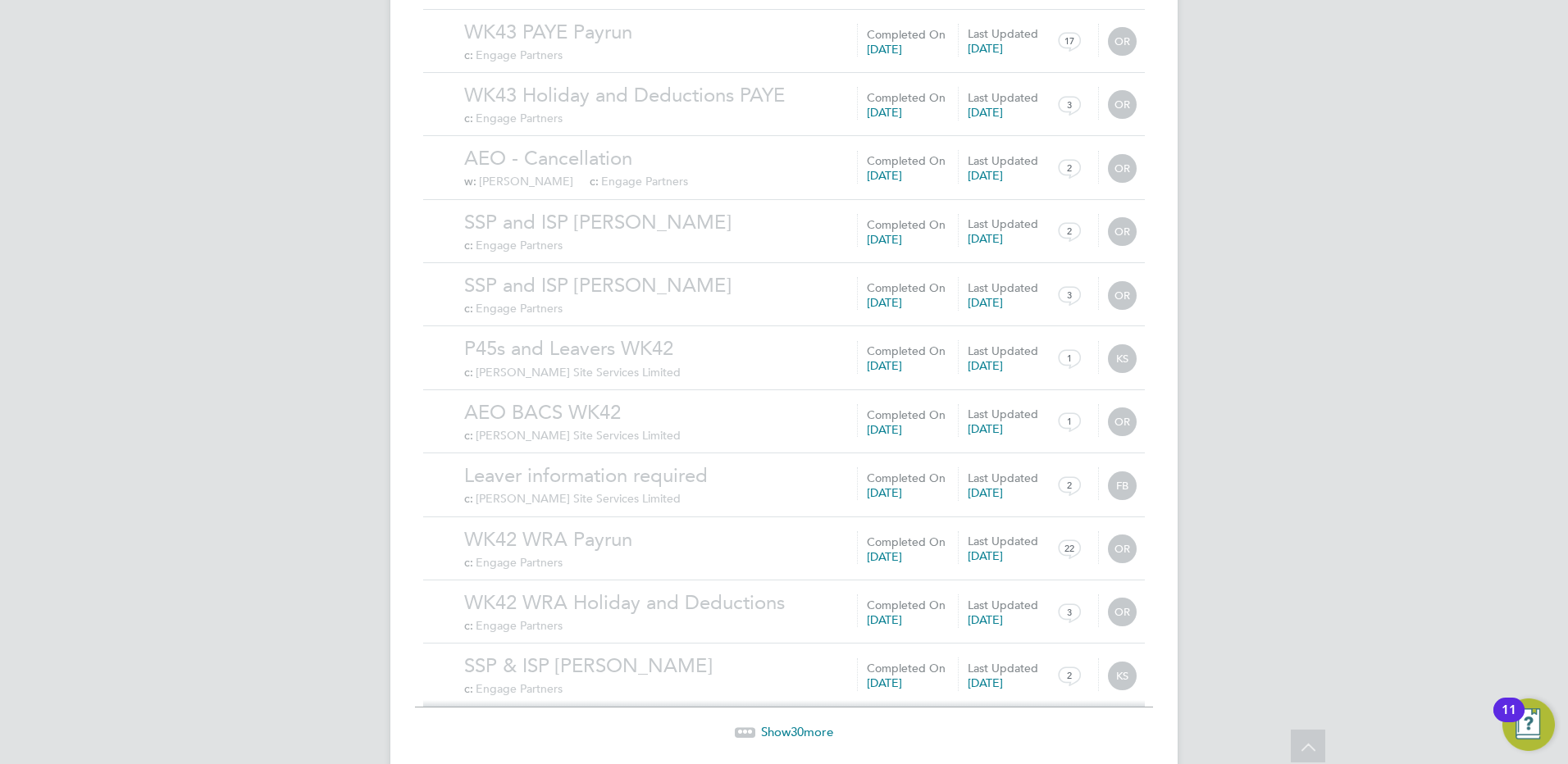
click at [796, 724] on span "30" at bounding box center [797, 731] width 13 height 15
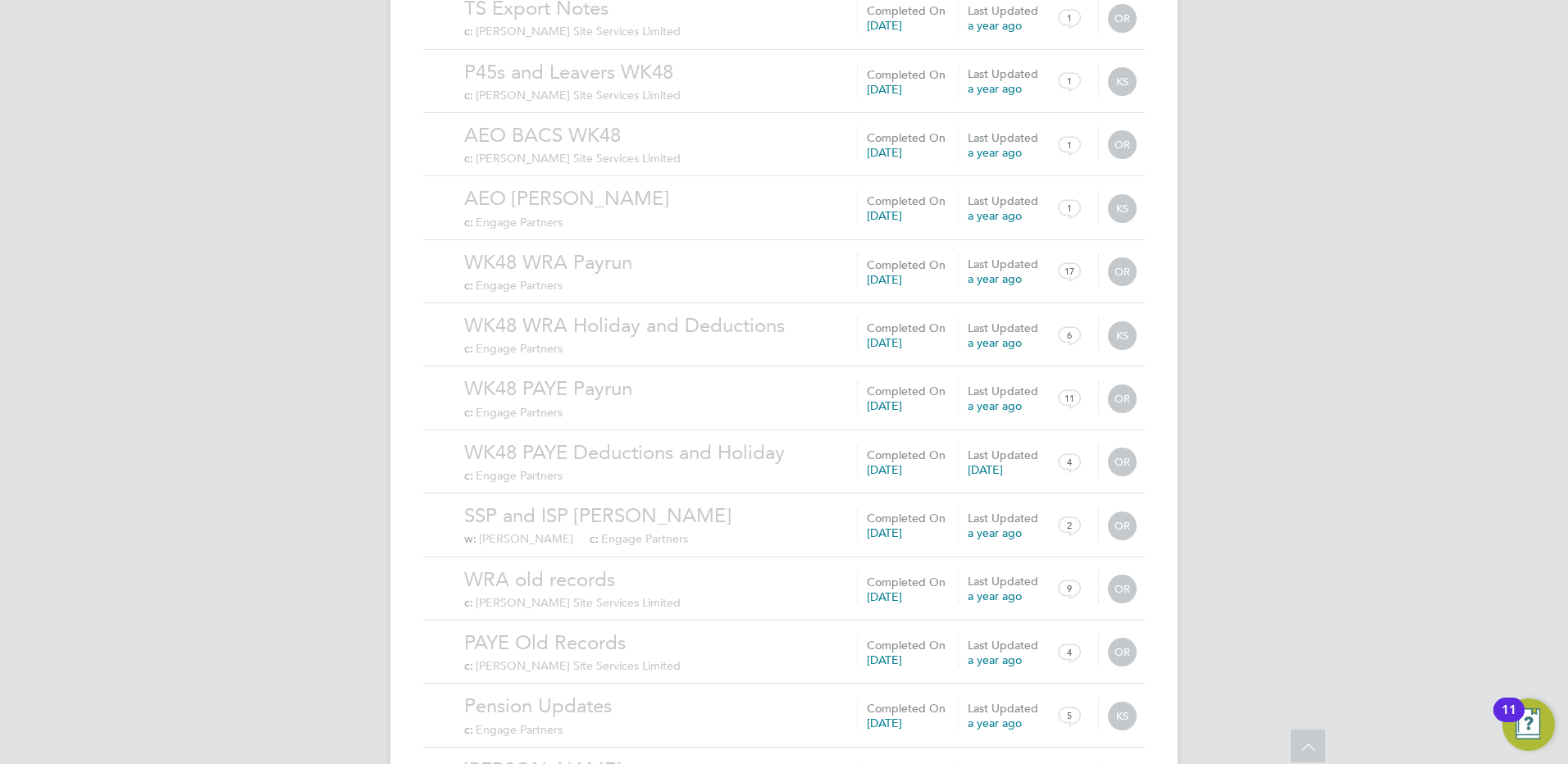
scroll to position [5207, 0]
